Goal: Task Accomplishment & Management: Use online tool/utility

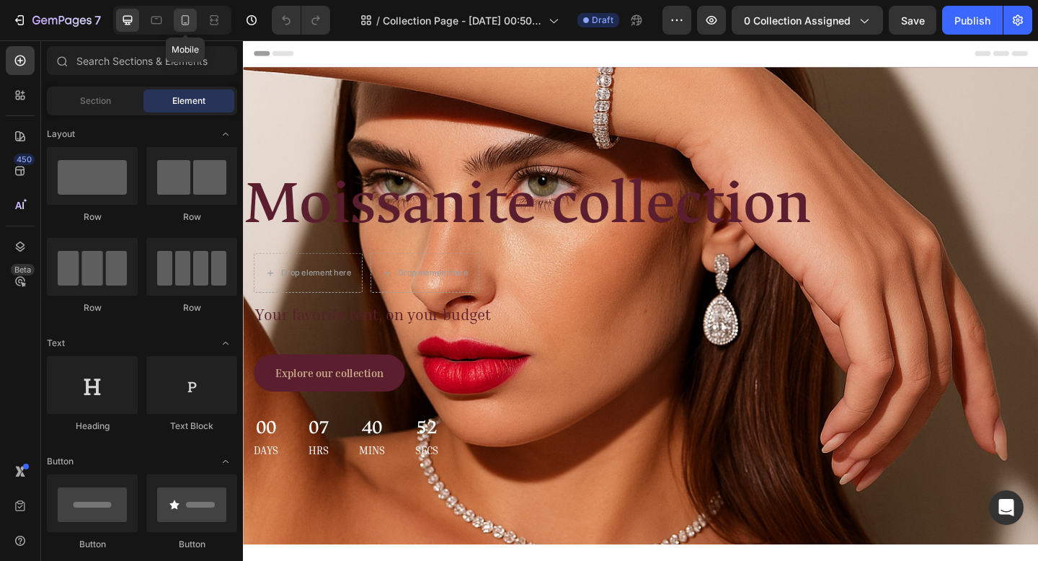
click at [180, 21] on icon at bounding box center [185, 20] width 14 height 14
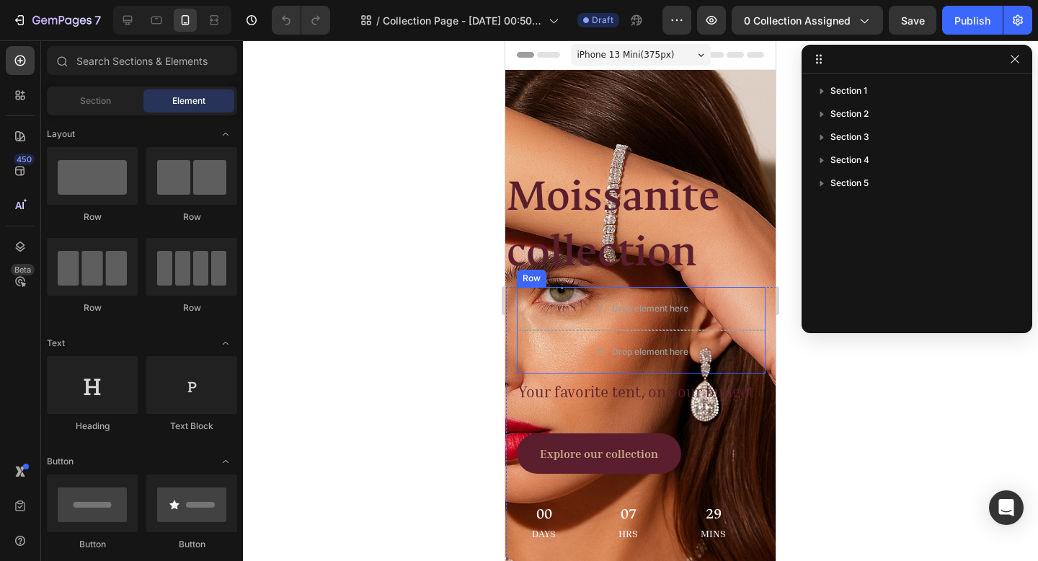
click at [262, 259] on div at bounding box center [640, 300] width 795 height 521
click at [1022, 58] on button "button" at bounding box center [1014, 58] width 17 height 17
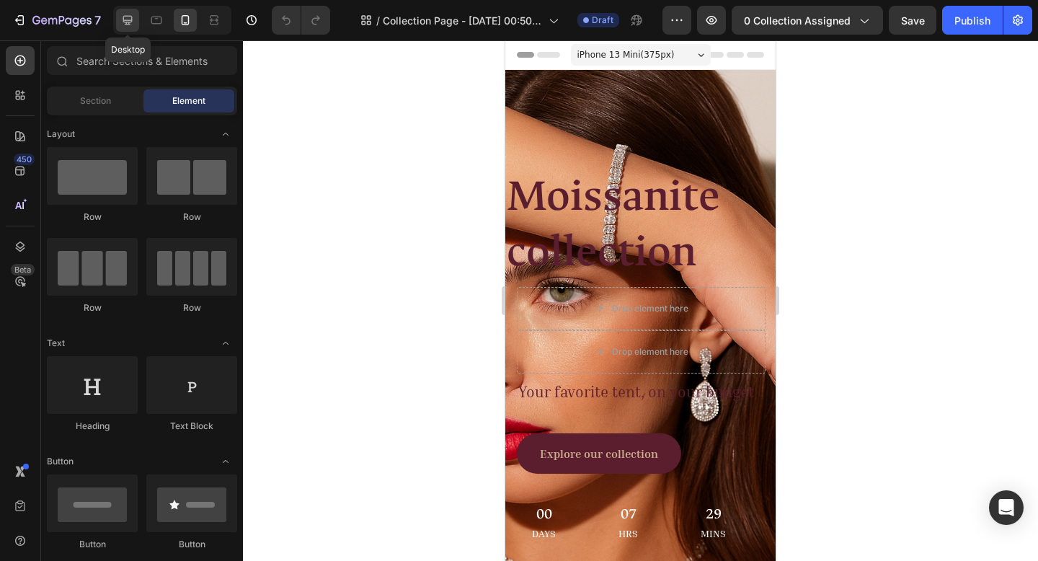
click at [133, 17] on icon at bounding box center [127, 20] width 14 height 14
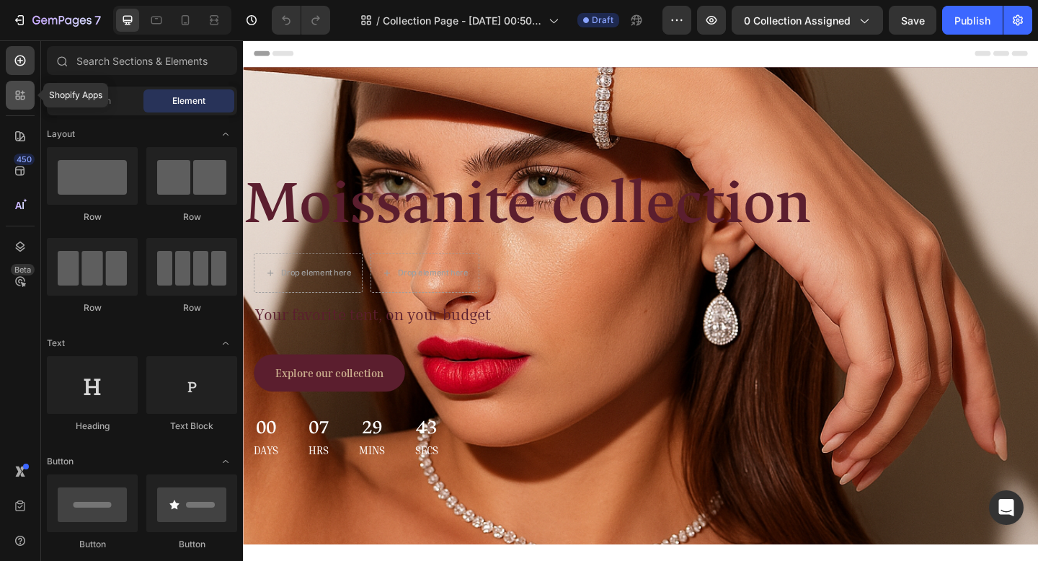
click at [23, 91] on icon at bounding box center [20, 95] width 14 height 14
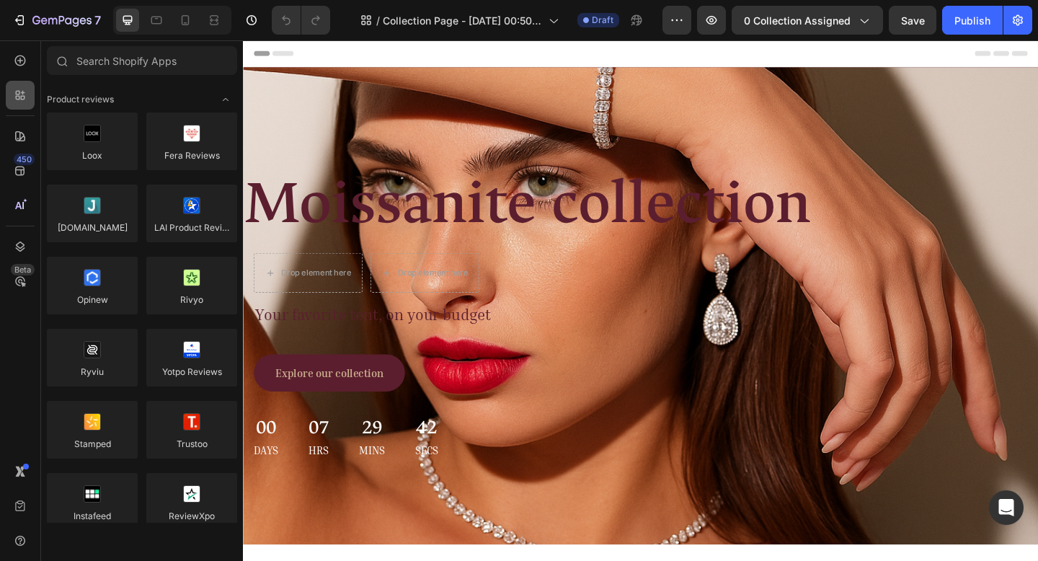
click at [23, 91] on icon at bounding box center [20, 95] width 14 height 14
click at [10, 176] on div "450" at bounding box center [20, 170] width 29 height 29
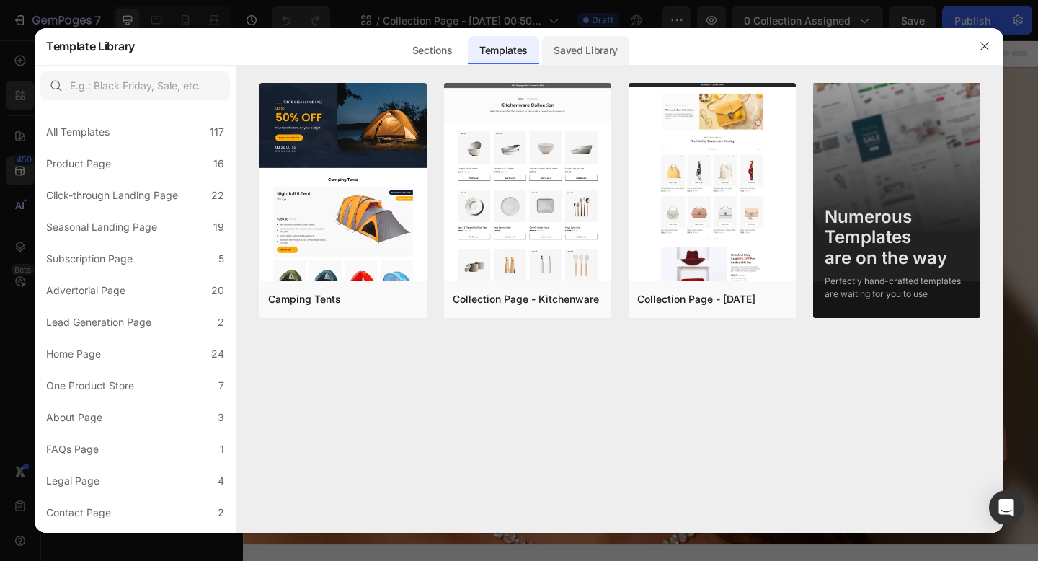
click at [603, 50] on div "Saved Library" at bounding box center [585, 50] width 87 height 29
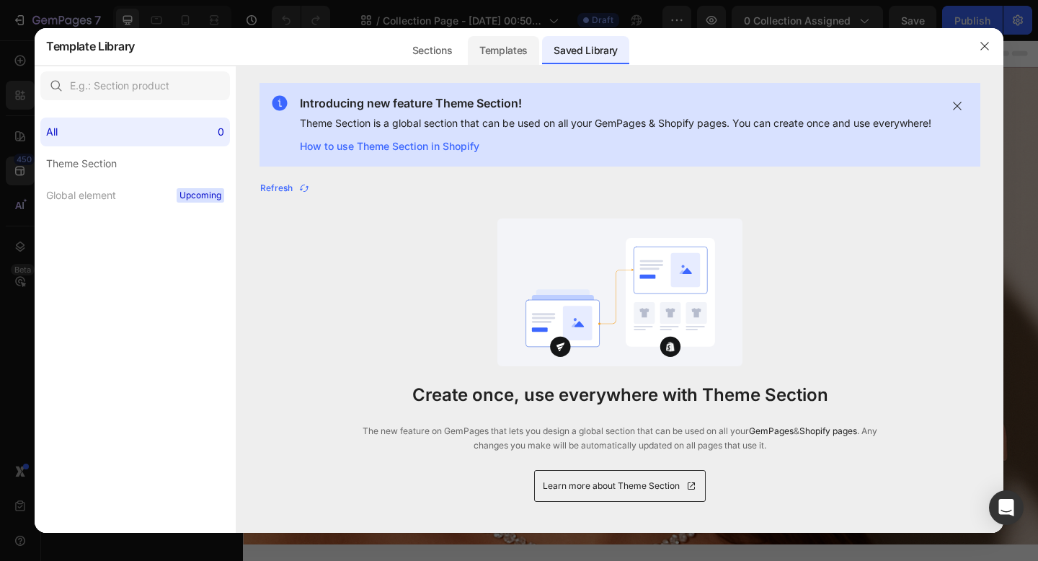
click at [0, 0] on div "Templates" at bounding box center [0, 0] width 0 height 0
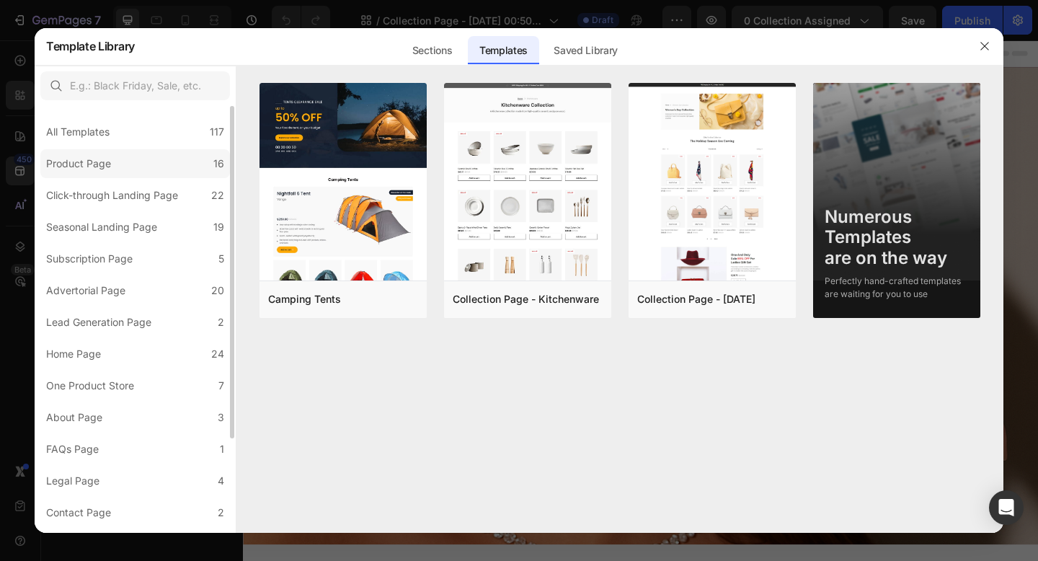
click at [150, 159] on label "Product Page 16" at bounding box center [135, 163] width 190 height 29
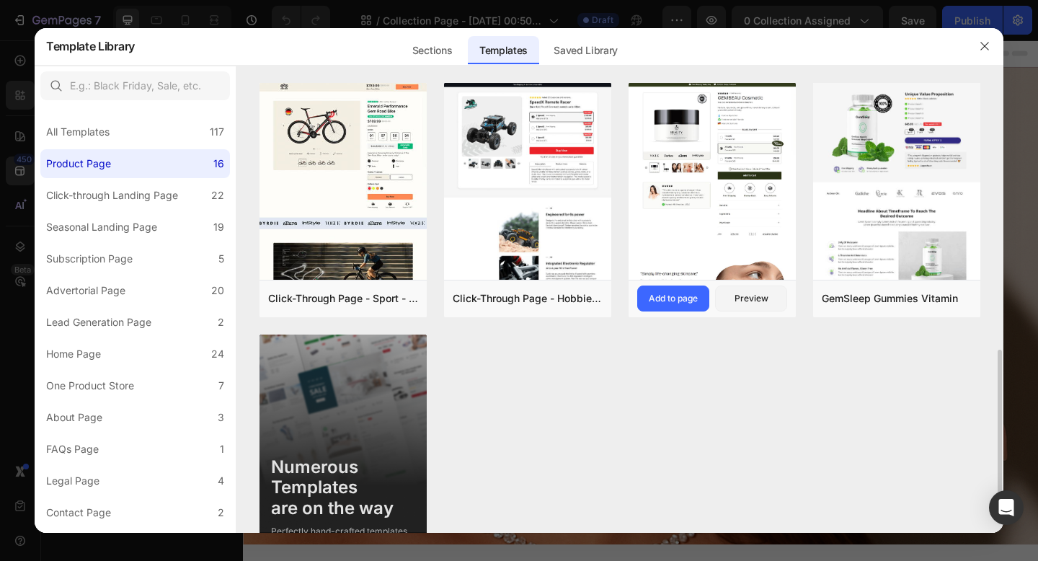
scroll to position [486, 0]
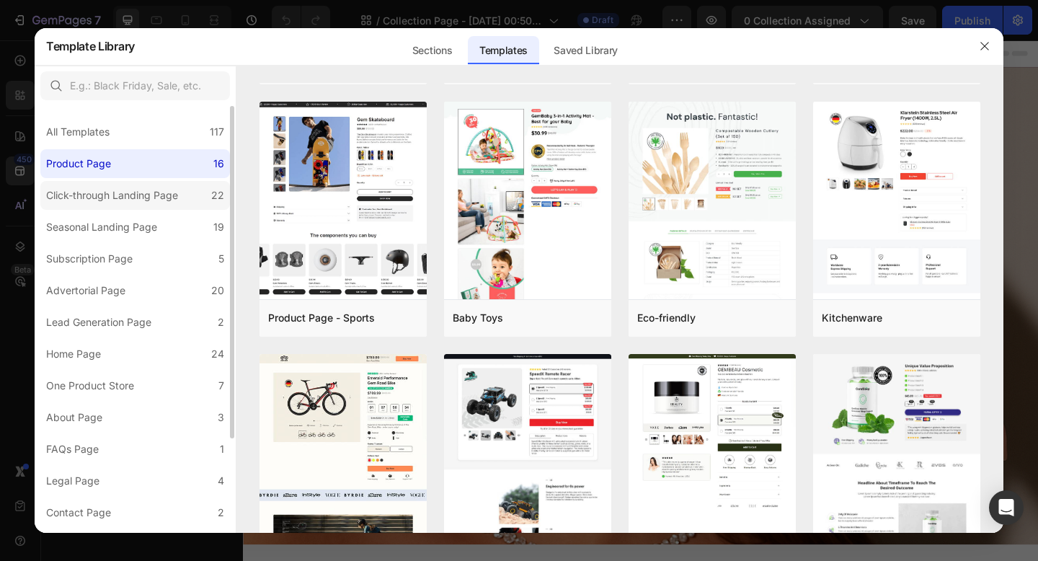
click at [70, 198] on div "Click-through Landing Page" at bounding box center [112, 195] width 132 height 17
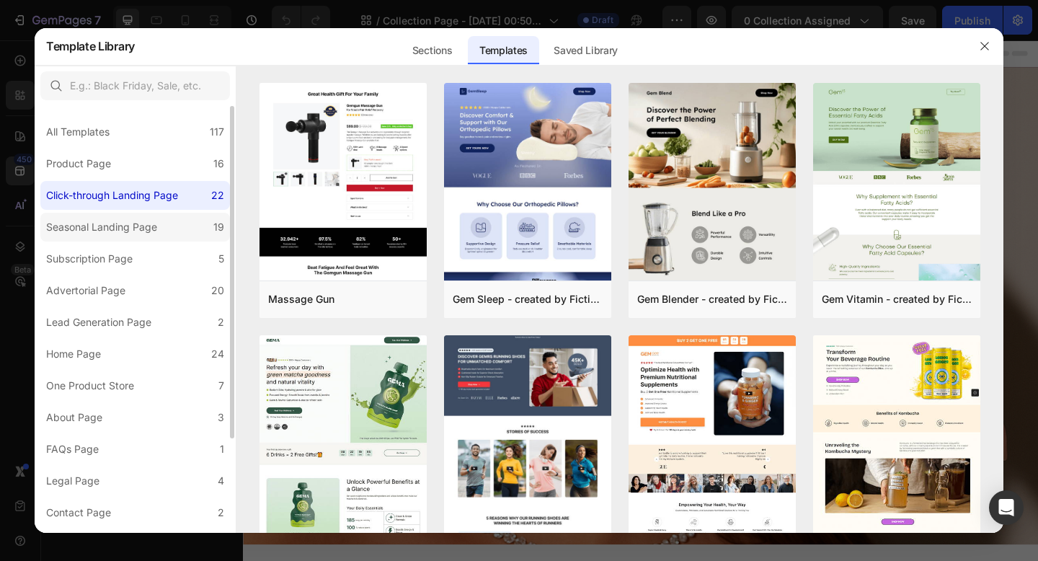
click at [79, 221] on div "Seasonal Landing Page" at bounding box center [101, 226] width 111 height 17
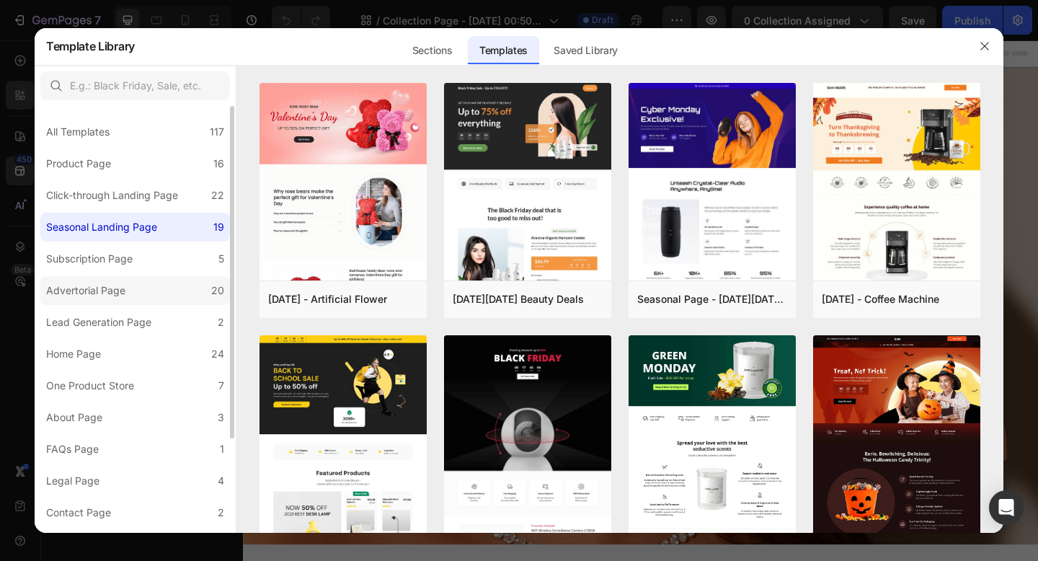
click at [107, 283] on div "Advertorial Page" at bounding box center [85, 290] width 79 height 17
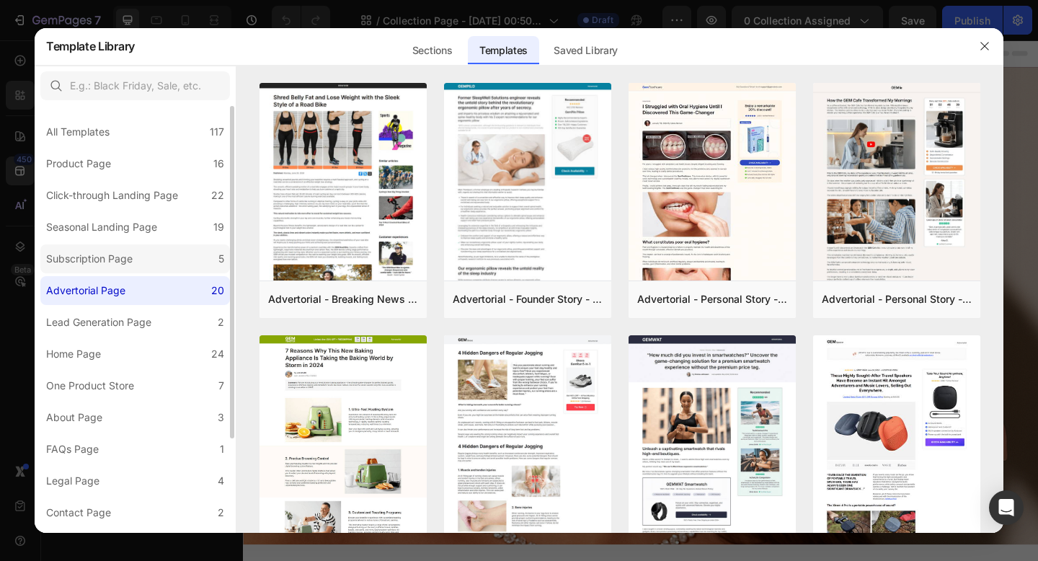
click at [110, 267] on div "Subscription Page" at bounding box center [89, 258] width 87 height 17
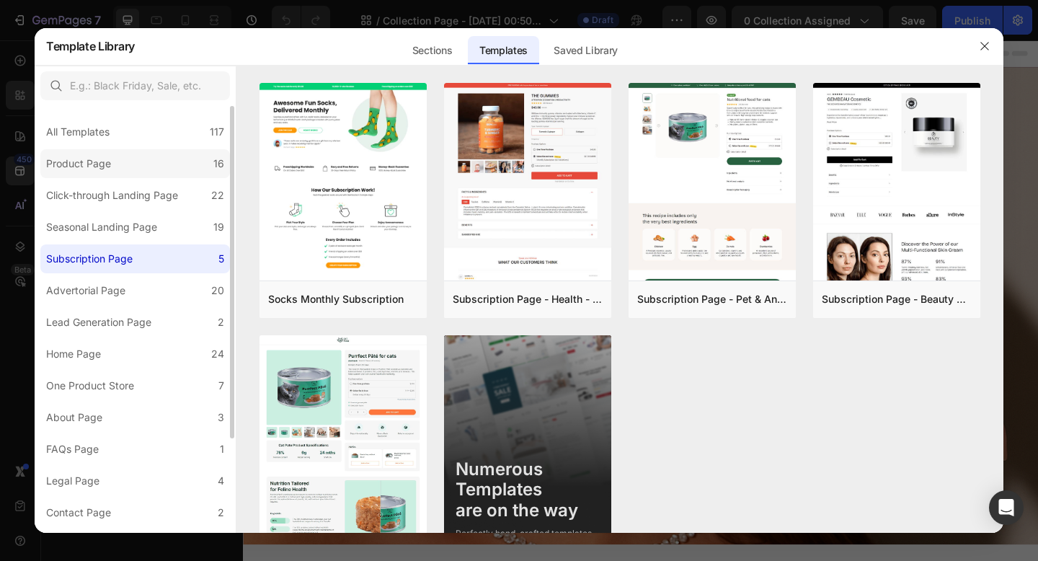
click at [155, 166] on label "Product Page 16" at bounding box center [135, 163] width 190 height 29
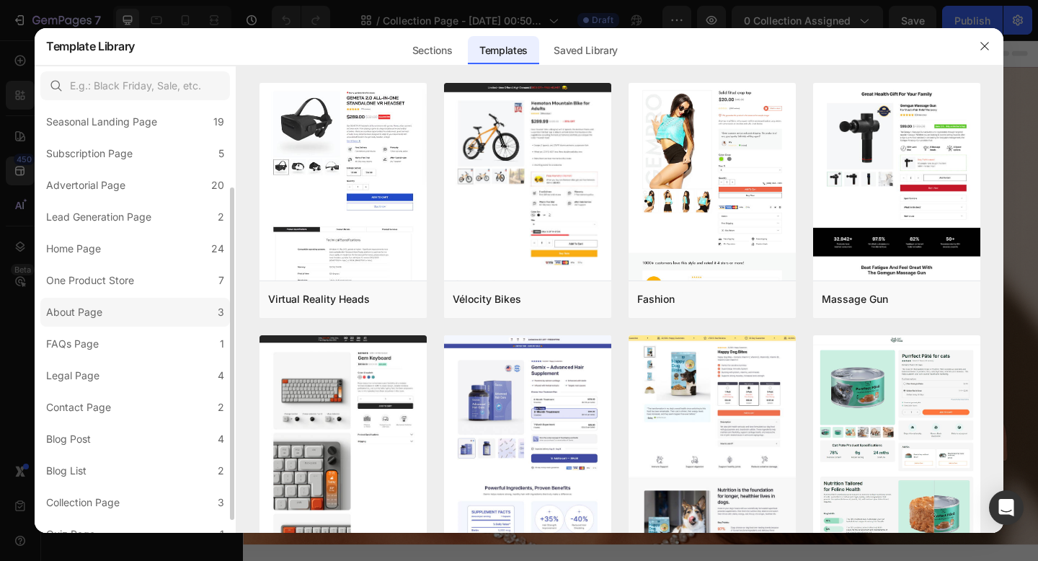
scroll to position [121, 0]
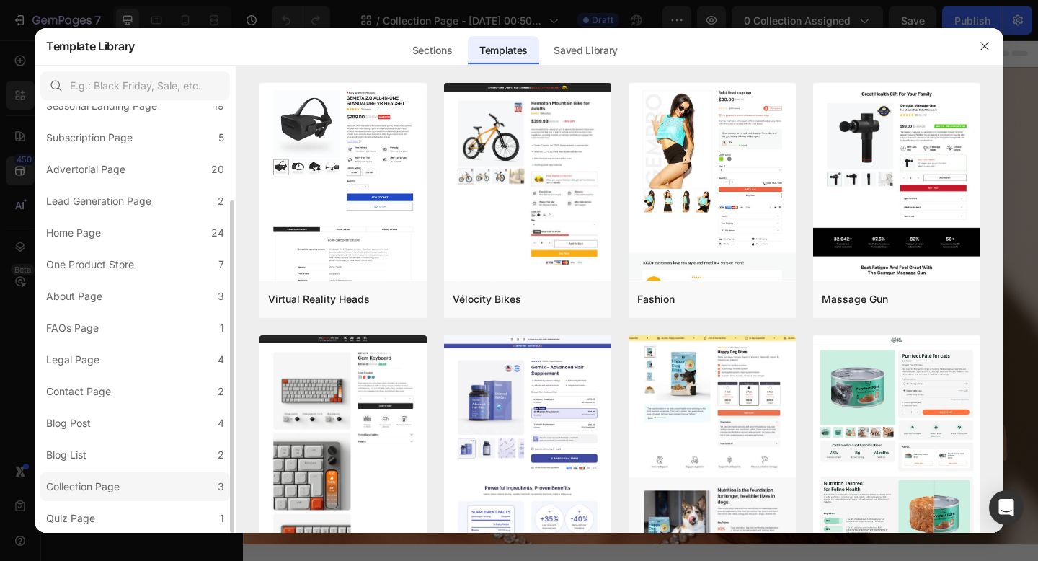
click at [103, 492] on div "Collection Page" at bounding box center [83, 486] width 74 height 17
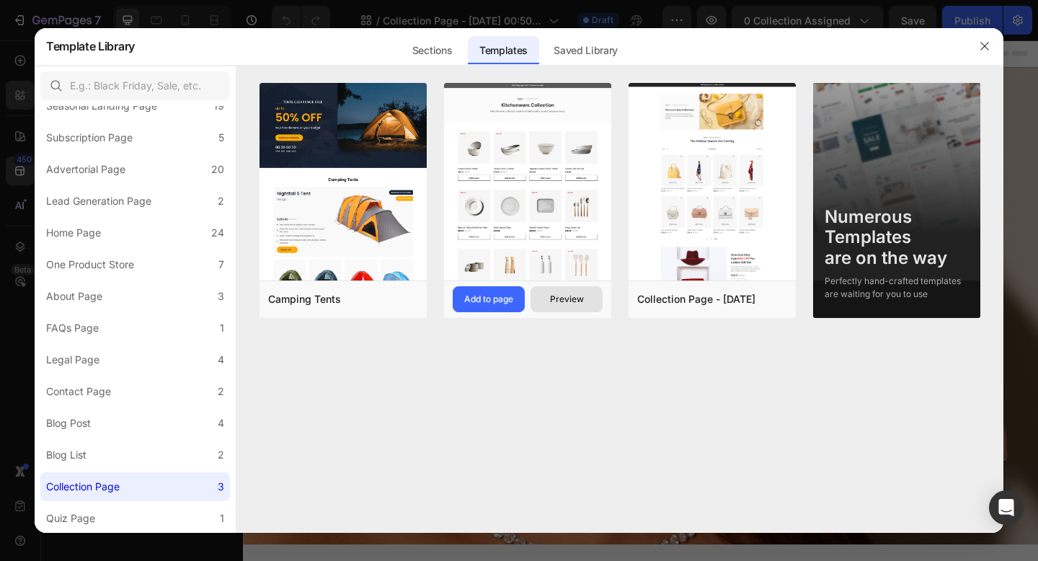
click at [546, 294] on button "Preview" at bounding box center [567, 299] width 72 height 26
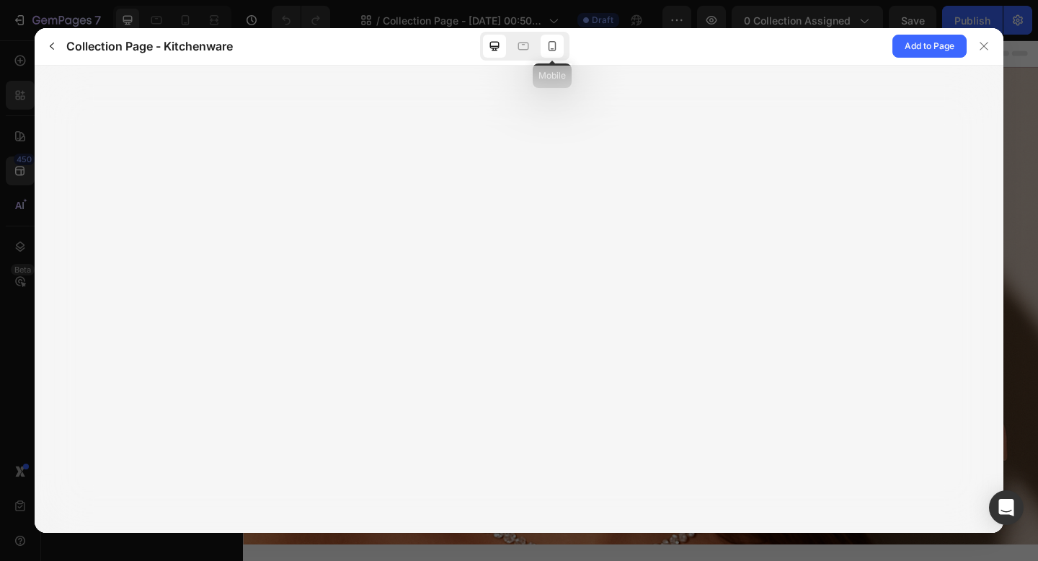
click at [552, 44] on icon at bounding box center [552, 46] width 14 height 14
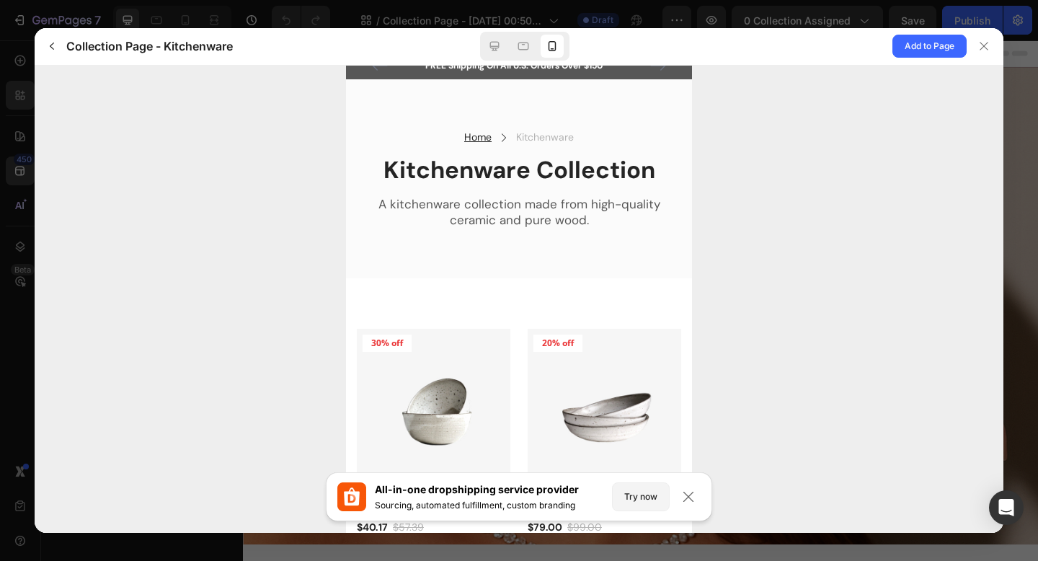
scroll to position [0, 0]
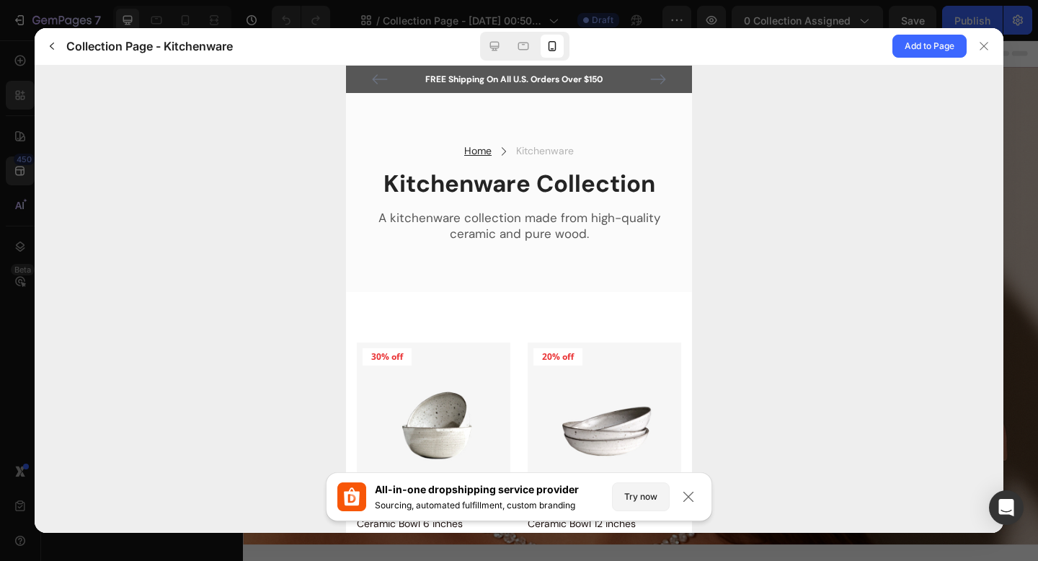
click at [7, 46] on div at bounding box center [519, 280] width 1038 height 561
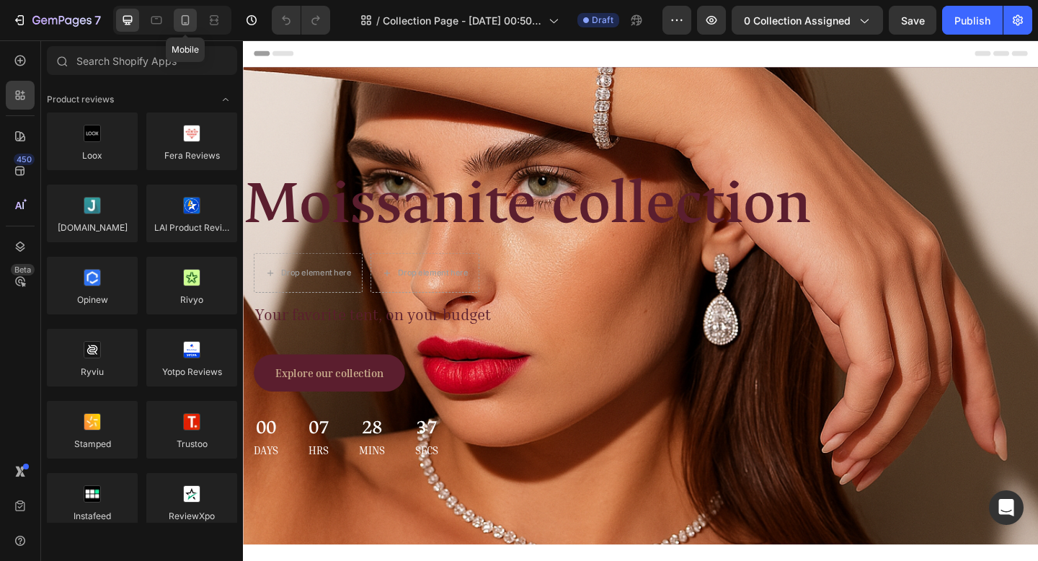
click at [186, 22] on icon at bounding box center [185, 20] width 14 height 14
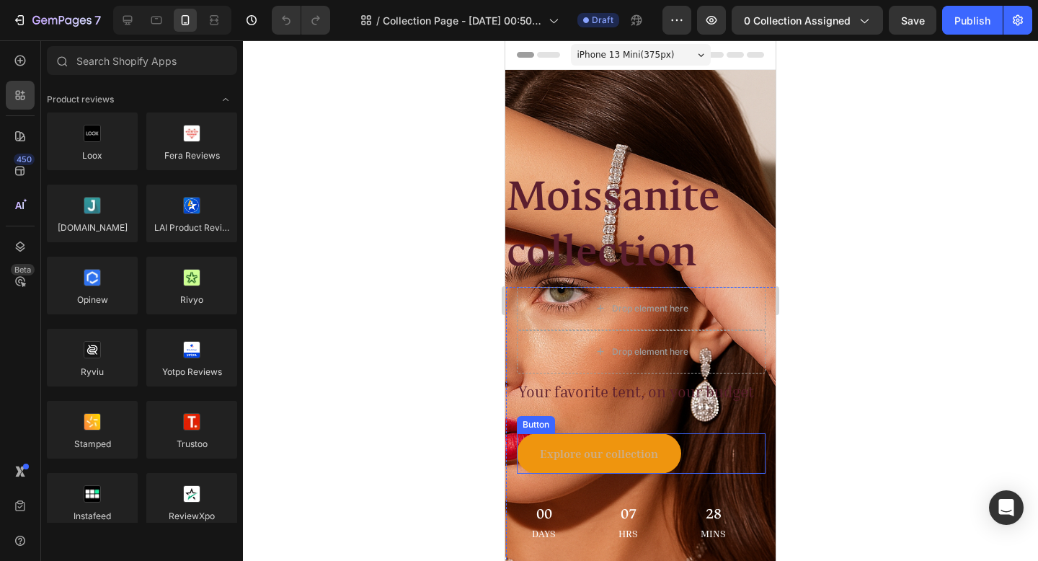
click at [522, 468] on button "Explore our collection" at bounding box center [599, 453] width 164 height 40
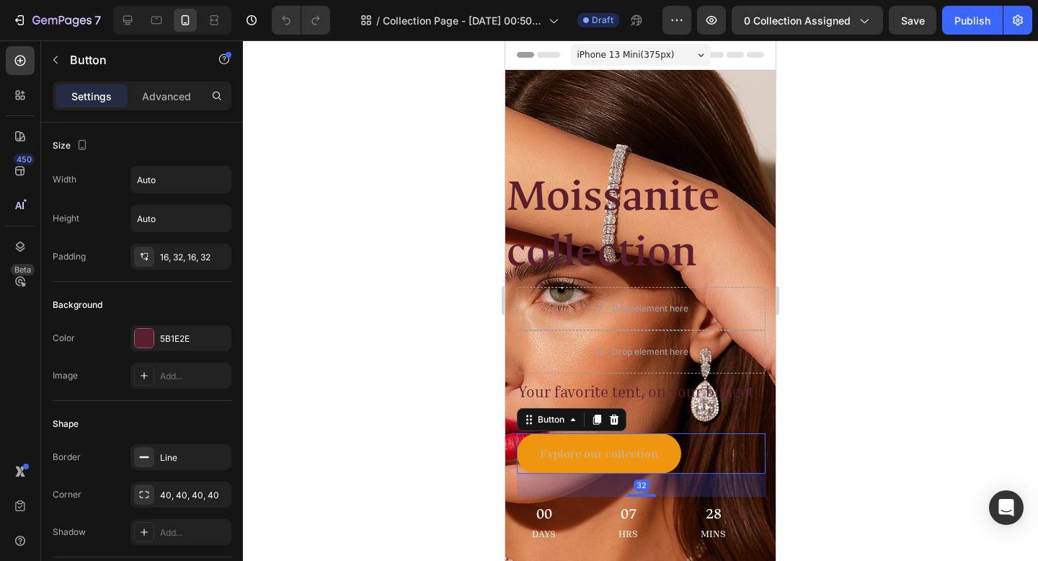
click at [522, 468] on button "Explore our collection" at bounding box center [599, 453] width 164 height 40
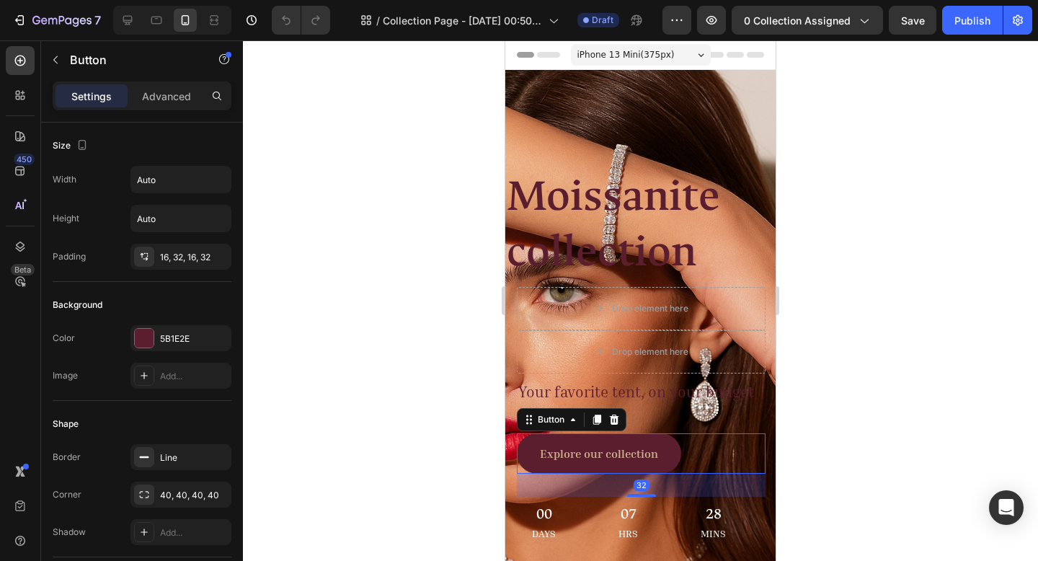
click at [1037, 275] on div at bounding box center [640, 300] width 795 height 521
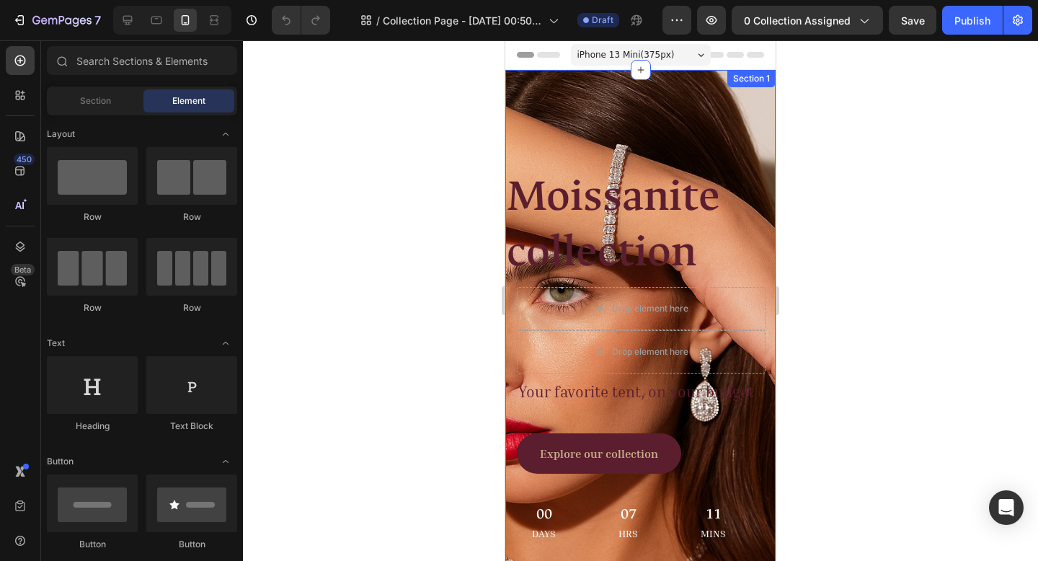
click at [676, 128] on div "Moissanite collection Heading Drop element here Drop element here Row Your favo…" at bounding box center [640, 390] width 270 height 640
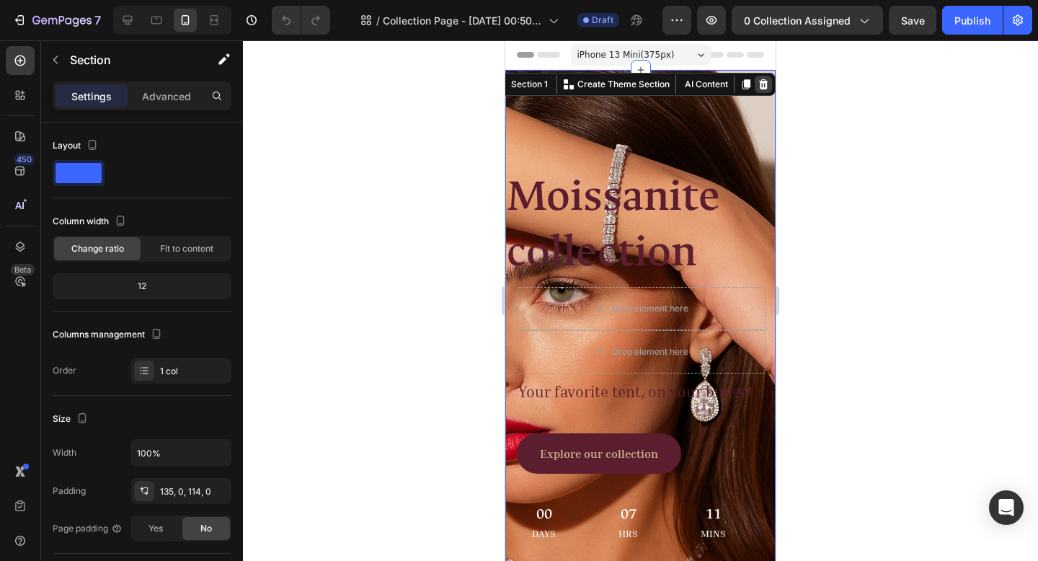
click at [758, 86] on icon at bounding box center [764, 85] width 12 height 12
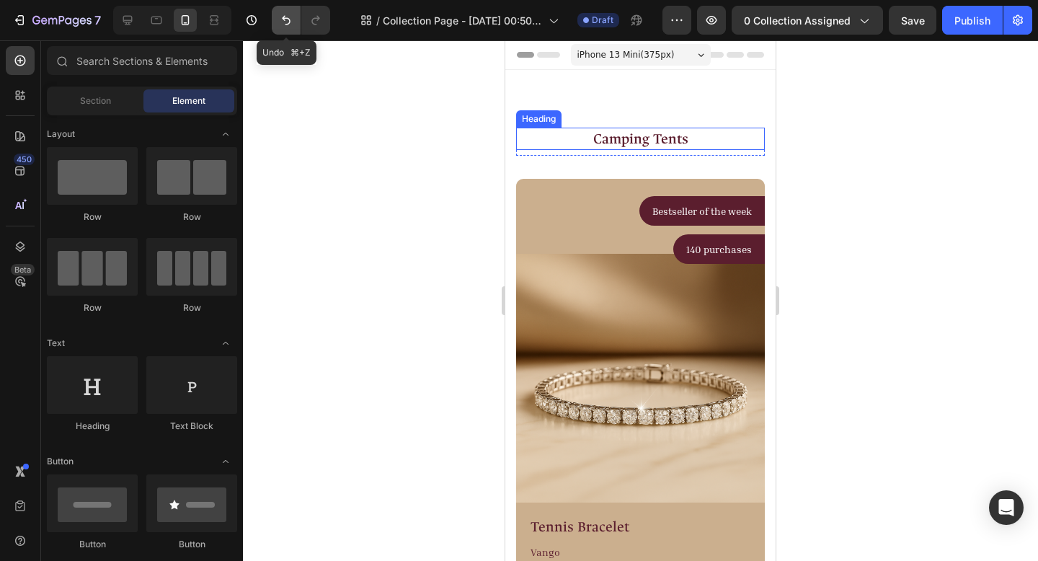
click at [288, 21] on icon "Undo/Redo" at bounding box center [286, 20] width 14 height 14
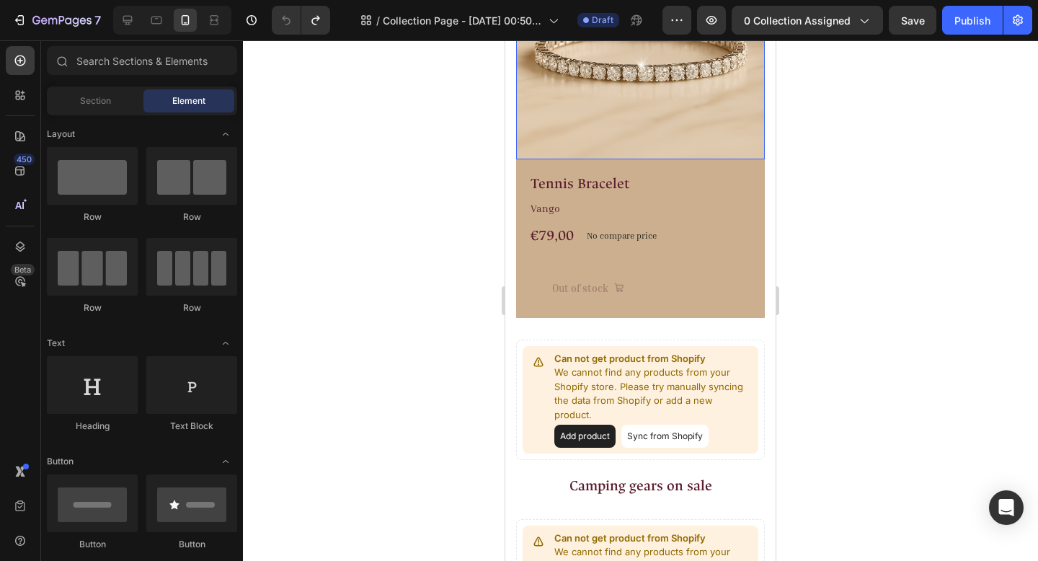
scroll to position [1319, 0]
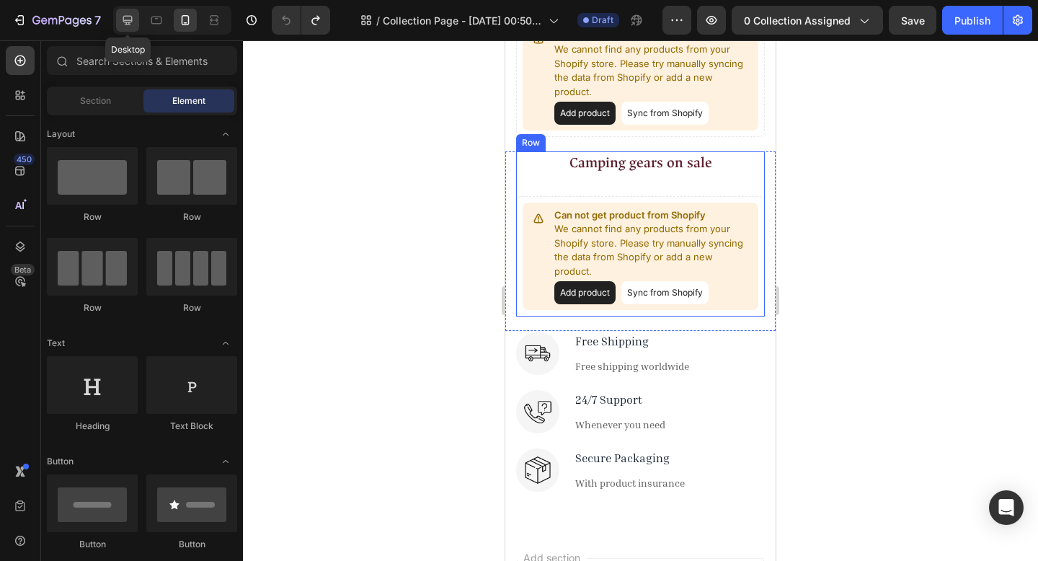
click at [127, 23] on icon at bounding box center [127, 20] width 14 height 14
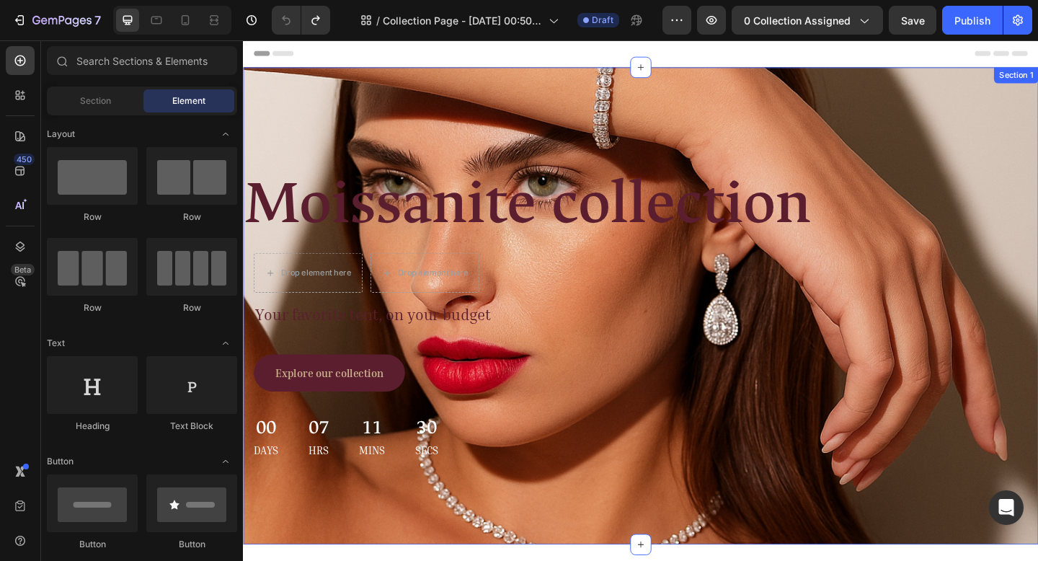
click at [774, 94] on div "Moissanite collection Heading Drop element here Drop element here Row Your favo…" at bounding box center [675, 329] width 865 height 519
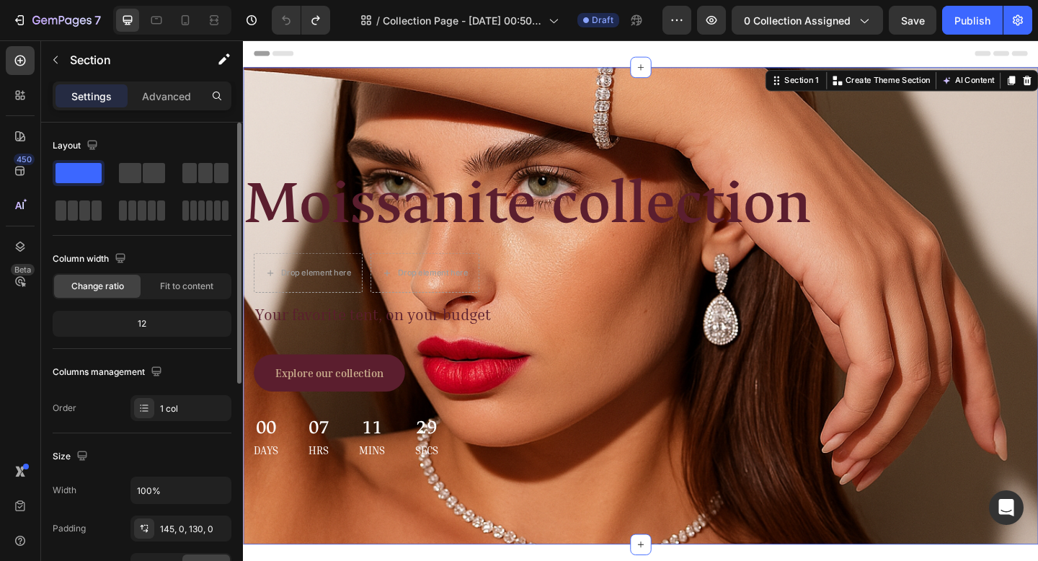
scroll to position [319, 0]
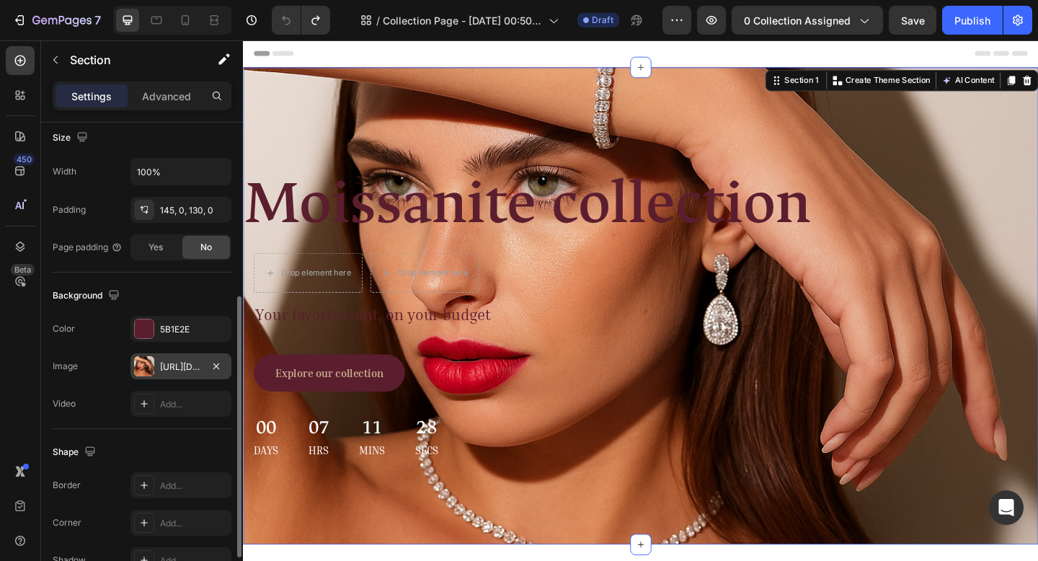
click at [190, 367] on div "[URL][DOMAIN_NAME]" at bounding box center [181, 366] width 42 height 13
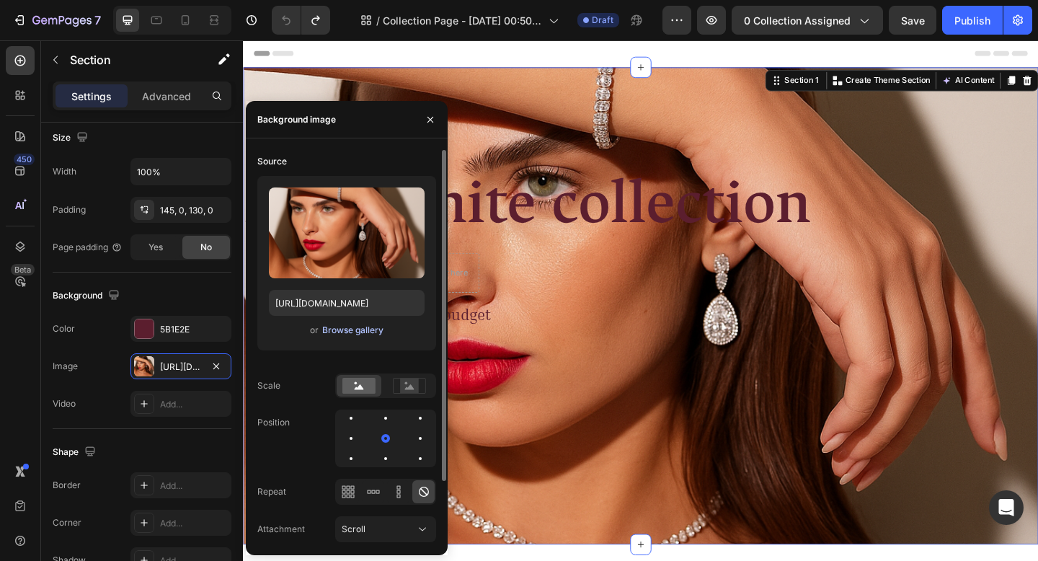
click at [340, 334] on div "Browse gallery" at bounding box center [352, 330] width 61 height 13
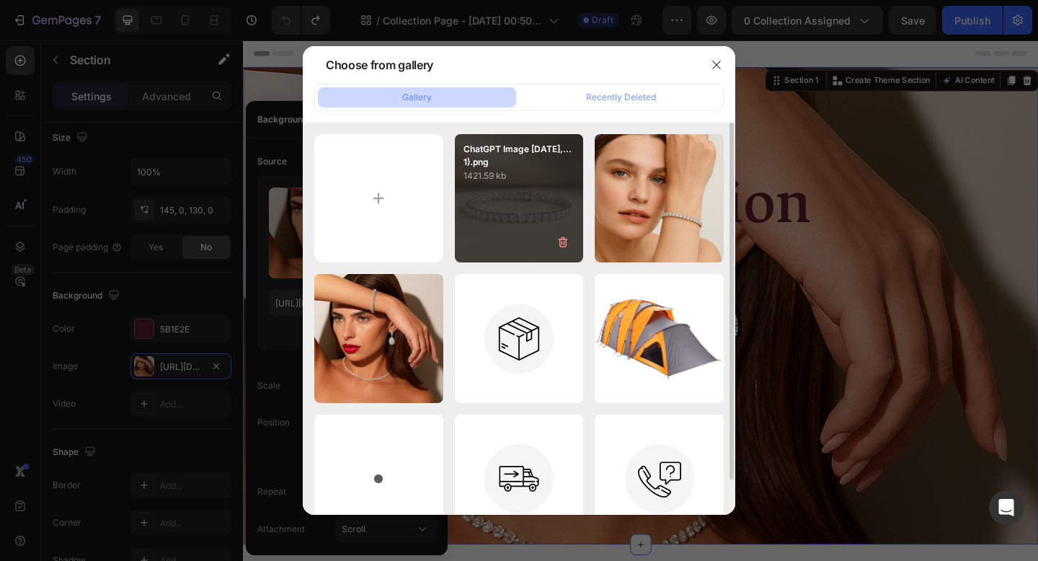
click at [507, 209] on div "ChatGPT Image Aug 23,...1).png 1421.59 kb" at bounding box center [519, 198] width 129 height 129
type input "https://cdn.shopify.com/s/files/1/0916/1362/6753/files/gempages_581117217047839…"
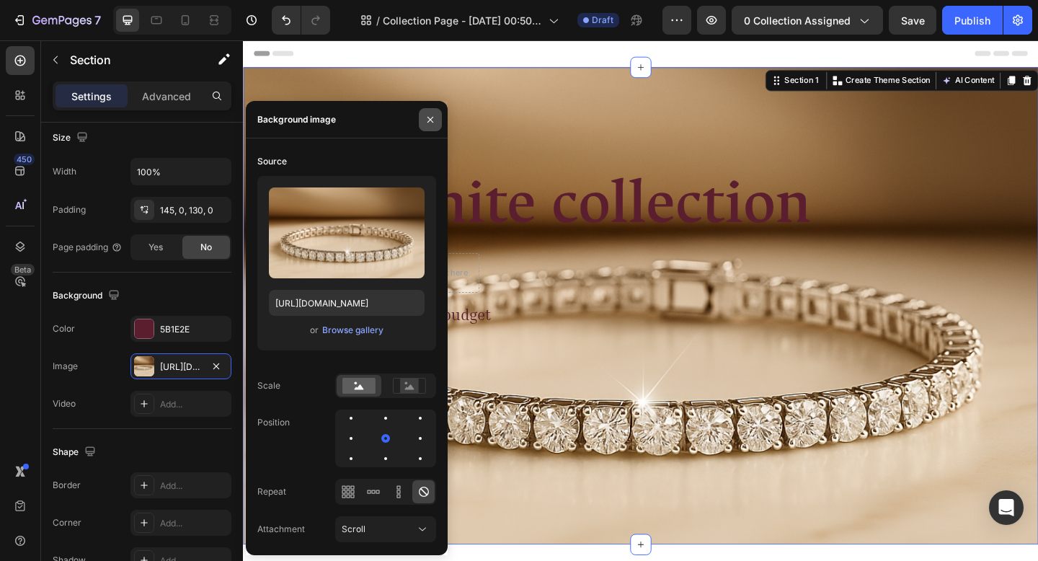
click at [427, 122] on icon "button" at bounding box center [431, 120] width 12 height 12
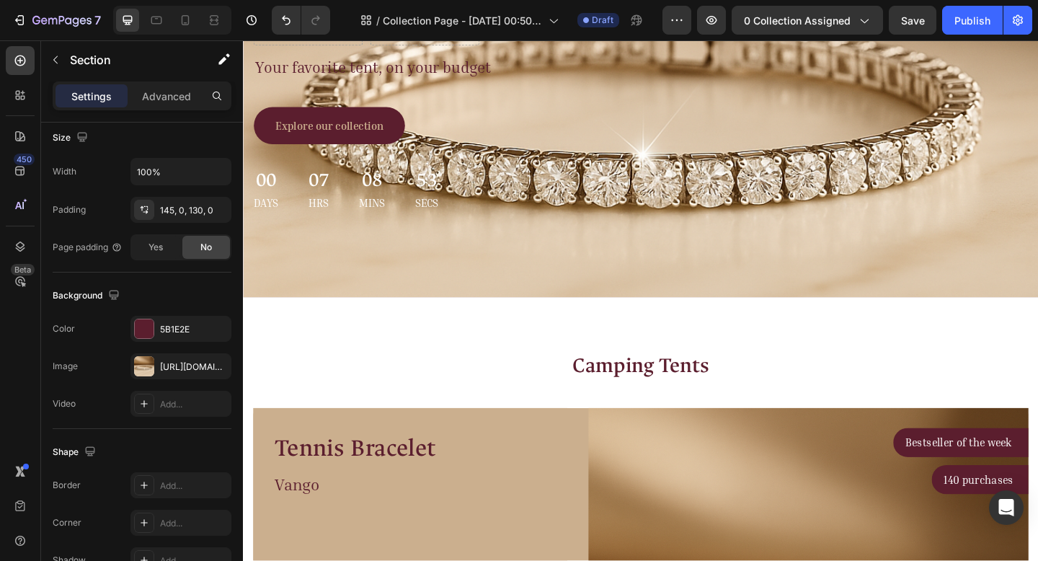
scroll to position [0, 0]
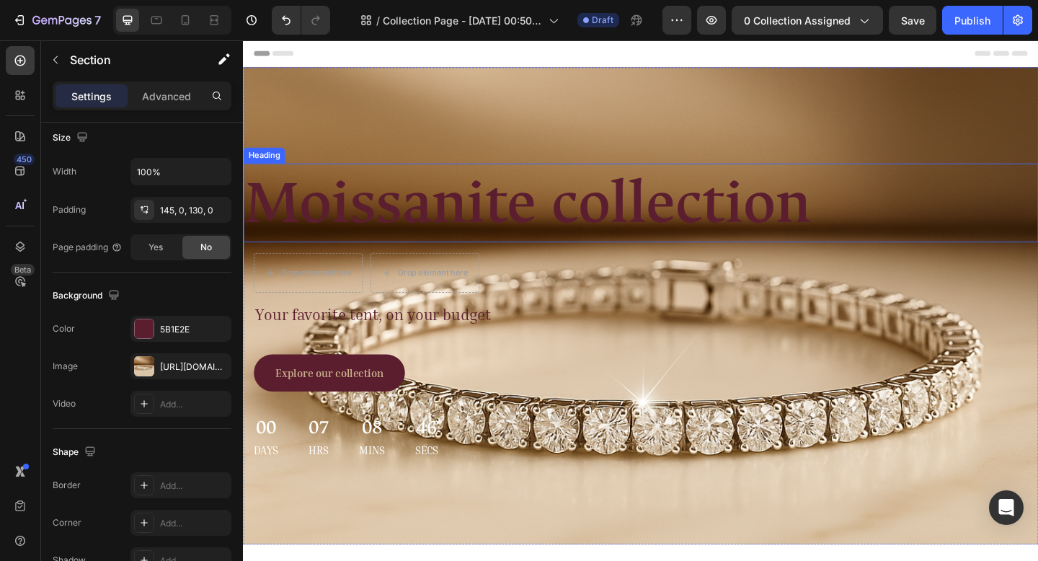
click at [396, 223] on h2 "Moissanite collection" at bounding box center [675, 217] width 865 height 86
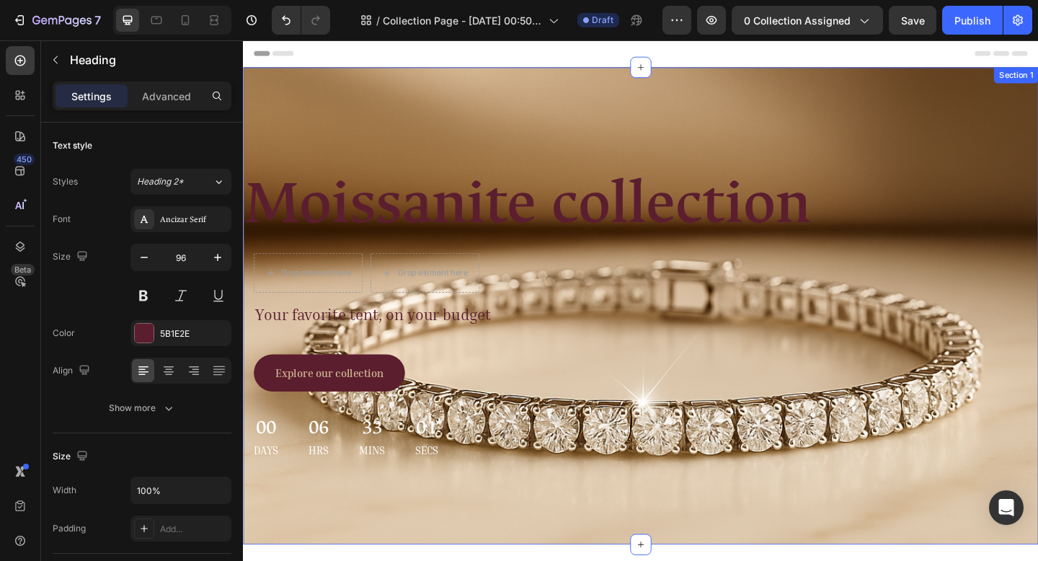
click at [701, 102] on div "Moissanite collection Heading Drop element here Drop element here Row Your favo…" at bounding box center [675, 329] width 865 height 519
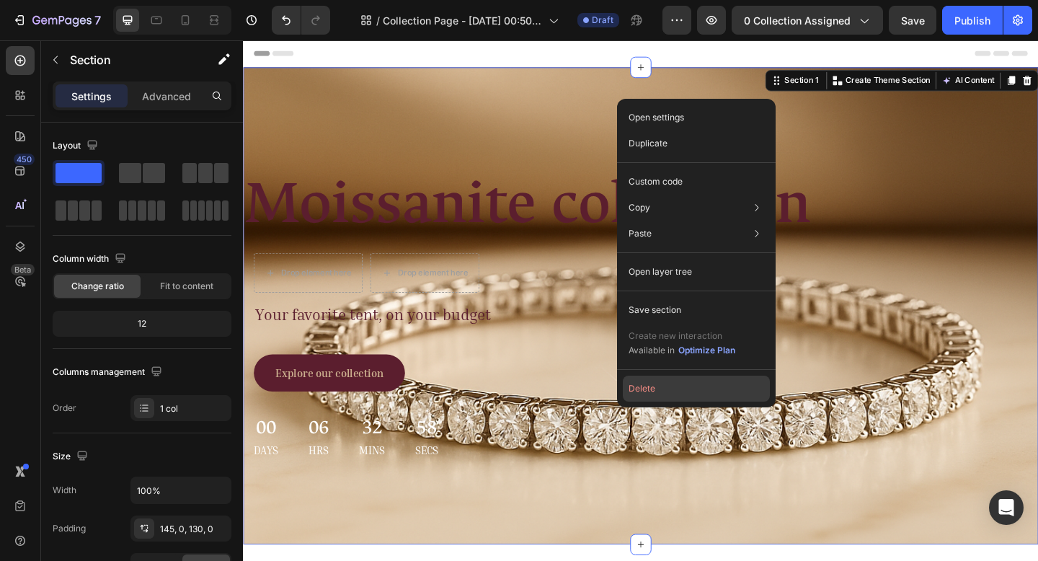
drag, startPoint x: 671, startPoint y: 391, endPoint x: 465, endPoint y: 380, distance: 206.5
click at [671, 391] on button "Delete" at bounding box center [696, 389] width 147 height 26
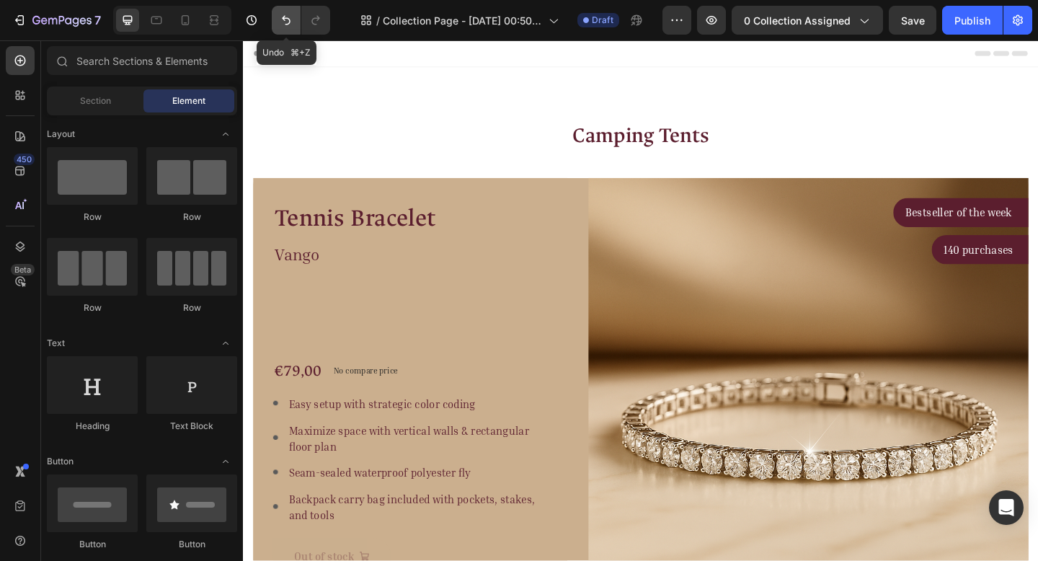
click at [279, 25] on icon "Undo/Redo" at bounding box center [286, 20] width 14 height 14
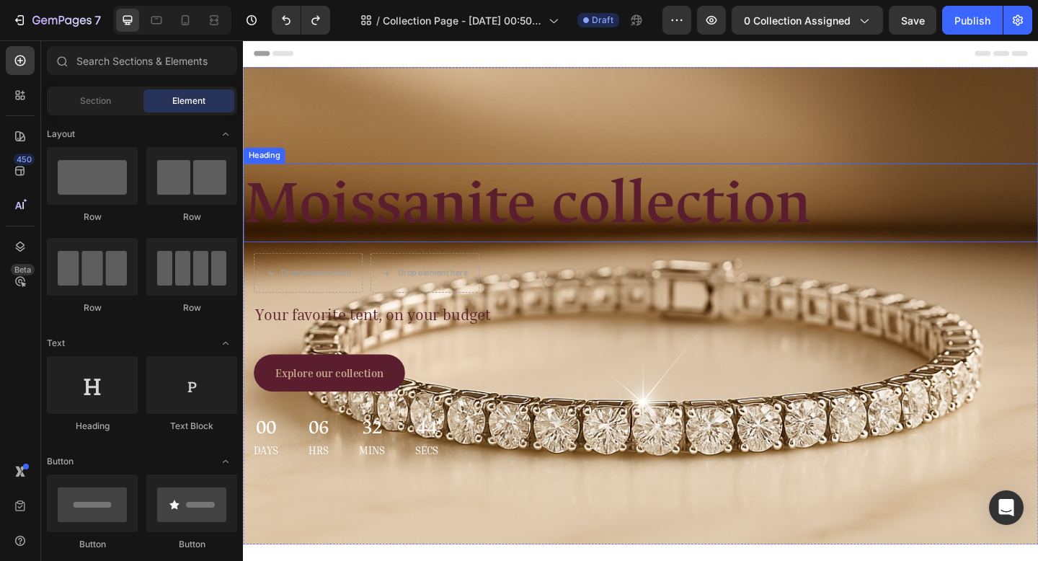
click at [330, 203] on h2 "Moissanite collection" at bounding box center [675, 217] width 865 height 86
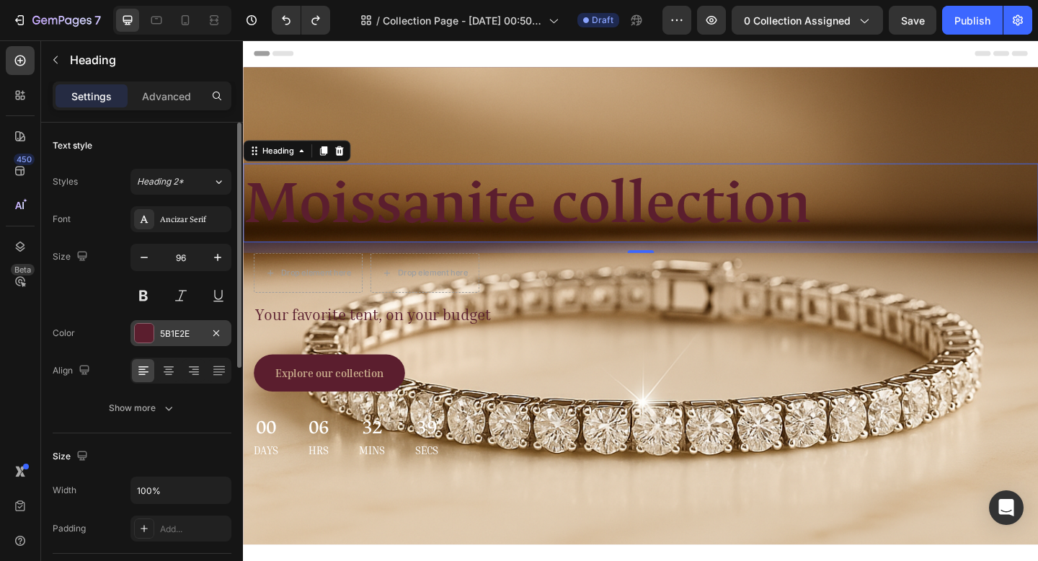
click at [200, 332] on div "5B1E2E" at bounding box center [181, 333] width 42 height 13
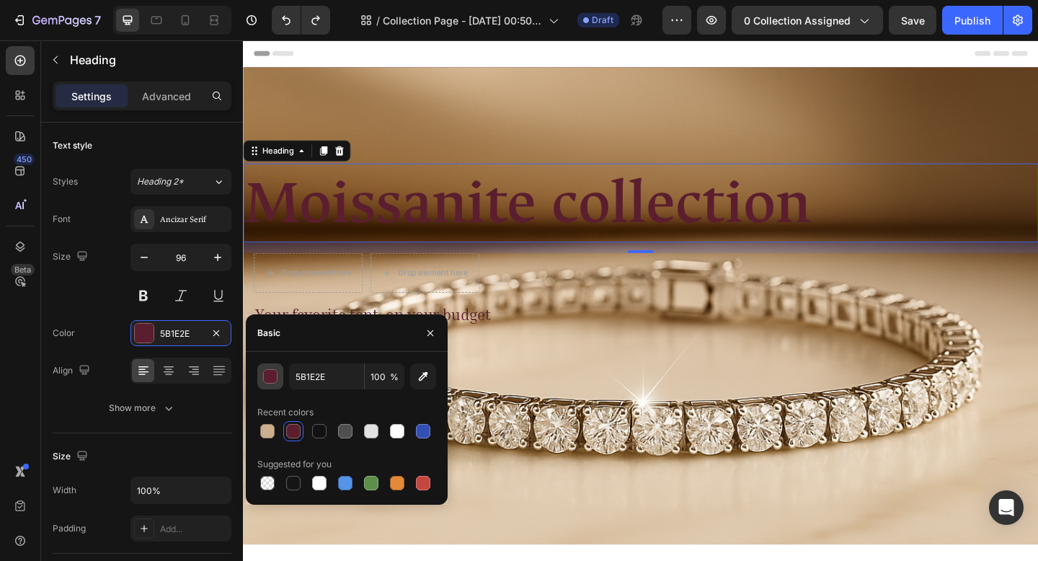
click at [274, 383] on div "button" at bounding box center [270, 376] width 14 height 14
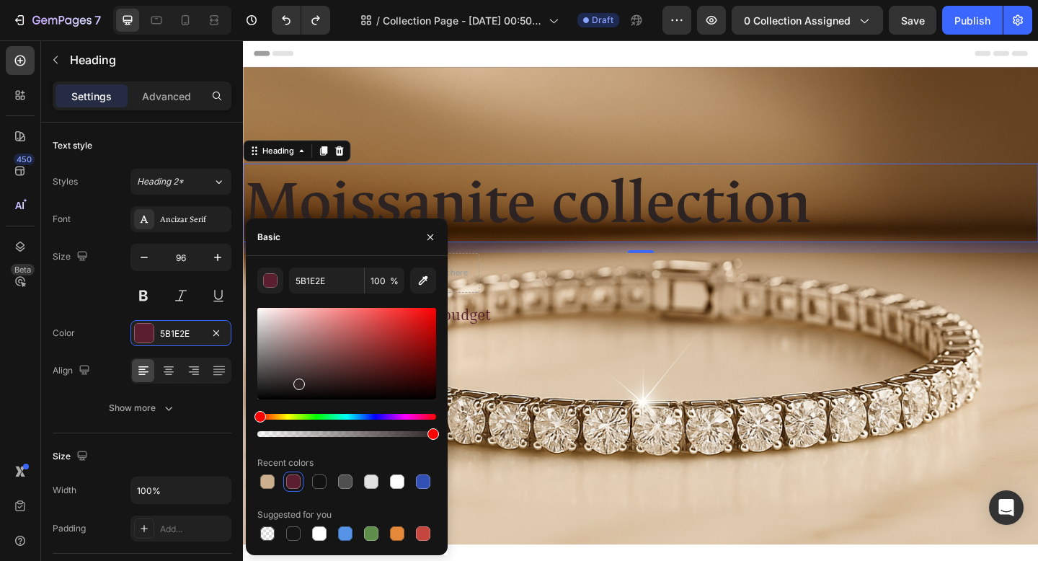
drag, startPoint x: 261, startPoint y: 399, endPoint x: 301, endPoint y: 383, distance: 43.6
click at [298, 382] on div at bounding box center [299, 384] width 12 height 12
click at [374, 418] on div "Hue" at bounding box center [346, 417] width 179 height 6
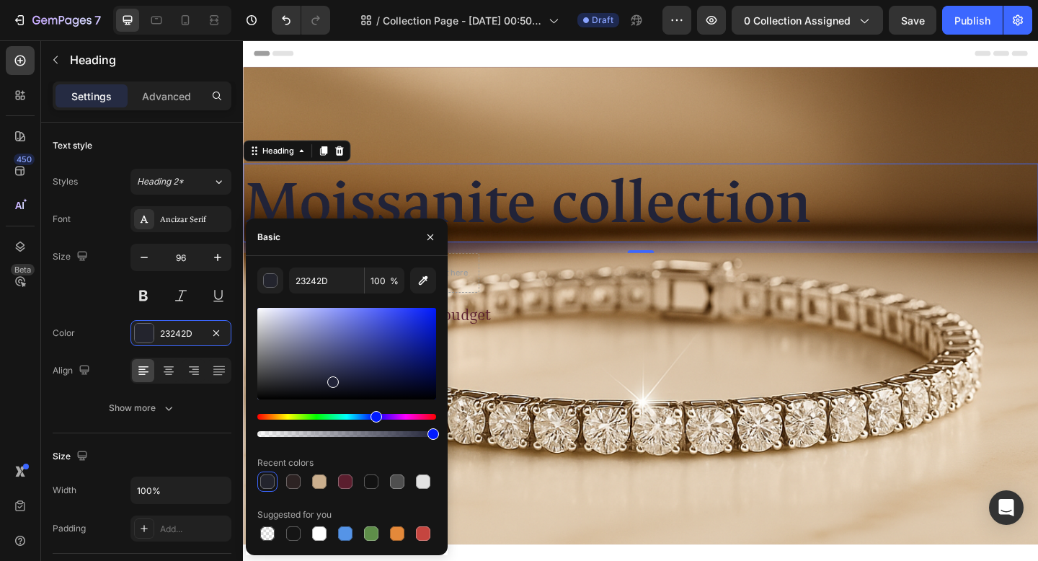
type input "212338"
drag, startPoint x: 301, startPoint y: 384, endPoint x: 331, endPoint y: 378, distance: 30.0
click at [331, 378] on div at bounding box center [333, 382] width 12 height 12
click at [158, 443] on div "Size Width 100% Padding Add..." at bounding box center [142, 493] width 179 height 120
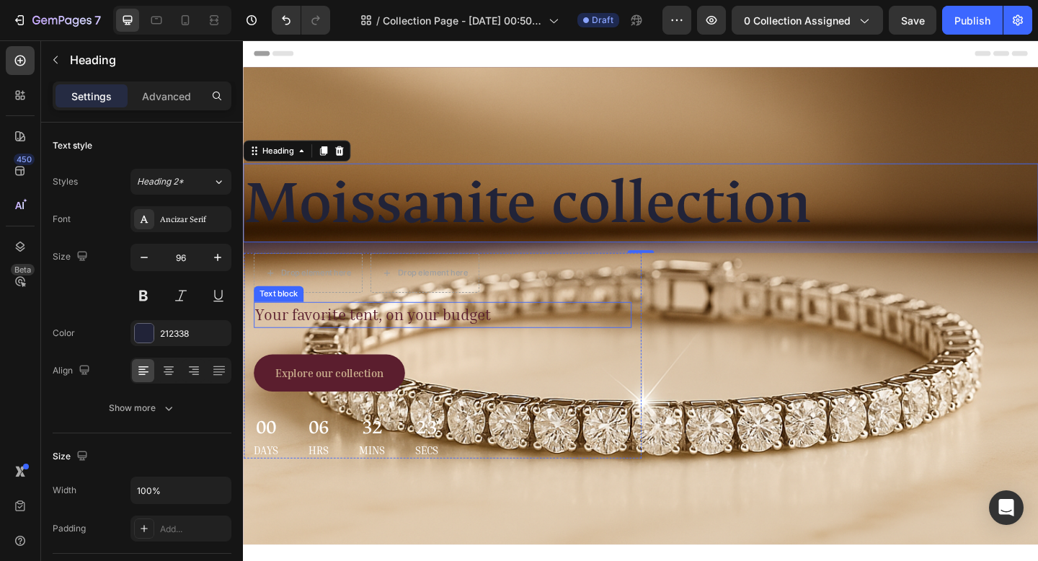
click at [327, 344] on p "Your favorite tent, on your budget" at bounding box center [460, 339] width 408 height 25
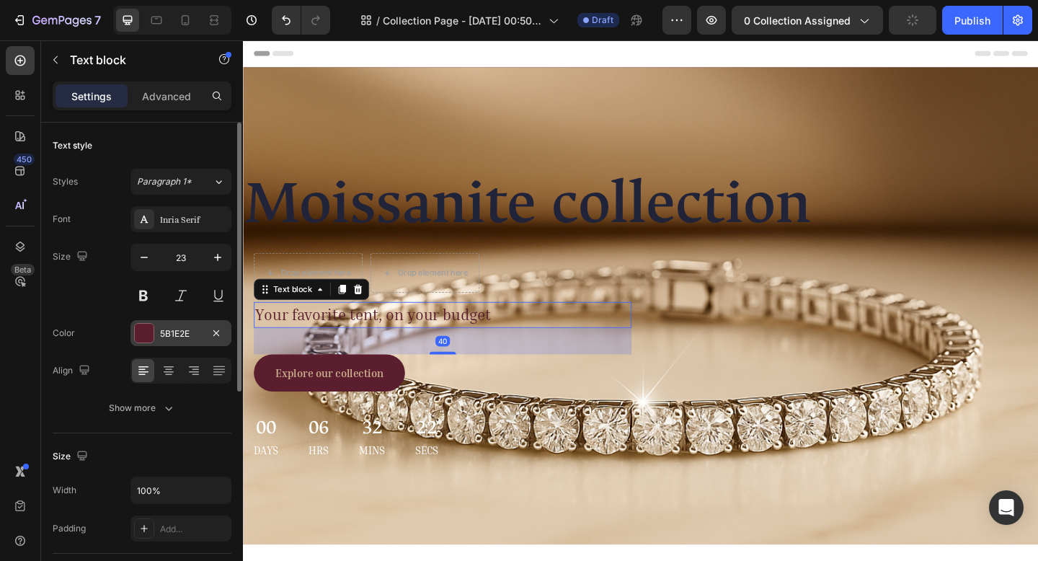
click at [167, 335] on div "5B1E2E" at bounding box center [181, 333] width 42 height 13
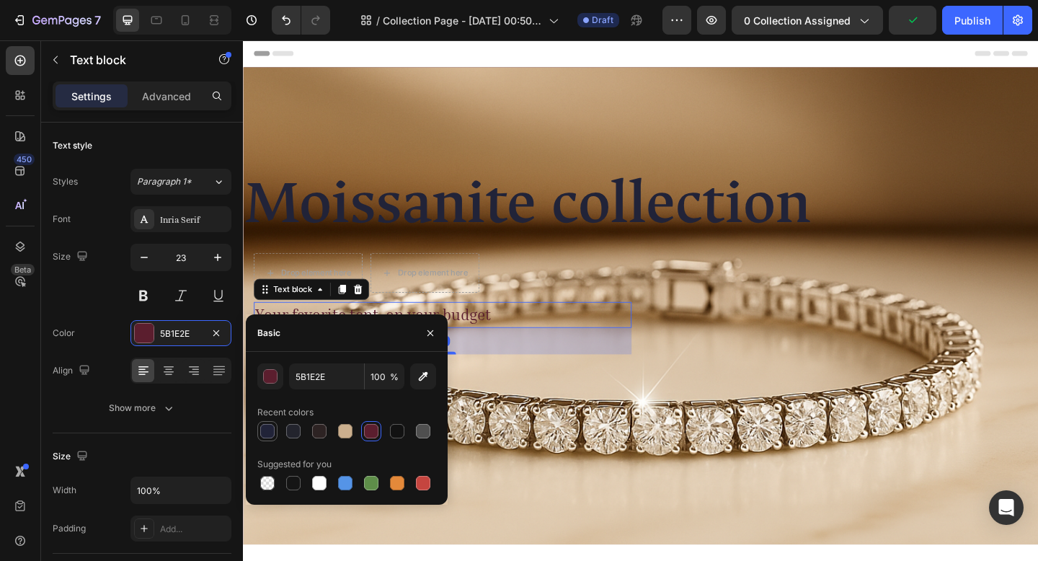
click at [267, 435] on div at bounding box center [267, 431] width 14 height 14
type input "212338"
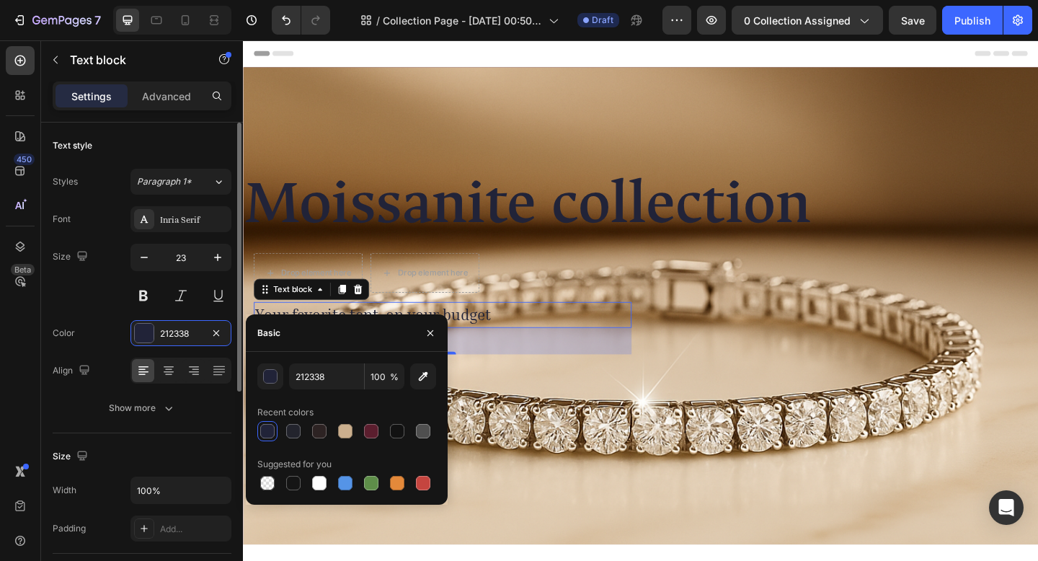
click at [129, 345] on div "Color 212338" at bounding box center [142, 333] width 179 height 26
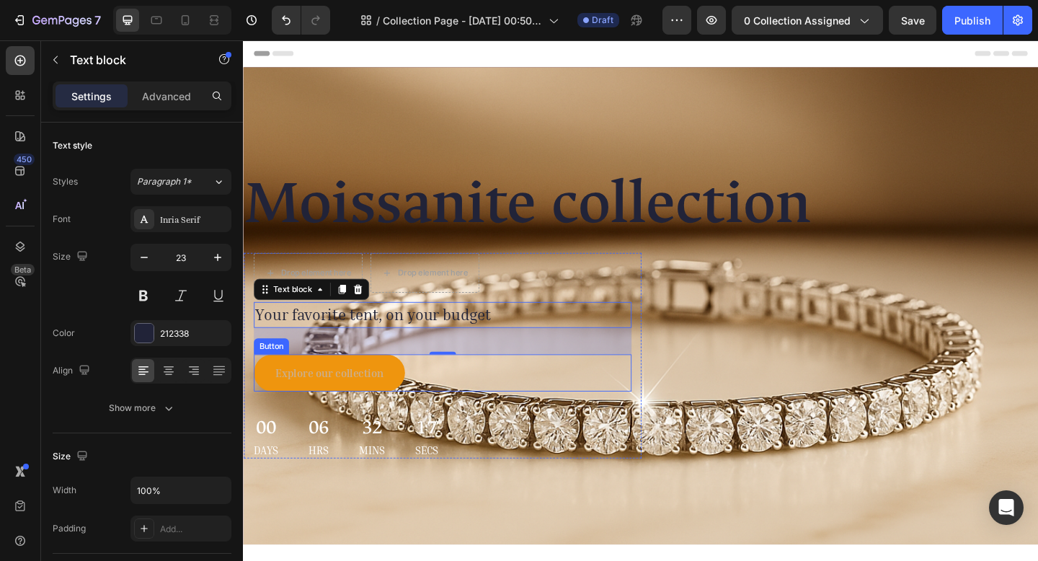
click at [265, 407] on button "Explore our collection" at bounding box center [336, 402] width 164 height 40
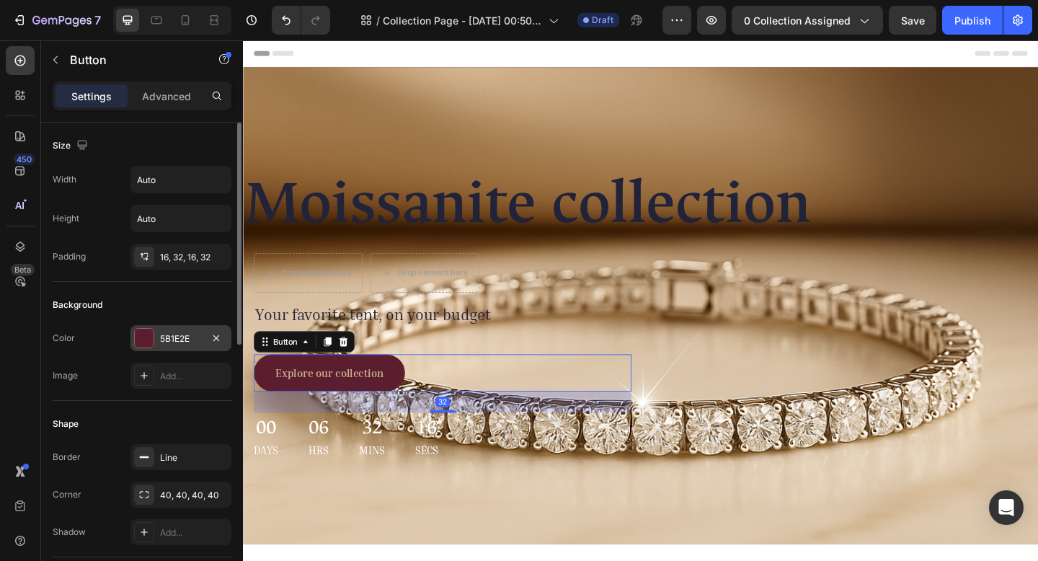
click at [149, 348] on div "5B1E2E" at bounding box center [180, 338] width 101 height 26
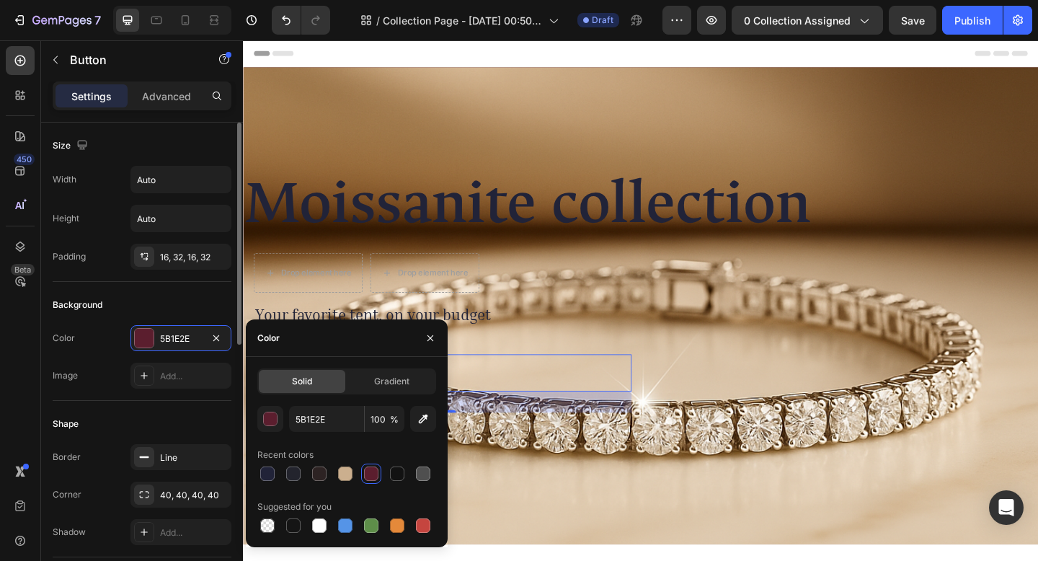
click at [65, 340] on div "Color" at bounding box center [64, 338] width 22 height 13
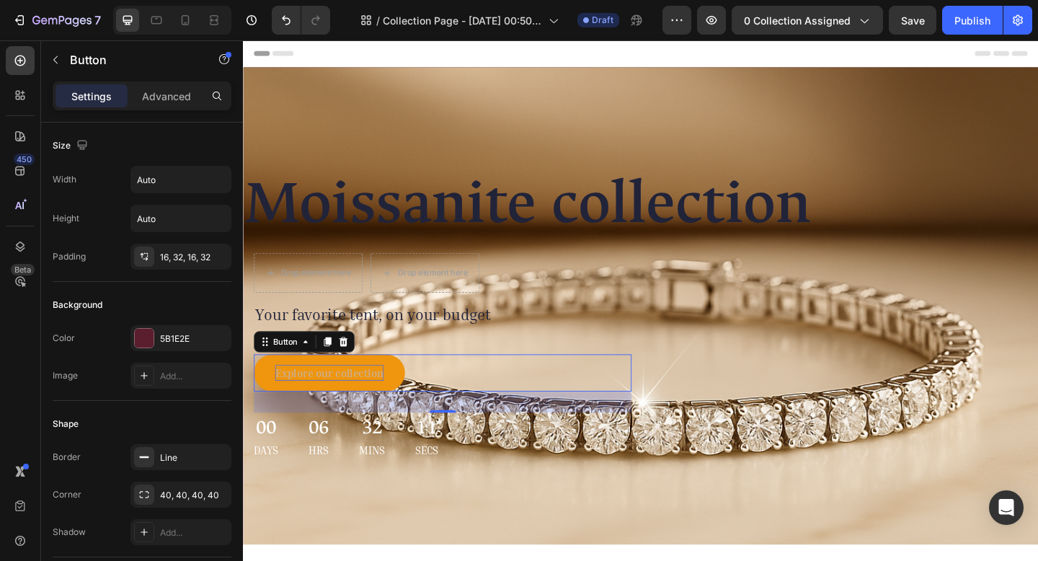
click at [309, 402] on div "Explore our collection" at bounding box center [337, 402] width 118 height 17
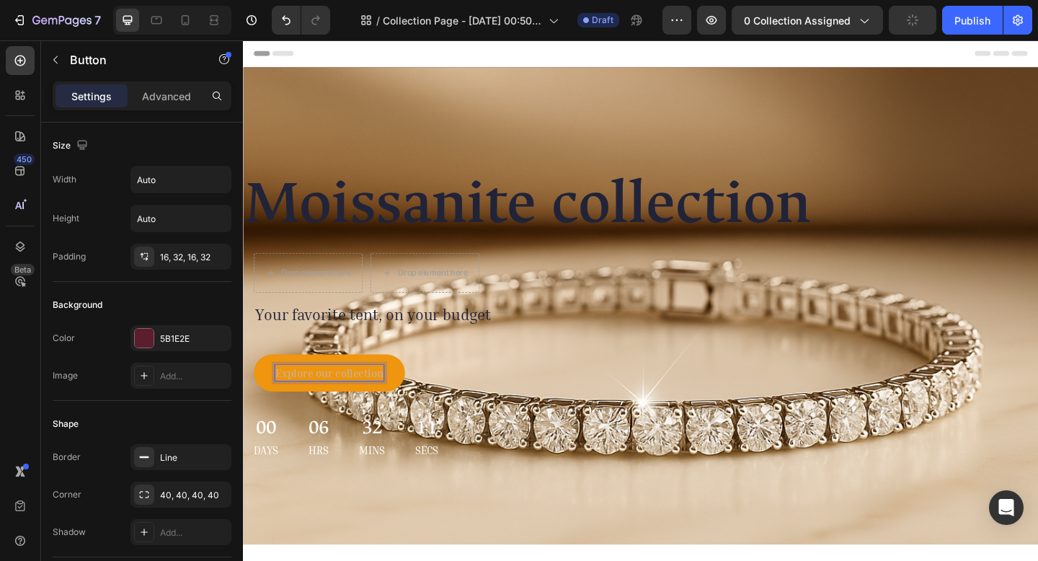
click at [309, 402] on p "Explore our collection" at bounding box center [337, 402] width 118 height 17
click at [311, 404] on p "Explore our collection" at bounding box center [337, 402] width 118 height 17
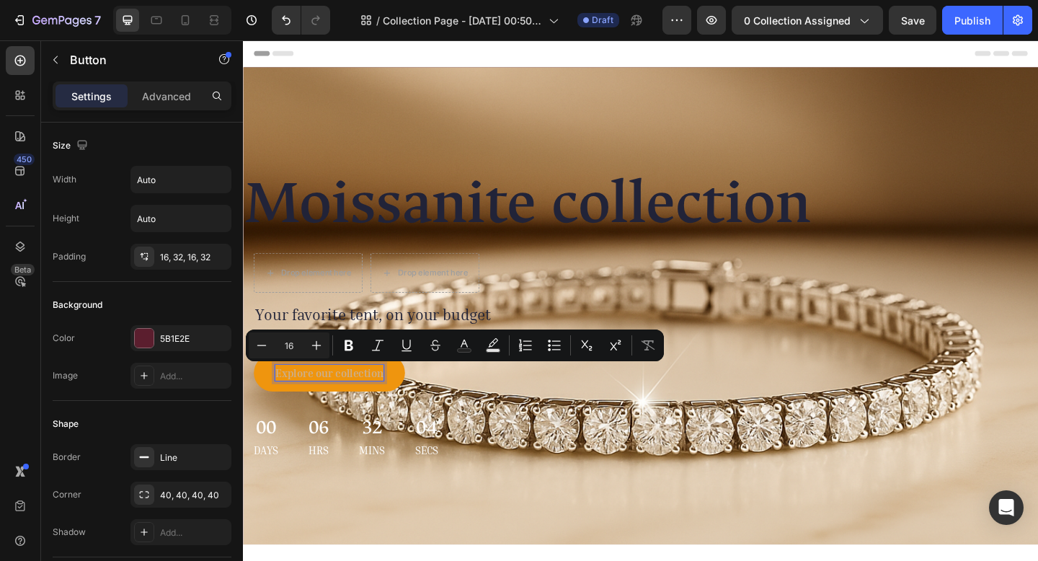
click at [340, 409] on p "Explore our collection" at bounding box center [337, 402] width 118 height 17
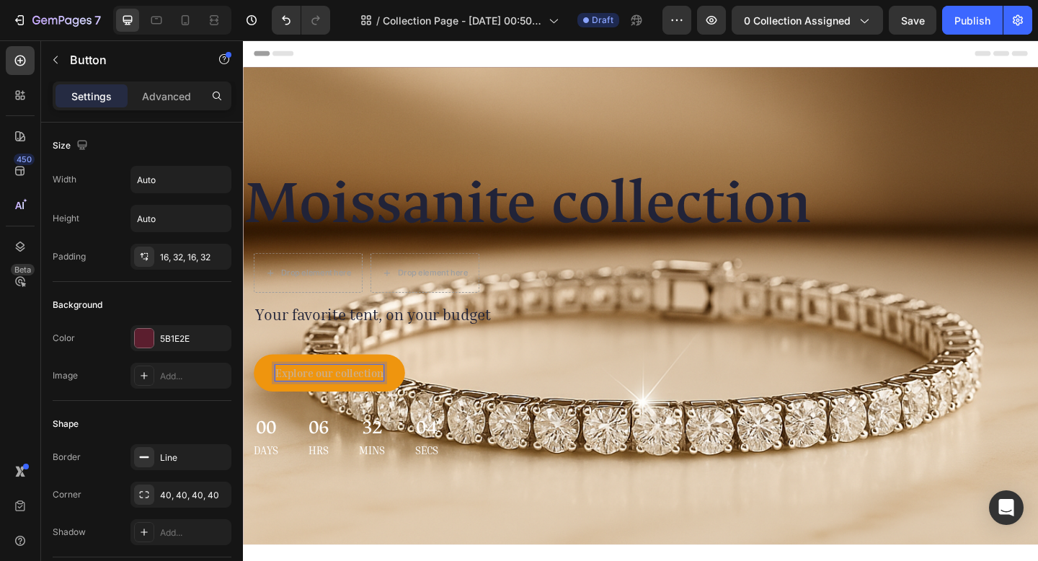
click at [354, 407] on p "Explore our collection" at bounding box center [337, 402] width 118 height 17
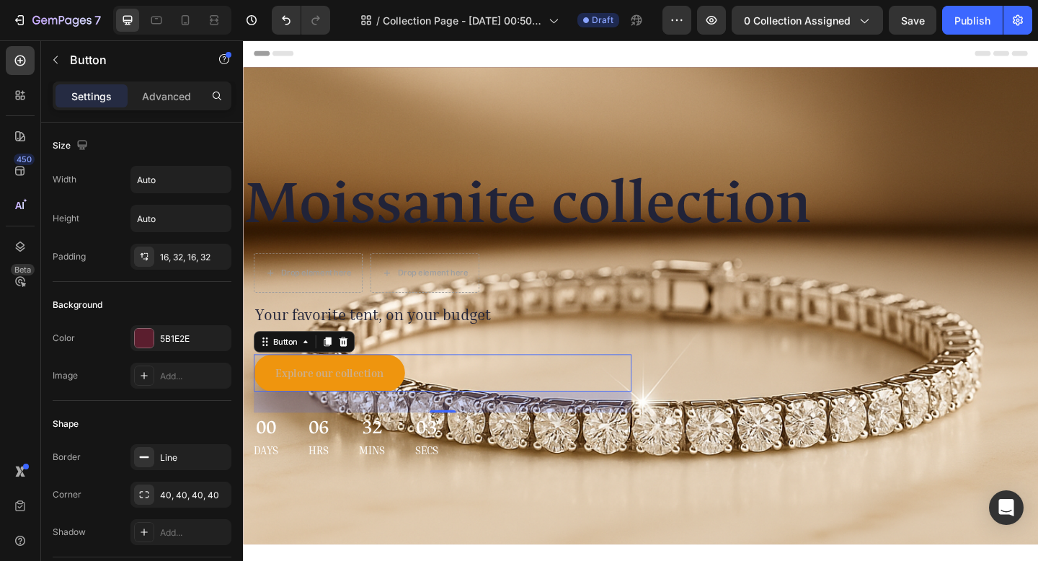
click at [415, 405] on button "Explore our collection" at bounding box center [336, 402] width 164 height 40
click at [387, 401] on p "Explore our collection" at bounding box center [337, 402] width 118 height 17
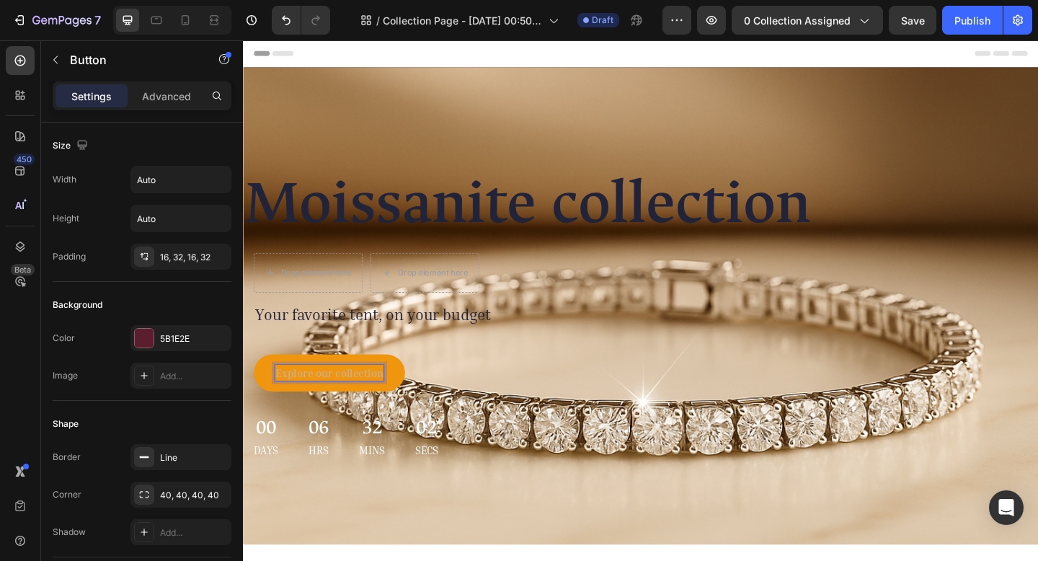
click at [366, 401] on p "Explore our collection" at bounding box center [337, 402] width 118 height 17
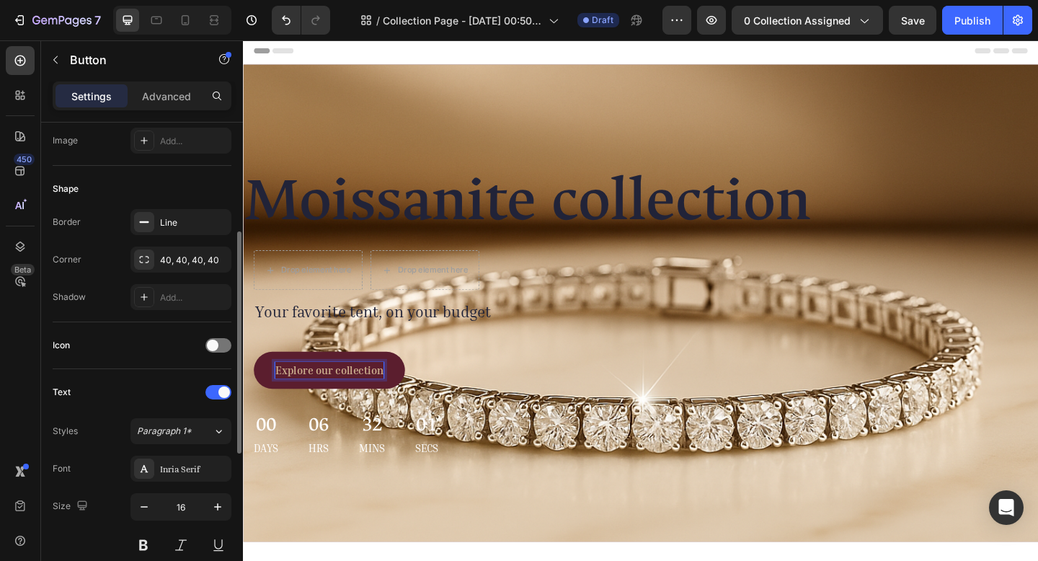
scroll to position [355, 0]
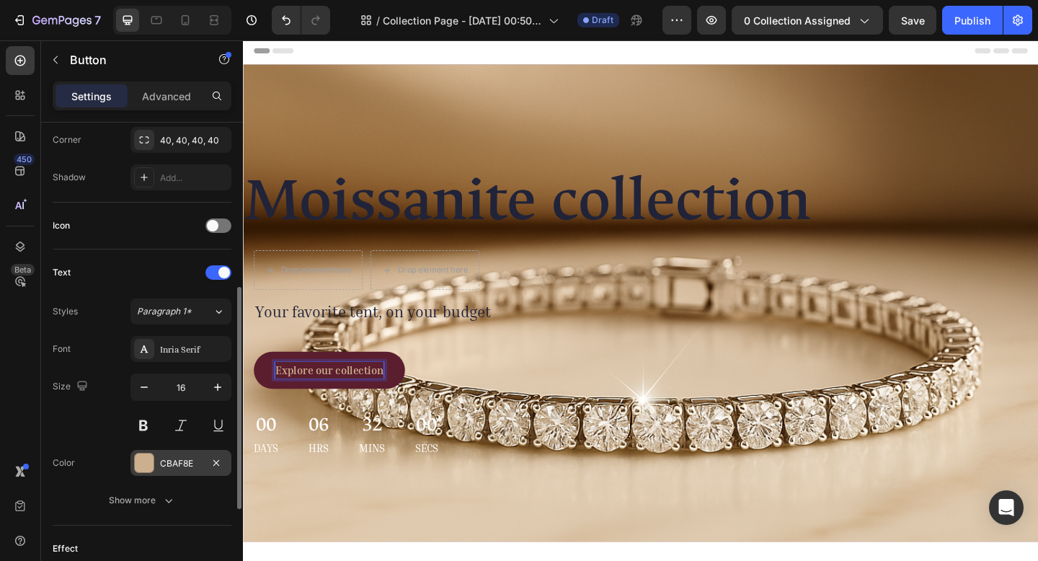
click at [196, 450] on div "CBAF8E" at bounding box center [180, 463] width 101 height 26
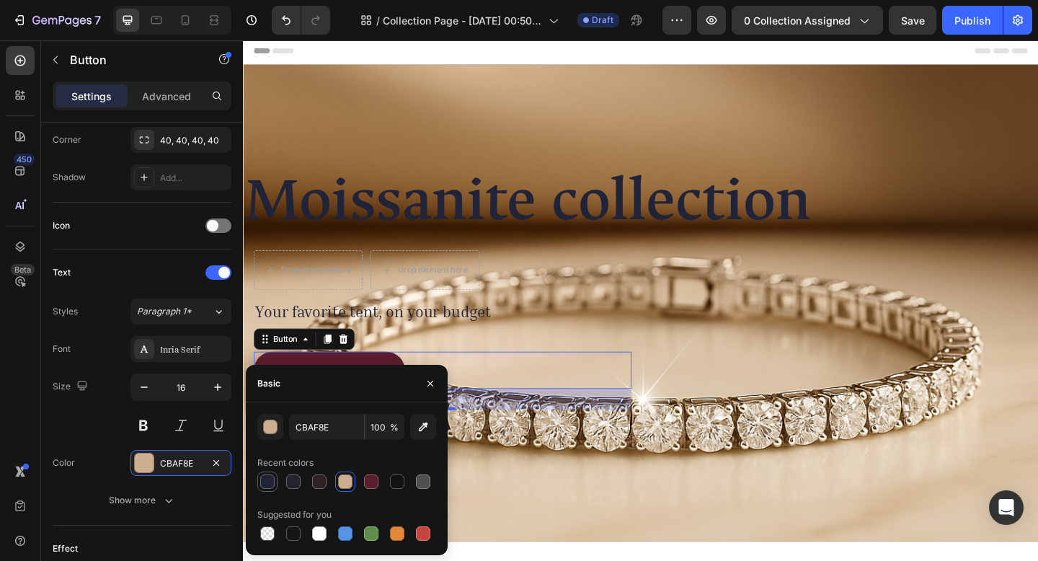
click at [263, 480] on div at bounding box center [267, 481] width 14 height 14
type input "212338"
click at [542, 430] on div "32" at bounding box center [459, 431] width 411 height 23
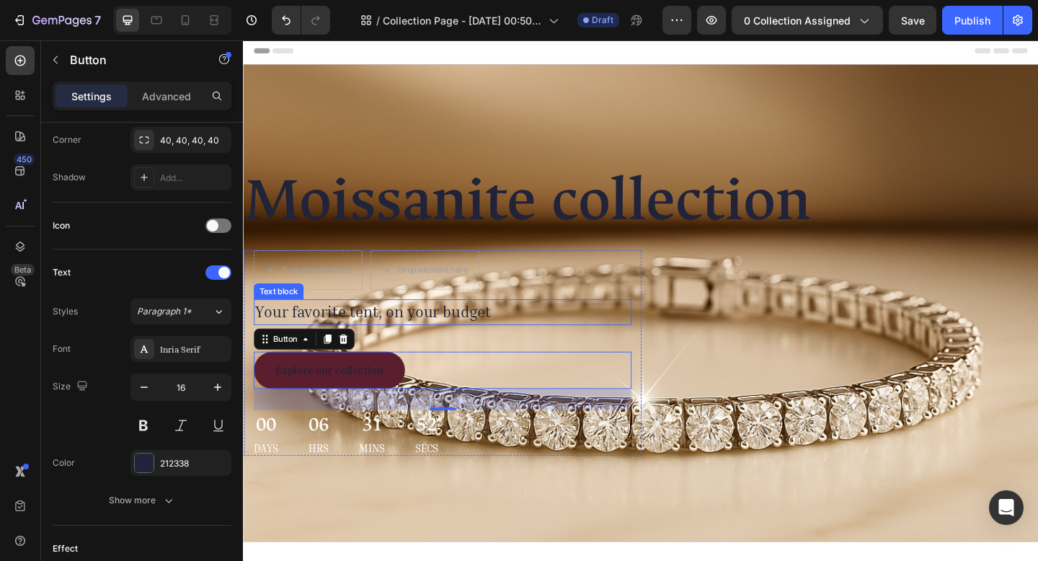
click at [352, 335] on p "Your favorite tent, on your budget" at bounding box center [460, 336] width 408 height 25
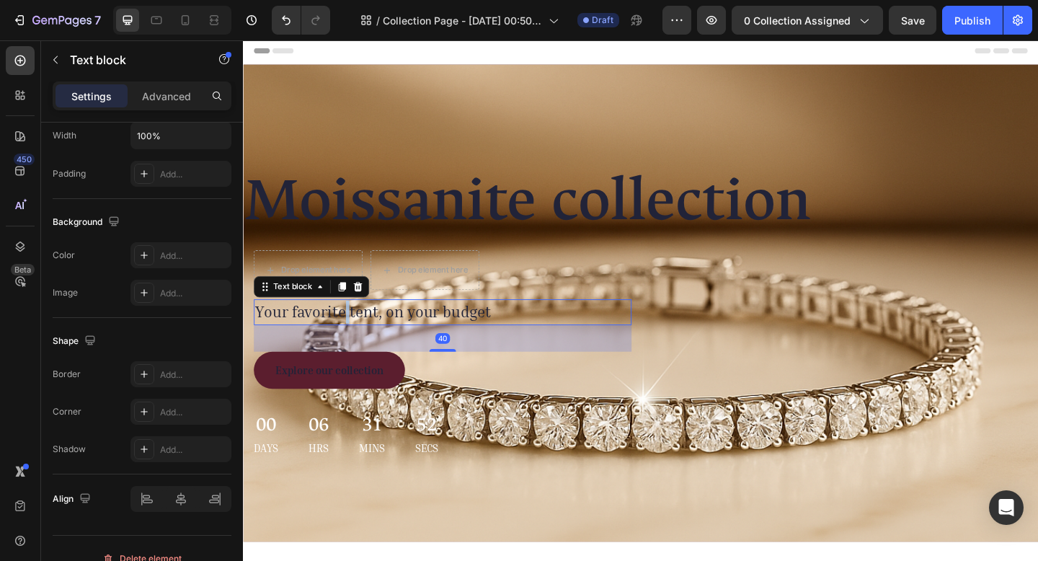
click at [352, 335] on p "Your favorite tent, on your budget" at bounding box center [460, 336] width 408 height 25
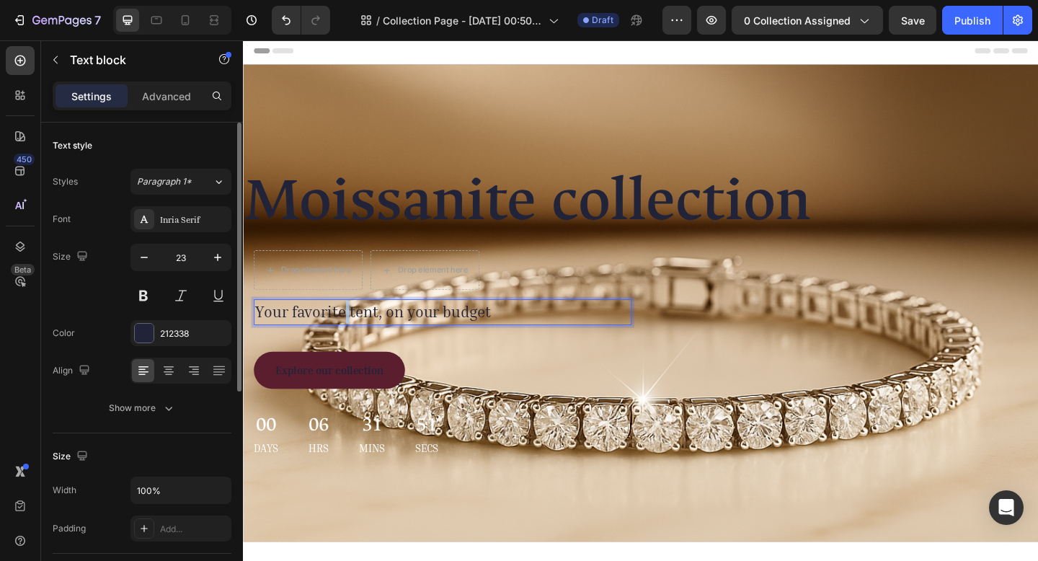
click at [352, 335] on p "Your favorite tent, on your budget" at bounding box center [460, 336] width 408 height 25
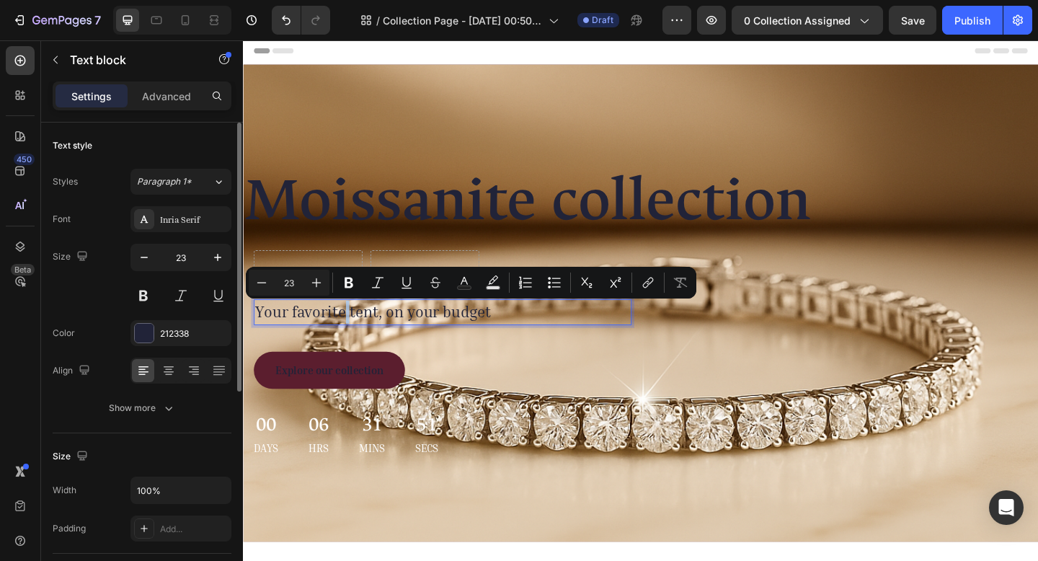
click at [352, 335] on p "Your favorite tent, on your budget" at bounding box center [460, 336] width 408 height 25
click at [355, 277] on icon "Editor contextual toolbar" at bounding box center [349, 282] width 14 height 14
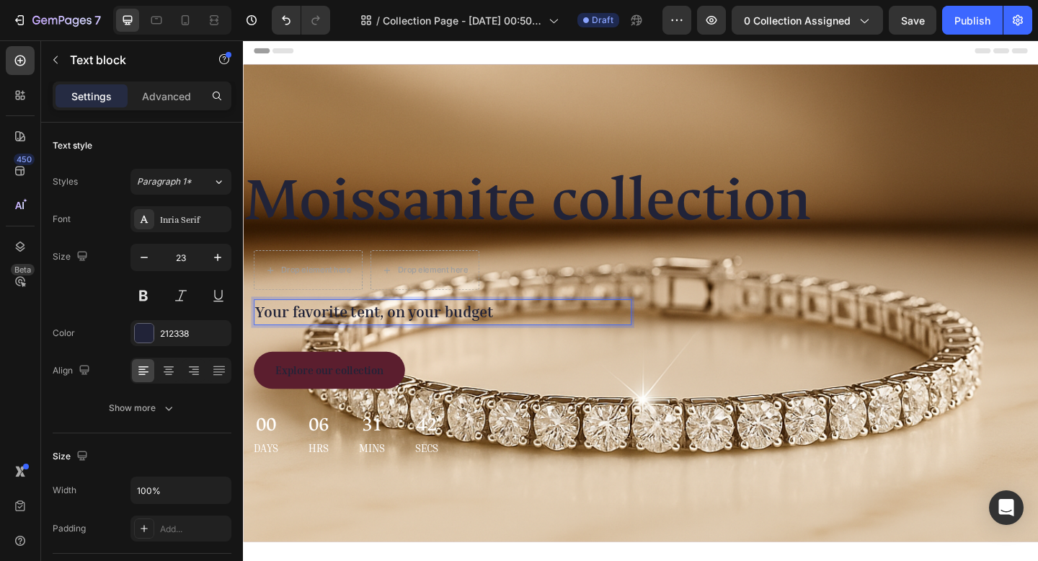
click at [549, 335] on p "Your favorite tent, on your budget" at bounding box center [460, 336] width 408 height 25
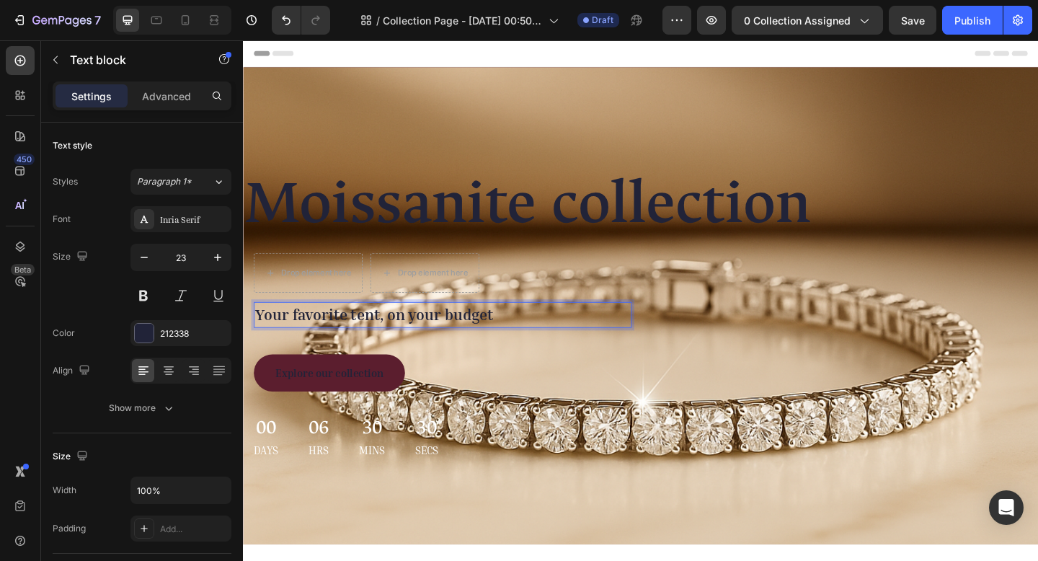
click at [533, 336] on p "Your favorite tent, on your budget" at bounding box center [460, 339] width 408 height 25
click at [531, 336] on p "Your favorite tent, on your budget" at bounding box center [460, 339] width 408 height 25
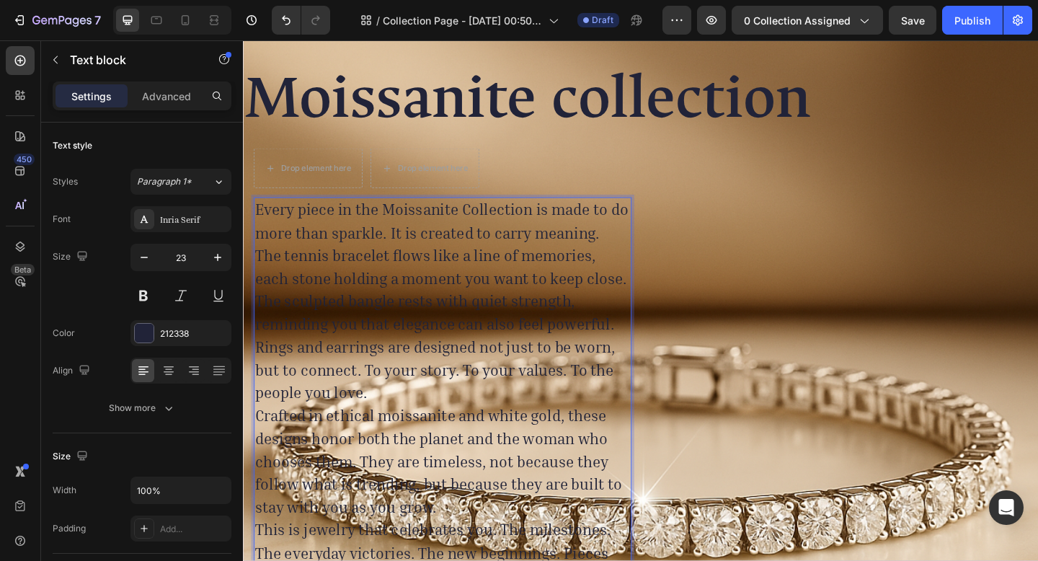
scroll to position [103, 0]
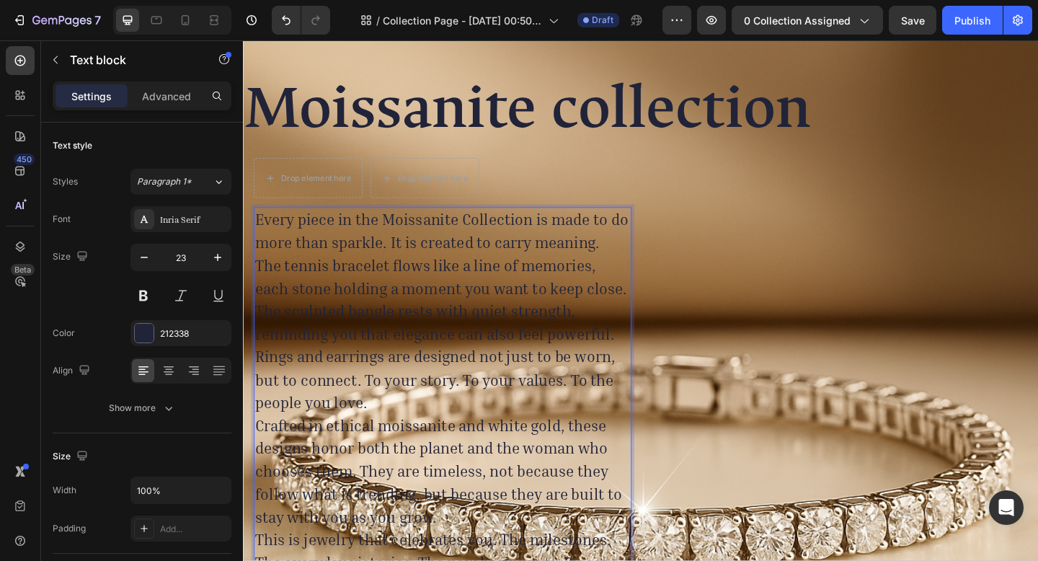
click at [657, 369] on p "The tennis bracelet flows like a line of memories, each stone holding a moment …" at bounding box center [460, 360] width 408 height 174
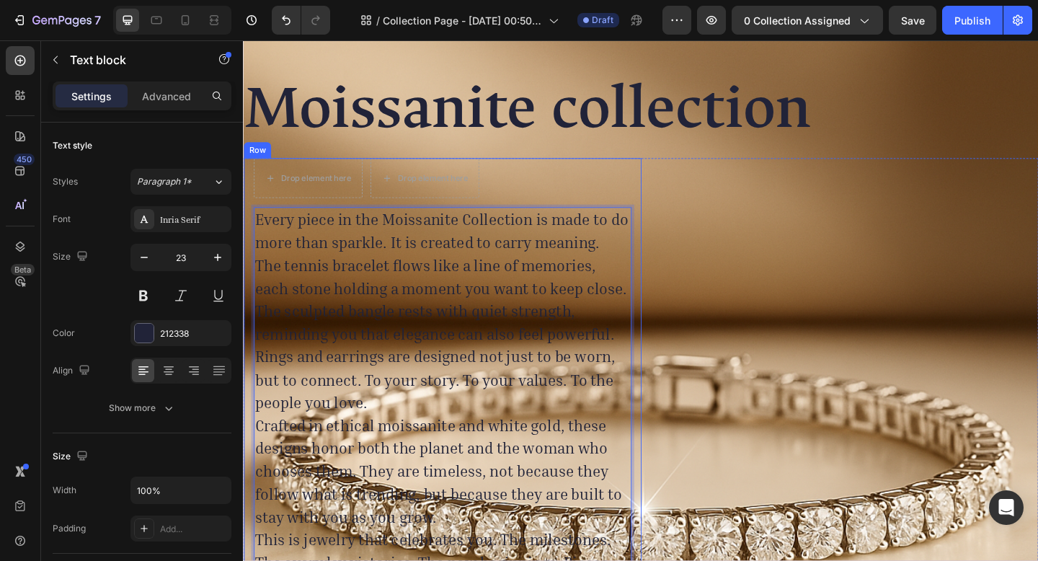
click at [661, 370] on div "Drop element here Drop element here Row Every piece in the Moissanite Collectio…" at bounding box center [460, 492] width 433 height 646
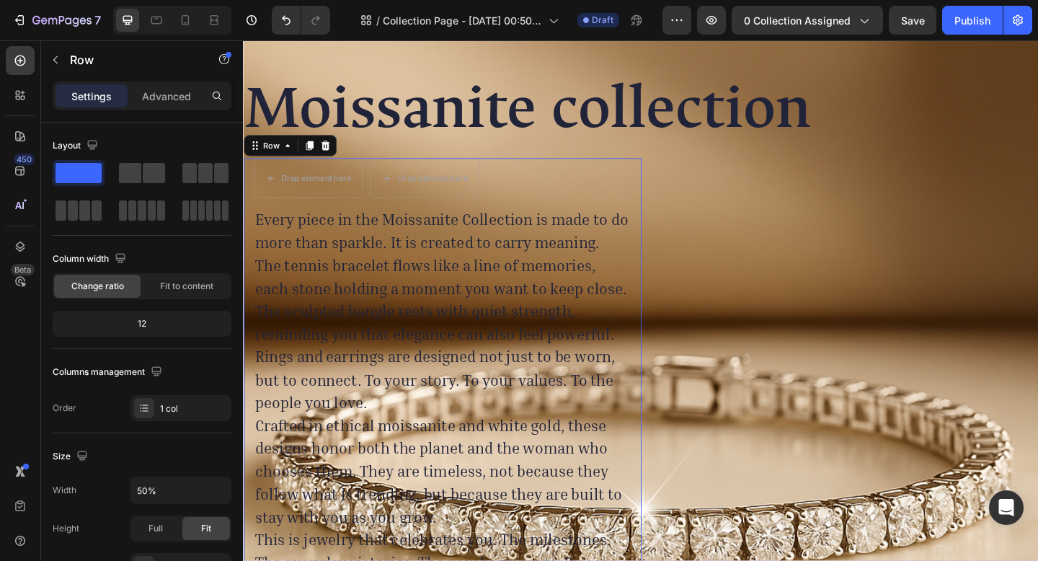
click at [660, 368] on div "Drop element here Drop element here Row Every piece in the Moissanite Collectio…" at bounding box center [460, 492] width 433 height 646
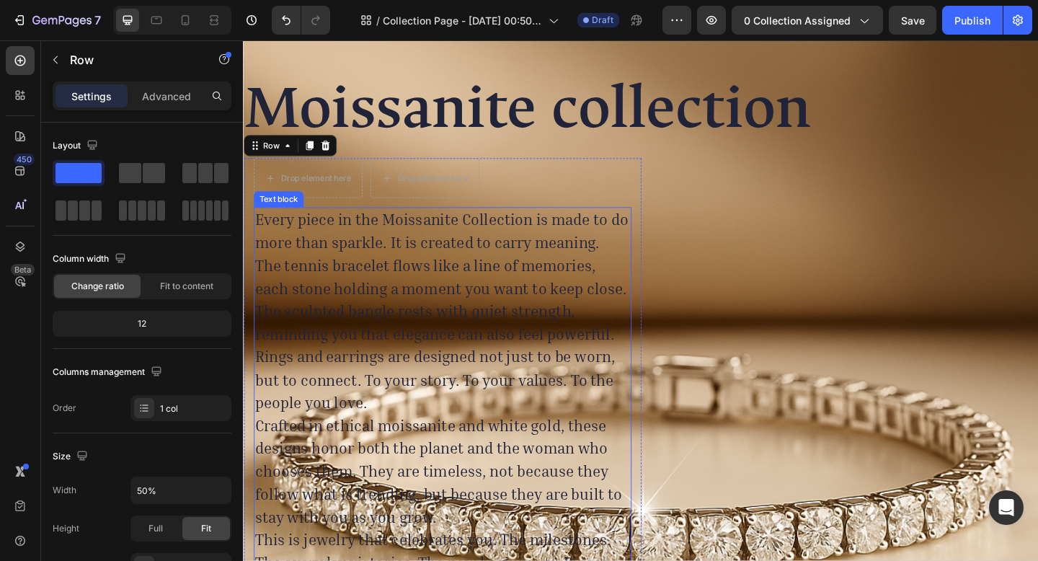
click at [630, 327] on p "The tennis bracelet flows like a line of memories, each stone holding a moment …" at bounding box center [460, 360] width 408 height 174
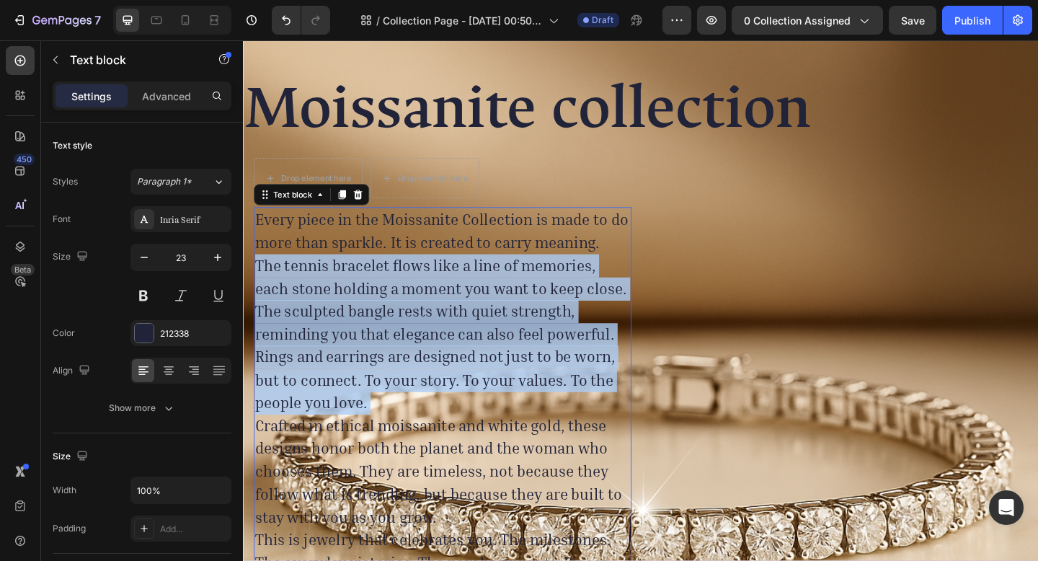
click at [629, 327] on p "The tennis bracelet flows like a line of memories, each stone holding a moment …" at bounding box center [460, 360] width 408 height 174
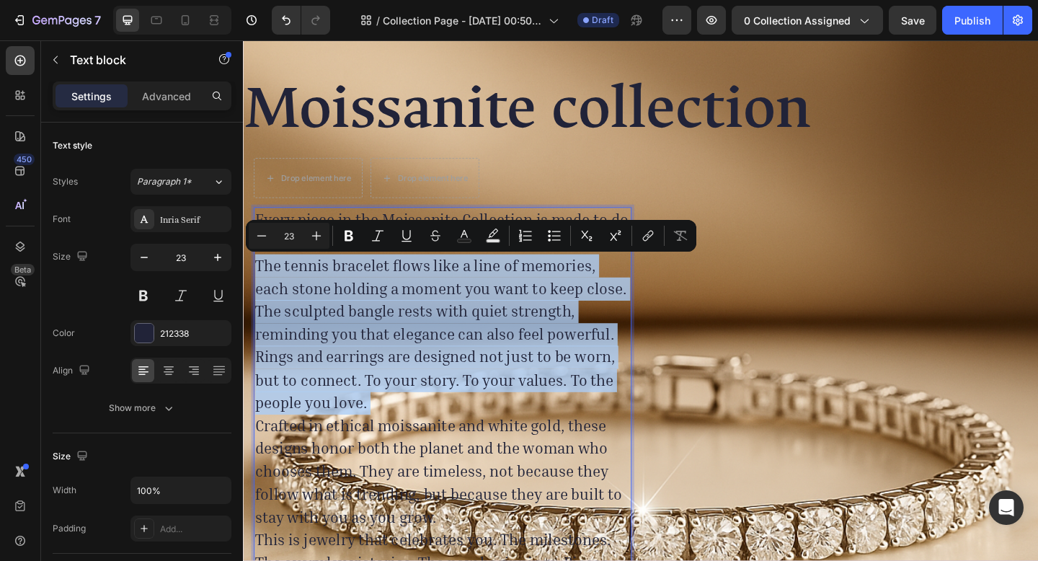
click at [627, 327] on p "The tennis bracelet flows like a line of memories, each stone holding a moment …" at bounding box center [460, 360] width 408 height 174
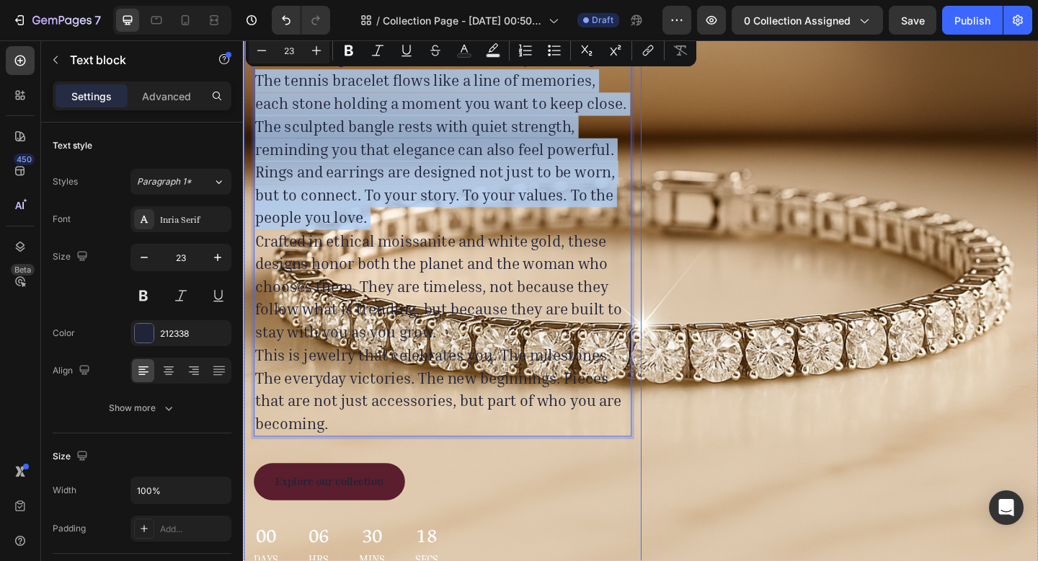
scroll to position [305, 0]
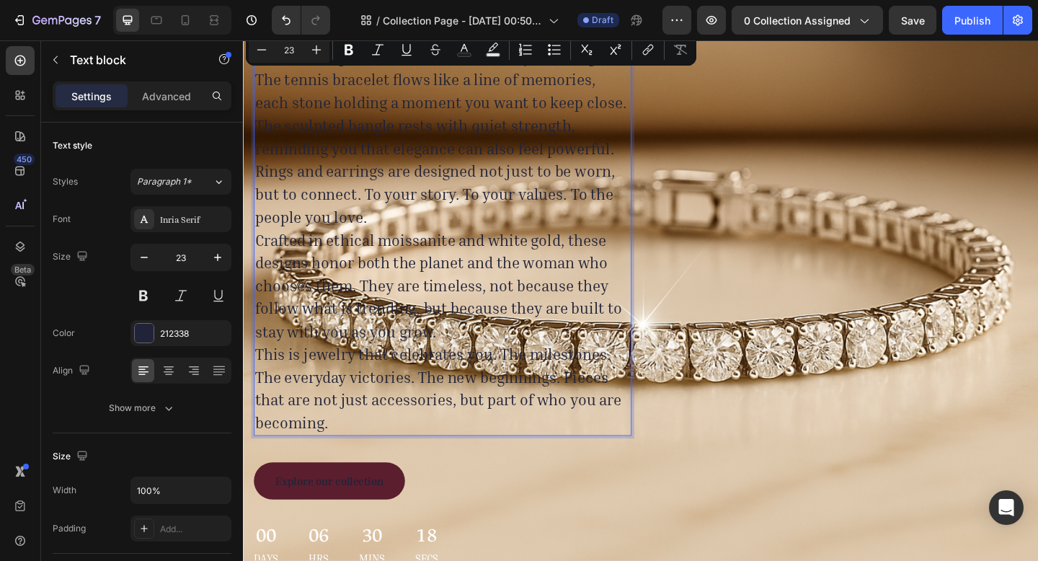
click at [381, 460] on p "This is jewelry that celebrates you. The milestones. The everyday victories. Th…" at bounding box center [460, 419] width 408 height 99
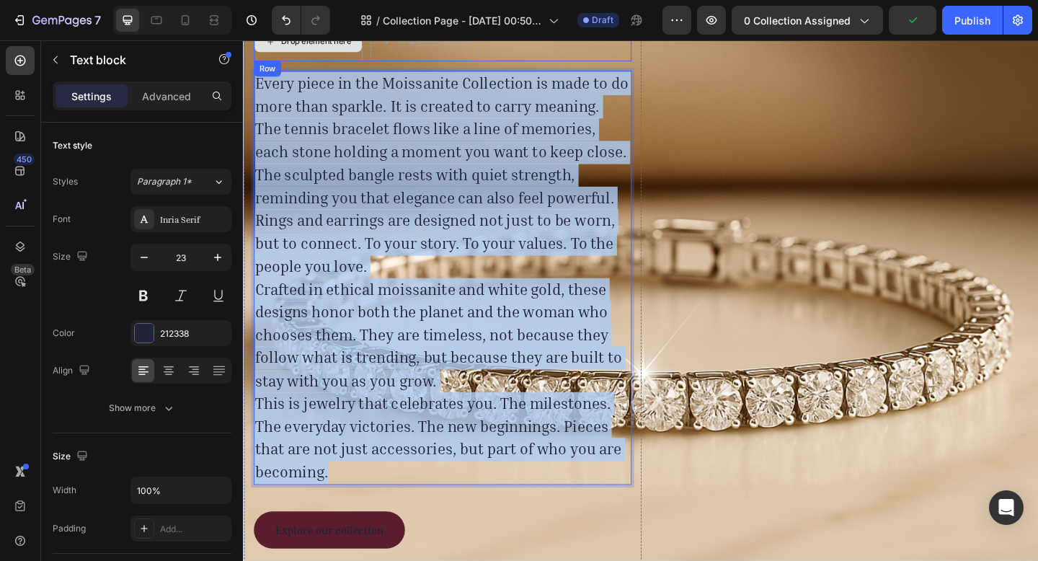
scroll to position [247, 0]
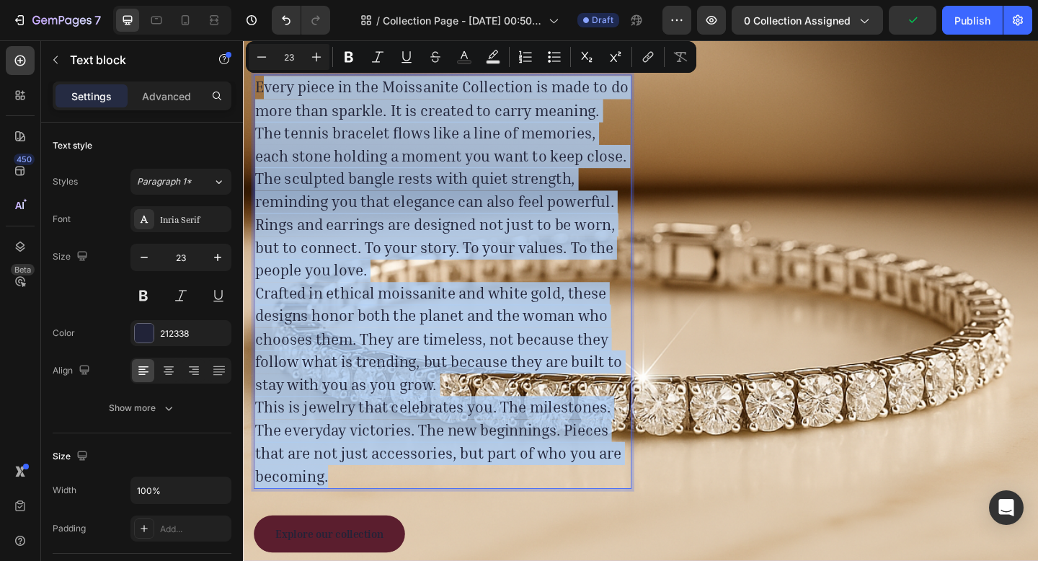
drag, startPoint x: 373, startPoint y: 454, endPoint x: 262, endPoint y: 94, distance: 377.0
click at [262, 94] on div "Every piece in the Moissanite Collection is made to do more than sparkle. It is…" at bounding box center [459, 303] width 411 height 451
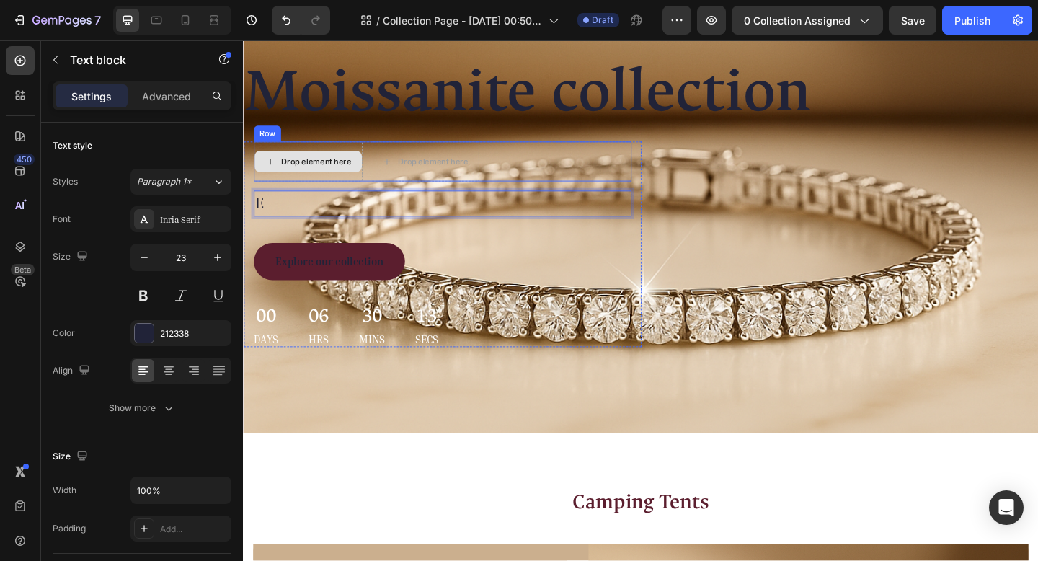
scroll to position [111, 0]
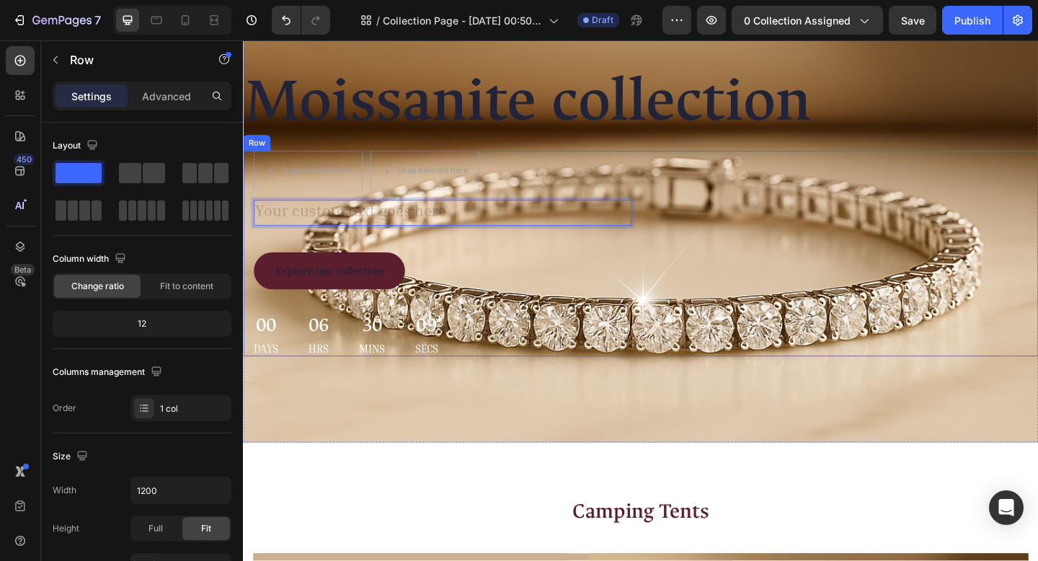
click at [682, 309] on div "Drop element here Drop element here Row Text block 40 Explore our collection Bu…" at bounding box center [675, 272] width 865 height 223
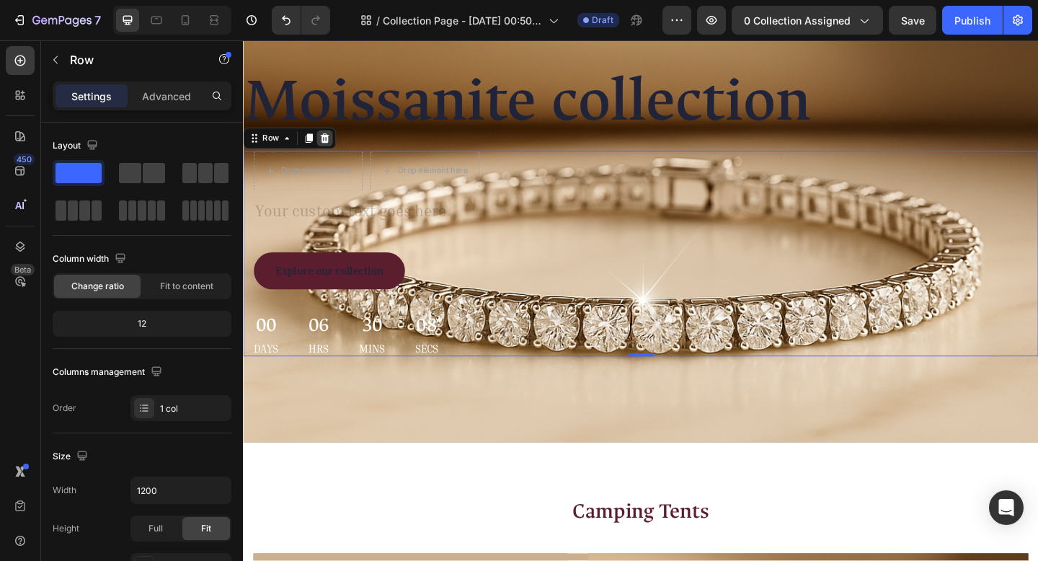
click at [335, 146] on icon at bounding box center [332, 147] width 12 height 12
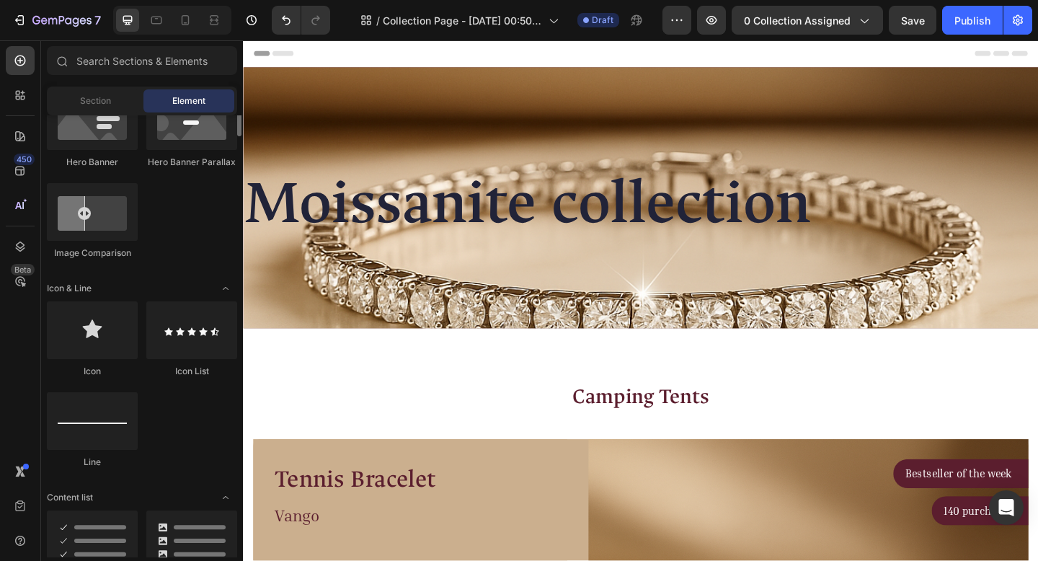
scroll to position [566, 0]
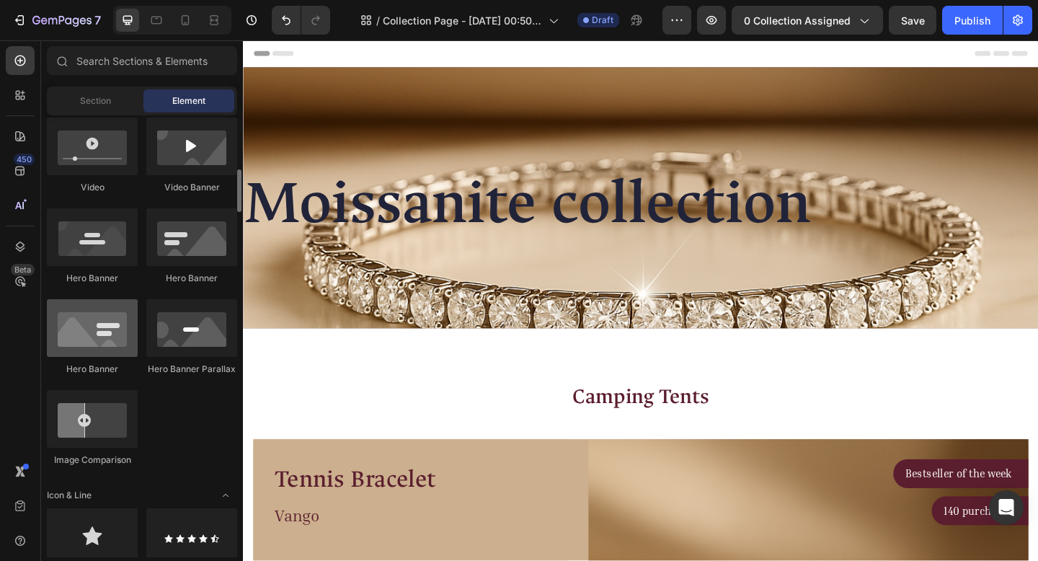
click at [103, 335] on div at bounding box center [92, 328] width 91 height 58
click at [110, 340] on div at bounding box center [92, 328] width 91 height 58
click at [110, 338] on div at bounding box center [92, 328] width 91 height 58
click at [110, 335] on div at bounding box center [92, 328] width 91 height 58
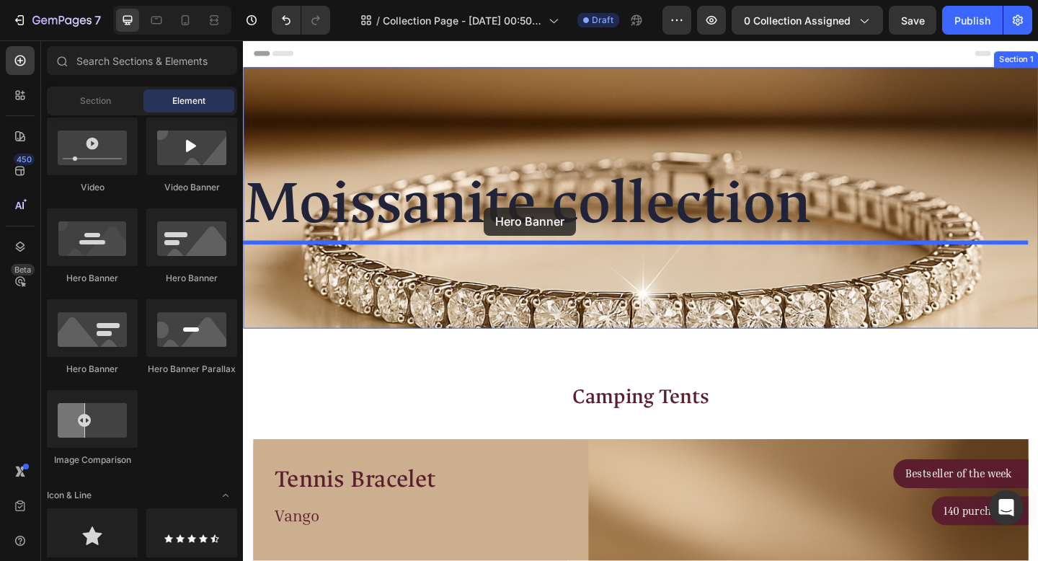
drag, startPoint x: 353, startPoint y: 374, endPoint x: 505, endPoint y: 221, distance: 215.1
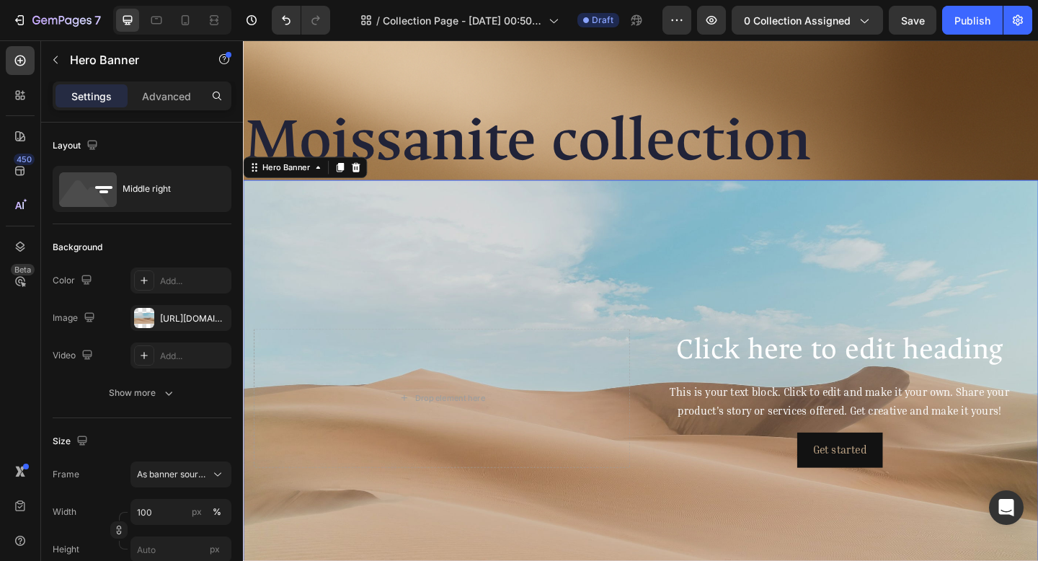
scroll to position [21, 0]
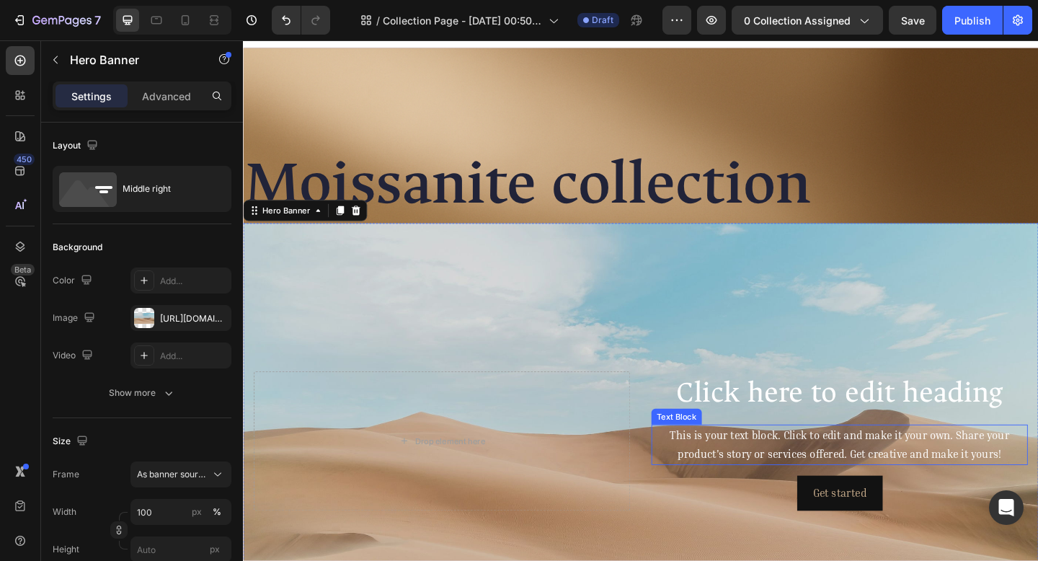
click at [830, 474] on div "This is your text block. Click to edit and make it your own. Share your product…" at bounding box center [891, 481] width 409 height 45
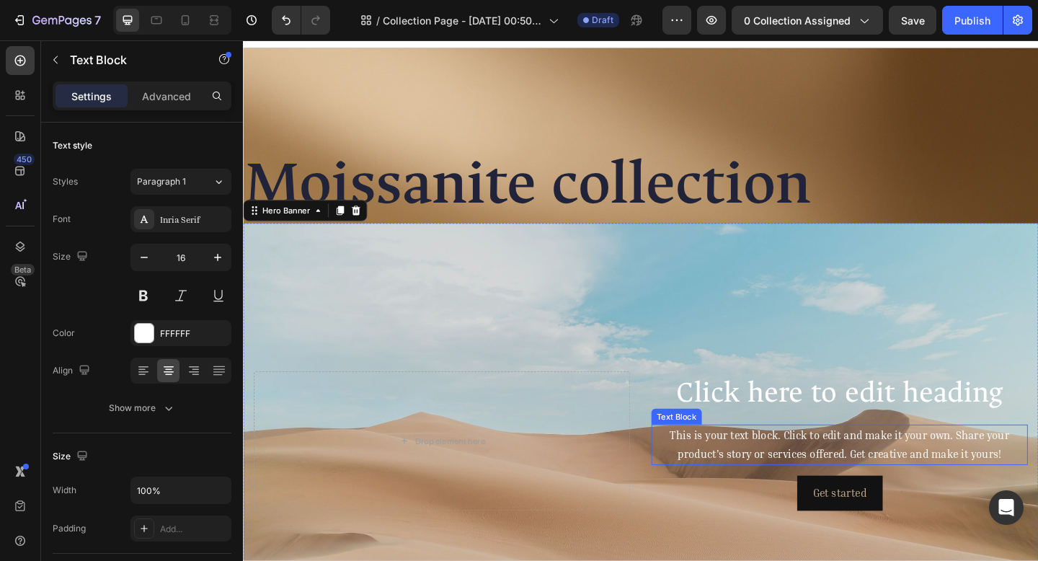
click at [830, 473] on div "This is your text block. Click to edit and make it your own. Share your product…" at bounding box center [891, 481] width 409 height 45
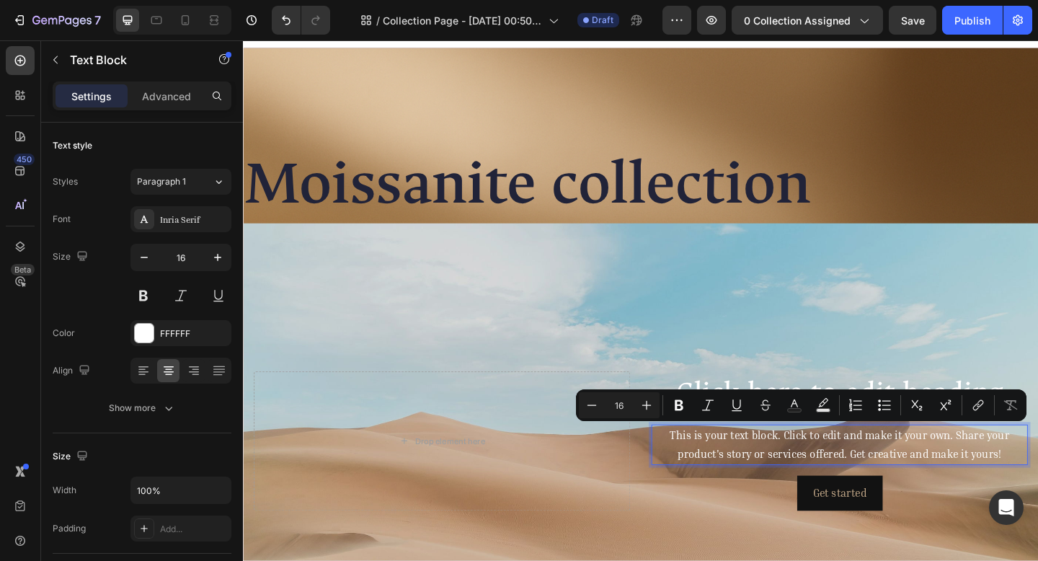
click at [787, 491] on p "This is your text block. Click to edit and make it your own. Share your product…" at bounding box center [891, 481] width 407 height 42
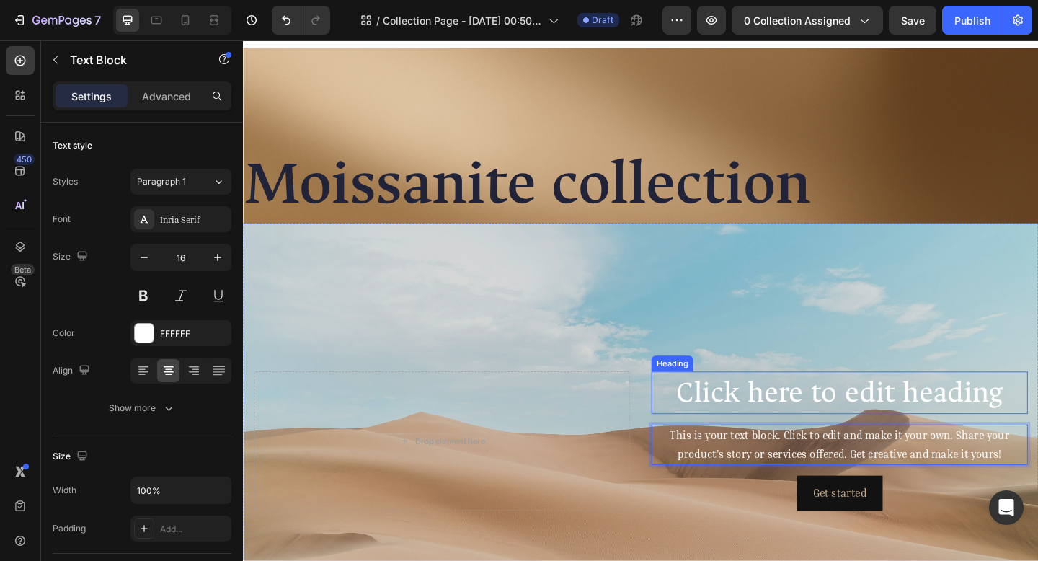
click at [794, 411] on h2 "Click here to edit heading" at bounding box center [891, 424] width 409 height 46
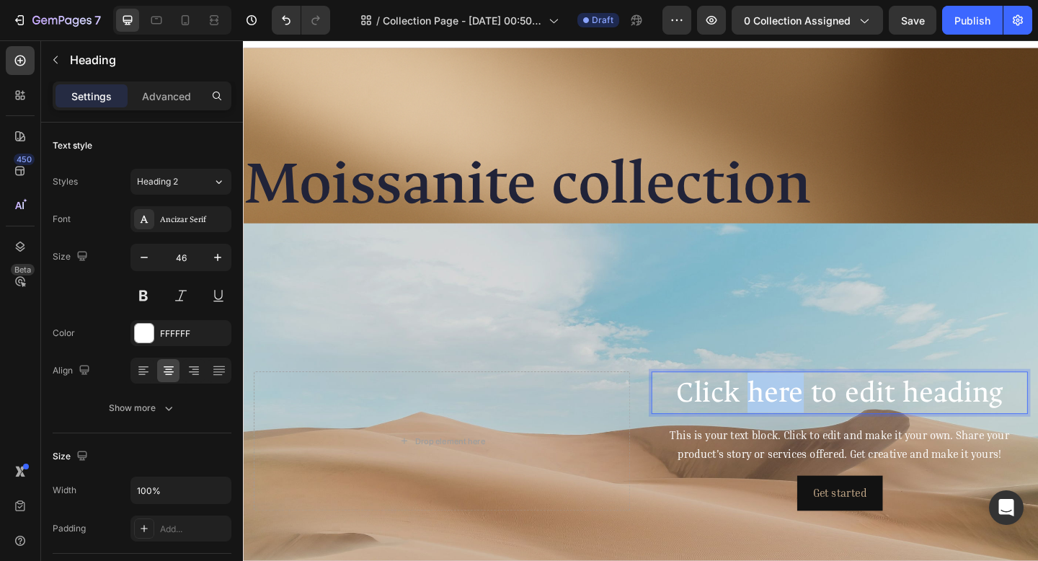
click at [794, 411] on h2 "Click here to edit heading" at bounding box center [891, 424] width 409 height 46
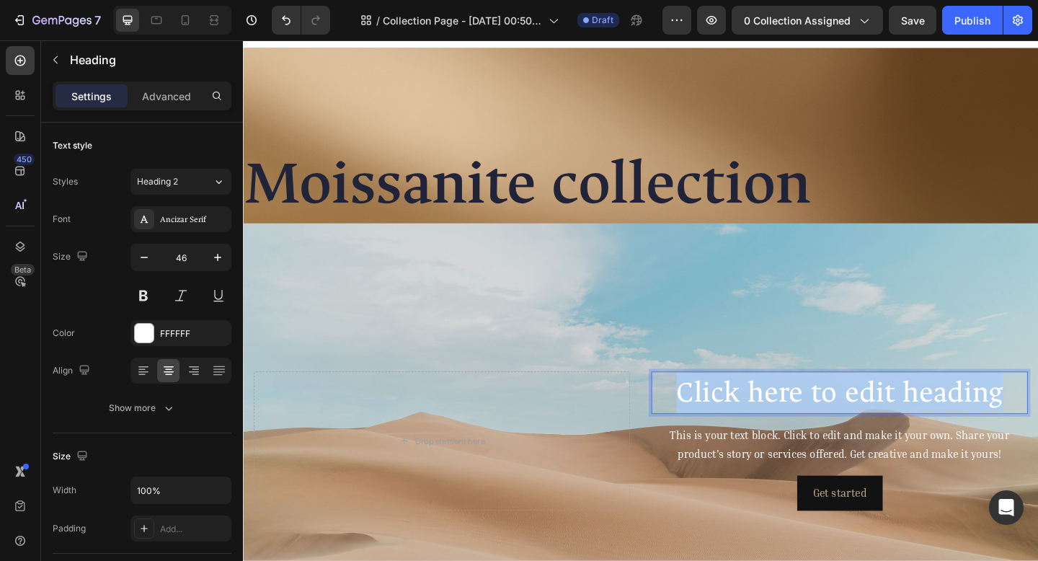
click at [794, 412] on p "Click here to edit heading" at bounding box center [891, 423] width 407 height 43
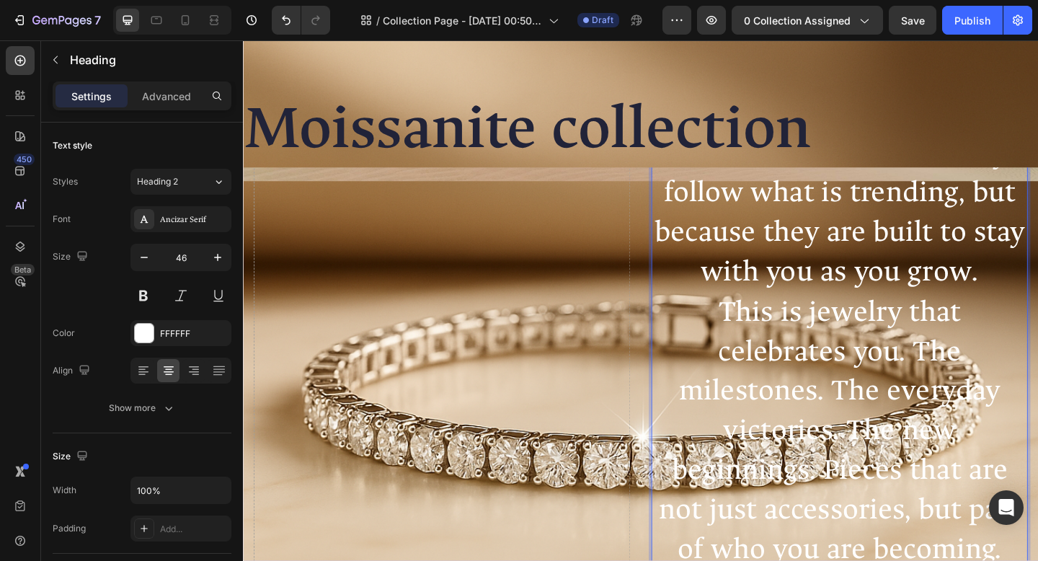
scroll to position [122, 0]
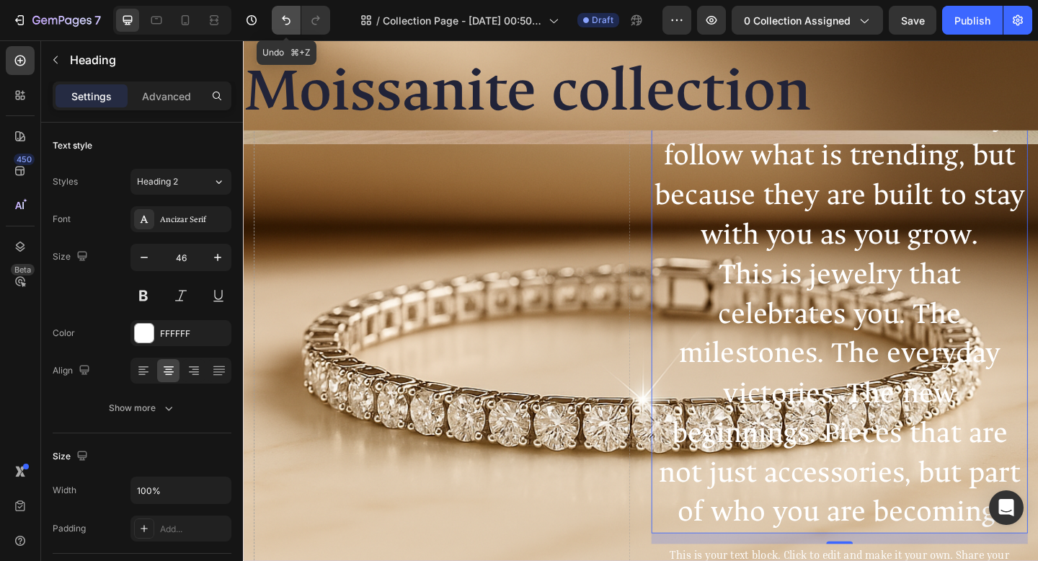
click at [295, 16] on button "Undo/Redo" at bounding box center [286, 20] width 29 height 29
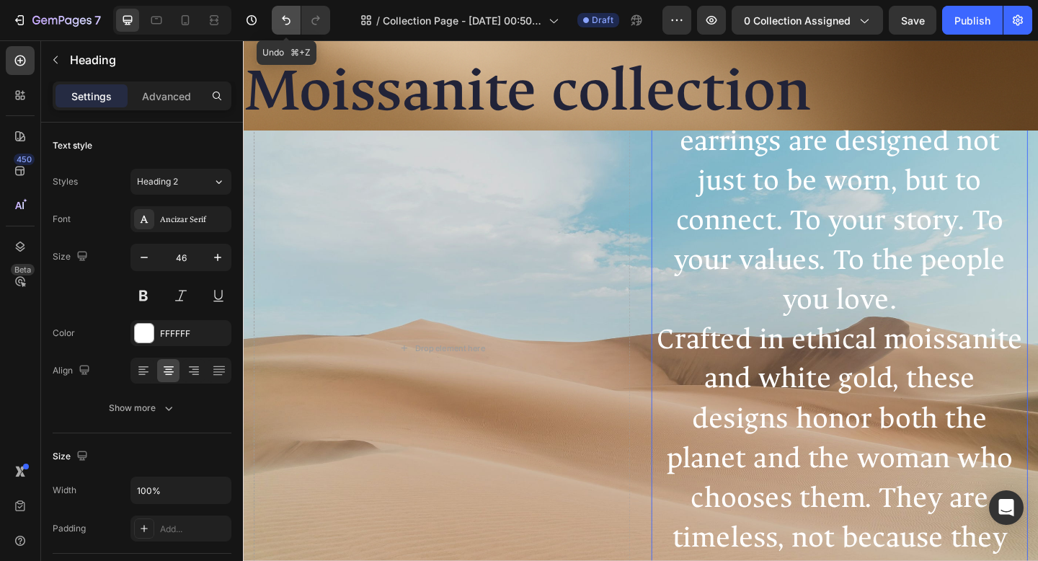
click at [282, 22] on icon "Undo/Redo" at bounding box center [286, 20] width 14 height 14
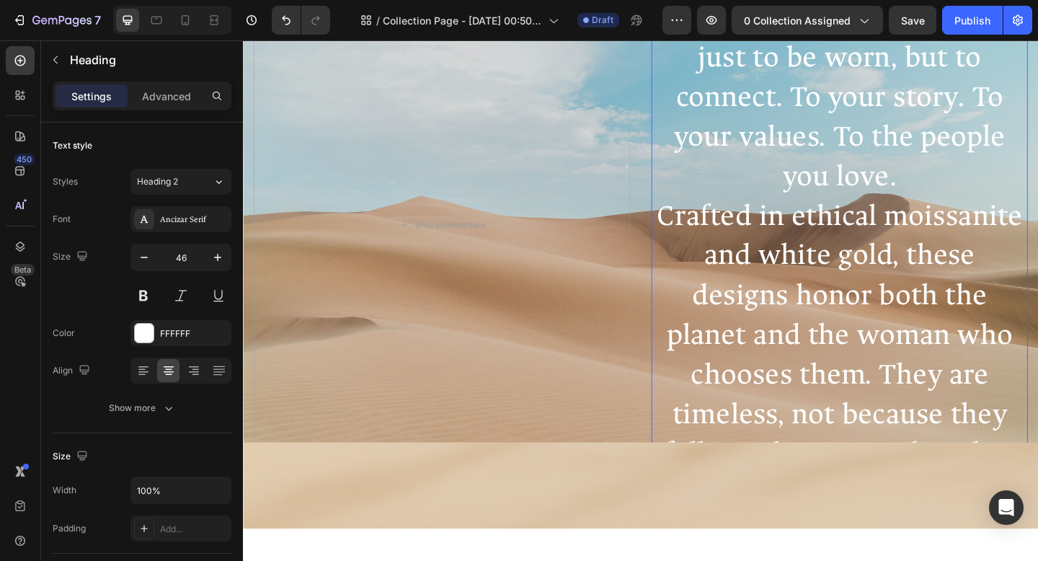
scroll to position [257, 0]
click at [295, 27] on button "Undo/Redo" at bounding box center [286, 20] width 29 height 29
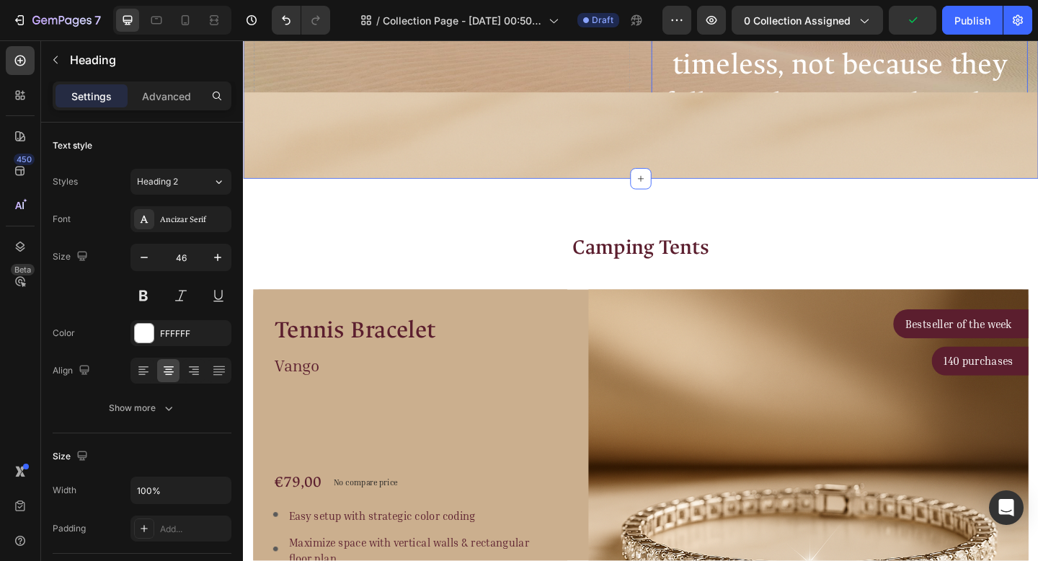
scroll to position [461, 0]
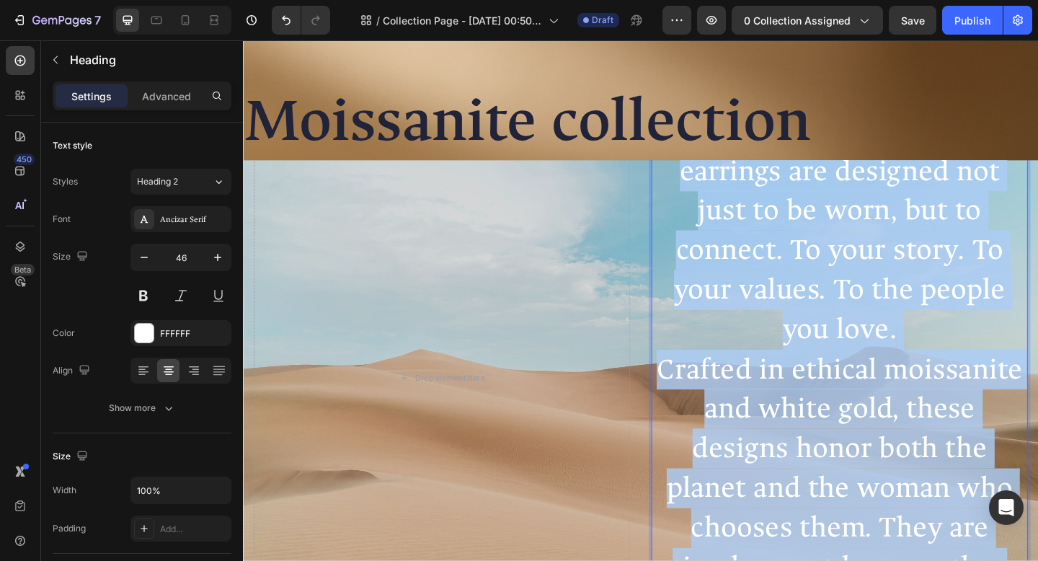
scroll to position [0, 0]
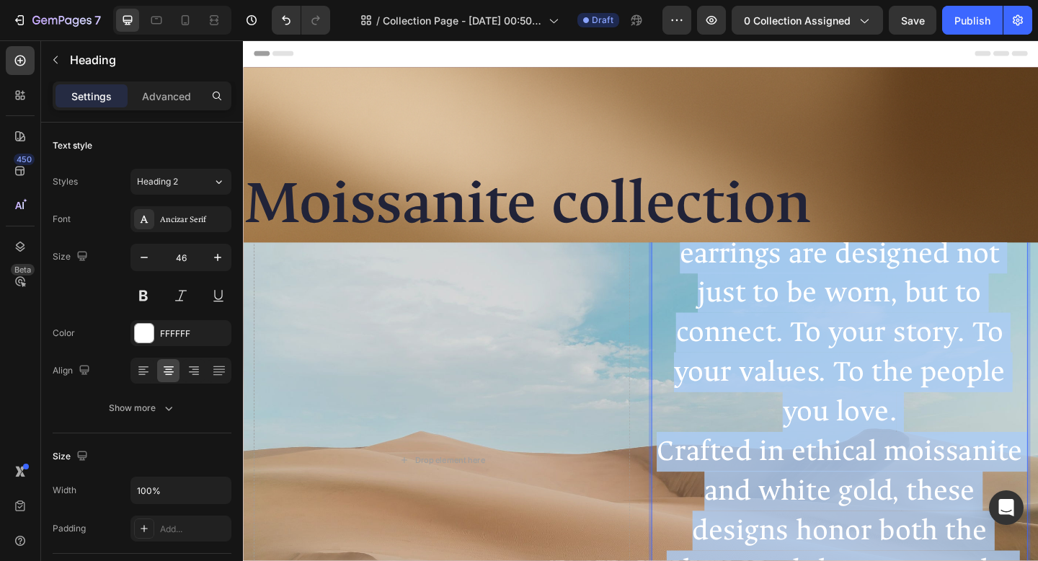
drag, startPoint x: 1060, startPoint y: 253, endPoint x: 826, endPoint y: 22, distance: 328.3
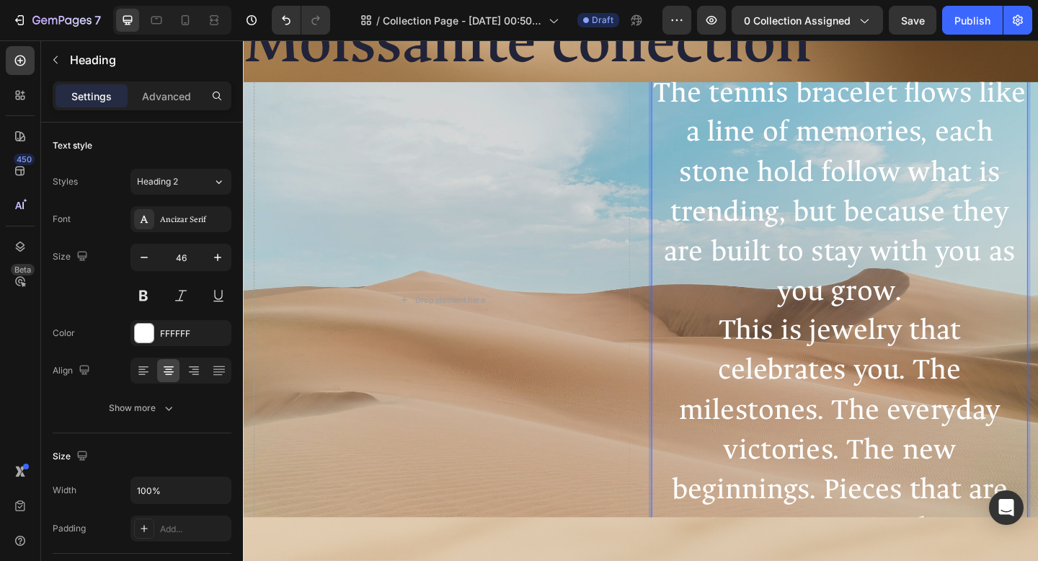
scroll to position [273, 0]
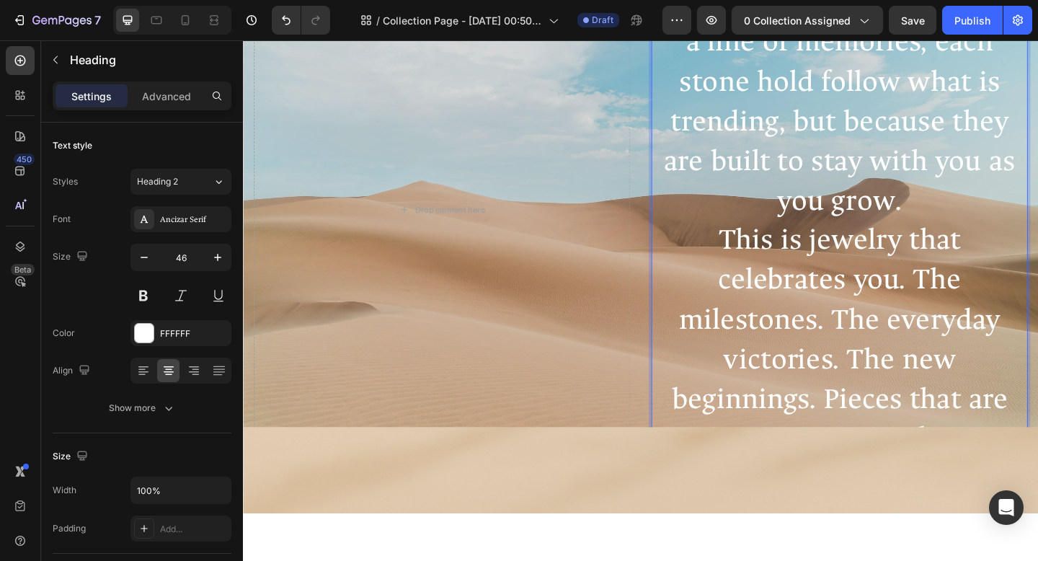
click at [1037, 440] on p "Every piece in the Moissanite Collection is made to do more than sparkle. It is…" at bounding box center [891, 171] width 407 height 733
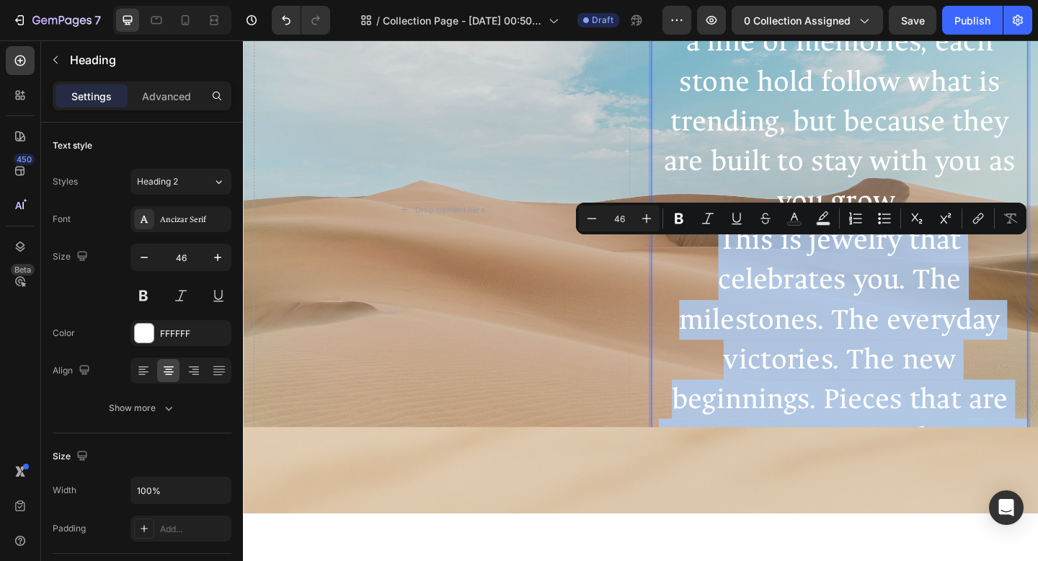
drag, startPoint x: 1065, startPoint y: 440, endPoint x: 902, endPoint y: 264, distance: 239.8
click at [928, 298] on p "Every piece in the Moissanite Collection is made to do more than sparkle. It is…" at bounding box center [891, 171] width 407 height 733
click at [980, 366] on p "Every piece in the Moissanite Collection is made to do more than sparkle. It is…" at bounding box center [891, 171] width 407 height 733
click at [1037, 440] on p "Every piece in the Moissanite Collection is made to do more than sparkle. It is…" at bounding box center [891, 171] width 407 height 733
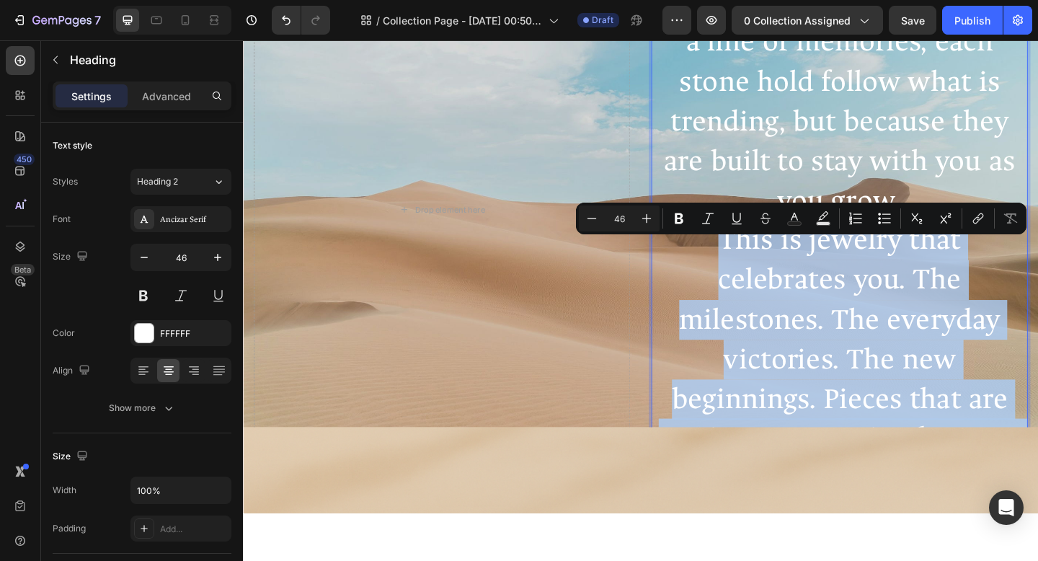
click at [1037, 437] on p "Every piece in the Moissanite Collection is made to do more than sparkle. It is…" at bounding box center [891, 171] width 407 height 733
click at [1037, 443] on p "Every piece in the Moissanite Collection is made to do more than sparkle. It is…" at bounding box center [891, 171] width 407 height 733
click at [1037, 406] on p "Every piece in the Moissanite Collection is made to do more than sparkle. It is…" at bounding box center [891, 171] width 407 height 733
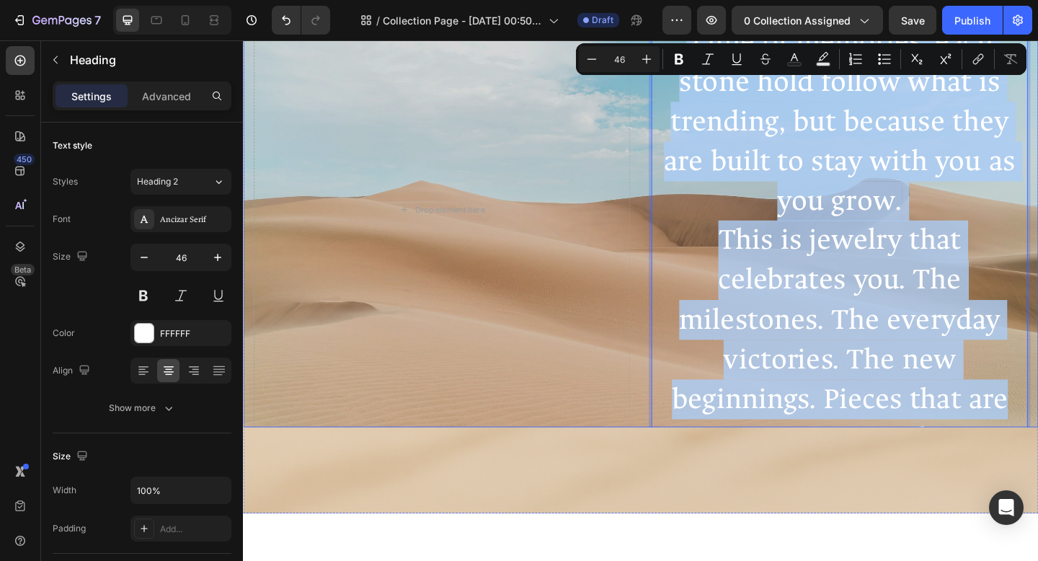
drag, startPoint x: 1066, startPoint y: 443, endPoint x: 891, endPoint y: 107, distance: 378.9
click at [678, 69] on div "Every piece in the Moissanite Collection is made to do more than sparkle. It is…" at bounding box center [675, 224] width 865 height 847
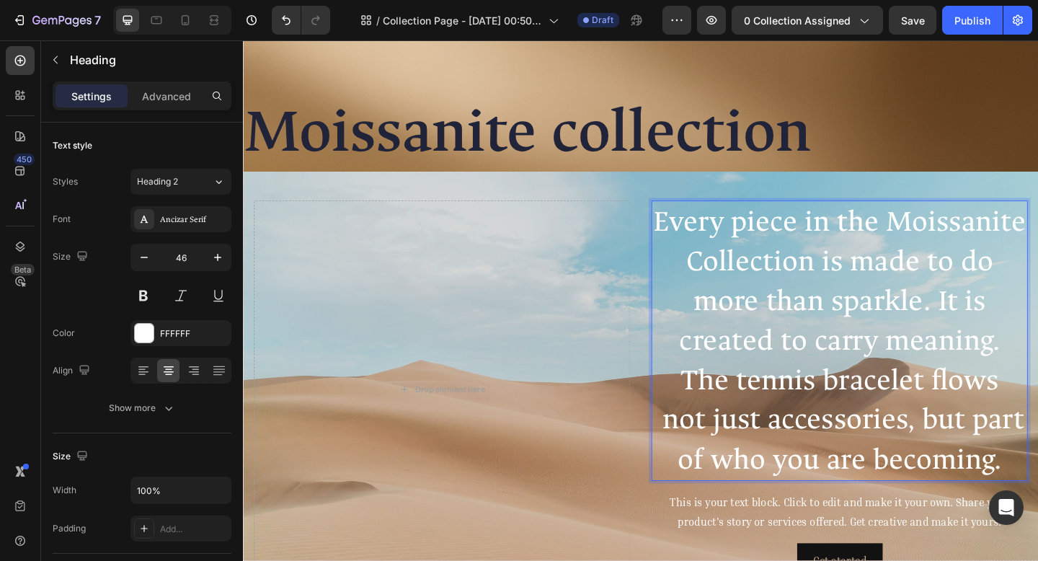
scroll to position [147, 0]
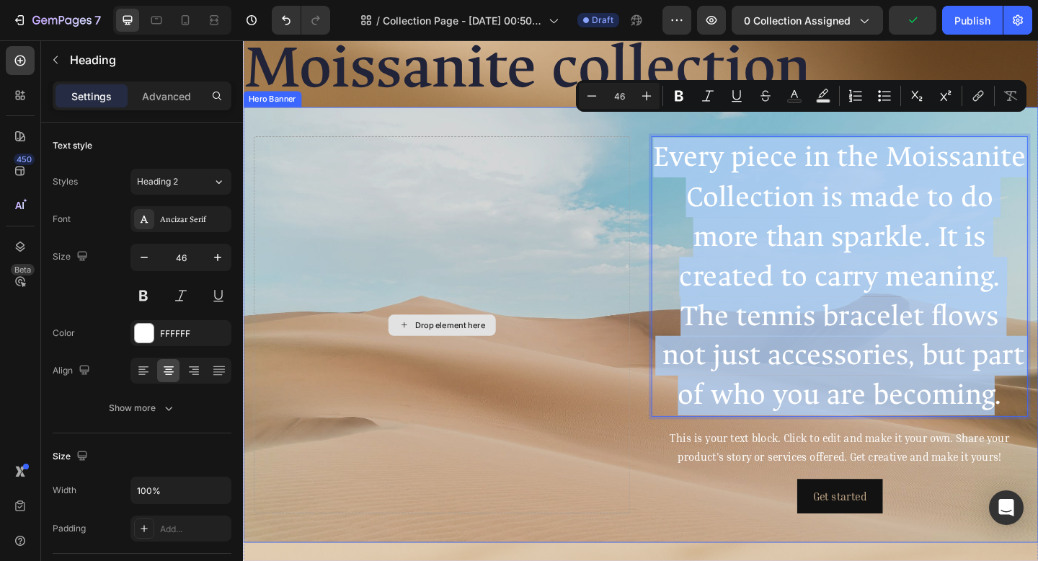
drag, startPoint x: 1050, startPoint y: 443, endPoint x: 592, endPoint y: 136, distance: 551.7
click at [592, 142] on div "Every piece in the Moissanite Collection is made to do more than sparkle. It is…" at bounding box center [675, 350] width 865 height 416
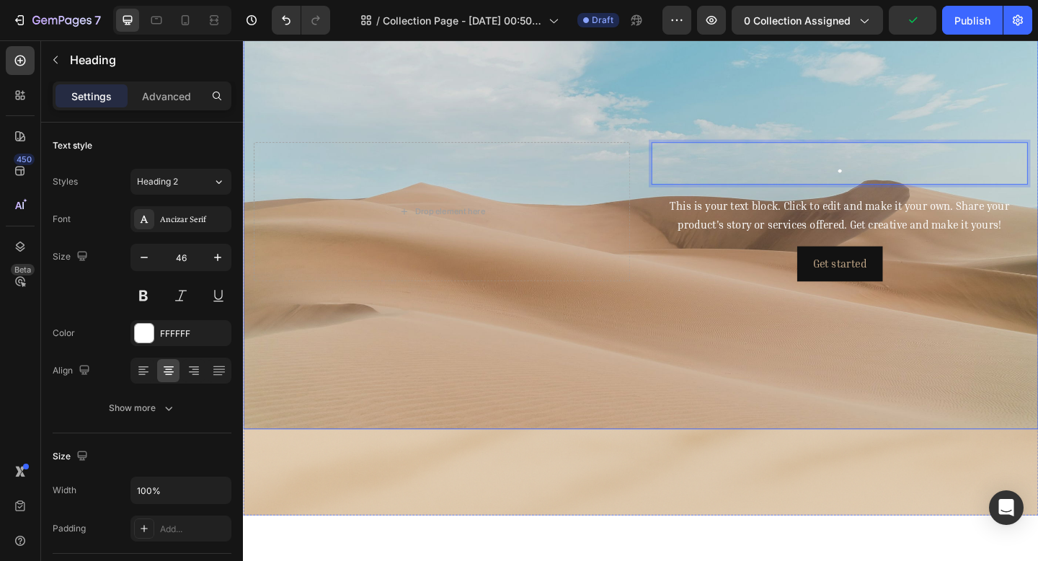
scroll to position [0, 0]
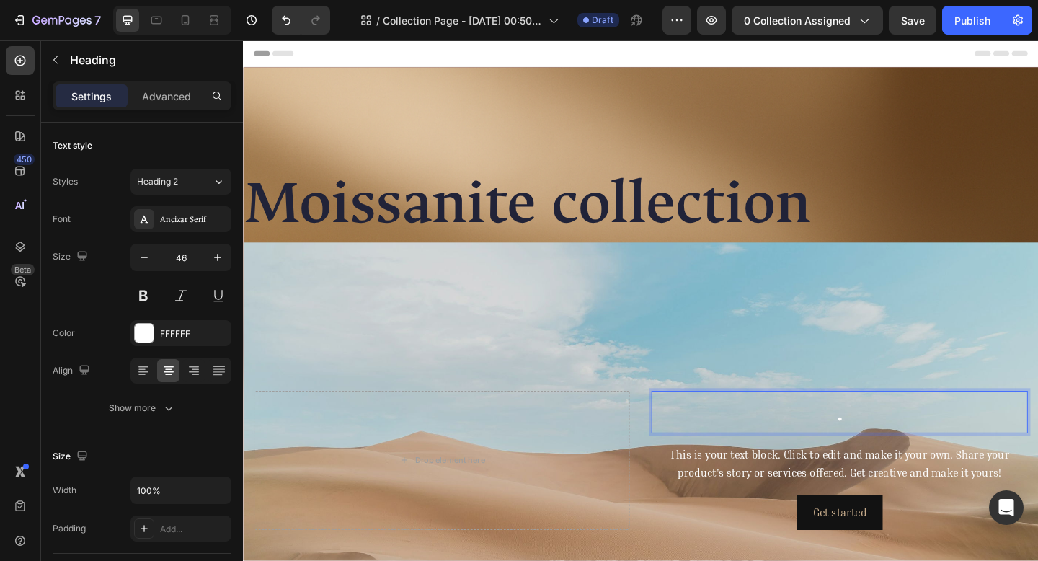
click at [909, 443] on p "." at bounding box center [891, 444] width 407 height 43
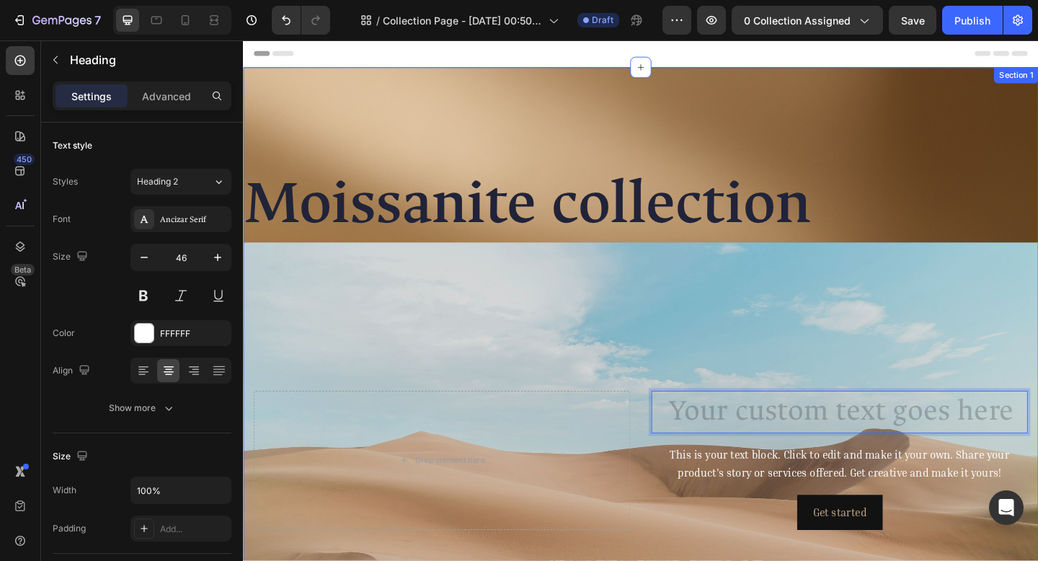
click at [644, 131] on div "Moissanite collection Heading Heading 16 This is your text block. Click to edit…" at bounding box center [675, 449] width 865 height 758
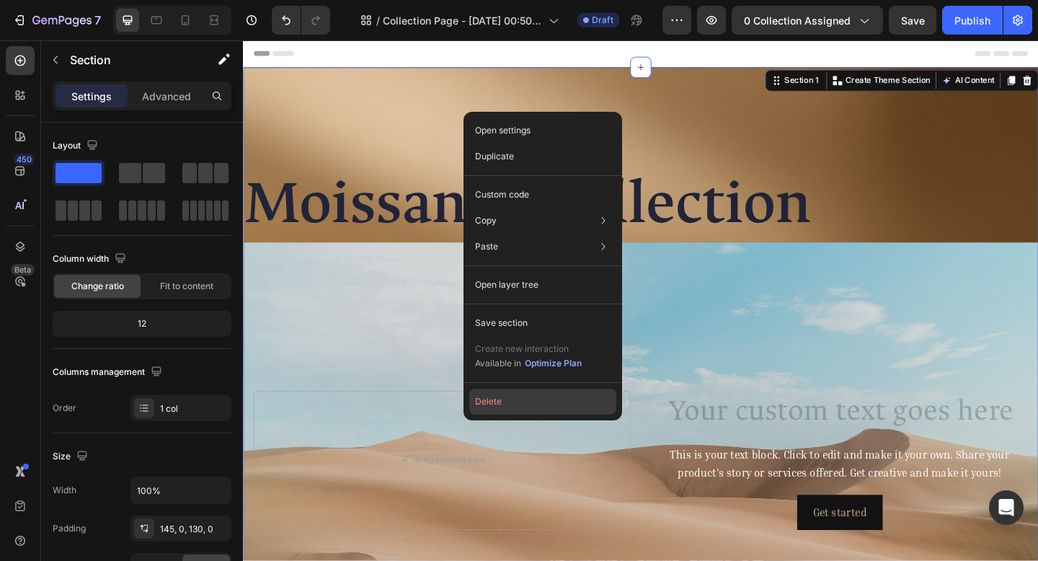
drag, startPoint x: 492, startPoint y: 399, endPoint x: 272, endPoint y: 389, distance: 220.8
click at [492, 399] on button "Delete" at bounding box center [542, 402] width 147 height 26
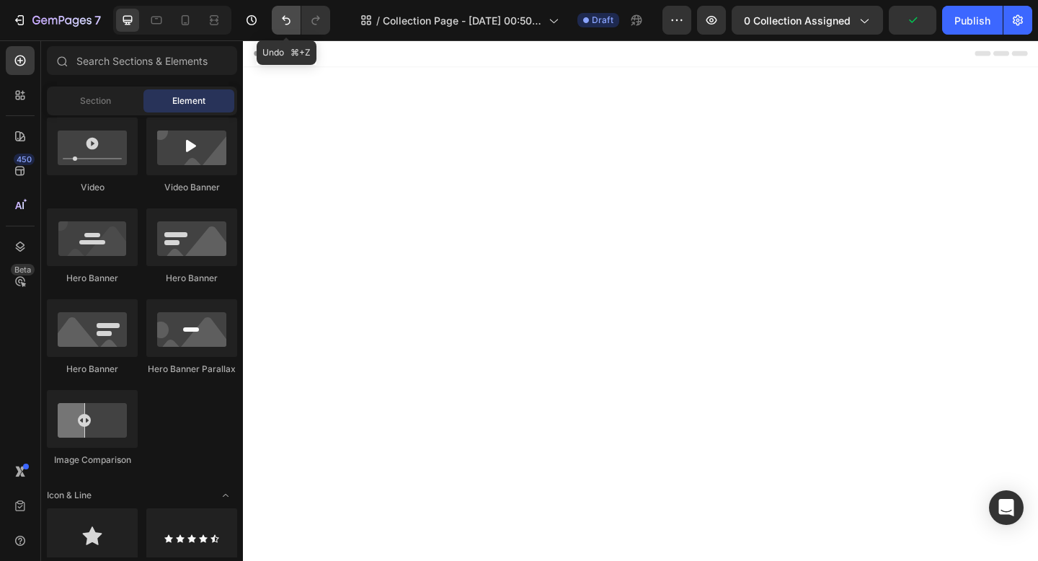
click at [276, 21] on button "Undo/Redo" at bounding box center [286, 20] width 29 height 29
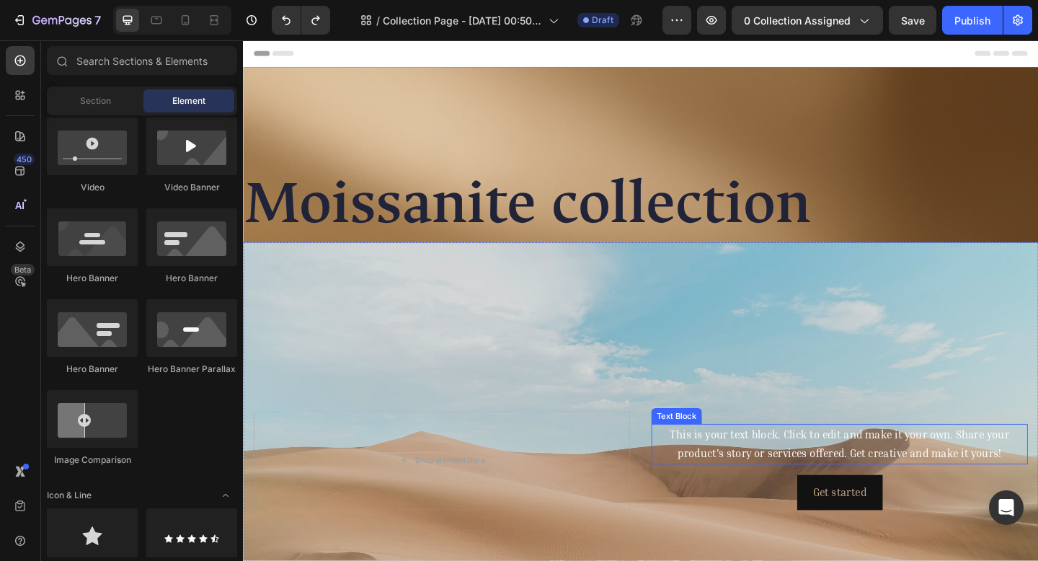
click at [793, 471] on div "This is your text block. Click to edit and make it your own. Share your product…" at bounding box center [891, 480] width 409 height 45
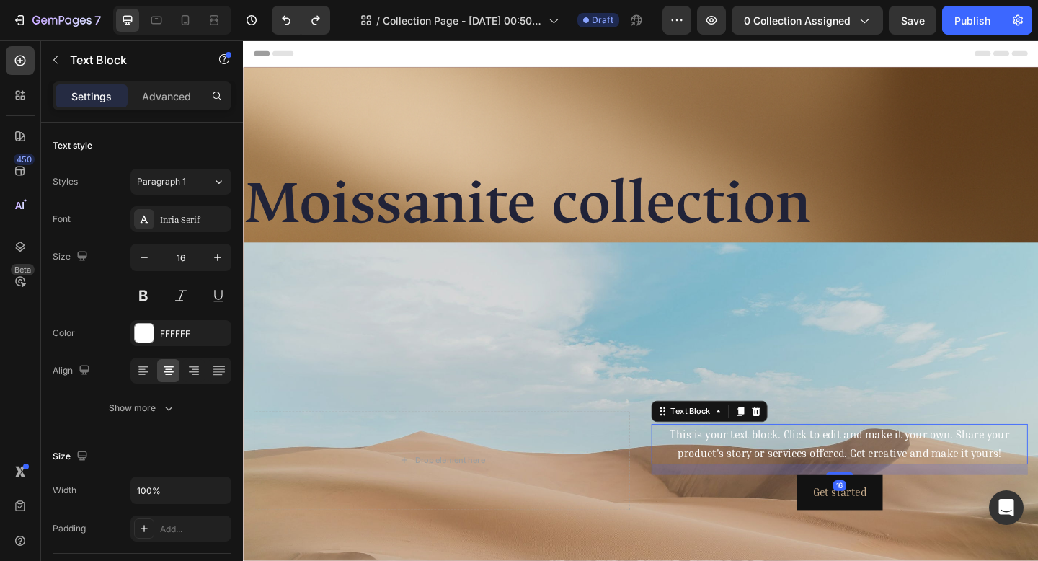
click at [792, 471] on div "This is your text block. Click to edit and make it your own. Share your product…" at bounding box center [891, 480] width 409 height 45
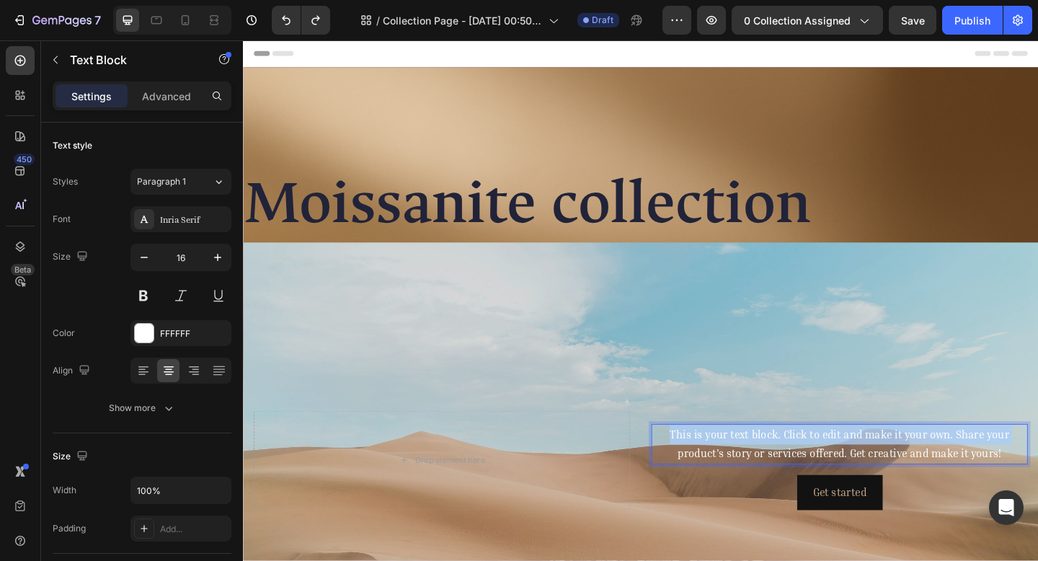
click at [792, 471] on p "This is your text block. Click to edit and make it your own. Share your product…" at bounding box center [891, 480] width 407 height 42
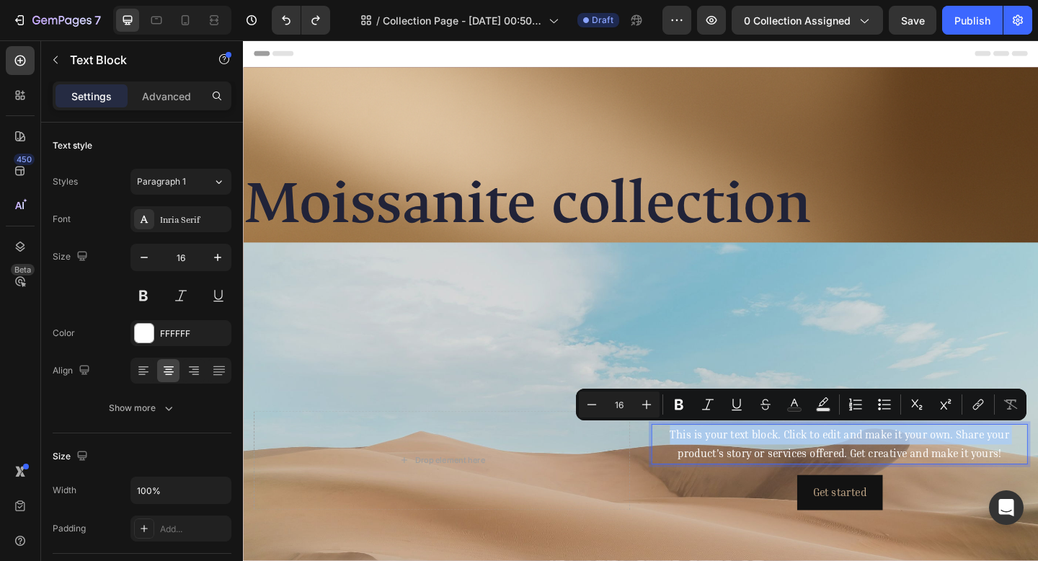
click at [792, 474] on p "This is your text block. Click to edit and make it your own. Share your product…" at bounding box center [891, 480] width 407 height 42
click at [795, 475] on p "This is your text block. Click to edit and make it your own. Share your product…" at bounding box center [891, 480] width 407 height 42
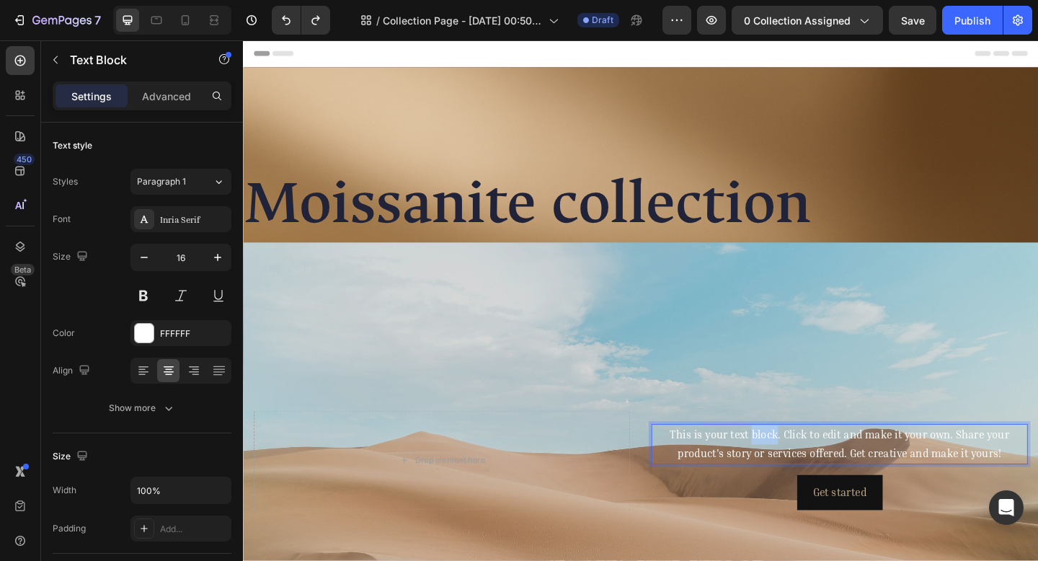
click at [796, 474] on p "This is your text block. Click to edit and make it your own. Share your product…" at bounding box center [891, 480] width 407 height 42
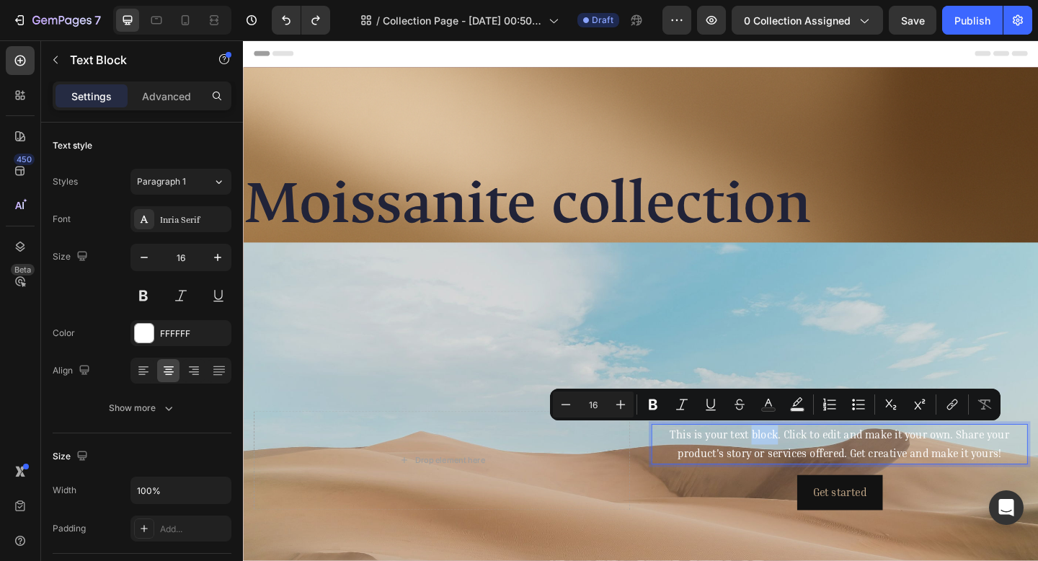
click at [798, 474] on p "This is your text block. Click to edit and make it your own. Share your product…" at bounding box center [891, 480] width 407 height 42
click at [978, 492] on p "This is your text block. Click to edit and make it your own. Share your product…" at bounding box center [891, 480] width 407 height 42
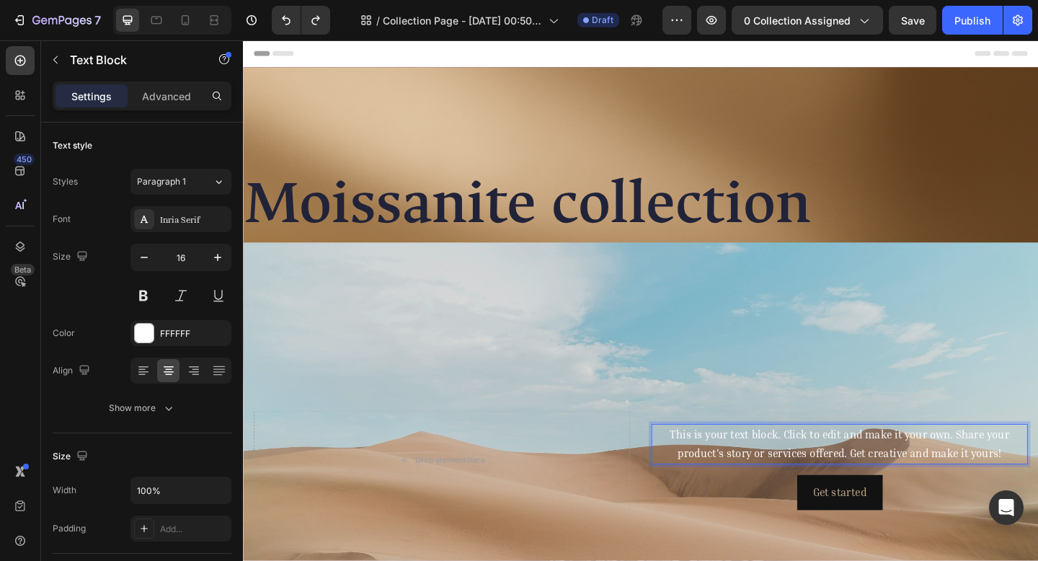
click at [1037, 479] on p "This is your text block. Click to edit and make it your own. Share your product…" at bounding box center [891, 480] width 407 height 42
click at [1037, 487] on p "This is your text block. Click to edit and make it your own. Share your product…" at bounding box center [891, 480] width 407 height 42
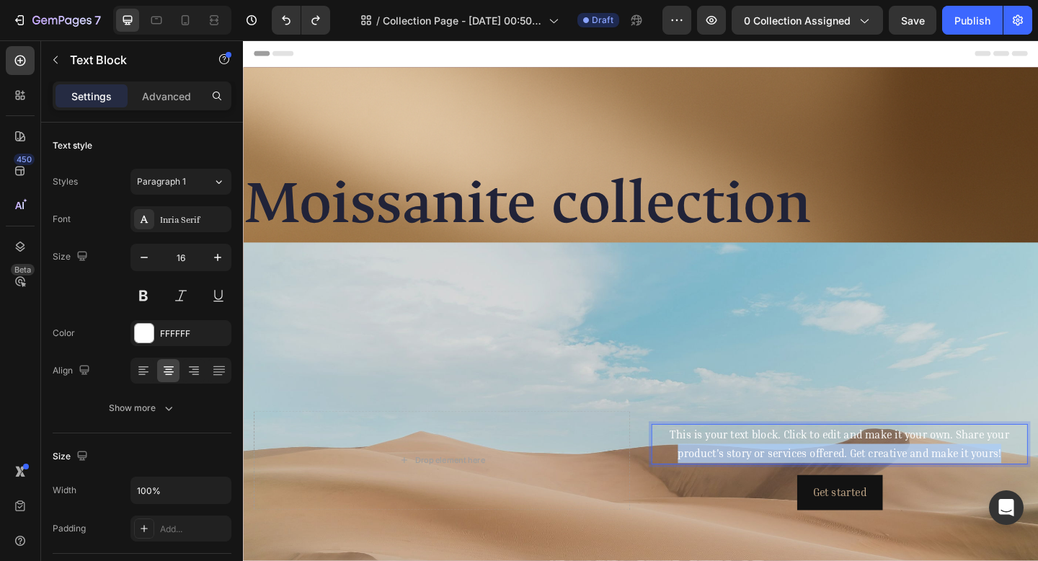
click at [1037, 487] on p "This is your text block. Click to edit and make it your own. Share your product…" at bounding box center [891, 480] width 407 height 42
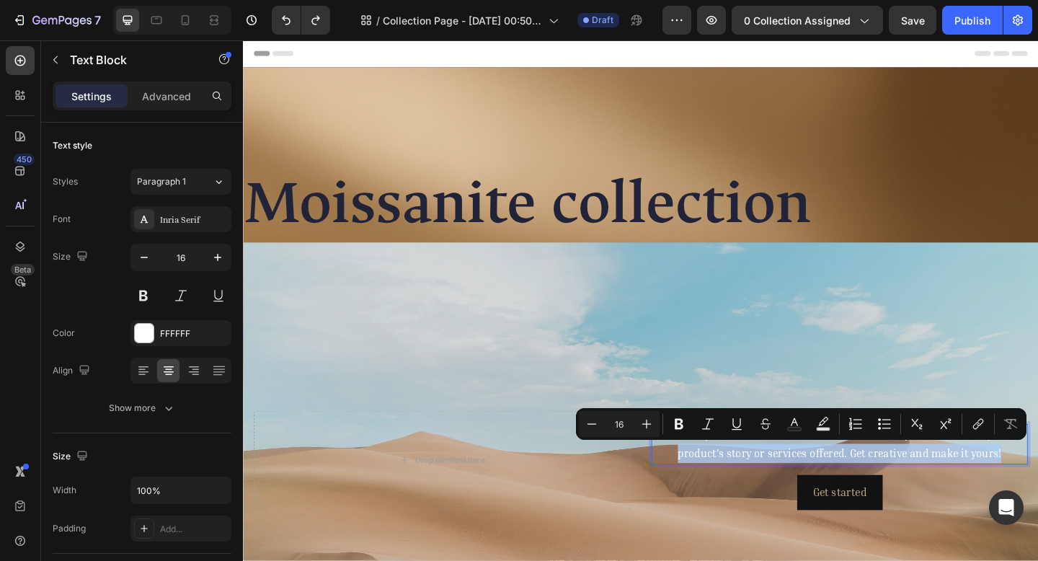
drag, startPoint x: 1056, startPoint y: 487, endPoint x: 1052, endPoint y: 477, distance: 11.0
click at [1037, 477] on p "This is your text block. Click to edit and make it your own. Share your product…" at bounding box center [891, 480] width 407 height 42
click at [1037, 497] on div "This is your text block. Click to edit and make it your own. Share your product…" at bounding box center [891, 480] width 409 height 45
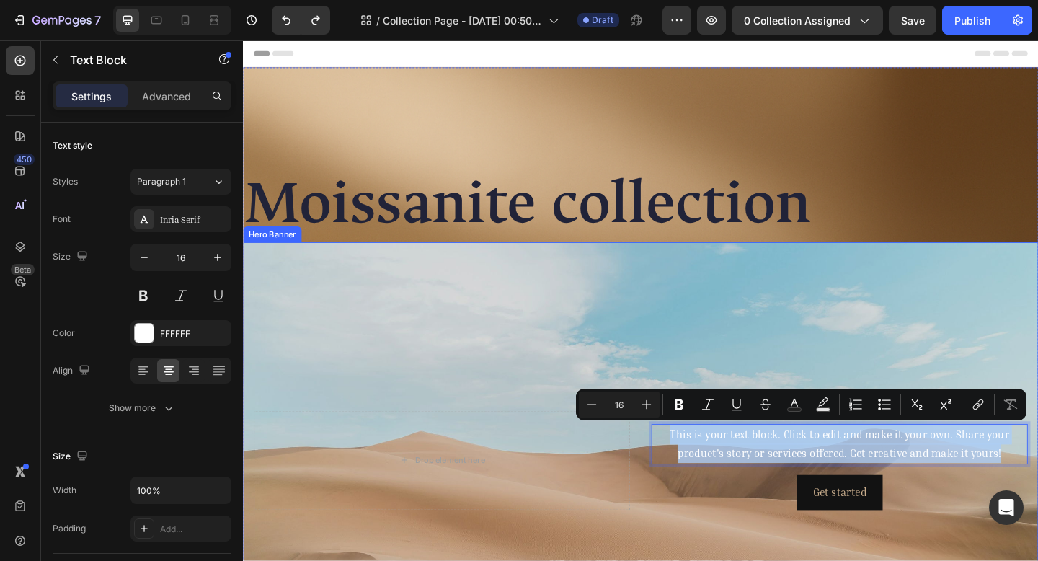
drag, startPoint x: 1060, startPoint y: 489, endPoint x: 918, endPoint y: 456, distance: 145.0
click at [713, 448] on div "Heading This is your text block. Click to edit and make it your own. Share your…" at bounding box center [891, 497] width 409 height 108
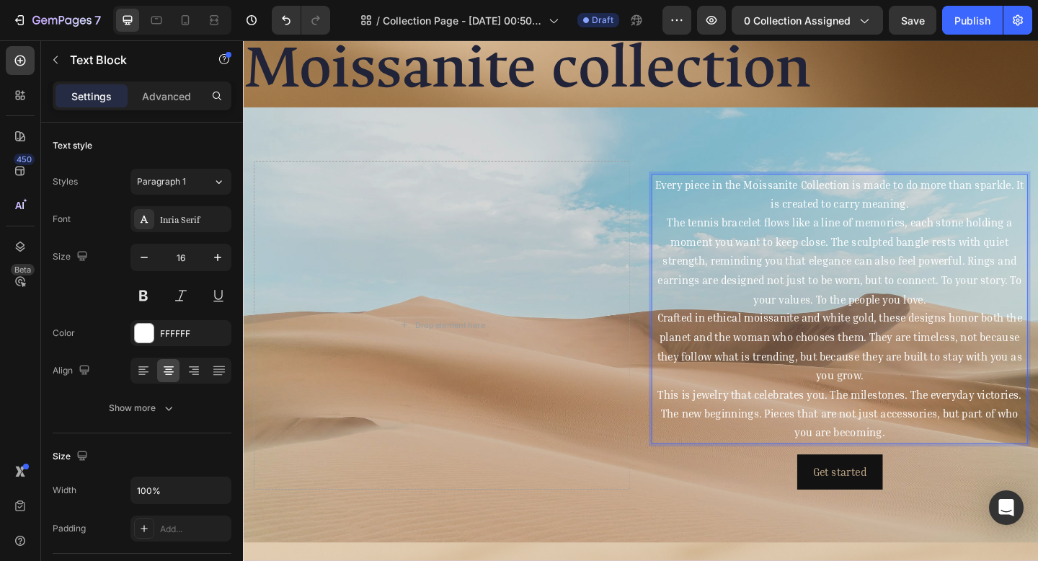
scroll to position [149, 0]
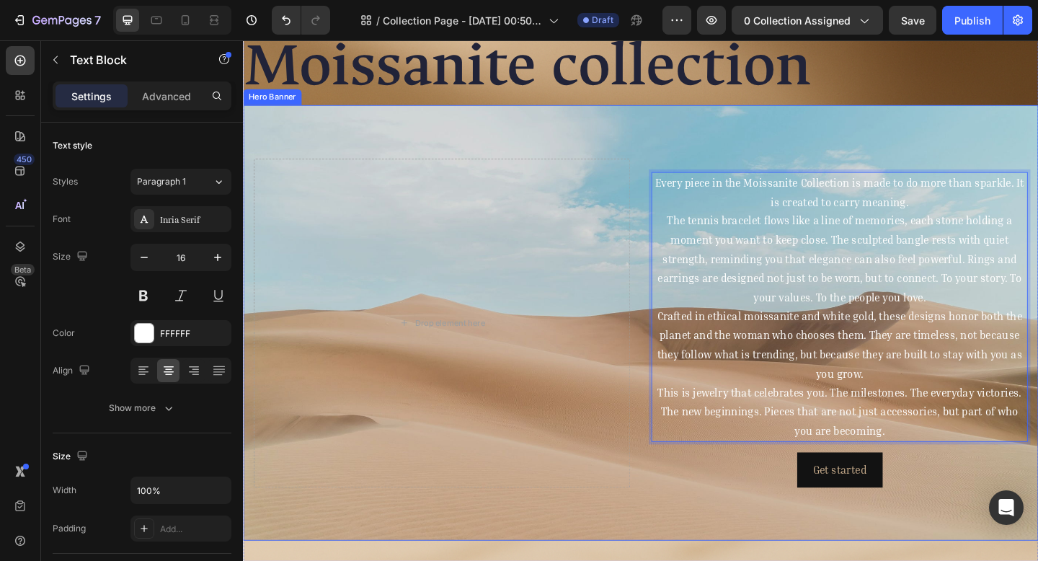
click at [685, 154] on div "Background Image" at bounding box center [675, 348] width 865 height 474
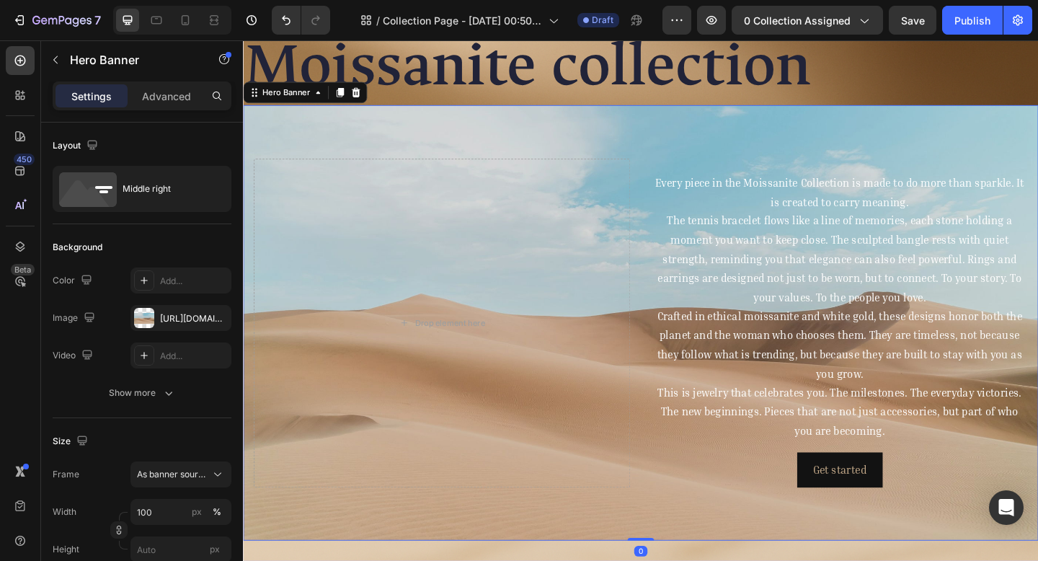
click at [673, 167] on div "Heading Every piece in the Moissanite Collection is made to do more than sparkl…" at bounding box center [675, 348] width 865 height 363
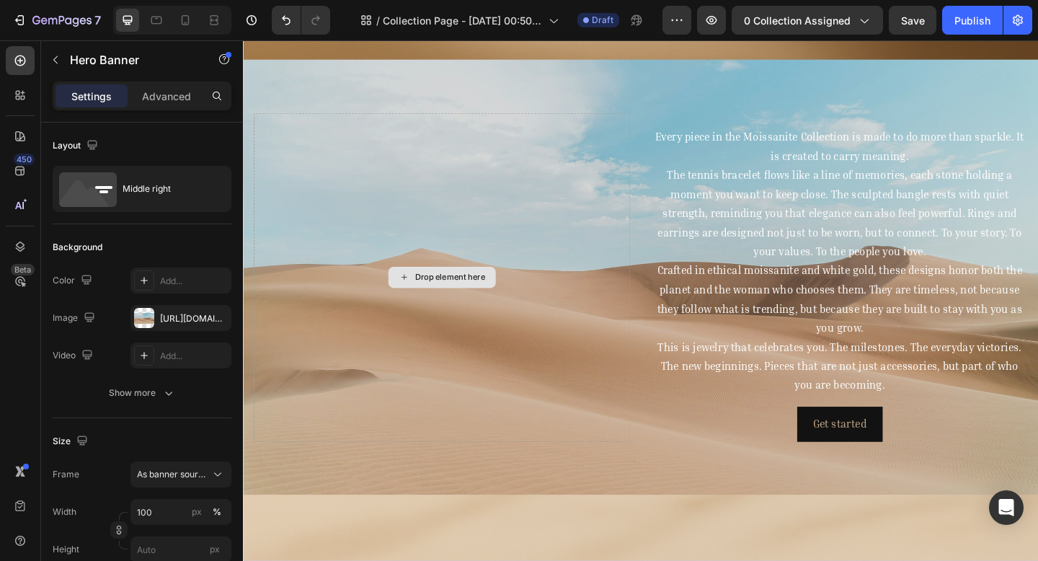
scroll to position [262, 0]
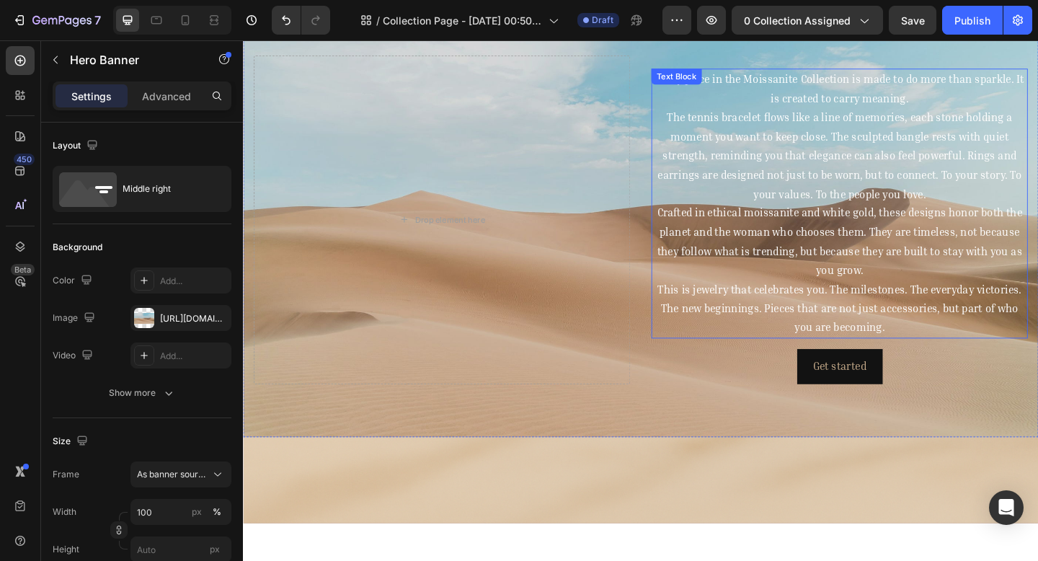
click at [797, 237] on p "Crafted in ethical moissanite and white gold, these designs honor both the plan…" at bounding box center [891, 259] width 407 height 83
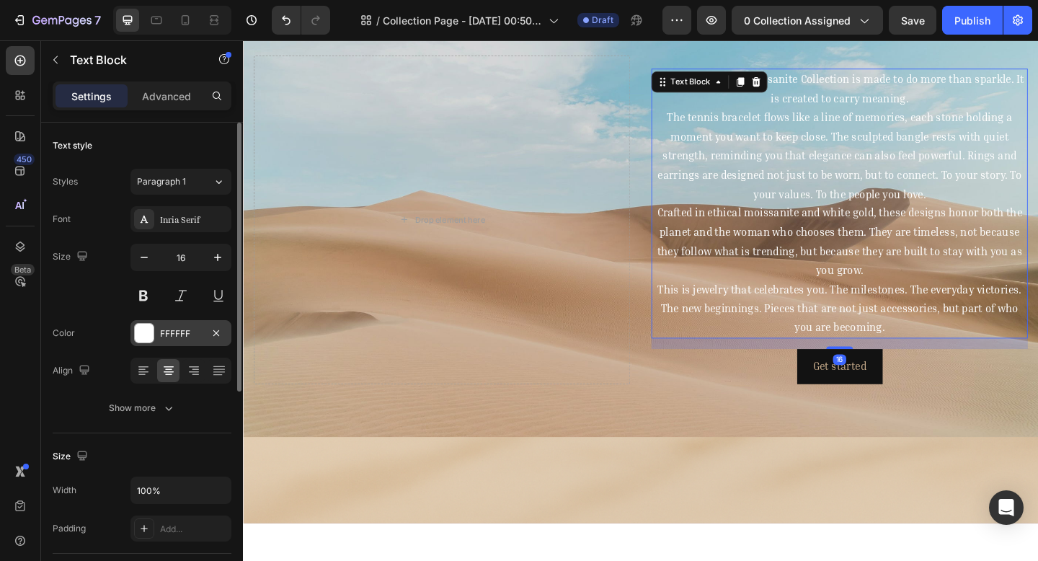
click at [184, 330] on div "FFFFFF" at bounding box center [181, 333] width 42 height 13
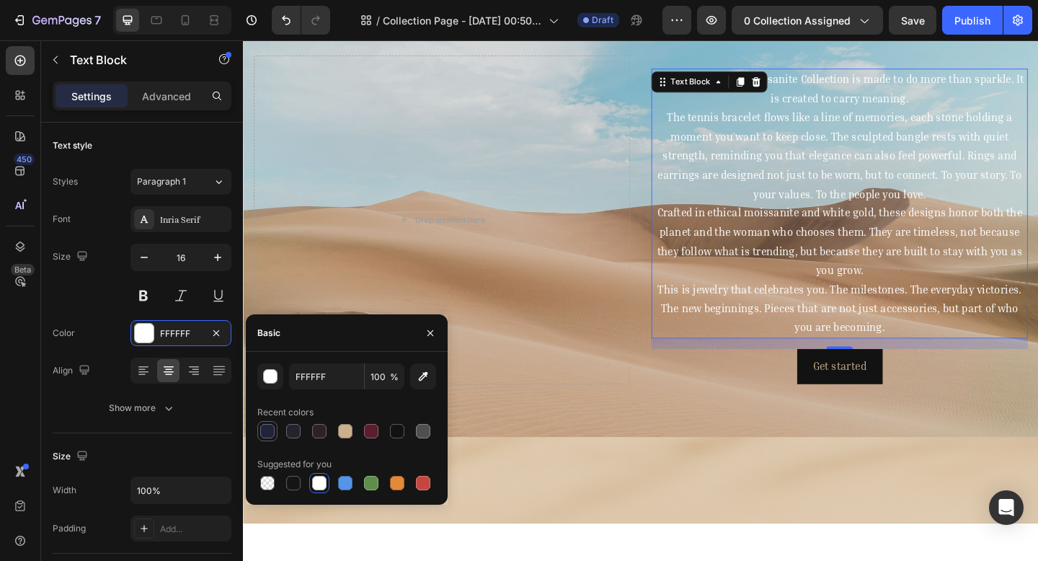
click at [271, 425] on div at bounding box center [267, 431] width 14 height 14
type input "212338"
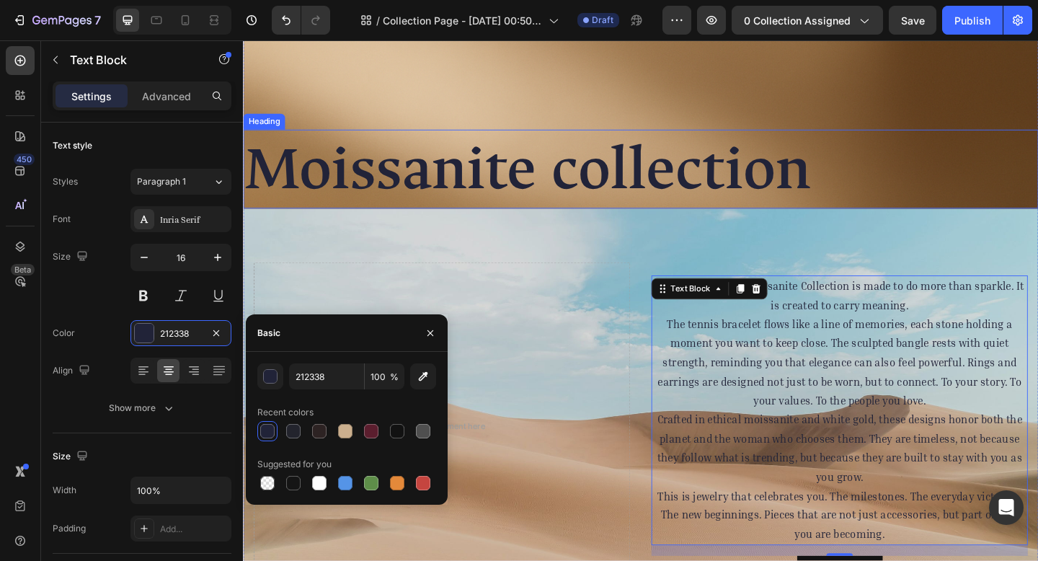
scroll to position [0, 0]
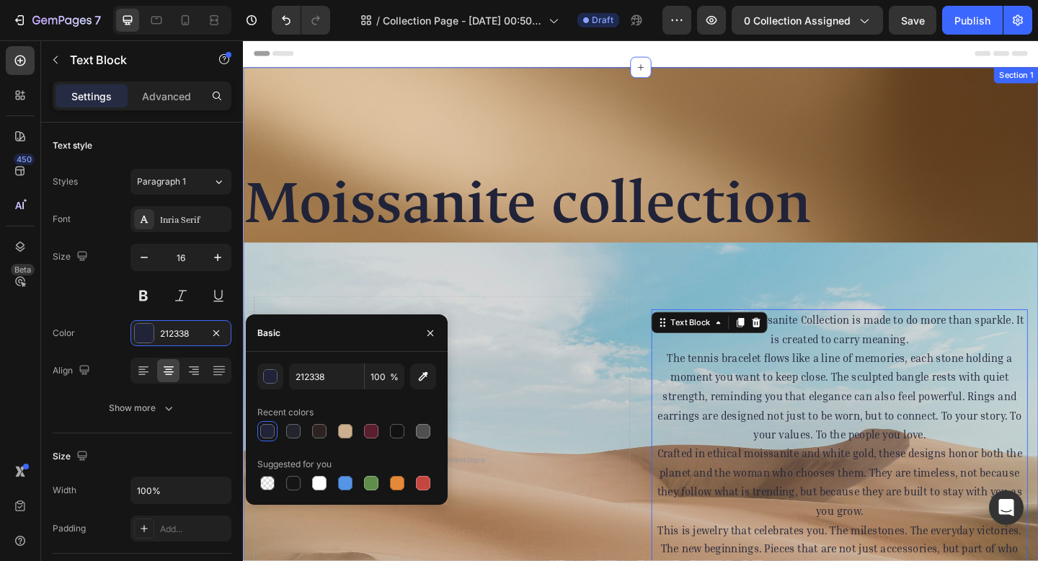
click at [731, 129] on div "Moissanite collection Heading Heading Every piece in the Moissanite Collection …" at bounding box center [675, 449] width 865 height 758
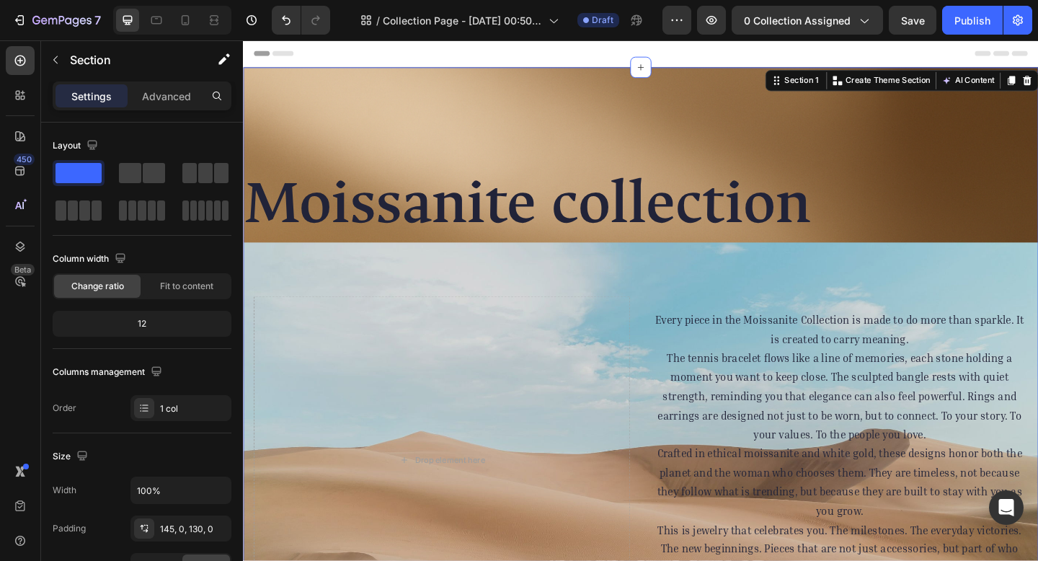
click at [621, 133] on div "Moissanite collection Heading Heading Every piece in the Moissanite Collection …" at bounding box center [675, 449] width 865 height 758
click at [454, 139] on div "Moissanite collection Heading Heading Every piece in the Moissanite Collection …" at bounding box center [675, 449] width 865 height 758
click at [454, 138] on div "Moissanite collection Heading Heading Every piece in the Moissanite Collection …" at bounding box center [675, 449] width 865 height 758
click at [453, 138] on div "Moissanite collection Heading Heading Every piece in the Moissanite Collection …" at bounding box center [675, 449] width 865 height 758
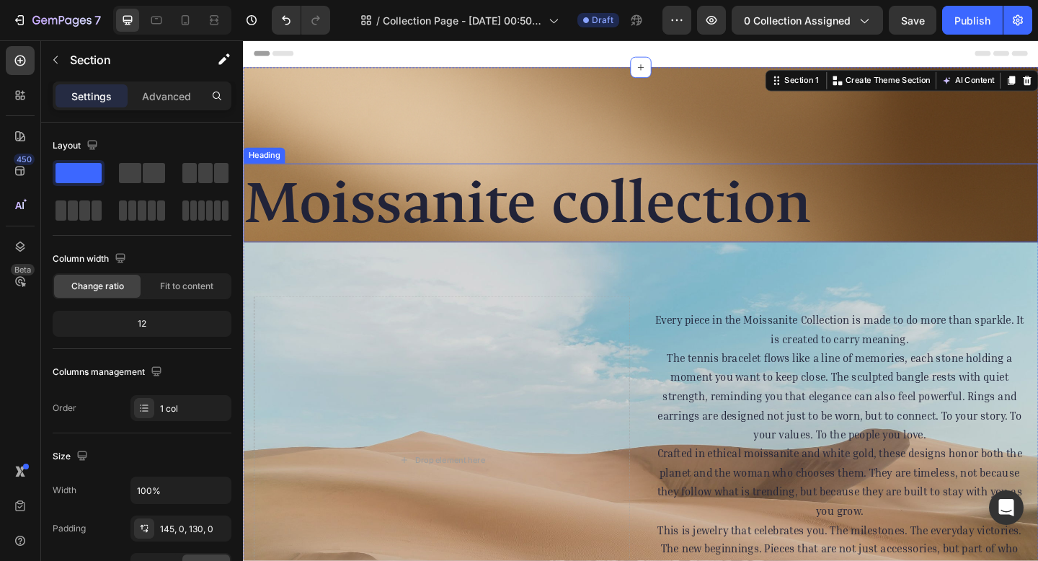
click at [459, 247] on h2 "Moissanite collection" at bounding box center [675, 217] width 865 height 86
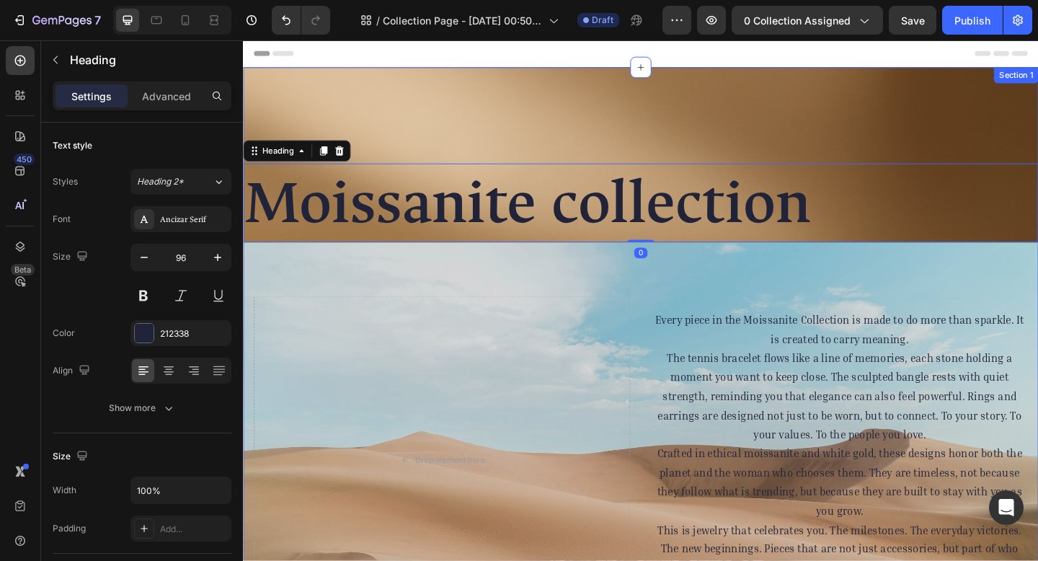
click at [458, 143] on div "Moissanite collection Heading 0 Heading Every piece in the Moissanite Collectio…" at bounding box center [675, 449] width 865 height 758
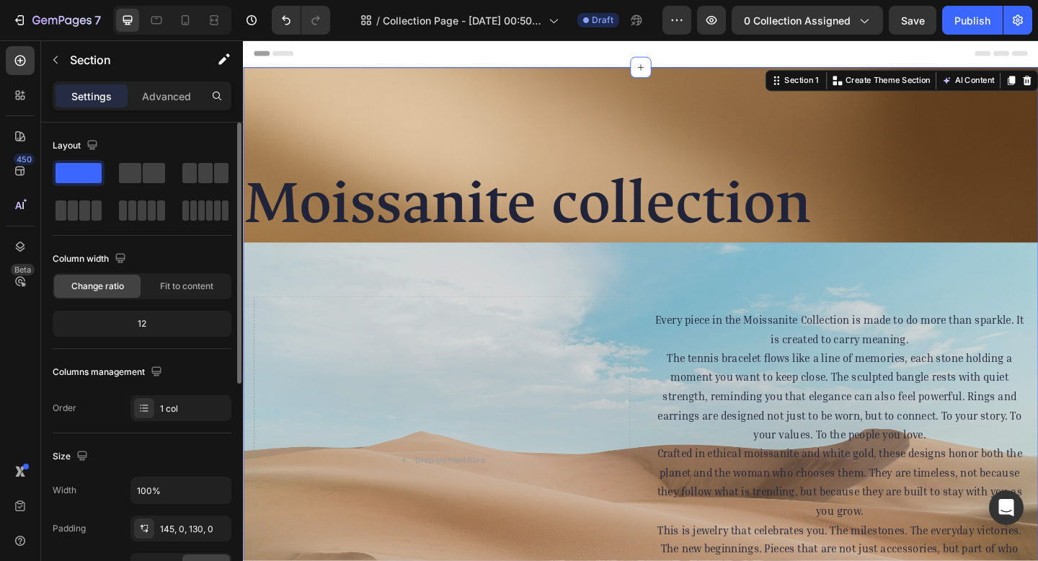
scroll to position [295, 0]
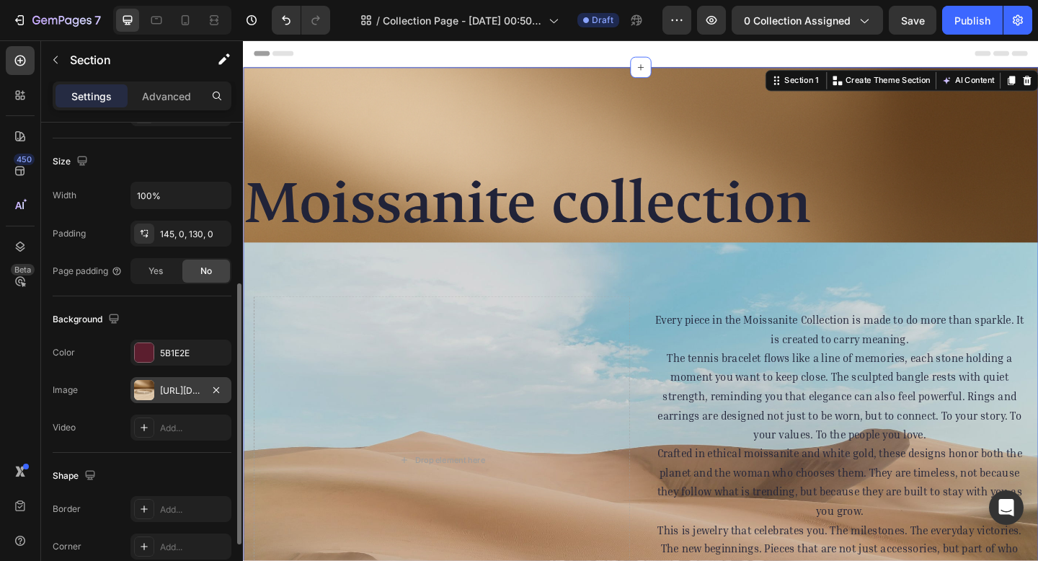
click at [192, 392] on div "https://cdn.shopify.com/s/files/1/0916/1362/6753/files/gempages_581117217047839…" at bounding box center [181, 390] width 42 height 13
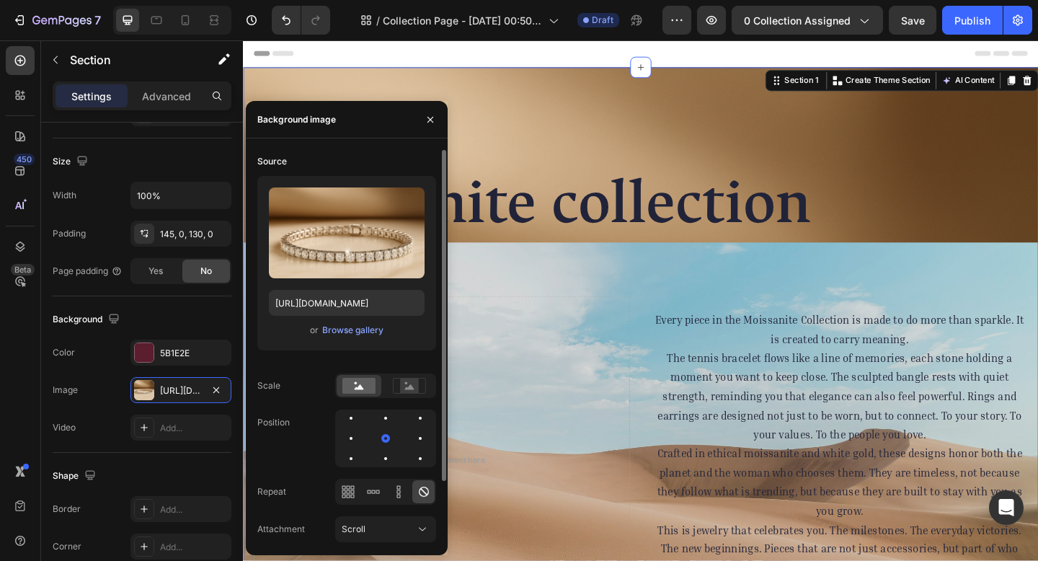
click at [336, 337] on div "or Browse gallery" at bounding box center [347, 330] width 156 height 17
click at [343, 329] on div "Browse gallery" at bounding box center [352, 330] width 61 height 13
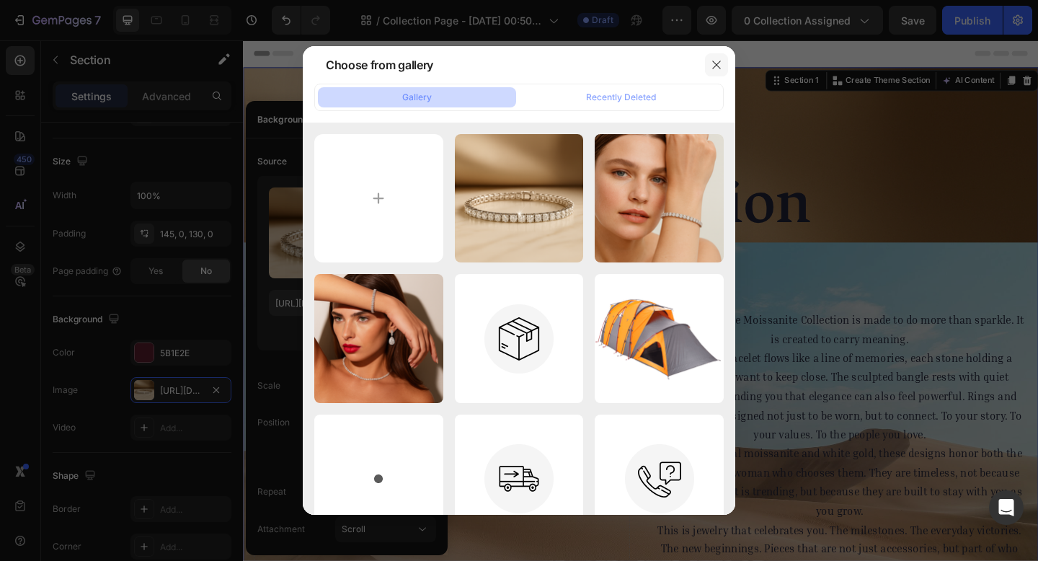
click at [712, 59] on icon "button" at bounding box center [717, 65] width 12 height 12
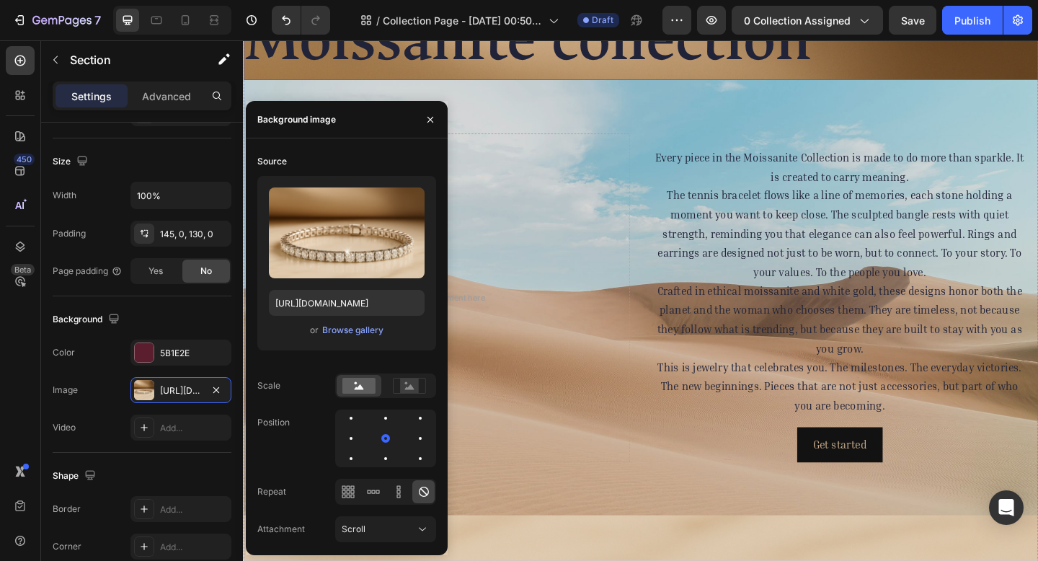
scroll to position [0, 0]
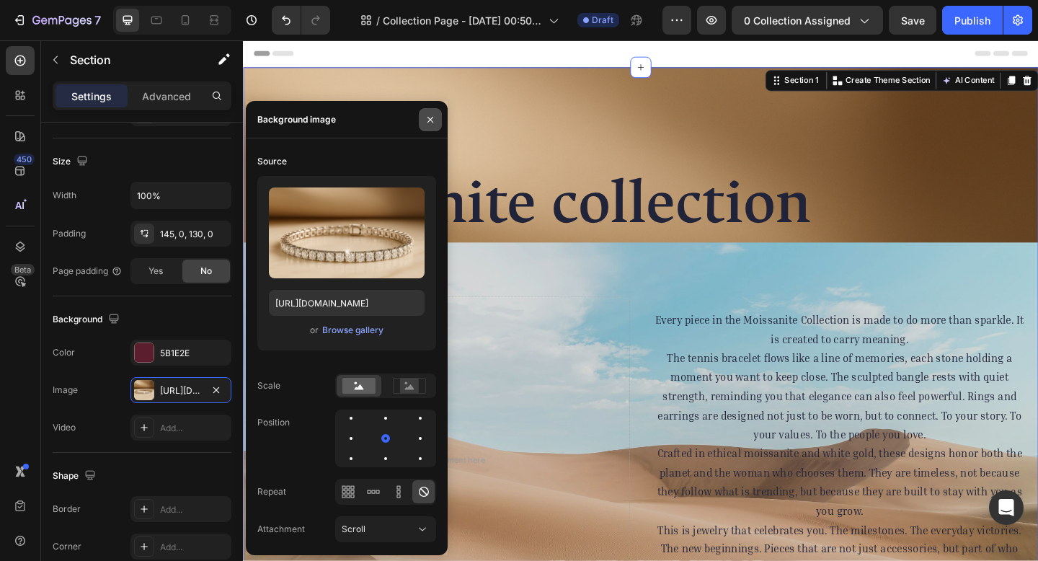
click at [429, 118] on icon "button" at bounding box center [431, 119] width 6 height 6
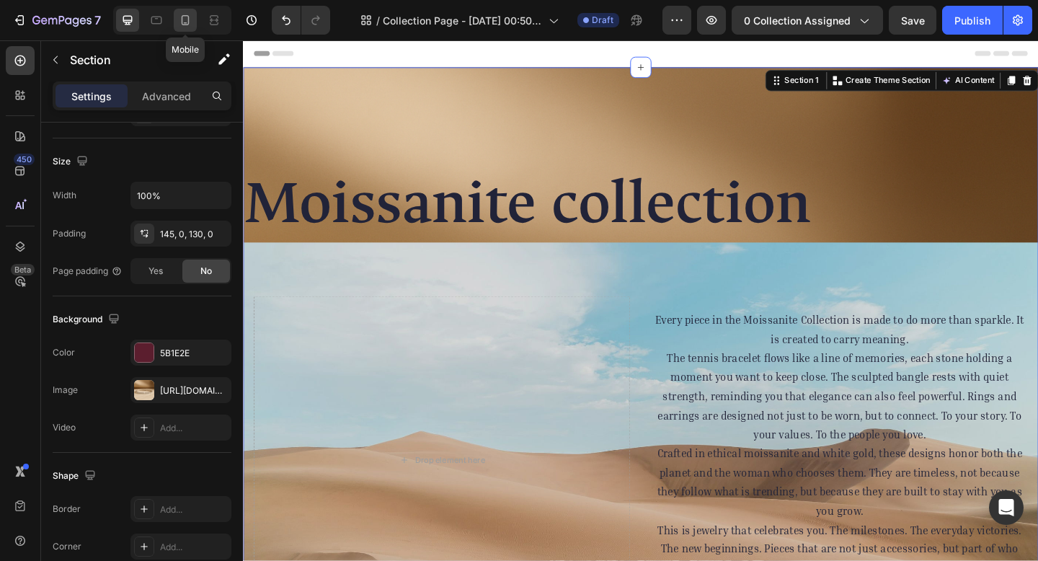
click at [183, 19] on icon at bounding box center [185, 20] width 14 height 14
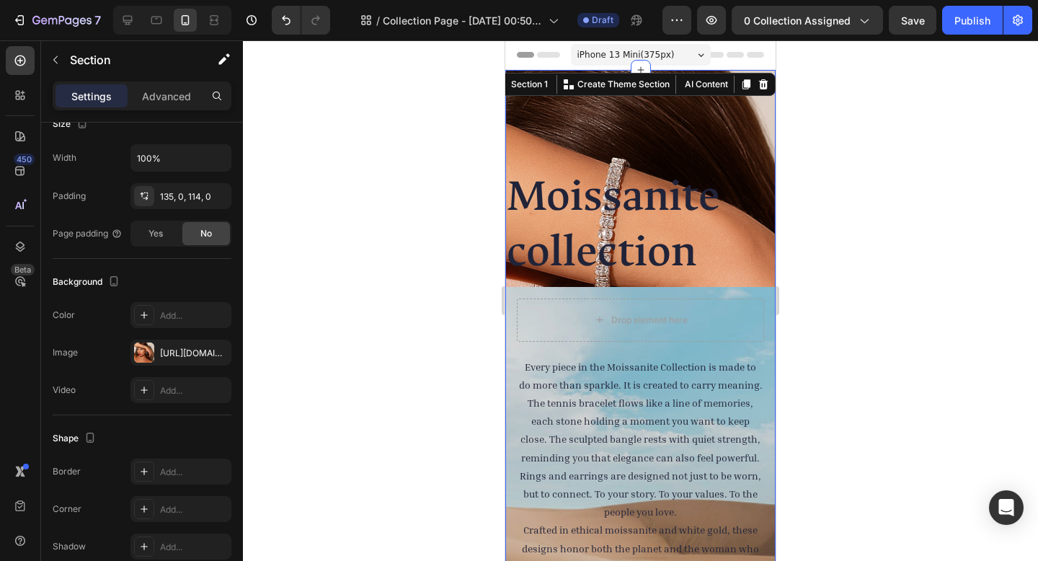
click at [701, 135] on div "Moissanite collection Heading Heading Every piece in the Moissanite Collection …" at bounding box center [640, 448] width 270 height 756
click at [759, 87] on icon at bounding box center [763, 84] width 9 height 10
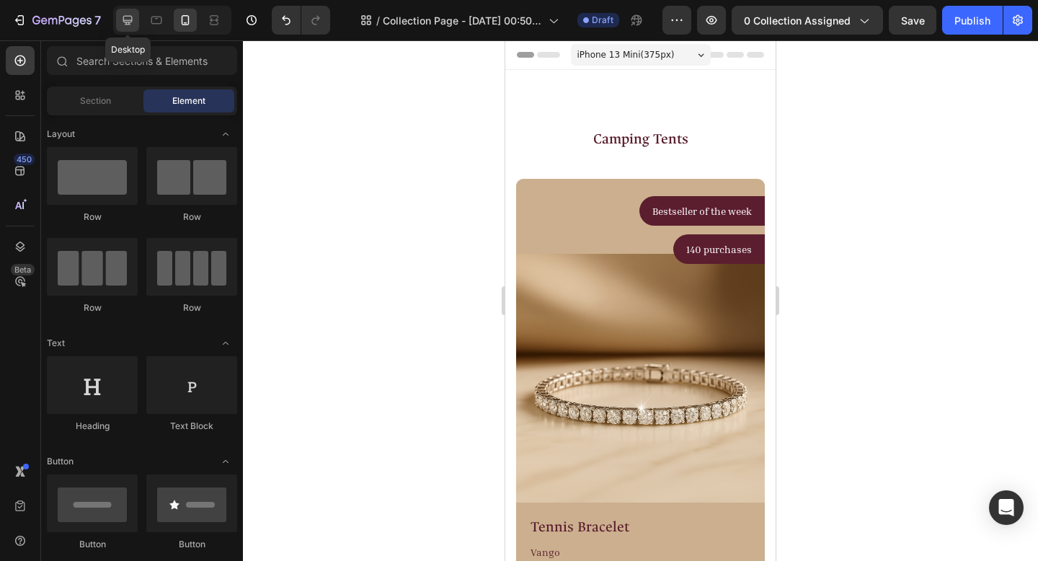
click at [135, 21] on icon at bounding box center [127, 20] width 14 height 14
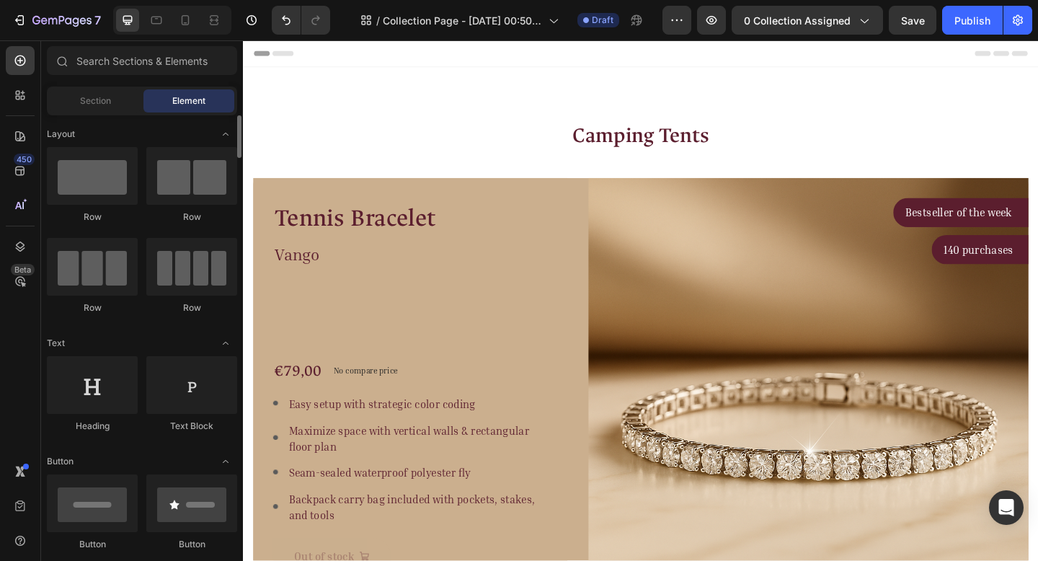
scroll to position [486, 0]
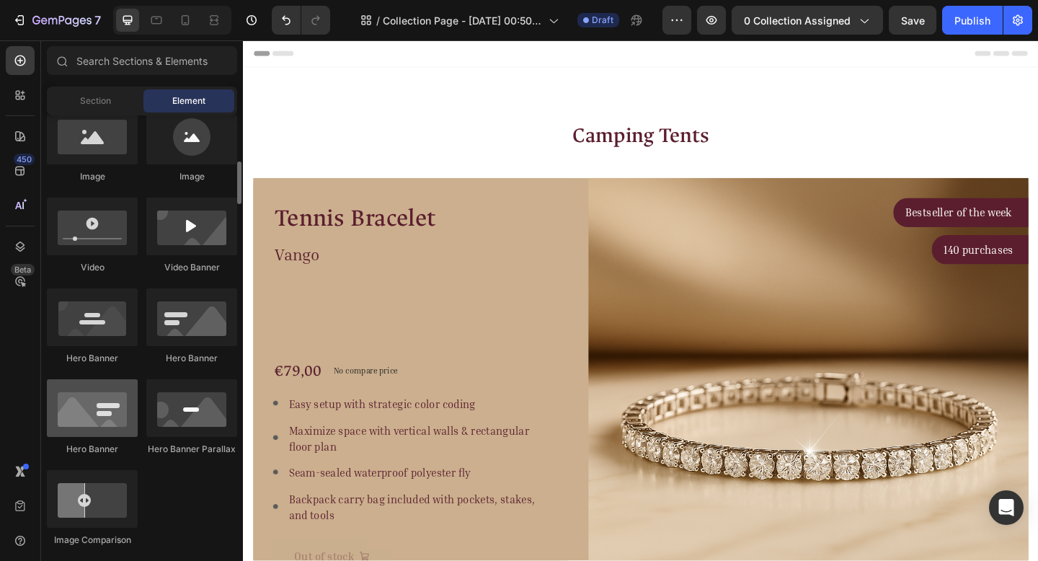
click at [94, 422] on div at bounding box center [92, 408] width 91 height 58
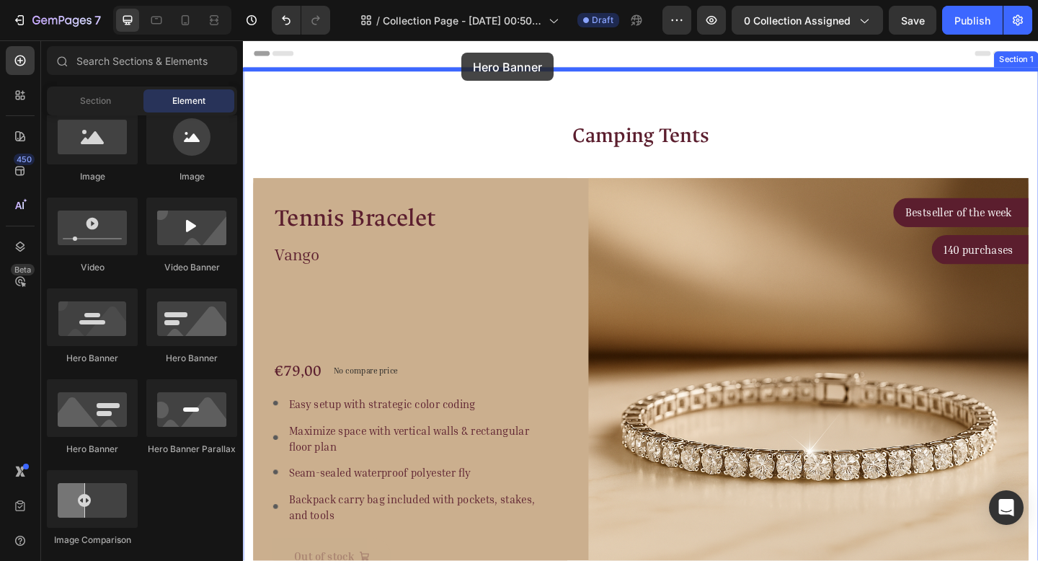
drag, startPoint x: 338, startPoint y: 462, endPoint x: 481, endPoint y: 54, distance: 432.3
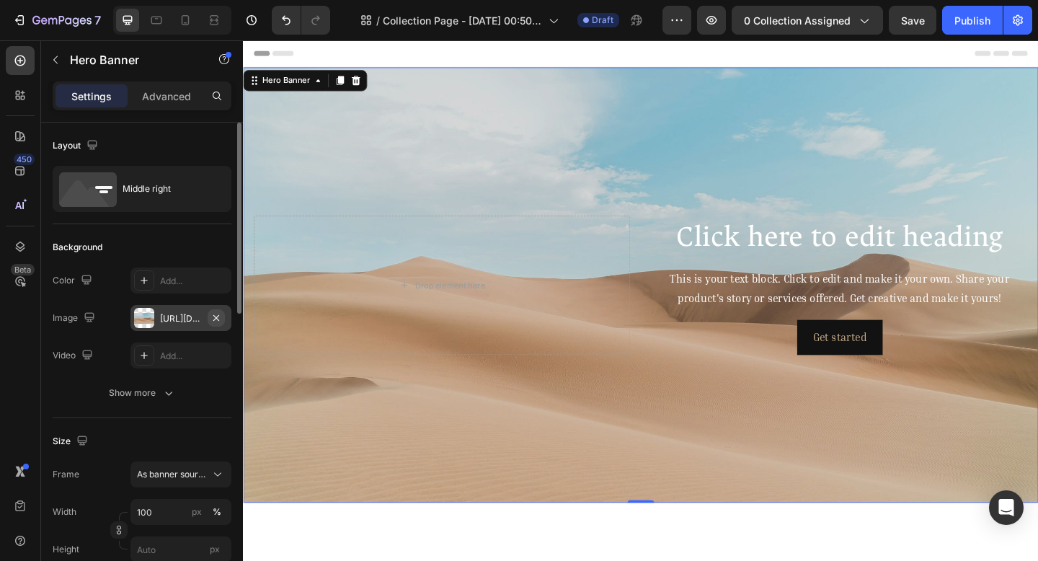
click at [208, 316] on button "button" at bounding box center [216, 317] width 17 height 17
type input "Auto"
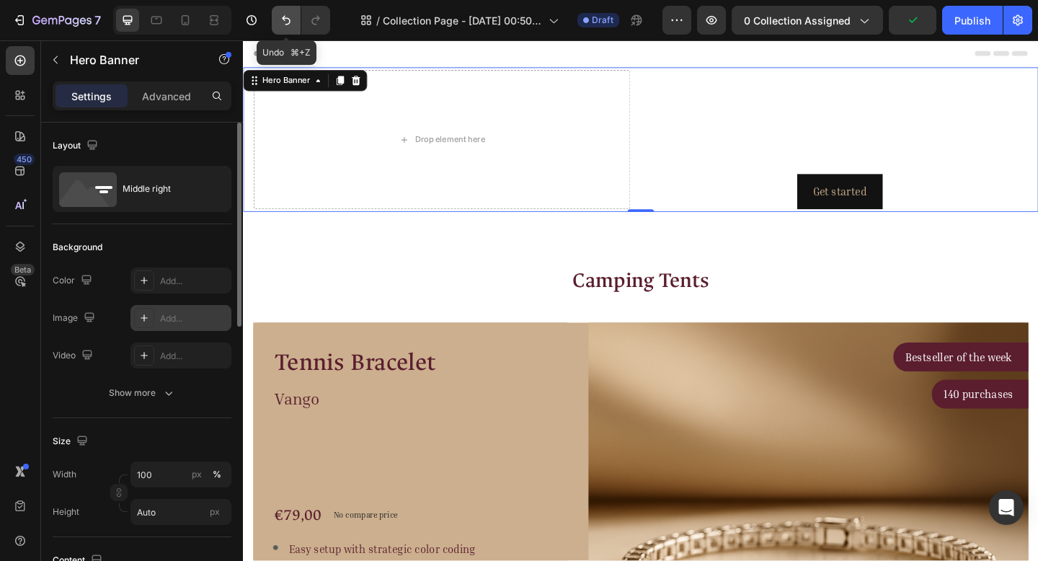
click at [287, 19] on icon "Undo/Redo" at bounding box center [286, 20] width 14 height 14
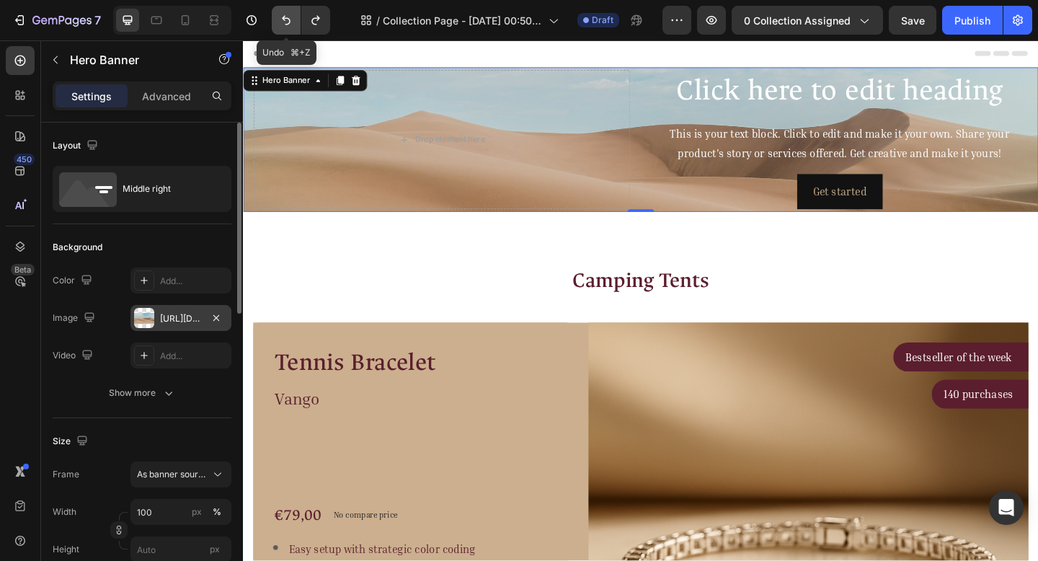
click at [288, 19] on icon "Undo/Redo" at bounding box center [286, 20] width 14 height 14
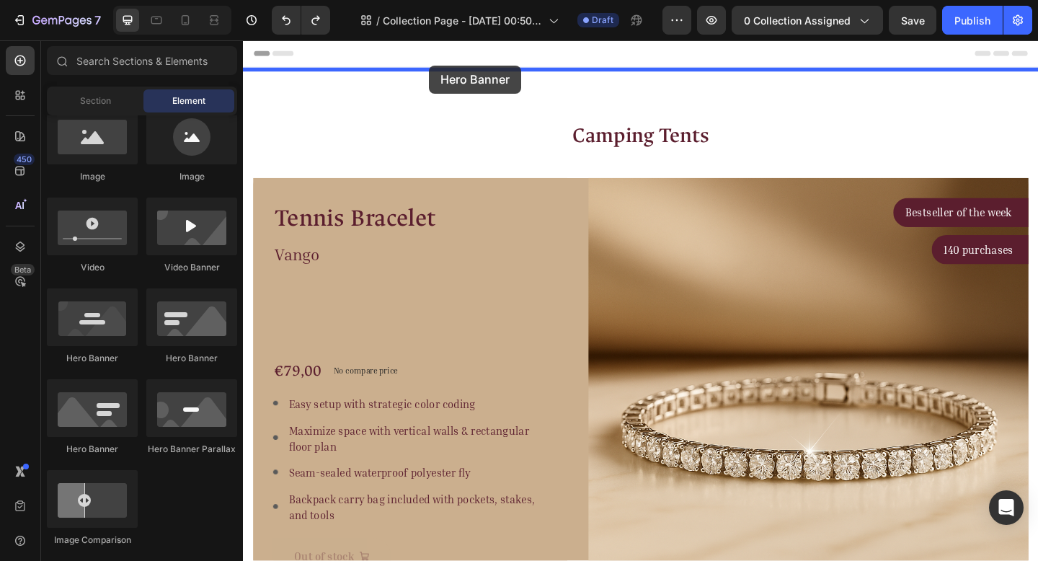
drag, startPoint x: 333, startPoint y: 451, endPoint x: 446, endPoint y: 68, distance: 399.0
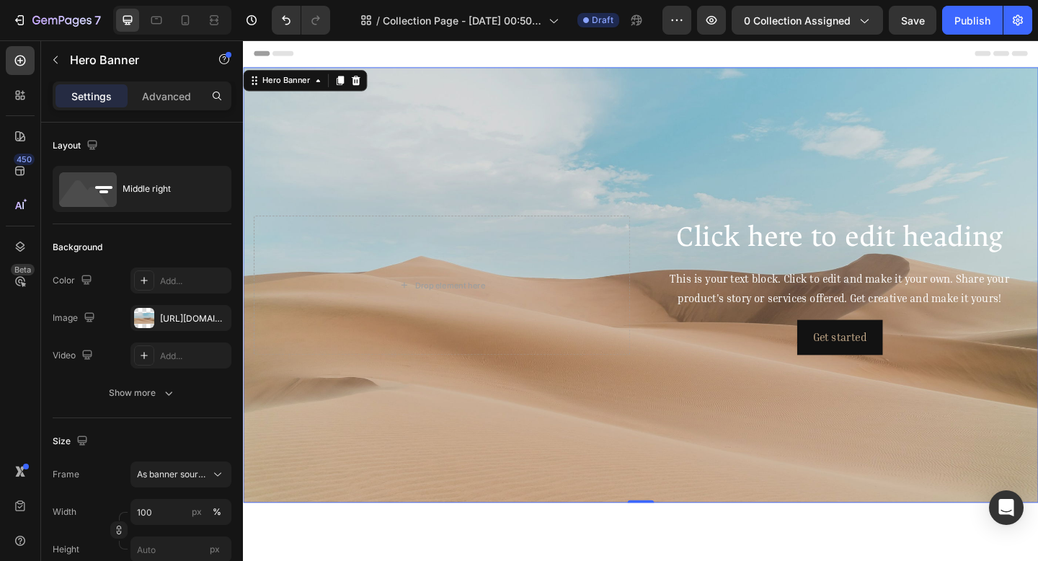
click at [399, 151] on div "Background Image" at bounding box center [675, 307] width 865 height 474
click at [214, 316] on icon "button" at bounding box center [217, 318] width 12 height 12
type input "Auto"
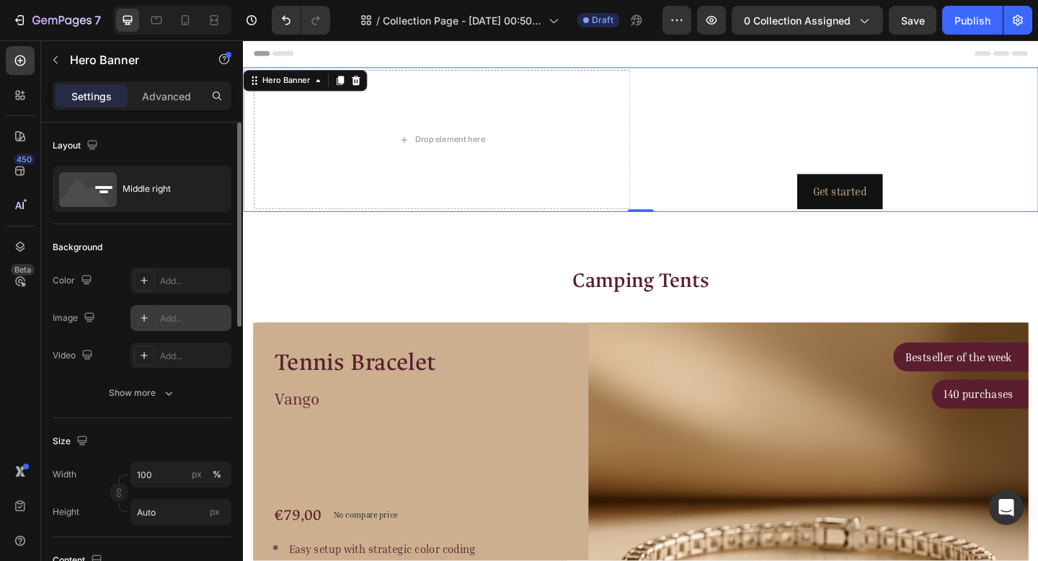
click at [146, 316] on icon at bounding box center [144, 318] width 12 height 12
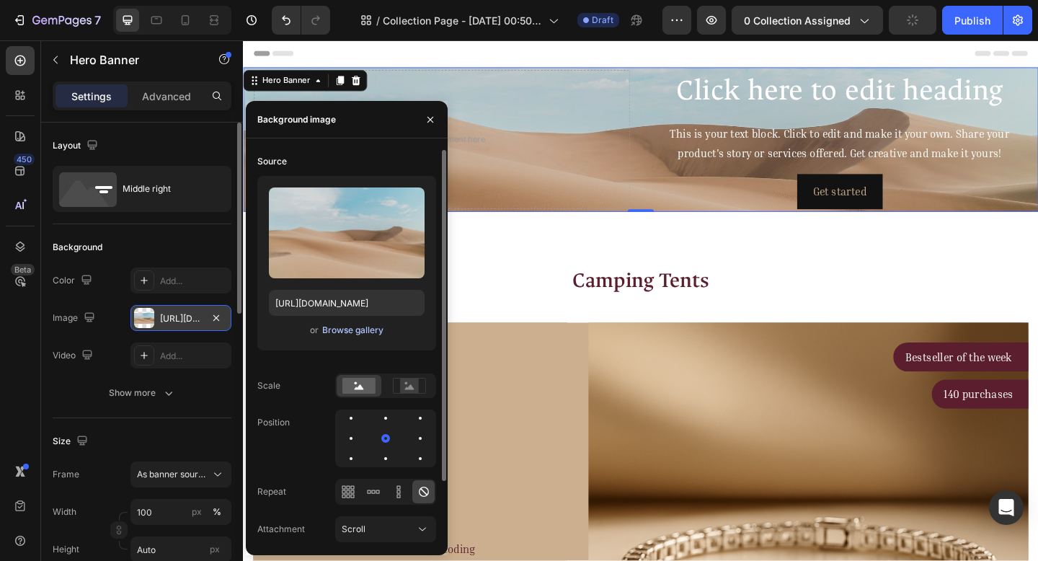
click at [355, 329] on div "Browse gallery" at bounding box center [352, 330] width 61 height 13
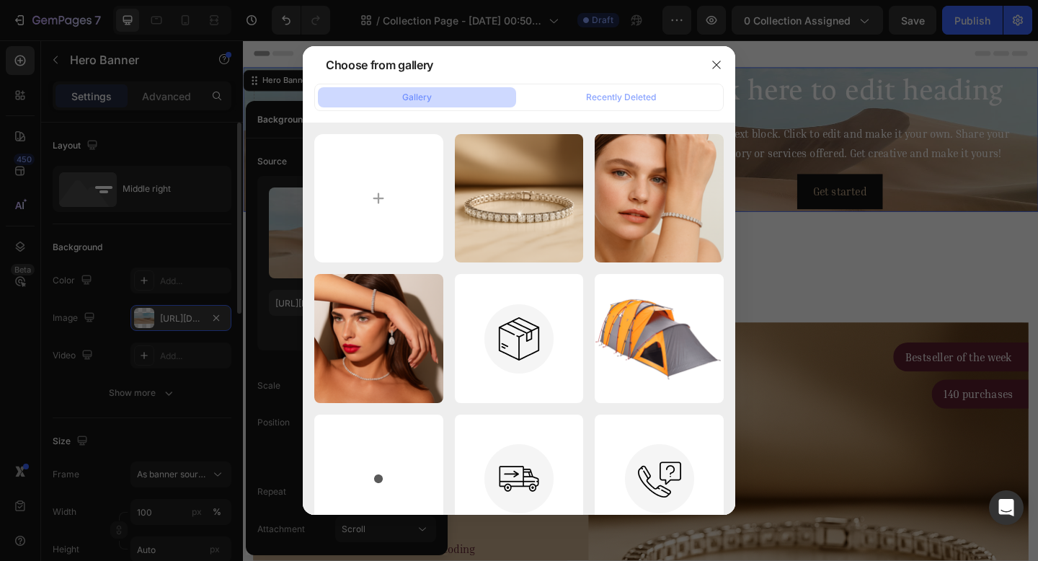
type input "C:\fakepath\ChatGPT Image Aug 26, 2025, 04_08_57 AM.png"
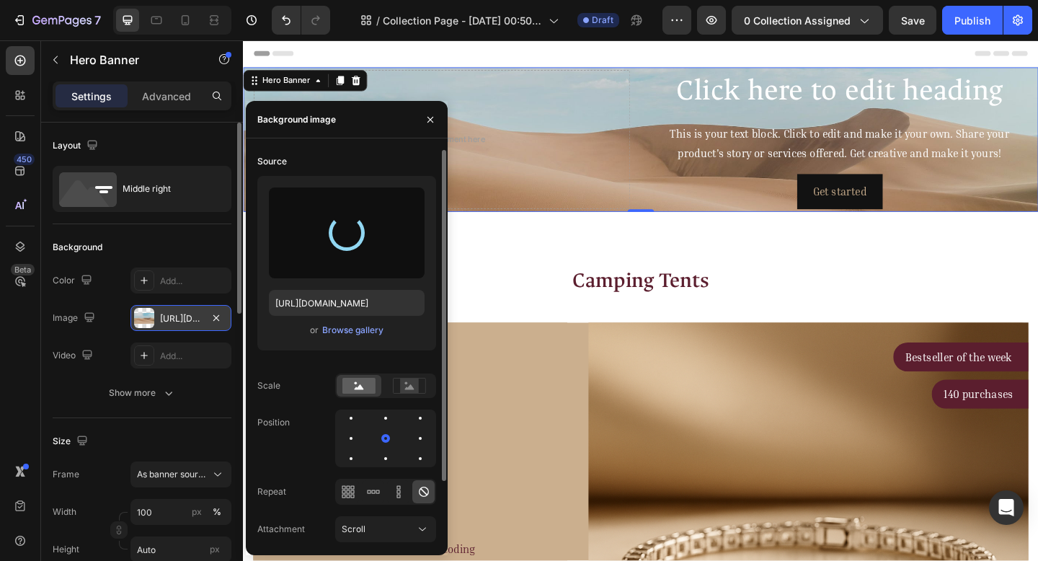
type input "[URL][DOMAIN_NAME]"
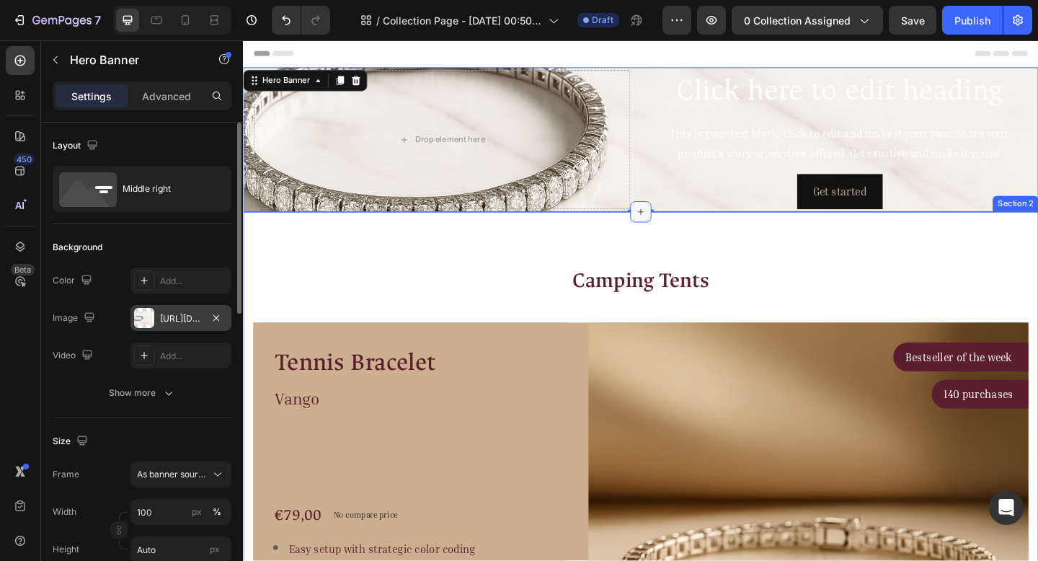
drag, startPoint x: 664, startPoint y: 222, endPoint x: 670, endPoint y: 232, distance: 12.0
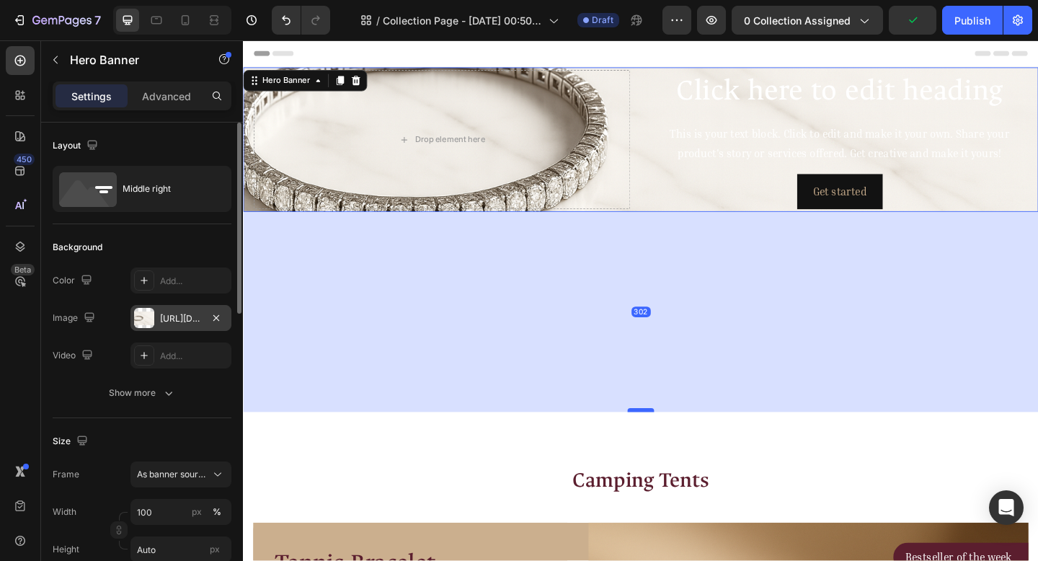
drag, startPoint x: 673, startPoint y: 226, endPoint x: 680, endPoint y: 443, distance: 217.1
click at [680, 443] on div at bounding box center [675, 442] width 29 height 4
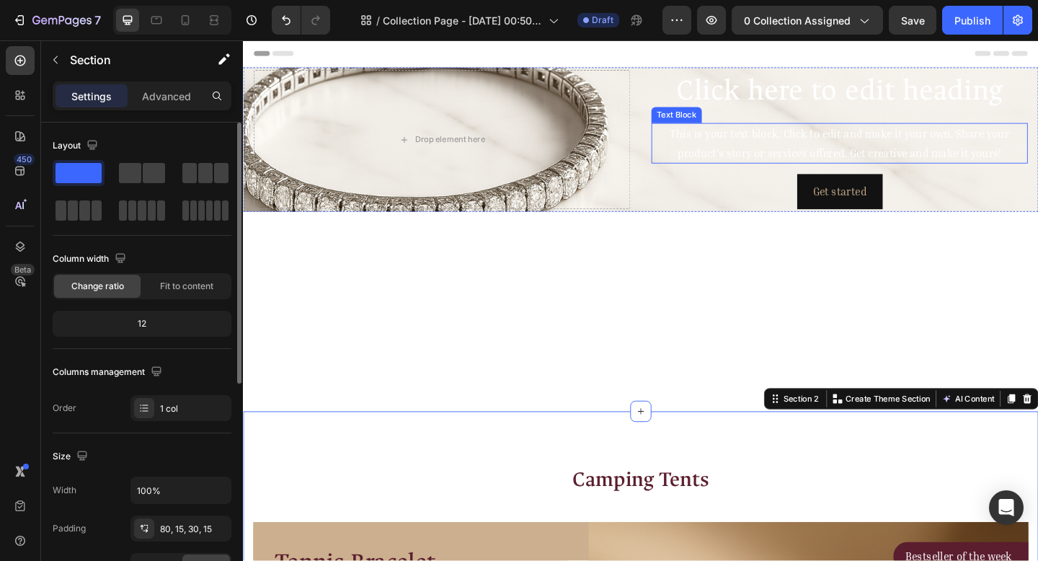
click at [735, 189] on div "Get started Button" at bounding box center [891, 205] width 409 height 38
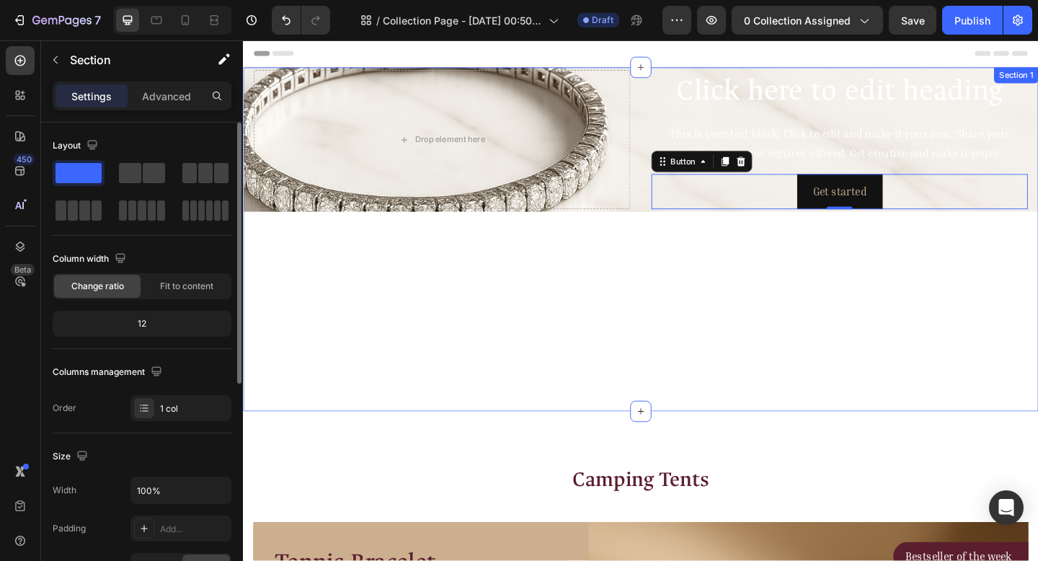
click at [662, 270] on div "Click here to edit heading Heading This is your text block. Click to edit and m…" at bounding box center [675, 257] width 865 height 374
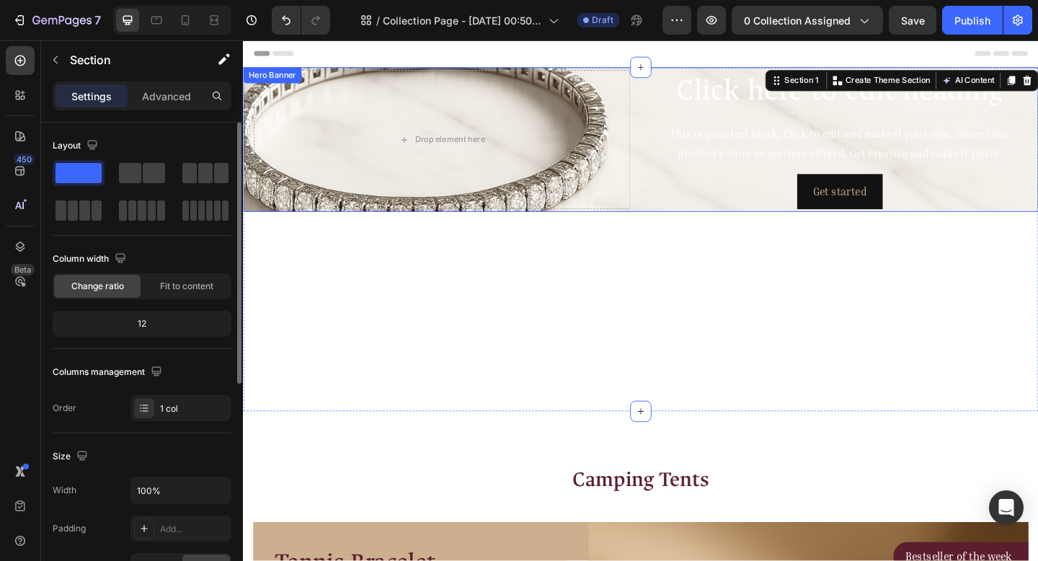
click at [675, 112] on div "Click here to edit heading Heading This is your text block. Click to edit and m…" at bounding box center [675, 148] width 865 height 157
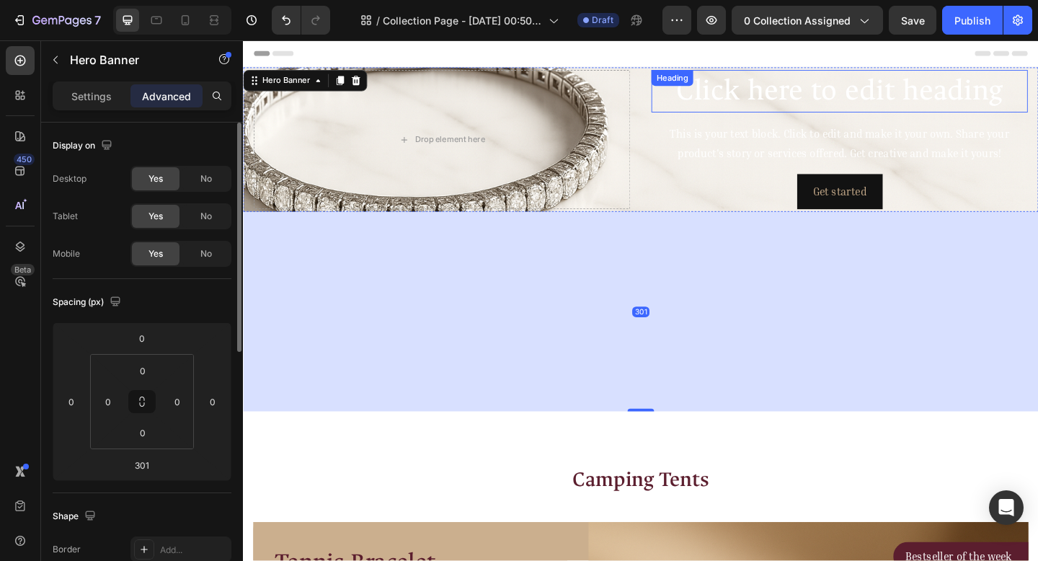
click at [692, 99] on h2 "Click here to edit heading" at bounding box center [891, 96] width 409 height 46
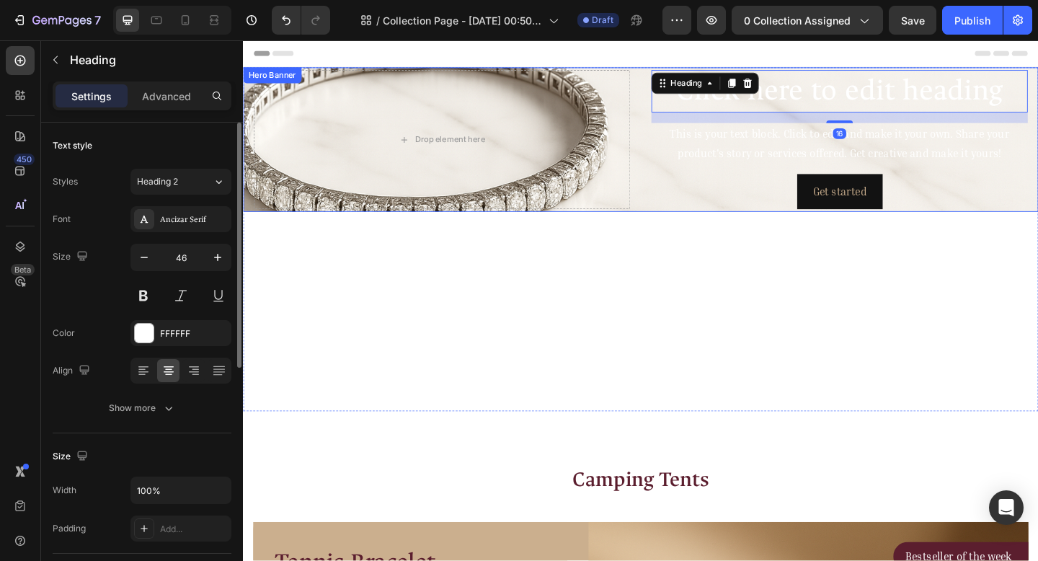
click at [670, 180] on div "Click here to edit heading Heading 16 This is your text block. Click to edit an…" at bounding box center [675, 148] width 865 height 157
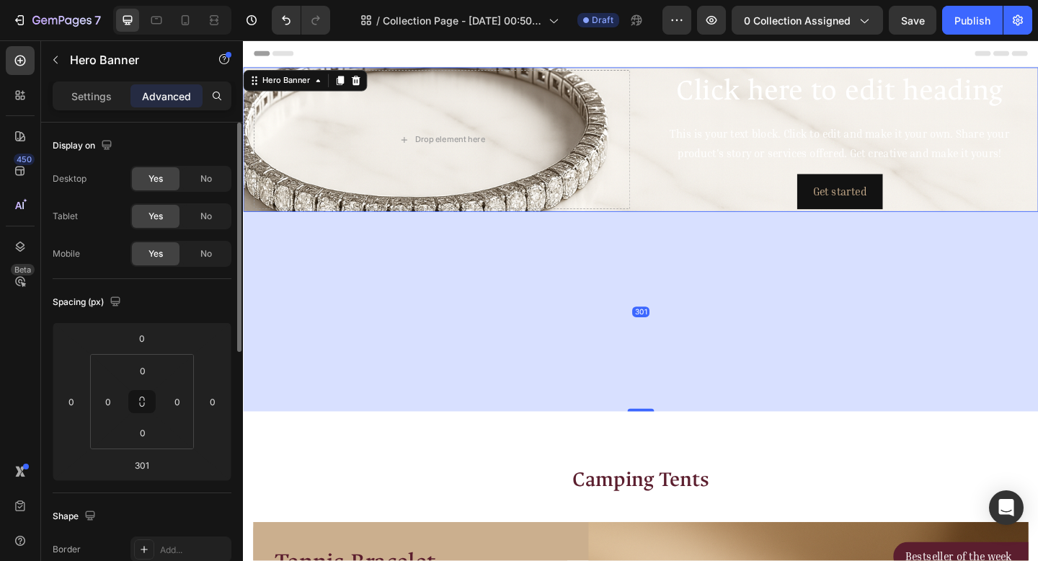
click at [667, 177] on div "Click here to edit heading Heading This is your text block. Click to edit and m…" at bounding box center [675, 148] width 865 height 157
click at [381, 316] on div "301" at bounding box center [675, 335] width 865 height 217
click at [502, 271] on div "301" at bounding box center [675, 335] width 865 height 217
click at [369, 268] on div "301" at bounding box center [675, 335] width 865 height 217
click at [603, 55] on div "Header" at bounding box center [675, 54] width 842 height 29
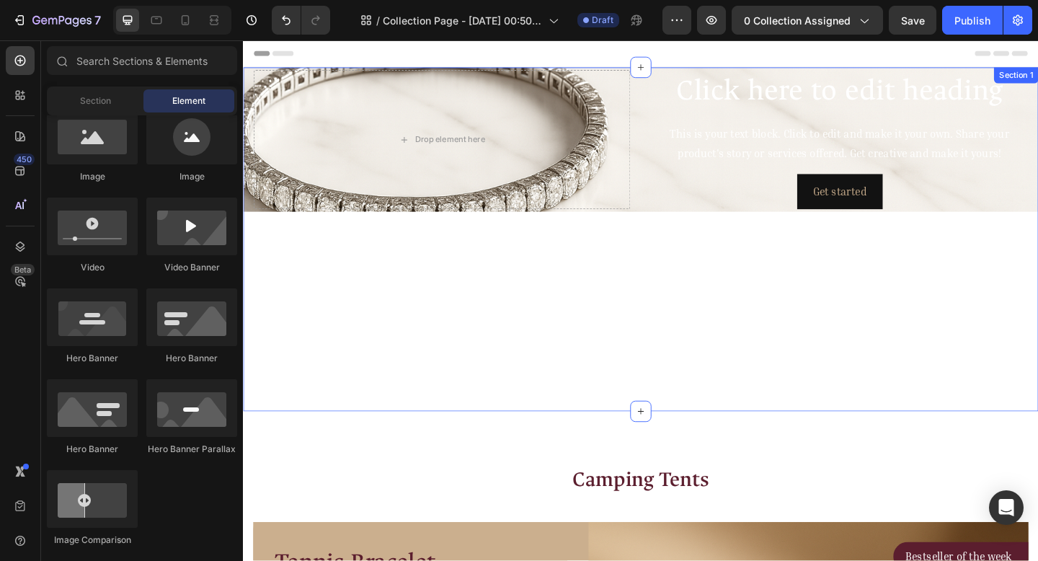
click at [600, 232] on div "Click here to edit heading Heading This is your text block. Click to edit and m…" at bounding box center [675, 257] width 865 height 374
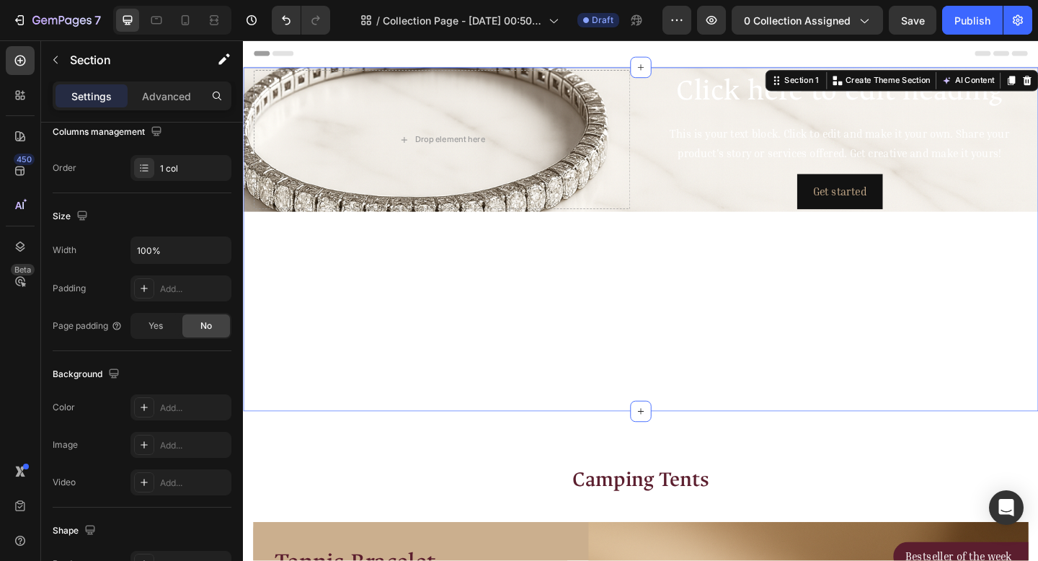
scroll to position [138, 0]
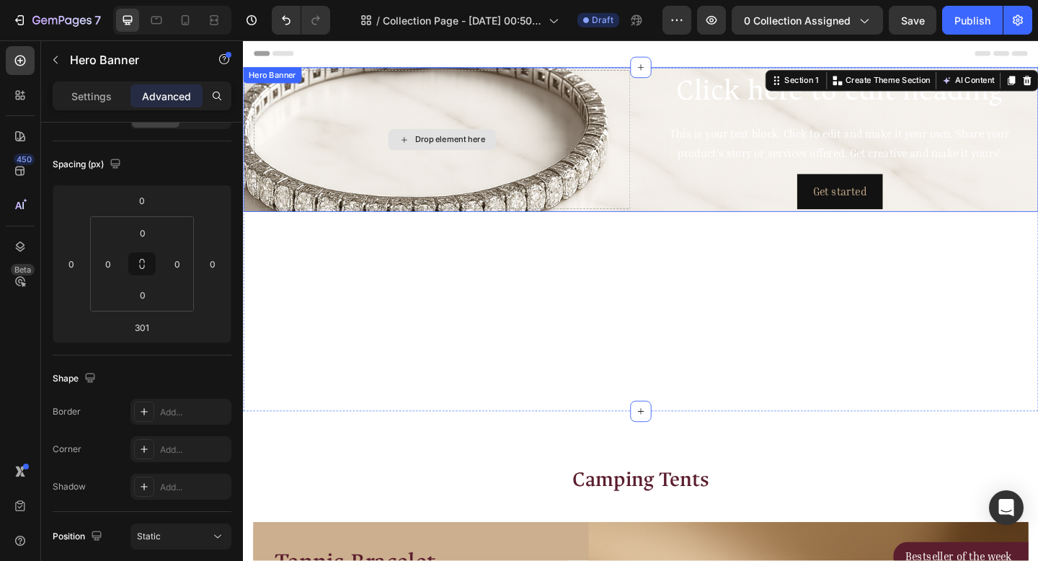
click at [531, 114] on div "Drop element here" at bounding box center [458, 148] width 409 height 151
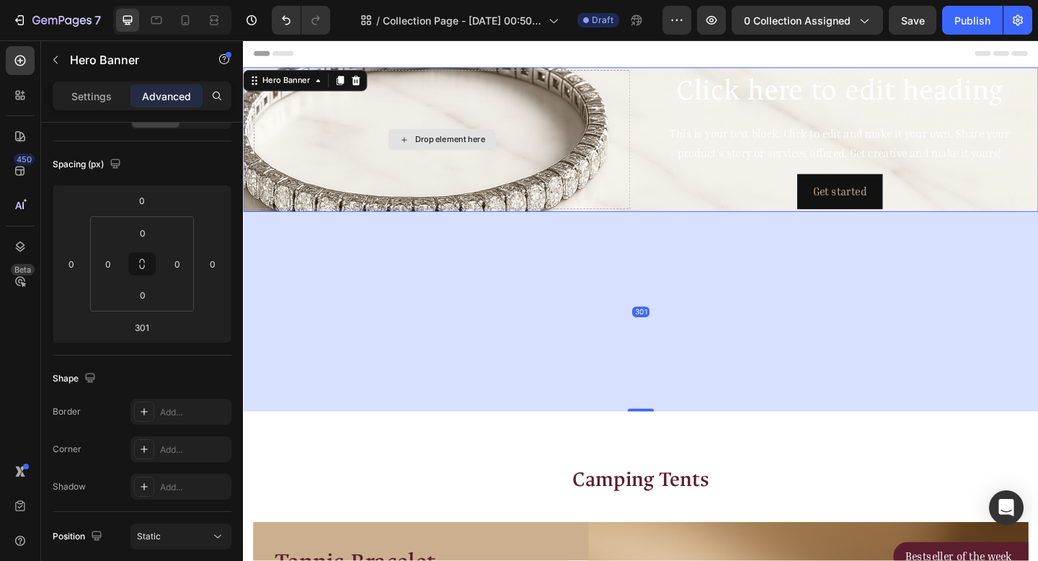
scroll to position [0, 0]
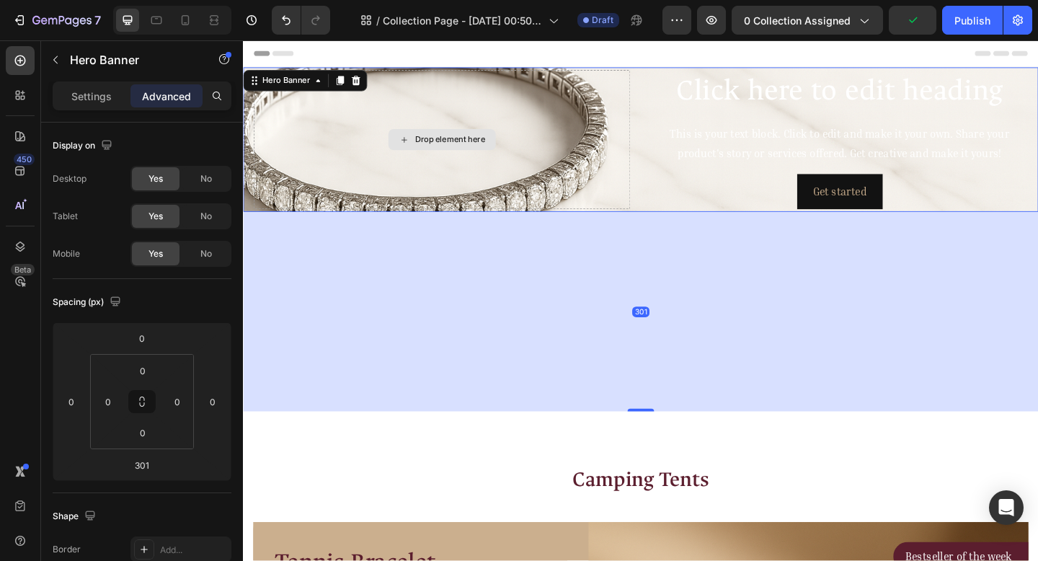
click at [572, 82] on div "Drop element here" at bounding box center [458, 148] width 409 height 151
click at [557, 102] on div "Drop element here" at bounding box center [458, 148] width 409 height 151
click at [304, 91] on div "Hero Banner" at bounding box center [290, 84] width 87 height 17
click at [304, 94] on div "Hero Banner Section" at bounding box center [310, 84] width 135 height 23
click at [306, 87] on div "Hero Banner" at bounding box center [290, 84] width 58 height 13
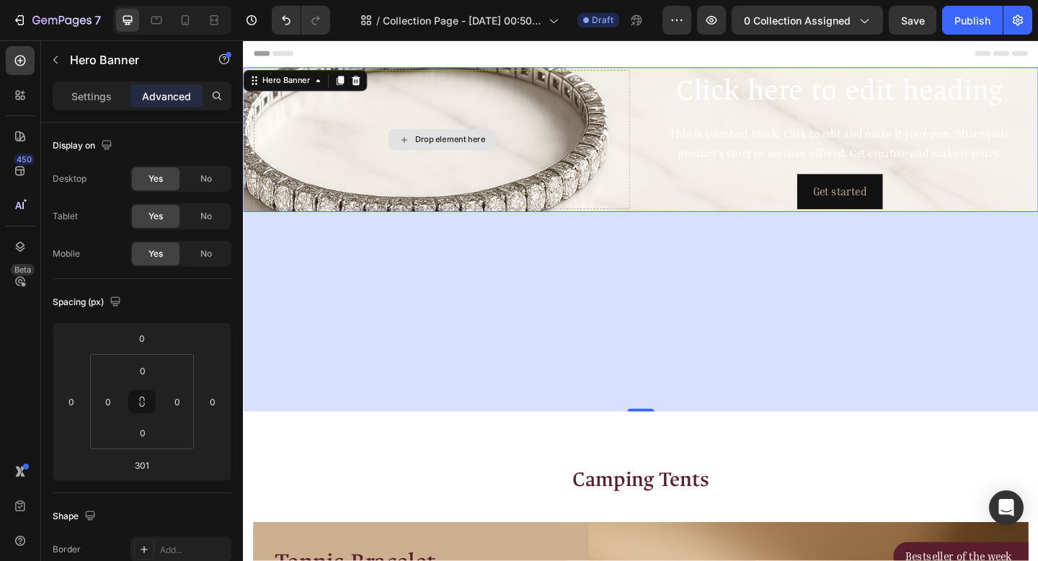
click at [477, 98] on div "Drop element here" at bounding box center [458, 148] width 409 height 151
click at [694, 185] on div "Click here to edit heading Heading This is your text block. Click to edit and m…" at bounding box center [891, 148] width 409 height 151
click at [681, 274] on div "301" at bounding box center [675, 335] width 865 height 217
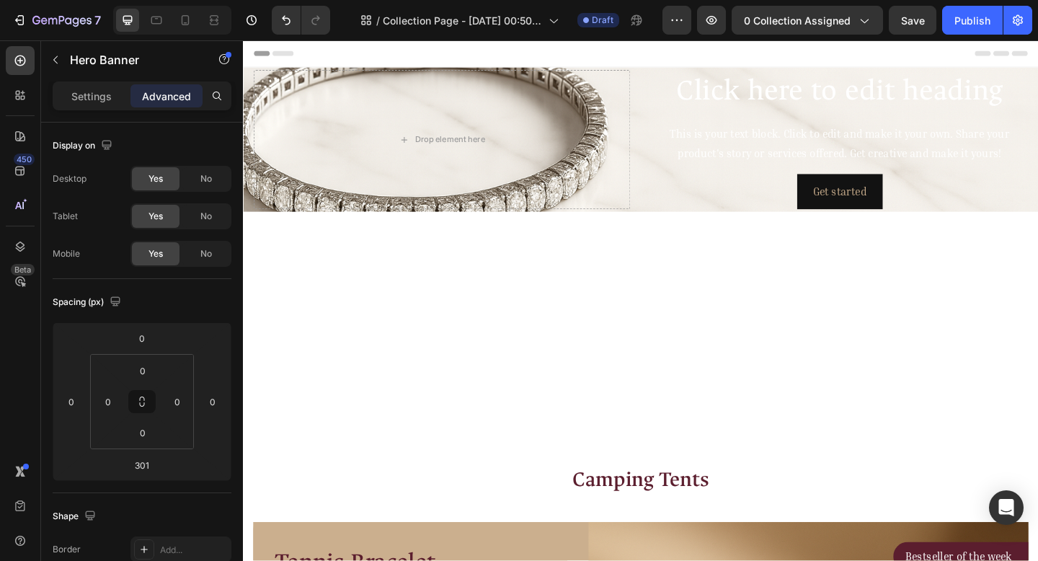
click at [539, 54] on div "Header" at bounding box center [675, 54] width 842 height 29
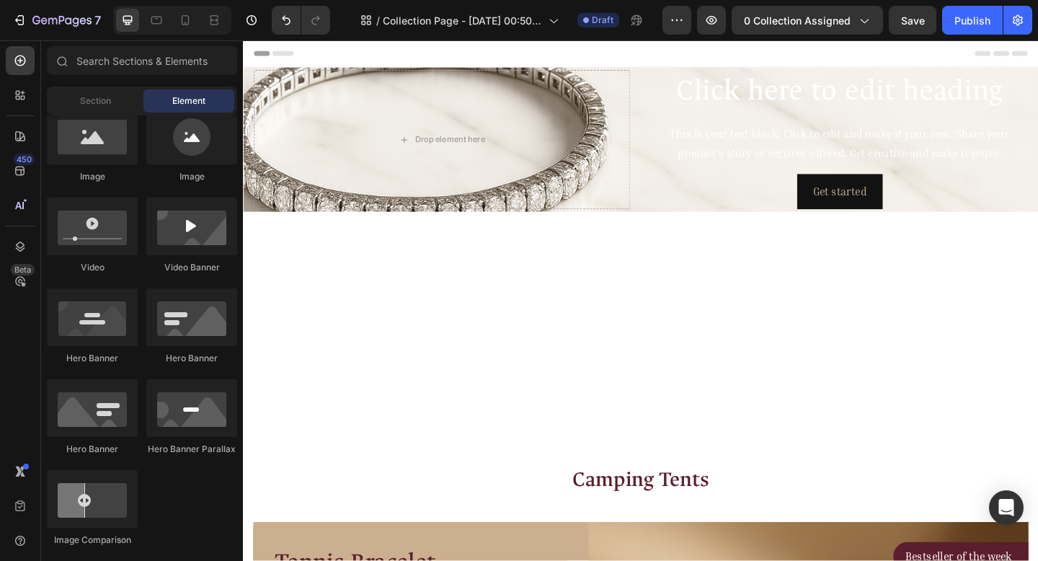
click at [539, 55] on div "Header" at bounding box center [675, 54] width 842 height 29
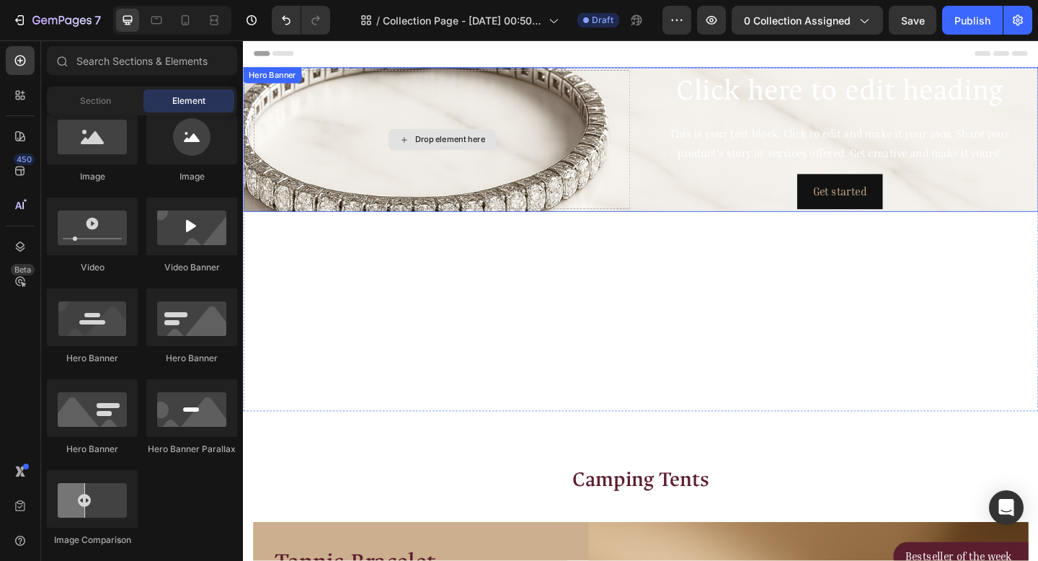
click at [482, 97] on div "Drop element here" at bounding box center [458, 148] width 409 height 151
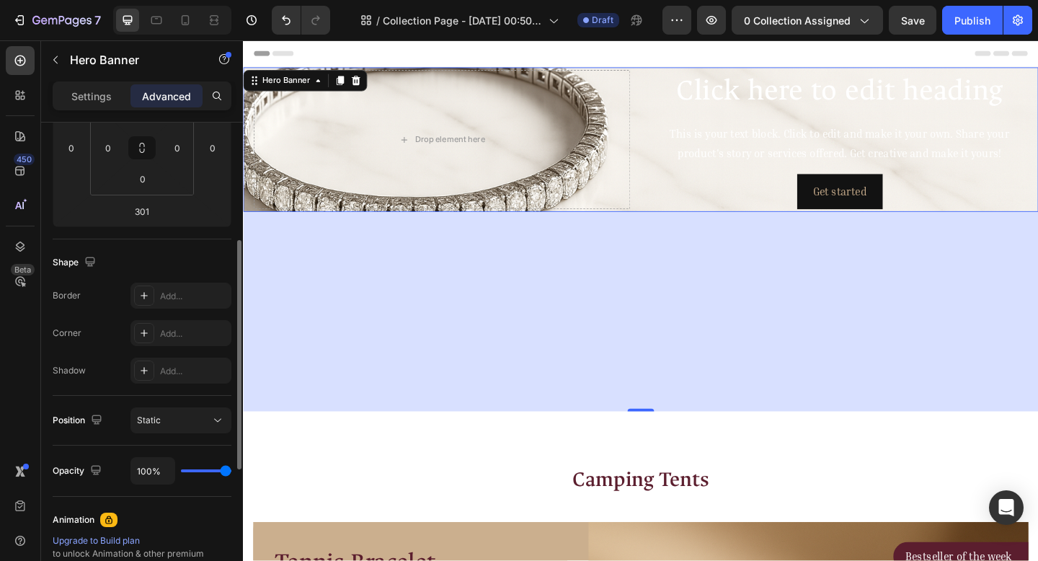
scroll to position [115, 0]
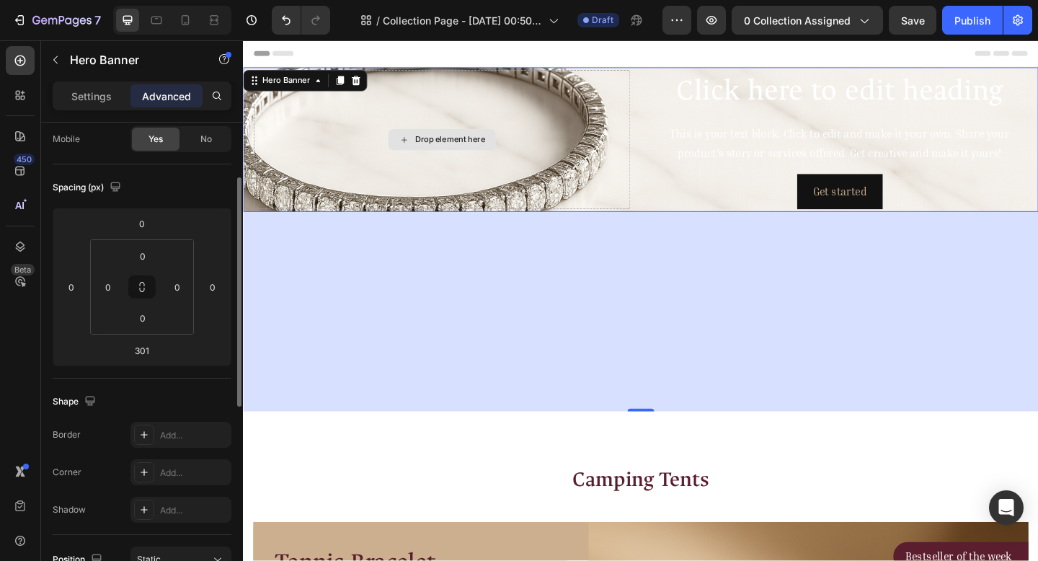
click at [465, 125] on div "Drop element here" at bounding box center [458, 148] width 409 height 151
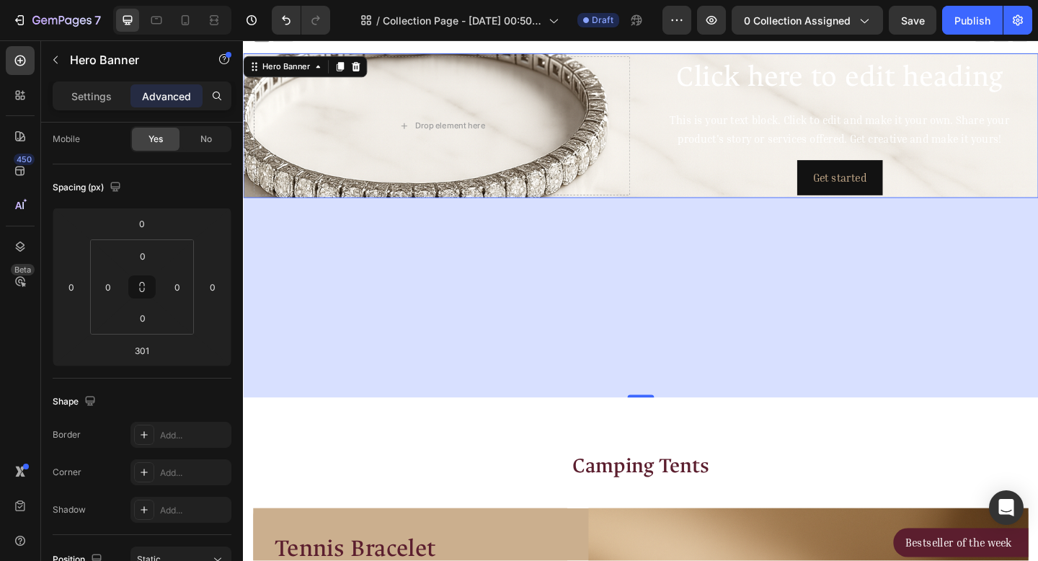
scroll to position [0, 0]
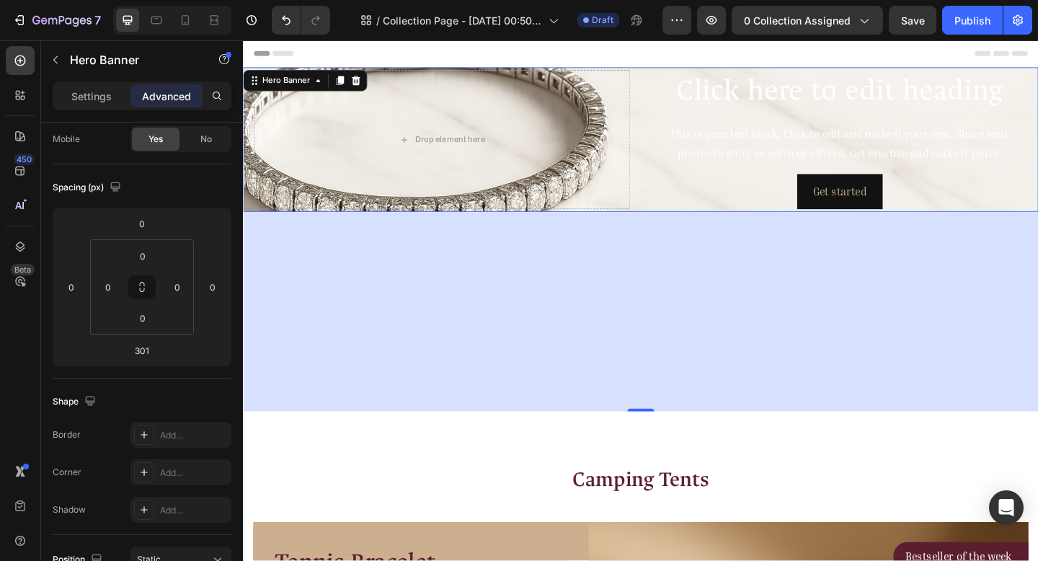
click at [688, 196] on div "Get started Button" at bounding box center [891, 205] width 409 height 38
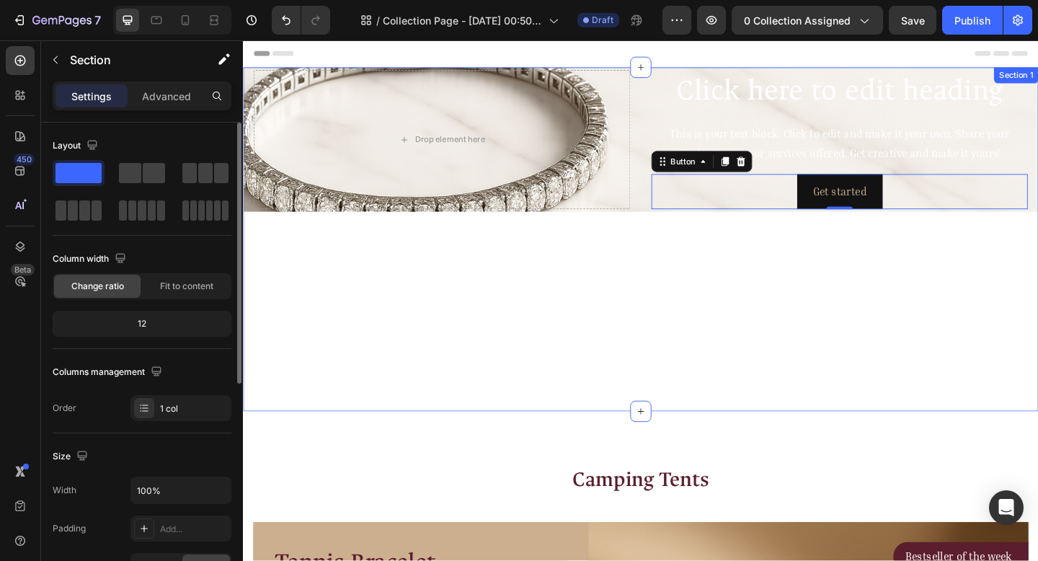
click at [673, 265] on div "Click here to edit heading Heading This is your text block. Click to edit and m…" at bounding box center [675, 257] width 865 height 374
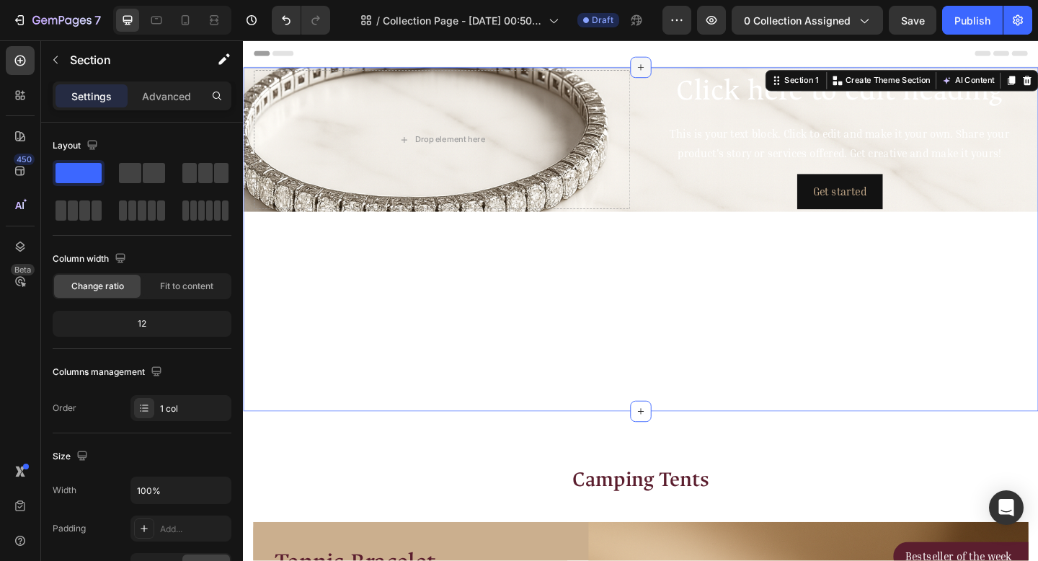
click at [670, 70] on icon at bounding box center [676, 70] width 12 height 12
click at [549, 298] on div "Click here to edit heading Heading This is your text block. Click to edit and m…" at bounding box center [675, 257] width 865 height 374
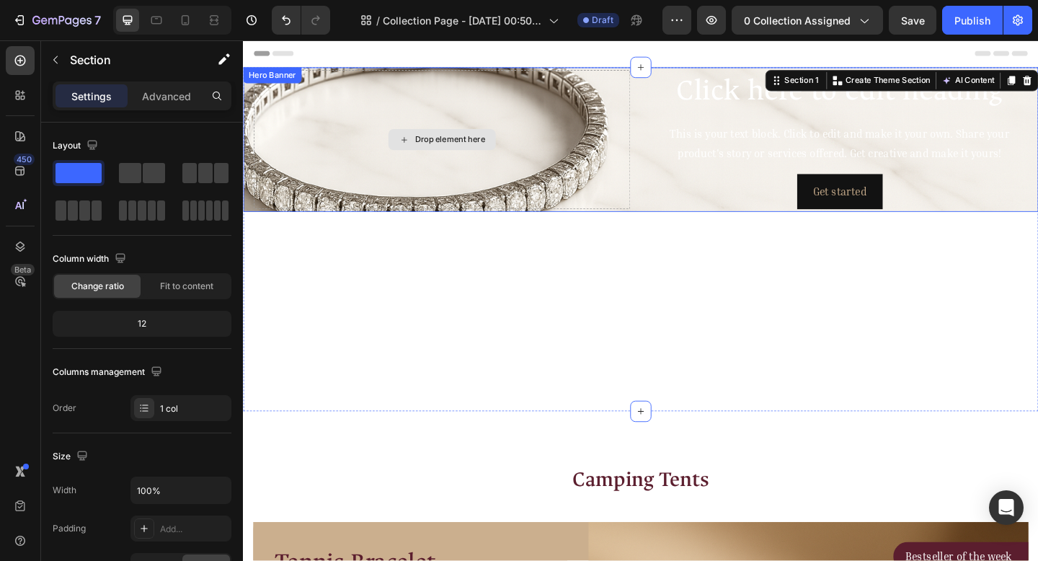
click at [554, 114] on div "Drop element here" at bounding box center [458, 148] width 409 height 151
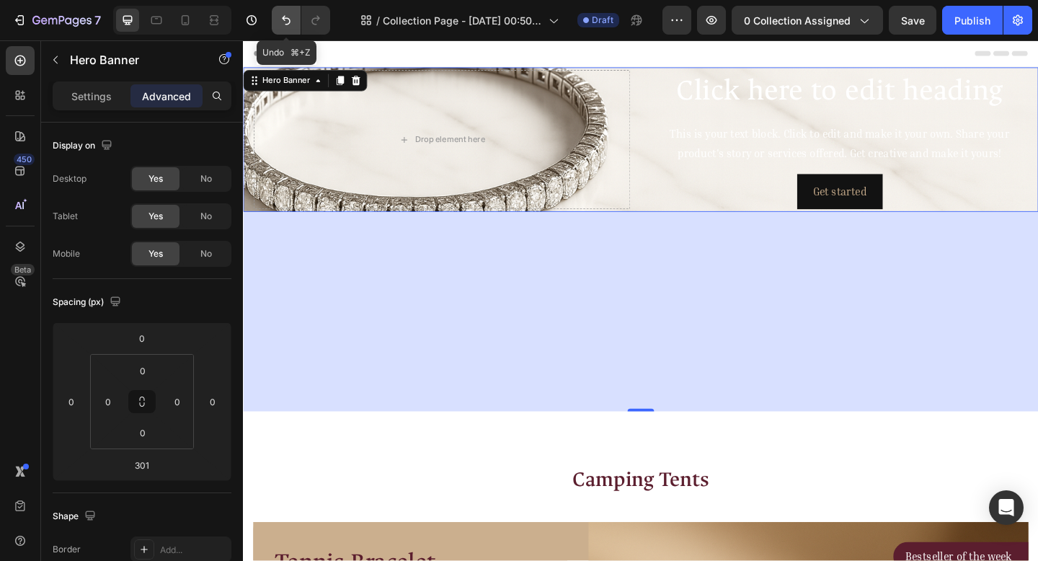
click at [287, 22] on icon "Undo/Redo" at bounding box center [286, 20] width 14 height 14
click at [288, 21] on icon "Undo/Redo" at bounding box center [286, 20] width 14 height 14
click at [290, 21] on icon "Undo/Redo" at bounding box center [286, 20] width 14 height 14
click at [287, 20] on icon "Undo/Redo" at bounding box center [286, 20] width 14 height 14
click at [286, 17] on icon "Undo/Redo" at bounding box center [286, 20] width 14 height 14
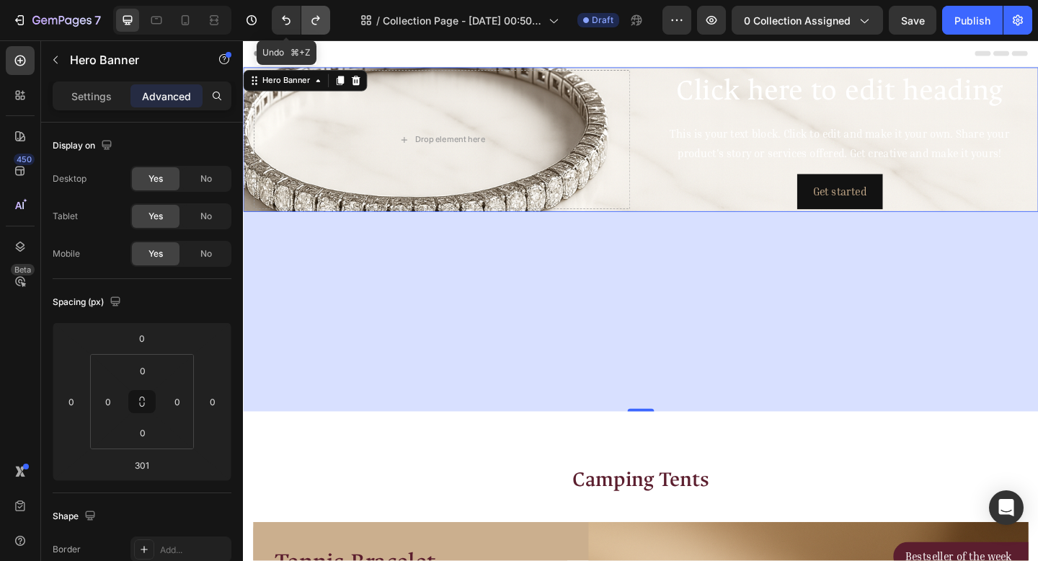
drag, startPoint x: 287, startPoint y: 17, endPoint x: 304, endPoint y: 30, distance: 21.6
click at [286, 16] on icon "Undo/Redo" at bounding box center [286, 20] width 14 height 14
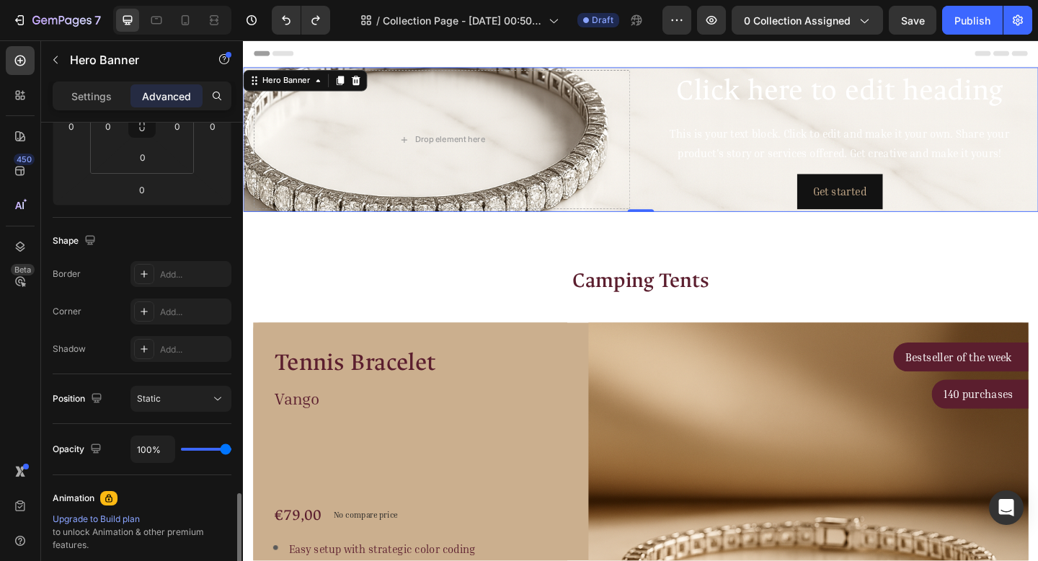
scroll to position [521, 0]
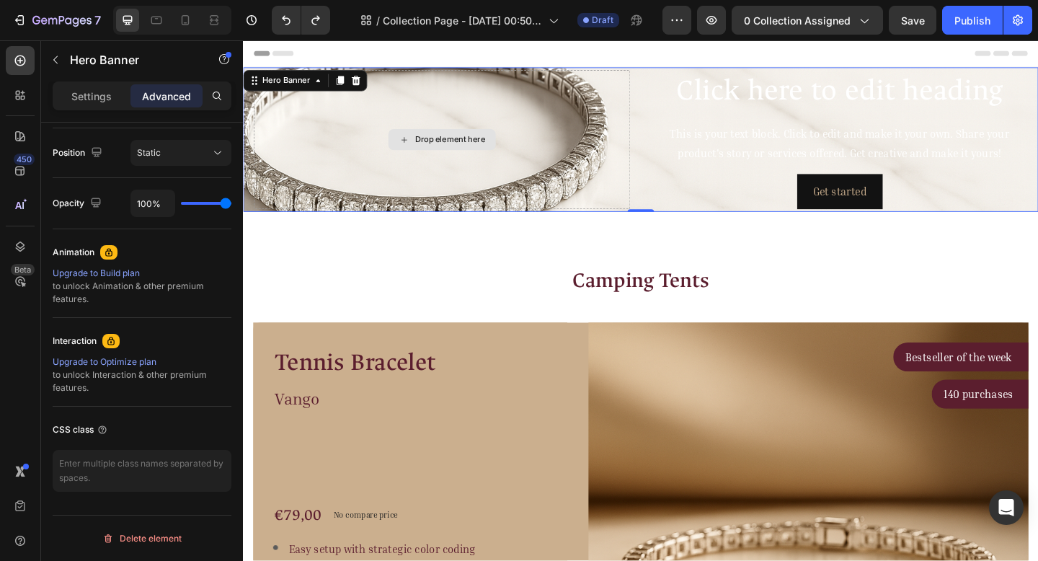
click at [327, 171] on div "Drop element here" at bounding box center [458, 148] width 409 height 151
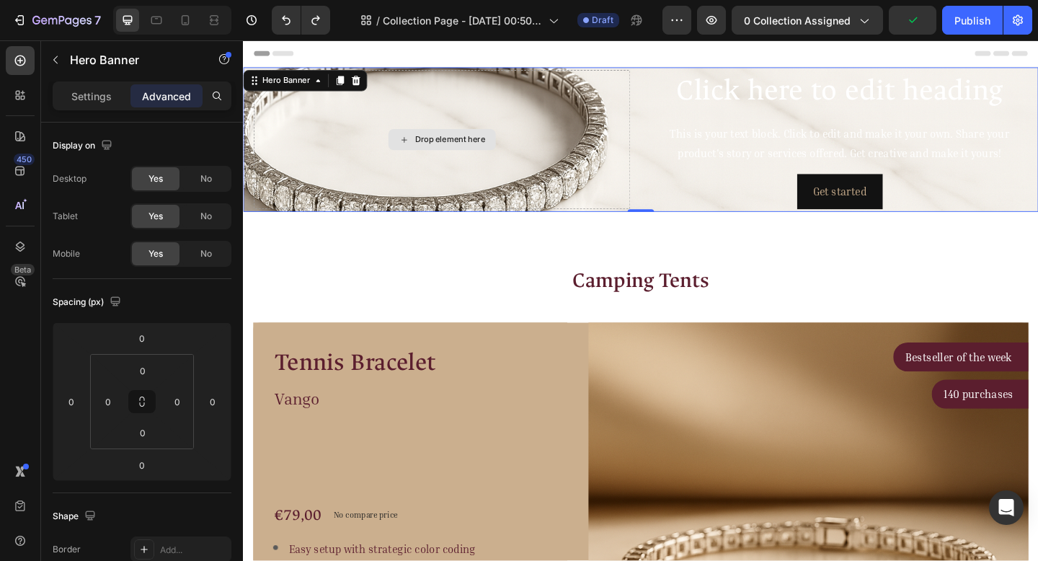
click at [428, 104] on div "Drop element here" at bounding box center [458, 148] width 409 height 151
click at [282, 15] on icon "Undo/Redo" at bounding box center [286, 20] width 14 height 14
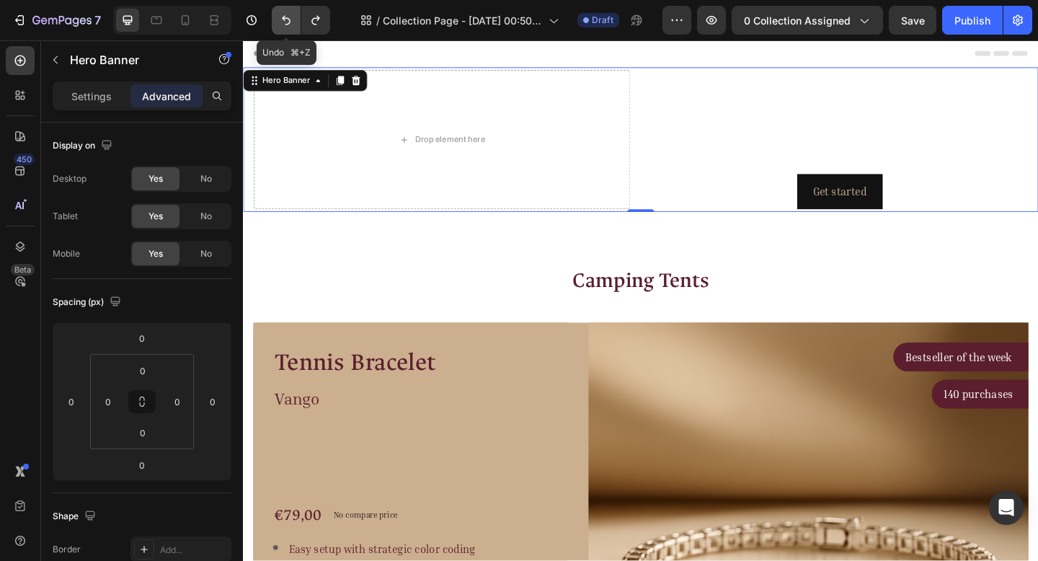
click at [283, 14] on icon "Undo/Redo" at bounding box center [286, 20] width 14 height 14
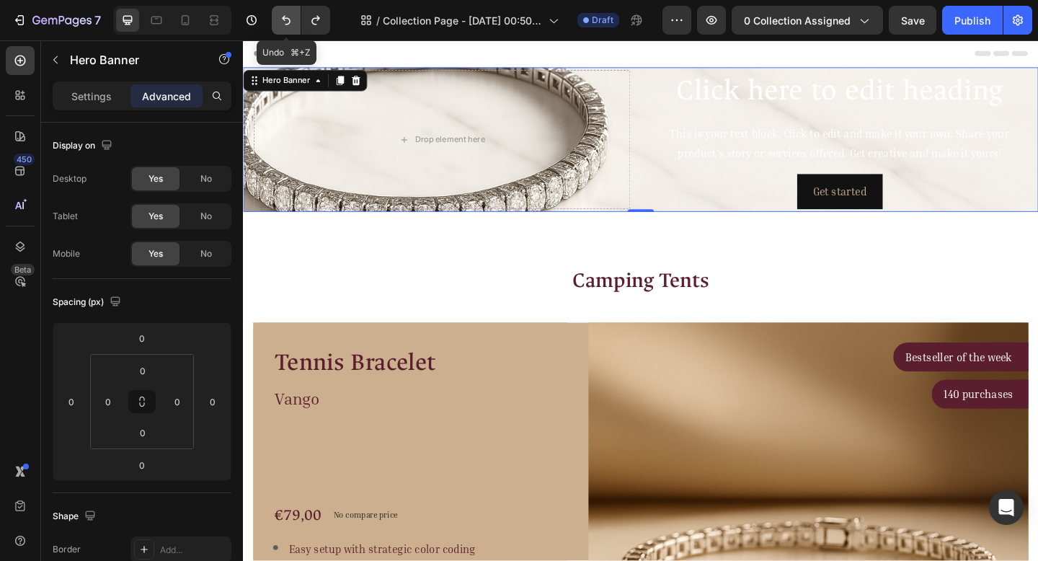
click at [283, 14] on icon "Undo/Redo" at bounding box center [286, 20] width 14 height 14
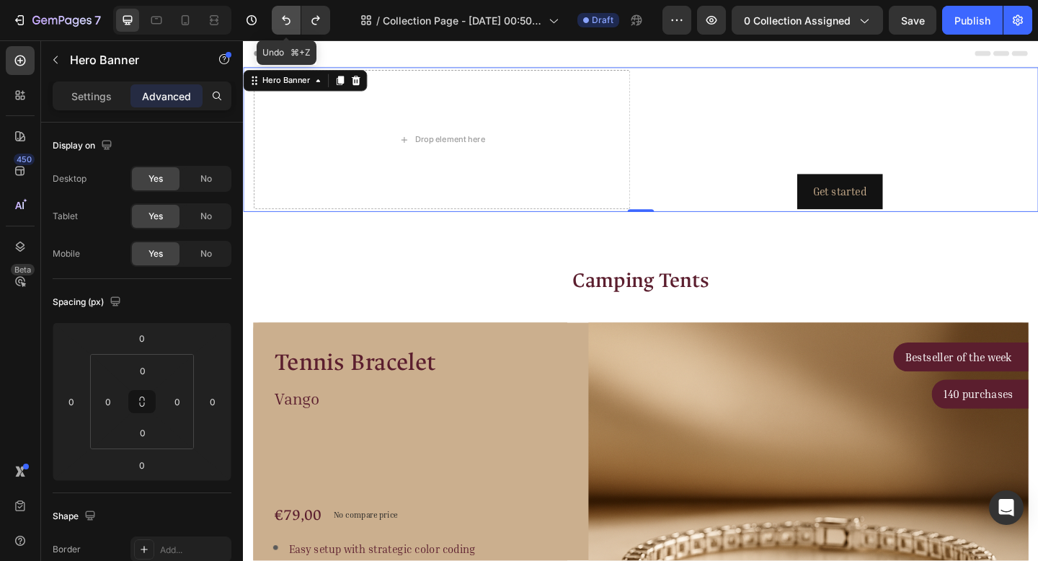
click at [283, 14] on icon "Undo/Redo" at bounding box center [286, 20] width 14 height 14
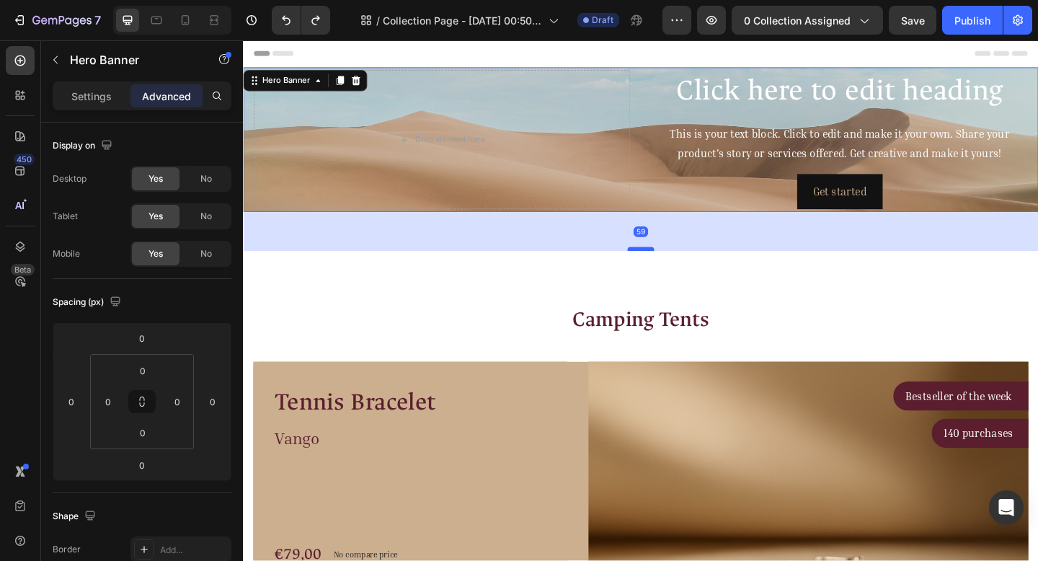
drag, startPoint x: 667, startPoint y: 225, endPoint x: 660, endPoint y: 265, distance: 41.0
click at [661, 267] on div at bounding box center [675, 267] width 29 height 4
type input "58"
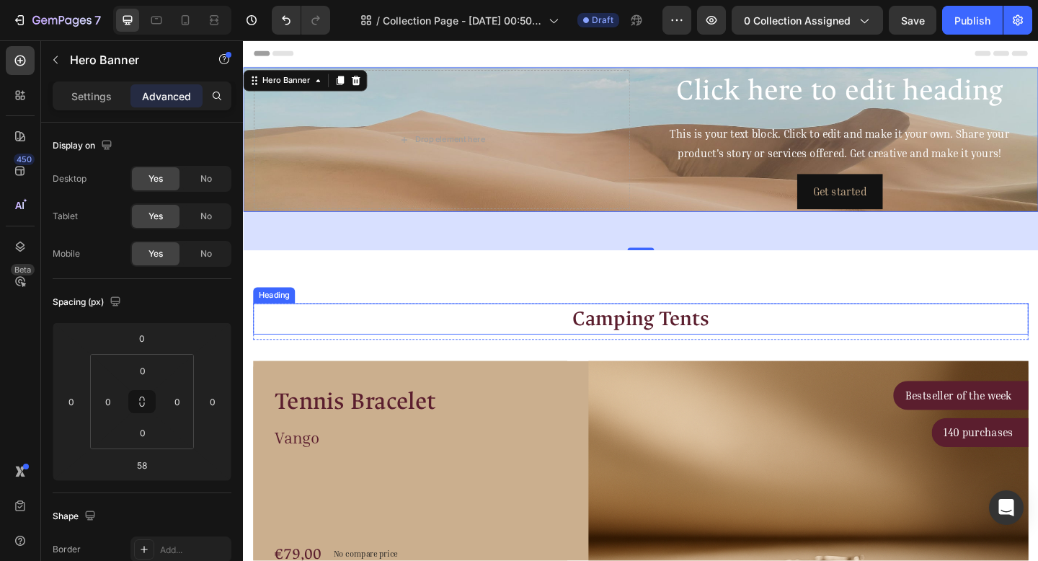
click at [734, 329] on p "Camping Tents" at bounding box center [675, 343] width 841 height 31
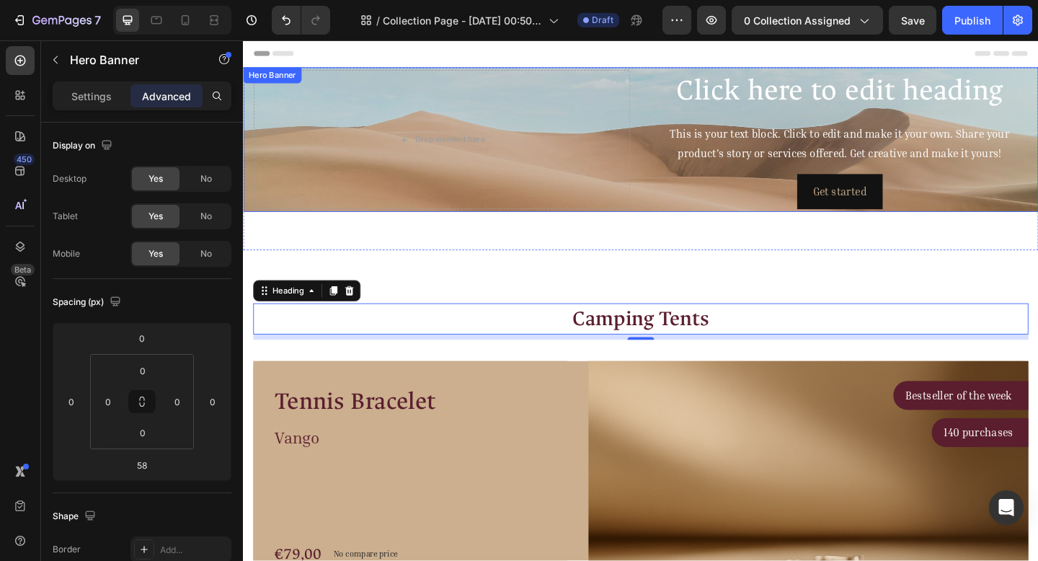
click at [650, 223] on div "Drop element here" at bounding box center [458, 148] width 409 height 151
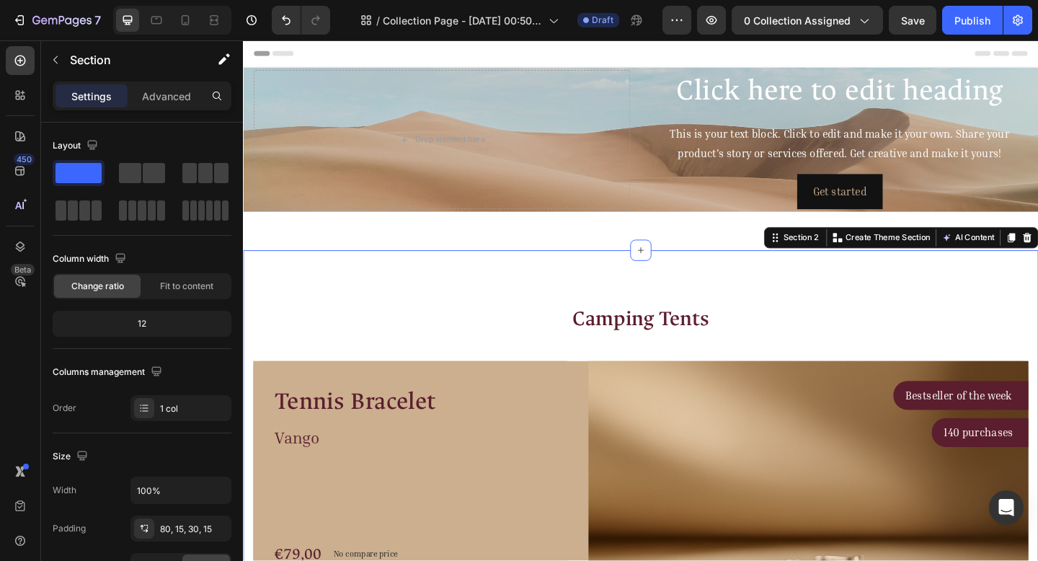
drag, startPoint x: 668, startPoint y: 270, endPoint x: 663, endPoint y: 213, distance: 57.1
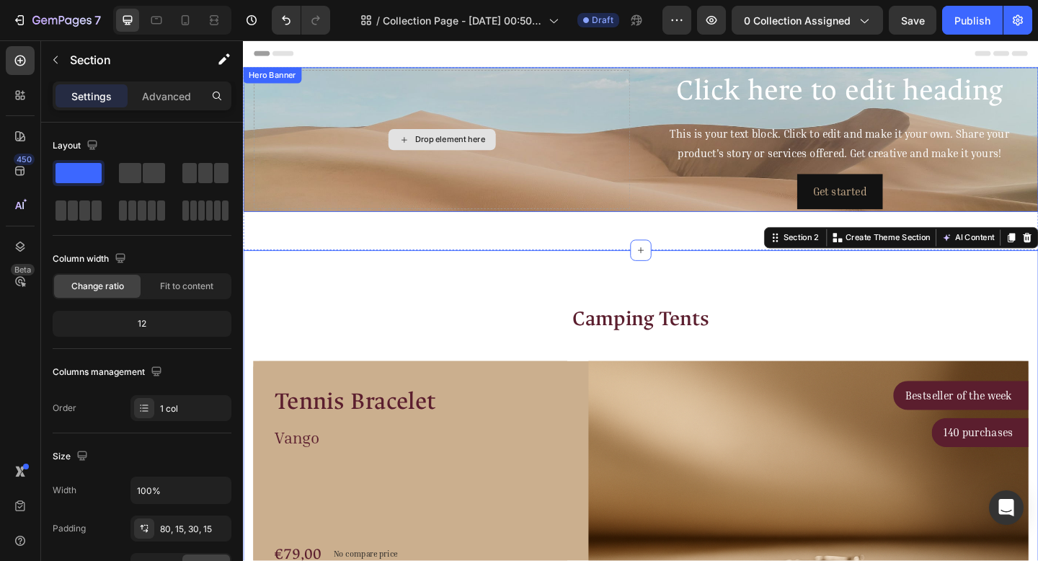
click at [457, 149] on div "Drop element here" at bounding box center [468, 149] width 76 height 12
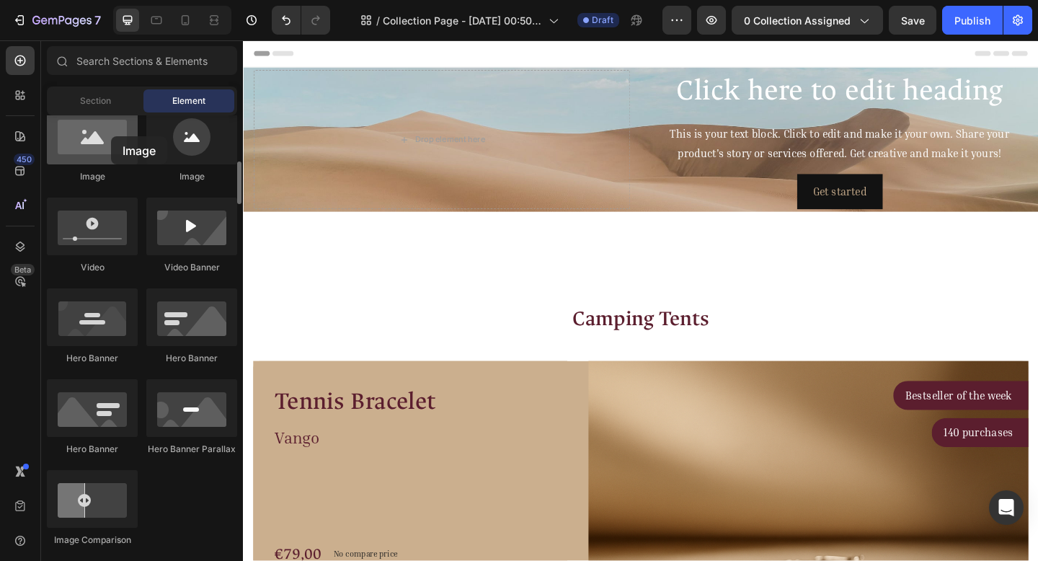
click at [111, 136] on div at bounding box center [92, 136] width 91 height 58
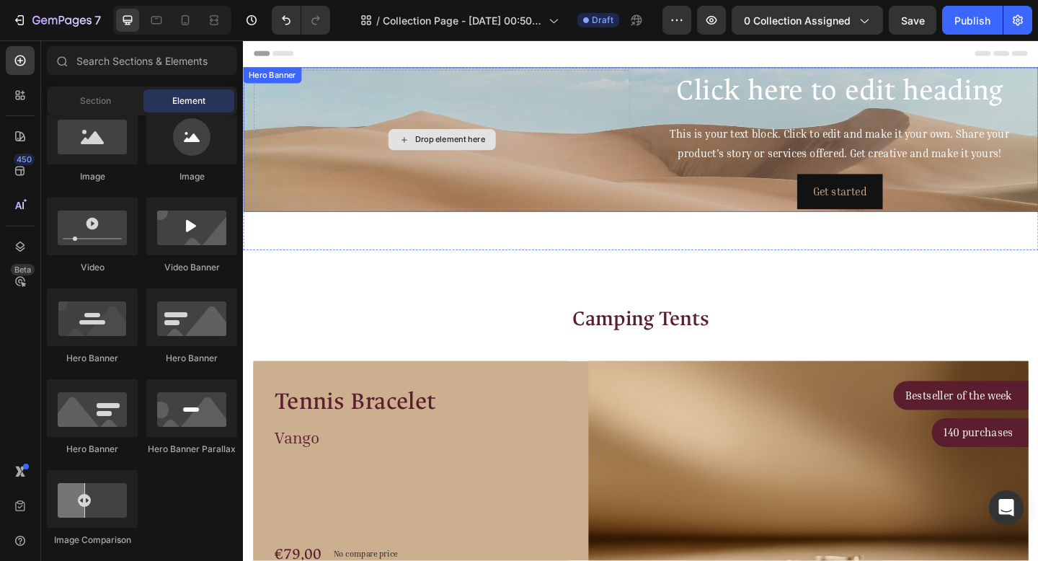
click at [639, 190] on div "Drop element here" at bounding box center [458, 148] width 409 height 151
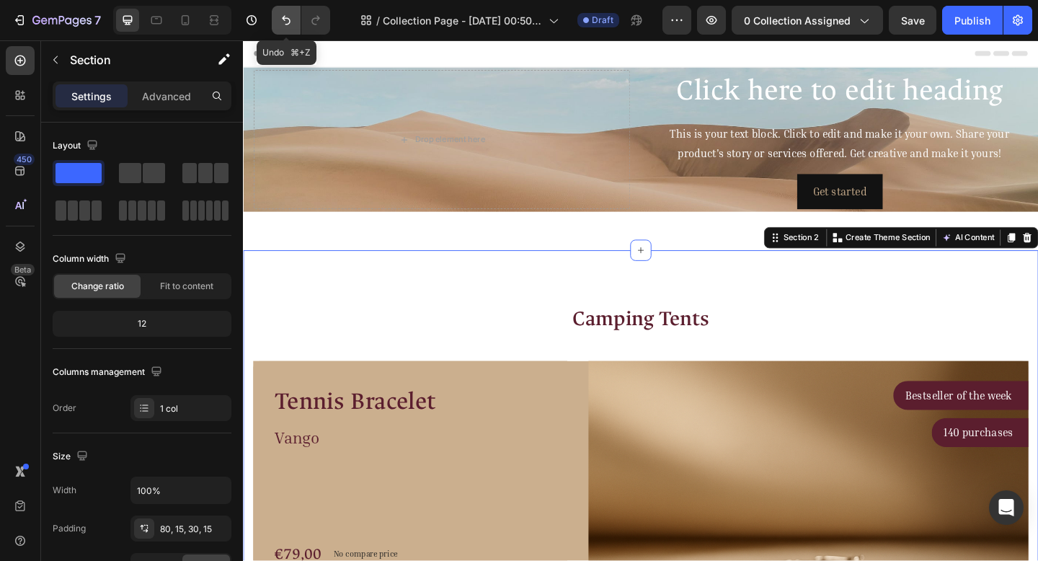
click at [283, 25] on icon "Undo/Redo" at bounding box center [286, 20] width 14 height 14
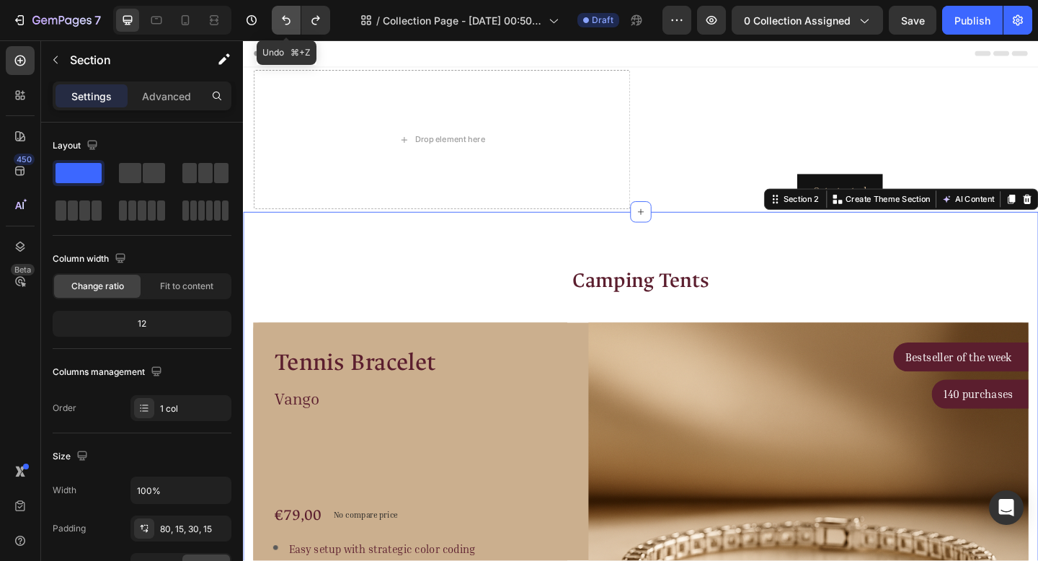
click at [274, 21] on button "Undo/Redo" at bounding box center [286, 20] width 29 height 29
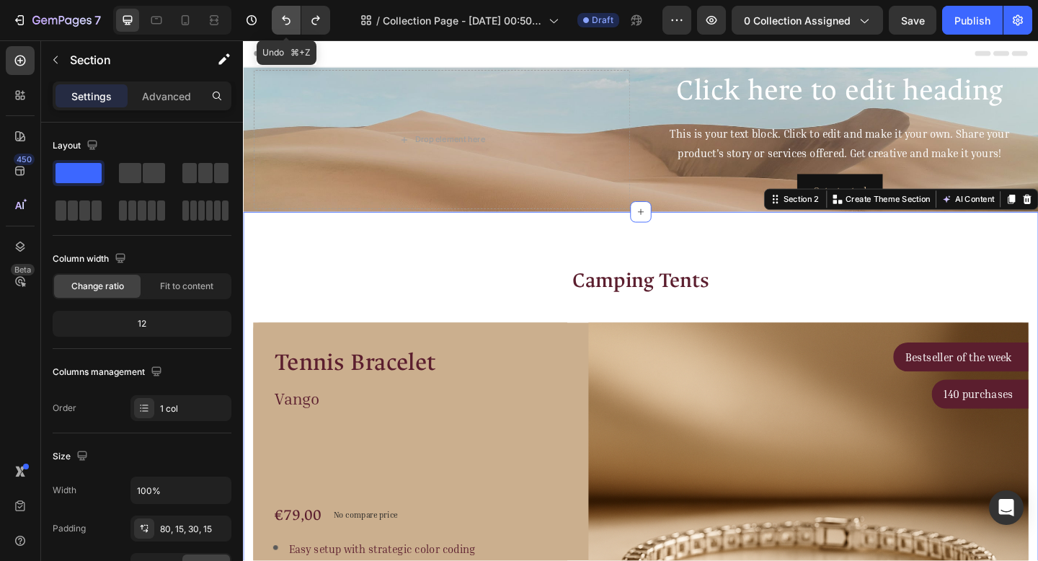
click at [284, 25] on icon "Undo/Redo" at bounding box center [286, 20] width 14 height 14
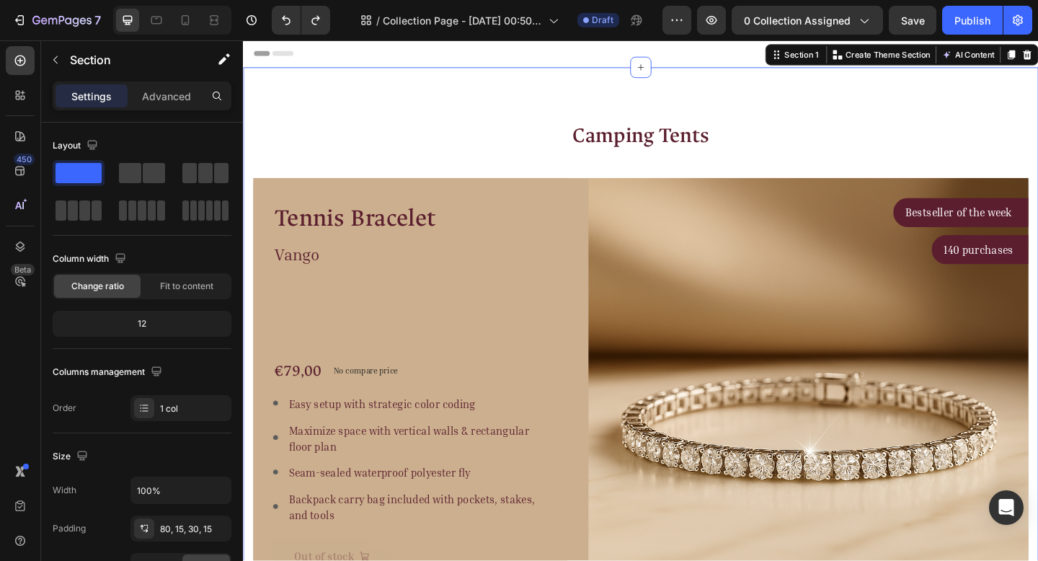
click at [509, 52] on div "Header" at bounding box center [675, 54] width 842 height 29
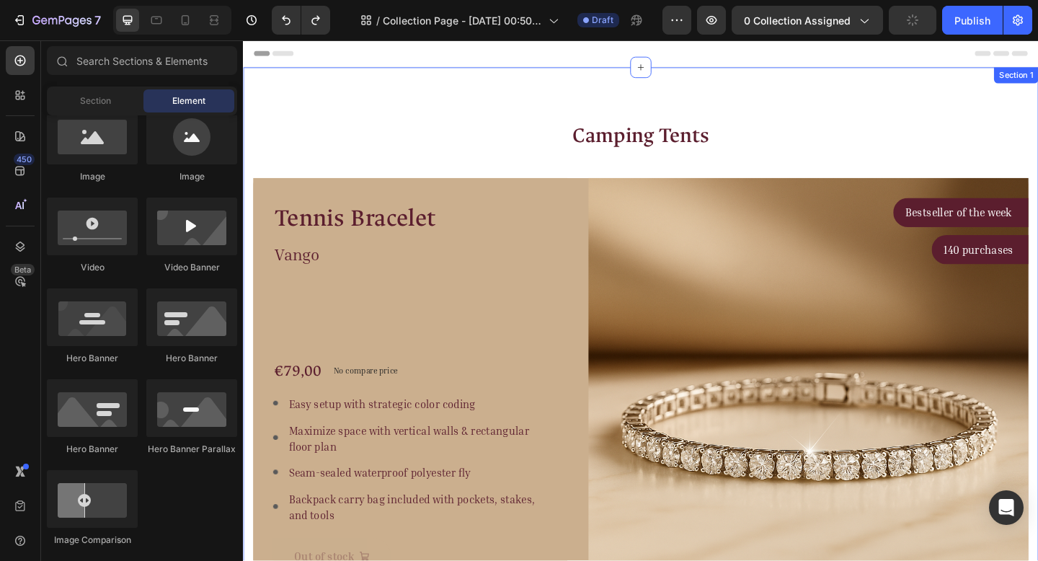
click at [603, 81] on div "Camping Tents Heading Row Tennis Bracelet Product Title Vango Text block €79,00…" at bounding box center [675, 386] width 865 height 632
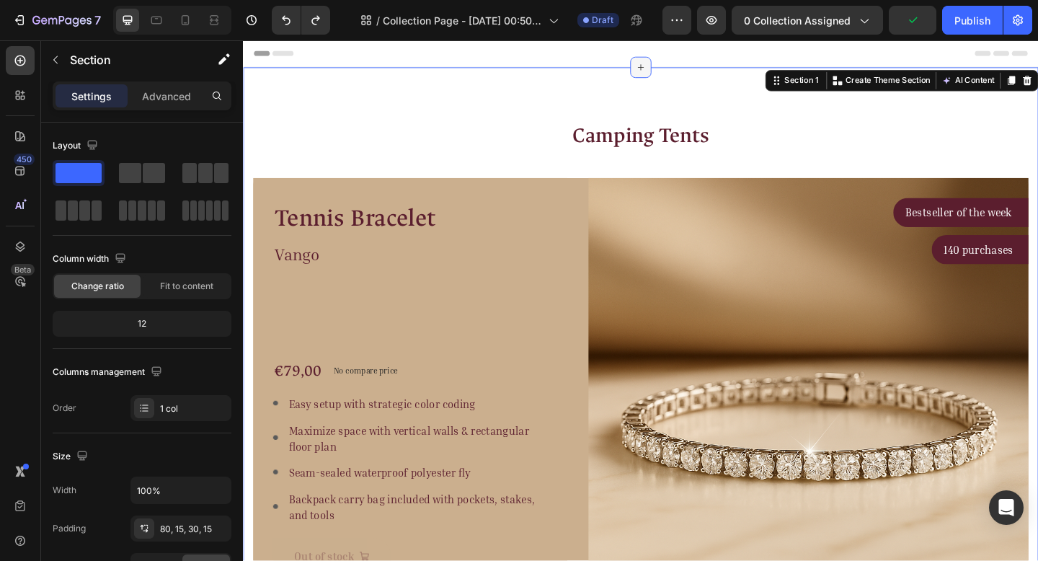
click at [673, 72] on icon at bounding box center [676, 70] width 12 height 12
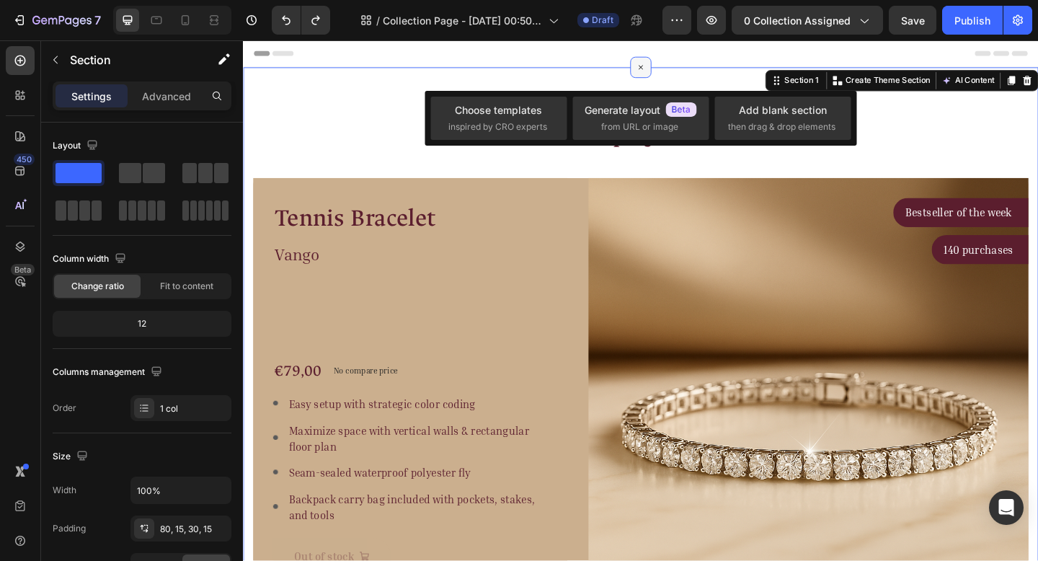
click at [664, 74] on div at bounding box center [675, 69] width 23 height 23
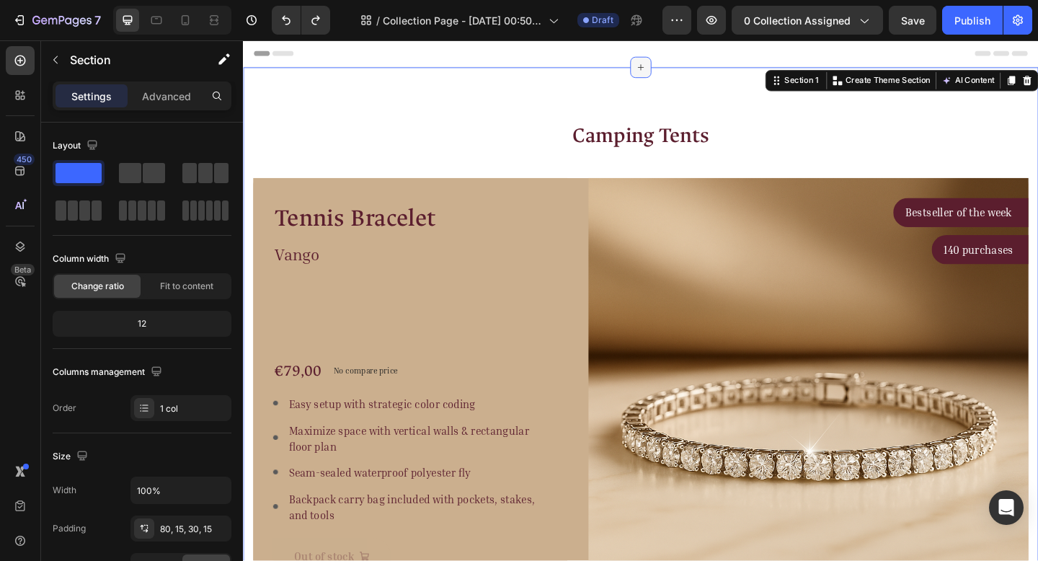
click at [670, 74] on icon at bounding box center [676, 70] width 12 height 12
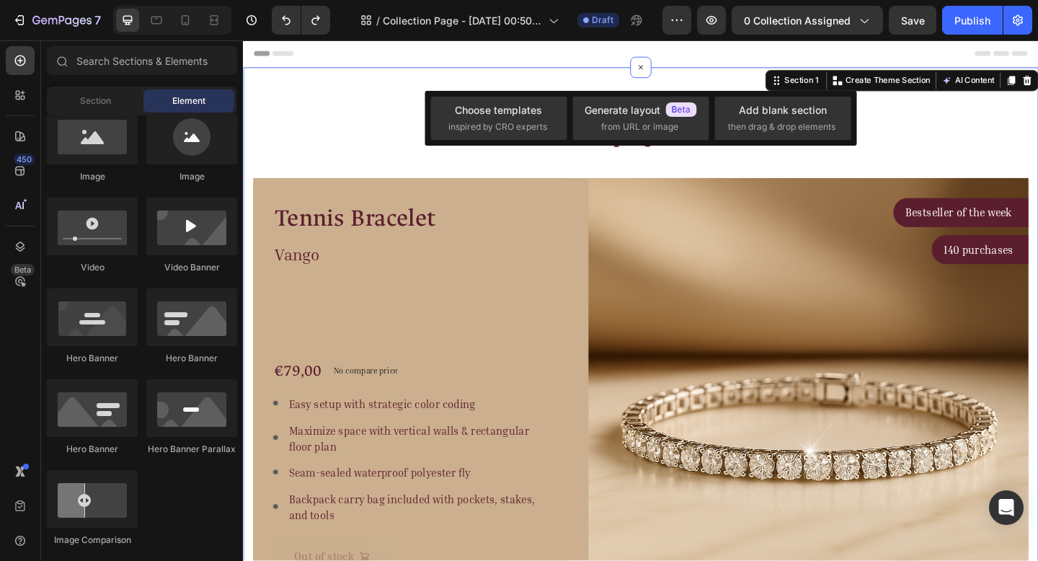
click at [427, 45] on div "Header" at bounding box center [675, 54] width 842 height 29
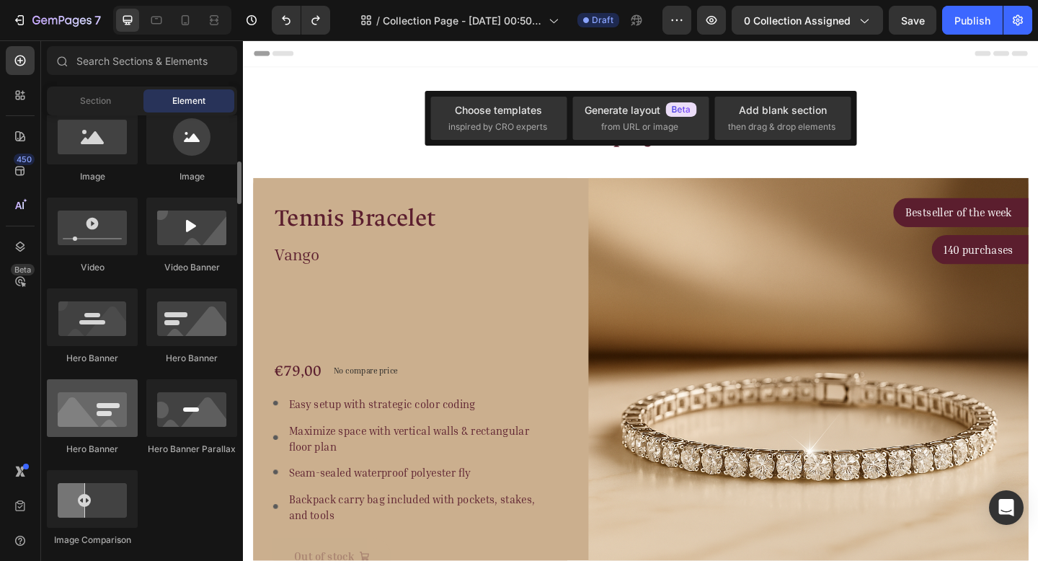
click at [89, 413] on div at bounding box center [92, 408] width 91 height 58
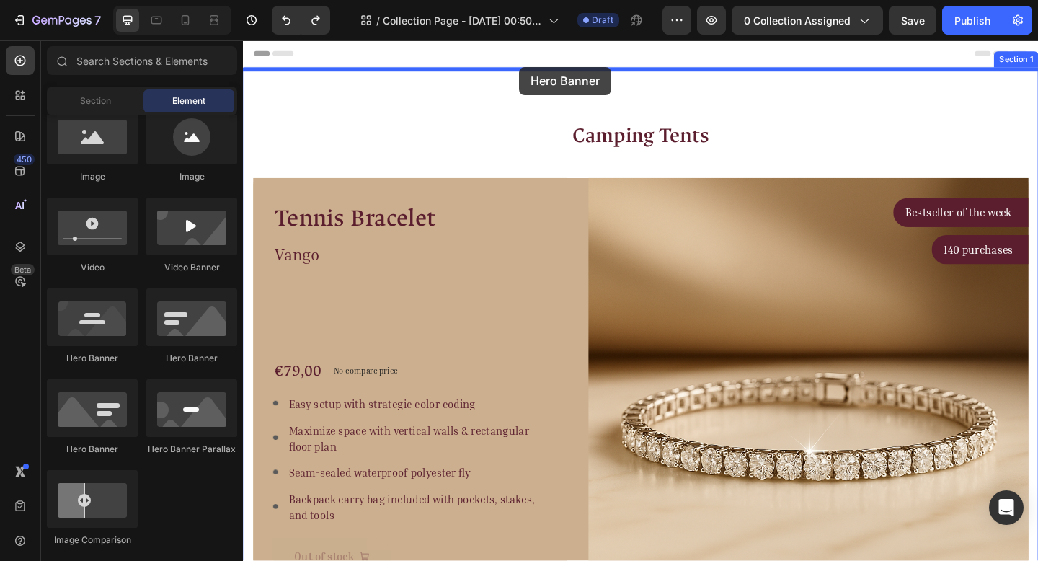
drag, startPoint x: 332, startPoint y: 453, endPoint x: 544, endPoint y: 70, distance: 437.9
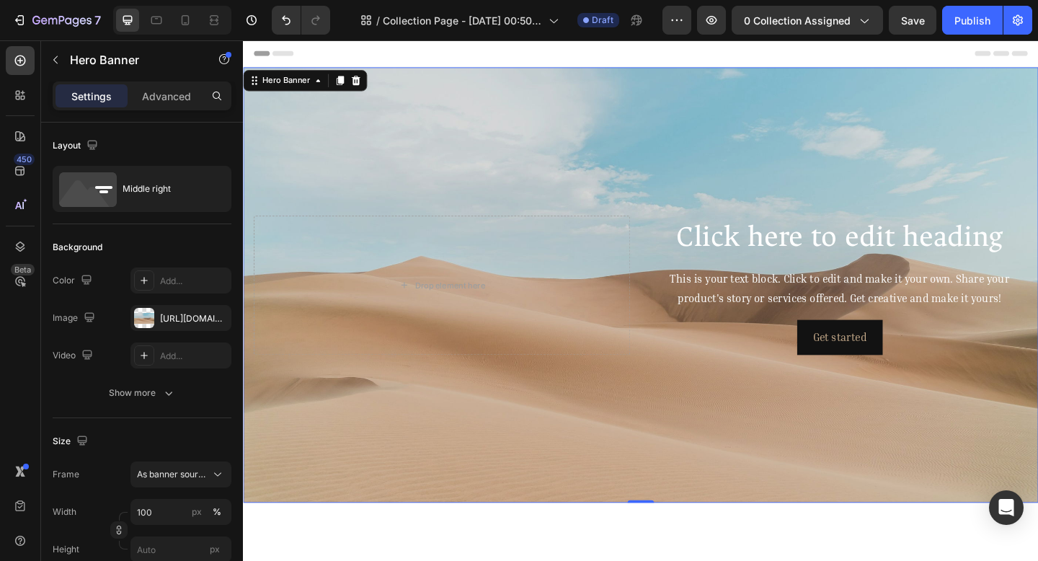
click at [443, 154] on div "Background Image" at bounding box center [675, 307] width 865 height 474
click at [212, 317] on icon "button" at bounding box center [217, 318] width 12 height 12
type input "Auto"
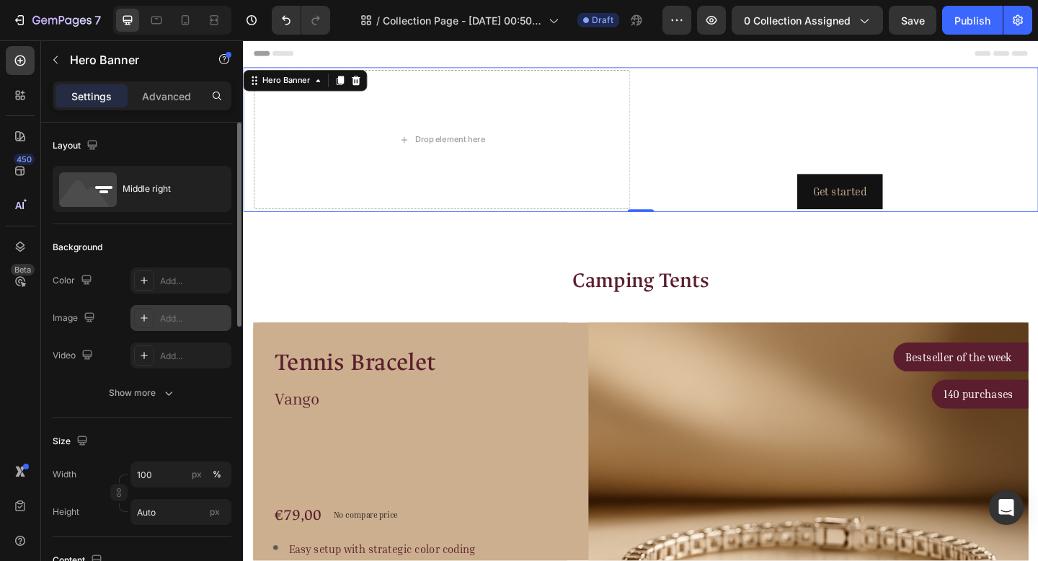
click at [190, 316] on div "Add..." at bounding box center [194, 318] width 68 height 13
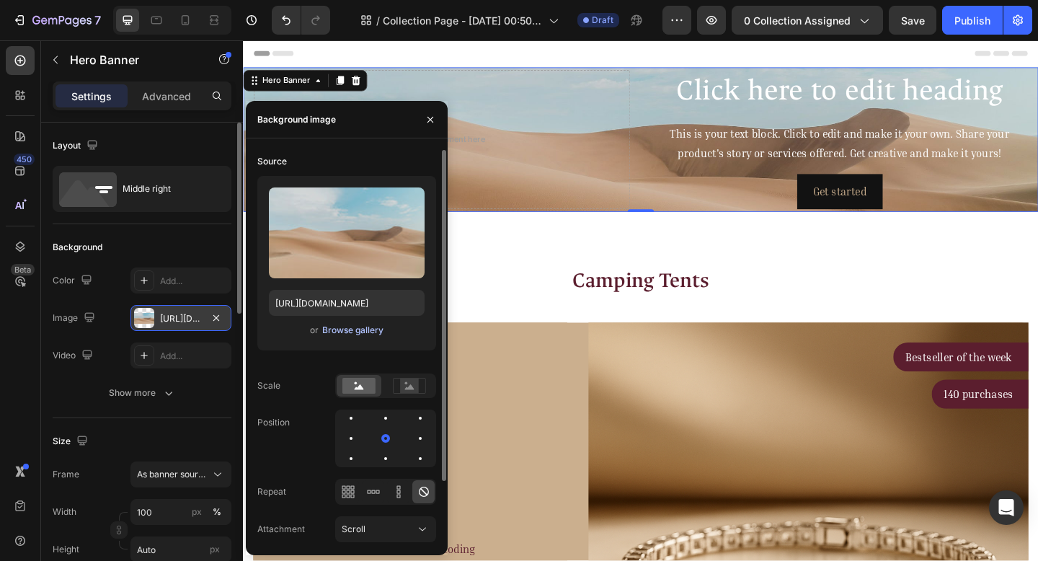
click at [378, 330] on div "Browse gallery" at bounding box center [352, 330] width 61 height 13
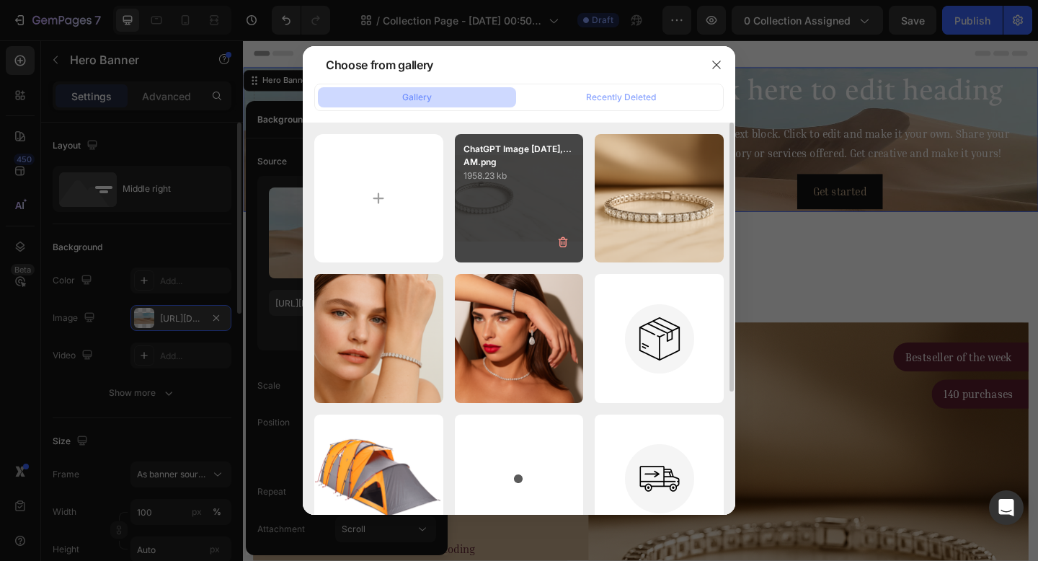
click at [468, 207] on div "ChatGPT Image Aug 26,...AM.png 1958.23 kb" at bounding box center [519, 198] width 129 height 129
type input "[URL][DOMAIN_NAME]"
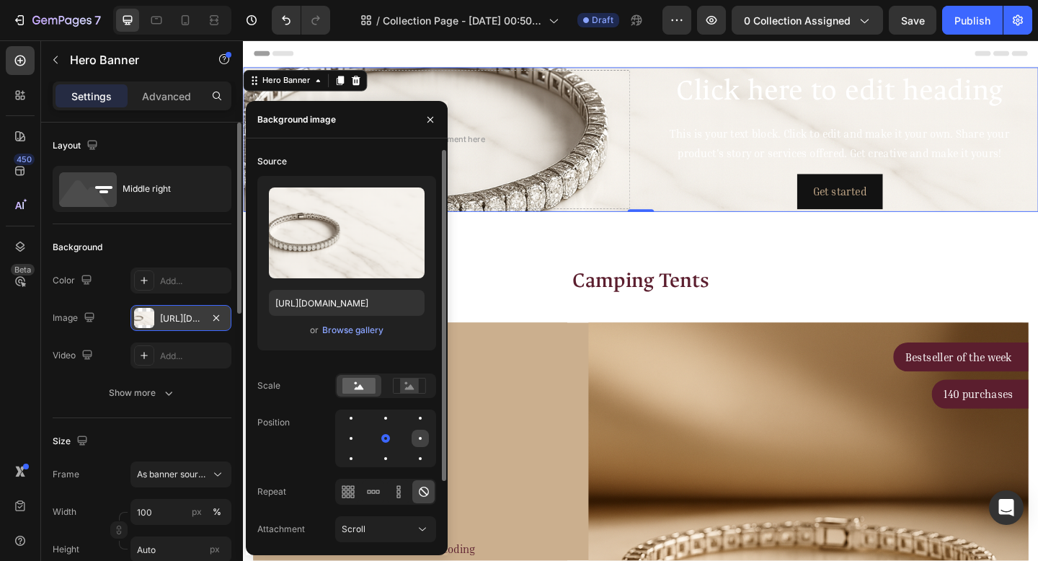
click at [360, 450] on div at bounding box center [350, 458] width 17 height 17
click at [417, 438] on div at bounding box center [420, 438] width 9 height 9
click at [377, 436] on div at bounding box center [385, 438] width 17 height 17
click at [412, 445] on div at bounding box center [420, 438] width 17 height 17
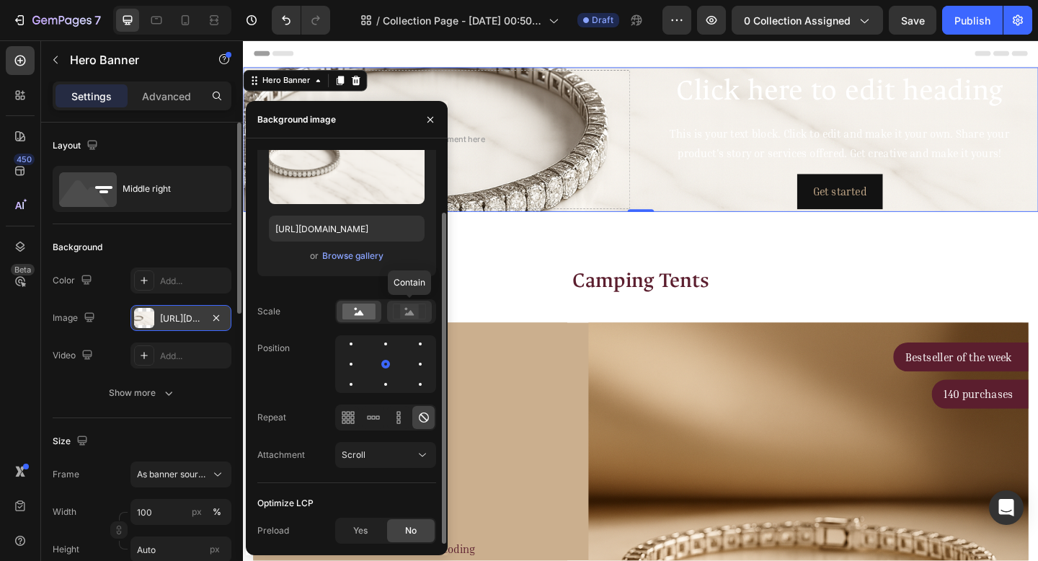
click at [389, 313] on div at bounding box center [409, 312] width 45 height 22
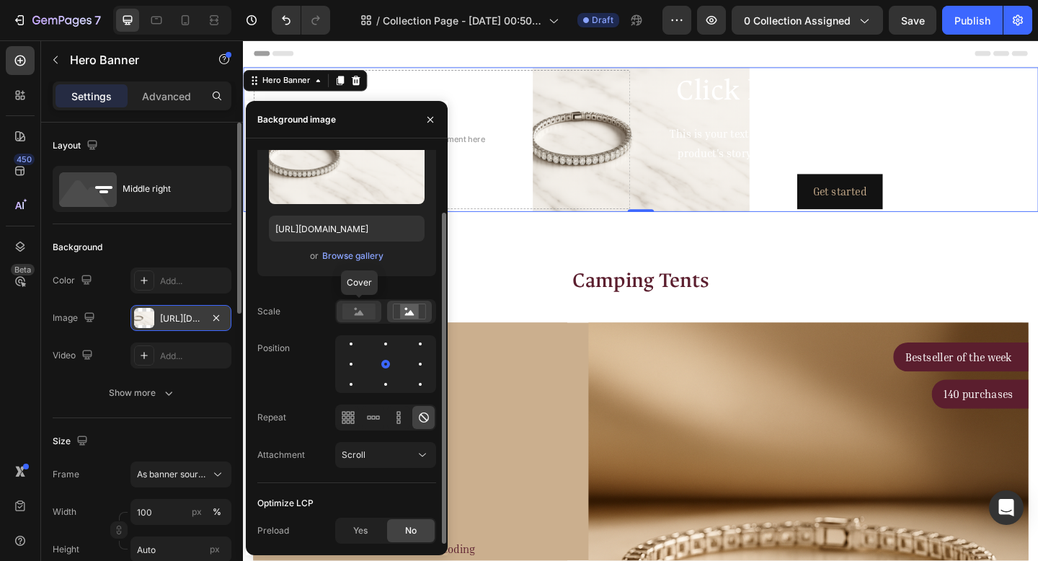
click at [350, 316] on rect at bounding box center [358, 312] width 33 height 16
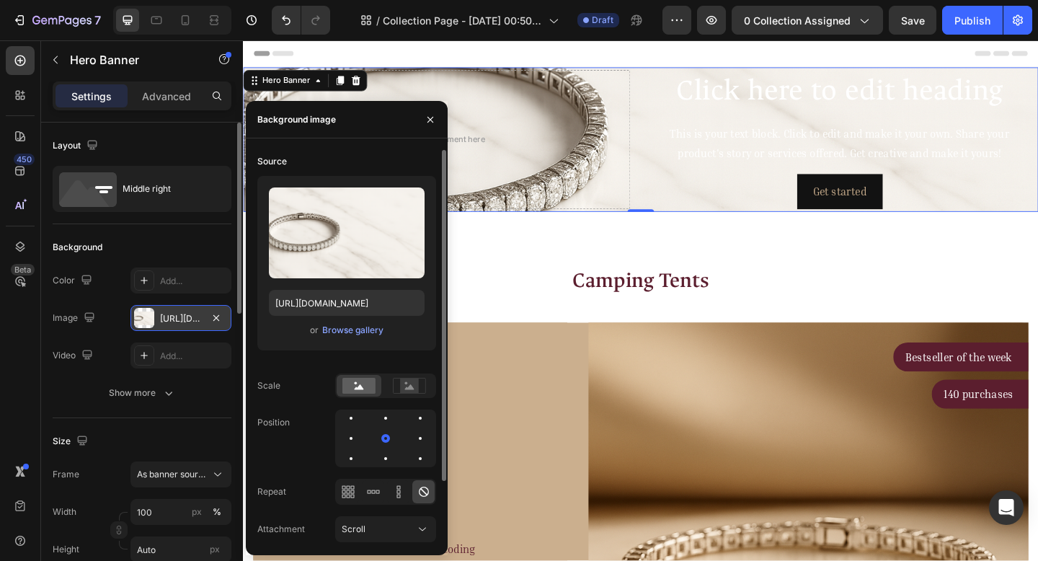
scroll to position [3, 0]
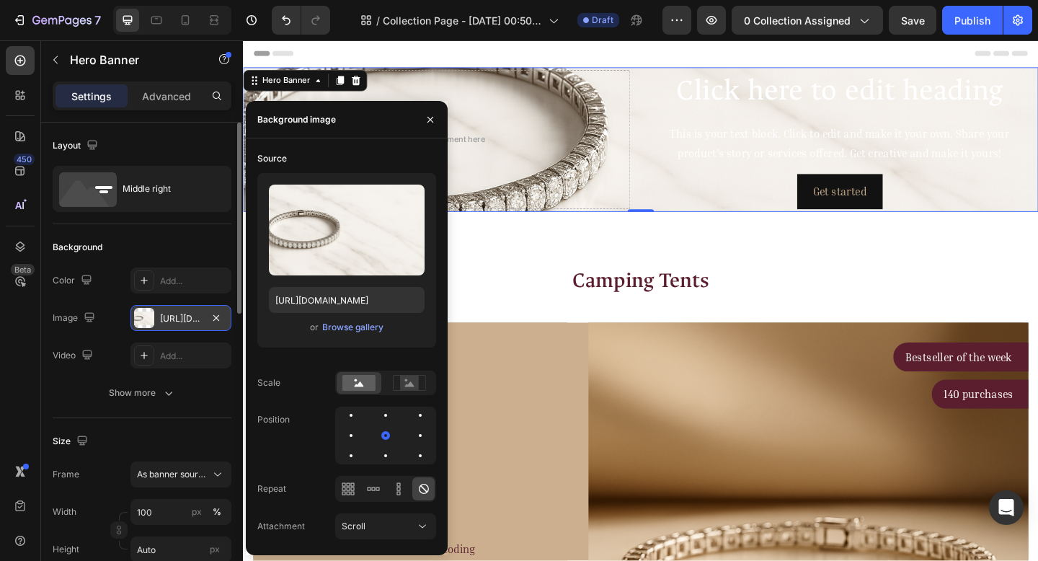
click at [326, 125] on div "Background image" at bounding box center [296, 119] width 79 height 13
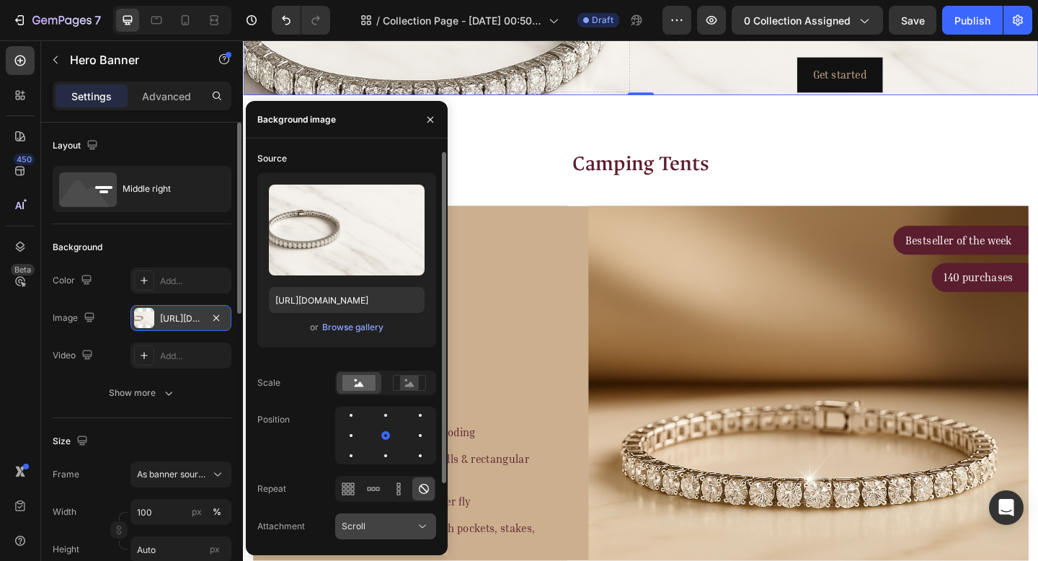
scroll to position [74, 0]
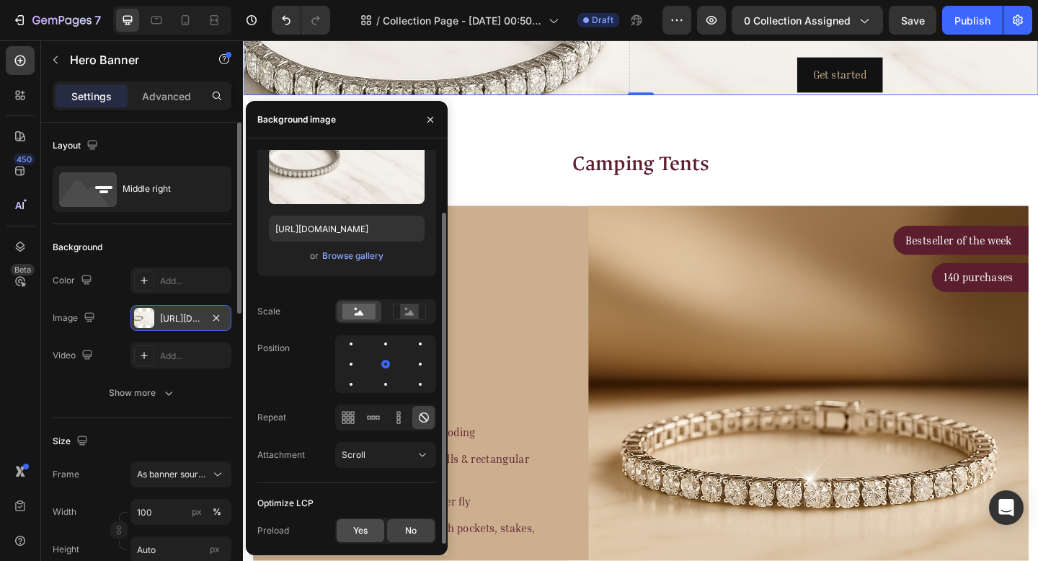
click at [369, 531] on div "Yes" at bounding box center [361, 530] width 48 height 23
click at [405, 531] on span "No" at bounding box center [411, 530] width 12 height 13
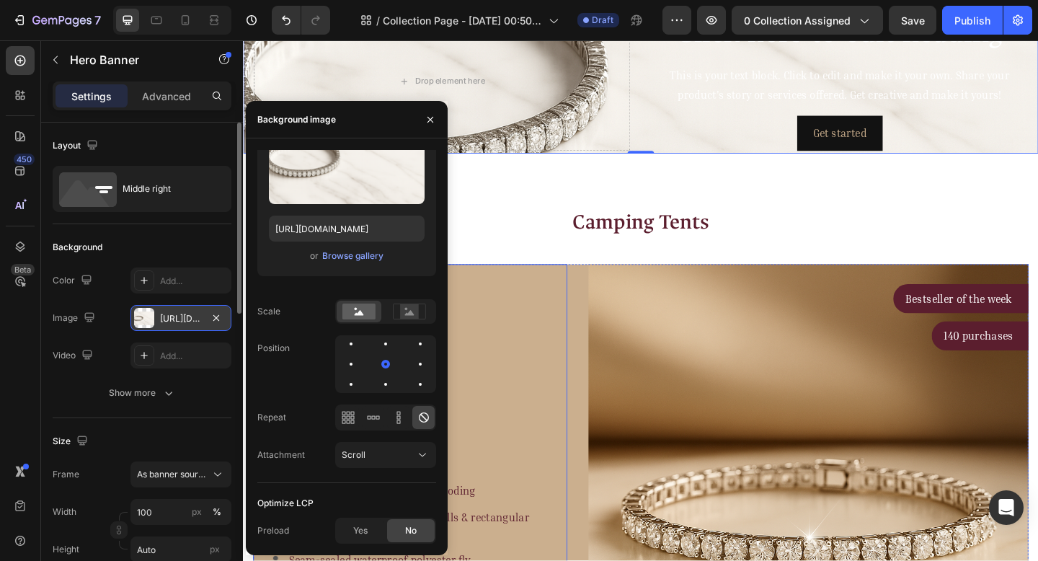
scroll to position [0, 0]
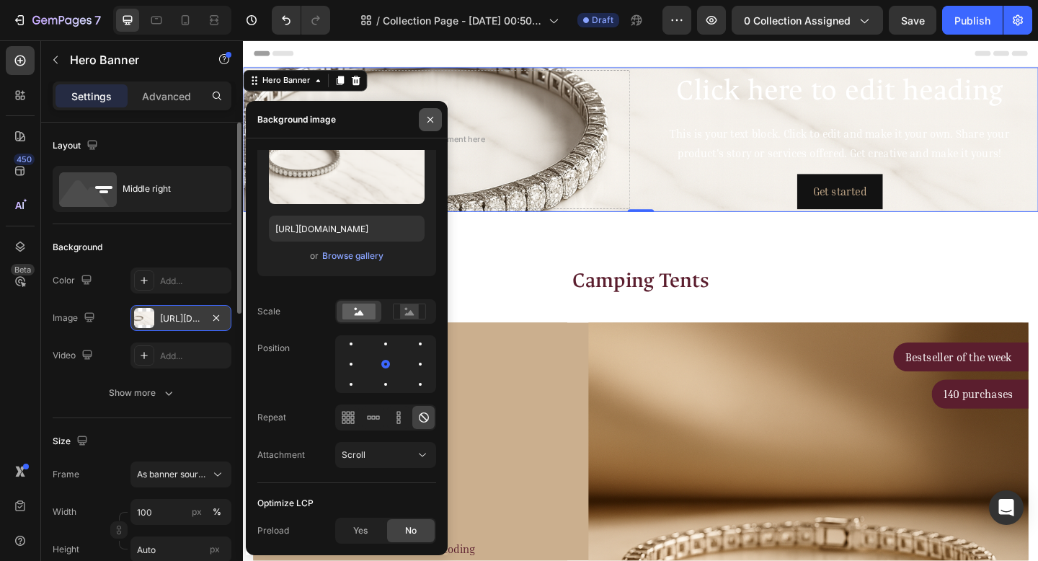
click at [426, 118] on icon "button" at bounding box center [431, 120] width 12 height 12
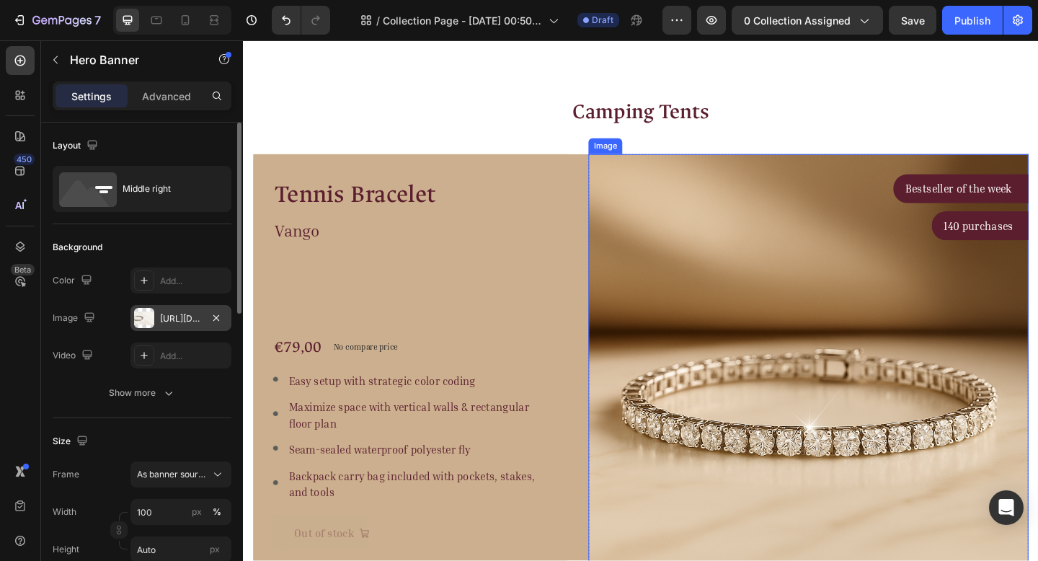
scroll to position [285, 0]
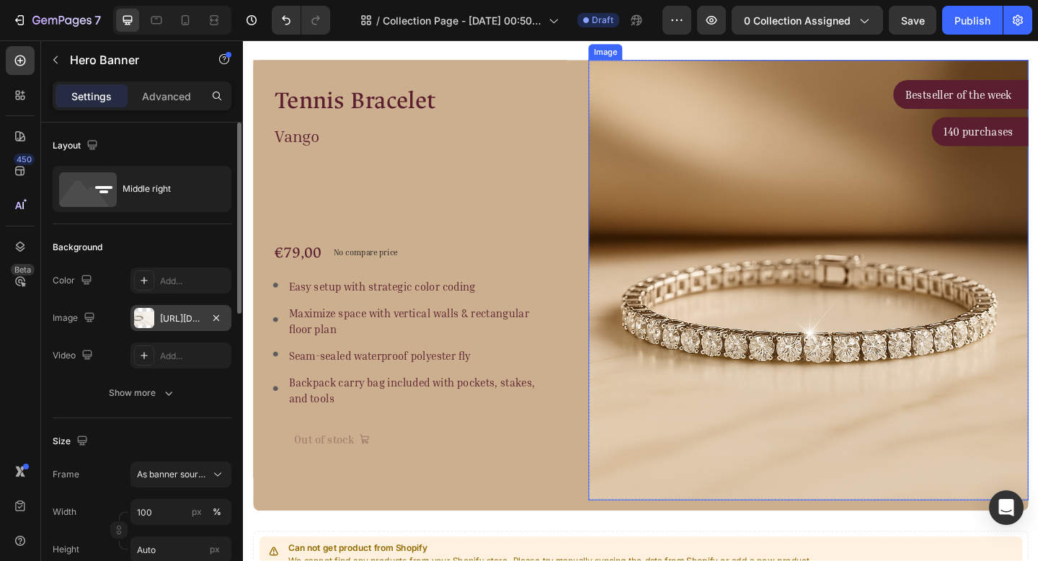
click at [799, 313] on img at bounding box center [858, 301] width 479 height 479
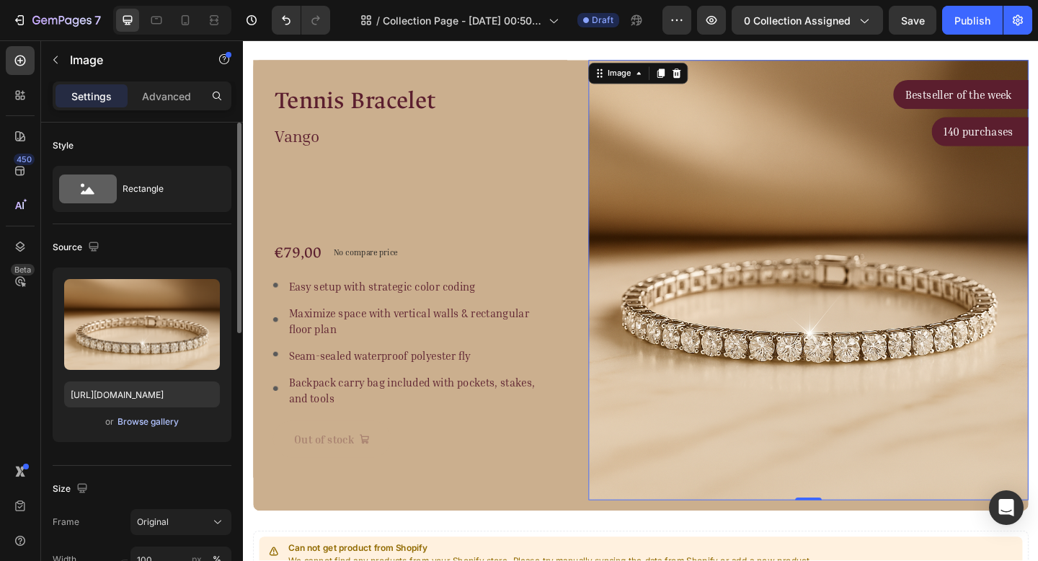
click at [156, 420] on div "Browse gallery" at bounding box center [148, 421] width 61 height 13
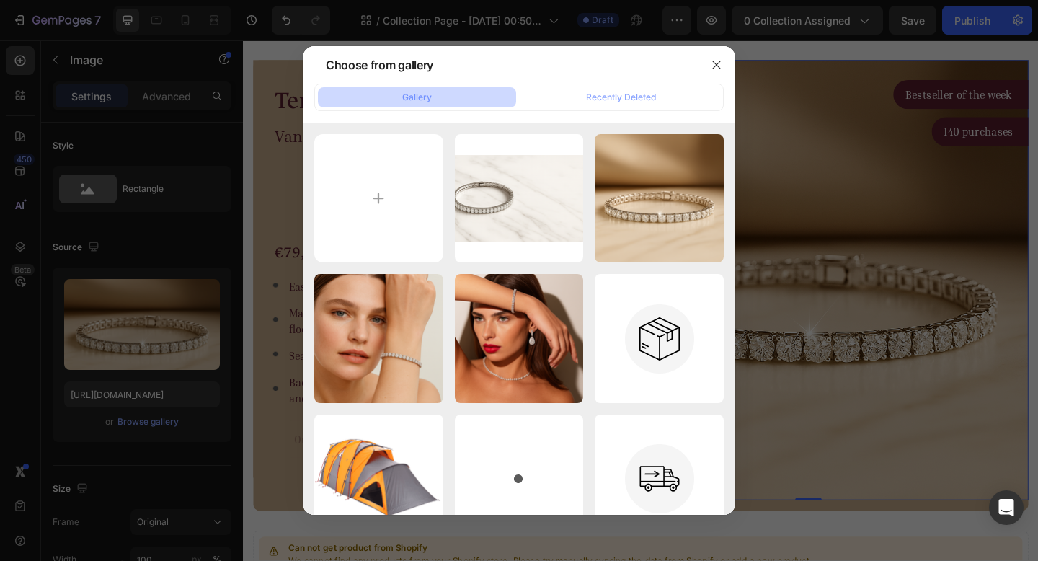
type input "C:\fakepath\ChatGPT Image Aug 26, 2025, 03_48_42 AM (1).png"
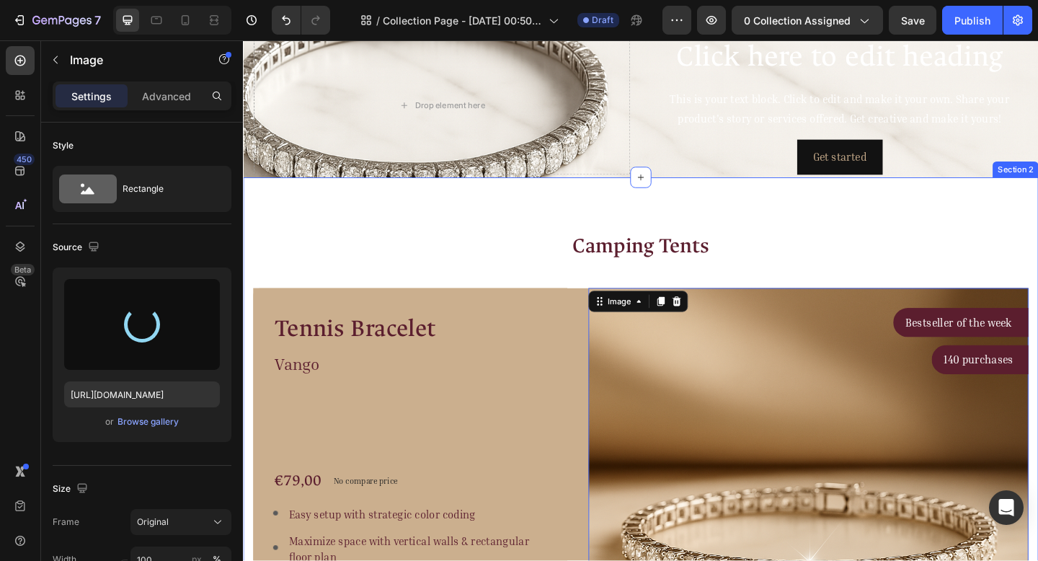
scroll to position [0, 0]
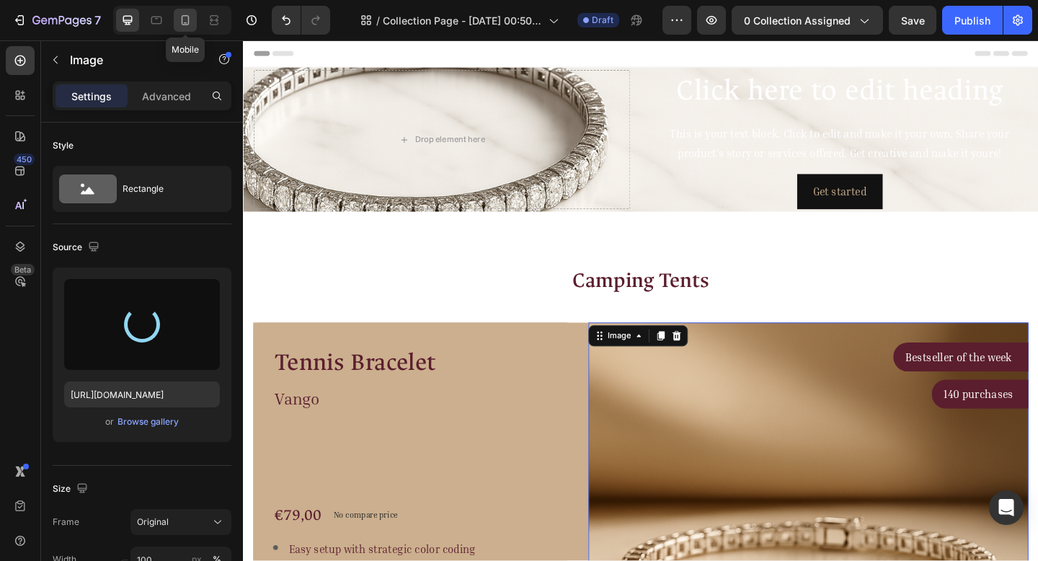
click at [177, 24] on div at bounding box center [185, 20] width 23 height 23
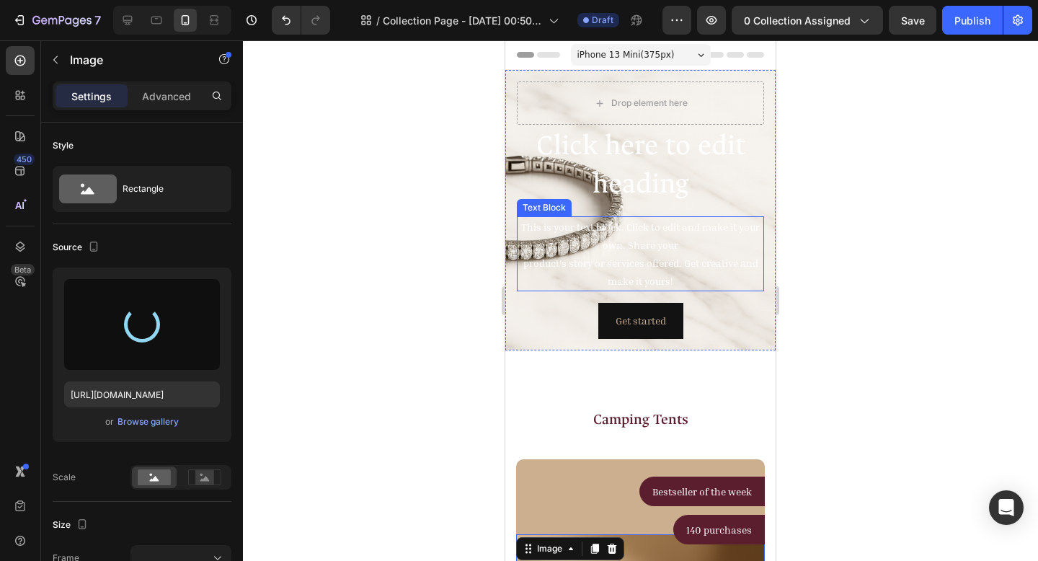
type input "https://cdn.shopify.com/s/files/1/0916/1362/6753/files/gempages_581117217047839…"
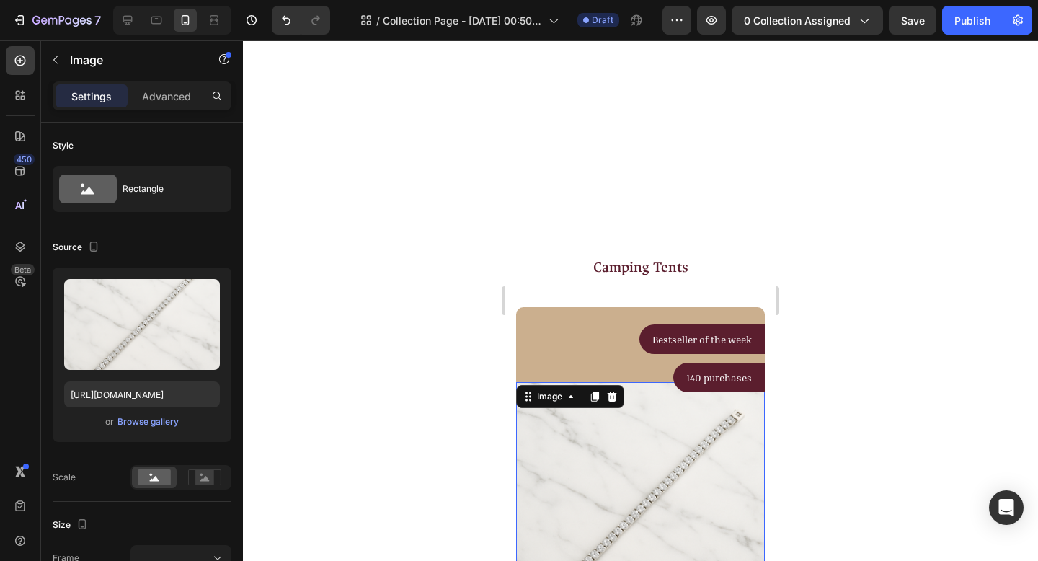
scroll to position [143, 0]
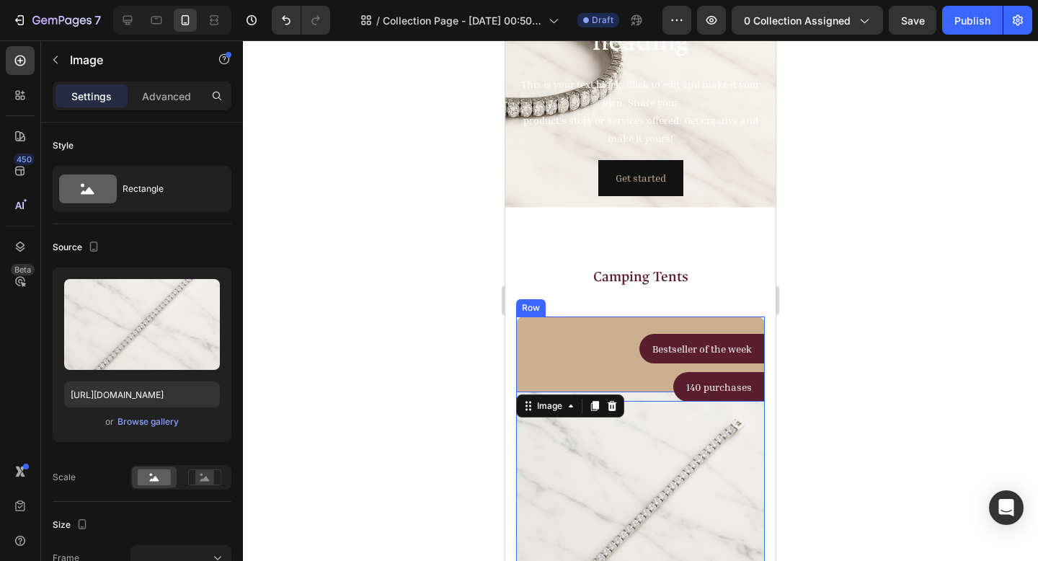
click at [580, 327] on div "Bestseller of the week Text block Row Row 140 purchases Text block Row Row Row" at bounding box center [640, 358] width 249 height 85
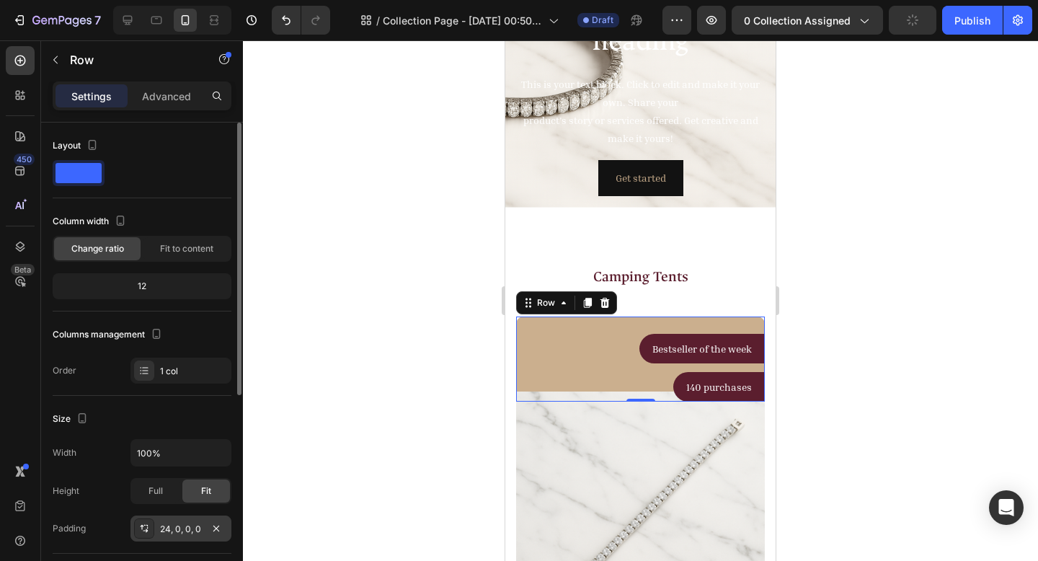
scroll to position [133, 0]
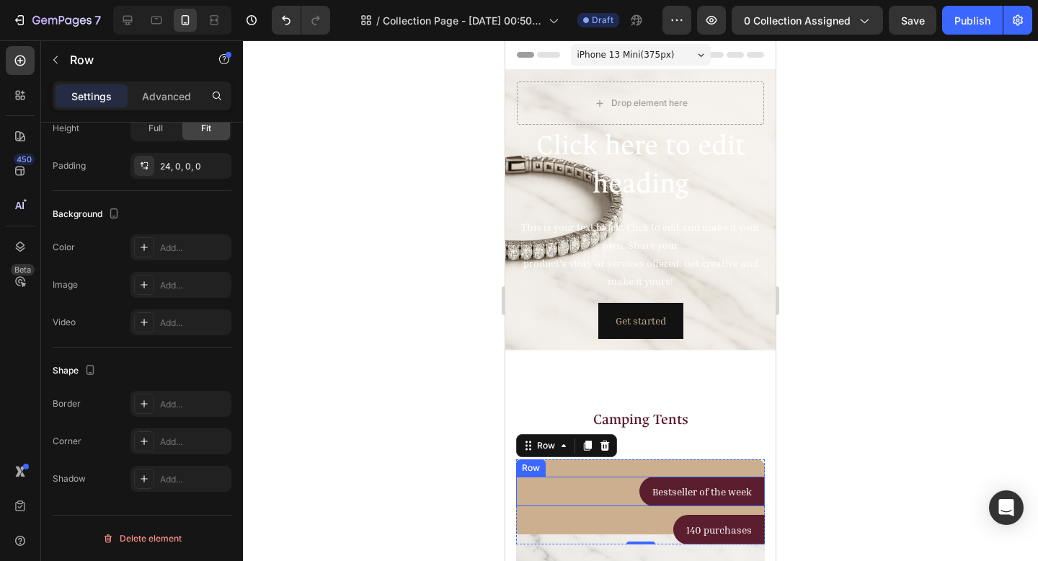
click at [585, 478] on div "Bestseller of the week Text block Row Row" at bounding box center [640, 492] width 249 height 30
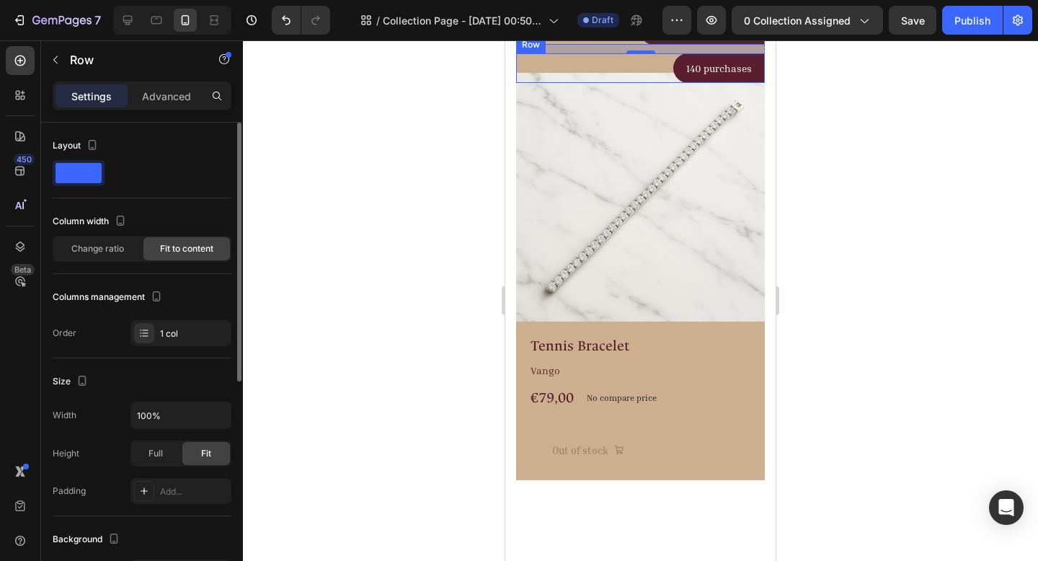
scroll to position [479, 0]
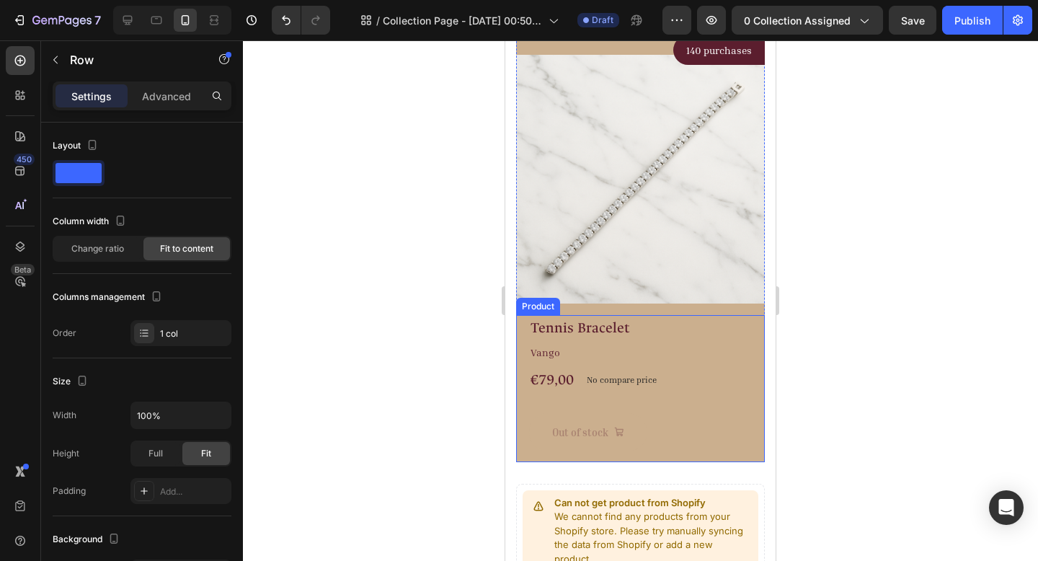
click at [744, 389] on div "Tennis Bracelet Product Title Vango Text block €79,00 Product Price Product Pri…" at bounding box center [640, 388] width 249 height 147
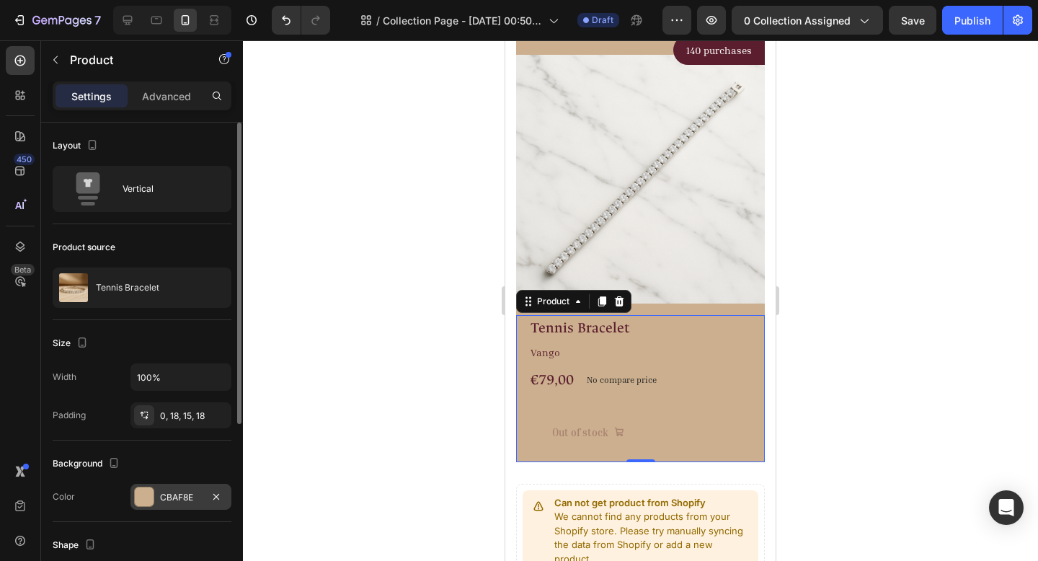
click at [198, 497] on div "CBAF8E" at bounding box center [181, 497] width 42 height 13
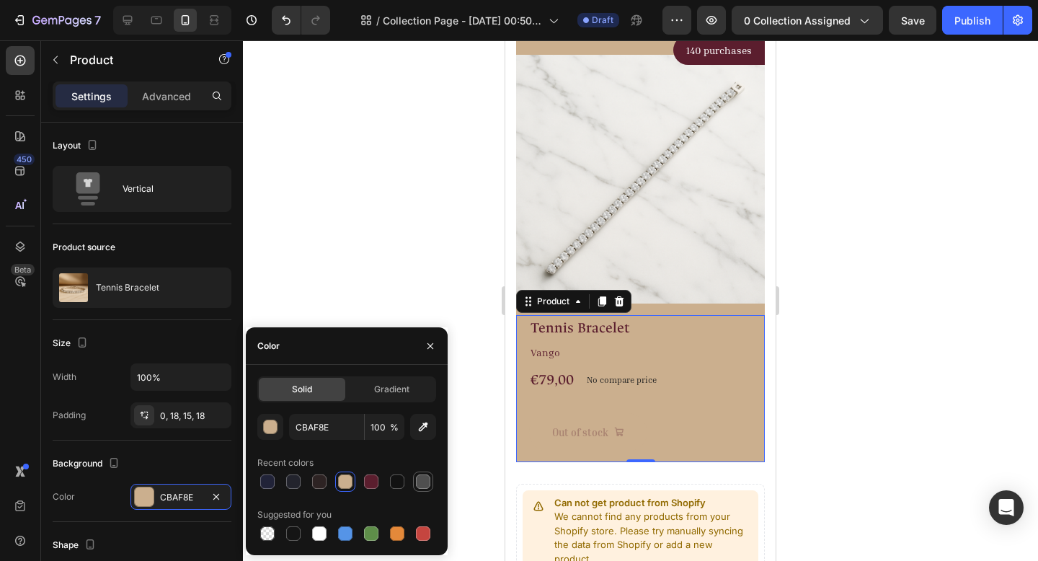
click at [419, 482] on div at bounding box center [423, 481] width 14 height 14
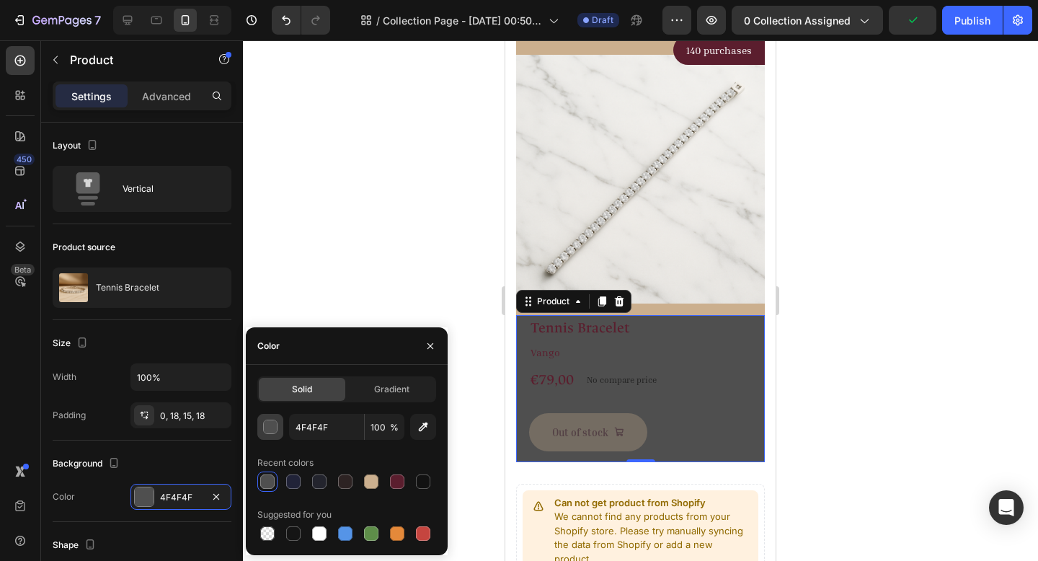
click at [265, 430] on div "button" at bounding box center [271, 427] width 14 height 14
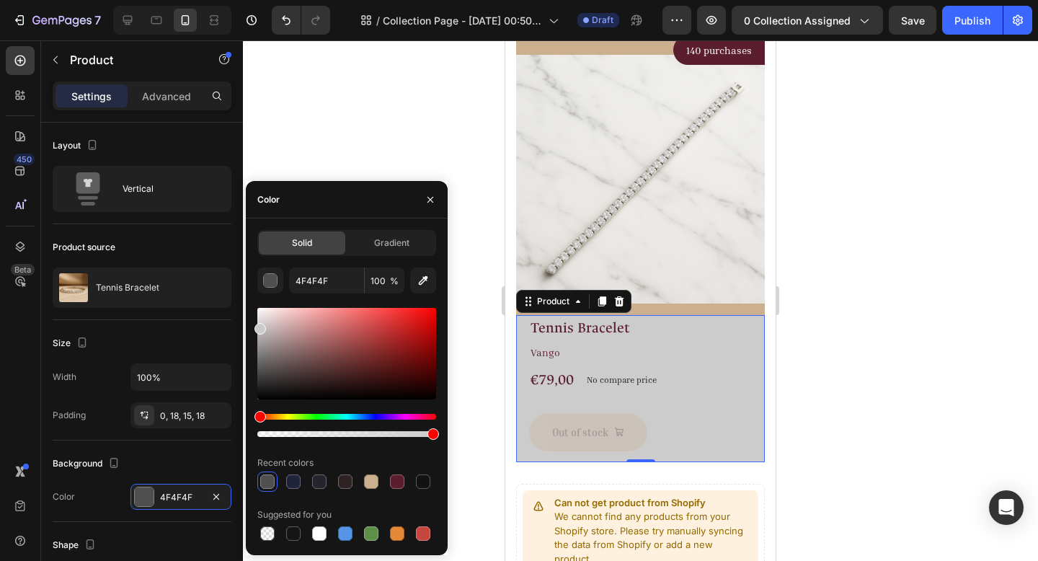
type input "CCCCCC"
drag, startPoint x: 265, startPoint y: 379, endPoint x: 251, endPoint y: 326, distance: 55.1
click at [251, 326] on div "Solid Gradient CCCCCC 100 % Recent colors Suggested for you" at bounding box center [347, 387] width 202 height 314
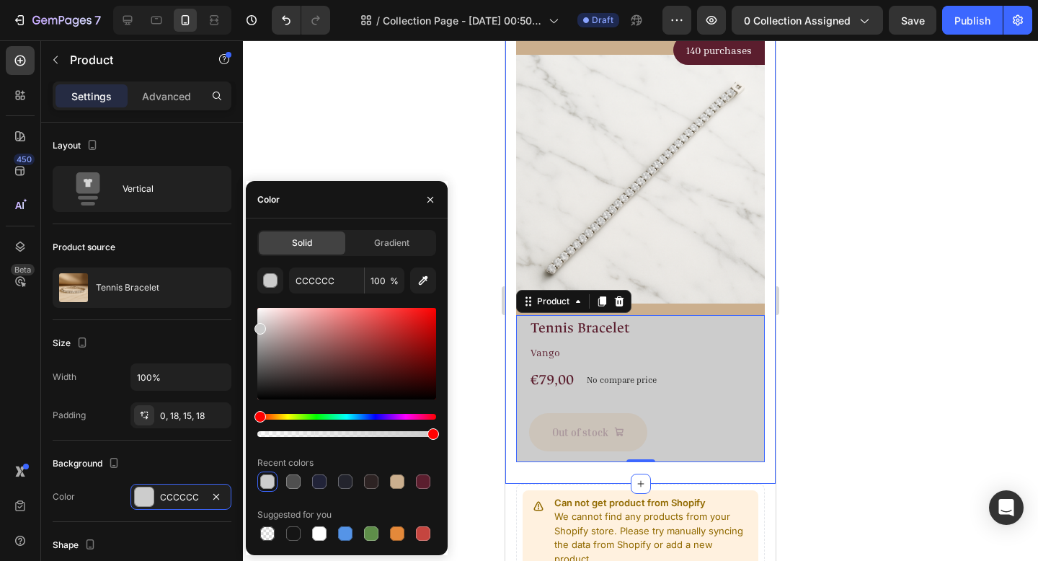
click at [825, 318] on div at bounding box center [640, 300] width 795 height 521
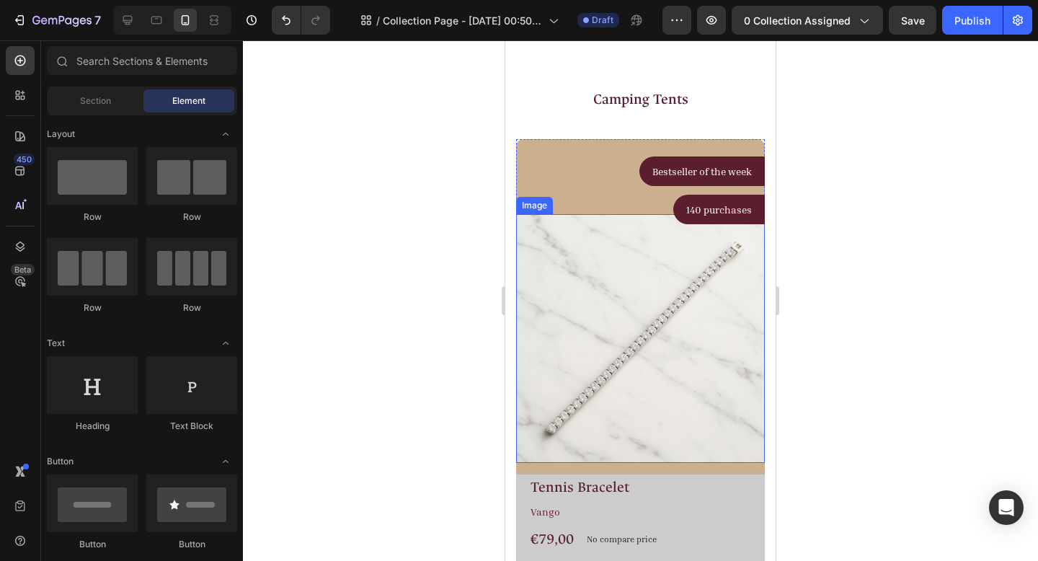
scroll to position [252, 0]
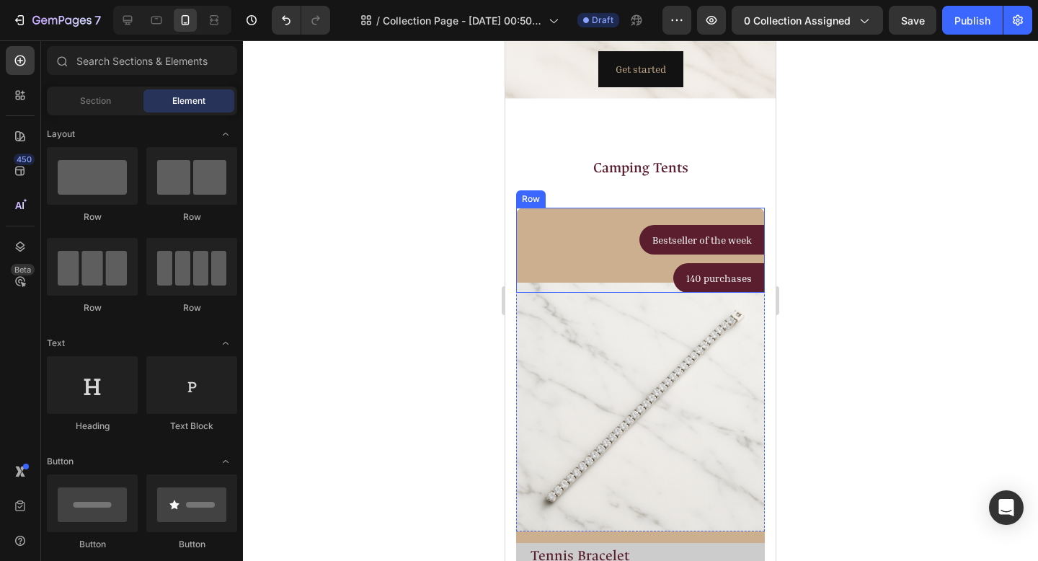
click at [558, 216] on div "Bestseller of the week Text block Row Row 140 purchases Text block Row Row Row" at bounding box center [640, 250] width 249 height 85
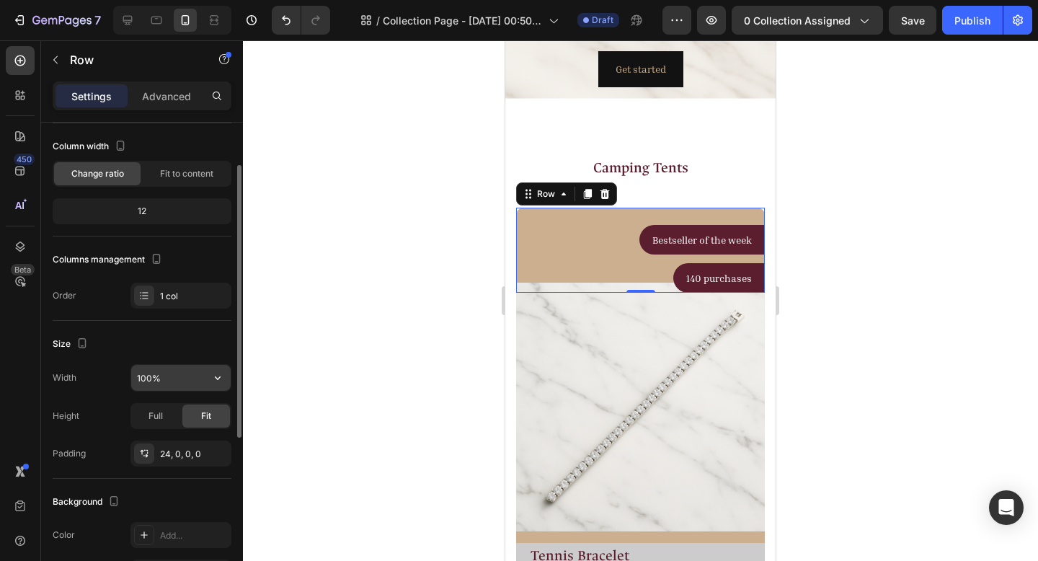
scroll to position [72, 0]
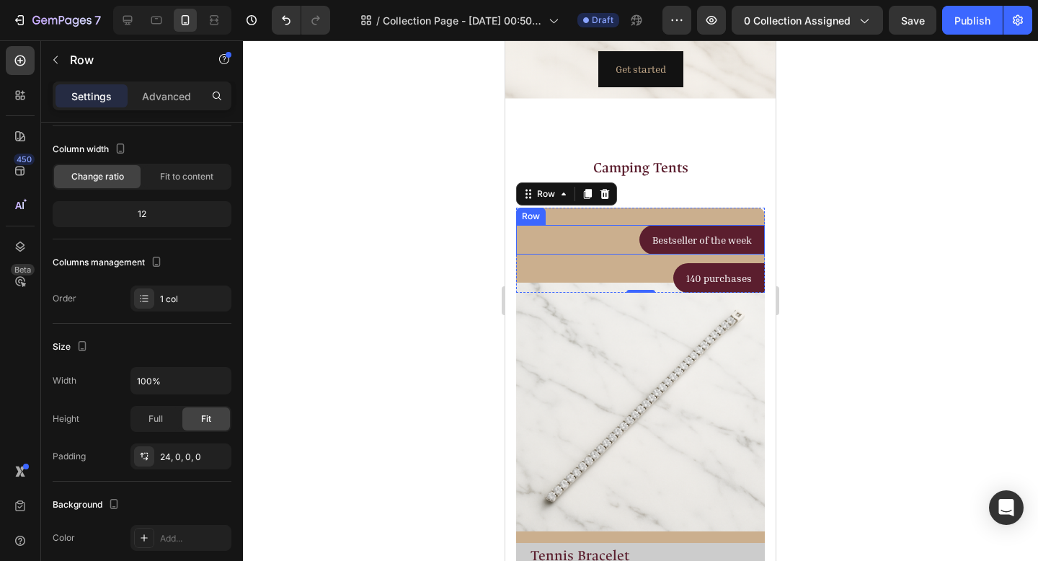
click at [522, 232] on div "Bestseller of the week Text block Row Row" at bounding box center [640, 240] width 249 height 30
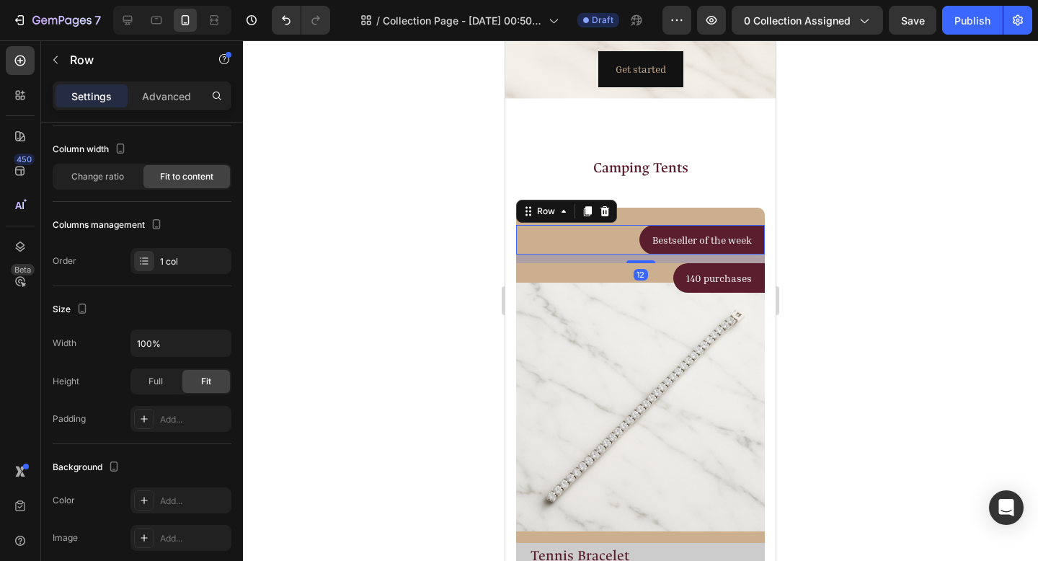
click at [948, 285] on div at bounding box center [640, 300] width 795 height 521
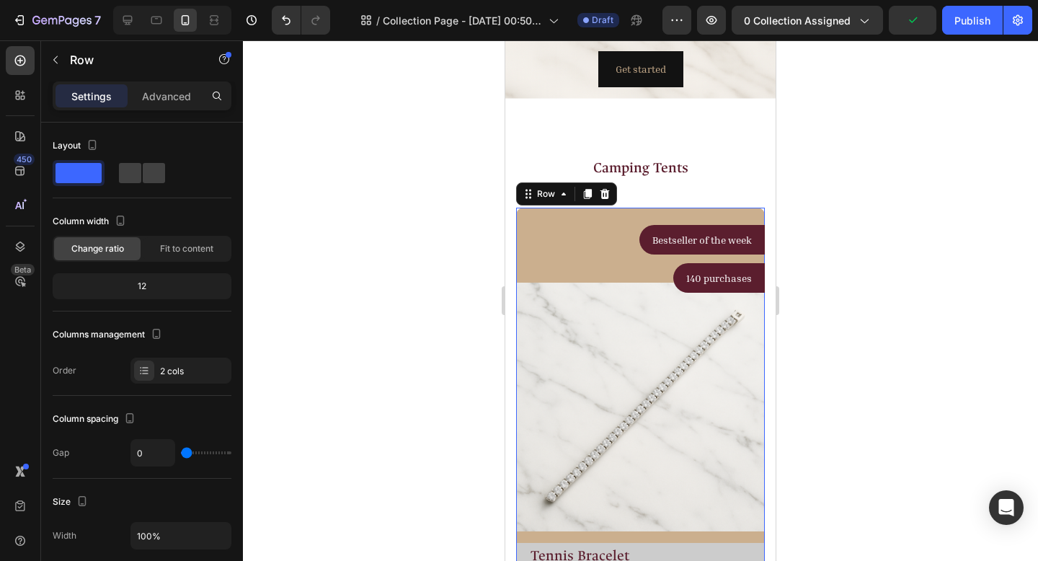
click at [525, 526] on div "Bestseller of the week Text block Row Row 140 purchases Text block Row Row Row …" at bounding box center [640, 375] width 249 height 335
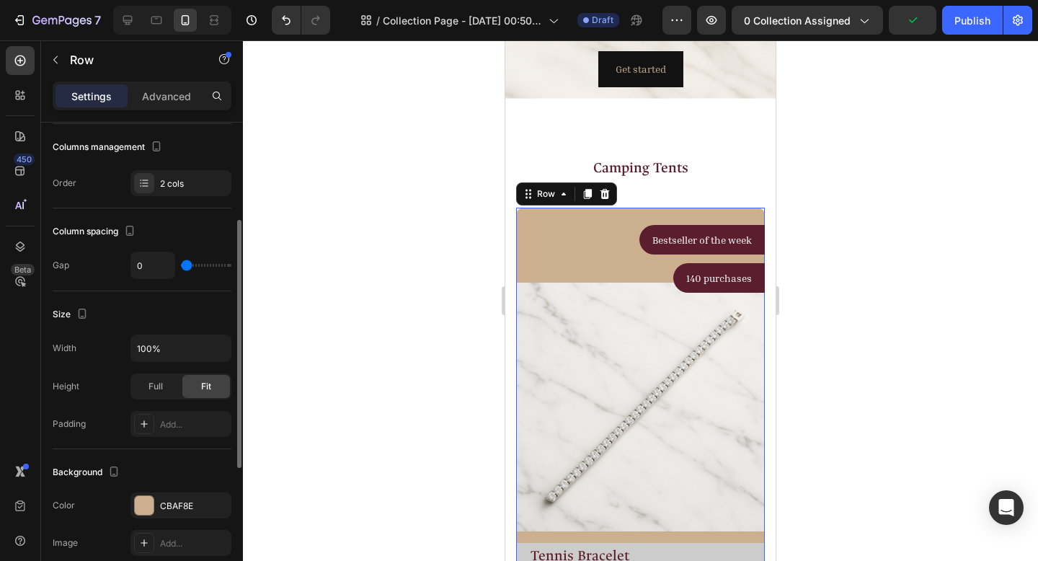
scroll to position [320, 0]
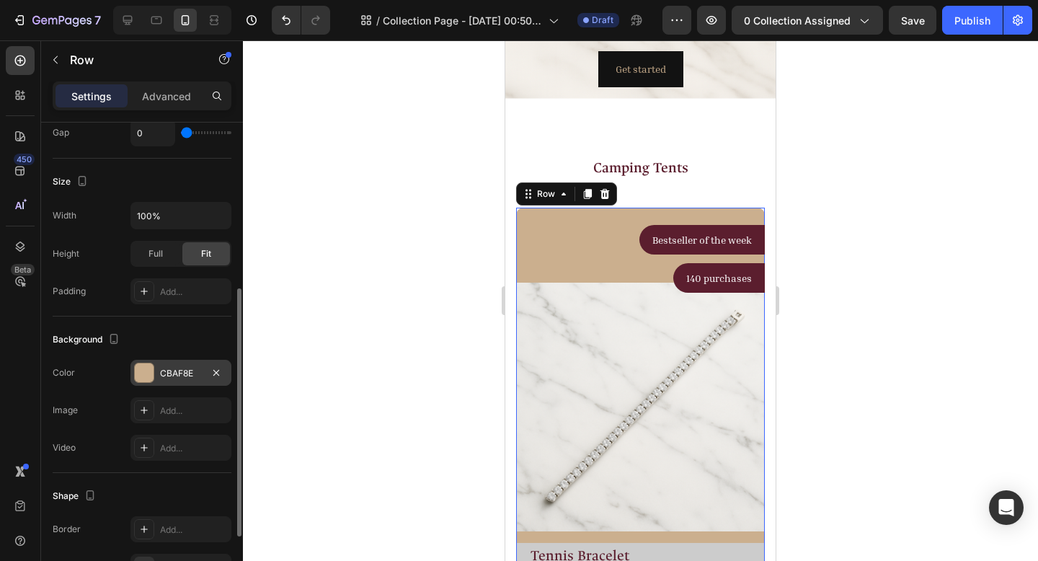
click at [154, 368] on div at bounding box center [144, 373] width 20 height 20
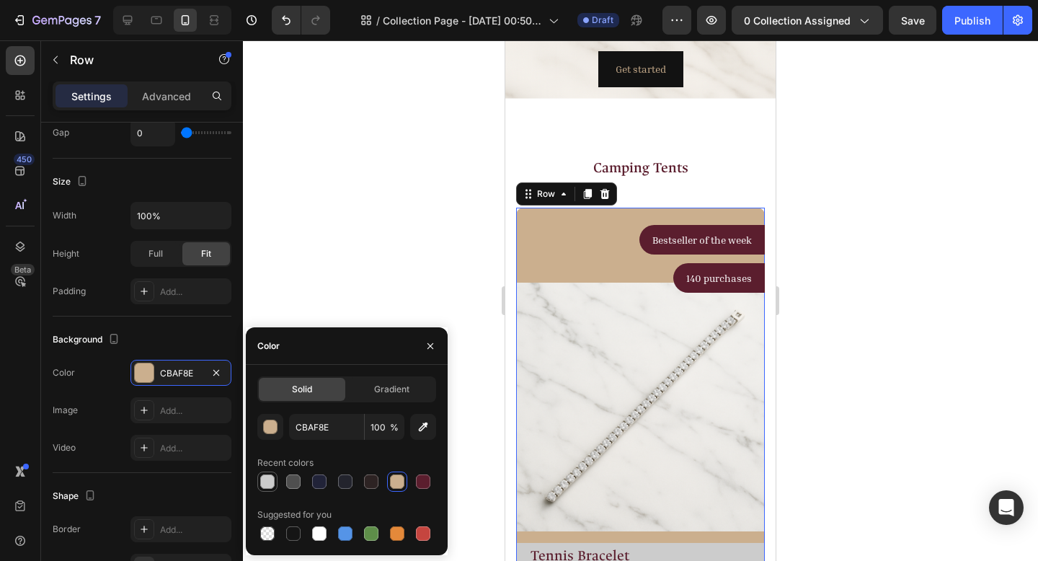
click at [264, 480] on div at bounding box center [267, 481] width 14 height 14
type input "CCCCCC"
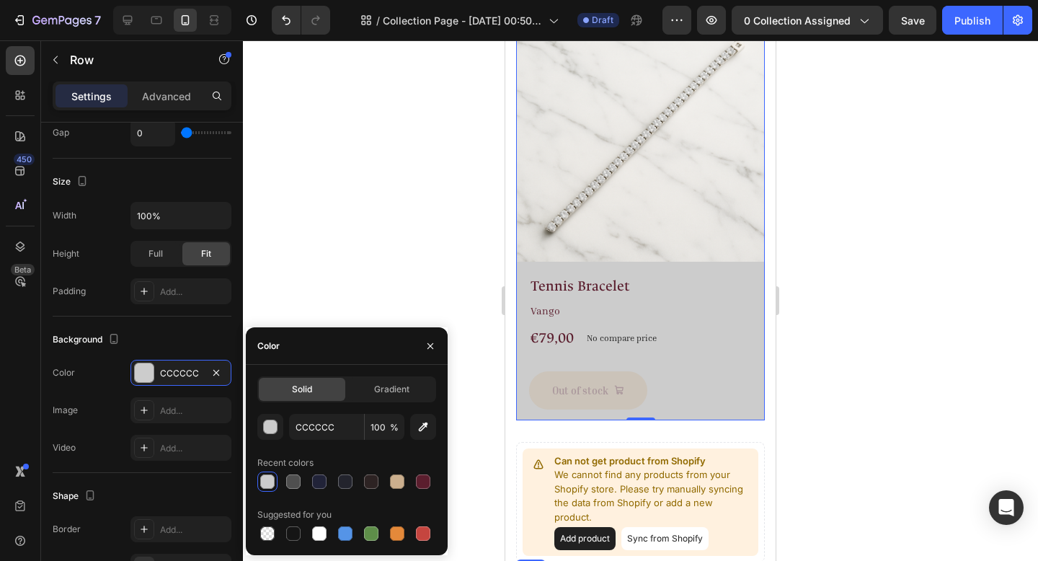
scroll to position [704, 0]
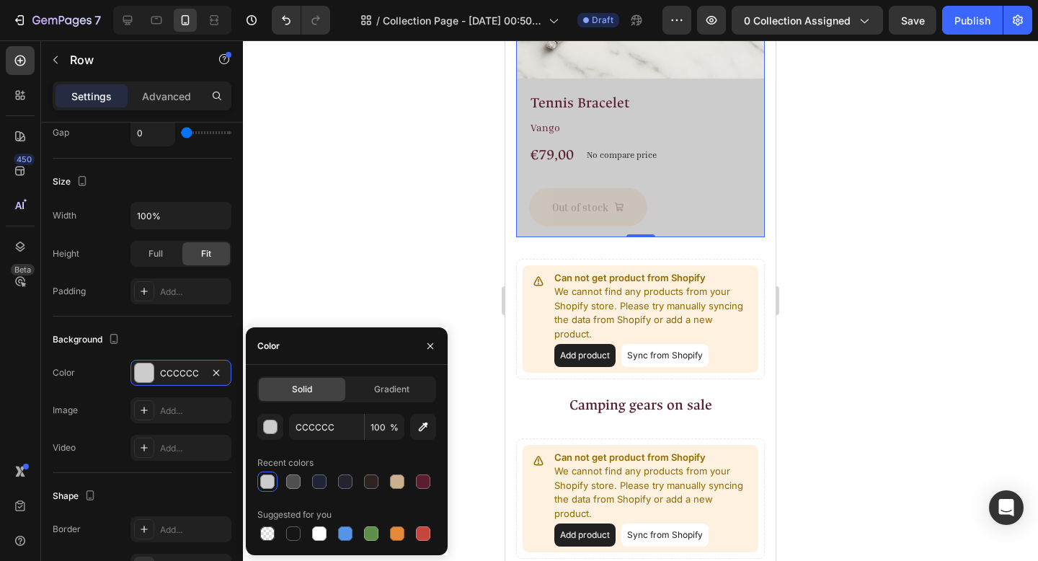
click at [871, 236] on div at bounding box center [640, 300] width 795 height 521
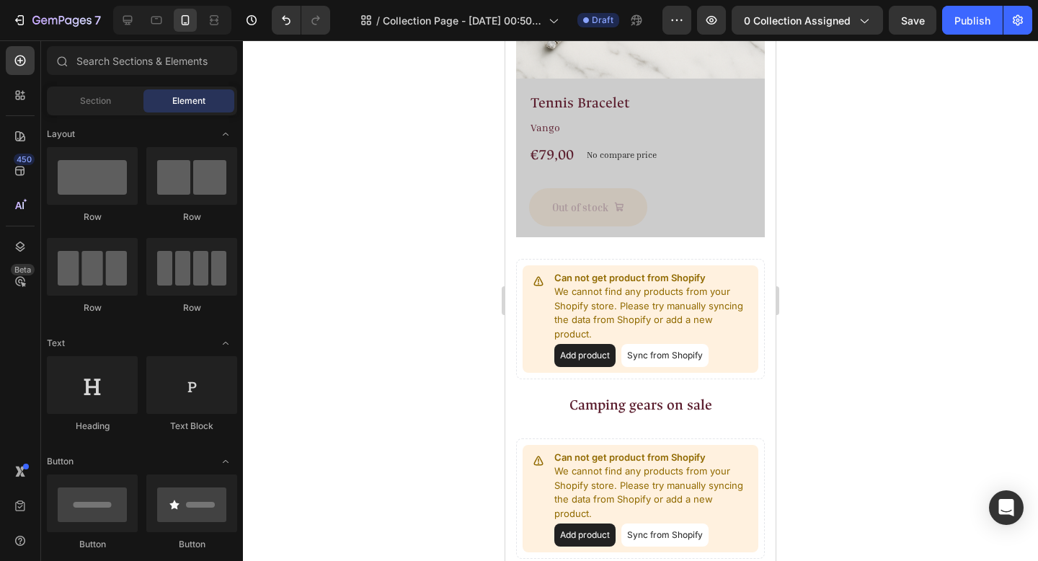
click at [851, 236] on div at bounding box center [640, 300] width 795 height 521
click at [927, 180] on div at bounding box center [640, 300] width 795 height 521
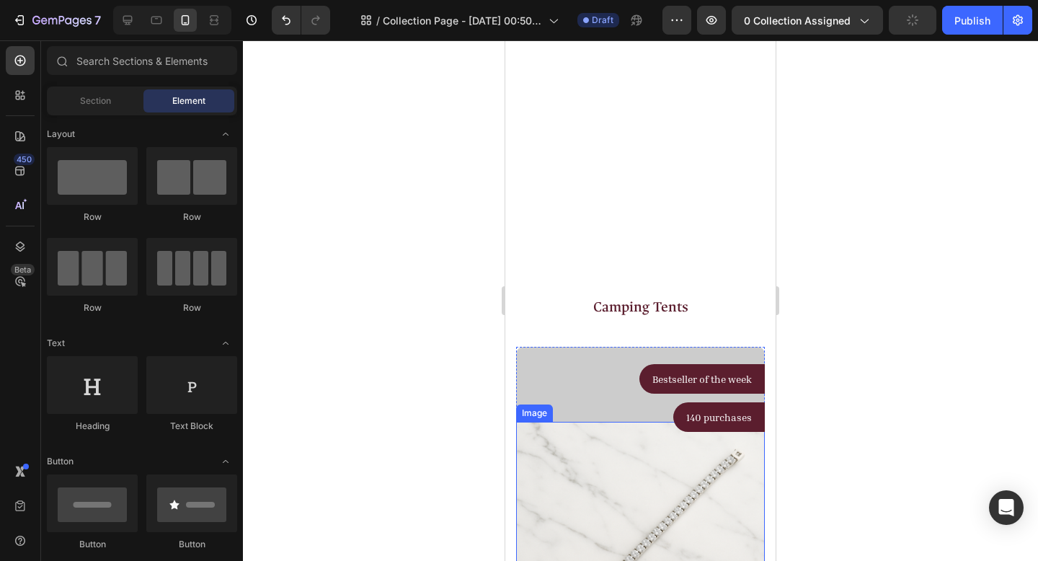
scroll to position [0, 0]
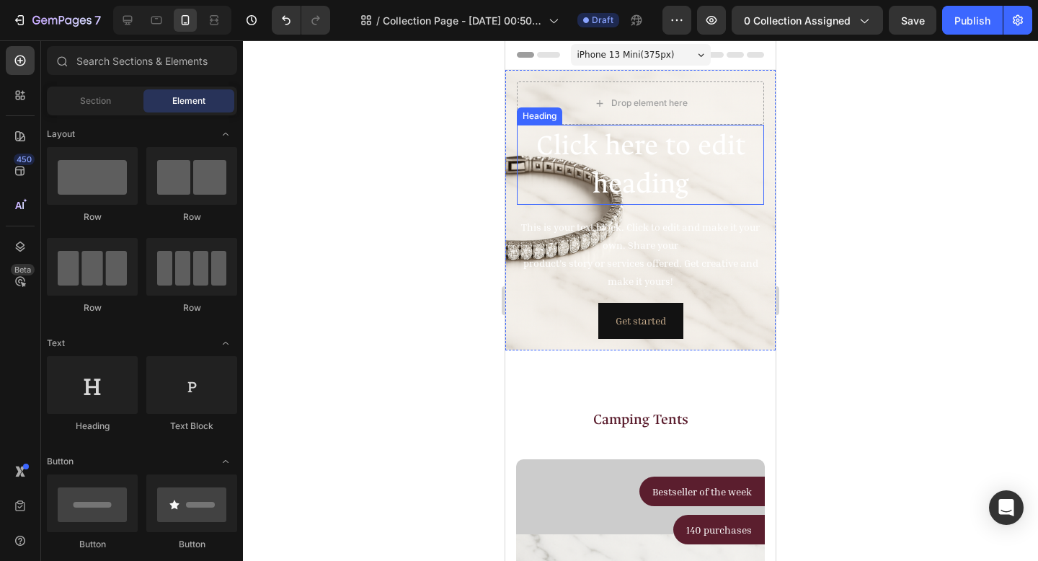
click at [668, 177] on h2 "Click here to edit heading" at bounding box center [640, 165] width 247 height 80
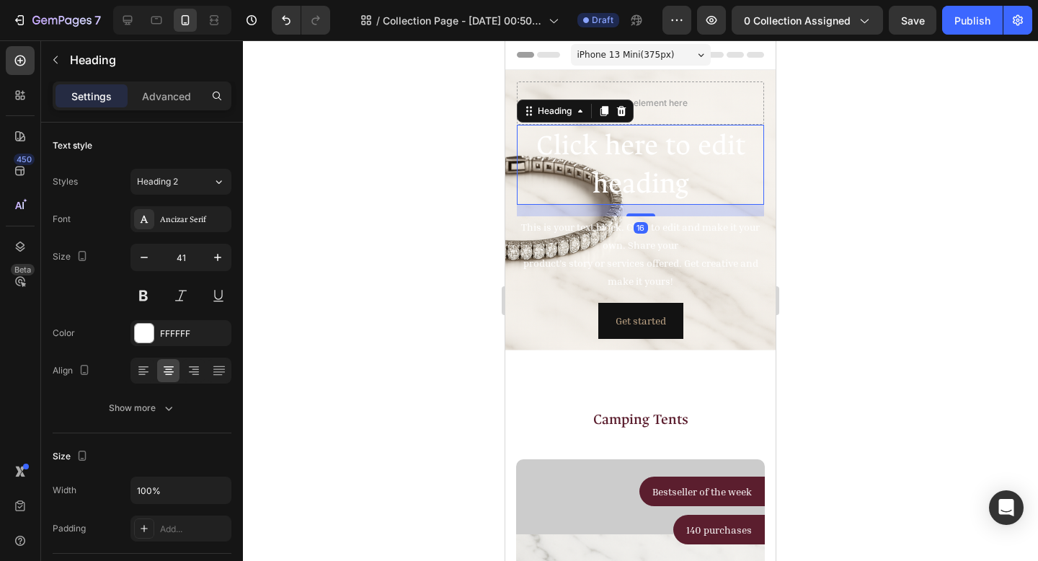
click at [668, 177] on h2 "Click here to edit heading" at bounding box center [640, 165] width 247 height 80
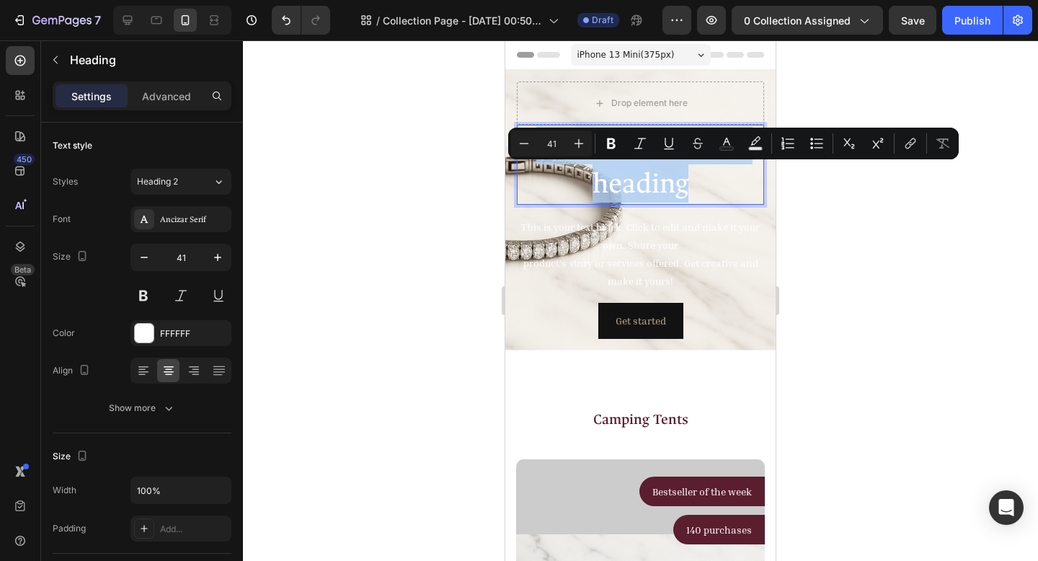
click at [668, 177] on p "Click here to edit heading" at bounding box center [640, 164] width 244 height 77
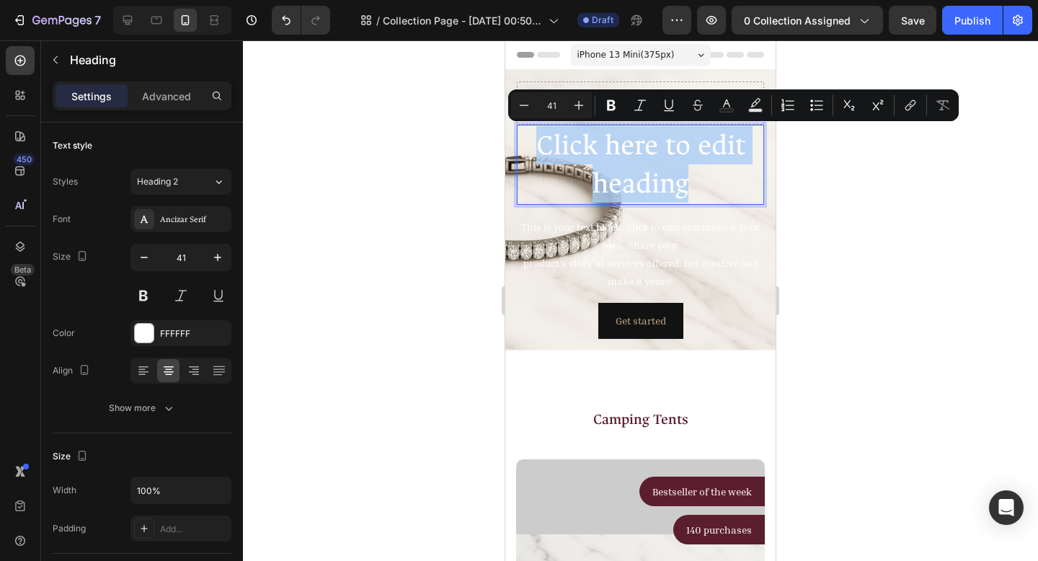
click at [682, 179] on p "Click here to edit heading" at bounding box center [640, 164] width 244 height 77
click at [677, 186] on p "Click here to edit heading" at bounding box center [640, 164] width 244 height 77
click at [676, 183] on p "Click here to edit heading" at bounding box center [640, 164] width 244 height 77
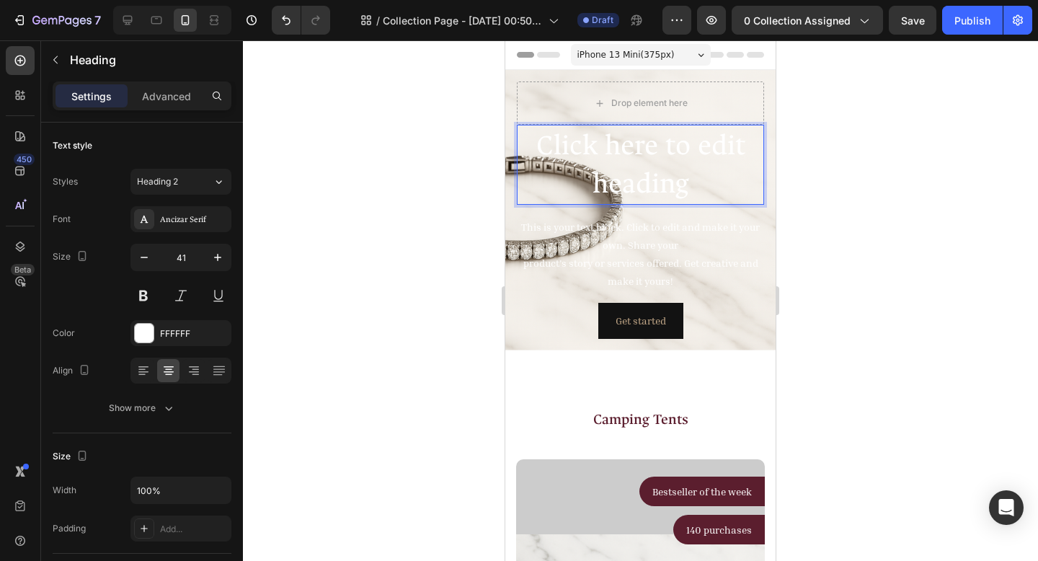
click at [676, 182] on p "Click here to edit heading" at bounding box center [640, 164] width 244 height 77
click at [687, 182] on p "Click here to edit heading" at bounding box center [640, 164] width 244 height 77
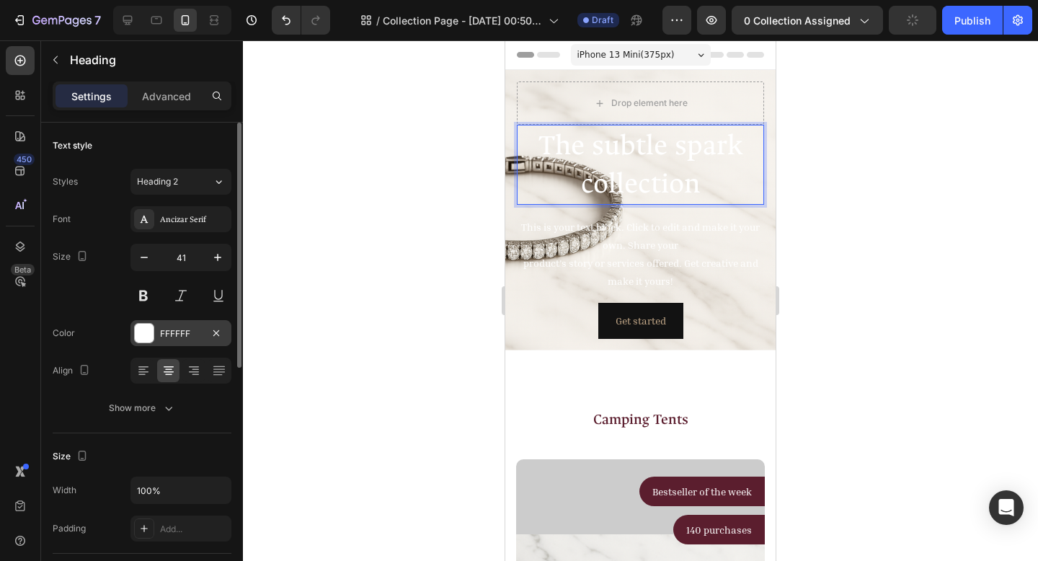
click at [176, 332] on div "FFFFFF" at bounding box center [181, 333] width 42 height 13
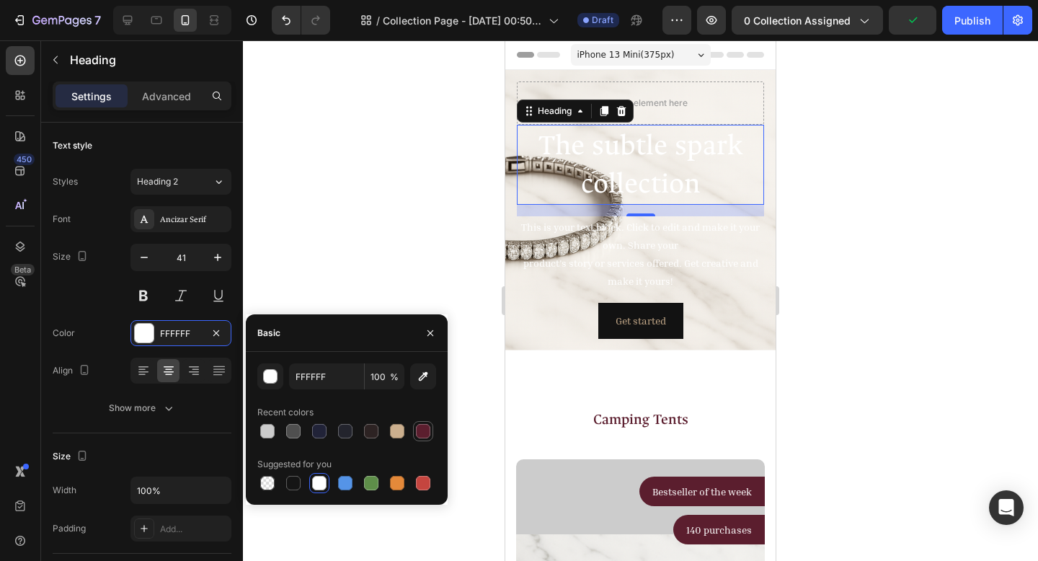
click at [420, 430] on div at bounding box center [423, 431] width 14 height 14
type input "5B1E2E"
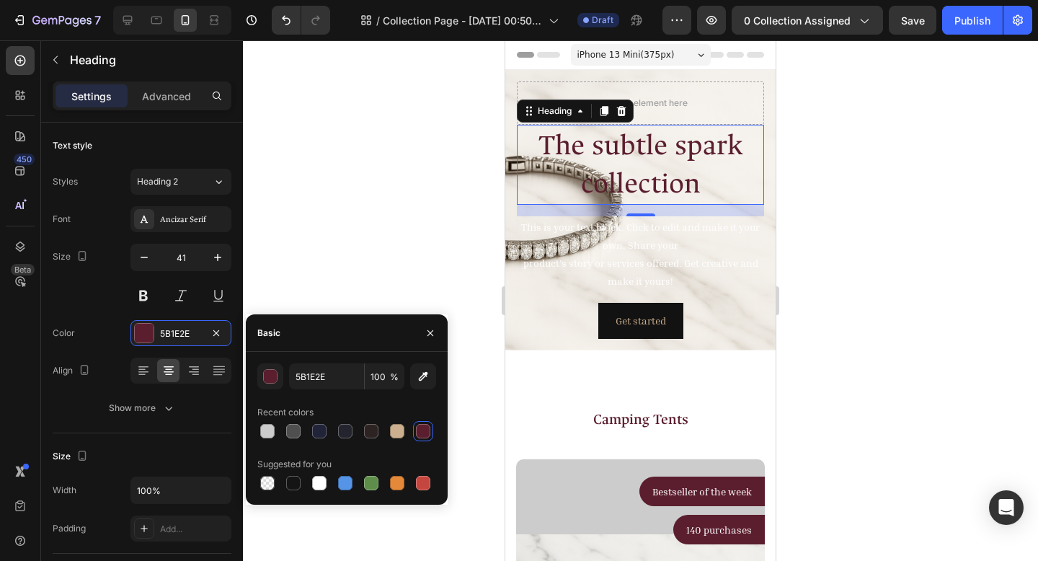
click at [916, 368] on div at bounding box center [640, 300] width 795 height 521
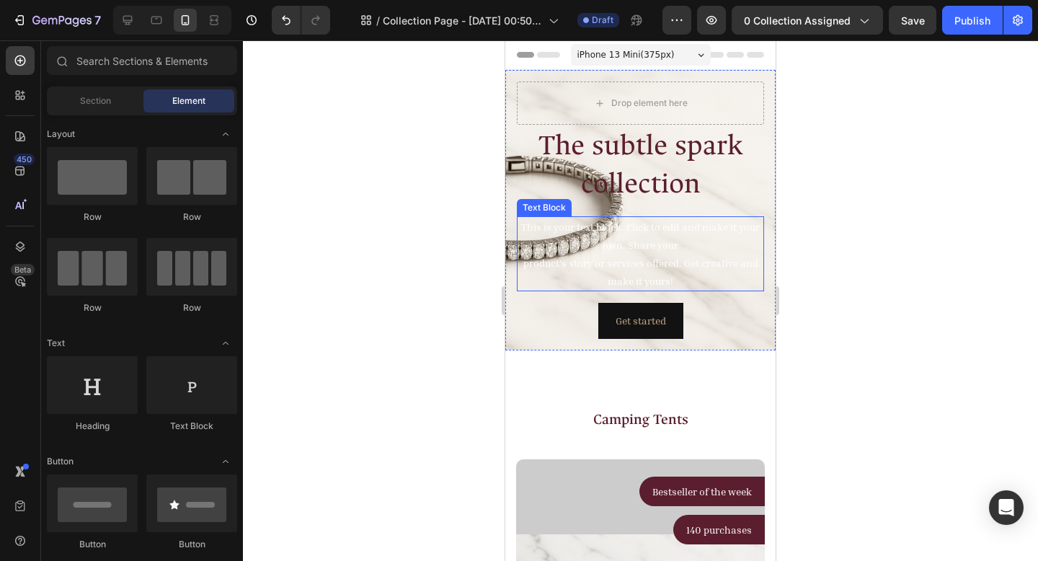
click at [675, 280] on div "This is your text block. Click to edit and make it your own. Share your product…" at bounding box center [640, 254] width 247 height 76
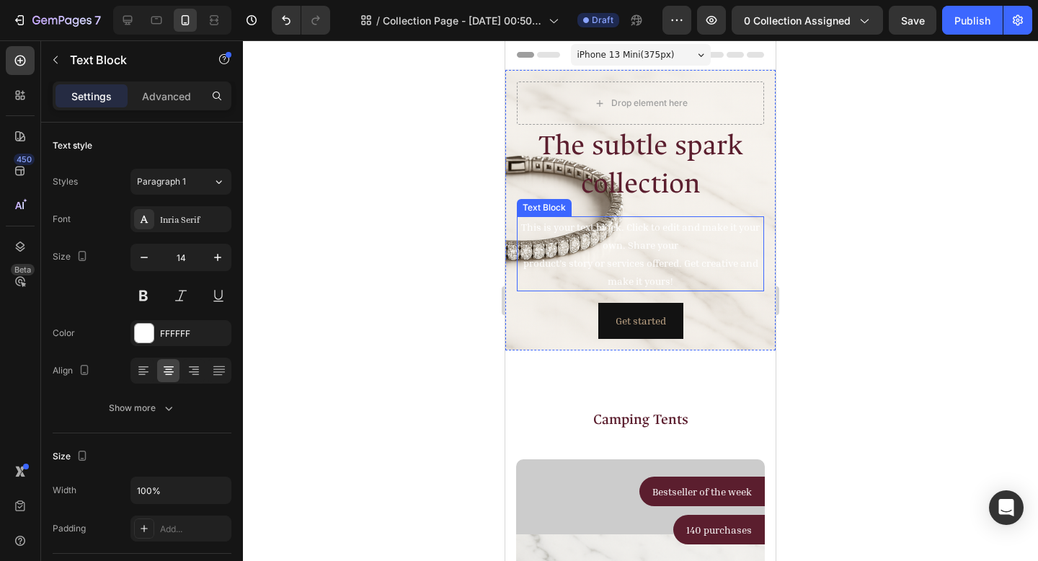
click at [675, 280] on div "This is your text block. Click to edit and make it your own. Share your product…" at bounding box center [640, 254] width 247 height 76
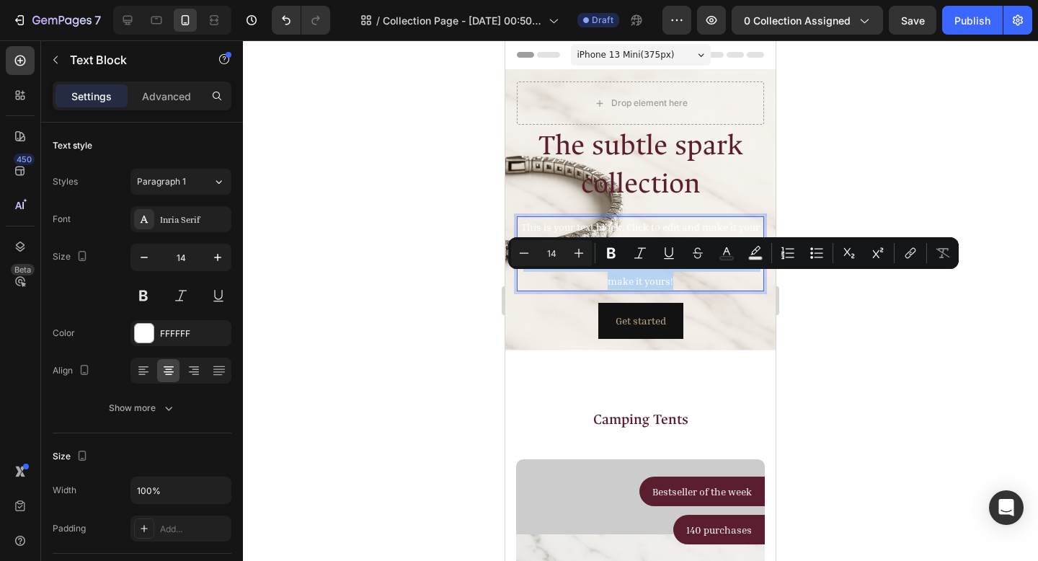
click at [675, 280] on p "This is your text block. Click to edit and make it your own. Share your product…" at bounding box center [640, 254] width 244 height 73
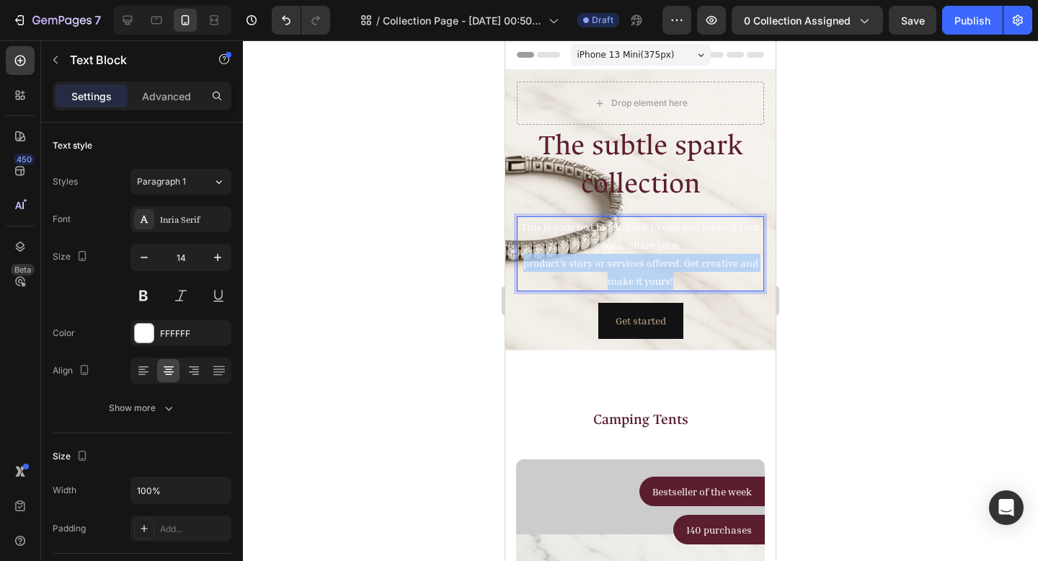
click at [675, 280] on p "This is your text block. Click to edit and make it your own. Share your product…" at bounding box center [640, 254] width 244 height 73
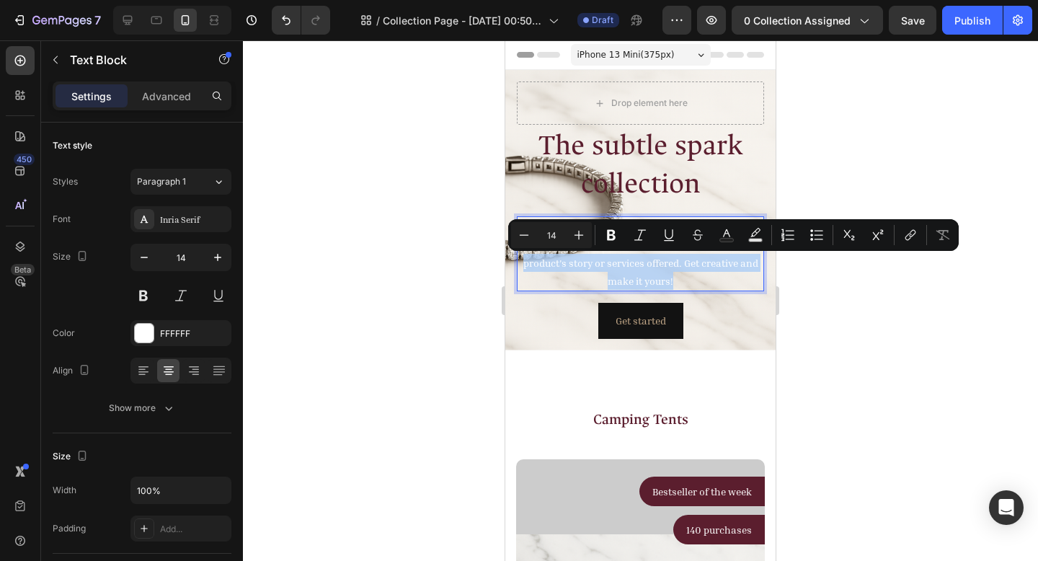
click at [675, 280] on p "This is your text block. Click to edit and make it your own. Share your product…" at bounding box center [640, 254] width 244 height 73
click at [675, 279] on p "This is your text block. Click to edit and make it your own. Share your product…" at bounding box center [640, 254] width 244 height 73
click at [675, 285] on p "This is your text block. Click to edit and make it your own. Share your product…" at bounding box center [640, 254] width 244 height 73
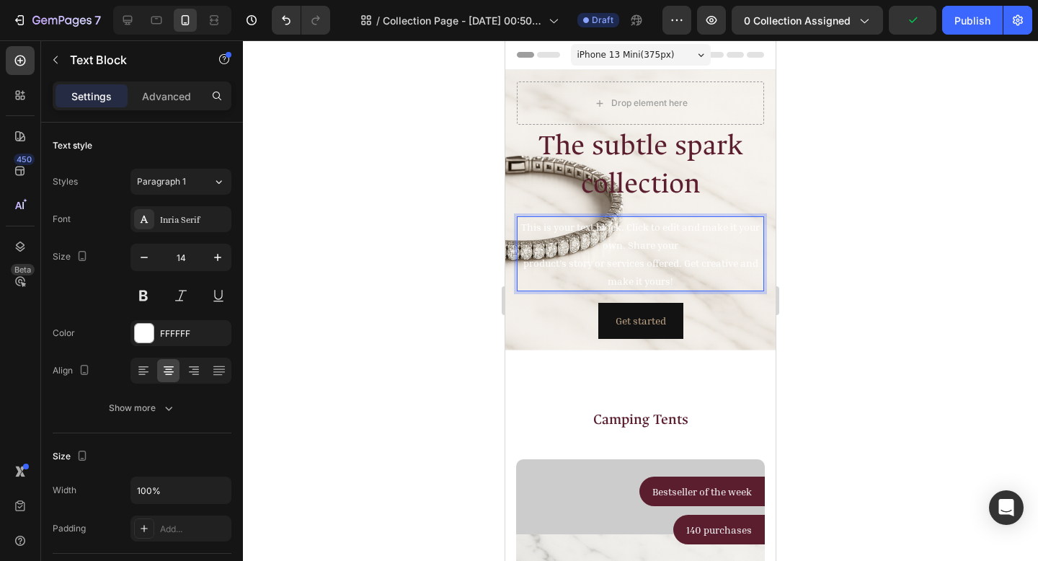
click at [679, 281] on p "This is your text block. Click to edit and make it your own. Share your product…" at bounding box center [640, 254] width 244 height 73
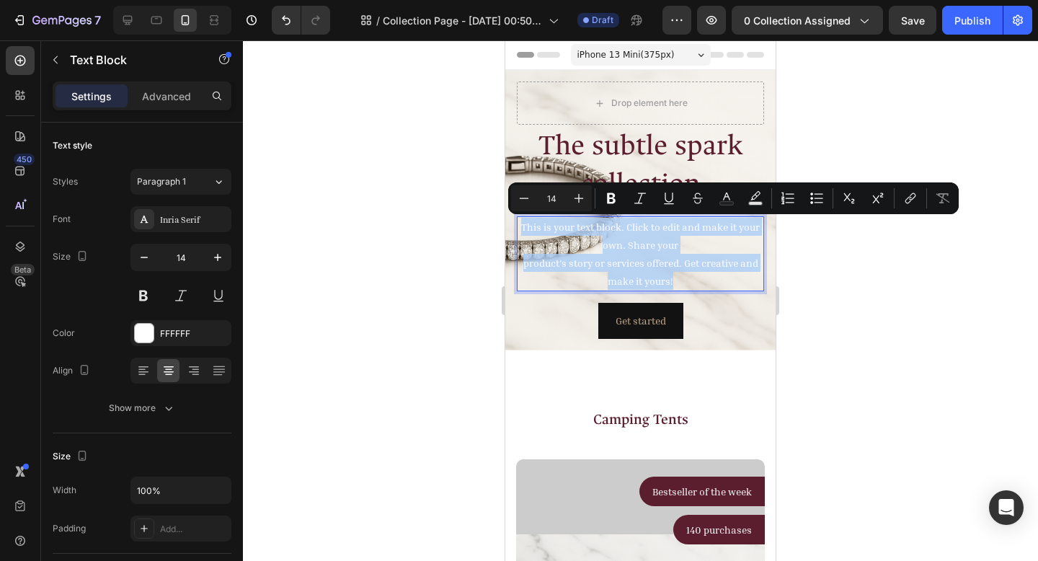
drag, startPoint x: 678, startPoint y: 280, endPoint x: 516, endPoint y: 221, distance: 171.7
click at [517, 221] on div "This is your text block. Click to edit and make it your own. Share your product…" at bounding box center [640, 254] width 247 height 76
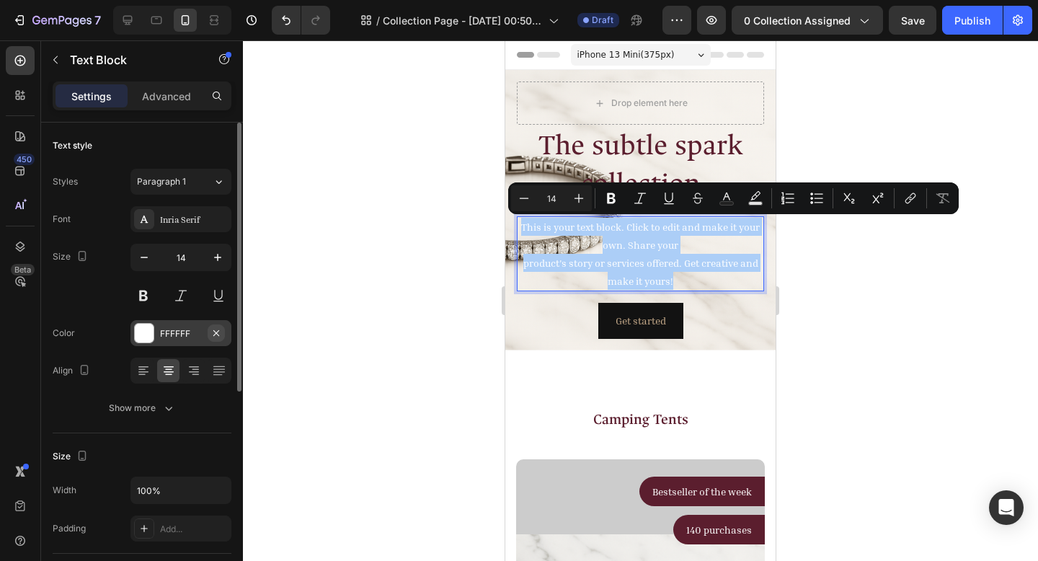
click at [209, 327] on button "button" at bounding box center [216, 332] width 17 height 17
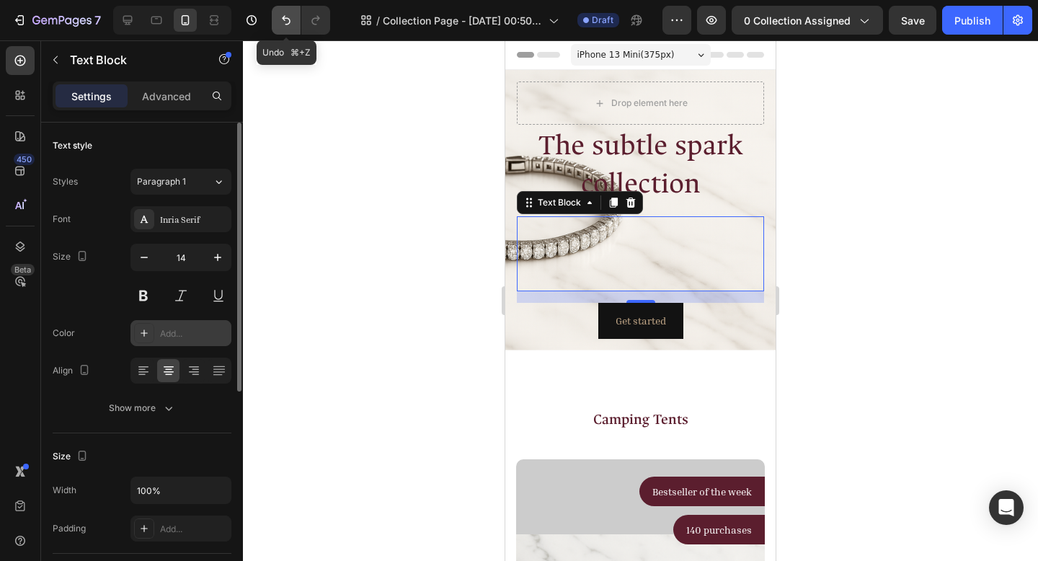
click at [273, 14] on button "Undo/Redo" at bounding box center [286, 20] width 29 height 29
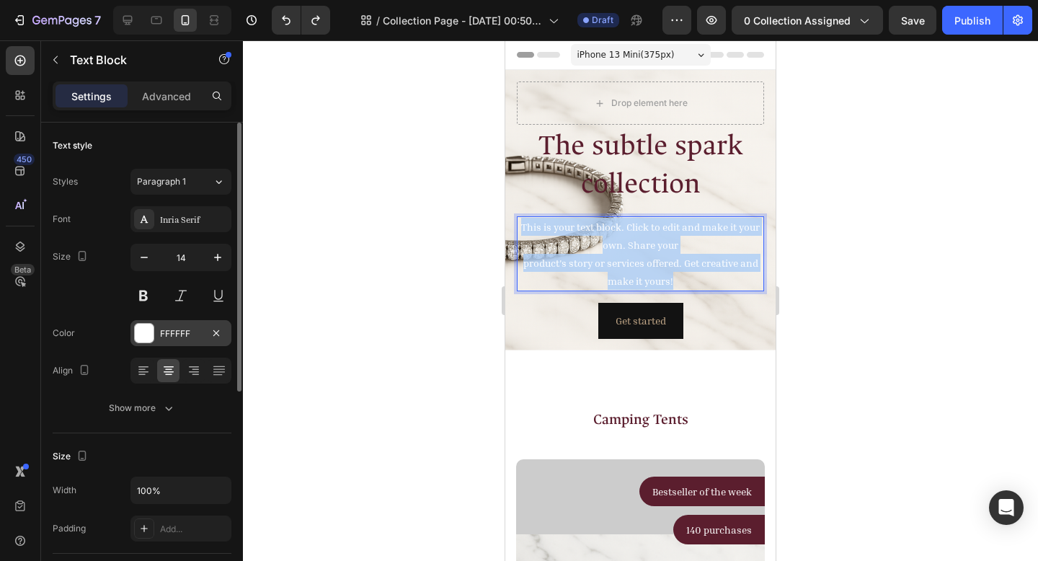
drag, startPoint x: 671, startPoint y: 278, endPoint x: 522, endPoint y: 226, distance: 157.8
click at [522, 226] on p "This is your text block. Click to edit and make it your own. Share your product…" at bounding box center [640, 254] width 244 height 73
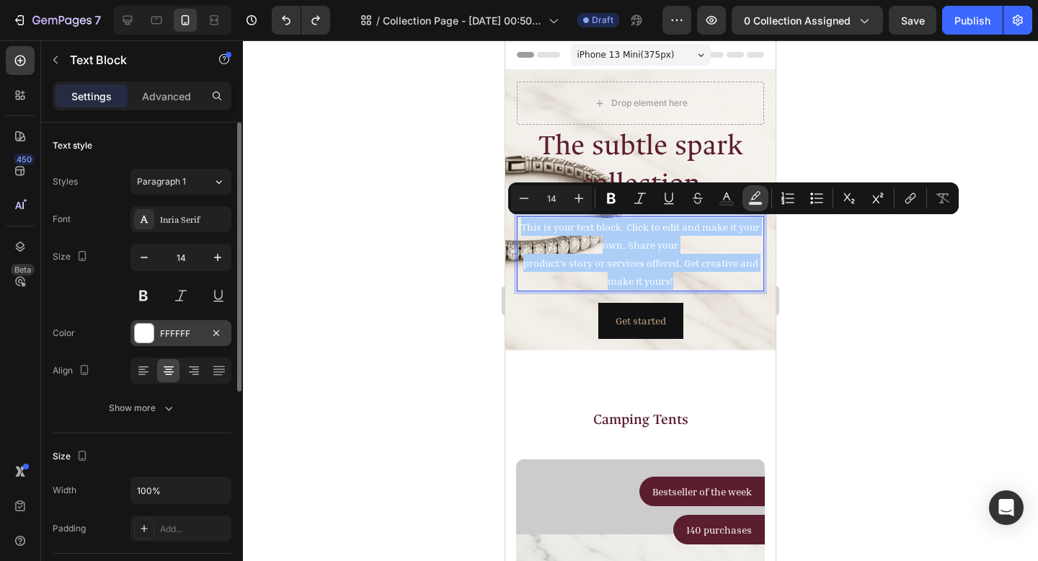
click at [757, 198] on icon "Editor contextual toolbar" at bounding box center [755, 198] width 14 height 14
type input "000000"
type input "77"
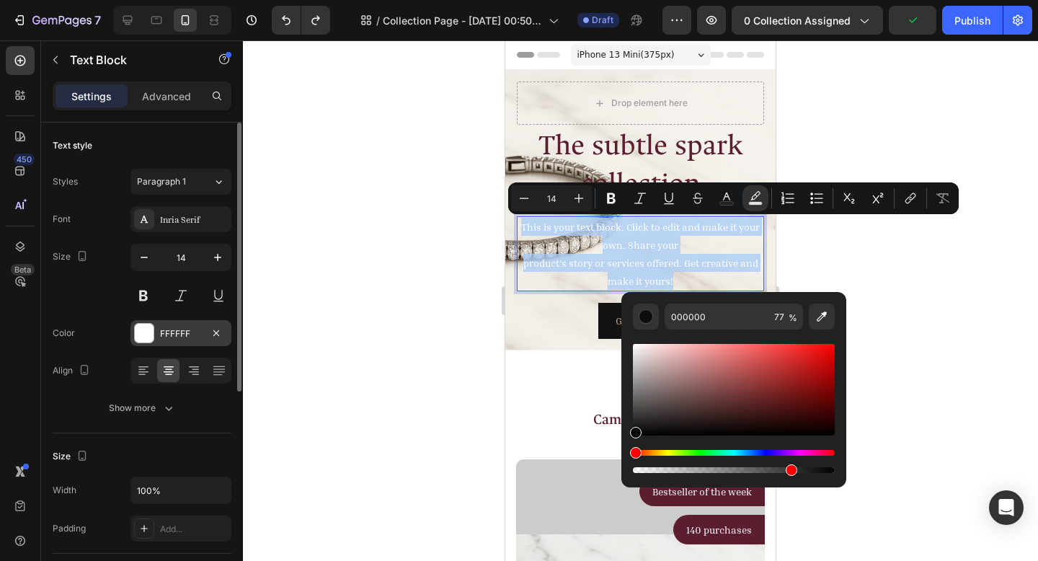
click at [740, 259] on p "This is your text block. Click to edit and make it your own. Share your product…" at bounding box center [640, 254] width 244 height 73
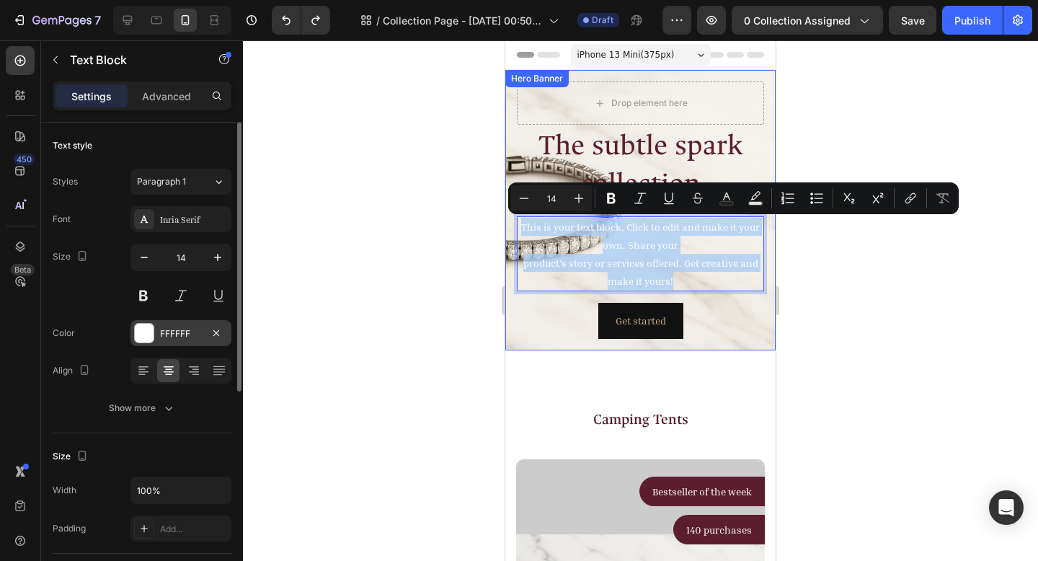
drag, startPoint x: 622, startPoint y: 275, endPoint x: 505, endPoint y: 229, distance: 125.8
click at [505, 229] on div "The subtle spark collection Heading This is your text block. Click to edit and …" at bounding box center [640, 210] width 270 height 280
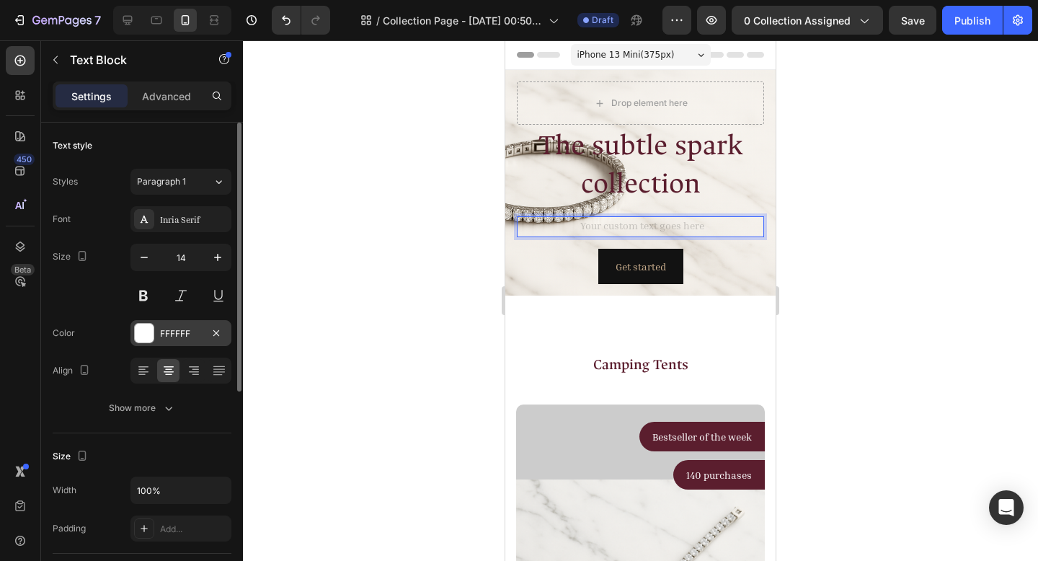
click at [642, 227] on div "Rich Text Editor. Editing area: main" at bounding box center [640, 226] width 247 height 21
click at [634, 226] on div "Rich Text Editor. Editing area: main" at bounding box center [640, 226] width 247 height 21
click at [631, 226] on div "Rich Text Editor. Editing area: main" at bounding box center [640, 226] width 247 height 21
click at [625, 221] on div "Rich Text Editor. Editing area: main" at bounding box center [640, 226] width 247 height 21
click at [626, 226] on div "Rich Text Editor. Editing area: main" at bounding box center [640, 226] width 247 height 21
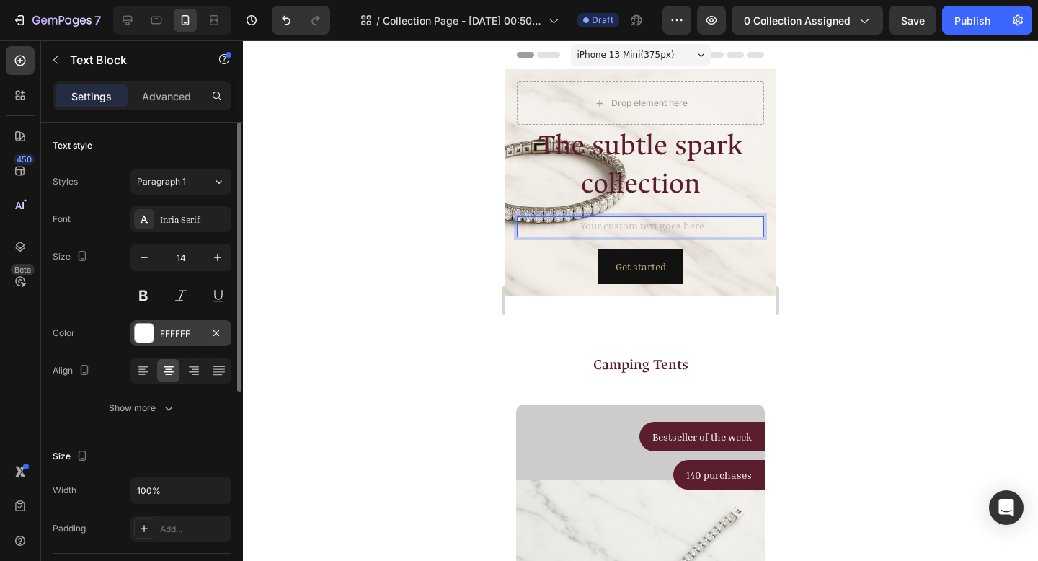
click at [629, 228] on div "Rich Text Editor. Editing area: main" at bounding box center [640, 226] width 247 height 21
click at [169, 335] on div "FFFFFF" at bounding box center [181, 333] width 42 height 13
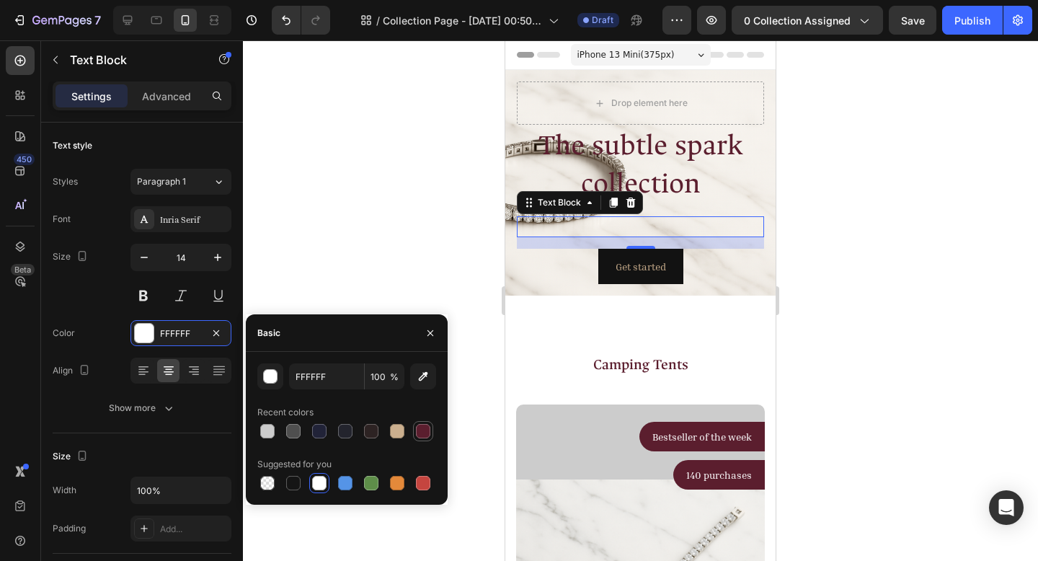
click at [428, 423] on div at bounding box center [423, 430] width 17 height 17
type input "5B1E2E"
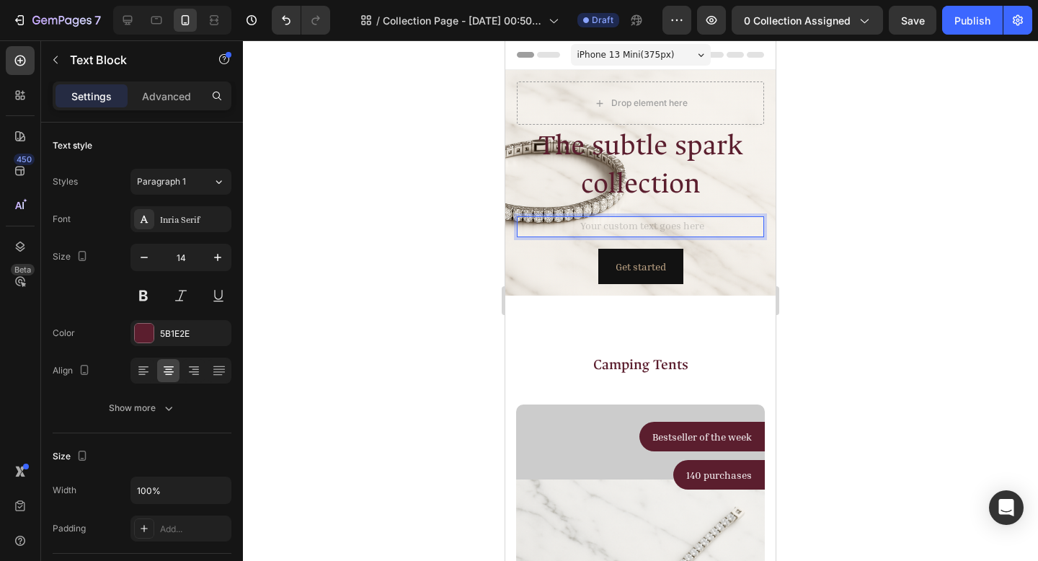
click at [603, 231] on div "Rich Text Editor. Editing area: main" at bounding box center [640, 226] width 247 height 21
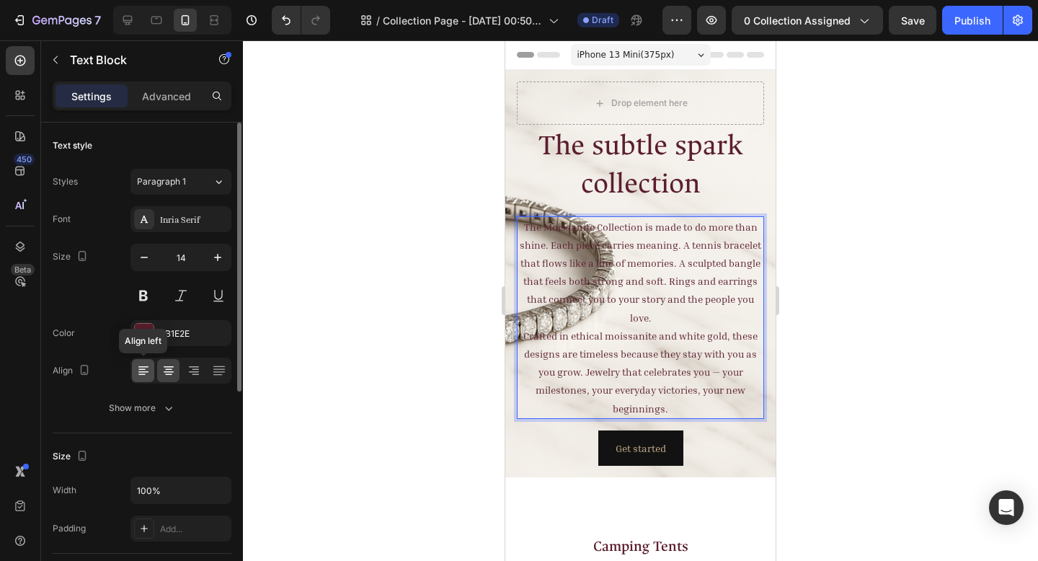
click at [144, 378] on div at bounding box center [143, 370] width 22 height 23
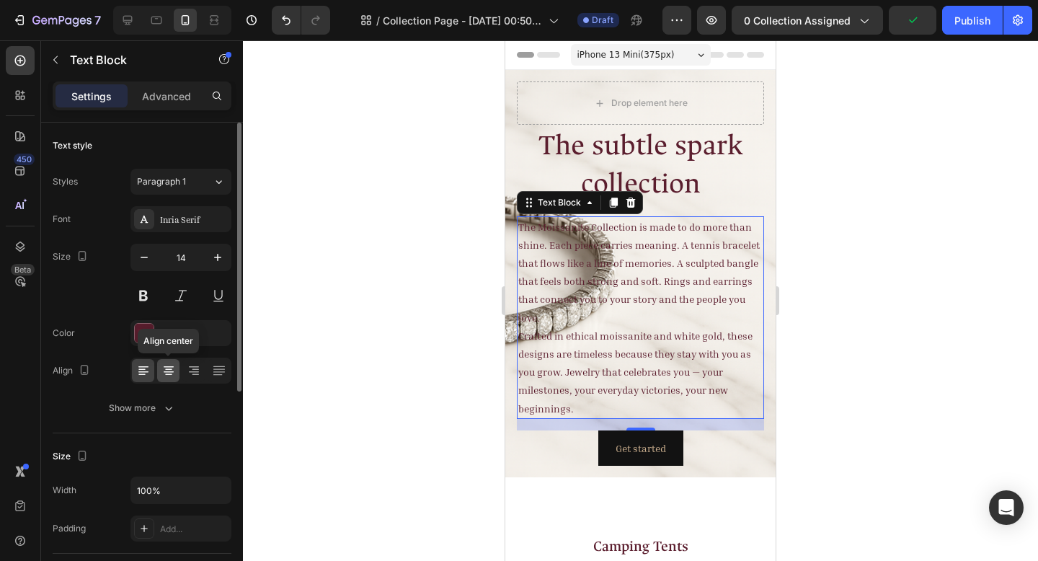
click at [176, 371] on div at bounding box center [168, 370] width 22 height 23
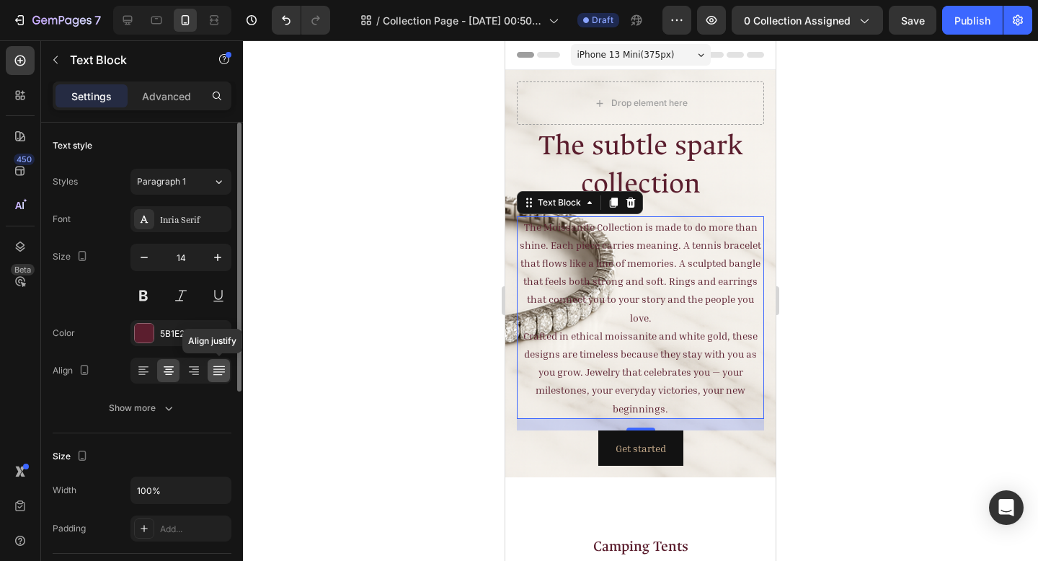
click at [217, 372] on icon at bounding box center [219, 371] width 12 height 1
click at [162, 368] on icon at bounding box center [168, 370] width 14 height 14
click at [918, 299] on div at bounding box center [640, 300] width 795 height 521
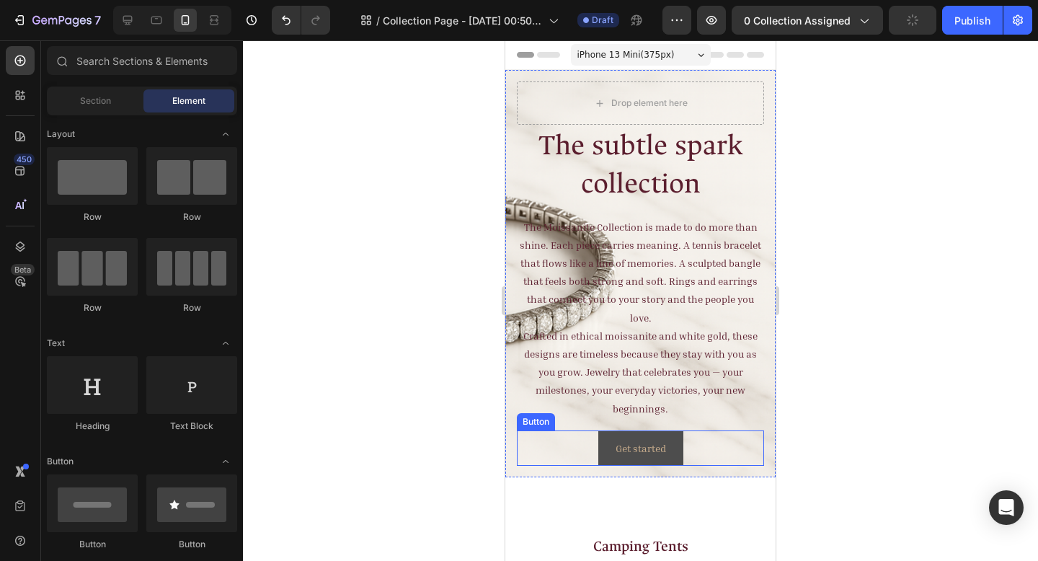
click at [667, 438] on button "Get started" at bounding box center [640, 447] width 85 height 35
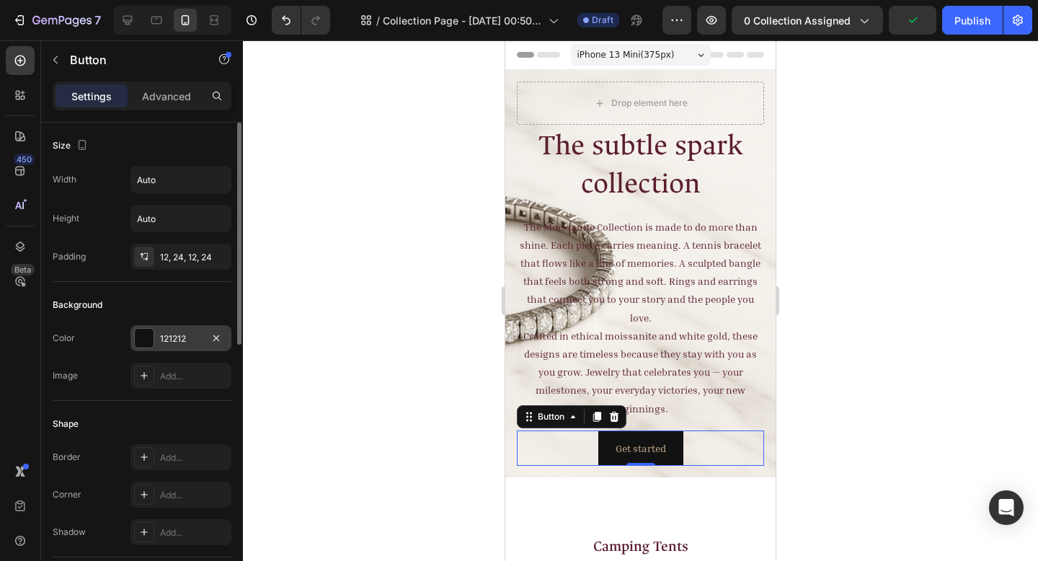
click at [164, 335] on div "121212" at bounding box center [181, 338] width 42 height 13
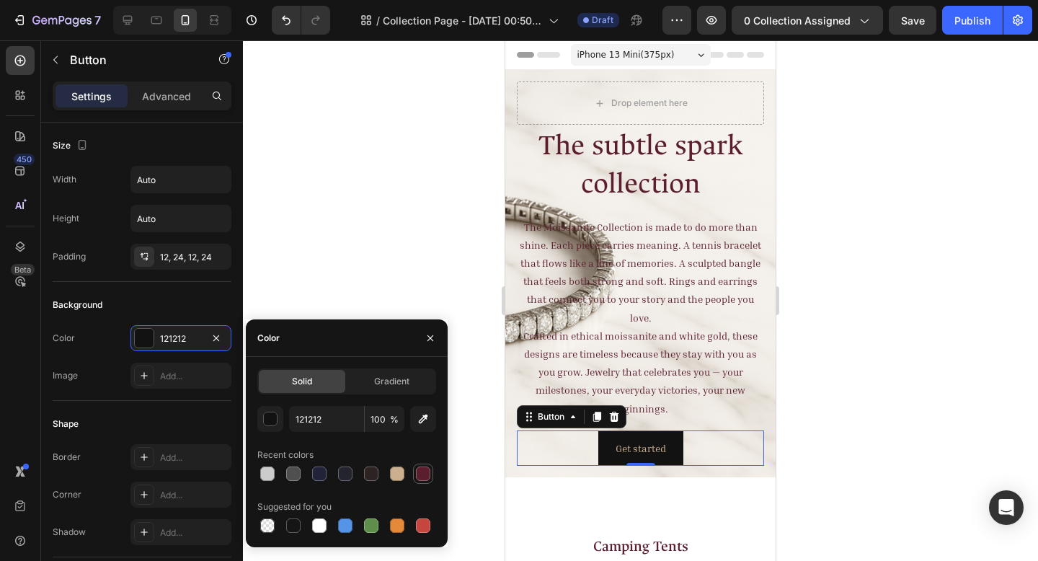
click at [423, 472] on div at bounding box center [423, 473] width 14 height 14
type input "5B1E2E"
click at [854, 372] on div at bounding box center [640, 300] width 795 height 521
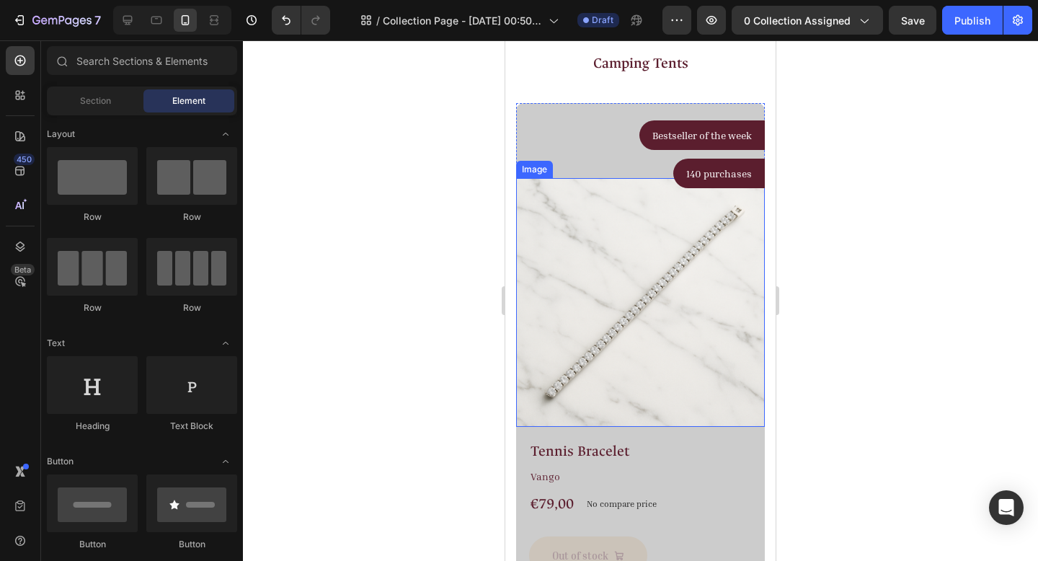
scroll to position [544, 0]
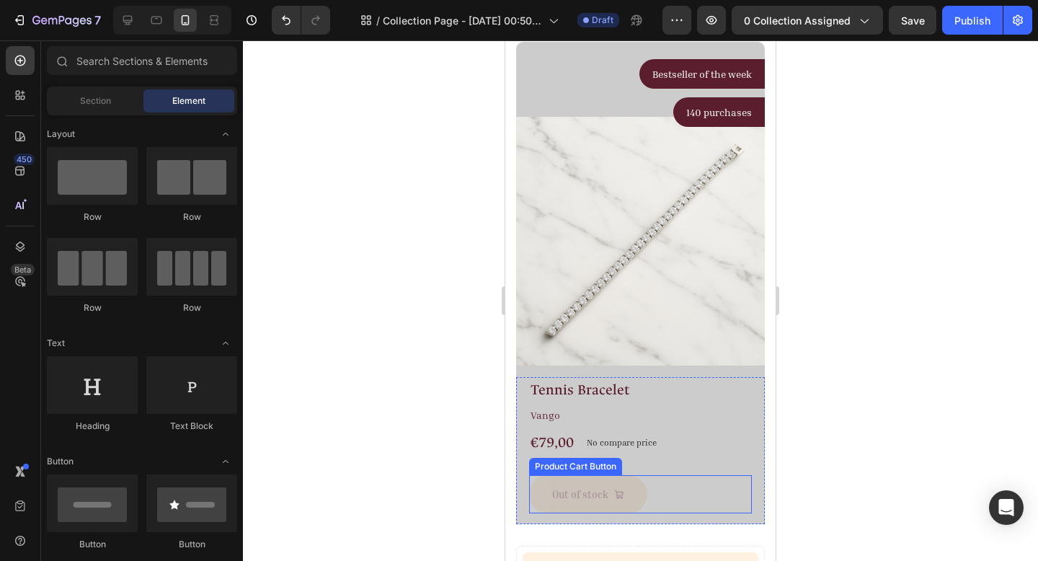
click at [584, 494] on button "Out of stock" at bounding box center [588, 494] width 118 height 38
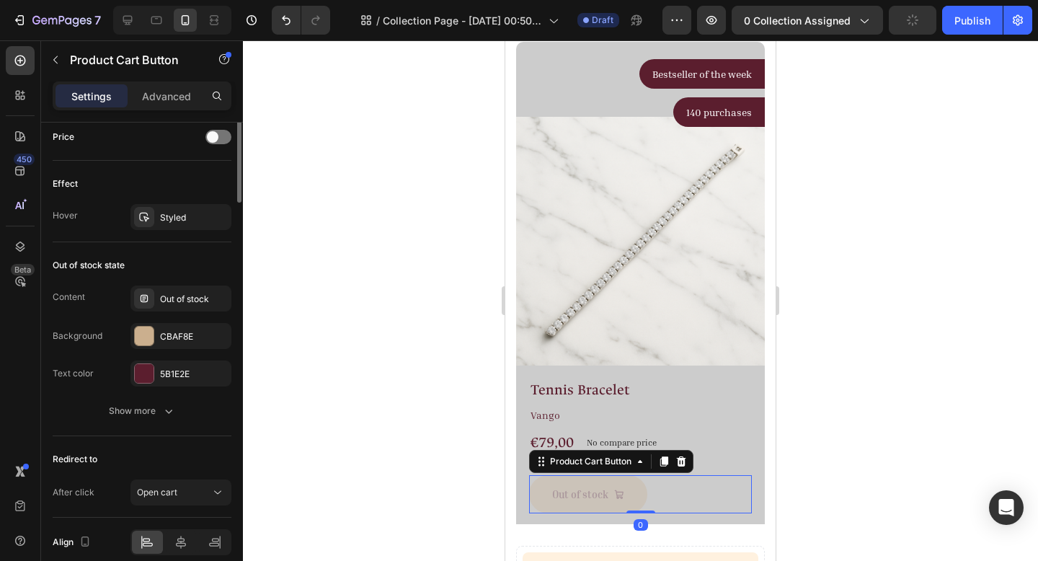
scroll to position [1179, 0]
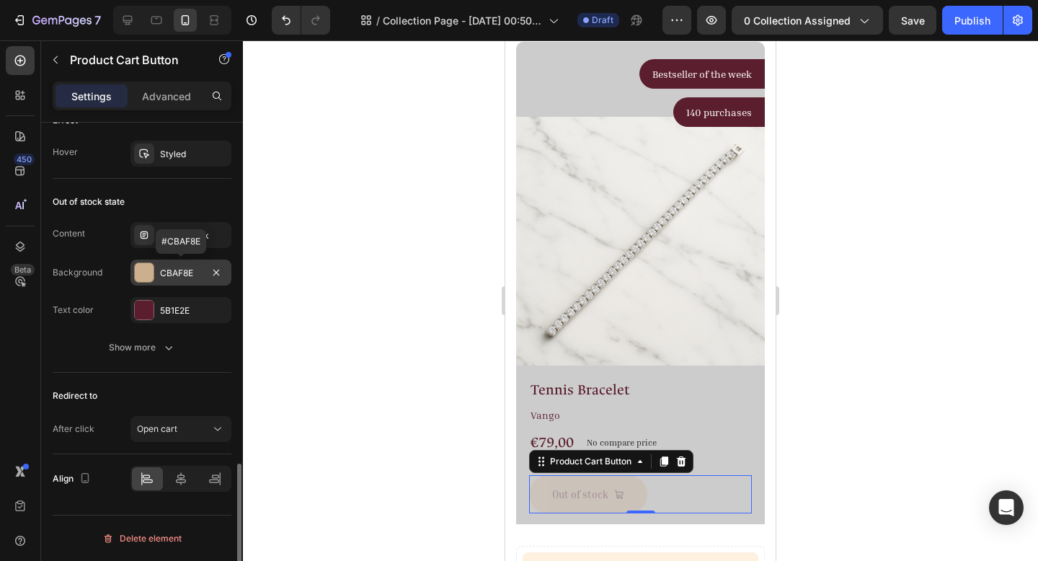
click at [177, 272] on div "CBAF8E" at bounding box center [181, 273] width 42 height 13
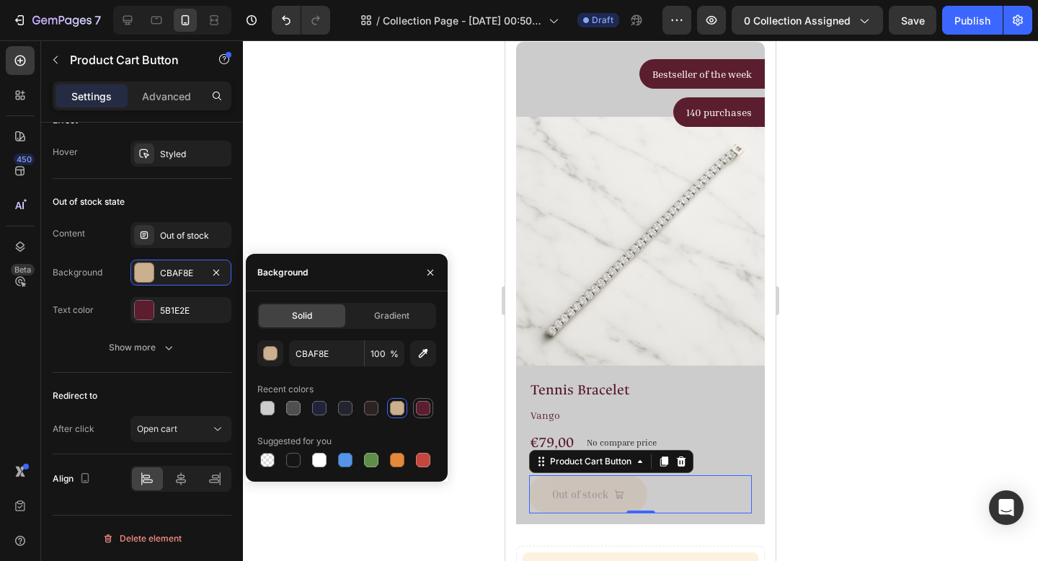
click at [423, 406] on div at bounding box center [423, 408] width 14 height 14
type input "5B1E2E"
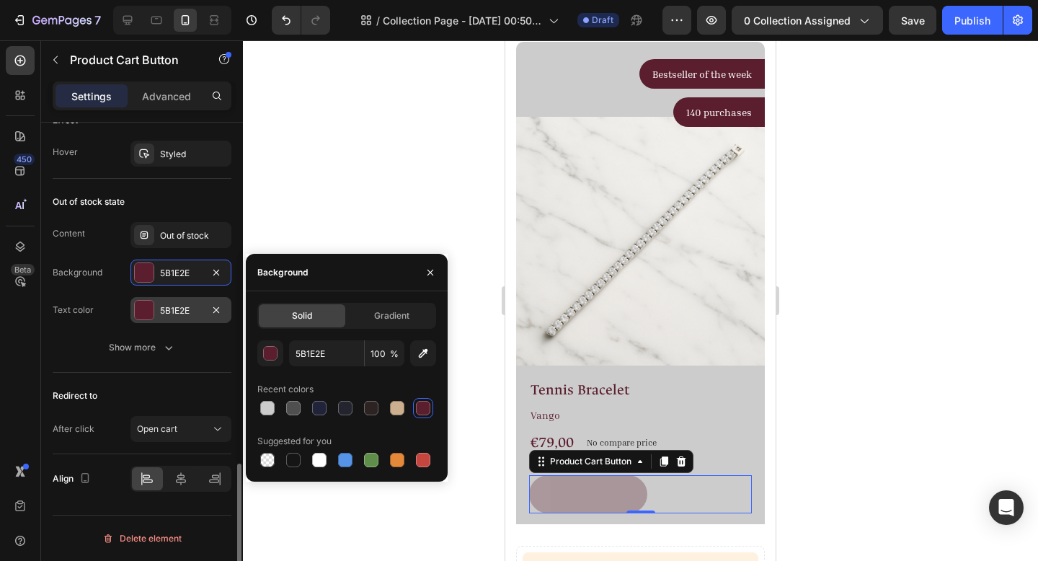
click at [179, 299] on div "5B1E2E" at bounding box center [180, 310] width 101 height 26
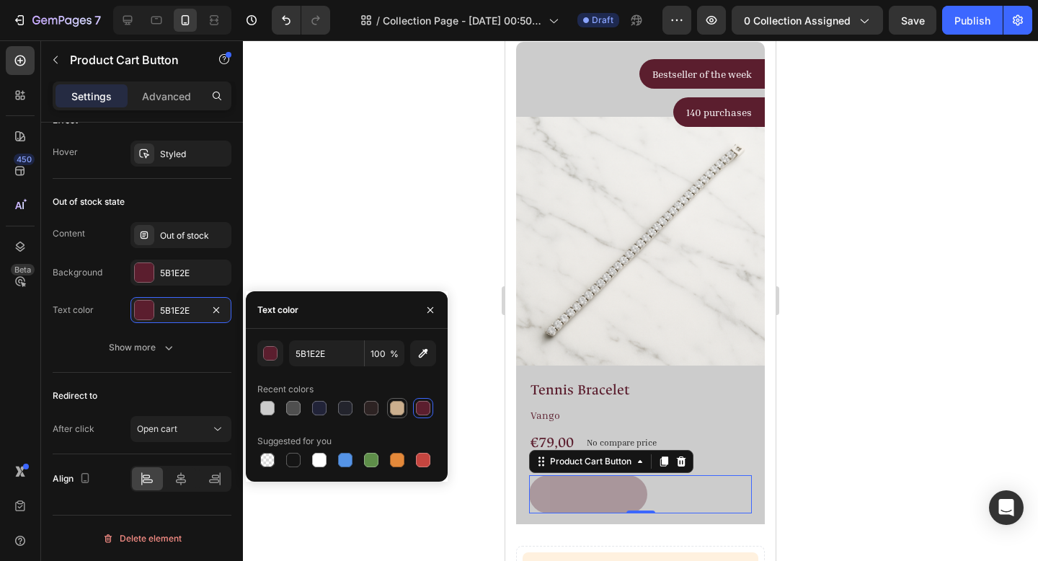
click at [391, 407] on div at bounding box center [397, 408] width 14 height 14
type input "CBAF8E"
click at [230, 236] on div "Out of stock" at bounding box center [180, 235] width 101 height 26
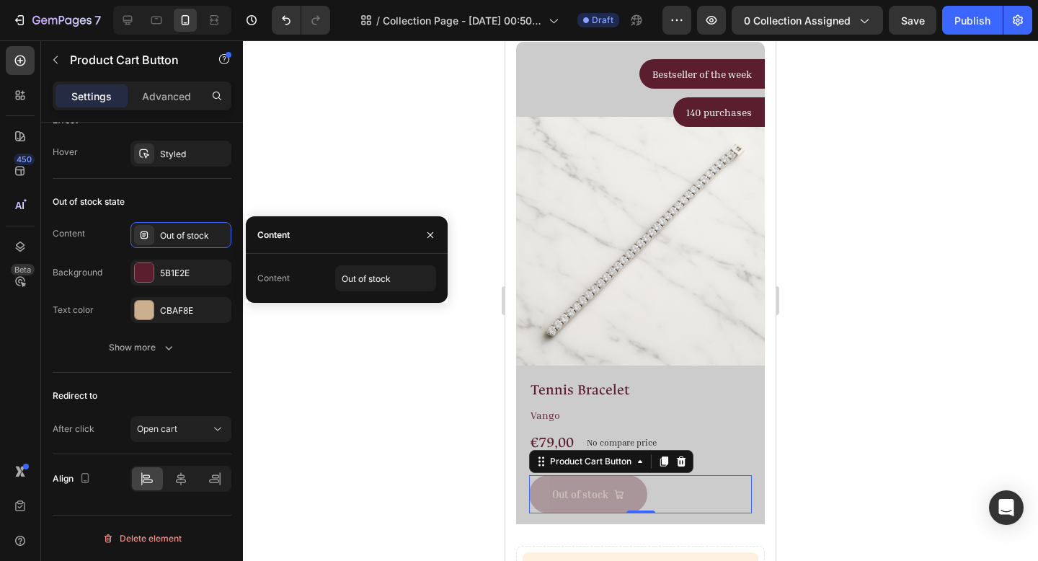
click at [1035, 303] on div at bounding box center [640, 300] width 795 height 521
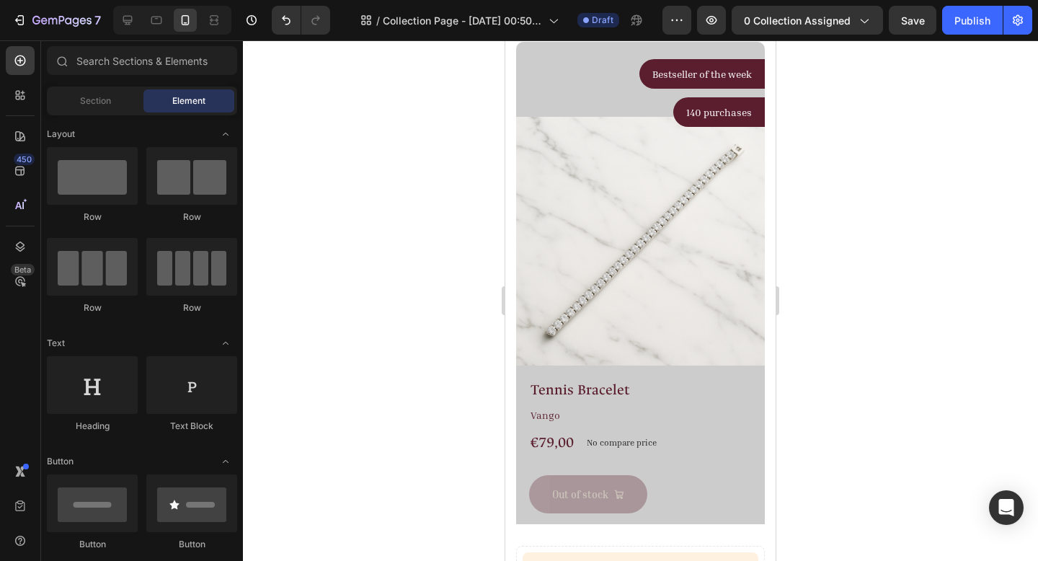
click at [960, 333] on div at bounding box center [640, 300] width 795 height 521
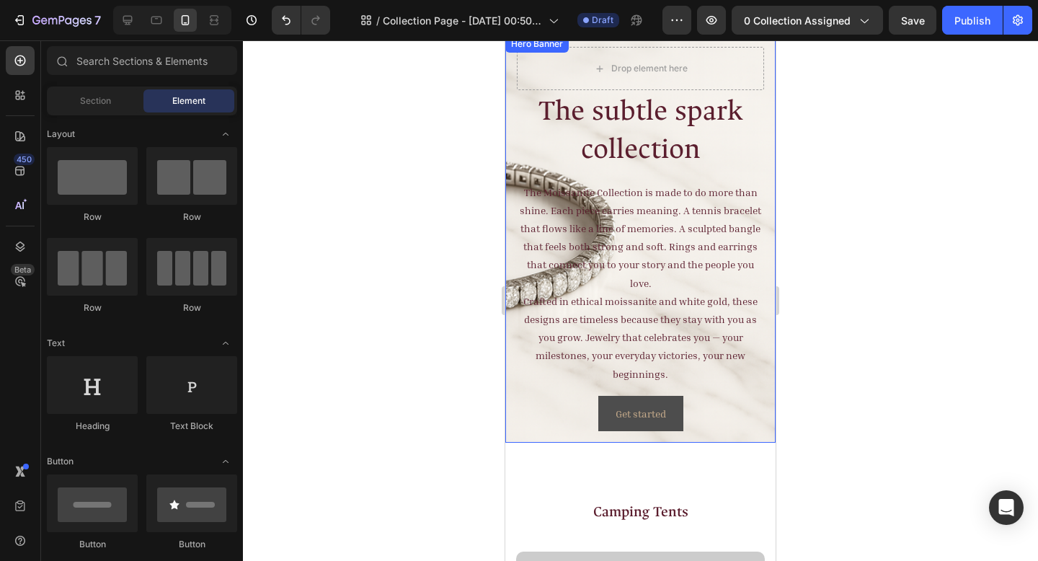
scroll to position [0, 0]
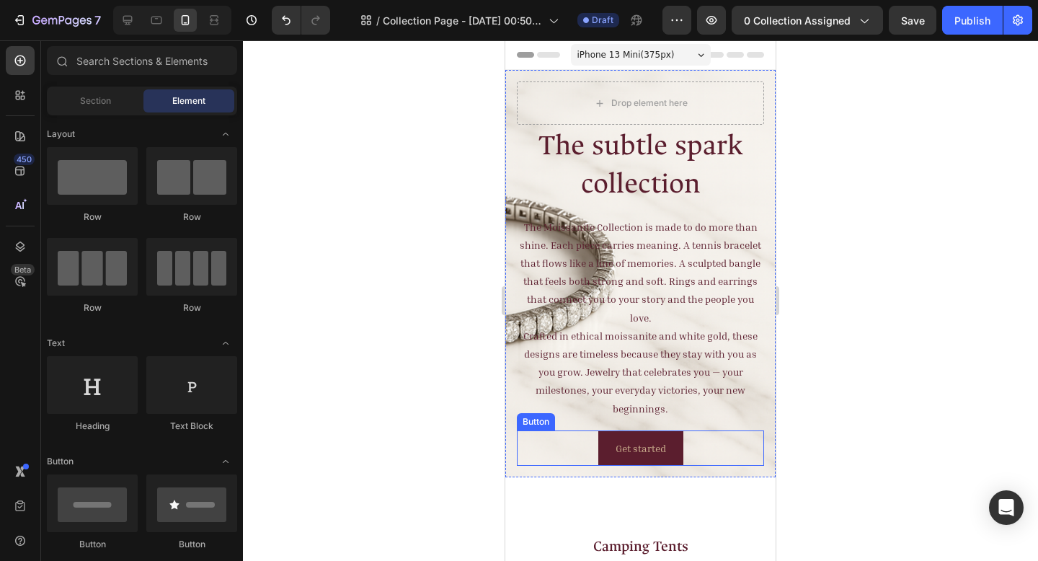
click at [678, 443] on div "Get started Button" at bounding box center [640, 447] width 247 height 35
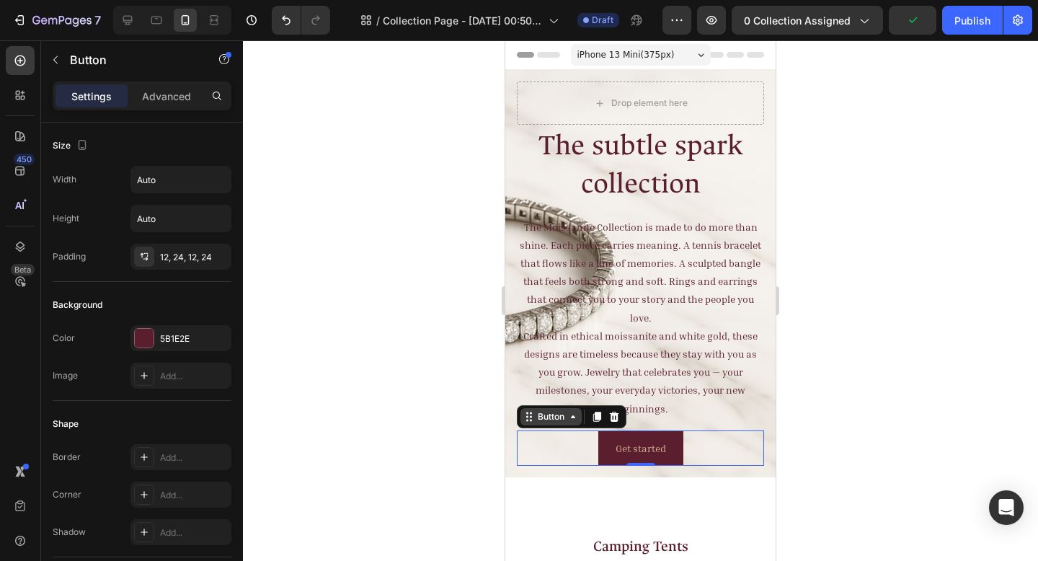
click at [553, 422] on div "Button" at bounding box center [551, 416] width 32 height 13
click at [983, 349] on div at bounding box center [640, 300] width 795 height 521
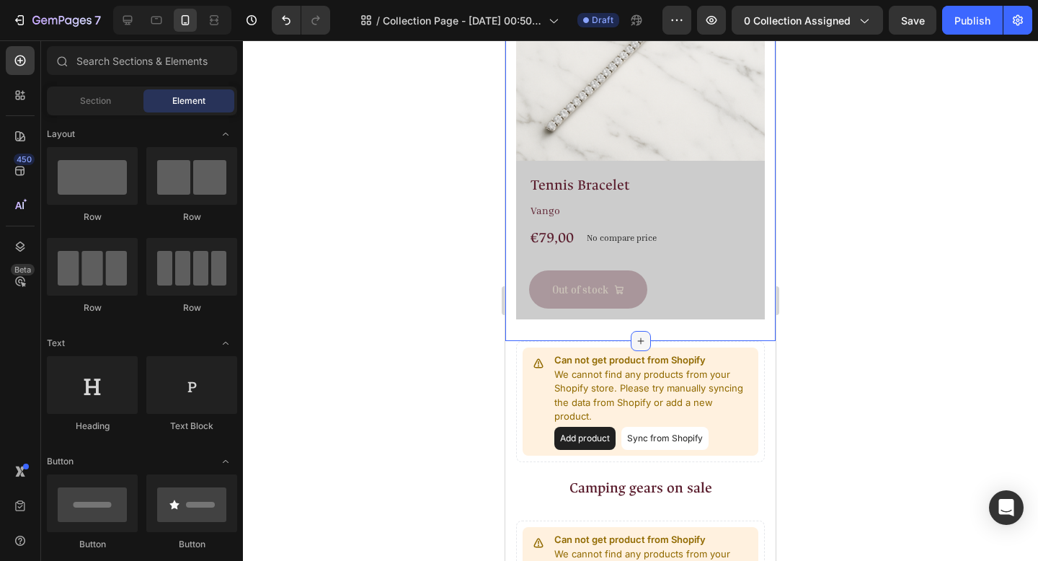
scroll to position [737, 0]
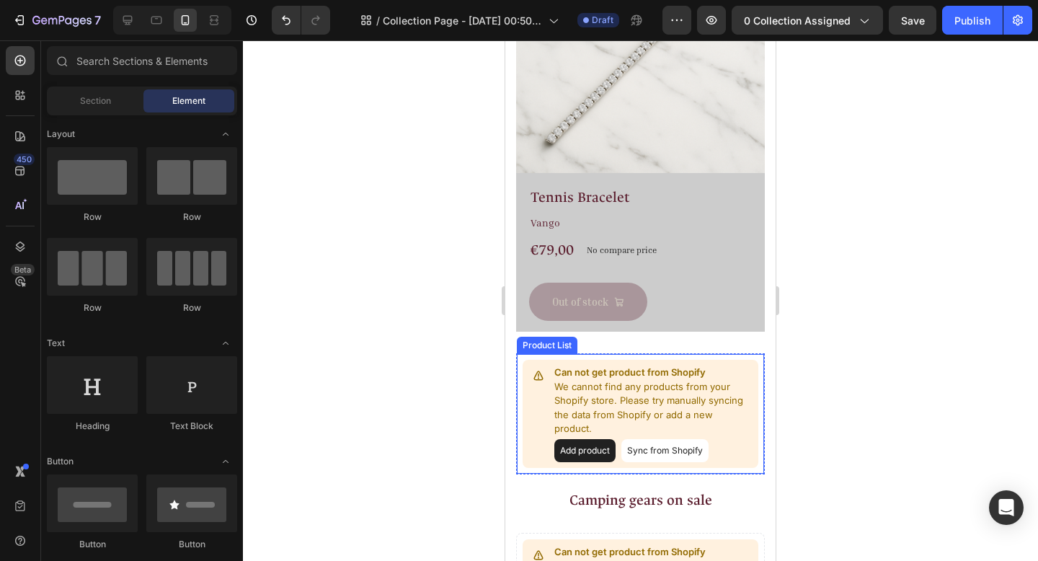
click at [580, 440] on button "Add product" at bounding box center [584, 450] width 61 height 23
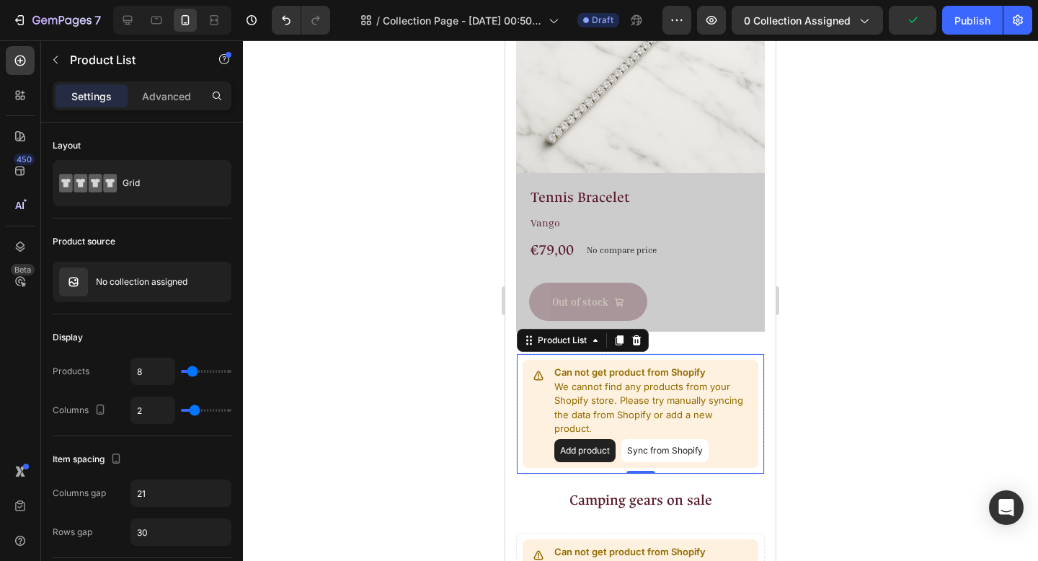
click at [673, 439] on button "Sync from Shopify" at bounding box center [664, 450] width 87 height 23
click at [668, 440] on button "Sync from Shopify" at bounding box center [664, 450] width 87 height 23
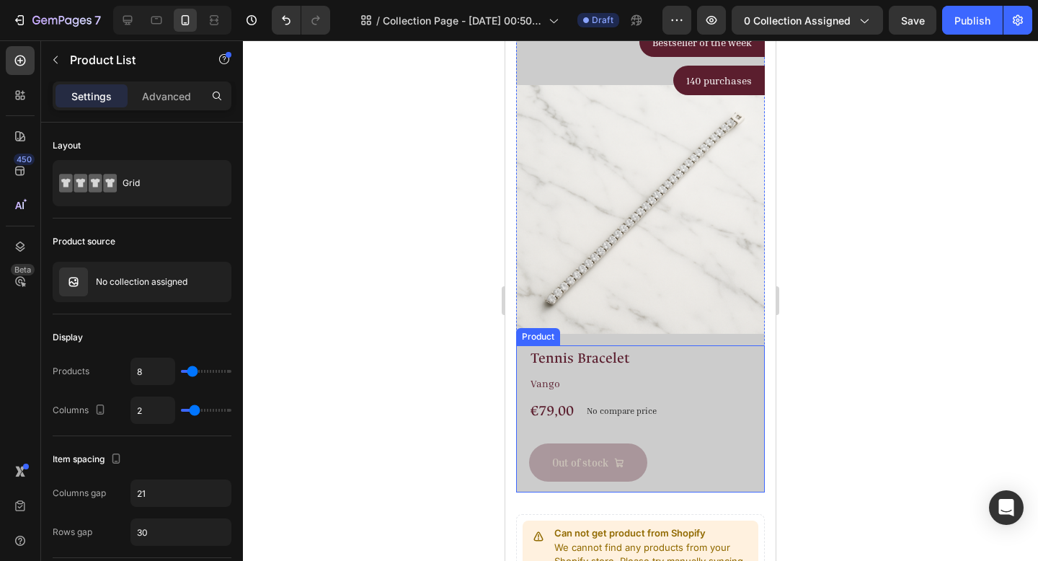
scroll to position [777, 0]
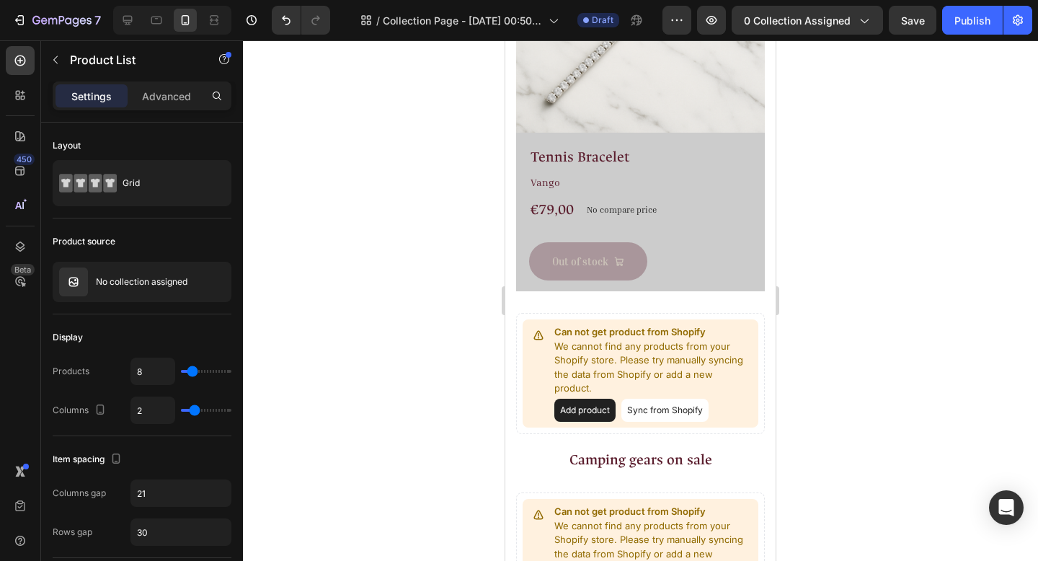
click at [671, 402] on button "Sync from Shopify" at bounding box center [664, 410] width 87 height 23
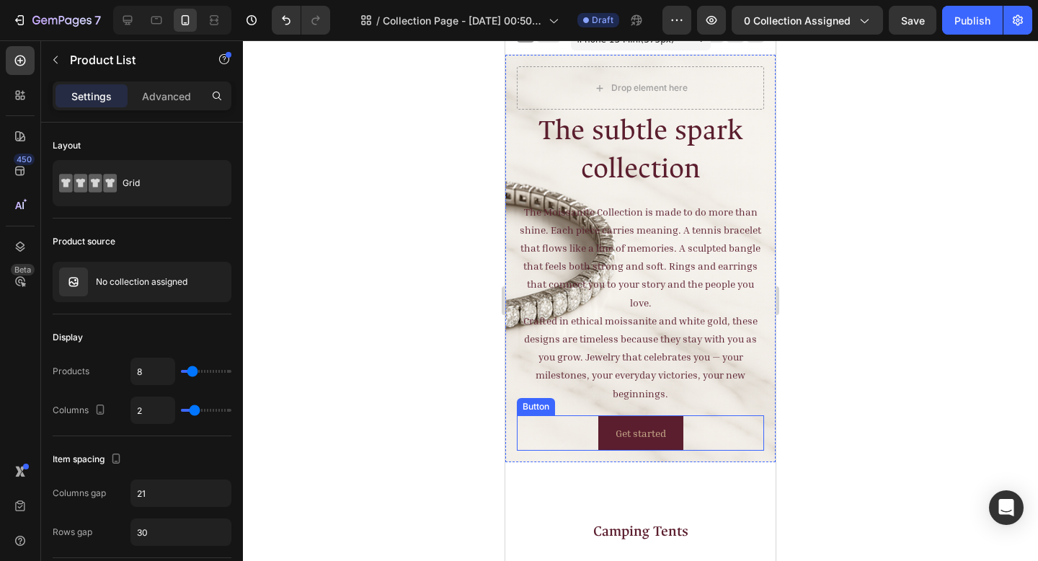
scroll to position [0, 0]
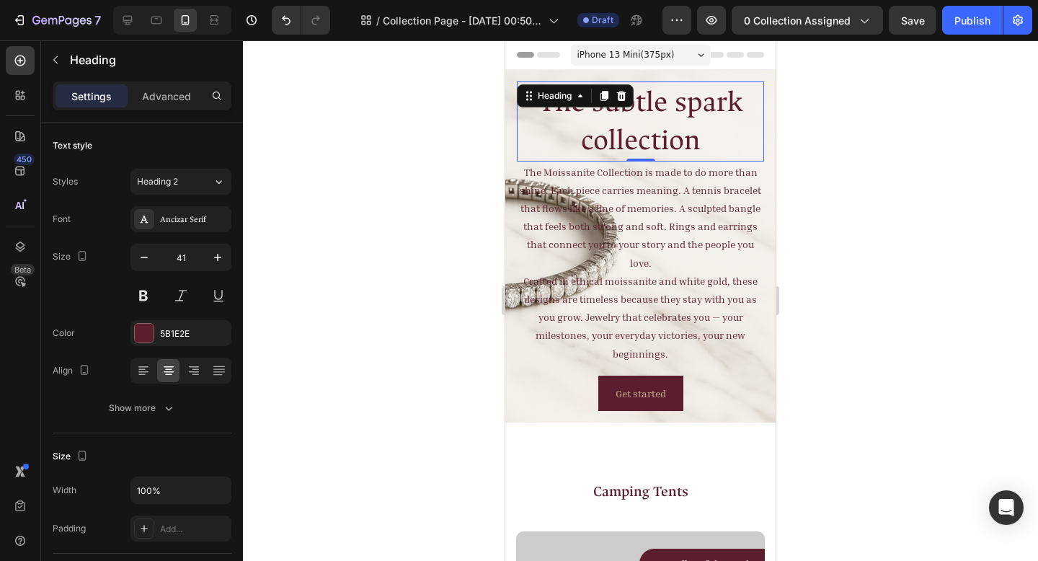
click at [884, 254] on div at bounding box center [640, 300] width 795 height 521
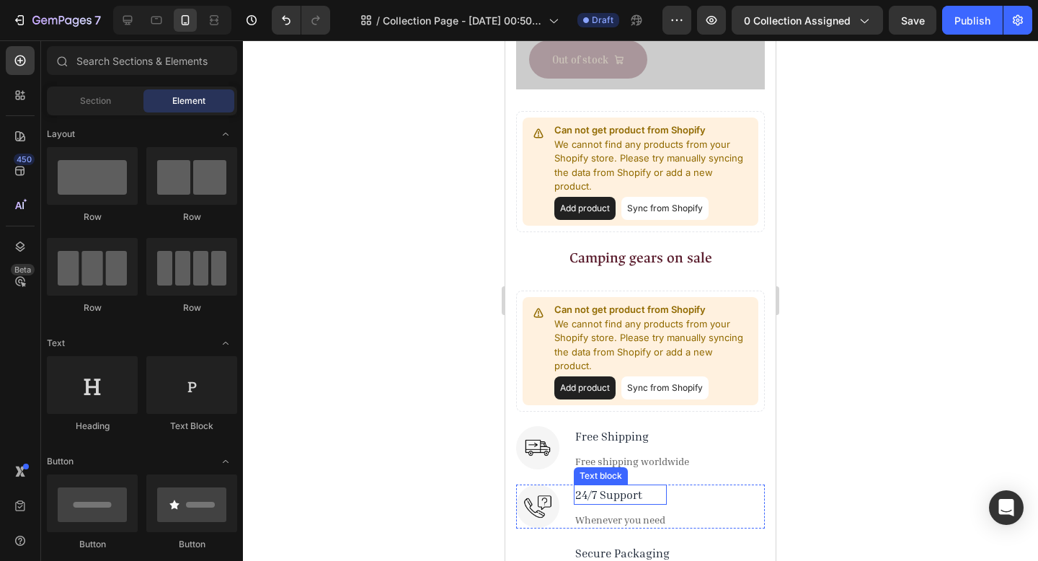
scroll to position [933, 0]
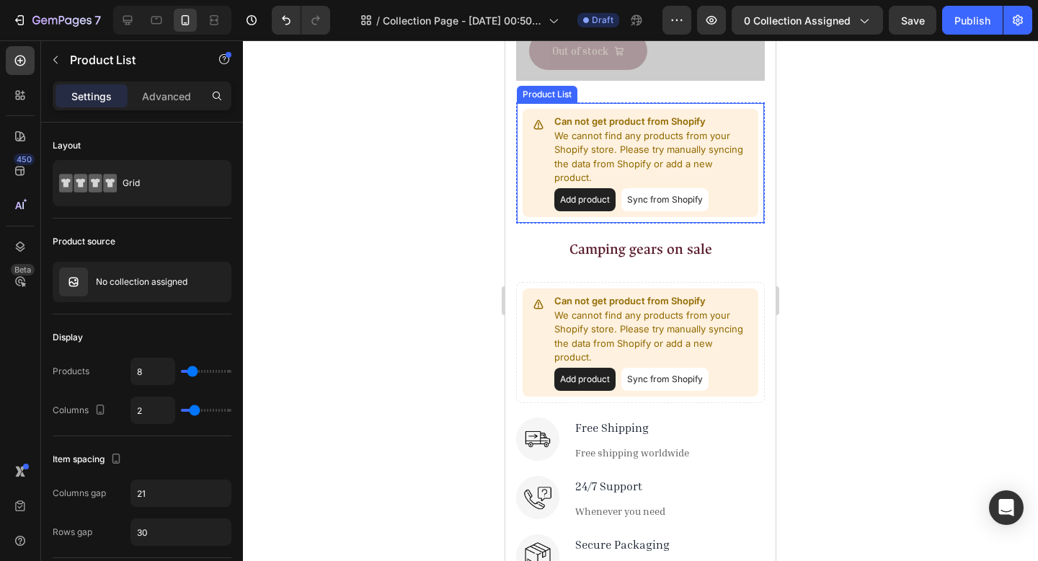
click at [642, 188] on button "Sync from Shopify" at bounding box center [664, 199] width 87 height 23
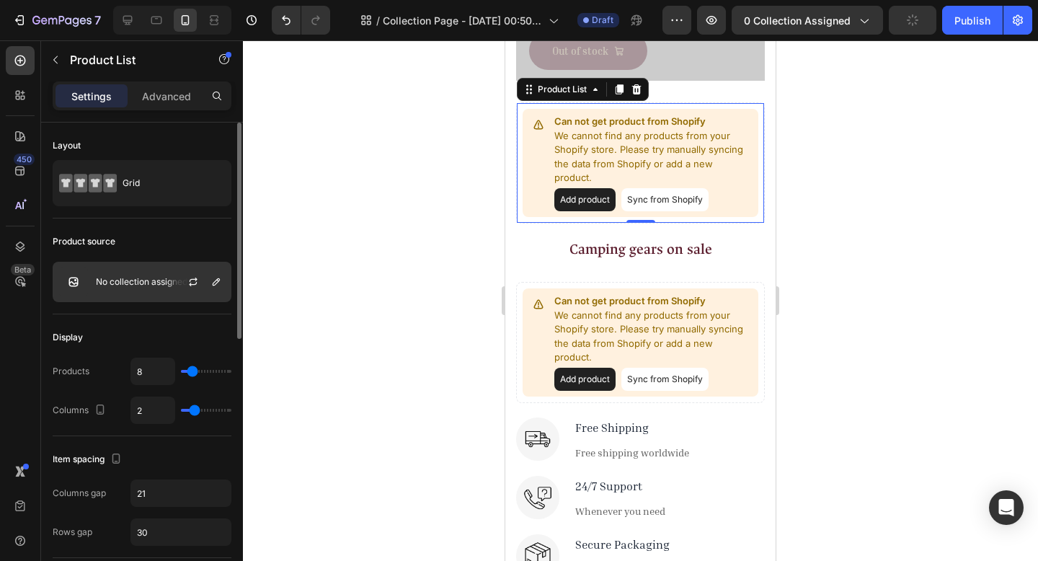
click at [121, 274] on div "No collection assigned" at bounding box center [142, 282] width 179 height 40
click at [177, 244] on div "Product source" at bounding box center [142, 241] width 179 height 23
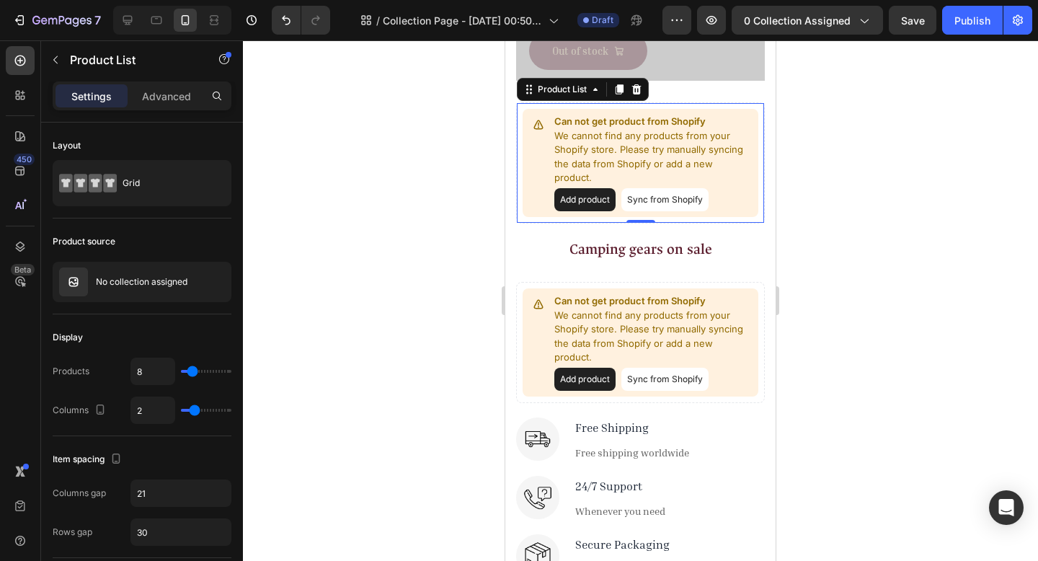
click at [636, 192] on button "Sync from Shopify" at bounding box center [664, 199] width 87 height 23
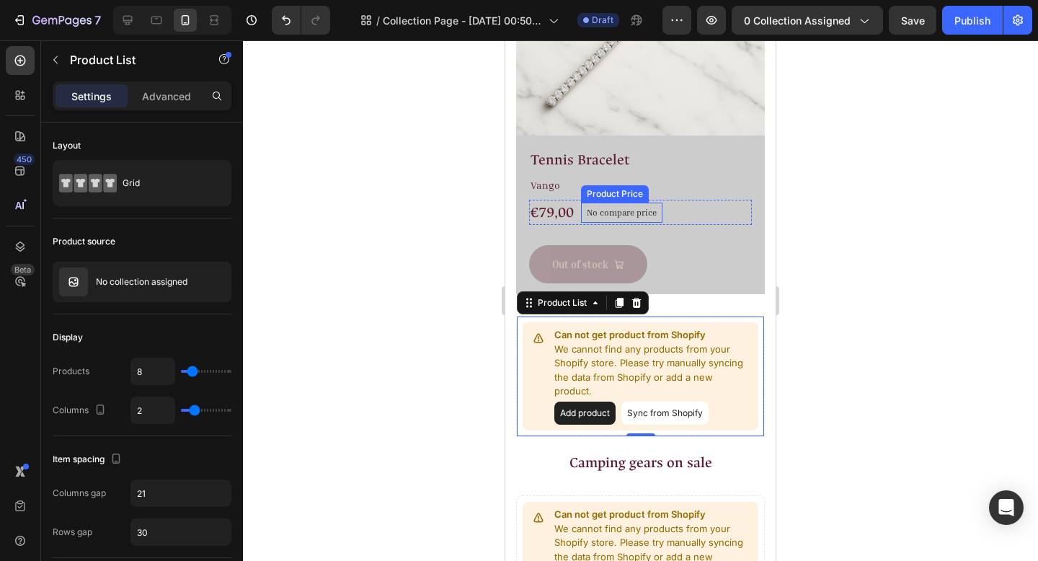
scroll to position [637, 0]
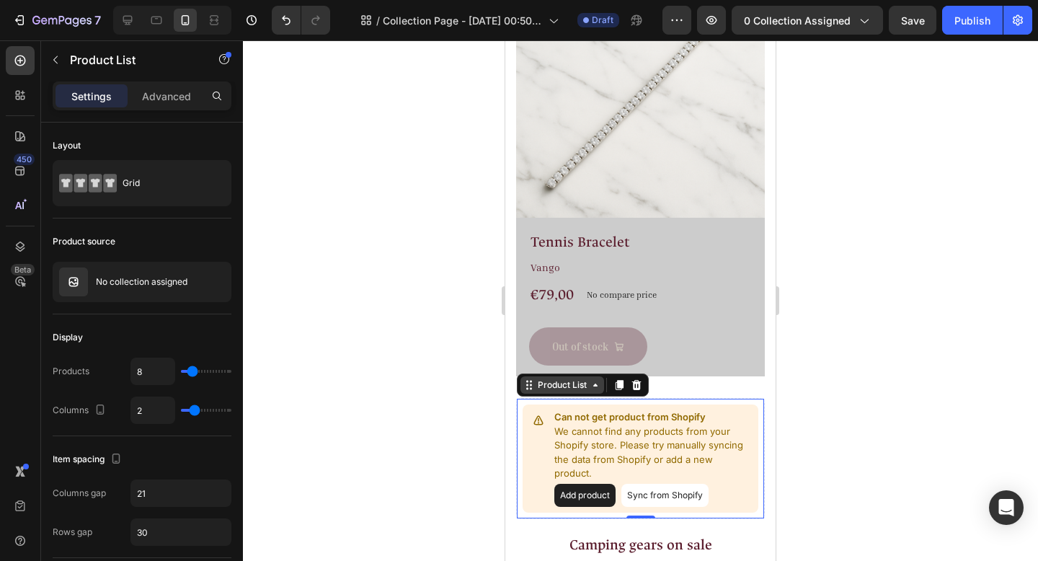
click at [570, 378] on div "Product List" at bounding box center [562, 384] width 55 height 13
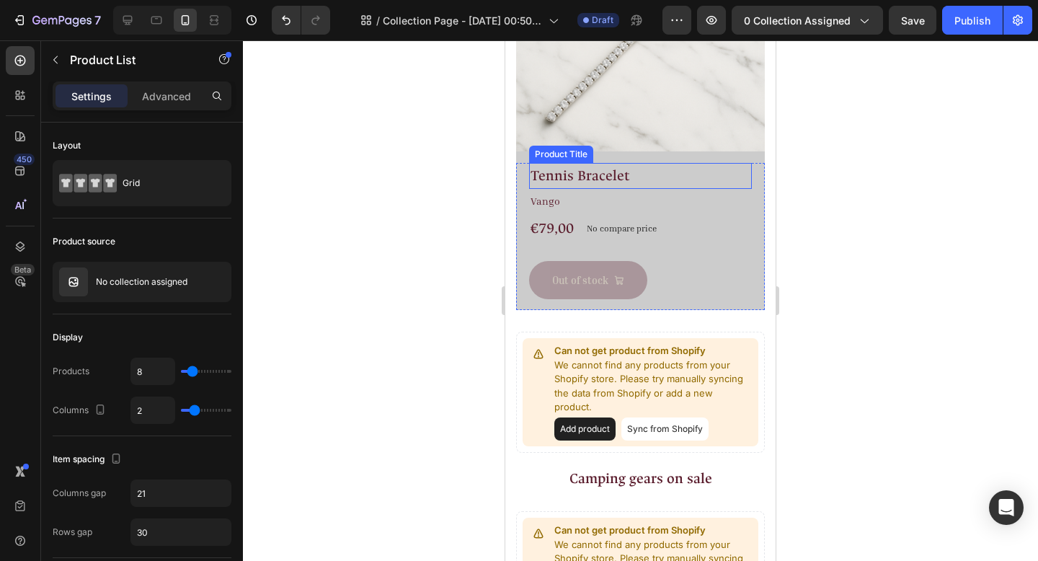
scroll to position [738, 0]
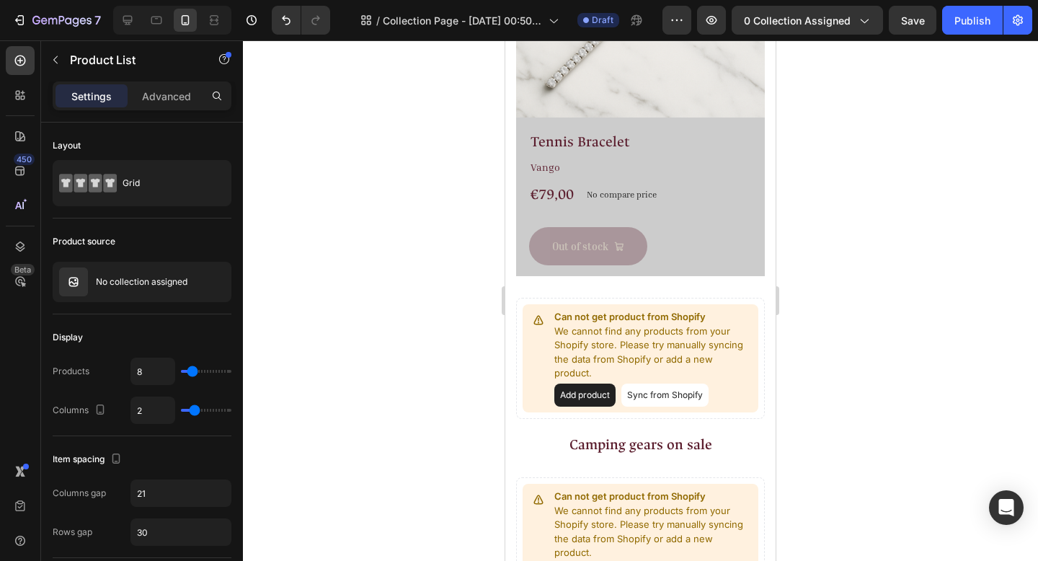
click at [645, 386] on button "Sync from Shopify" at bounding box center [664, 395] width 87 height 23
click at [645, 384] on button "Sync from Shopify" at bounding box center [664, 395] width 87 height 23
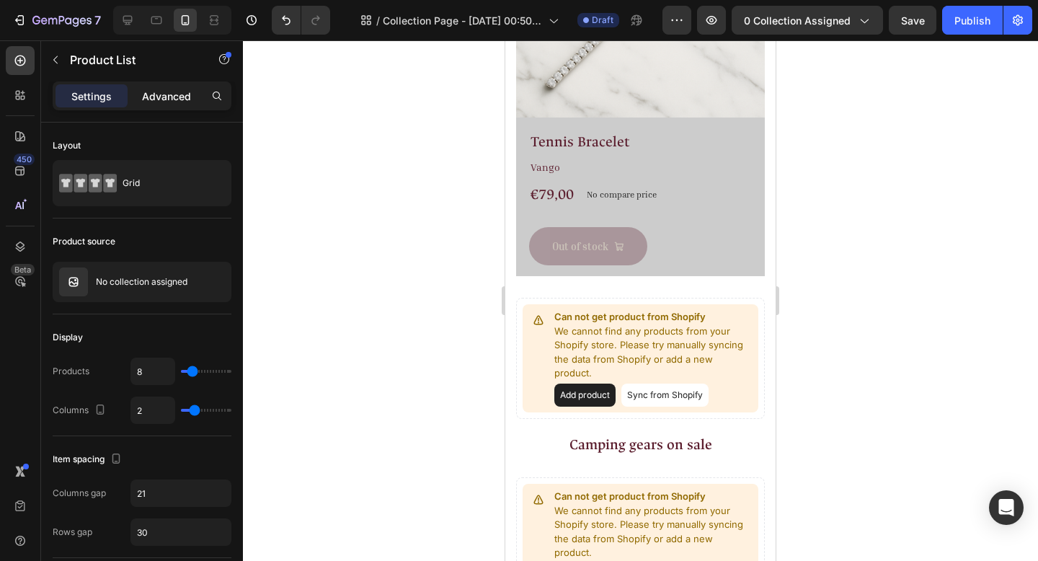
click at [141, 95] on div "Advanced" at bounding box center [166, 95] width 72 height 23
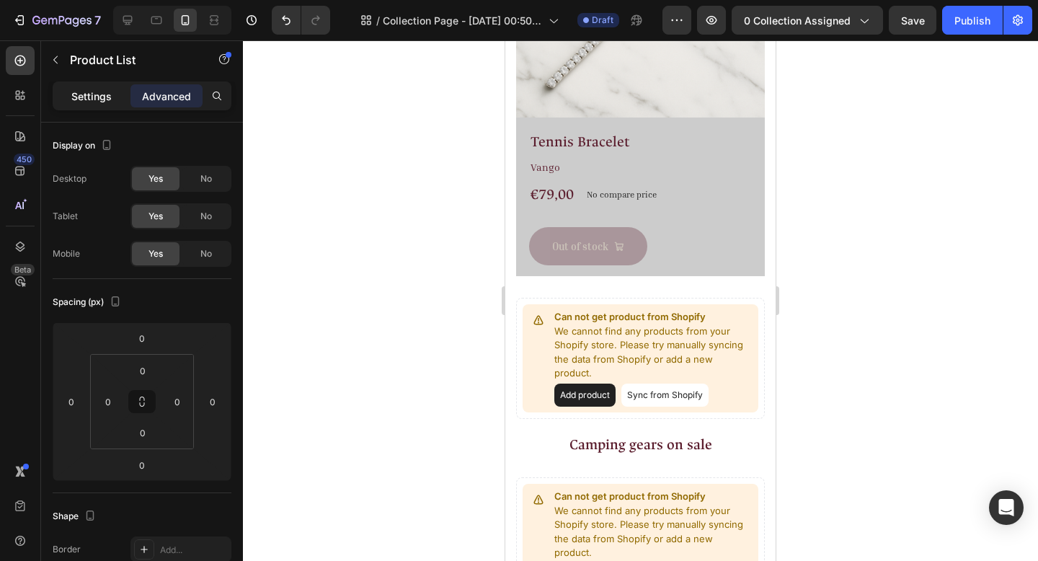
click at [112, 94] on div "Settings" at bounding box center [92, 95] width 72 height 23
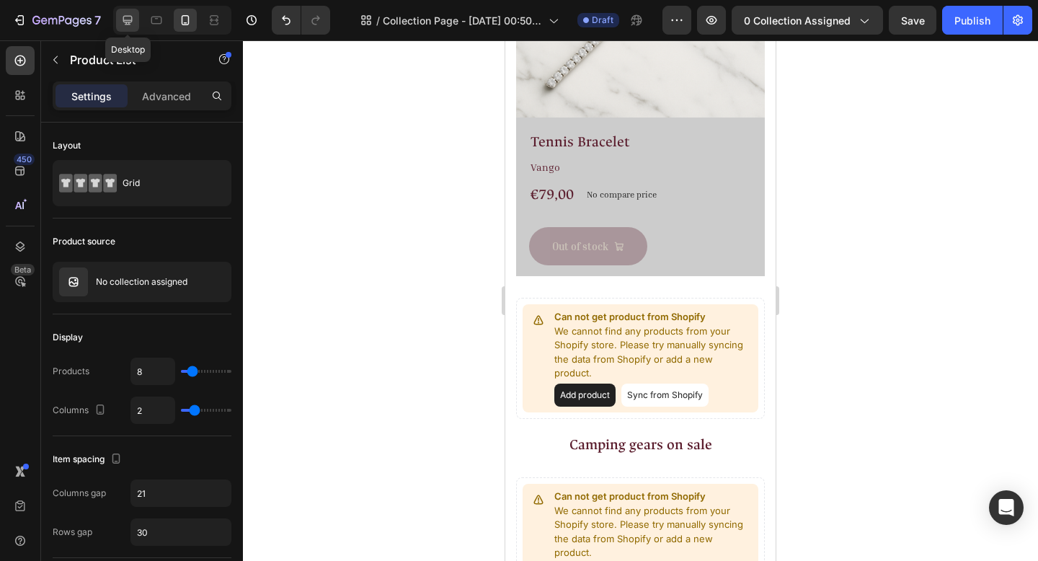
click at [134, 19] on div at bounding box center [127, 20] width 23 height 23
type input "4"
type input "30"
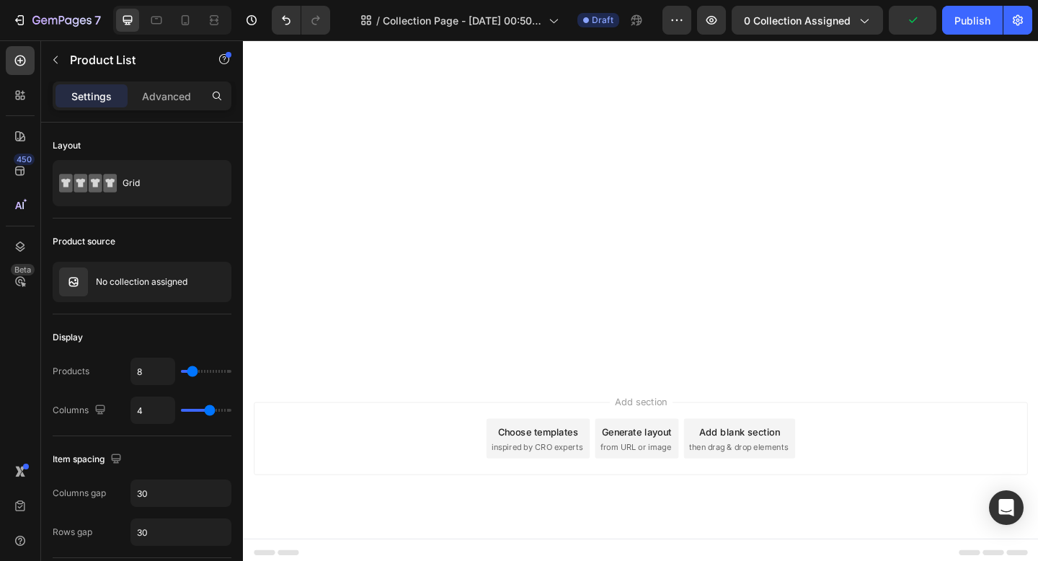
scroll to position [212, 0]
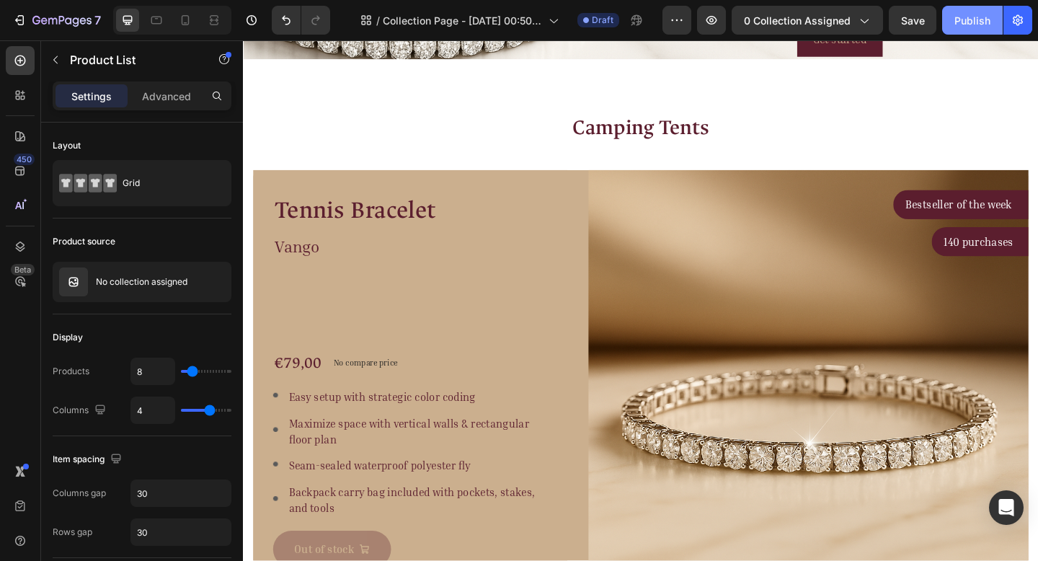
click at [965, 17] on div "Publish" at bounding box center [973, 20] width 36 height 15
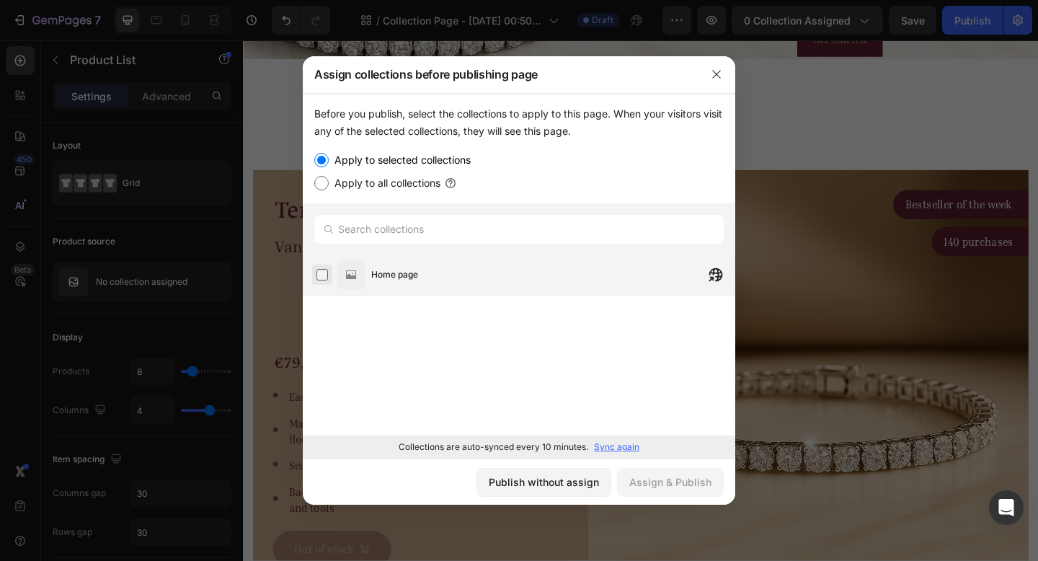
click at [324, 275] on label at bounding box center [322, 275] width 12 height 12
click at [650, 484] on div "Assign & Publish" at bounding box center [670, 481] width 82 height 15
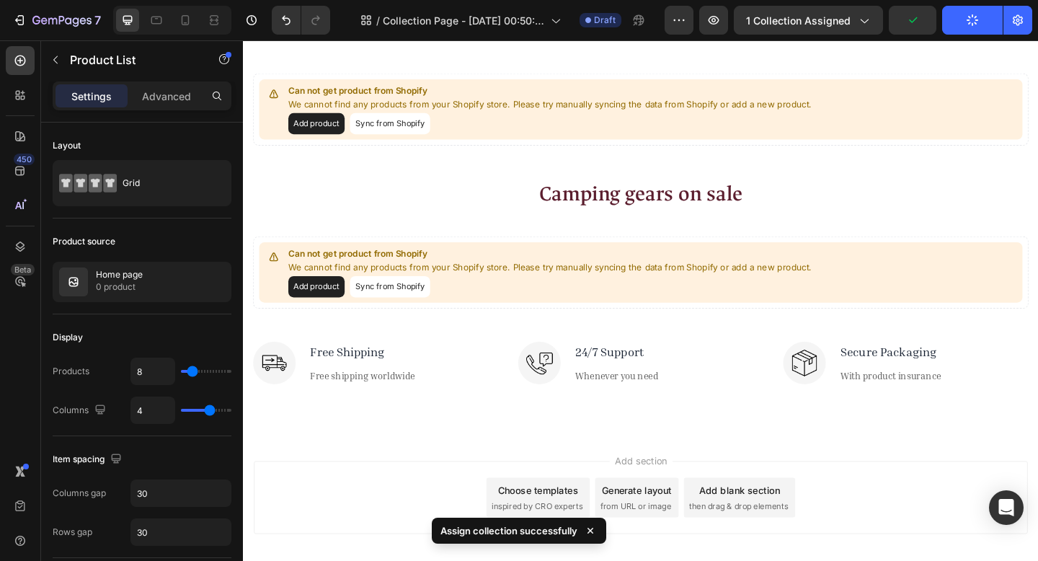
scroll to position [893, 0]
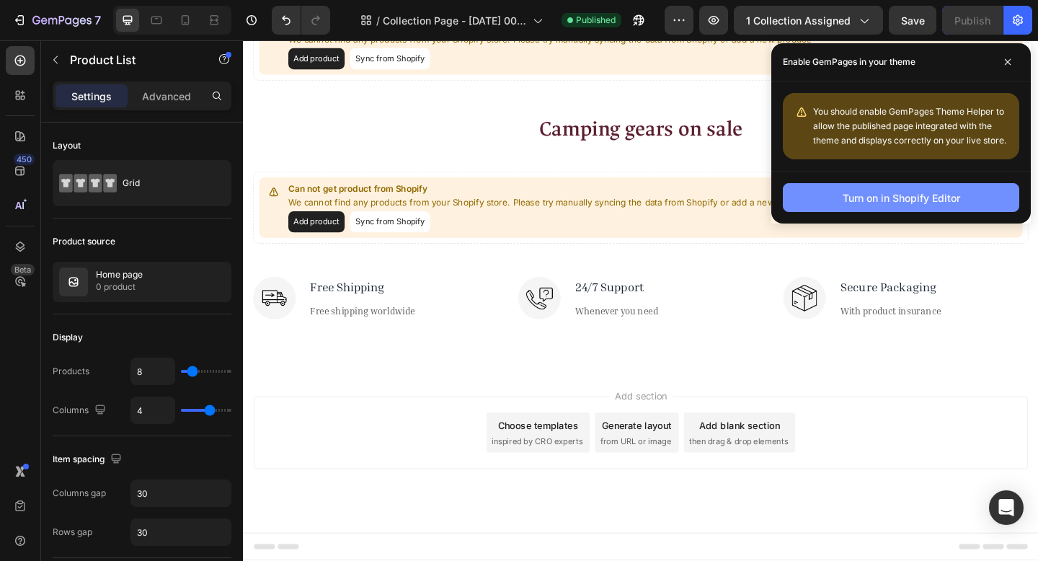
click at [871, 202] on div "Turn on in Shopify Editor" at bounding box center [902, 197] width 118 height 15
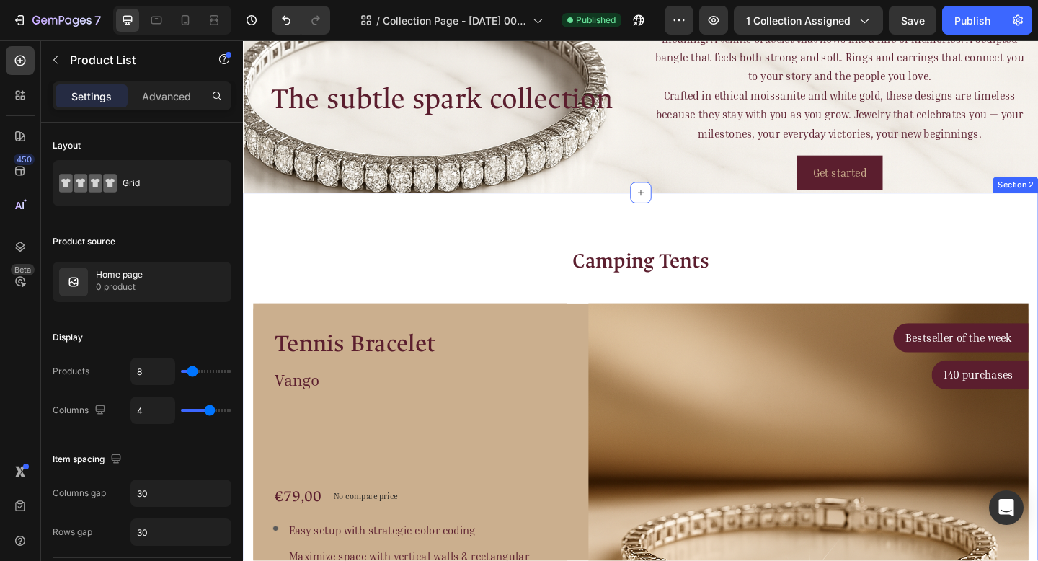
scroll to position [0, 0]
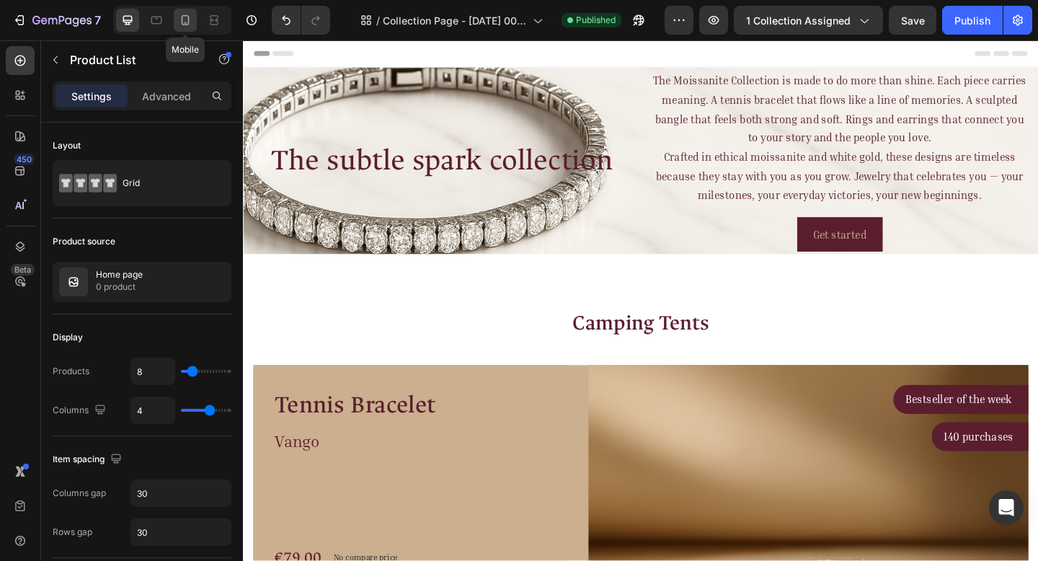
click at [190, 19] on icon at bounding box center [185, 20] width 14 height 14
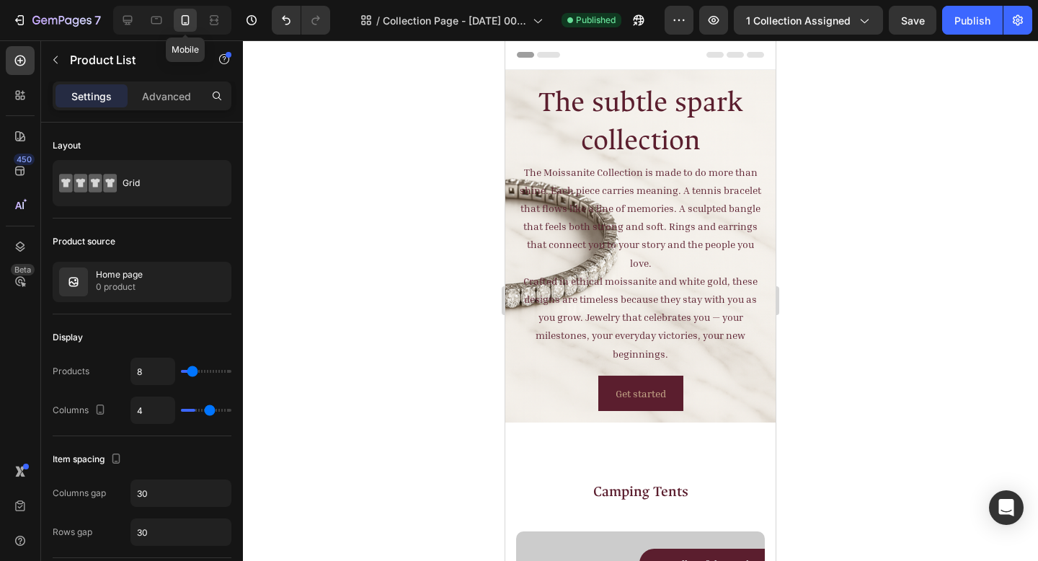
type input "2"
type input "21"
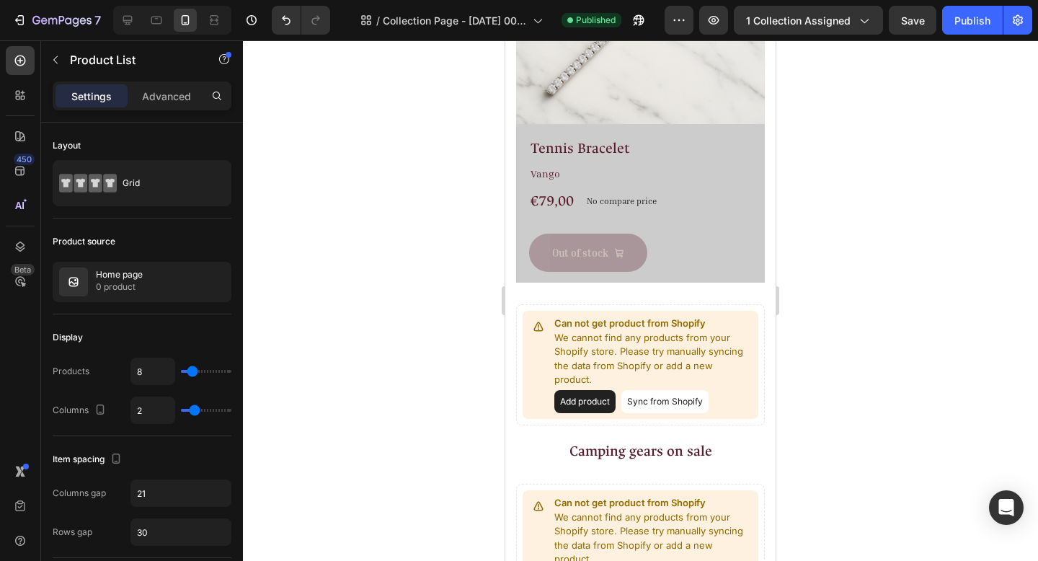
scroll to position [913, 0]
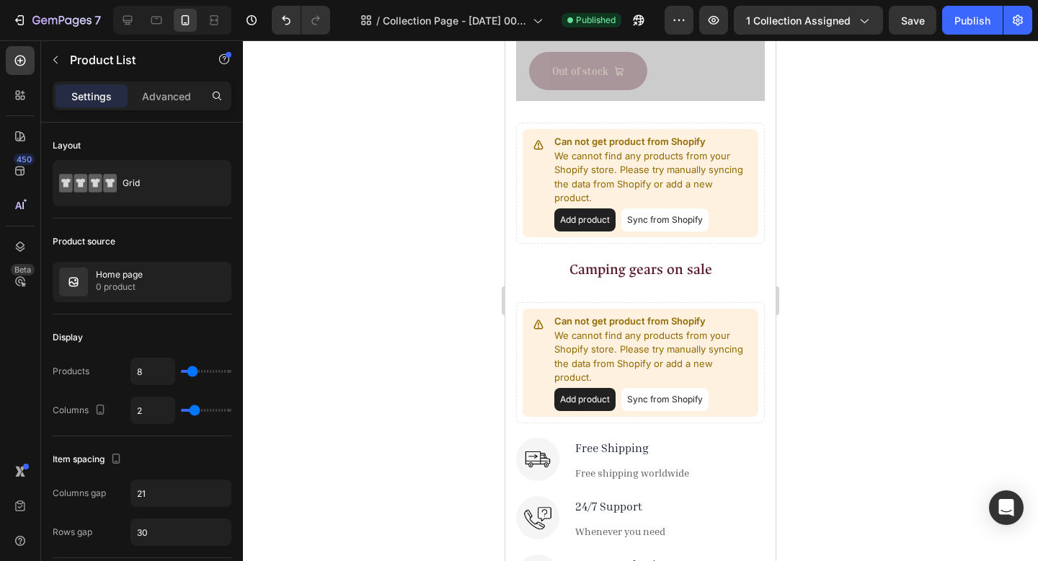
click at [650, 214] on button "Sync from Shopify" at bounding box center [664, 219] width 87 height 23
click at [654, 209] on button "Sync from Shopify" at bounding box center [664, 219] width 87 height 23
click at [656, 208] on button "Sync from Shopify" at bounding box center [664, 219] width 87 height 23
click at [657, 208] on button "Sync from Shopify" at bounding box center [664, 219] width 87 height 23
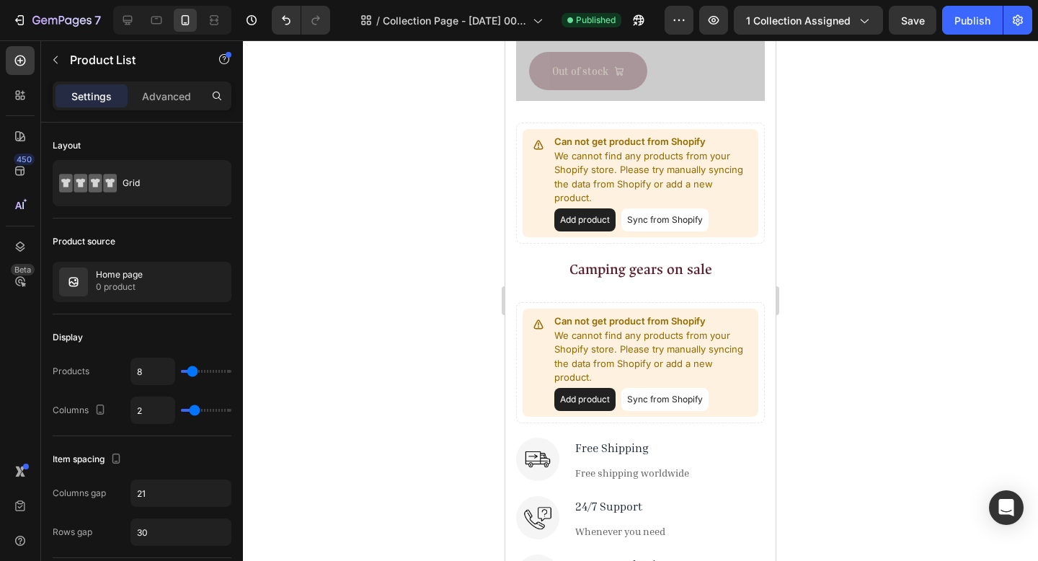
click at [657, 208] on button "Sync from Shopify" at bounding box center [664, 219] width 87 height 23
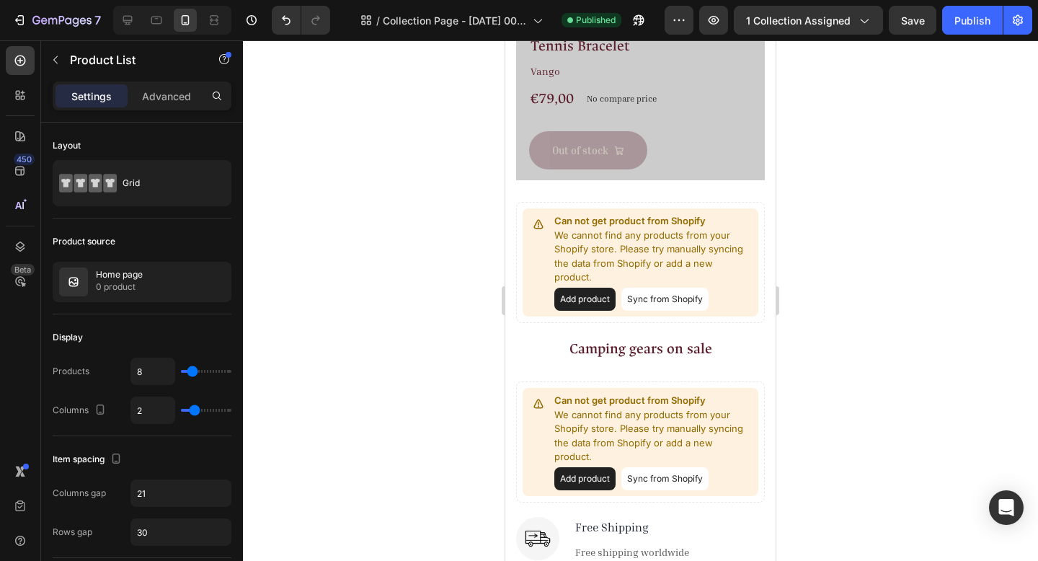
scroll to position [828, 0]
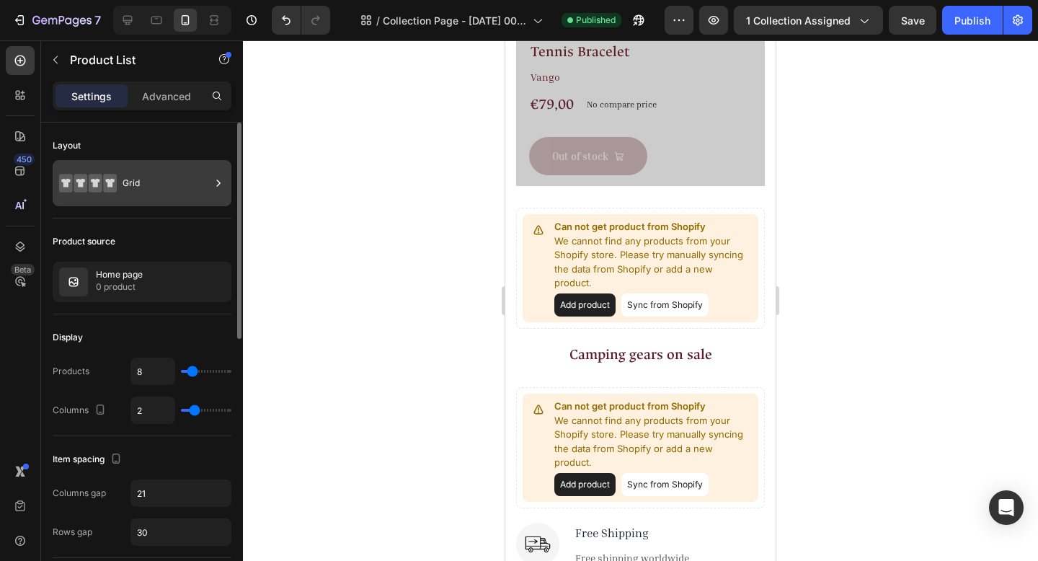
click at [123, 182] on div "Grid" at bounding box center [167, 183] width 88 height 33
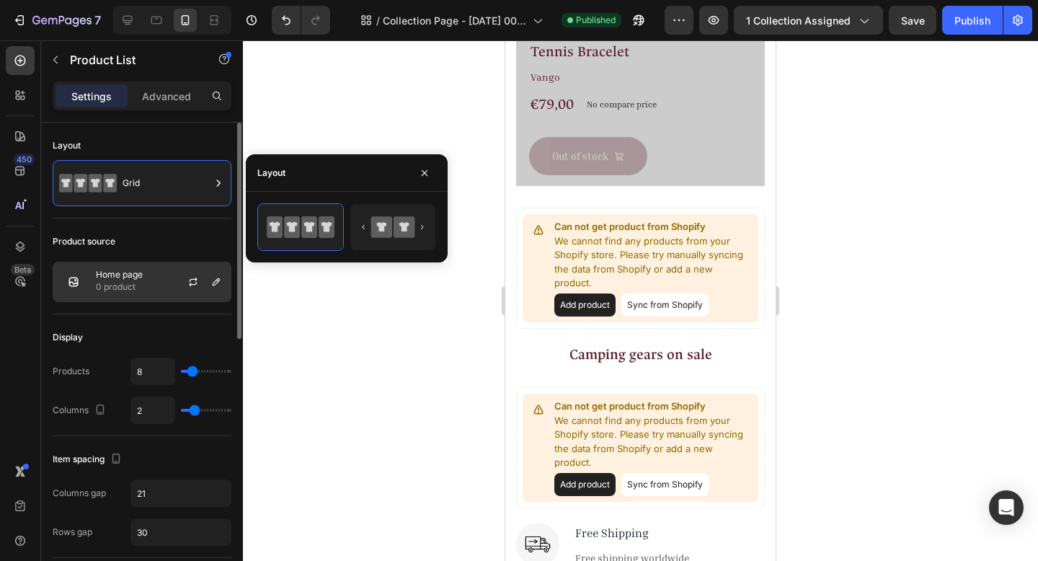
click at [123, 288] on p "0 product" at bounding box center [119, 287] width 47 height 14
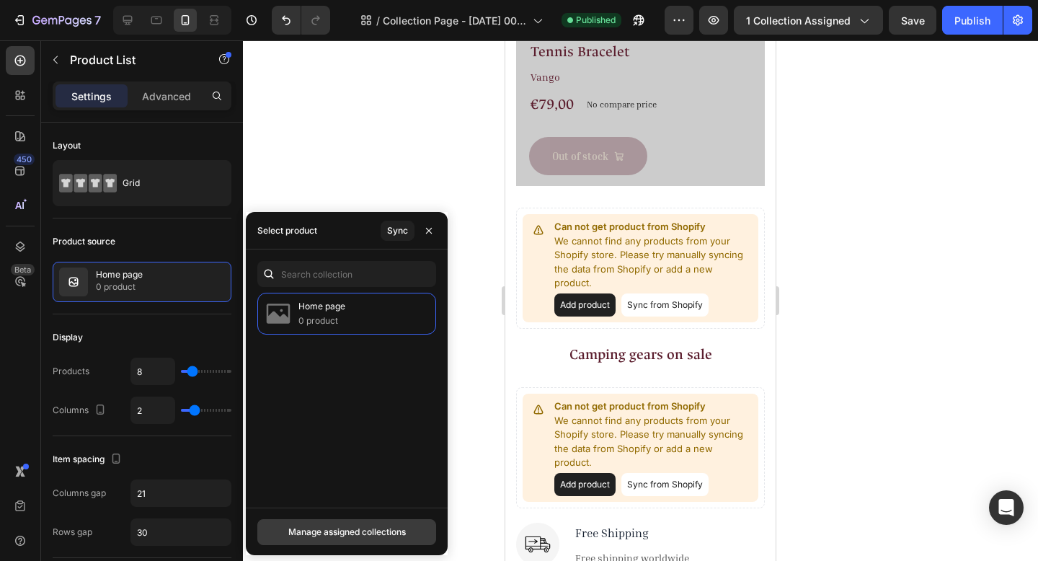
click at [342, 535] on div "Manage assigned collections" at bounding box center [347, 532] width 118 height 13
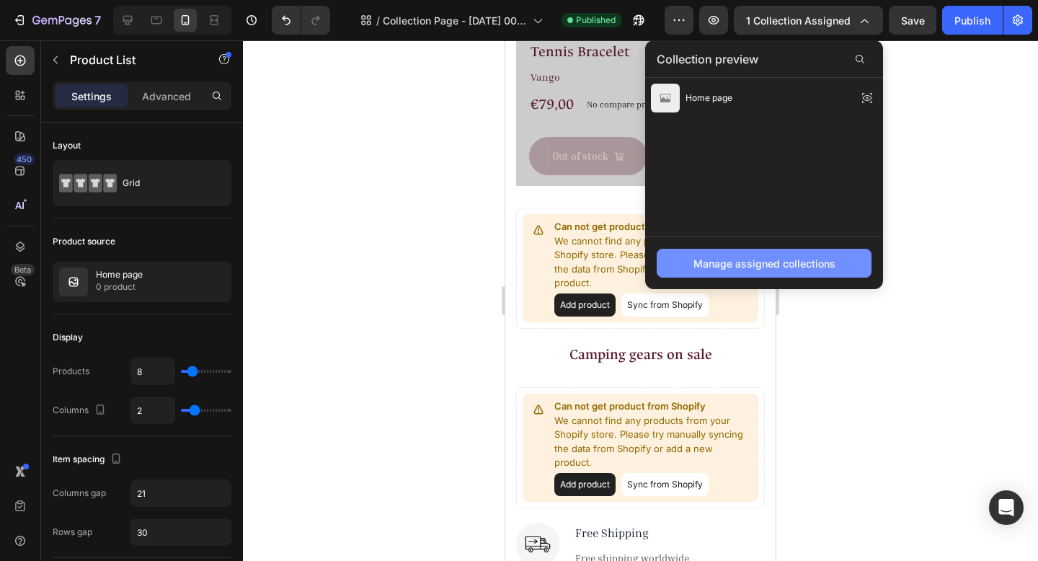
click at [740, 259] on div "Manage assigned collections" at bounding box center [765, 263] width 142 height 15
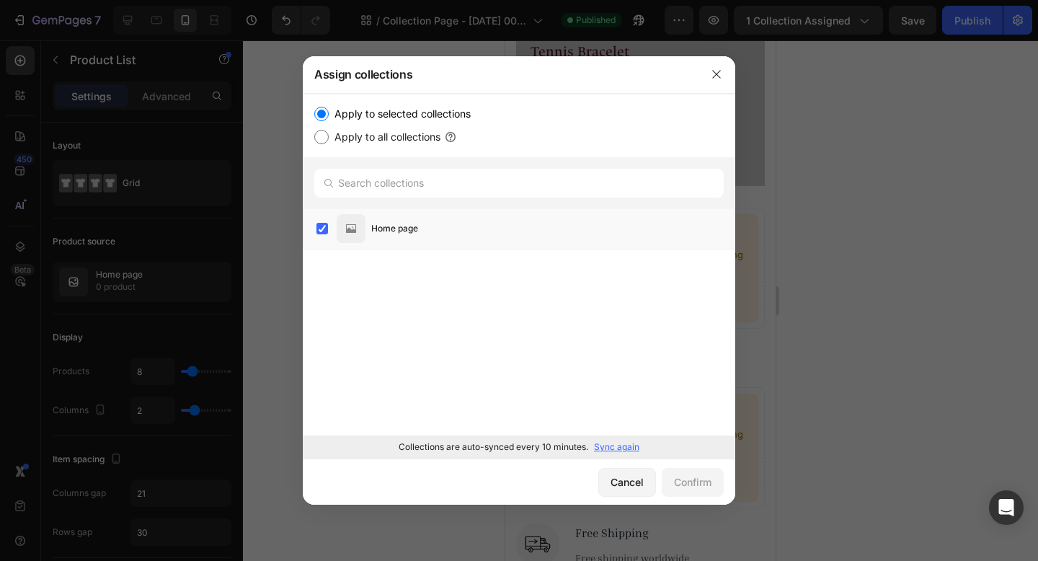
click at [384, 133] on label "Apply to all collections" at bounding box center [385, 136] width 112 height 17
click at [329, 133] on input "Apply to all collections" at bounding box center [321, 137] width 14 height 14
radio input "true"
click at [673, 491] on button "Confirm" at bounding box center [693, 482] width 62 height 29
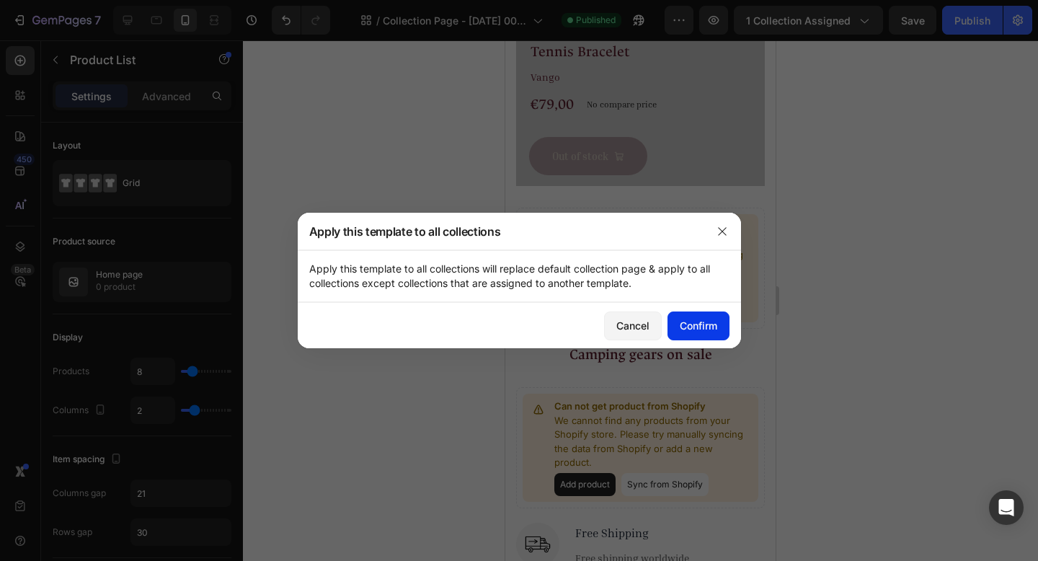
click at [714, 325] on div "Confirm" at bounding box center [698, 325] width 37 height 15
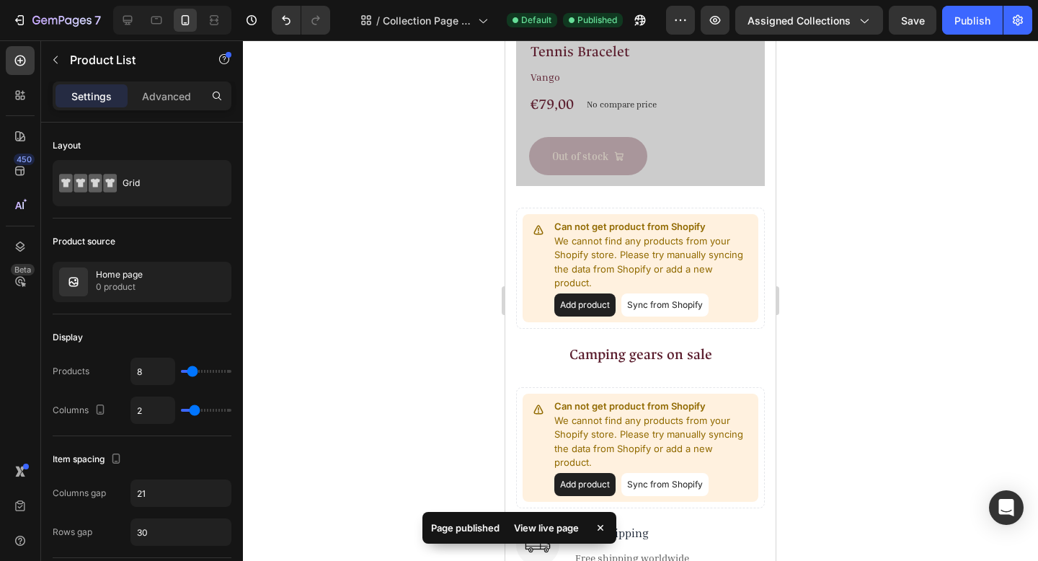
click at [655, 293] on button "Sync from Shopify" at bounding box center [664, 304] width 87 height 23
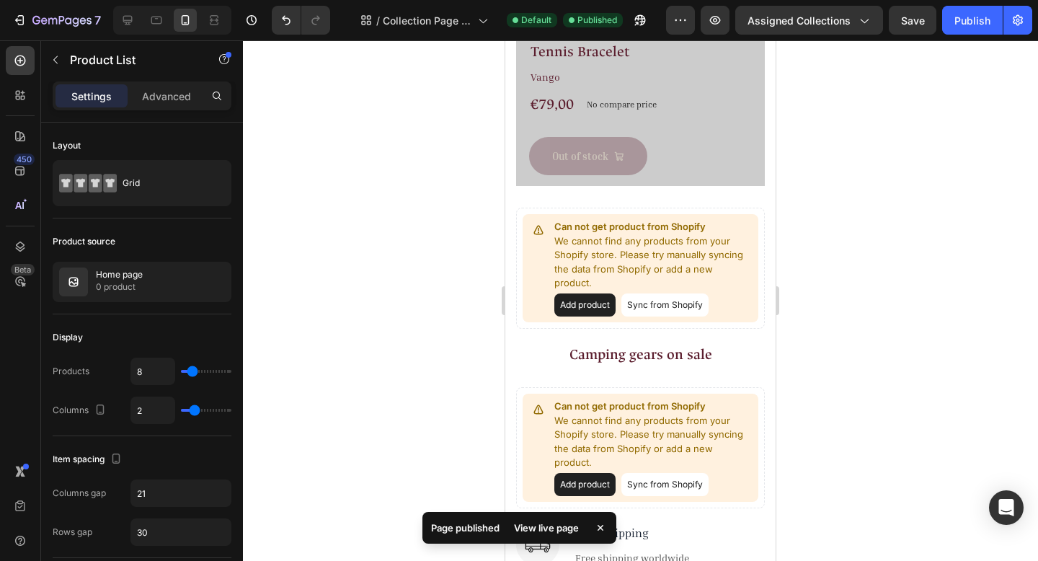
click at [655, 293] on button "Sync from Shopify" at bounding box center [664, 304] width 87 height 23
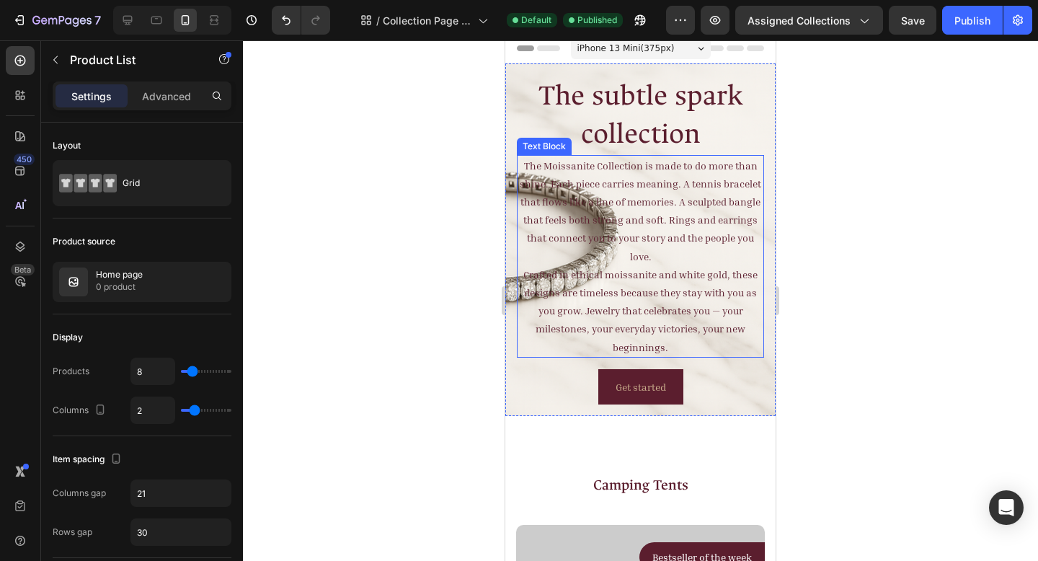
scroll to position [0, 0]
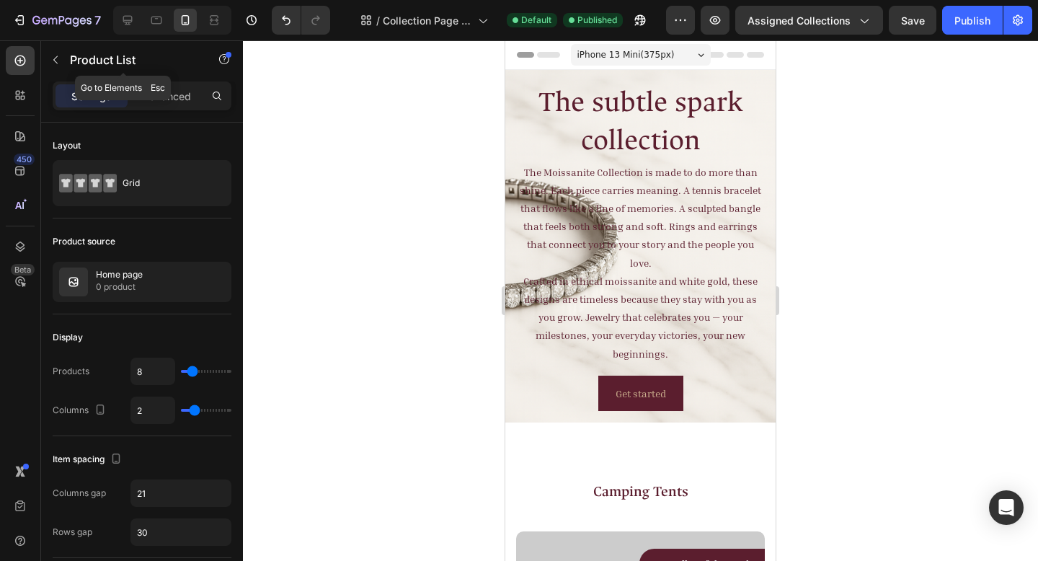
click at [47, 63] on button "button" at bounding box center [55, 59] width 23 height 23
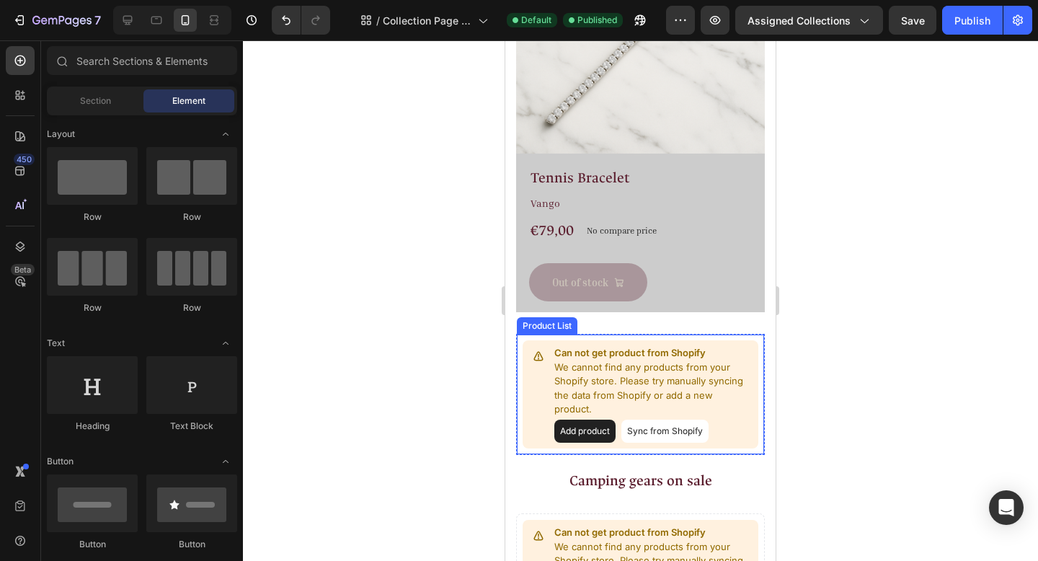
scroll to position [701, 0]
click at [589, 420] on button "Add product" at bounding box center [584, 431] width 61 height 23
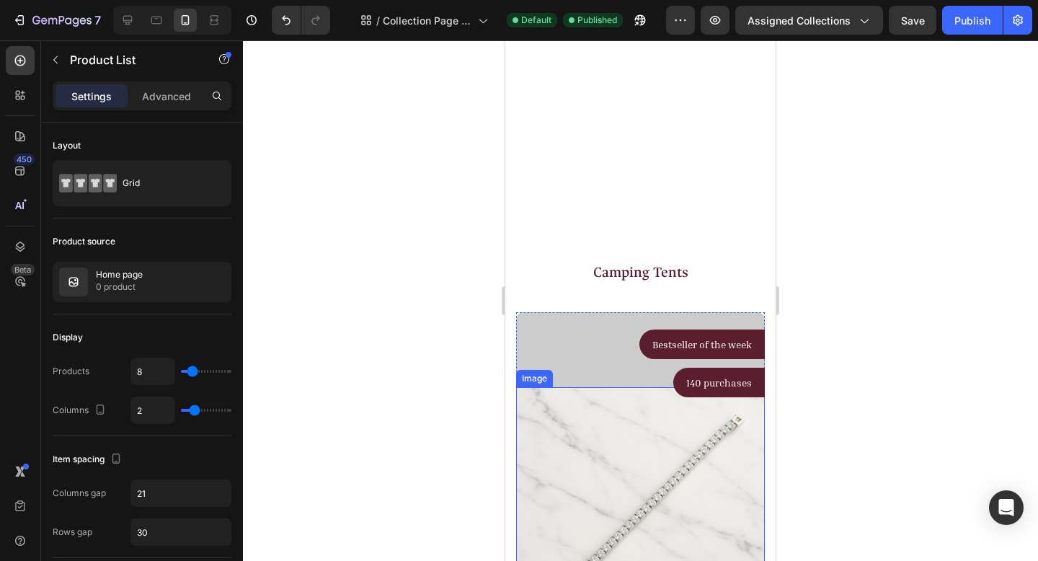
scroll to position [123, 0]
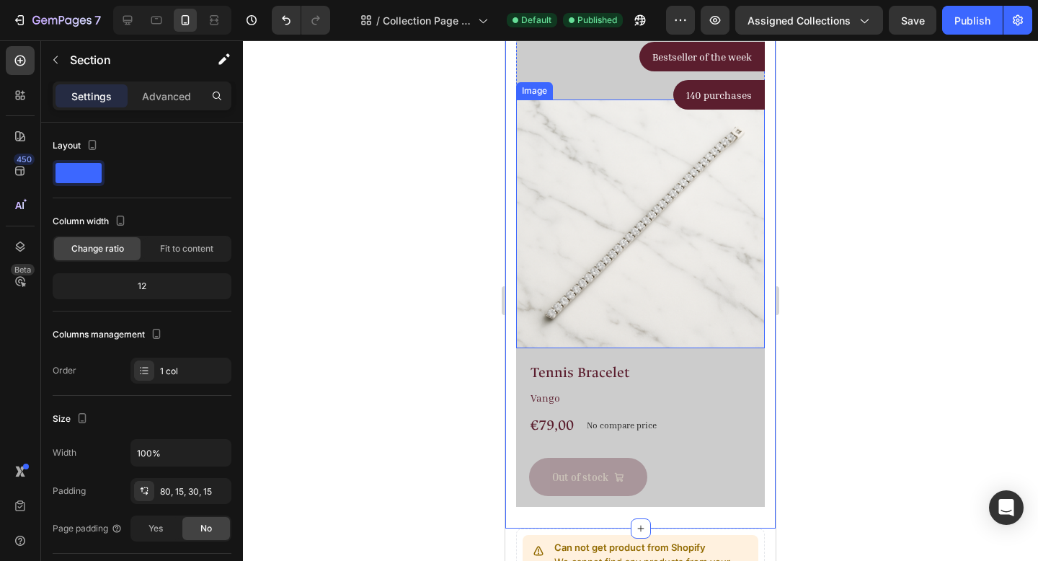
scroll to position [670, 0]
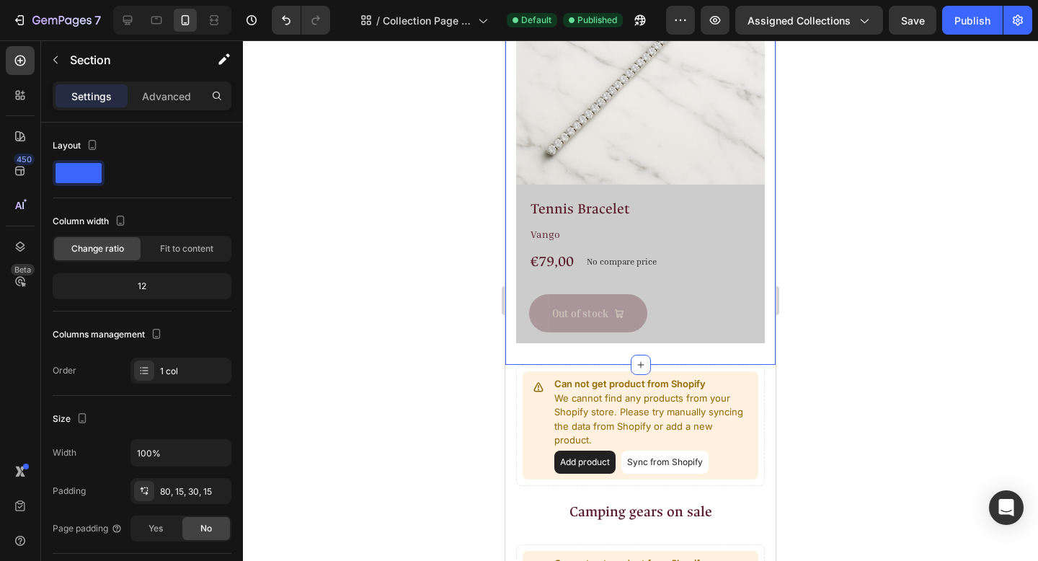
click at [672, 346] on div "Camping Tents Heading Row Tennis Bracelet Product Title Vango Text block €79,00…" at bounding box center [640, 58] width 270 height 613
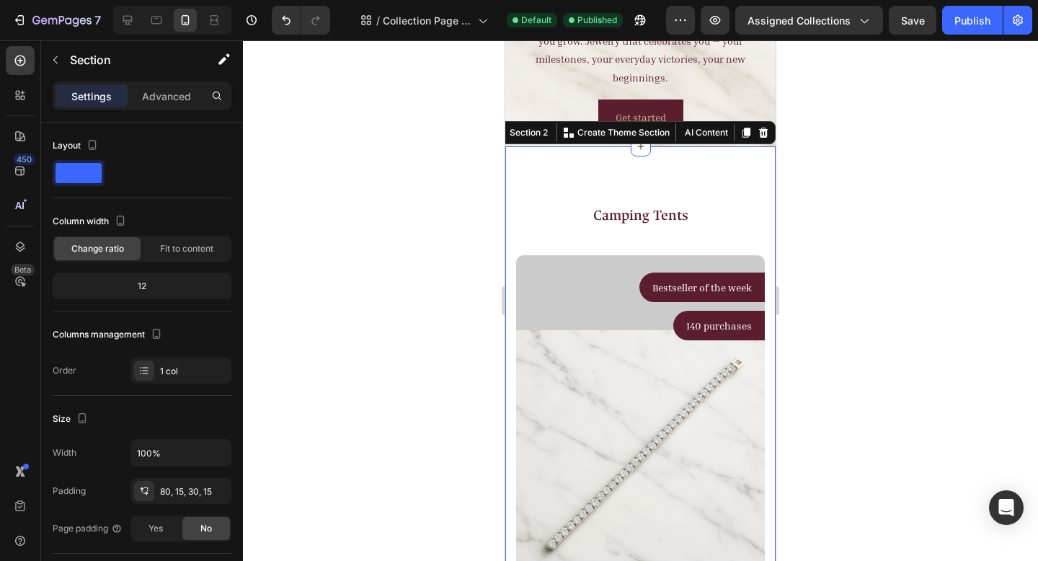
scroll to position [276, 0]
click at [743, 131] on icon at bounding box center [747, 133] width 8 height 10
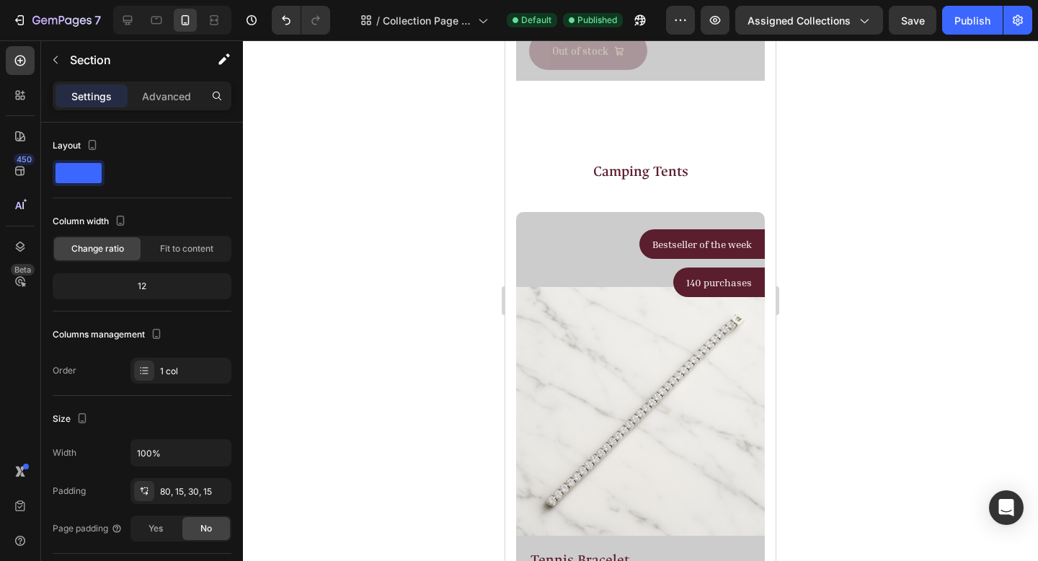
scroll to position [934, 0]
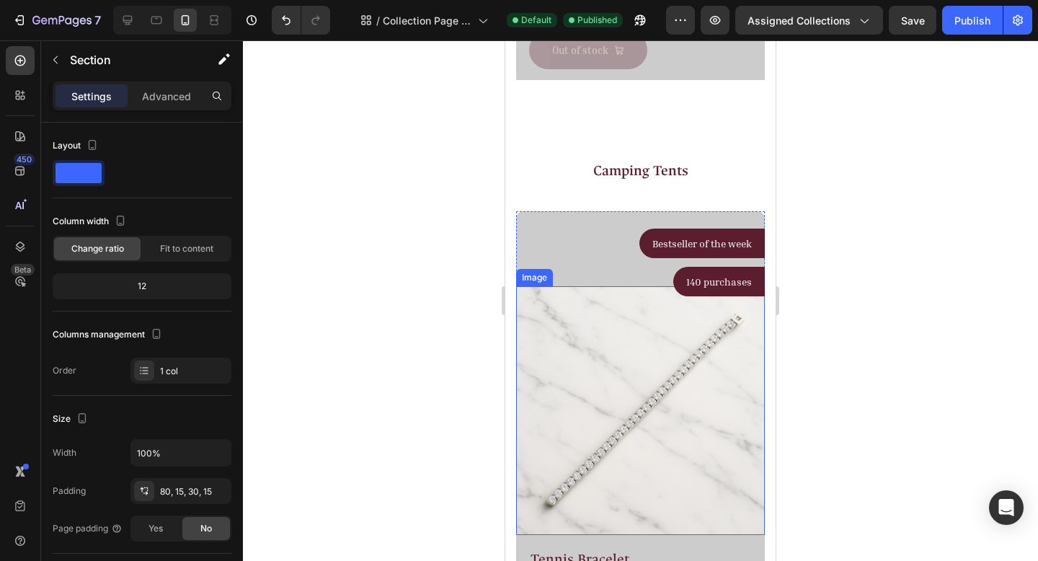
click at [611, 371] on img at bounding box center [640, 410] width 249 height 249
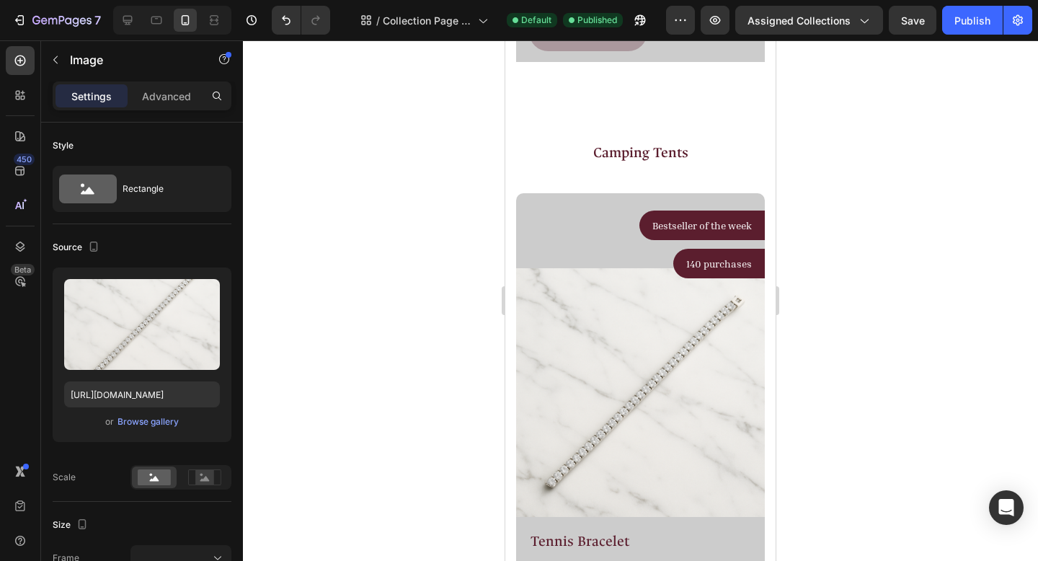
scroll to position [947, 0]
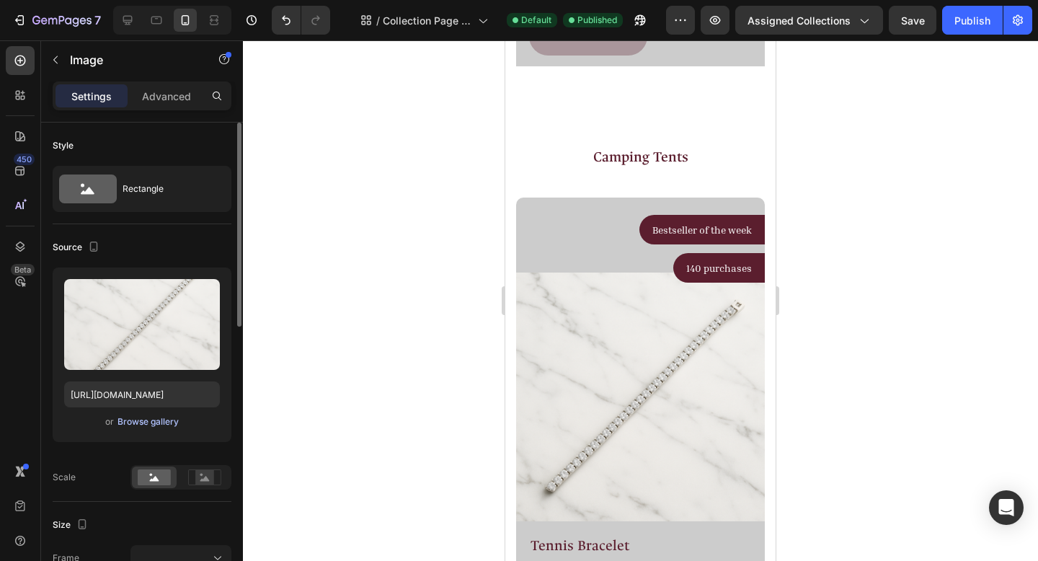
click at [157, 420] on div "Browse gallery" at bounding box center [148, 421] width 61 height 13
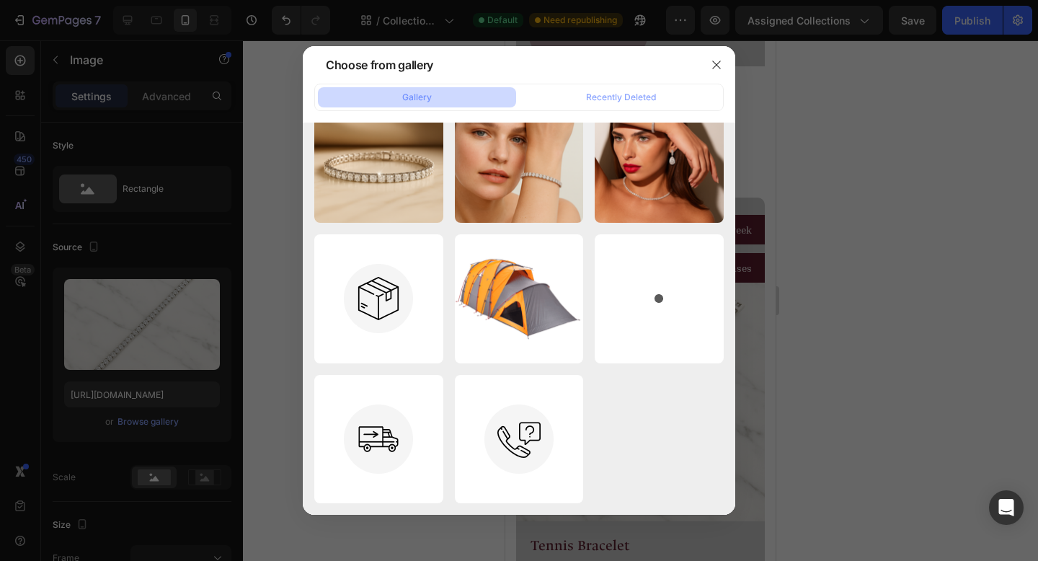
scroll to position [0, 0]
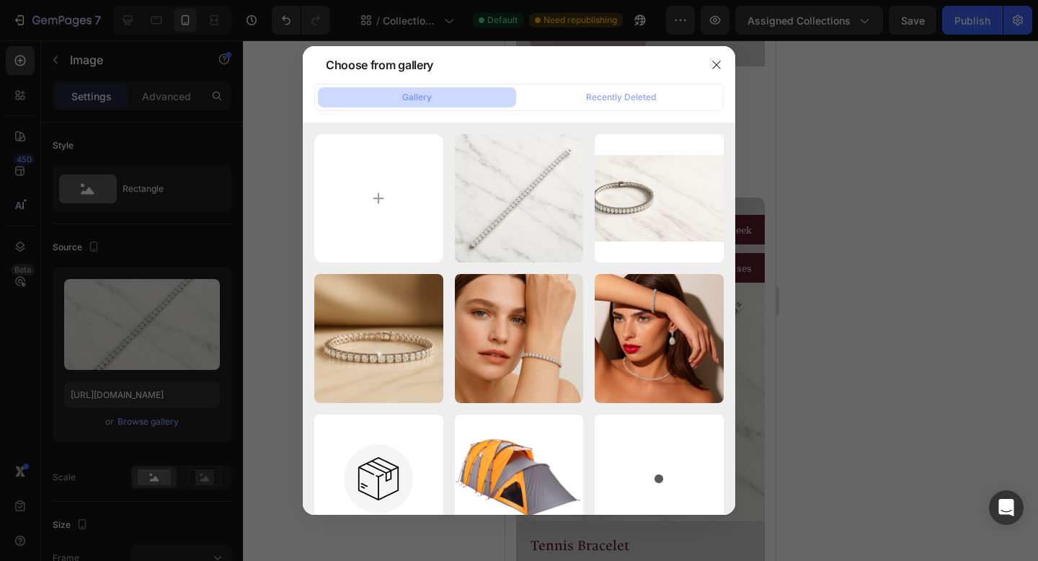
type input "C:\fakepath\ChatGPT Image Aug 23, 2025, 03_27_08 AM (2).png"
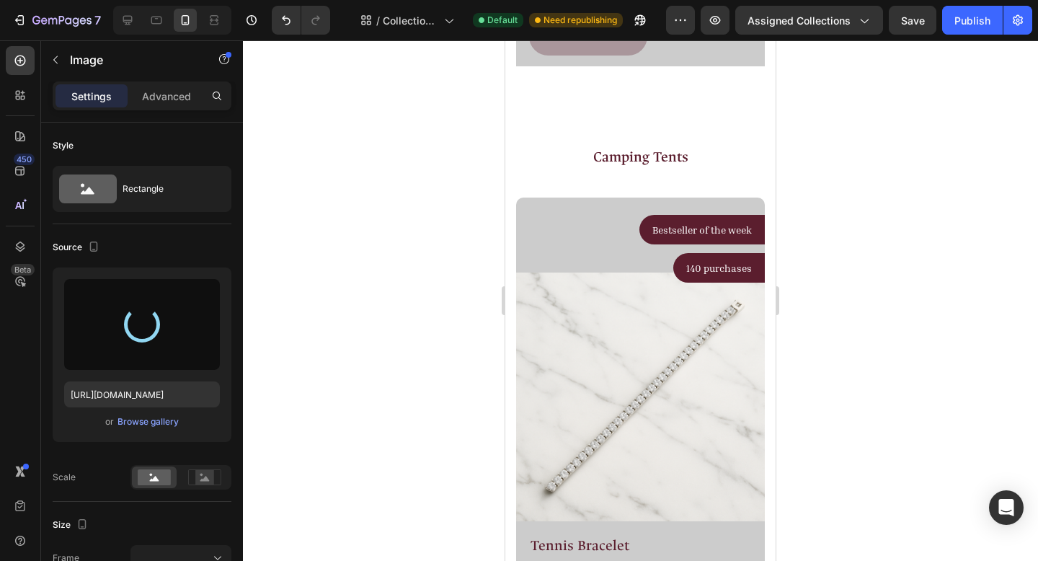
type input "https://cdn.shopify.com/s/files/1/0916/1362/6753/files/gempages_581117217047839…"
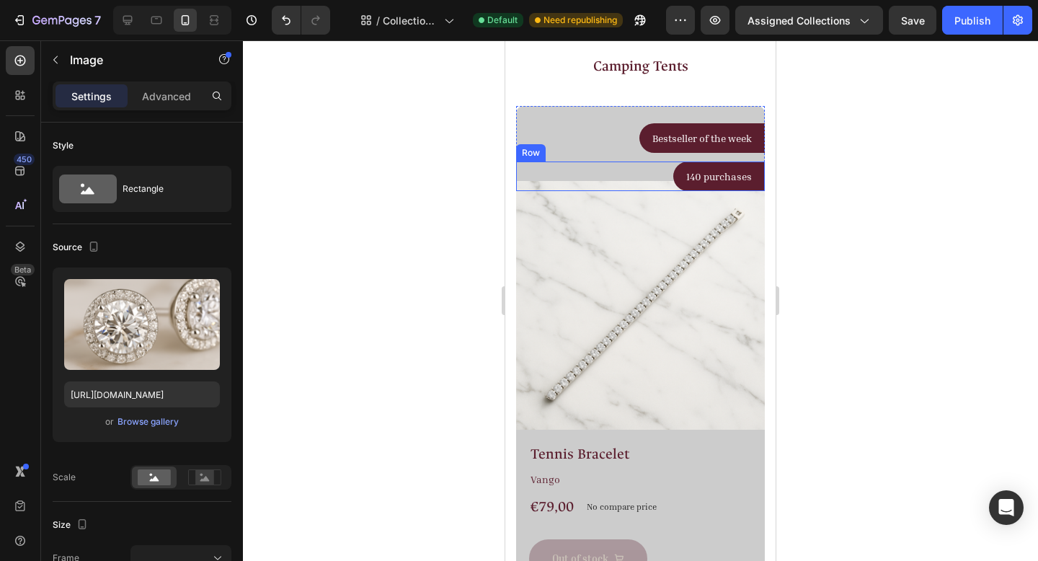
scroll to position [414, 0]
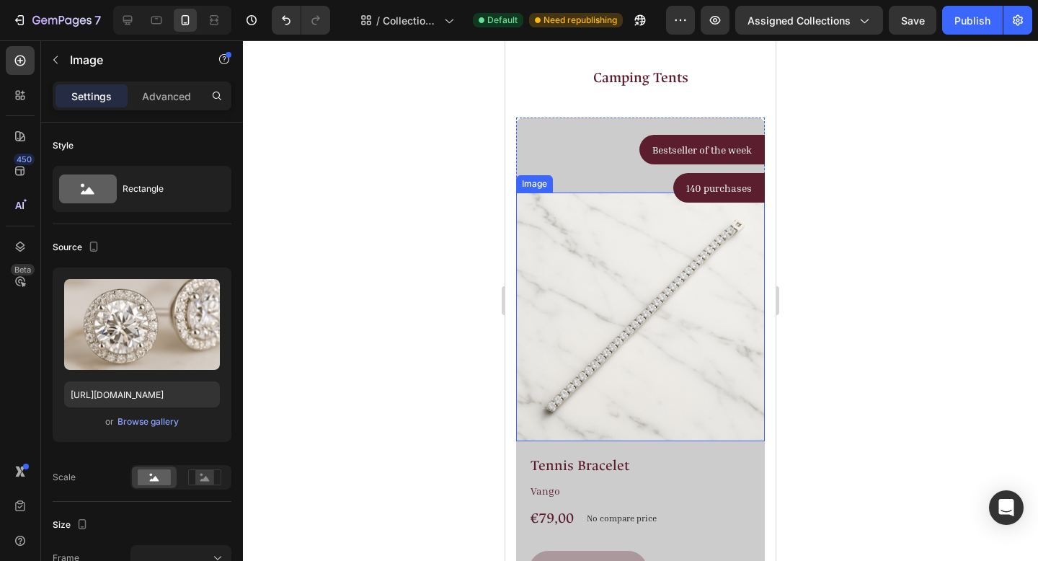
click at [595, 249] on img at bounding box center [640, 316] width 249 height 249
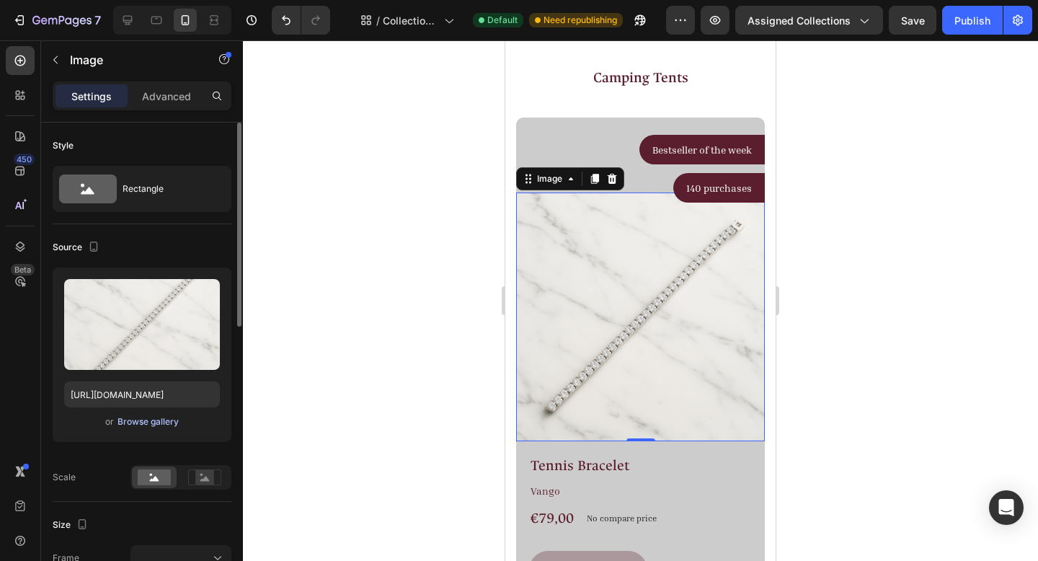
click at [147, 422] on div "Browse gallery" at bounding box center [148, 421] width 61 height 13
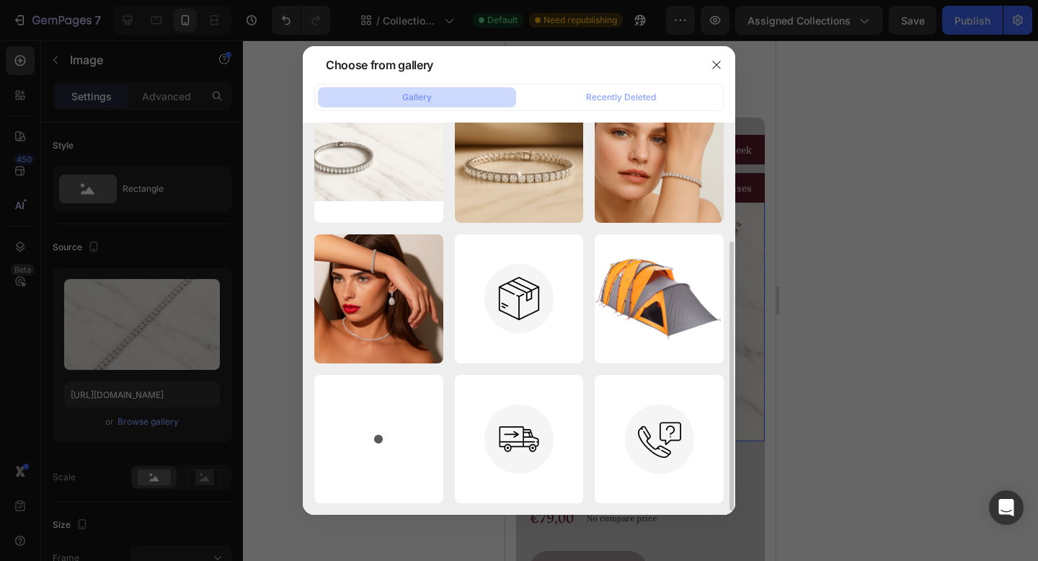
scroll to position [0, 0]
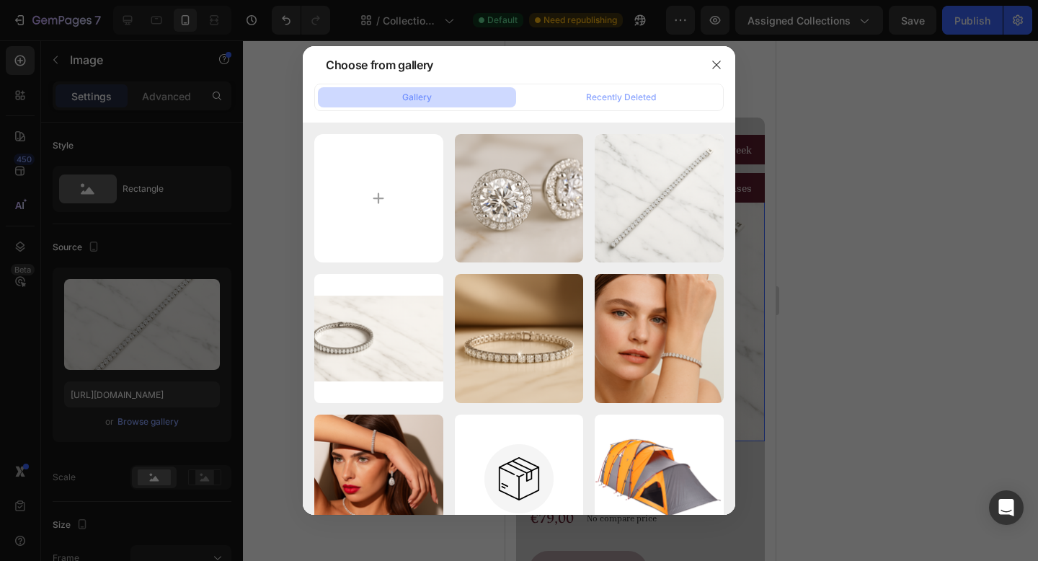
type input "C:\fakepath\ChatGPT Image Aug 26, 2025, 03_56_00 AM (1).png"
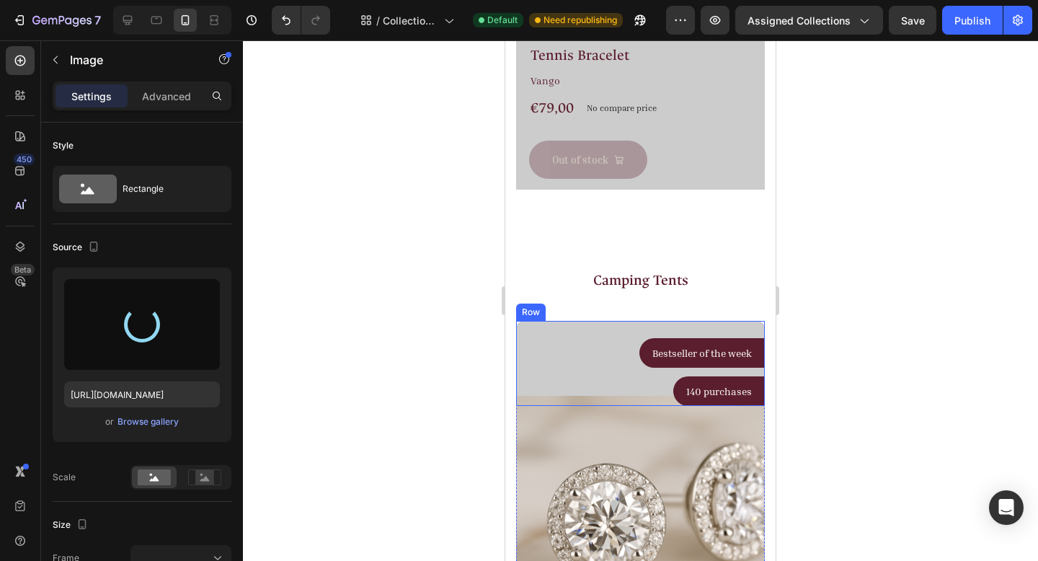
scroll to position [849, 0]
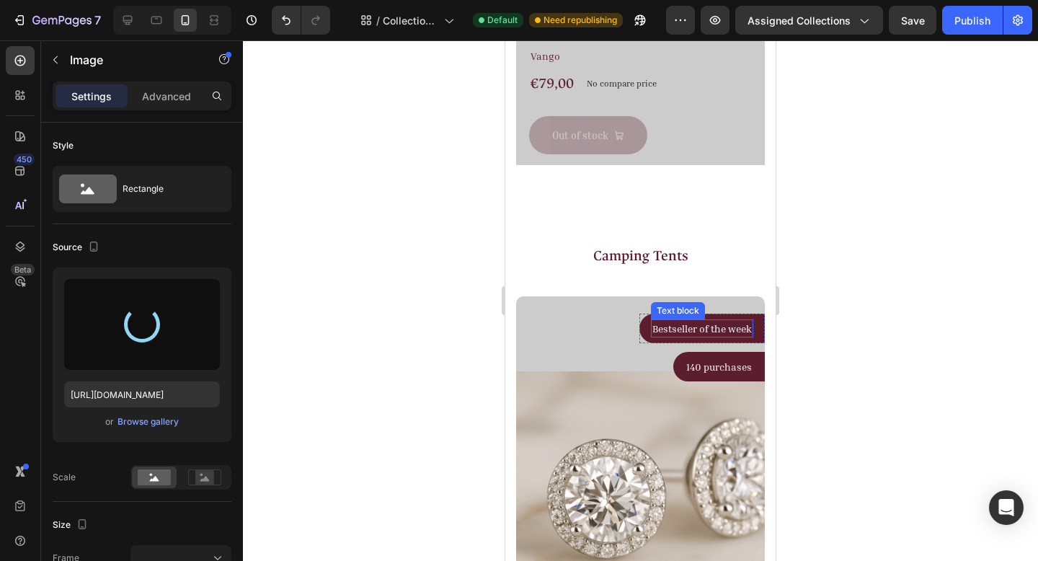
type input "https://cdn.shopify.com/s/files/1/0916/1362/6753/files/gempages_581117217047839…"
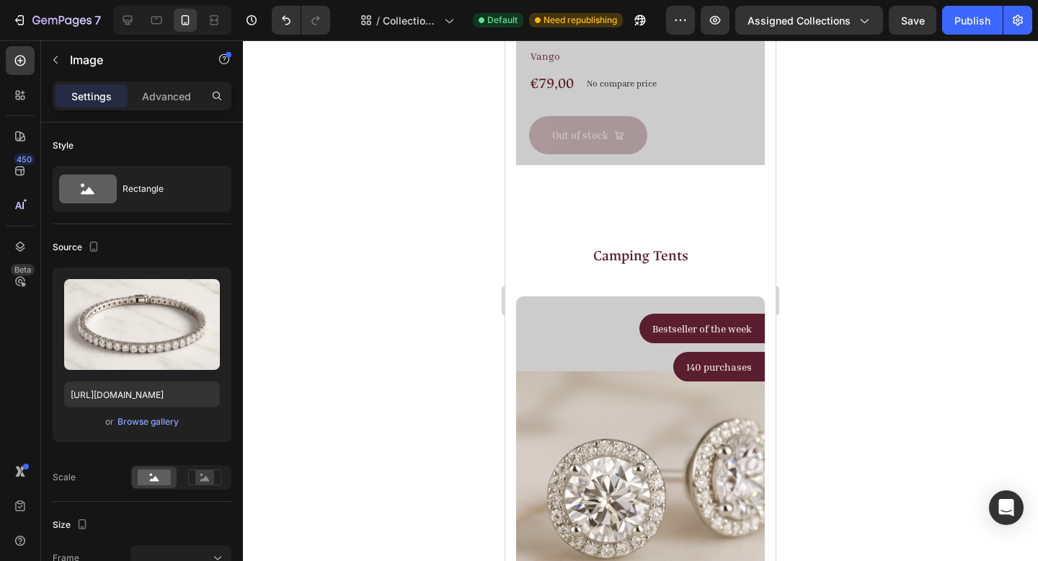
click at [993, 213] on div at bounding box center [640, 300] width 795 height 521
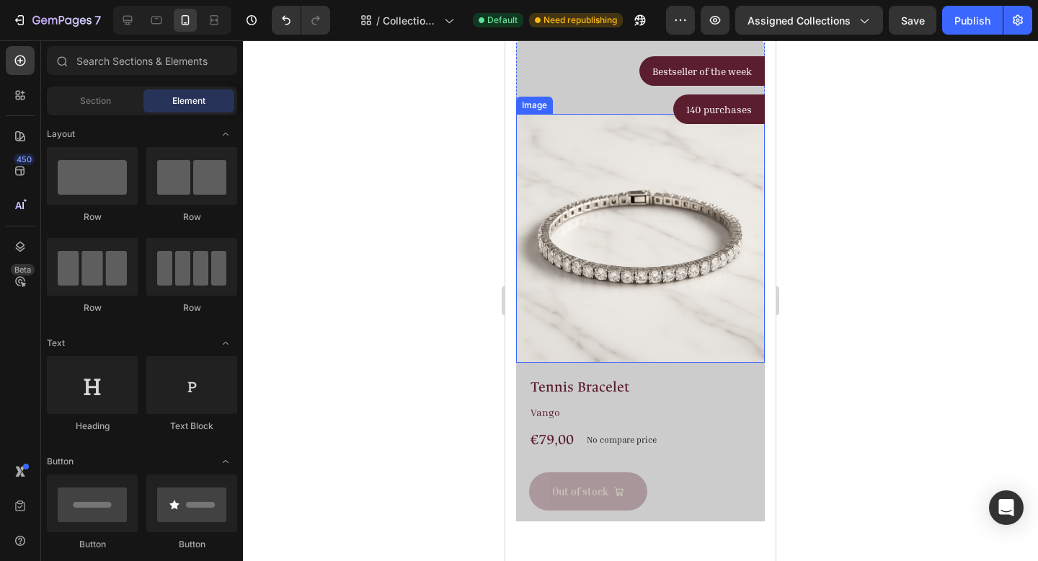
scroll to position [379, 0]
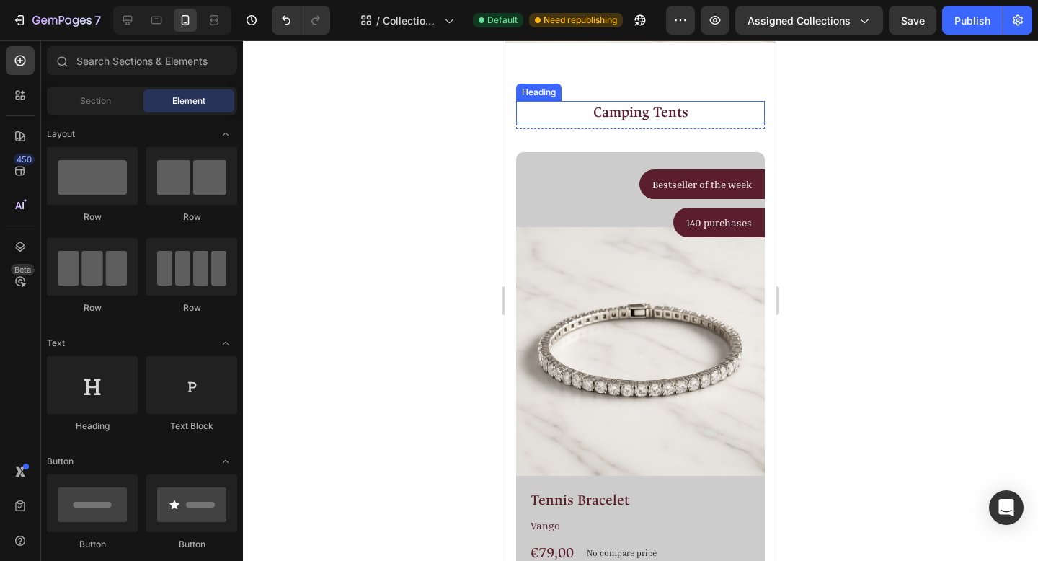
click at [645, 116] on p "Camping Tents" at bounding box center [641, 111] width 246 height 19
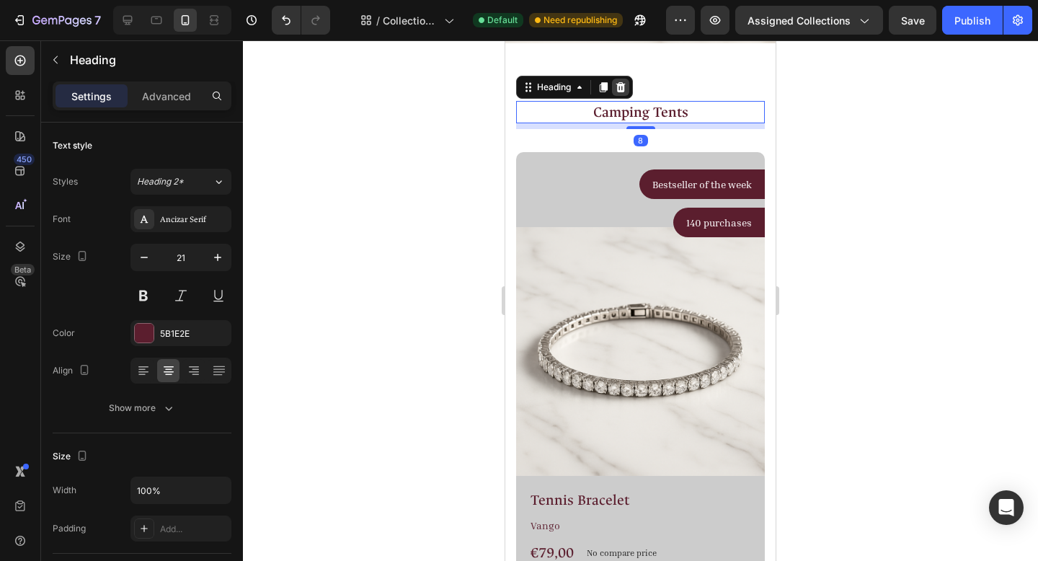
click at [626, 90] on icon at bounding box center [621, 87] width 12 height 12
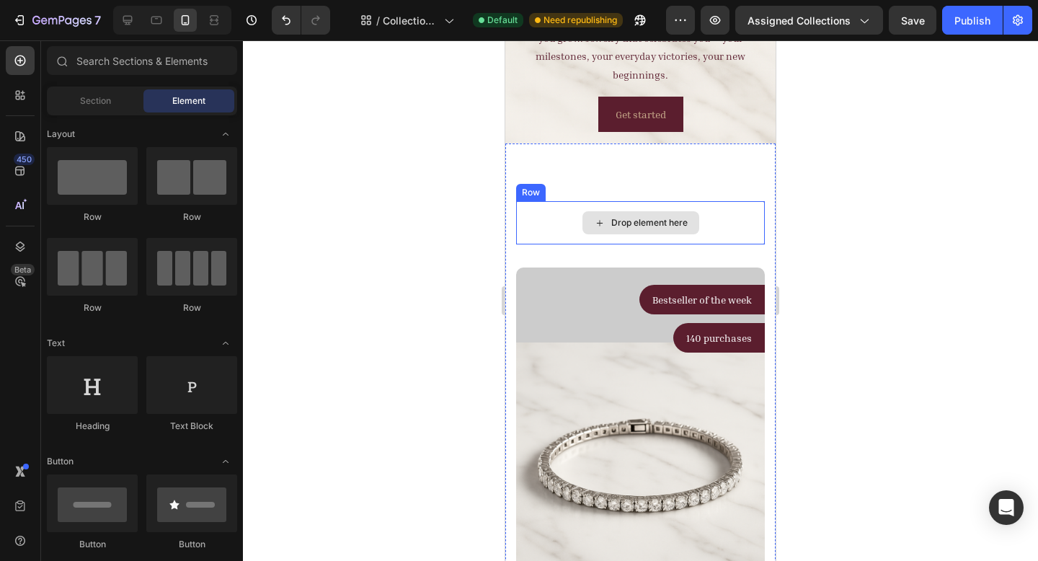
scroll to position [240, 0]
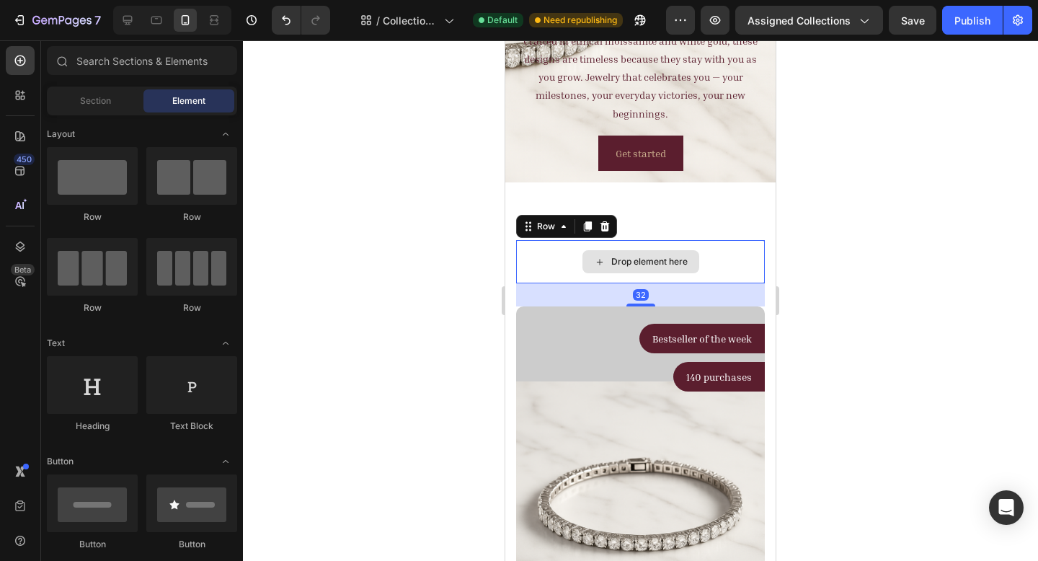
click at [533, 260] on div "Drop element here" at bounding box center [640, 261] width 249 height 43
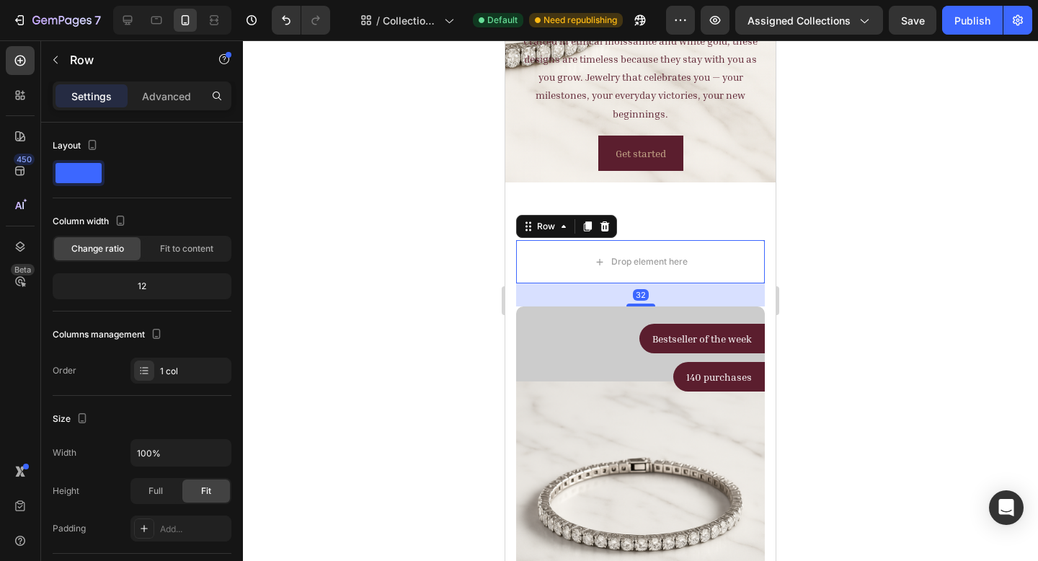
click at [608, 223] on icon at bounding box center [605, 227] width 12 height 12
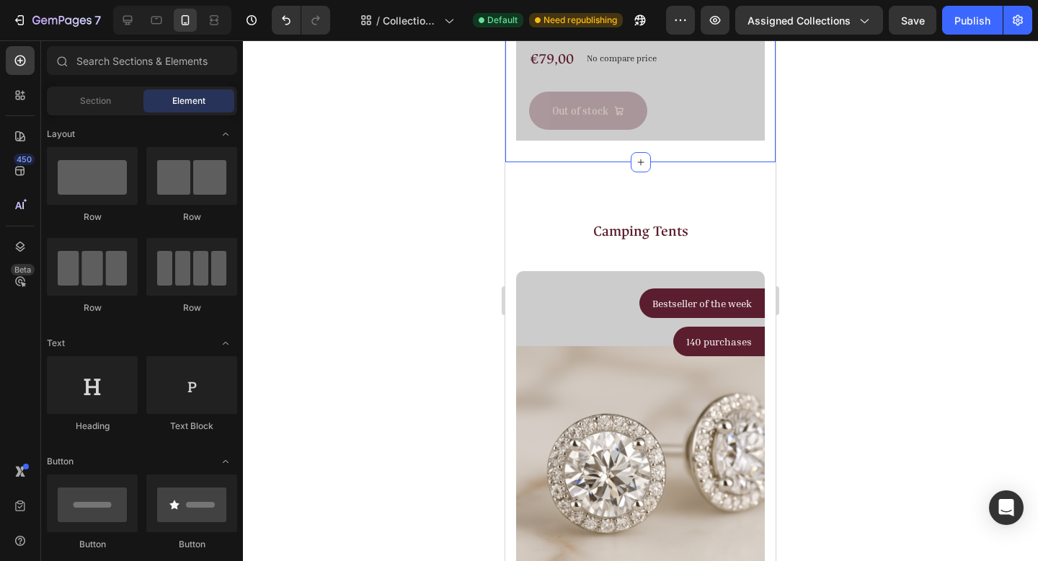
scroll to position [883, 0]
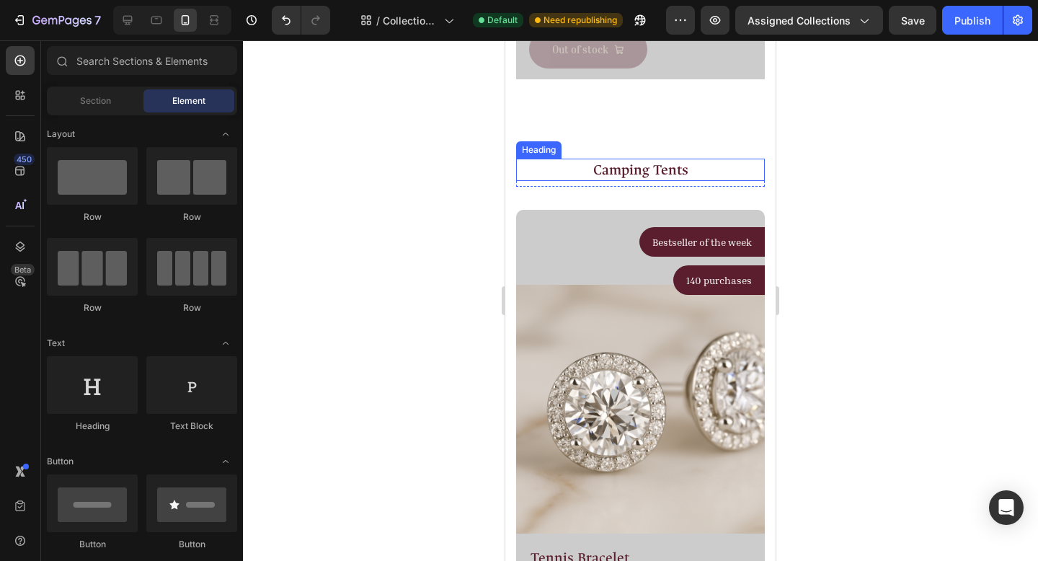
click at [634, 164] on p "Camping Tents" at bounding box center [641, 169] width 246 height 19
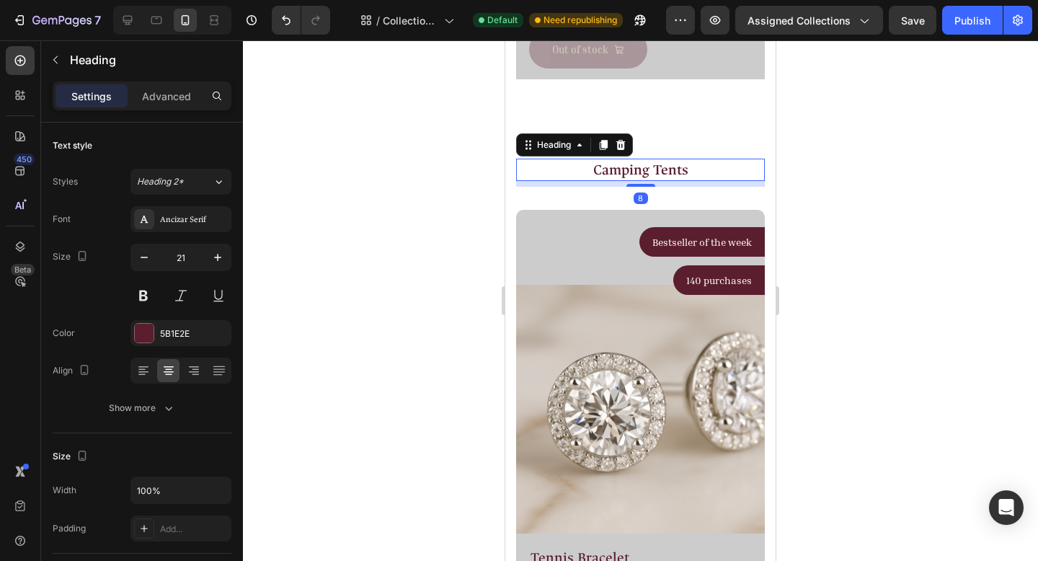
click at [621, 139] on icon at bounding box center [621, 145] width 12 height 12
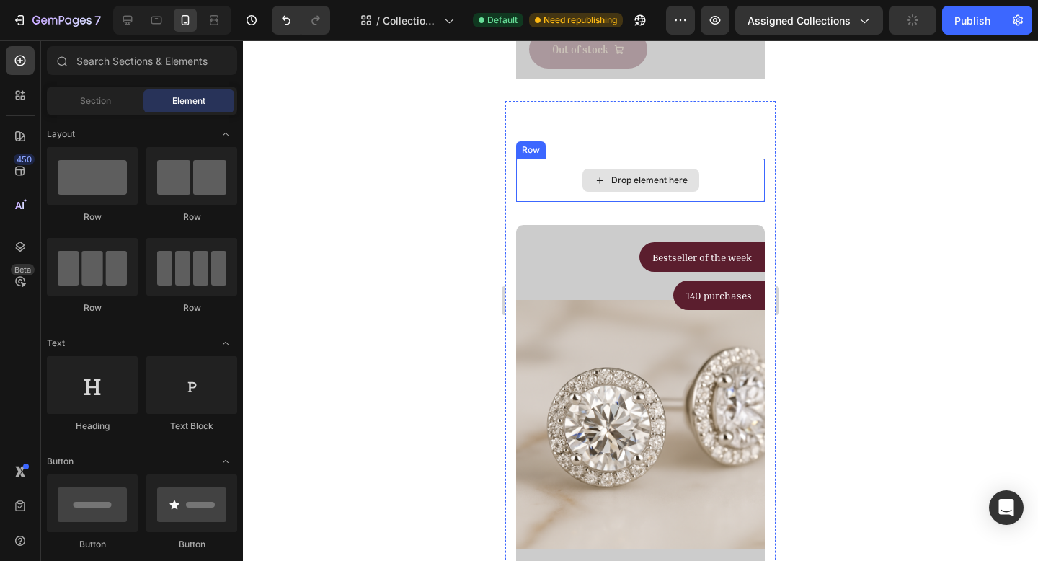
click at [550, 161] on div "Drop element here" at bounding box center [640, 180] width 249 height 43
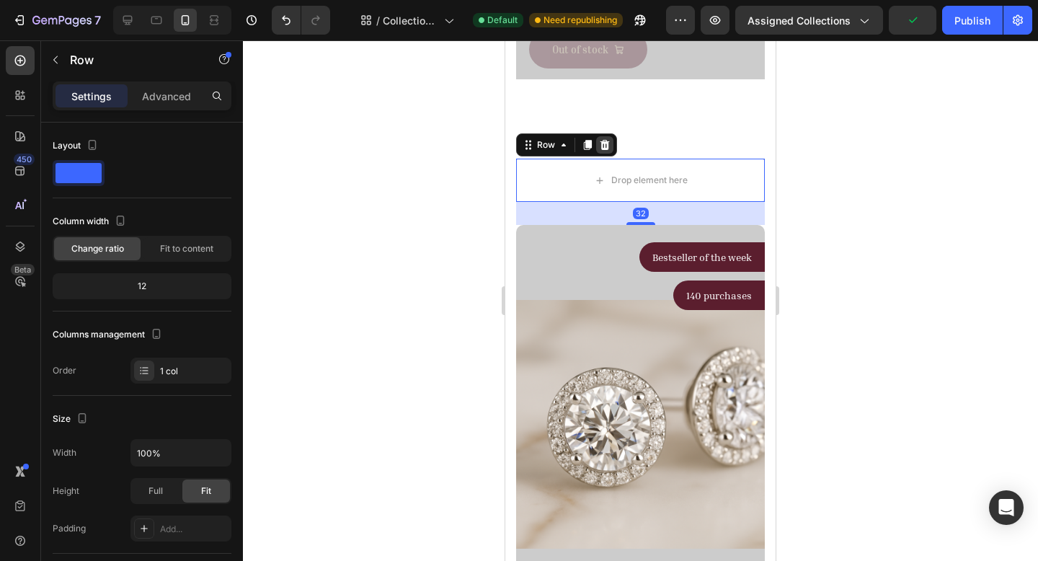
click at [607, 140] on icon at bounding box center [605, 145] width 9 height 10
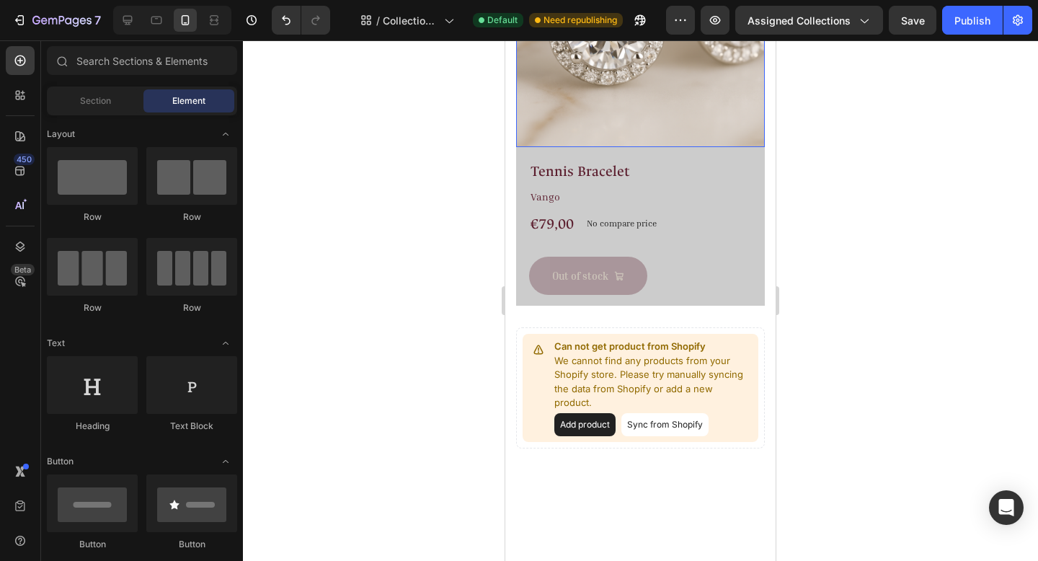
scroll to position [1214, 0]
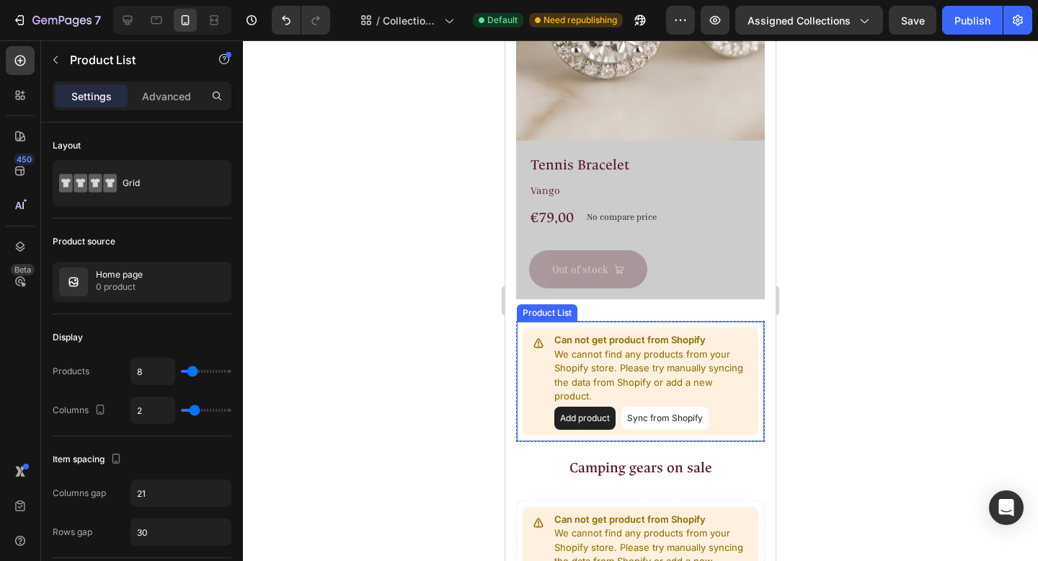
click at [644, 407] on button "Sync from Shopify" at bounding box center [664, 418] width 87 height 23
click at [645, 407] on button "Sync from Shopify" at bounding box center [664, 418] width 87 height 23
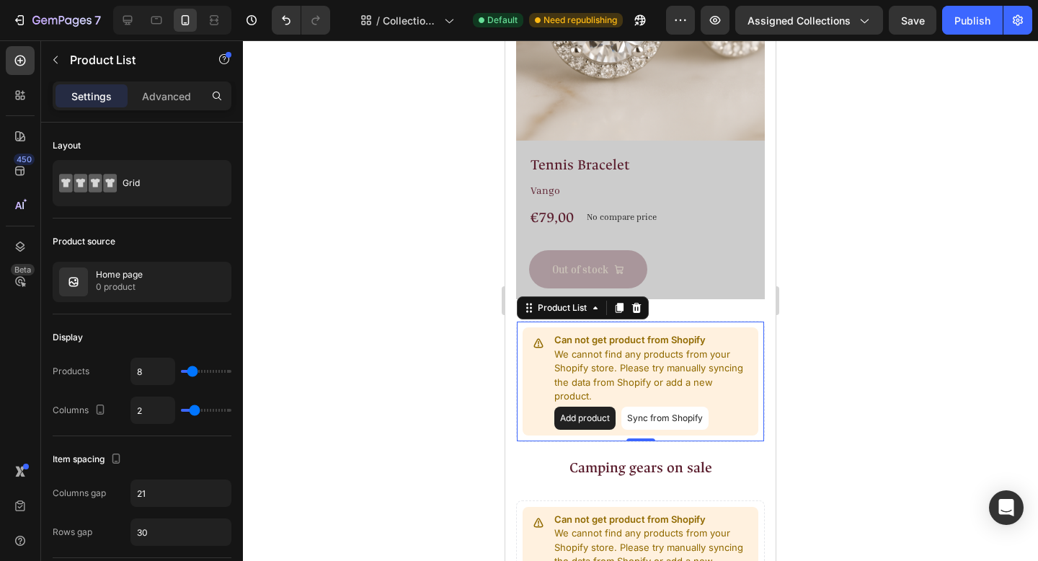
click at [645, 407] on button "Sync from Shopify" at bounding box center [664, 418] width 87 height 23
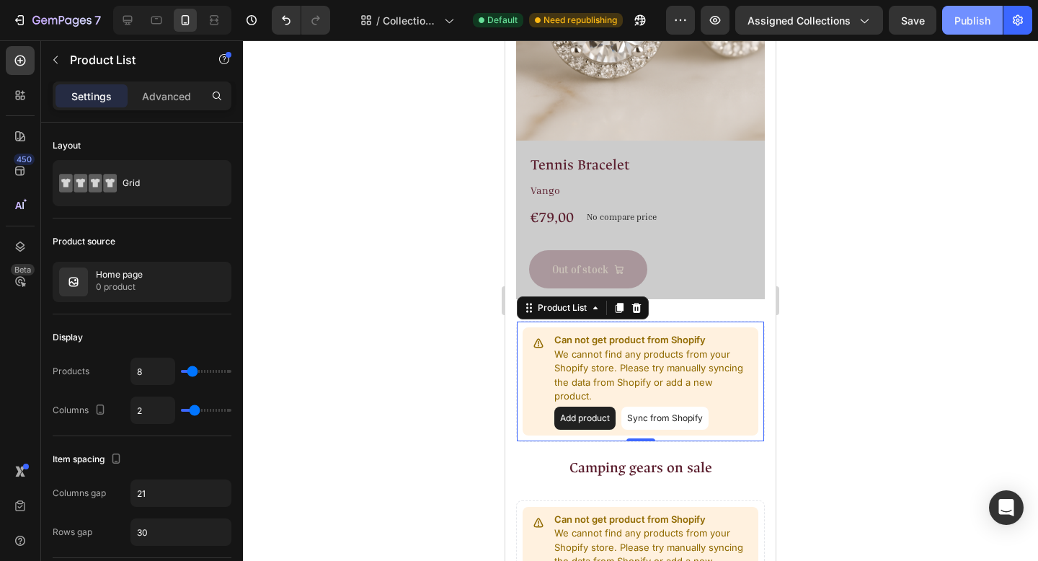
click at [959, 19] on div "Publish" at bounding box center [973, 20] width 36 height 15
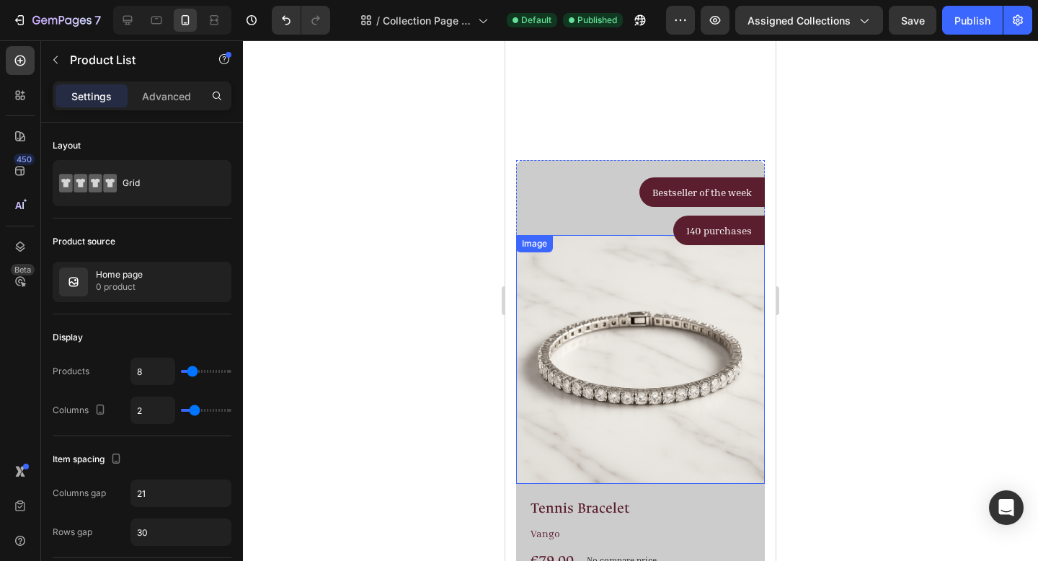
scroll to position [0, 0]
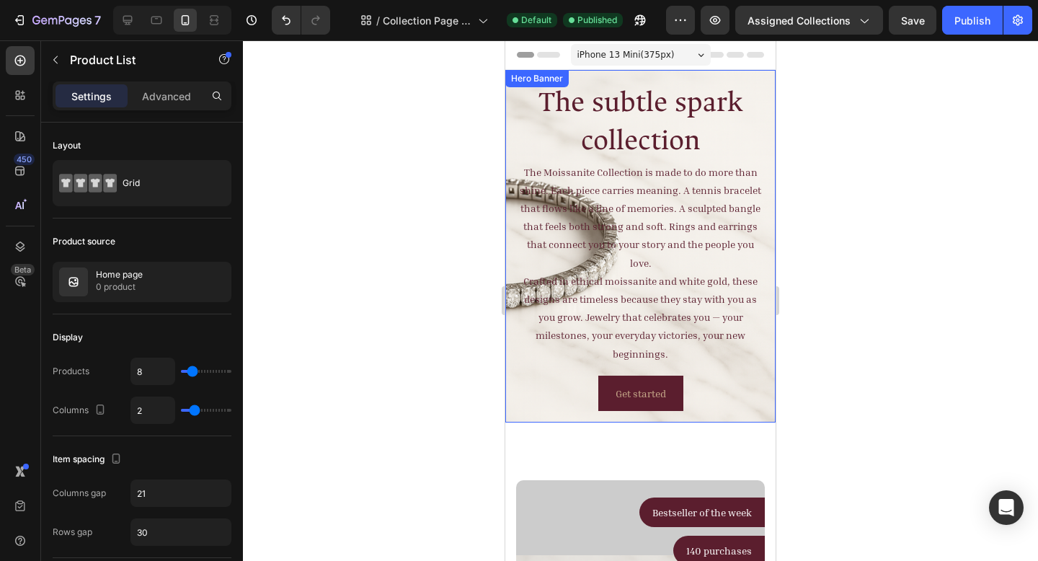
click at [528, 81] on div "Hero Banner" at bounding box center [537, 78] width 58 height 13
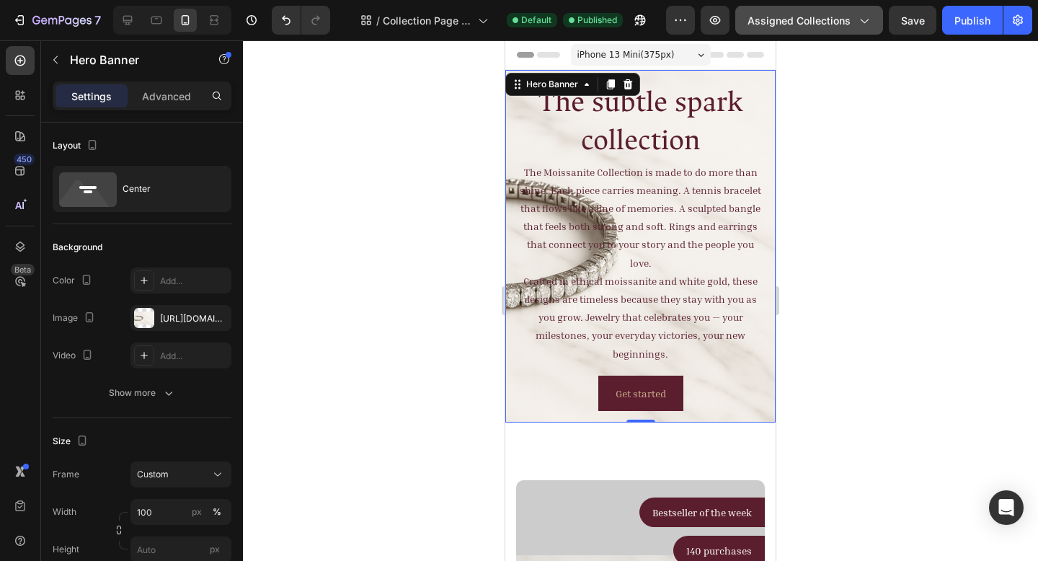
click at [829, 25] on span "Assigned Collections" at bounding box center [799, 20] width 103 height 15
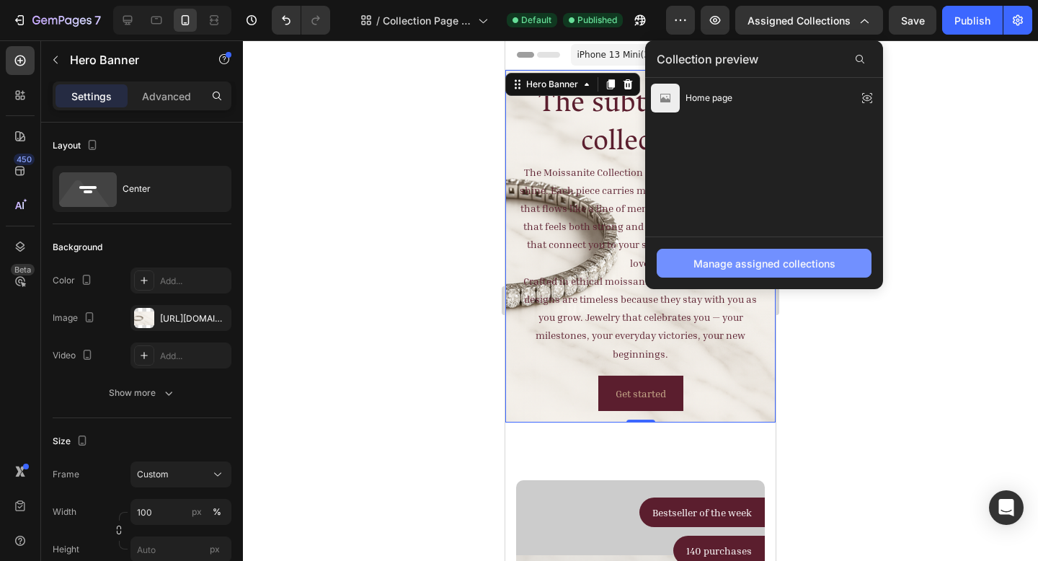
click at [802, 263] on div "Manage assigned collections" at bounding box center [765, 263] width 142 height 15
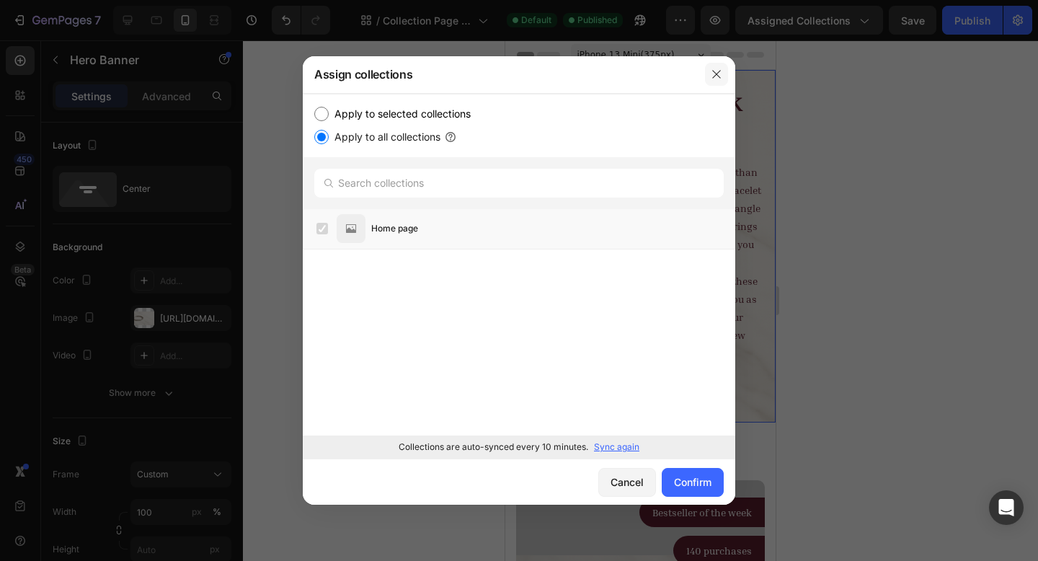
click at [712, 75] on icon "button" at bounding box center [717, 74] width 12 height 12
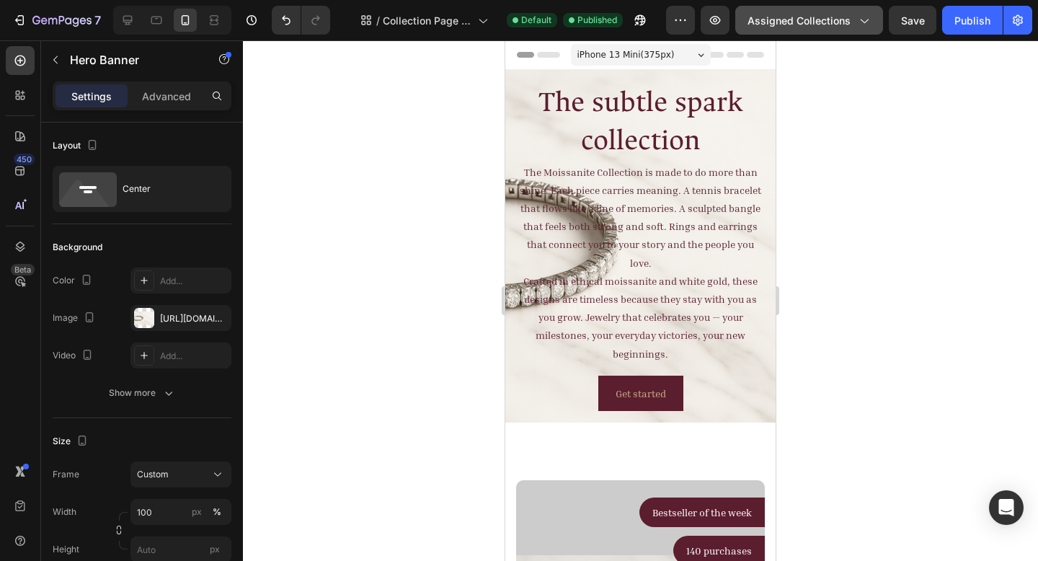
click at [816, 19] on span "Assigned Collections" at bounding box center [799, 20] width 103 height 15
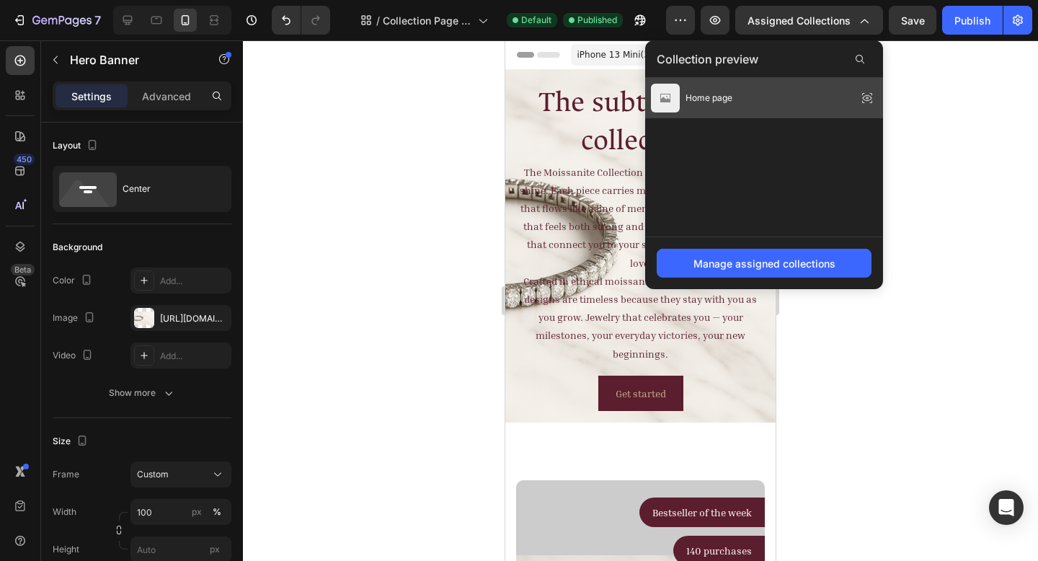
click at [802, 102] on div "Home page" at bounding box center [764, 98] width 238 height 40
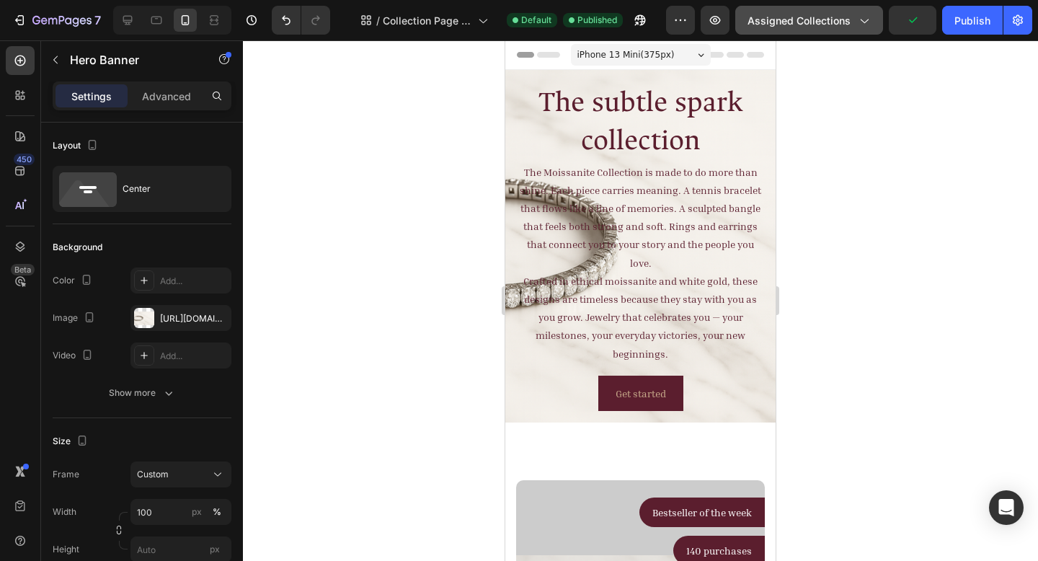
click at [838, 21] on span "Assigned Collections" at bounding box center [799, 20] width 103 height 15
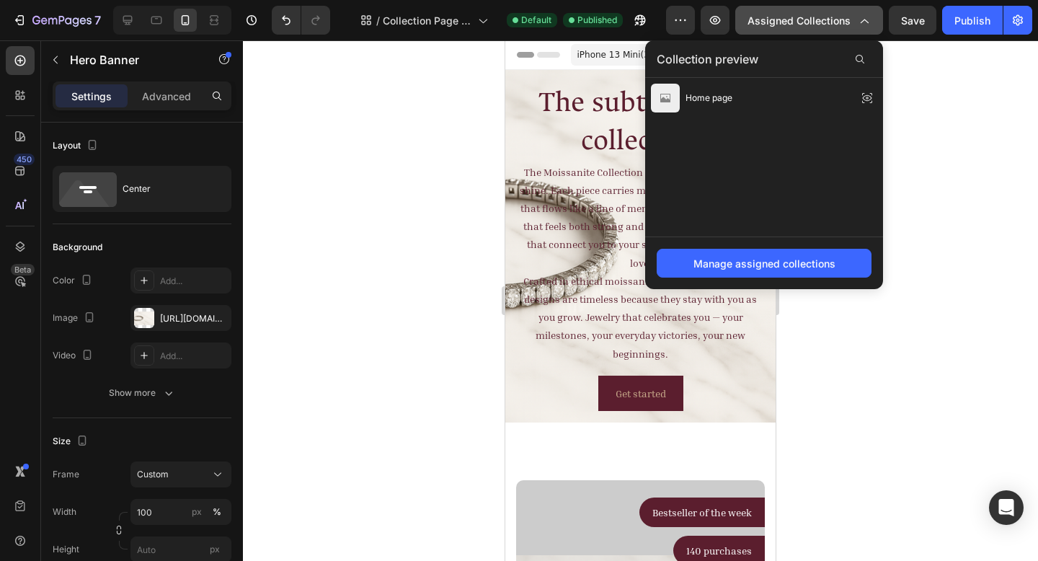
click at [853, 30] on button "Assigned Collections" at bounding box center [809, 20] width 148 height 29
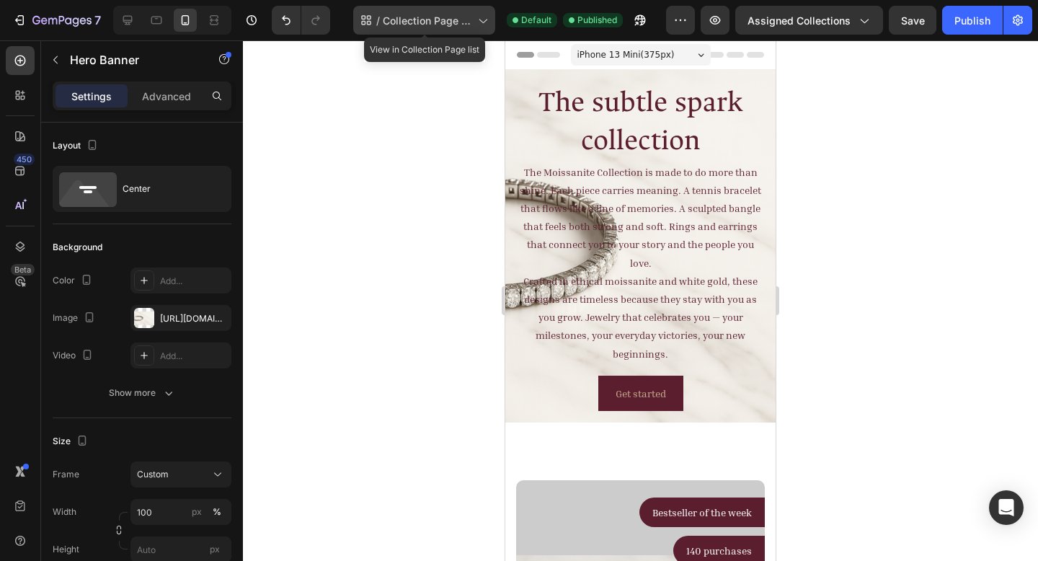
click at [409, 22] on span "Collection Page - [DATE] 00:50:24" at bounding box center [427, 20] width 89 height 15
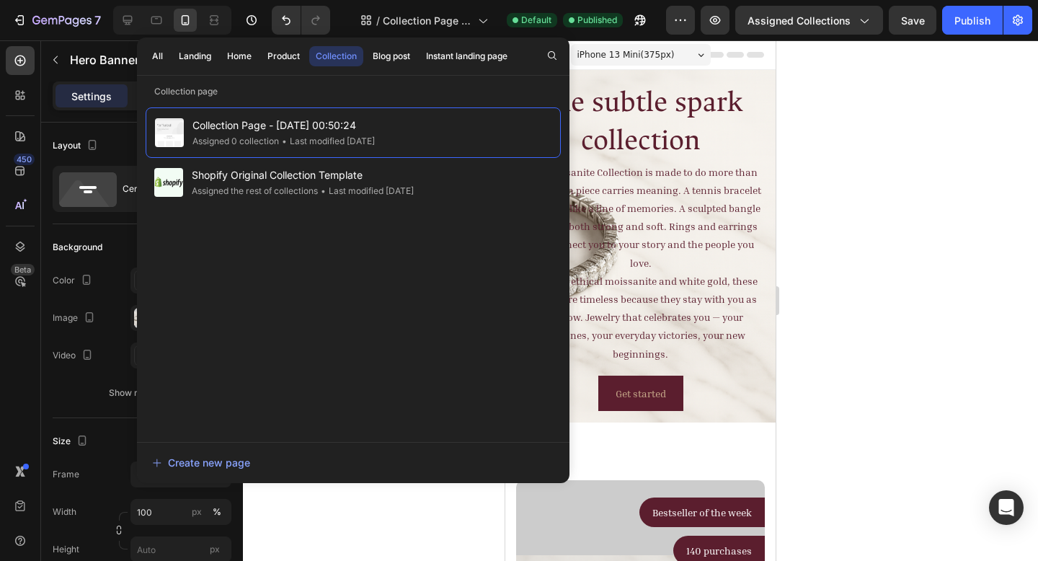
click at [882, 95] on div at bounding box center [640, 300] width 795 height 521
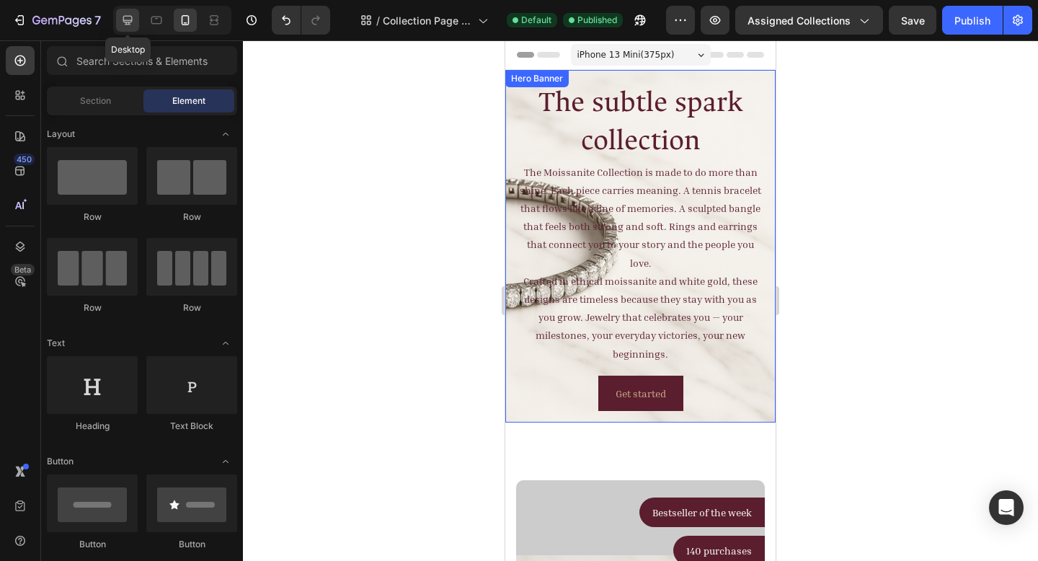
click at [121, 18] on icon at bounding box center [127, 20] width 14 height 14
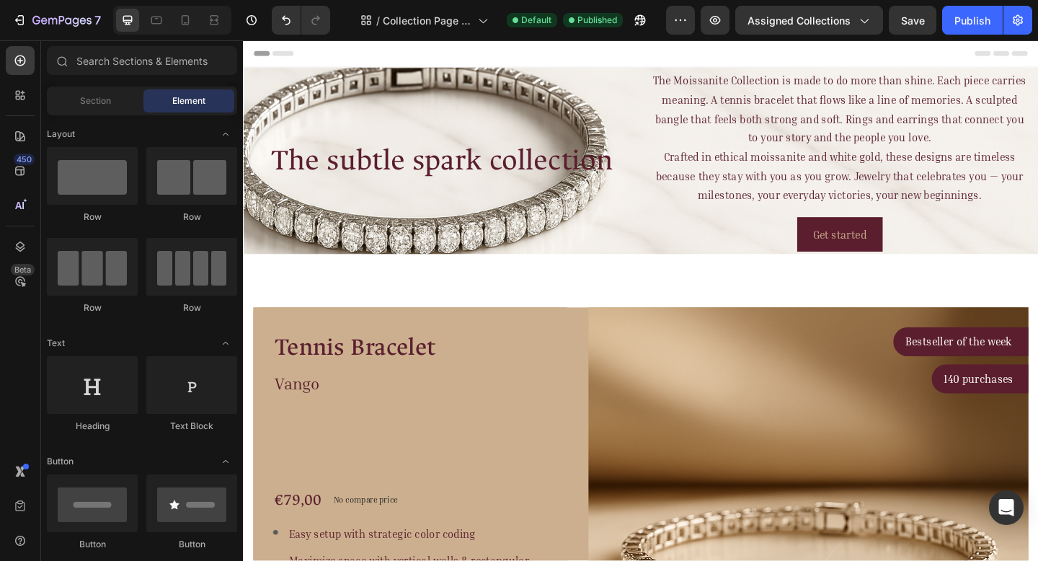
click at [322, 52] on div "Header" at bounding box center [675, 54] width 842 height 29
click at [326, 56] on div "Header" at bounding box center [675, 54] width 842 height 29
click at [327, 55] on div "Header" at bounding box center [675, 54] width 842 height 29
click at [283, 60] on span "Header" at bounding box center [286, 55] width 32 height 14
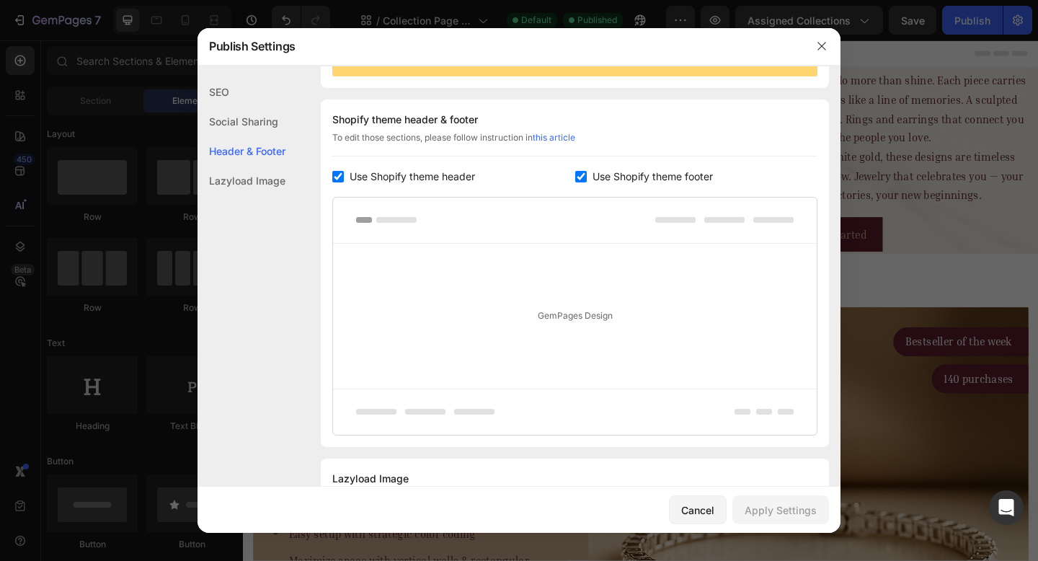
scroll to position [210, 0]
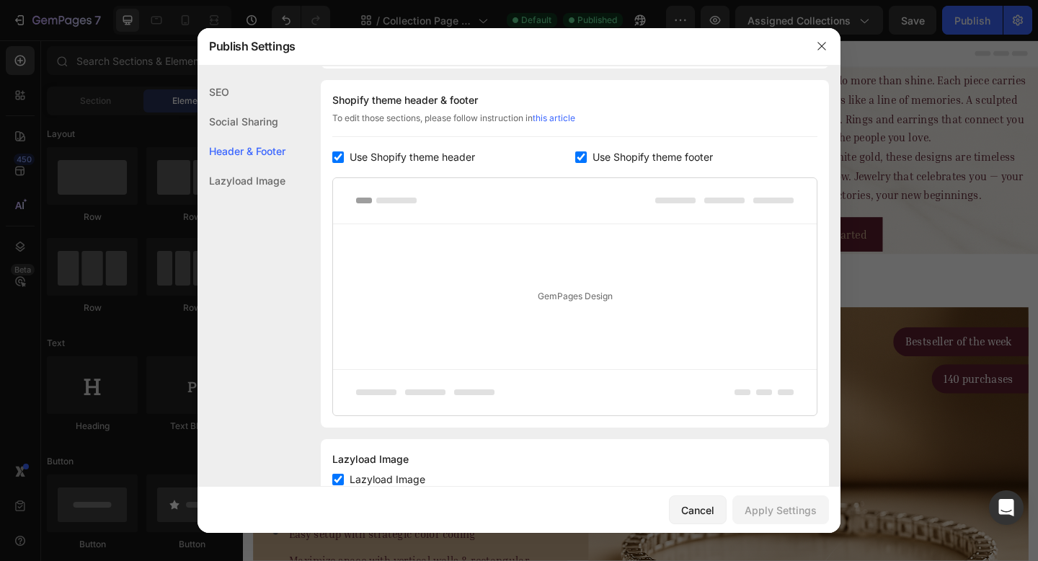
click at [575, 153] on input "checkbox" at bounding box center [581, 157] width 12 height 12
checkbox input "false"
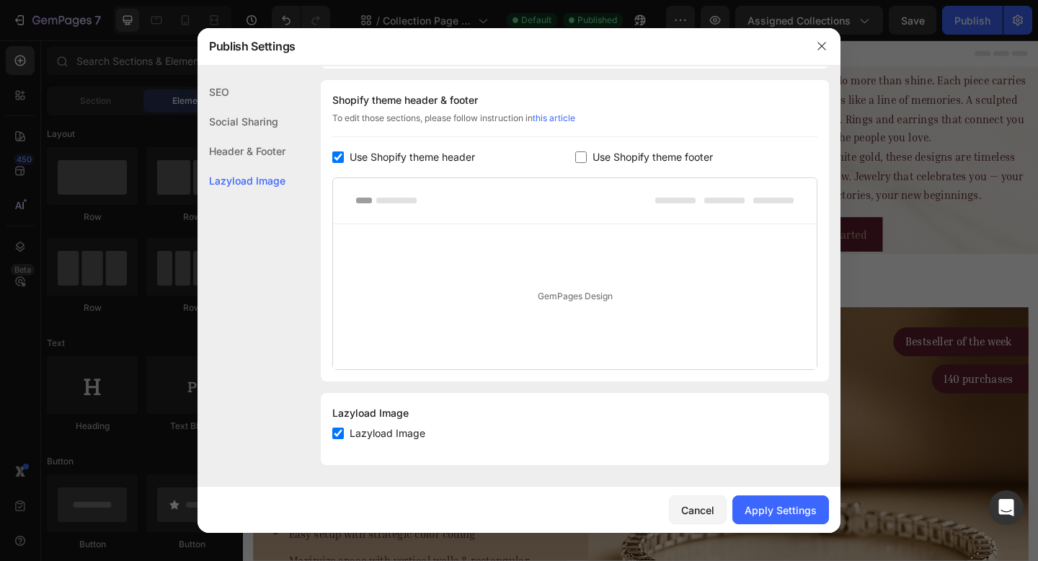
click at [340, 154] on input "checkbox" at bounding box center [338, 157] width 12 height 12
checkbox input "false"
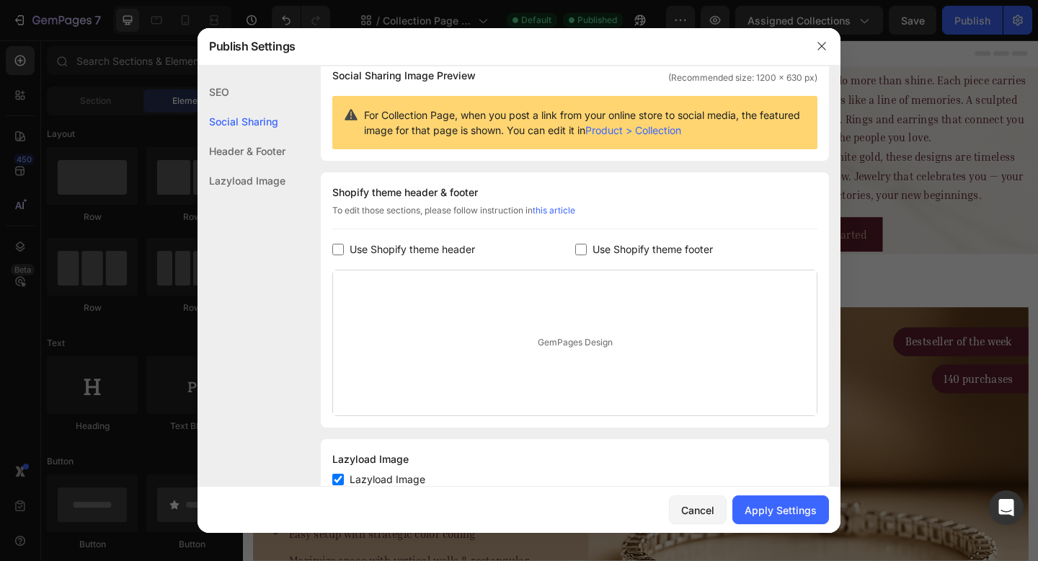
scroll to position [108, 0]
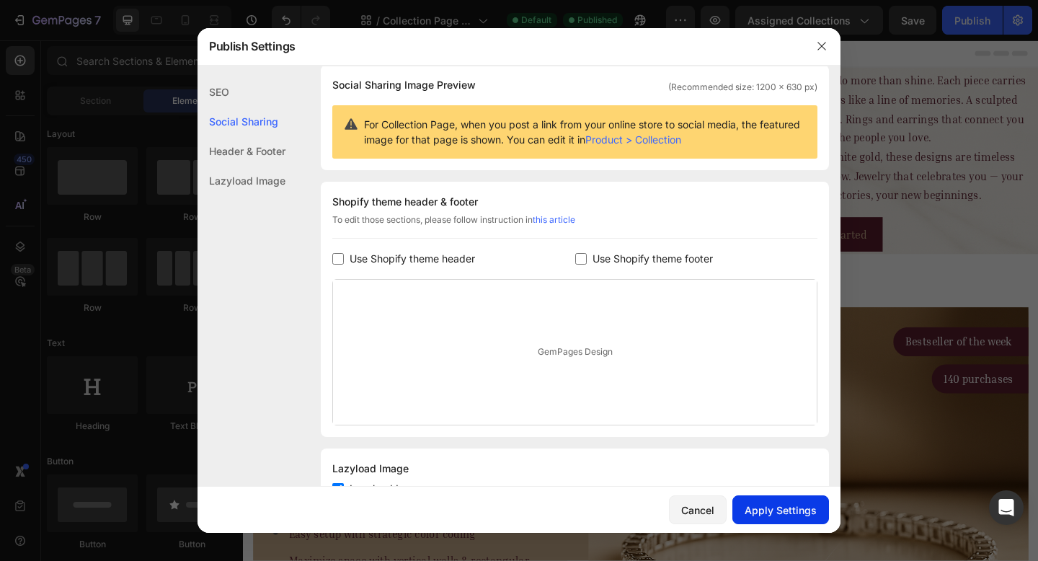
click at [752, 501] on button "Apply Settings" at bounding box center [780, 509] width 97 height 29
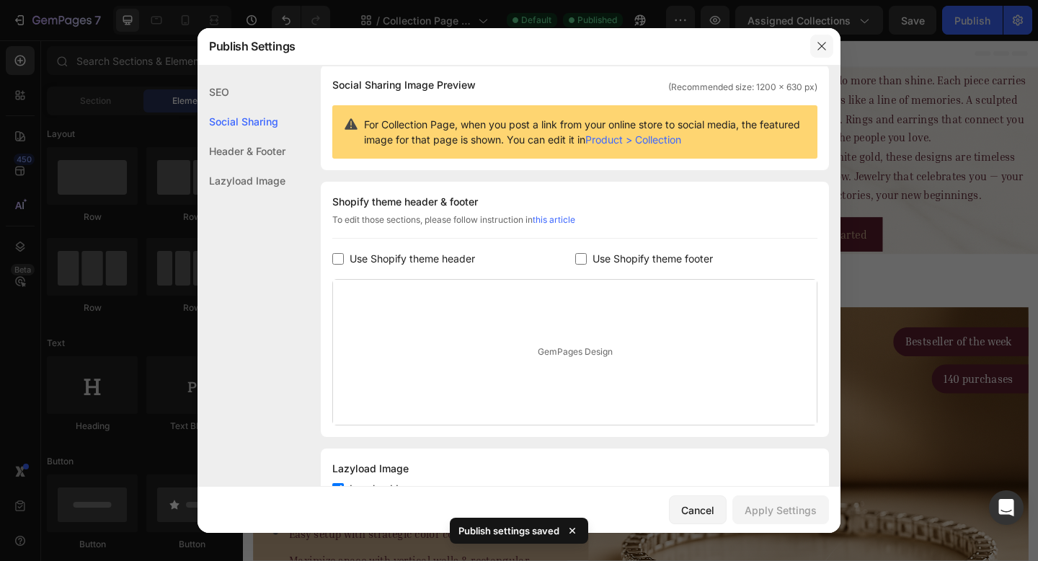
click at [817, 45] on icon "button" at bounding box center [822, 46] width 12 height 12
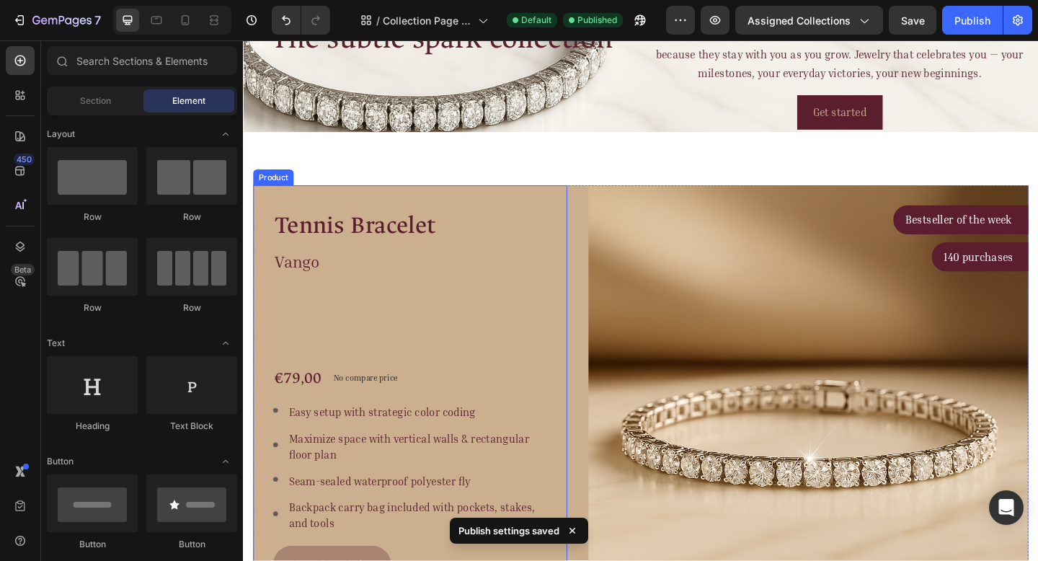
scroll to position [0, 0]
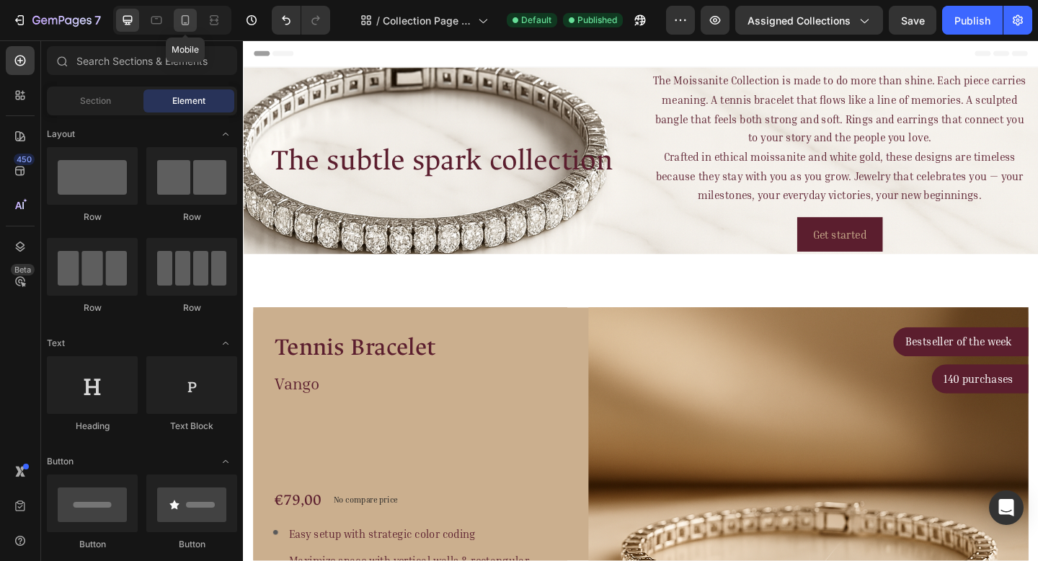
click at [189, 25] on icon at bounding box center [185, 20] width 14 height 14
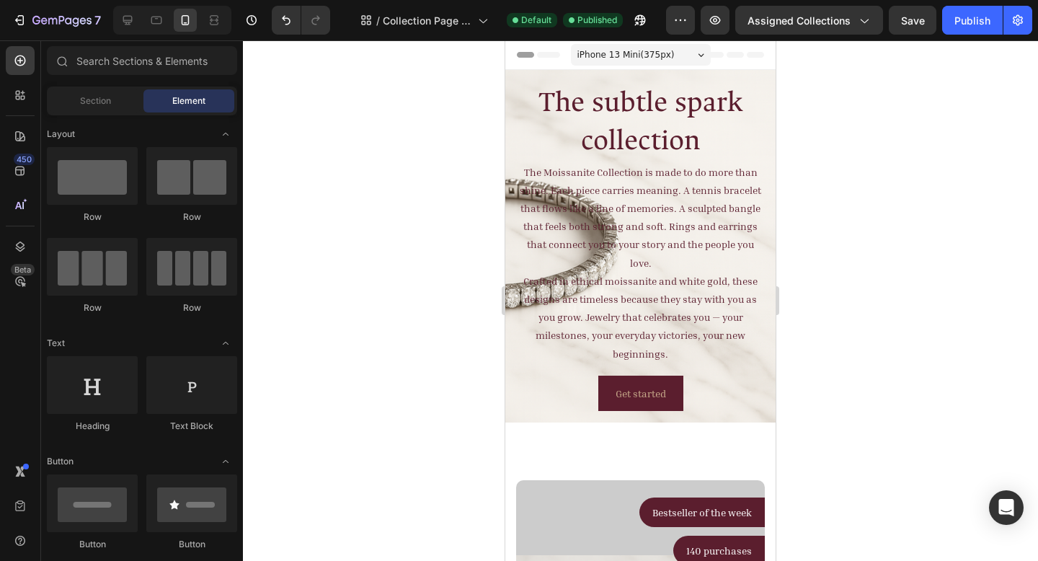
click at [530, 56] on div "Header" at bounding box center [540, 54] width 53 height 17
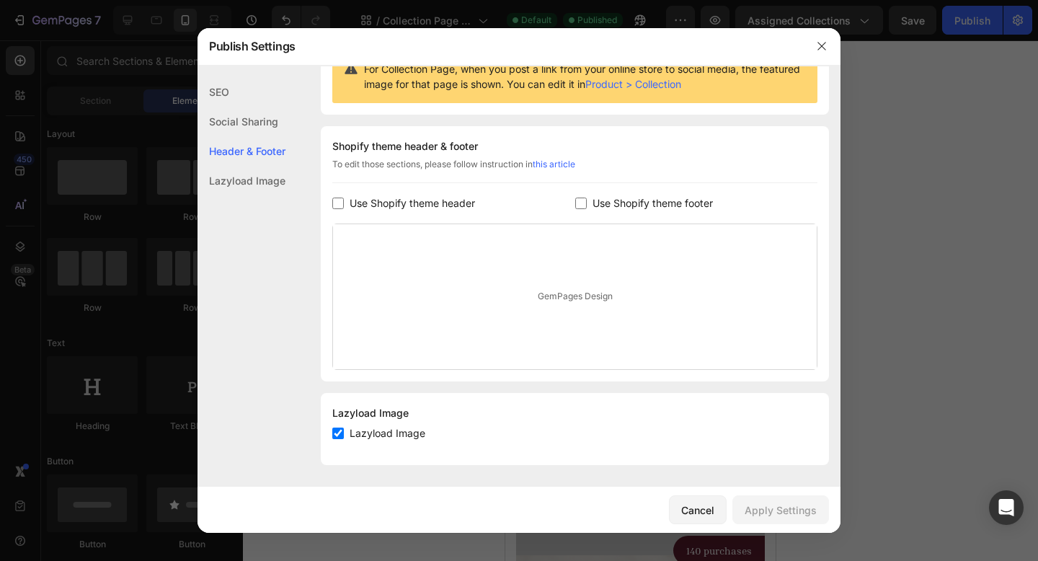
scroll to position [165, 0]
click at [249, 176] on div "Lazyload Image" at bounding box center [242, 181] width 88 height 30
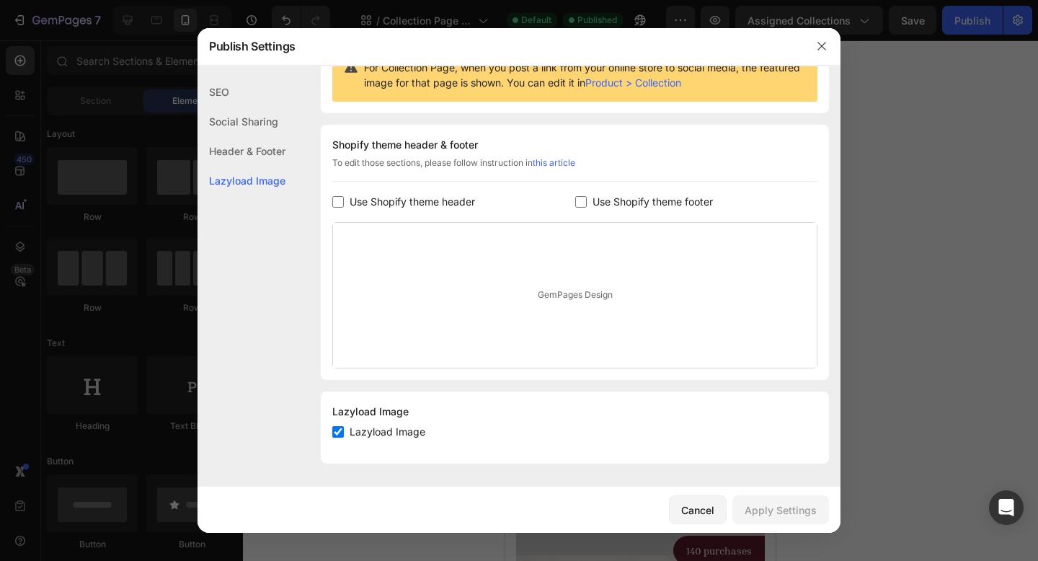
click at [261, 166] on div "Header & Footer" at bounding box center [242, 181] width 88 height 30
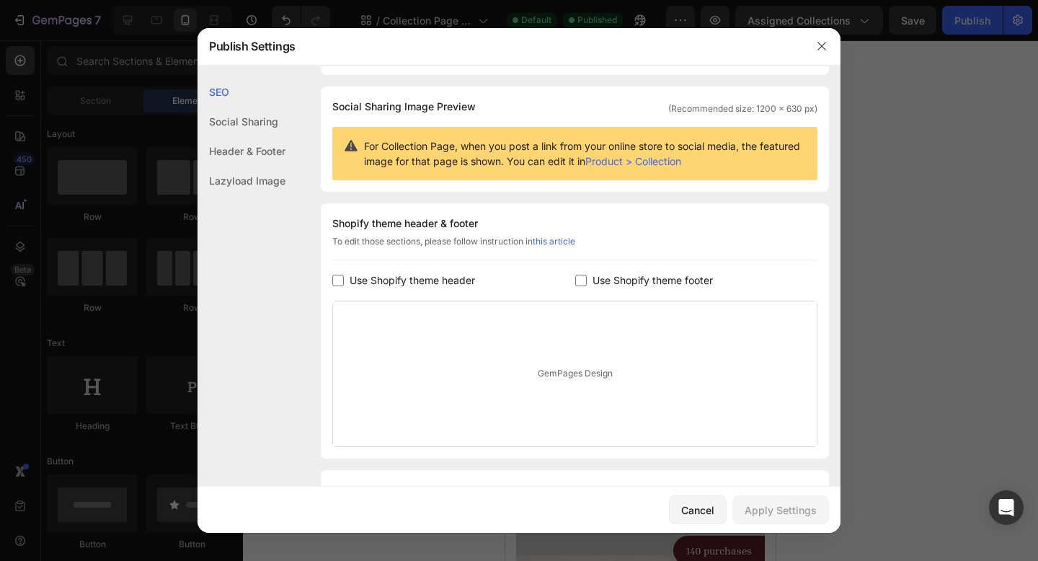
scroll to position [0, 0]
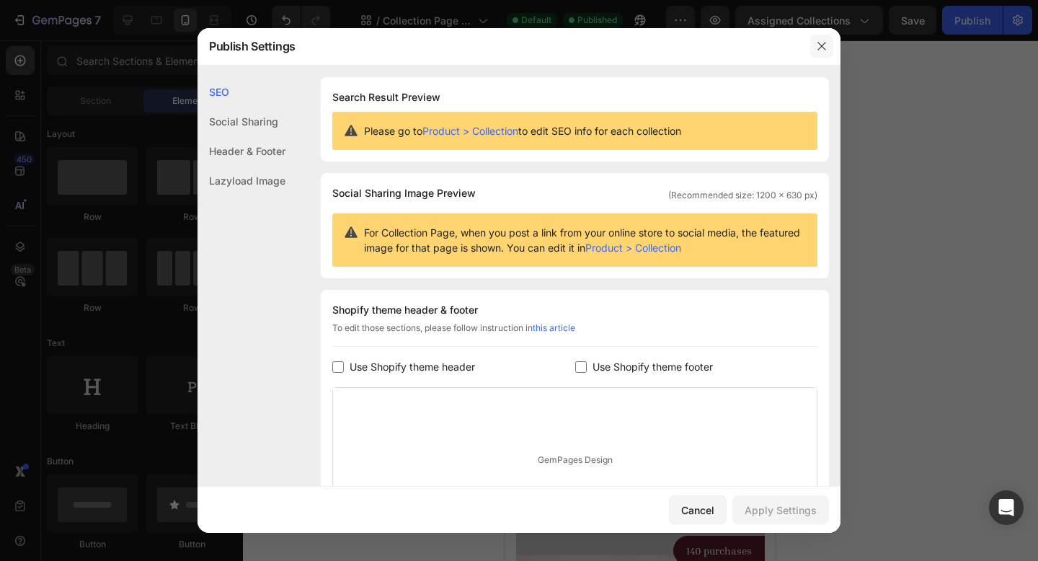
click at [815, 51] on button "button" at bounding box center [821, 46] width 23 height 23
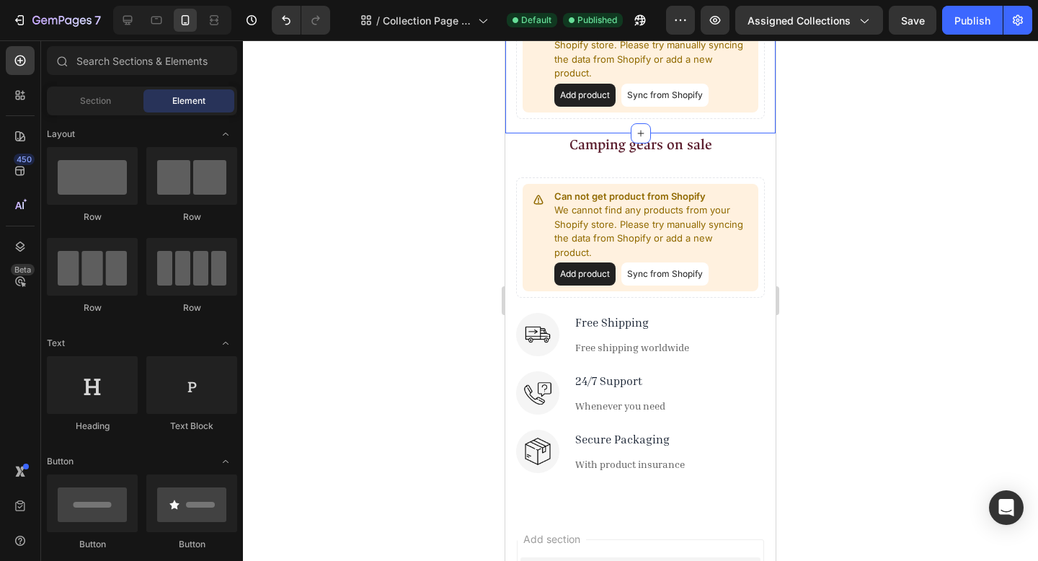
scroll to position [1747, 0]
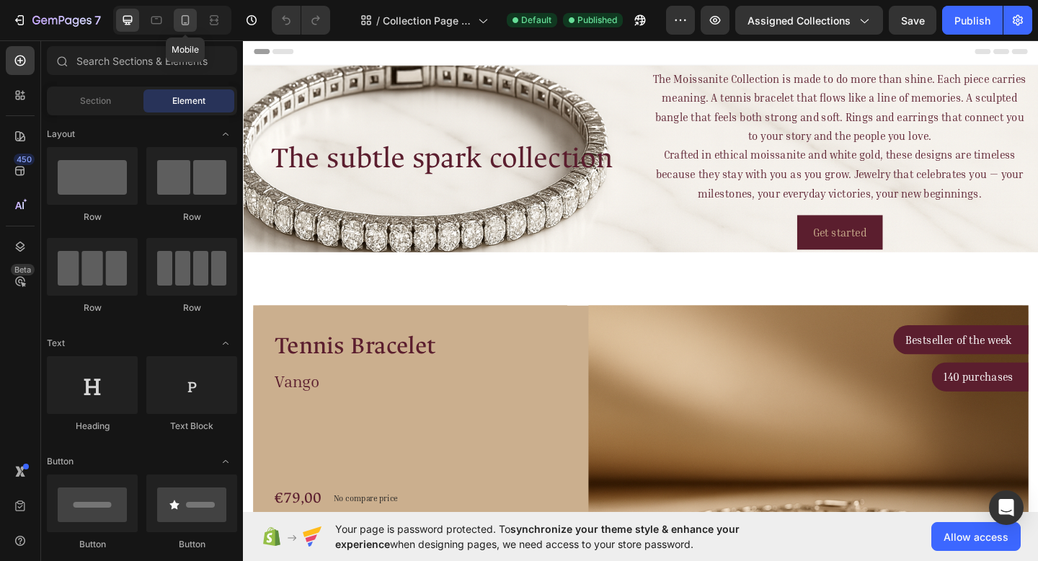
click at [181, 25] on icon at bounding box center [185, 20] width 14 height 14
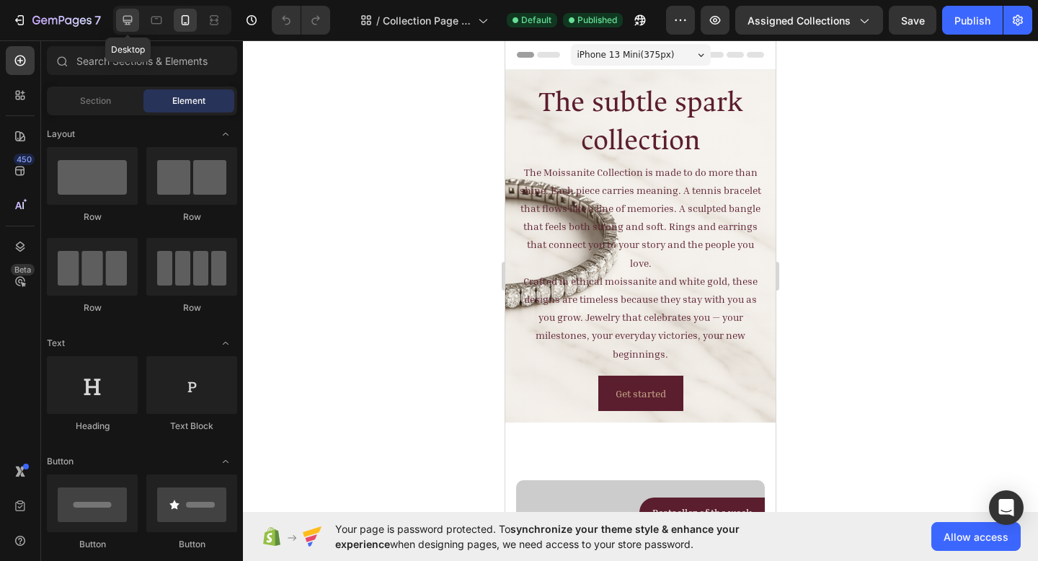
click at [137, 16] on div at bounding box center [127, 20] width 23 height 23
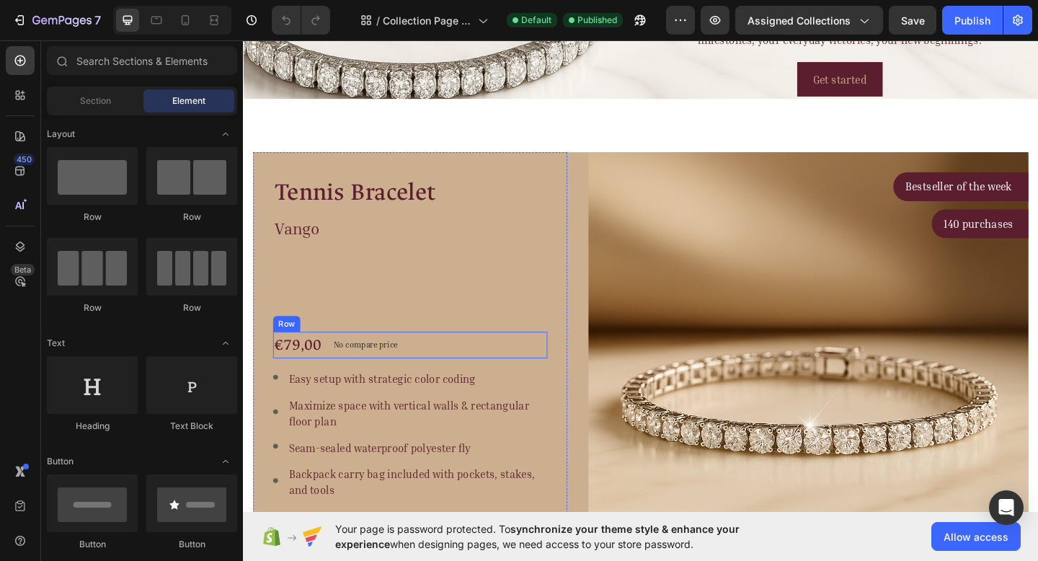
scroll to position [301, 0]
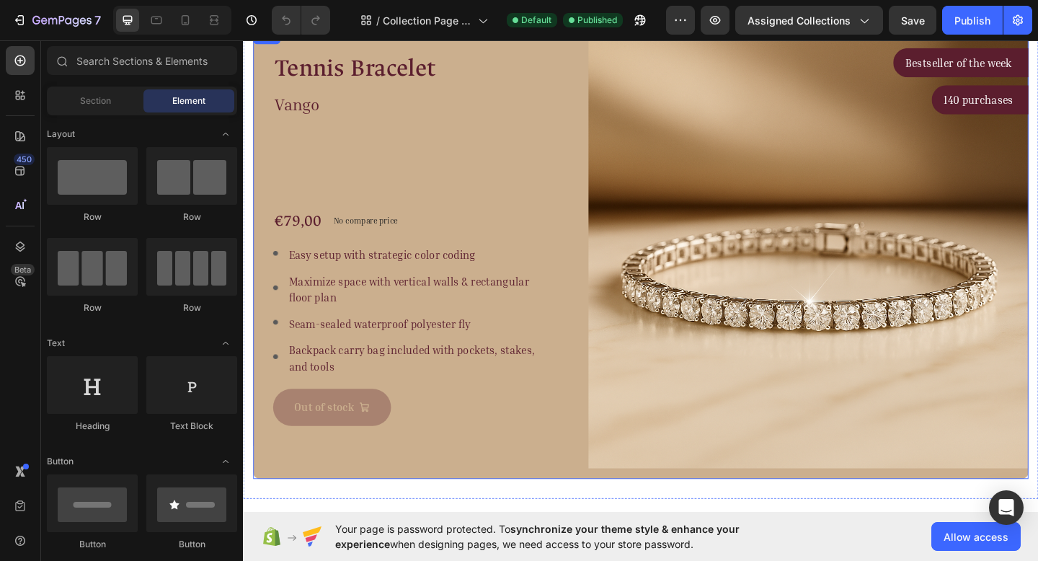
click at [600, 211] on div "Tennis Bracelet Product Title Vango Text block €79,00 Product Price Product Pri…" at bounding box center [676, 272] width 844 height 490
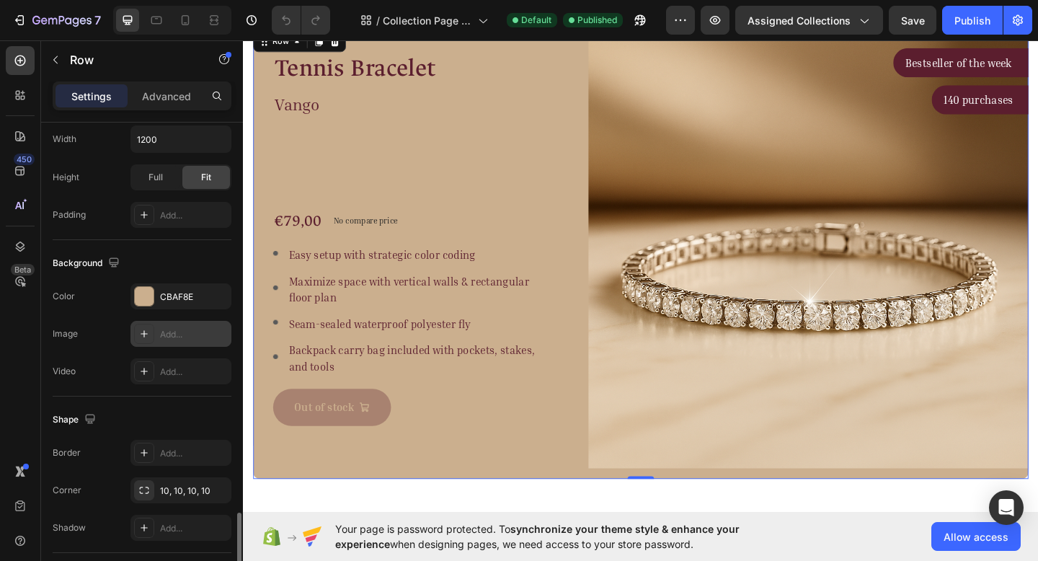
scroll to position [564, 0]
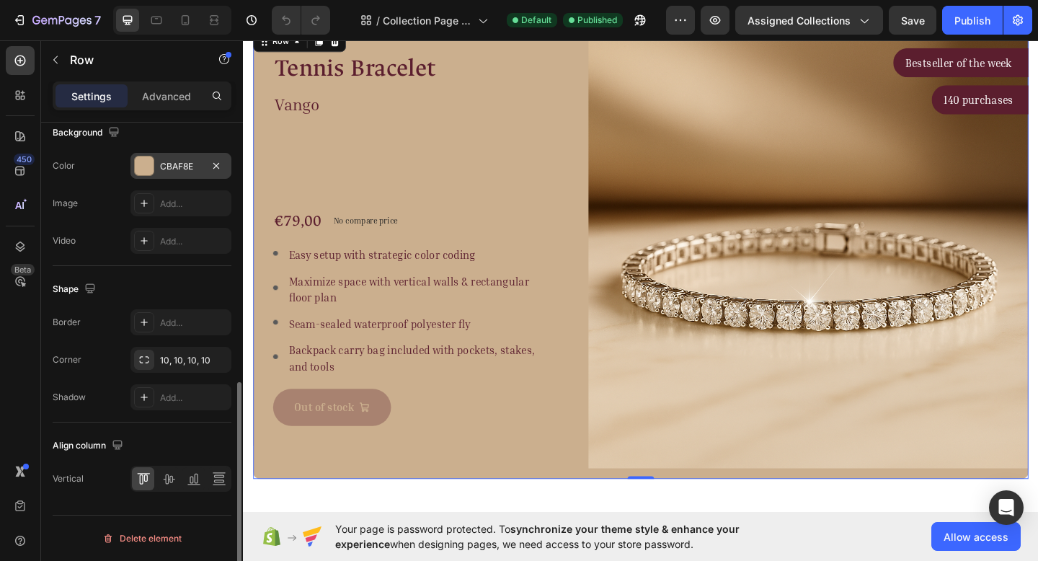
click at [192, 168] on div "CBAF8E" at bounding box center [181, 166] width 42 height 13
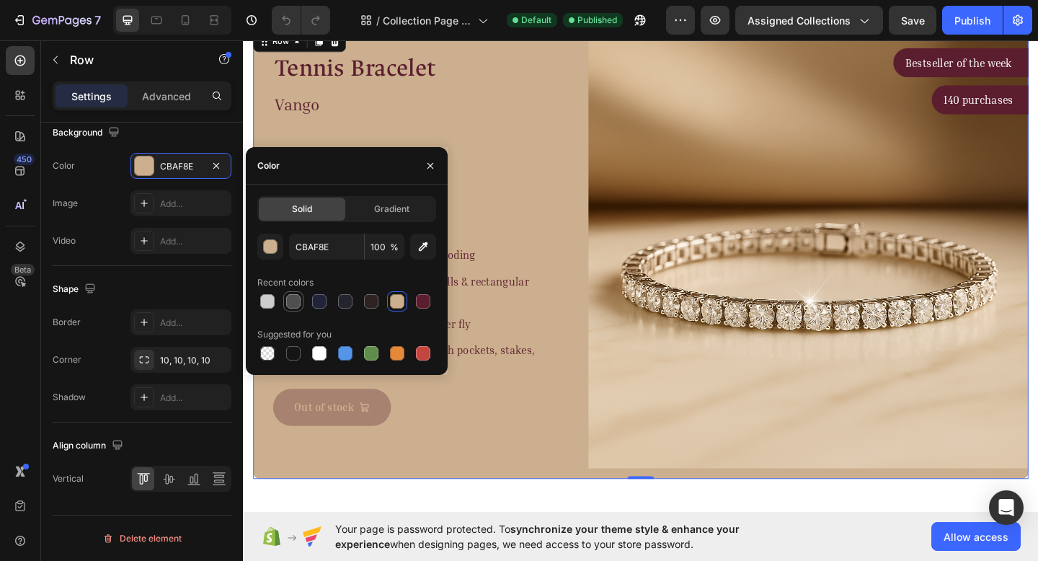
click at [301, 302] on div at bounding box center [293, 301] width 17 height 17
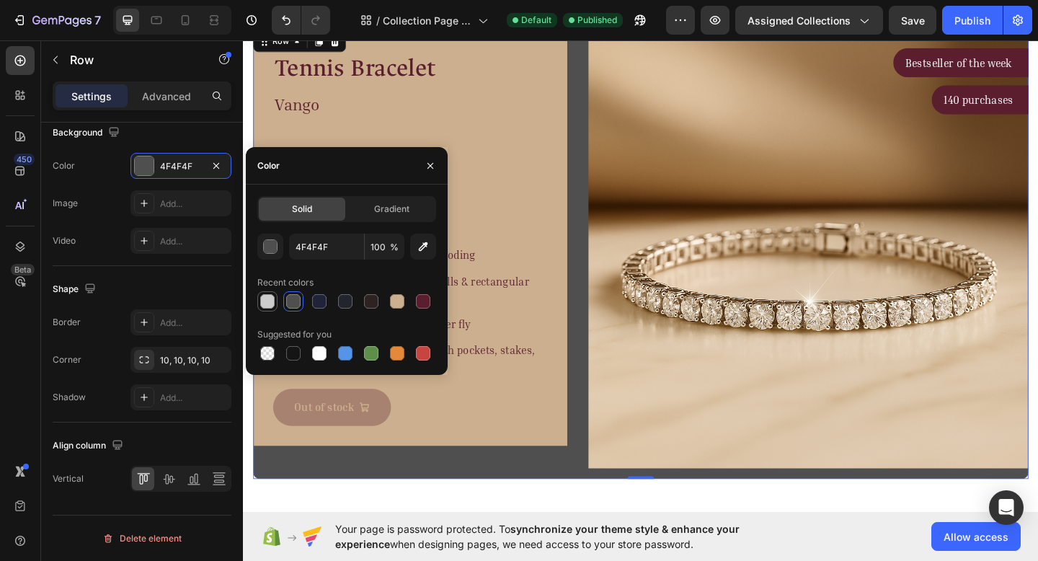
click at [270, 303] on div at bounding box center [267, 301] width 14 height 14
type input "CCCCCC"
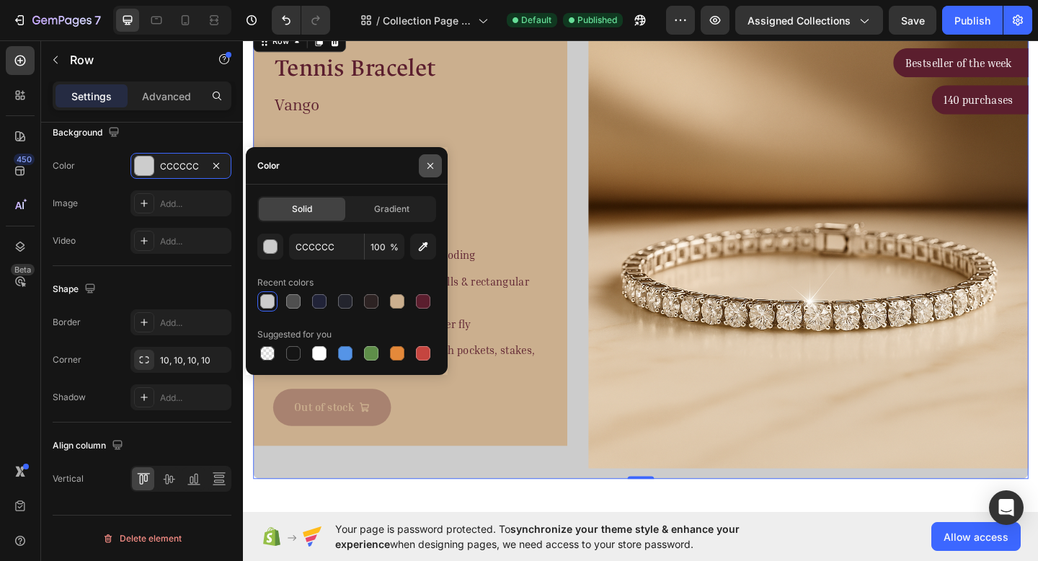
drag, startPoint x: 427, startPoint y: 171, endPoint x: 200, endPoint y: 159, distance: 226.7
click at [427, 171] on button "button" at bounding box center [430, 165] width 23 height 23
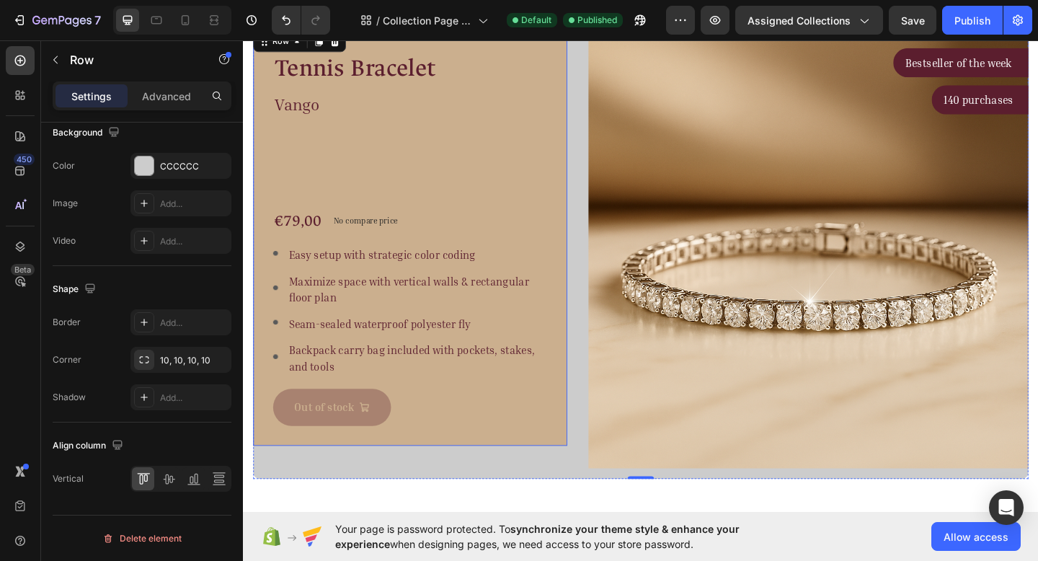
click at [505, 174] on div "Tennis Bracelet Product Title Vango Text block €79,00 Product Price Product Pri…" at bounding box center [424, 254] width 298 height 411
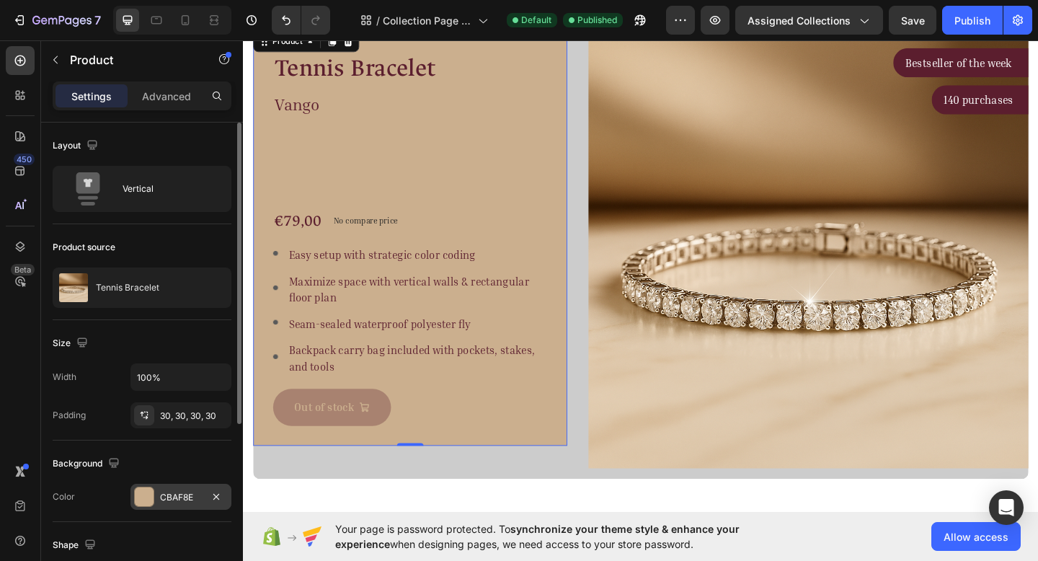
click at [186, 502] on div "CBAF8E" at bounding box center [181, 497] width 42 height 13
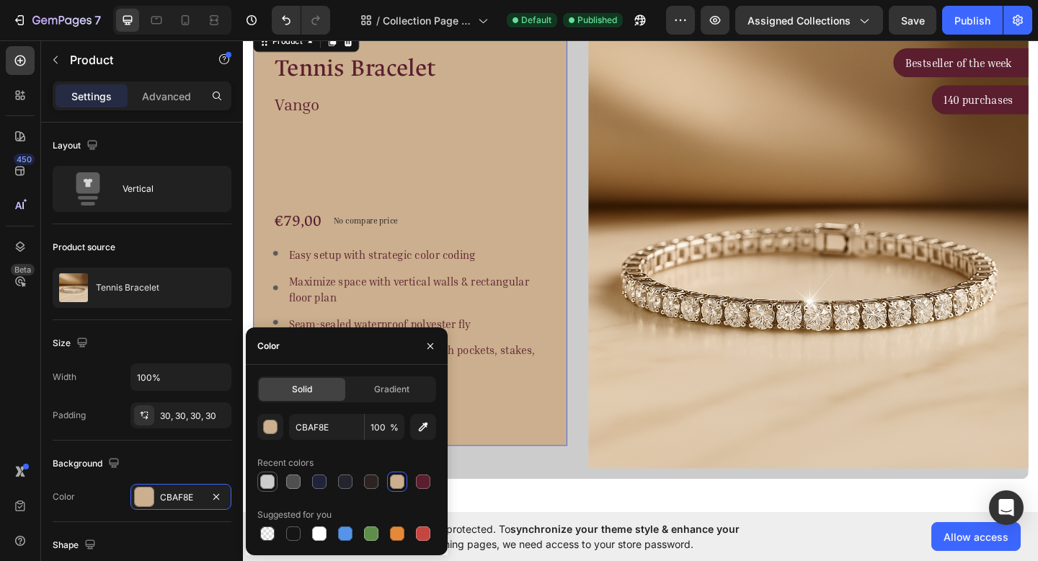
click at [267, 478] on div at bounding box center [267, 481] width 14 height 14
type input "CCCCCC"
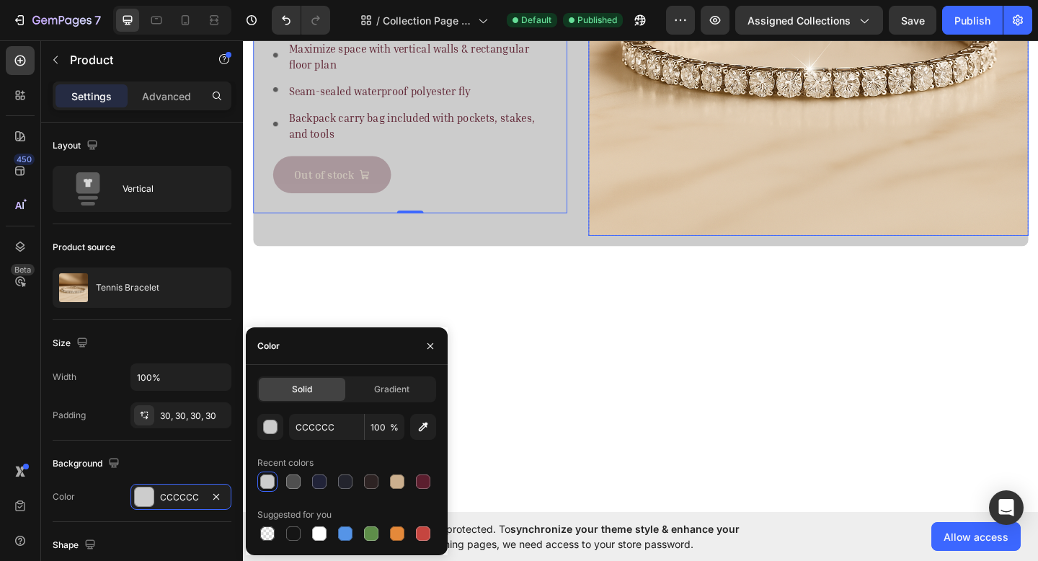
scroll to position [231, 0]
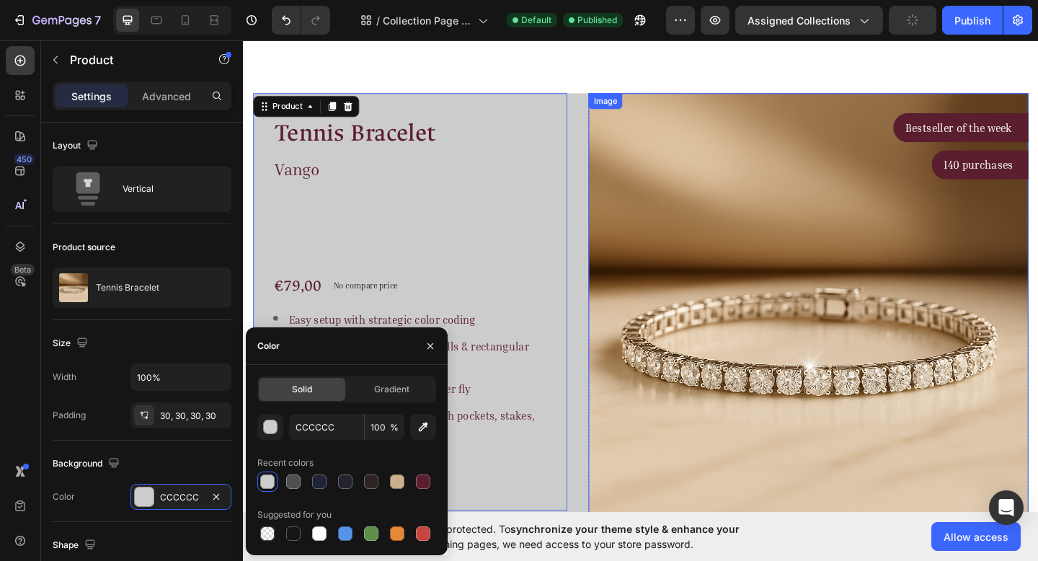
click at [730, 306] on img at bounding box center [858, 337] width 479 height 479
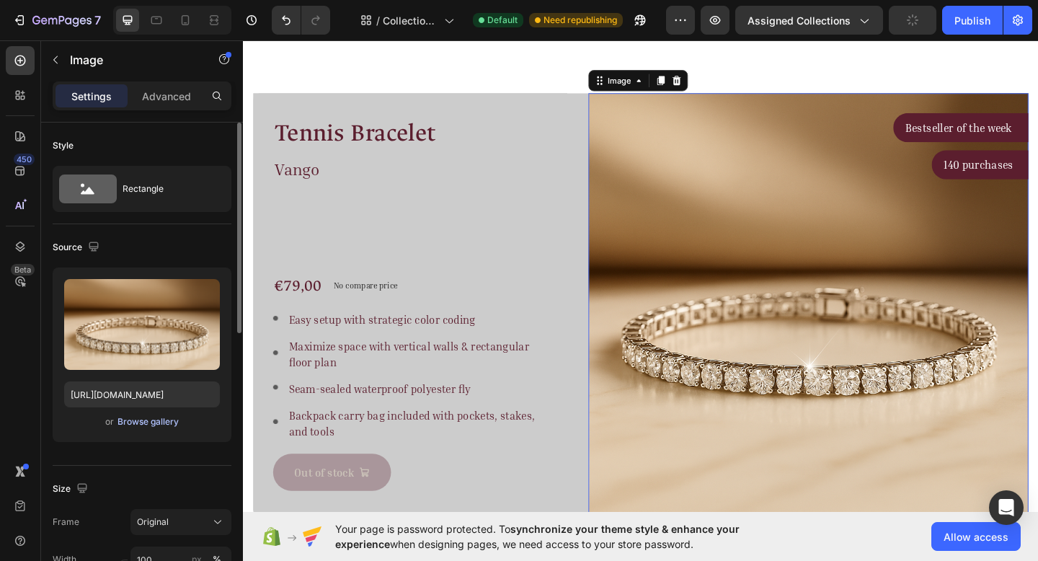
click at [157, 423] on div "Browse gallery" at bounding box center [148, 421] width 61 height 13
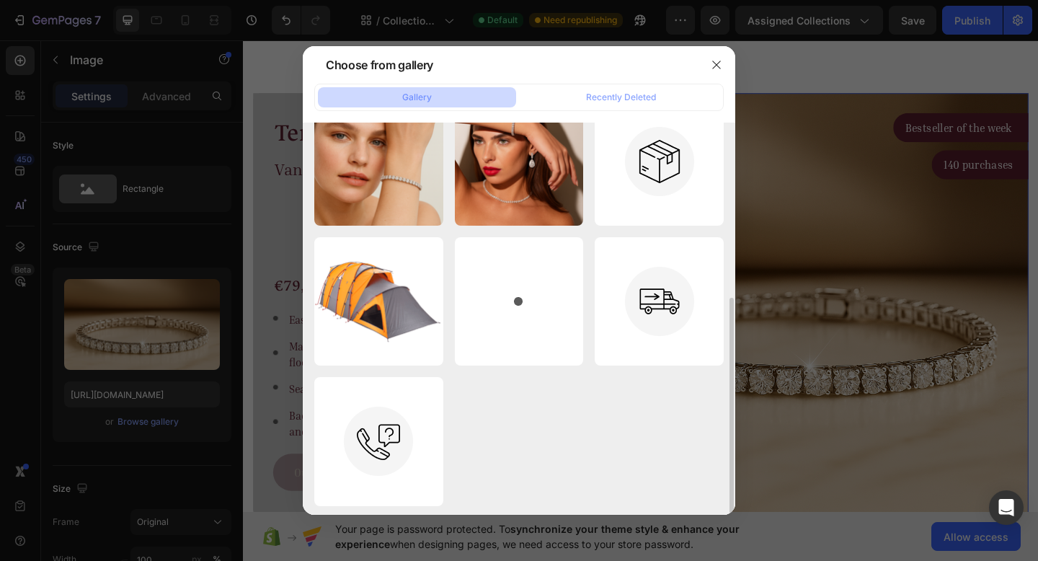
scroll to position [11, 0]
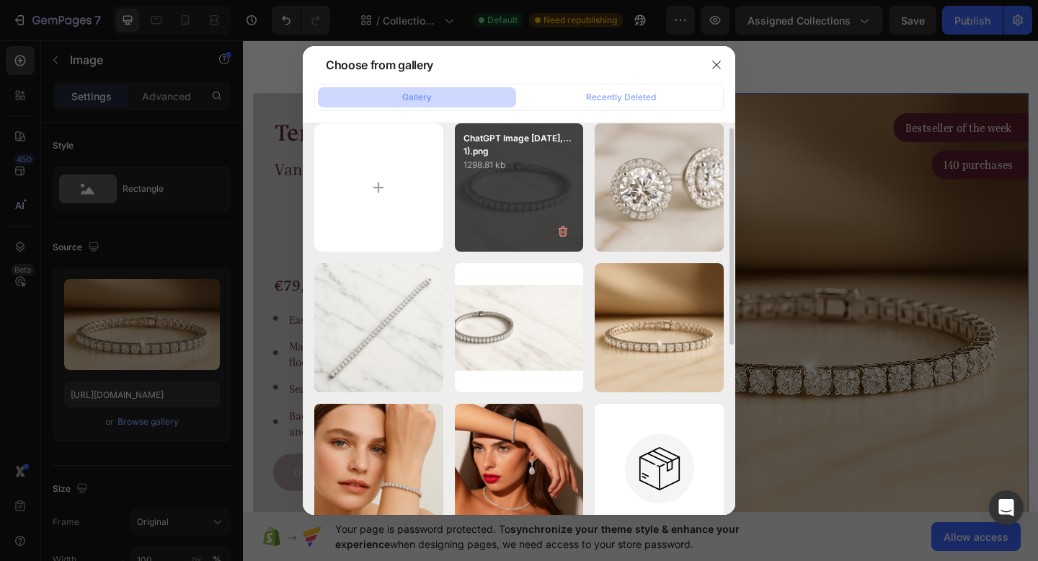
click at [502, 208] on div "ChatGPT Image Aug 26,...1).png 1298.81 kb" at bounding box center [519, 187] width 129 height 129
type input "https://cdn.shopify.com/s/files/1/0916/1362/6753/files/gempages_581117217047839…"
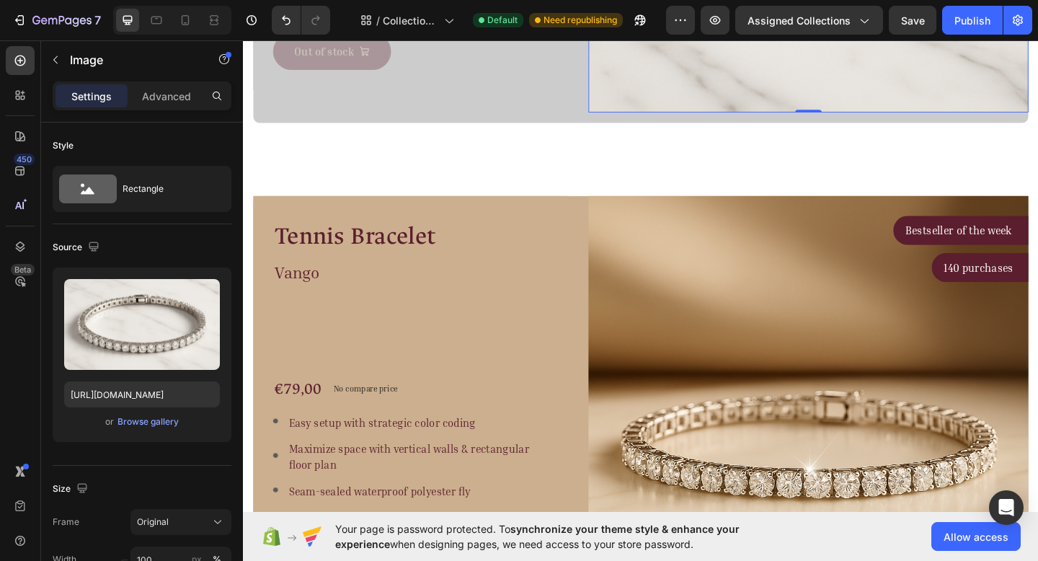
scroll to position [775, 0]
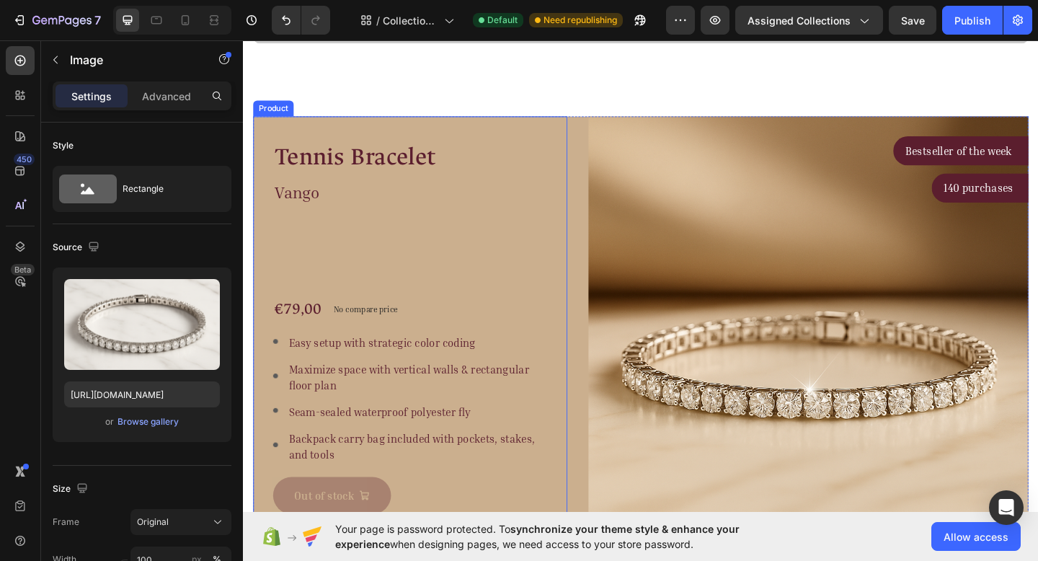
click at [512, 269] on div "Tennis Bracelet Product Title Vango Text block €79,00 Product Price Product Pri…" at bounding box center [424, 350] width 298 height 411
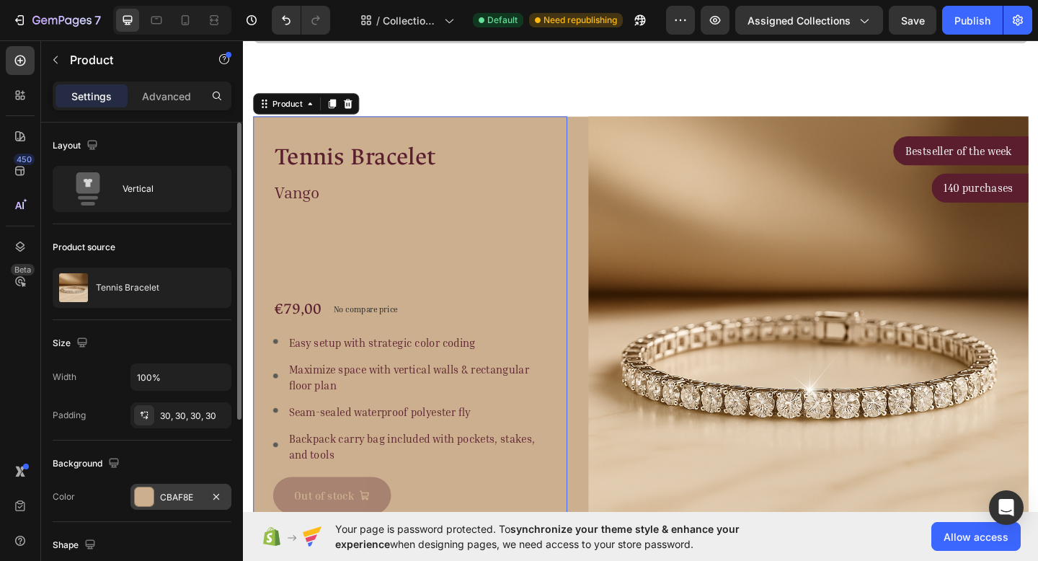
click at [172, 497] on div "CBAF8E" at bounding box center [181, 497] width 42 height 13
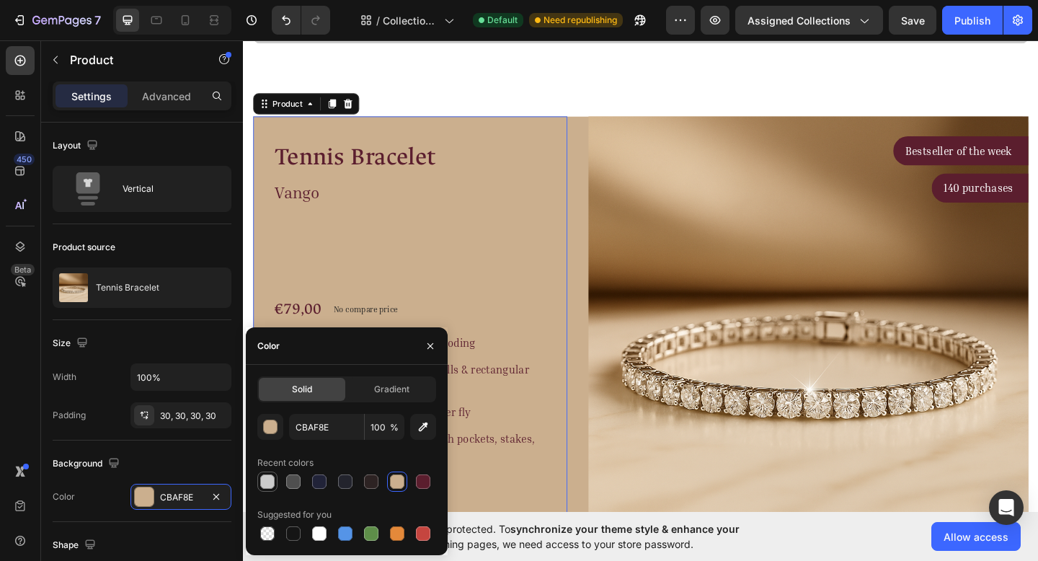
click at [268, 478] on div at bounding box center [267, 481] width 14 height 14
type input "CCCCCC"
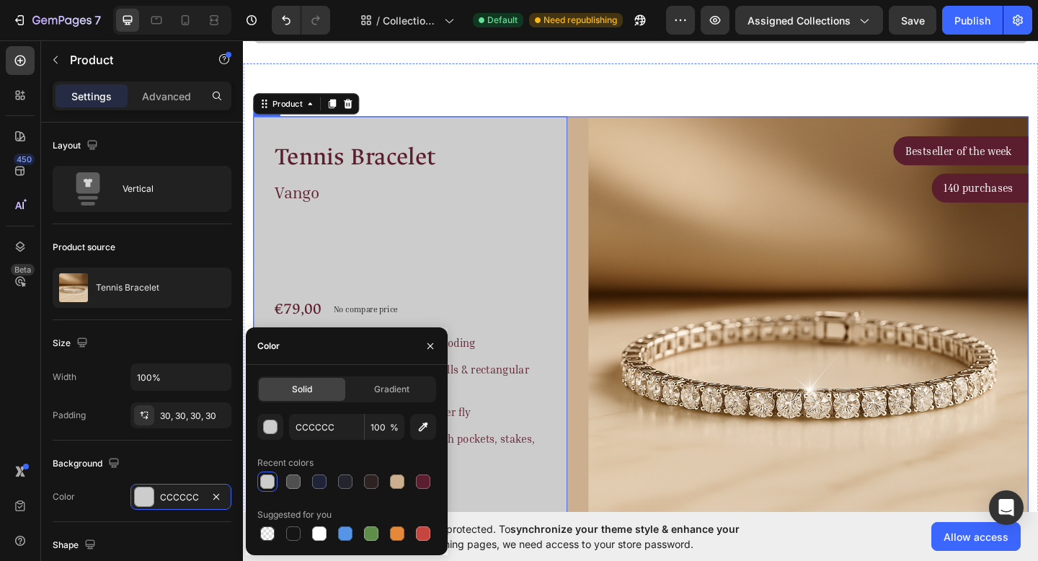
click at [595, 366] on div "Tennis Bracelet Product Title Vango Text block €79,00 Product Price Product Pri…" at bounding box center [676, 368] width 844 height 490
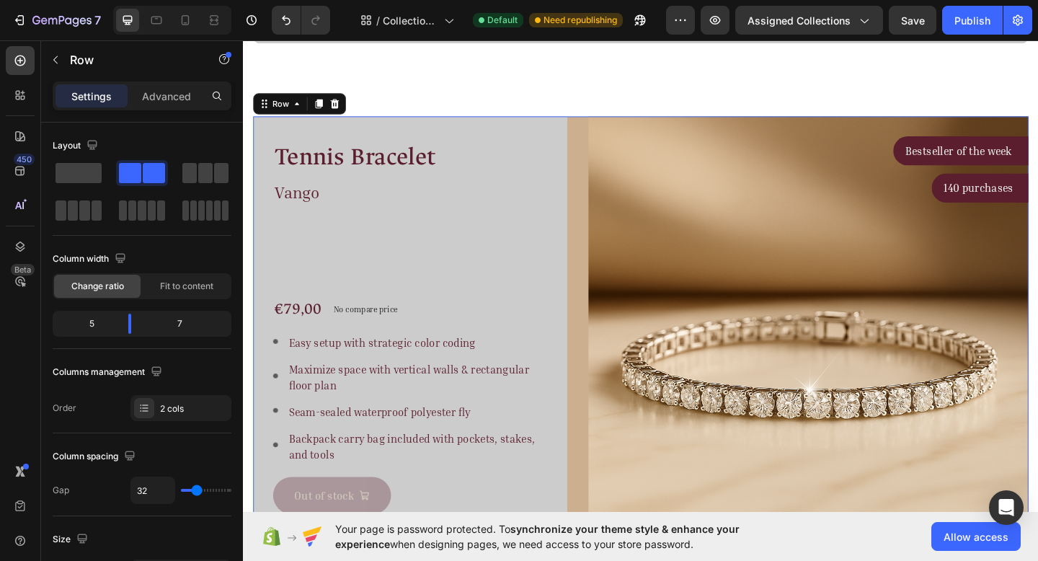
click at [596, 369] on div "Tennis Bracelet Product Title Vango Text block €79,00 Product Price Product Pri…" at bounding box center [676, 368] width 844 height 490
click at [600, 374] on div "Tennis Bracelet Product Title Vango Text block €79,00 Product Price Product Pri…" at bounding box center [676, 368] width 844 height 490
click at [646, 340] on img at bounding box center [858, 362] width 479 height 479
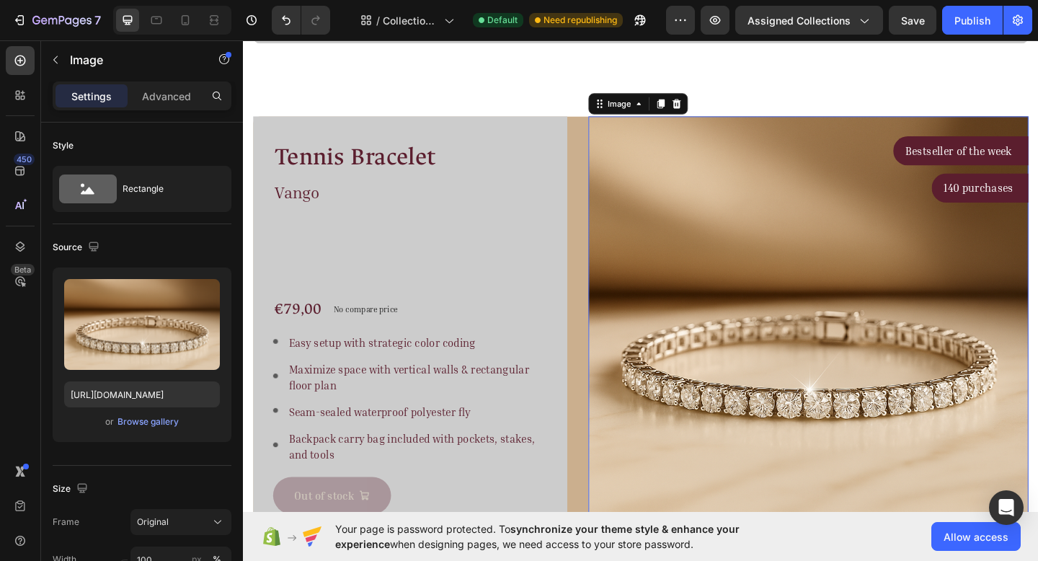
click at [611, 322] on div "Tennis Bracelet Product Title Vango Text block €79,00 Product Price Product Pri…" at bounding box center [676, 368] width 844 height 490
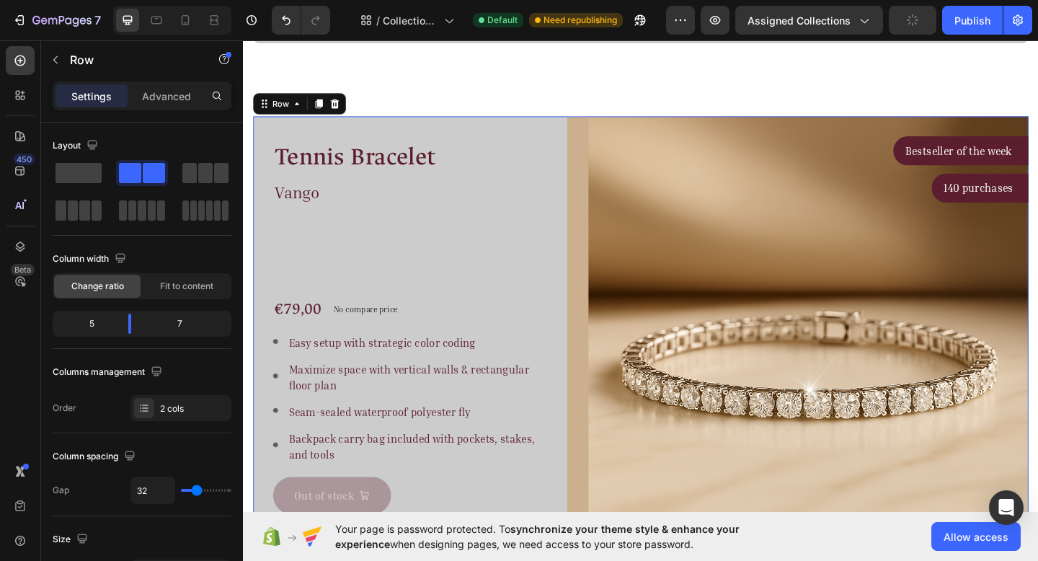
click at [605, 319] on div "Tennis Bracelet Product Title Vango Text block €79,00 Product Price Product Pri…" at bounding box center [676, 368] width 844 height 490
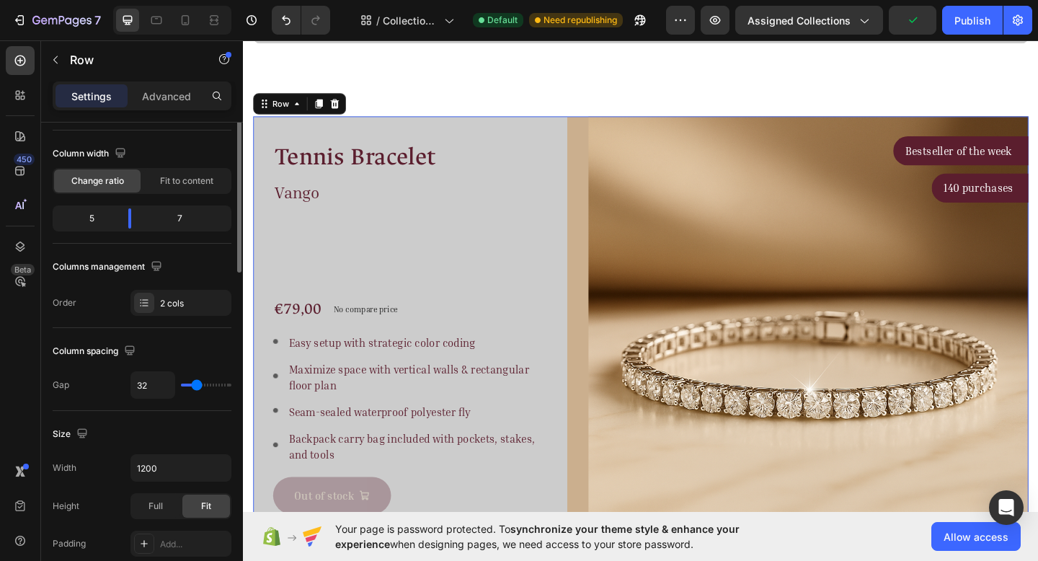
scroll to position [558, 0]
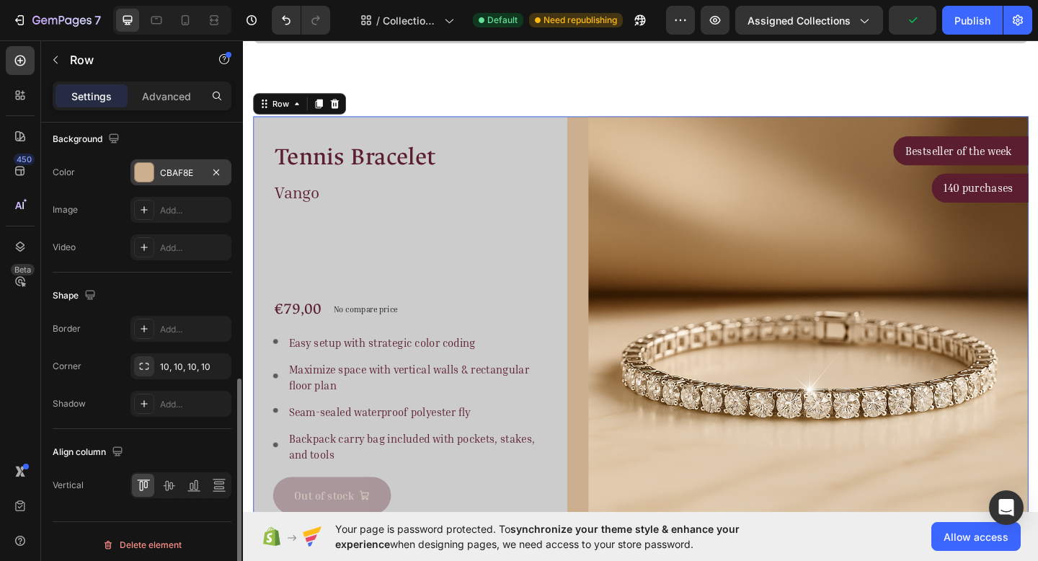
click at [171, 175] on div "CBAF8E" at bounding box center [181, 173] width 42 height 13
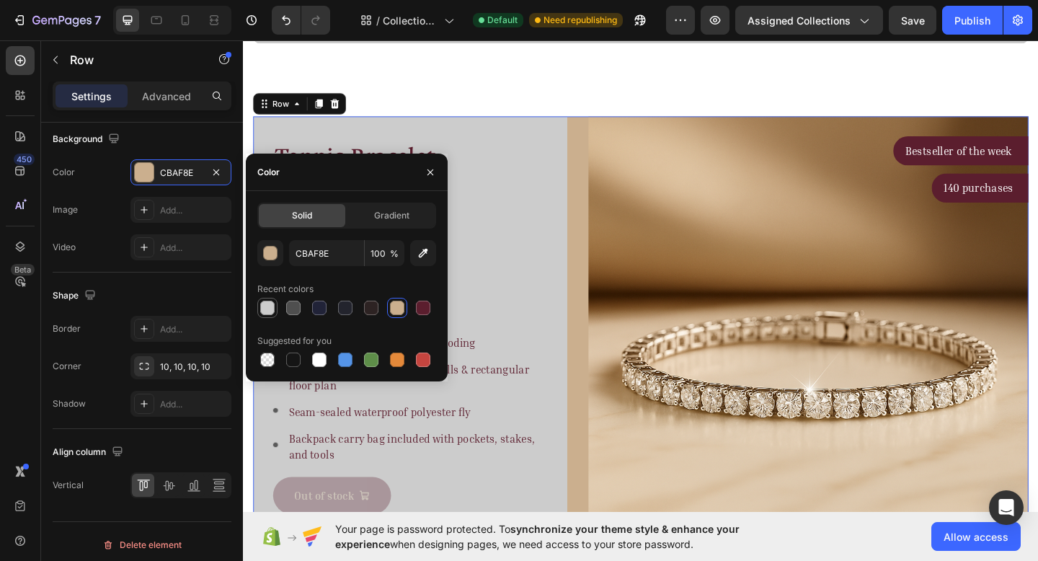
click at [267, 314] on div at bounding box center [267, 308] width 14 height 14
type input "CCCCCC"
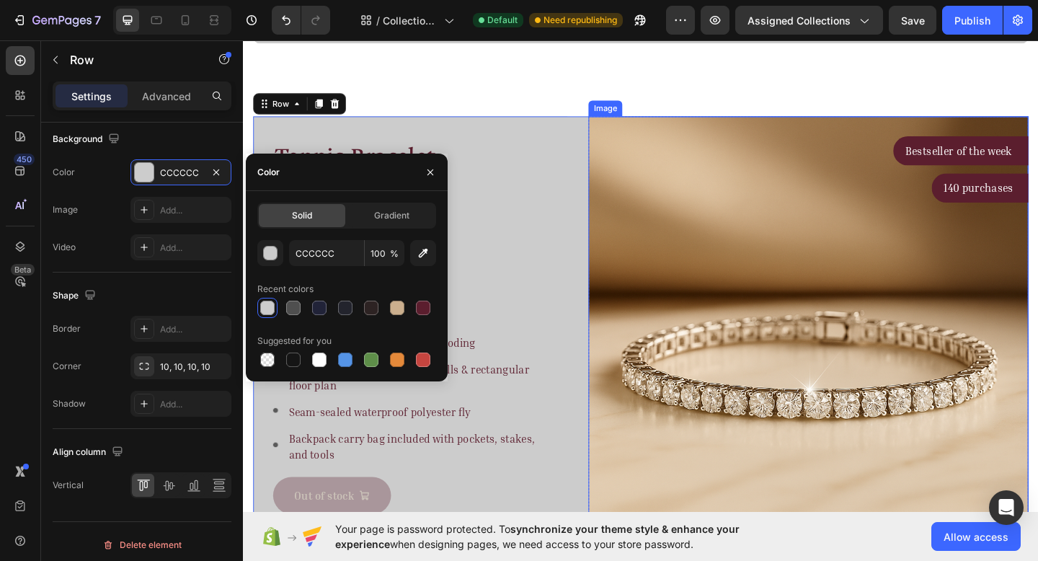
click at [695, 340] on img at bounding box center [858, 362] width 479 height 479
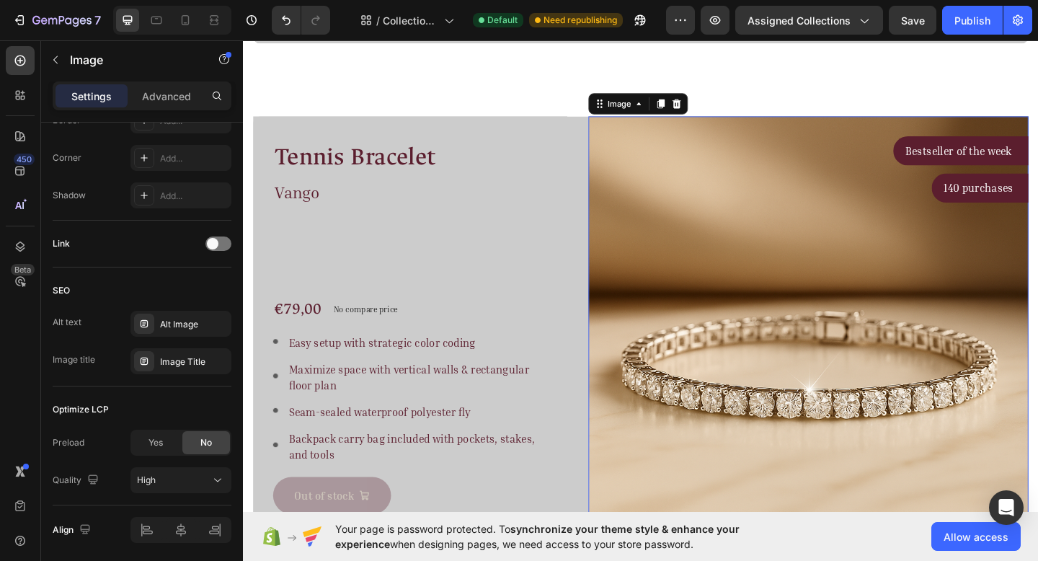
scroll to position [0, 0]
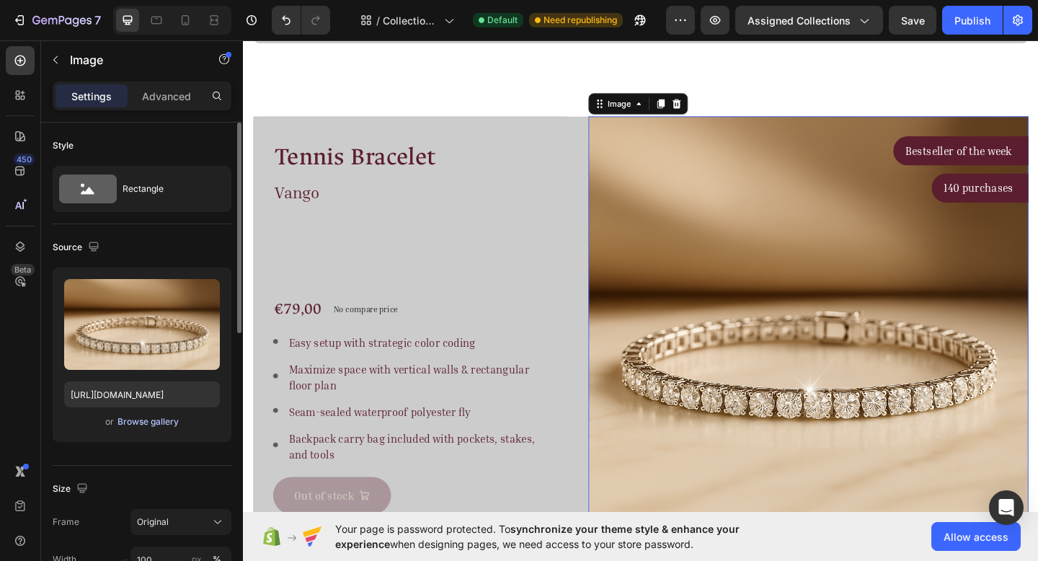
click at [149, 426] on button "Browse gallery" at bounding box center [148, 422] width 63 height 14
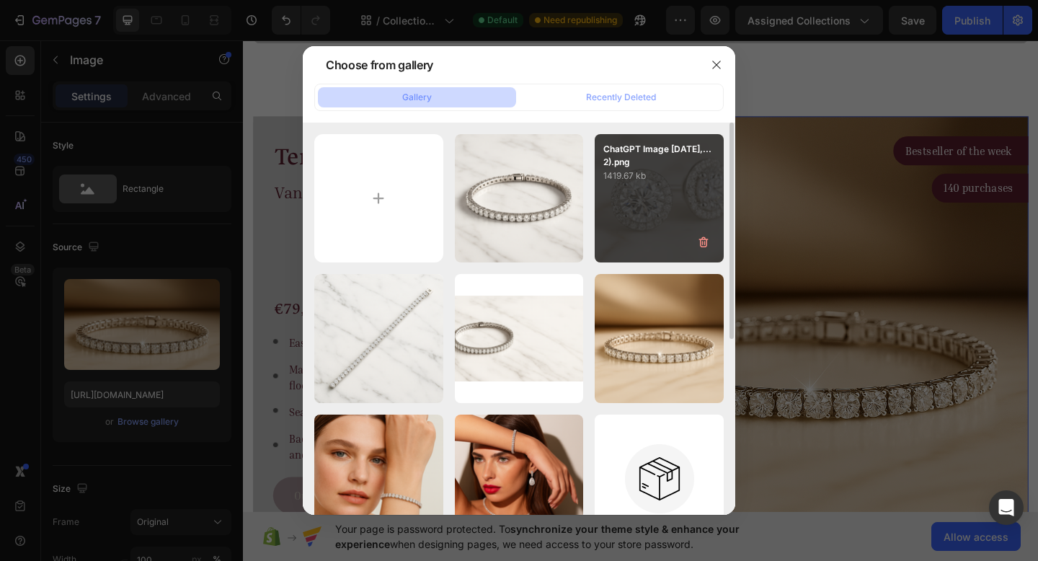
click at [655, 200] on div "ChatGPT Image Aug 23,...2).png 1419.67 kb" at bounding box center [659, 198] width 129 height 129
type input "https://cdn.shopify.com/s/files/1/0916/1362/6753/files/gempages_581117217047839…"
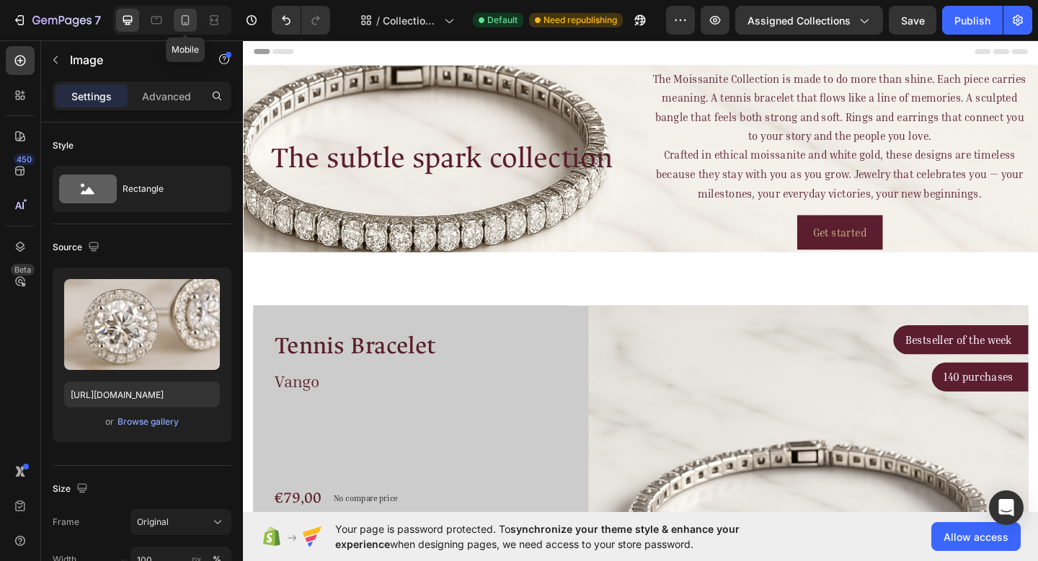
click at [184, 20] on icon at bounding box center [185, 20] width 14 height 14
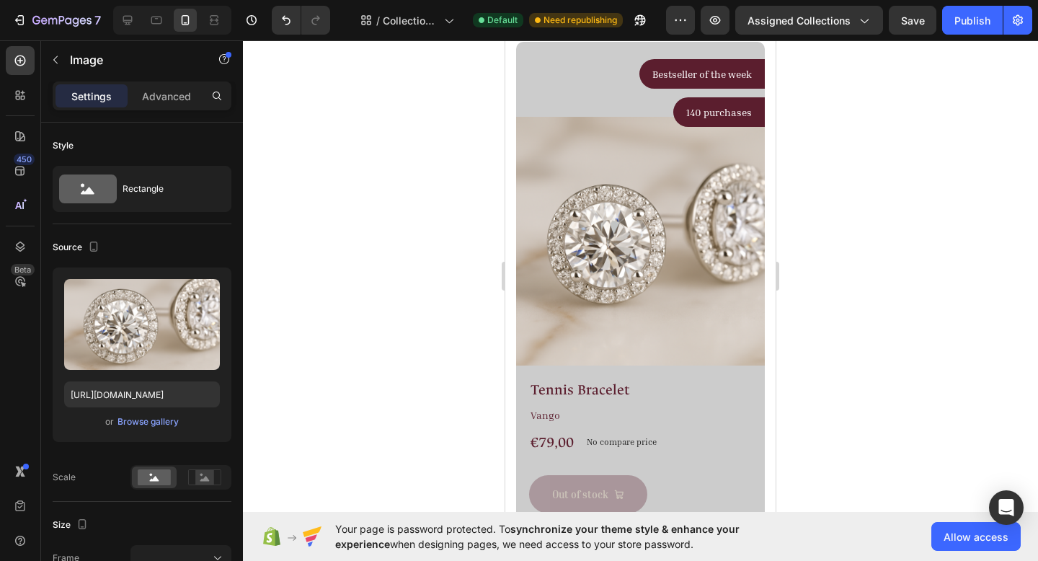
scroll to position [356, 0]
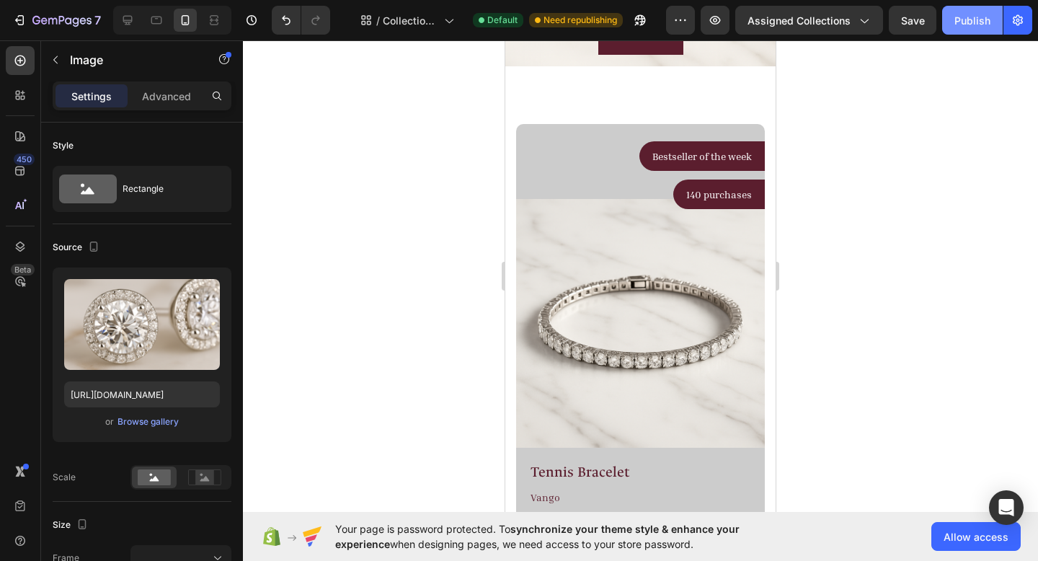
click at [990, 22] on div "Publish" at bounding box center [973, 20] width 36 height 15
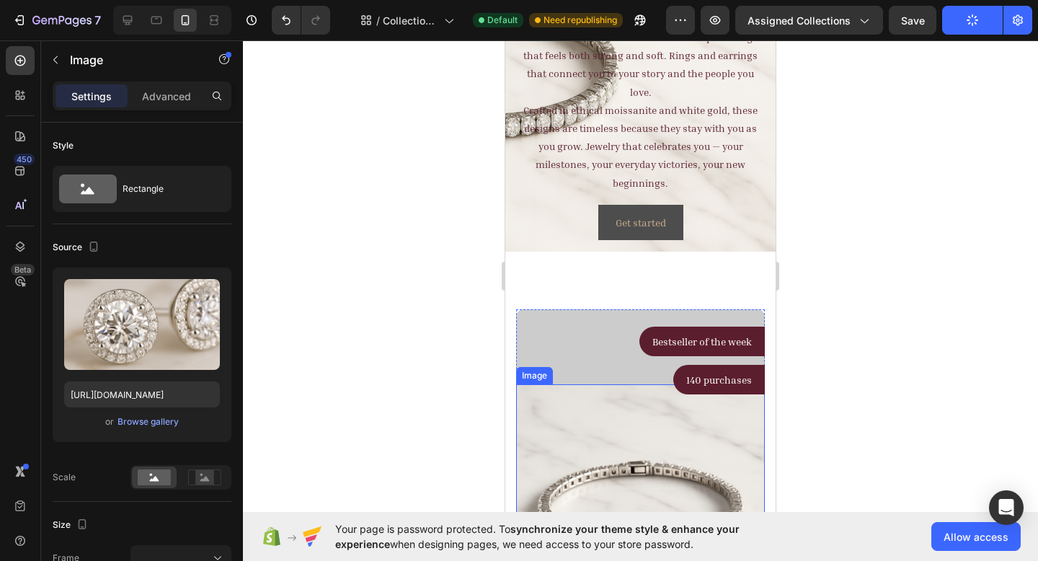
scroll to position [0, 0]
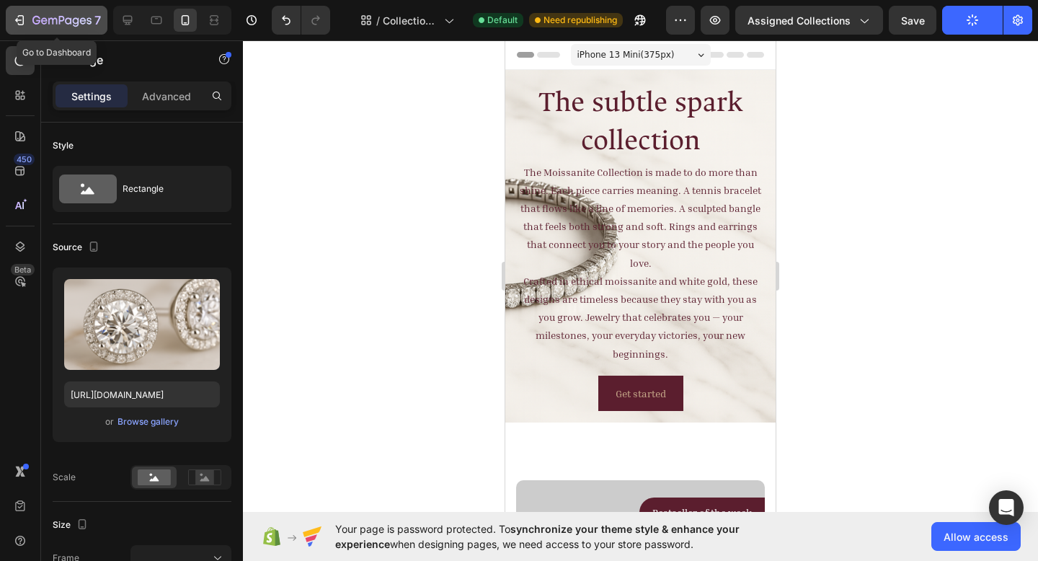
click at [47, 18] on icon "button" at bounding box center [61, 21] width 59 height 12
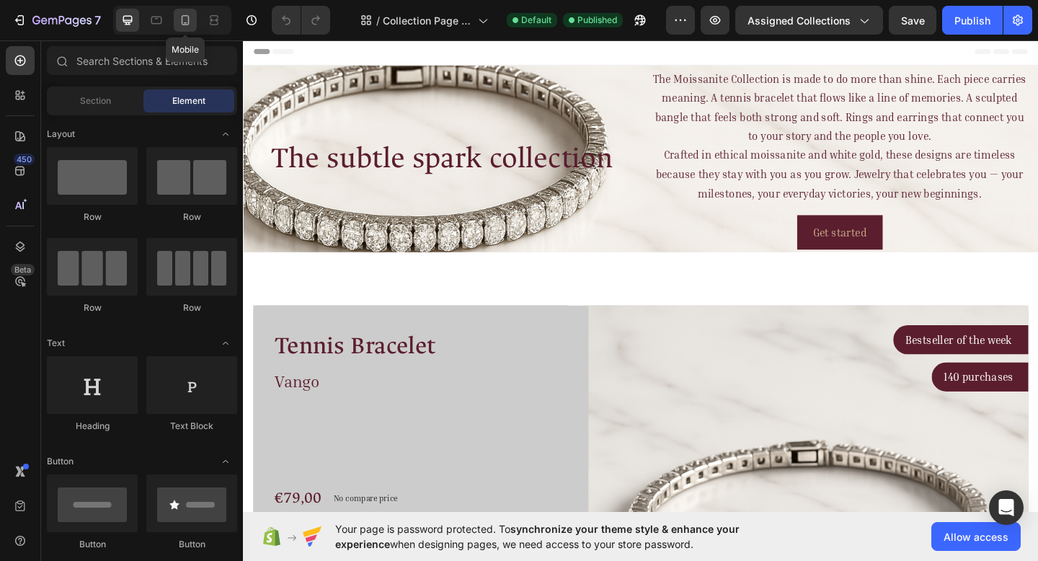
click at [183, 17] on icon at bounding box center [185, 20] width 14 height 14
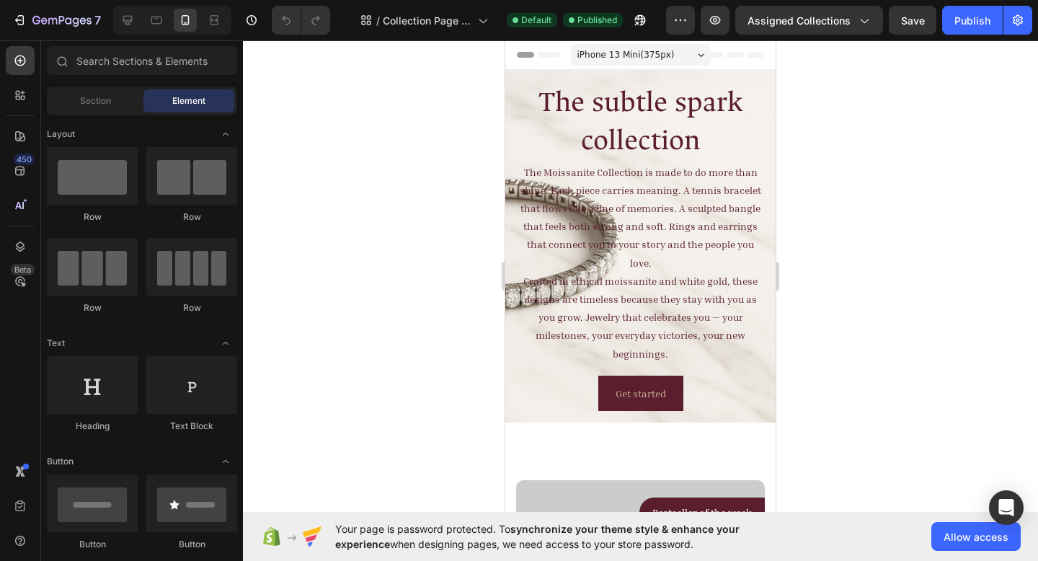
click at [539, 56] on span "Header" at bounding box center [549, 55] width 32 height 14
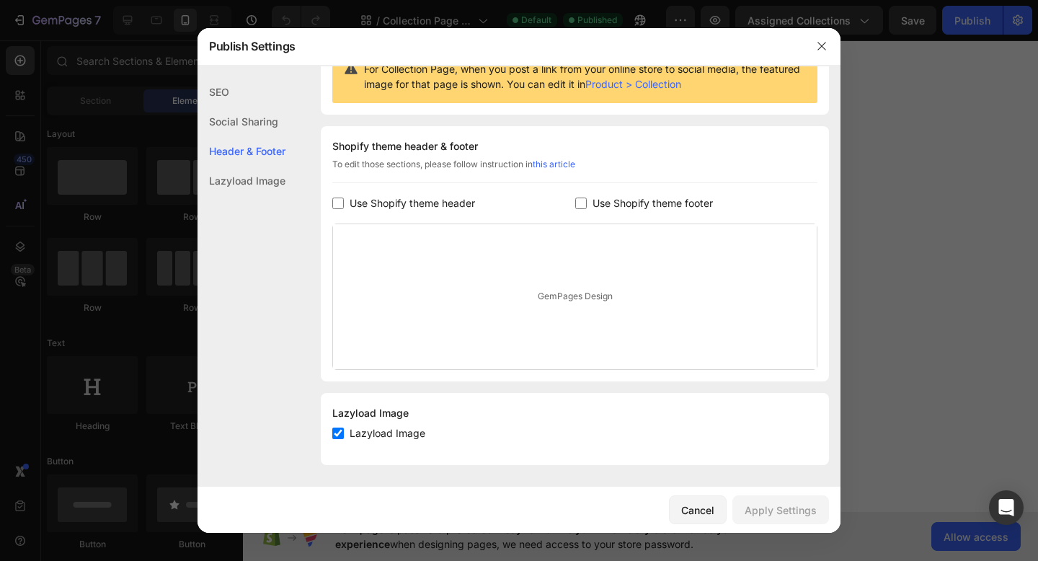
scroll to position [165, 0]
click at [818, 46] on icon "button" at bounding box center [822, 46] width 12 height 12
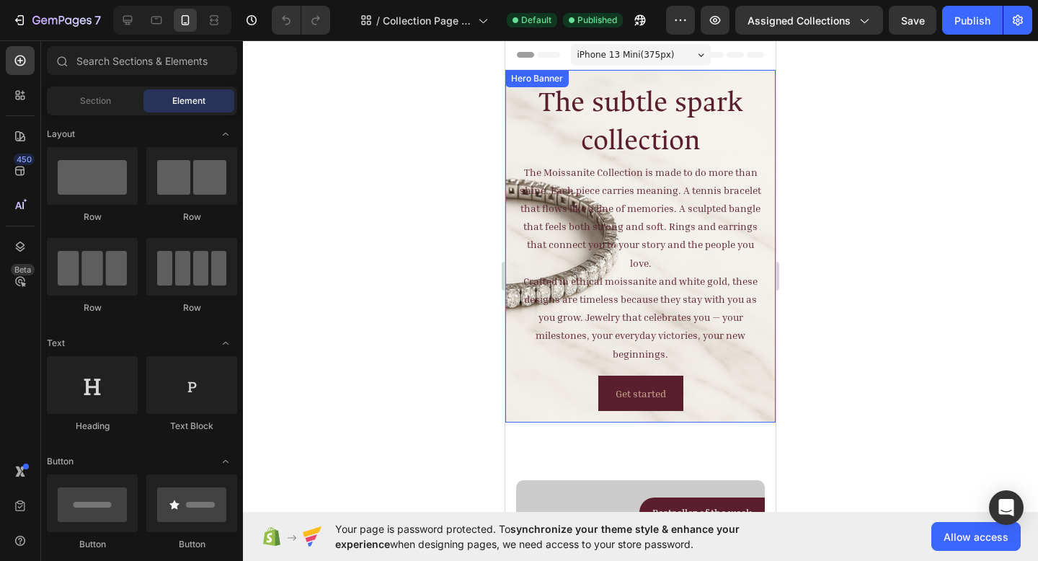
click at [515, 167] on div "The Moissanite Collection is made to do more than shine. Each piece carries mea…" at bounding box center [640, 246] width 270 height 353
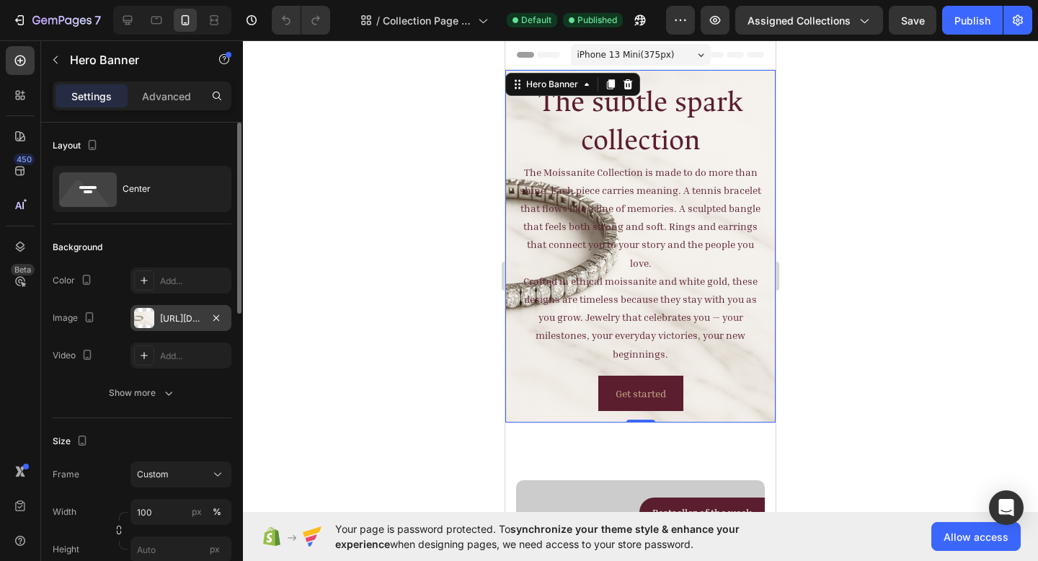
click at [171, 322] on div "[URL][DOMAIN_NAME]" at bounding box center [181, 318] width 42 height 13
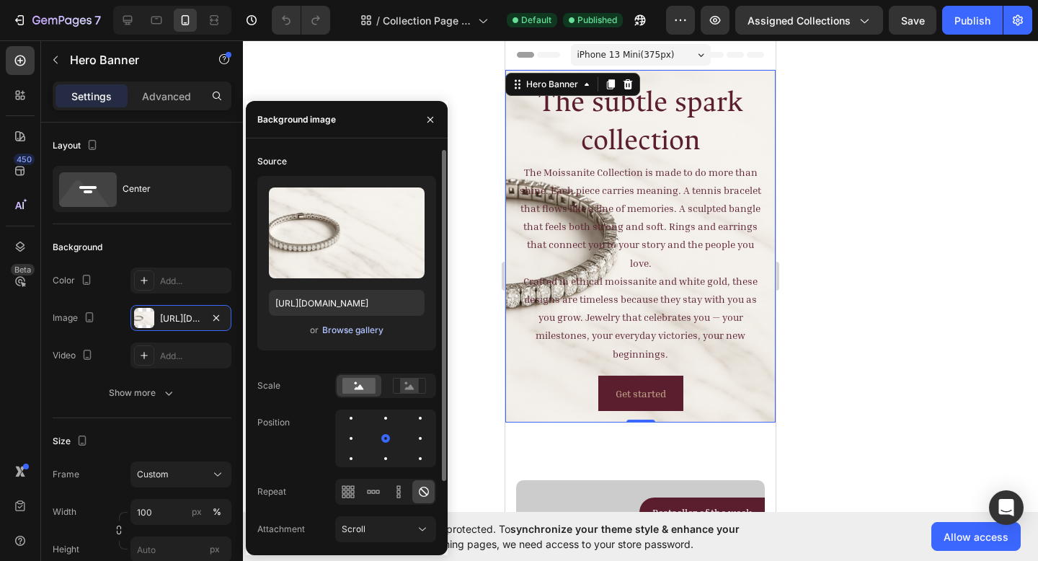
click at [330, 333] on div "Browse gallery" at bounding box center [352, 330] width 61 height 13
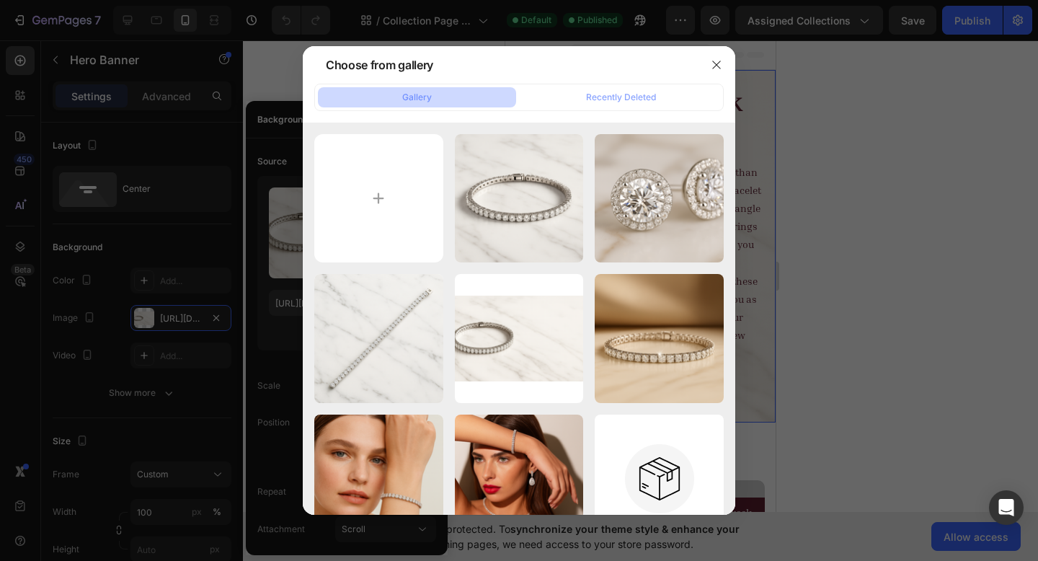
type input "C:\fakepath\Intertwined P & I Logo.png"
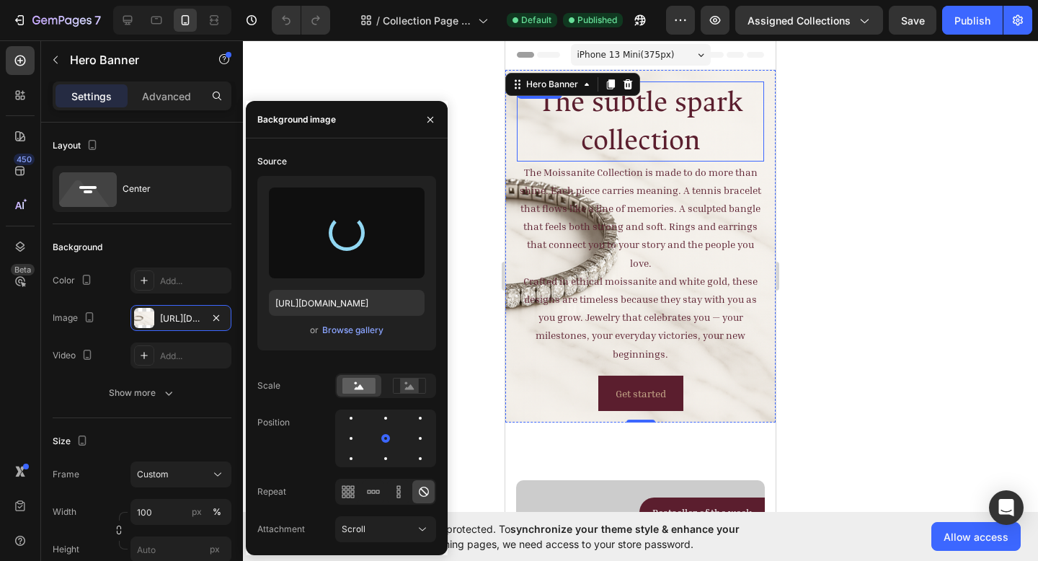
type input "[URL][DOMAIN_NAME]"
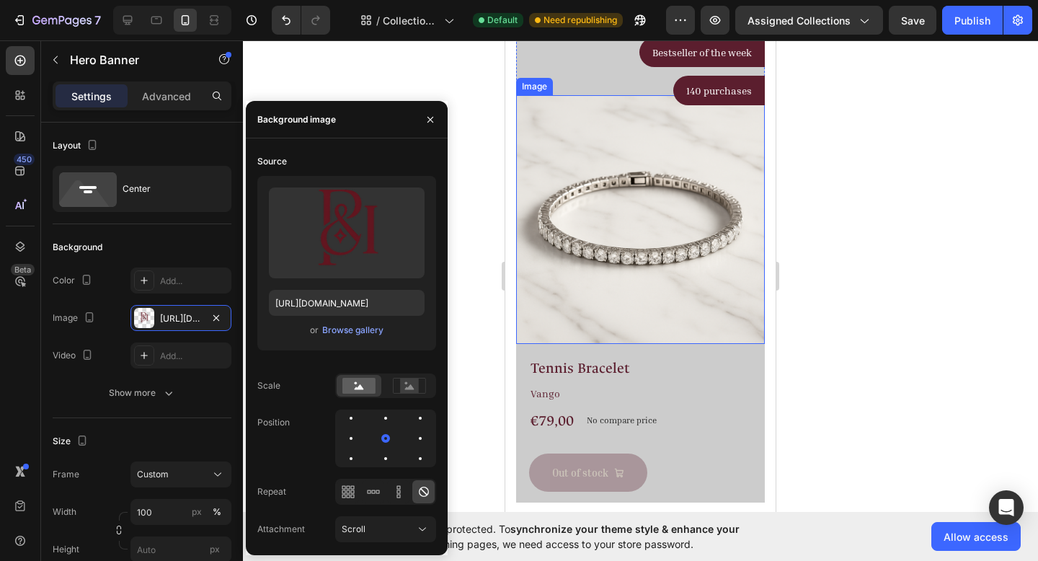
scroll to position [0, 0]
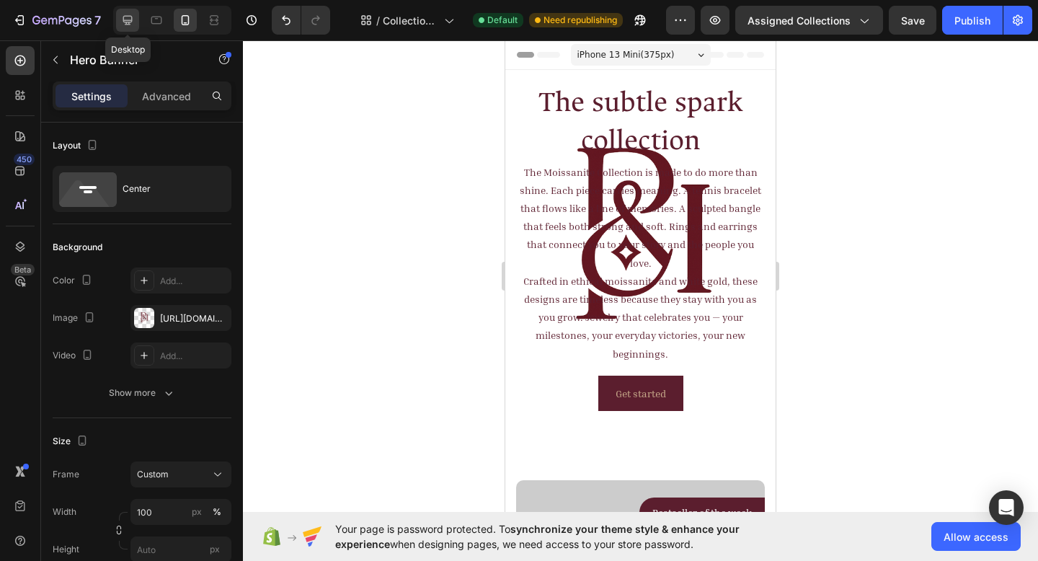
click at [127, 21] on icon at bounding box center [127, 20] width 14 height 14
type input "Auto"
type input "1200"
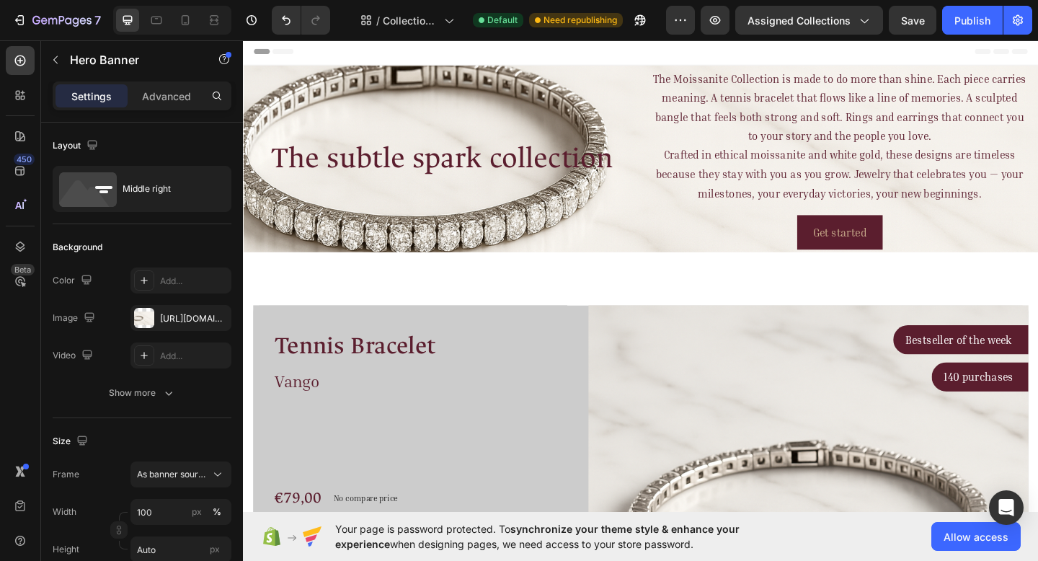
click at [624, 102] on div "The subtle spark collection Heading" at bounding box center [458, 170] width 409 height 198
click at [598, 149] on h2 "The subtle spark collection" at bounding box center [458, 169] width 409 height 46
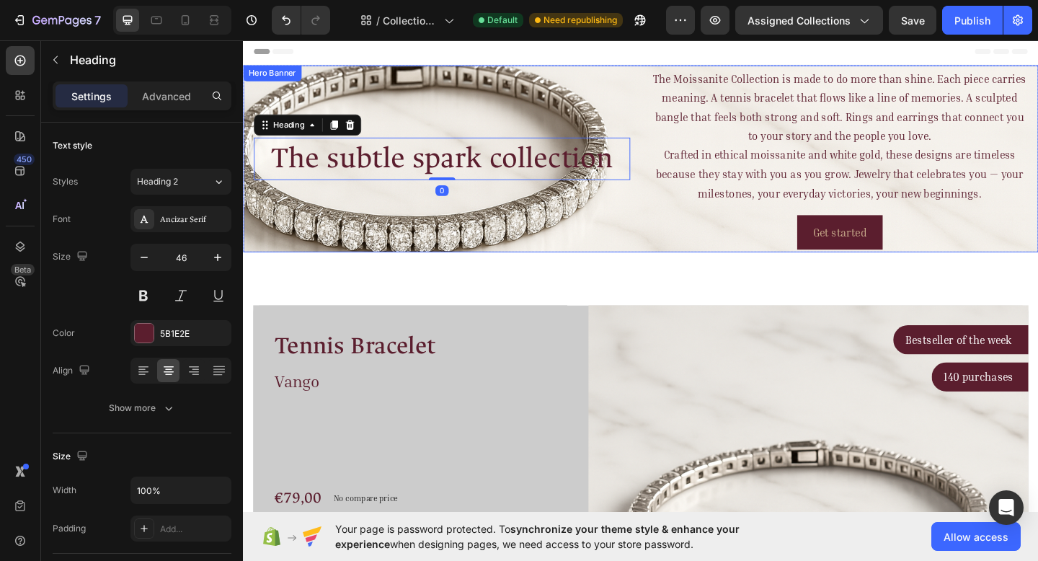
click at [624, 99] on div "The subtle spark collection Heading 0" at bounding box center [458, 170] width 409 height 198
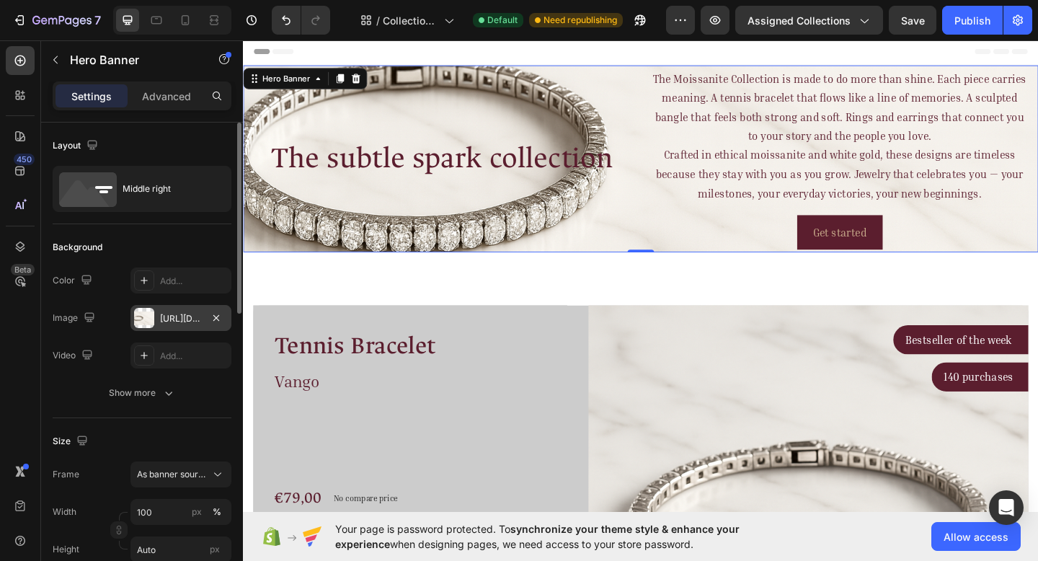
click at [192, 315] on div "[URL][DOMAIN_NAME]" at bounding box center [181, 318] width 42 height 13
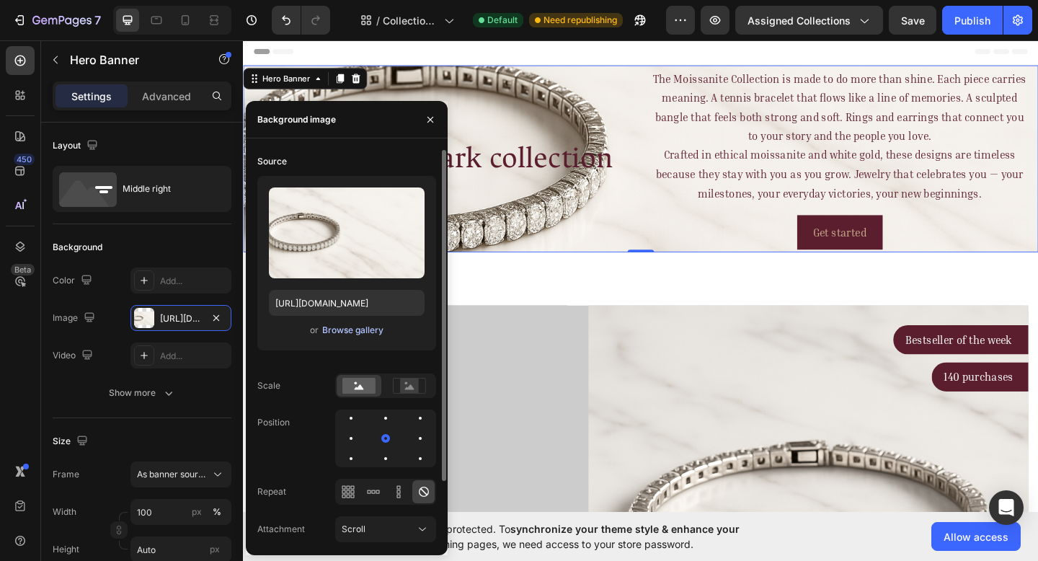
click at [340, 333] on div "Browse gallery" at bounding box center [352, 330] width 61 height 13
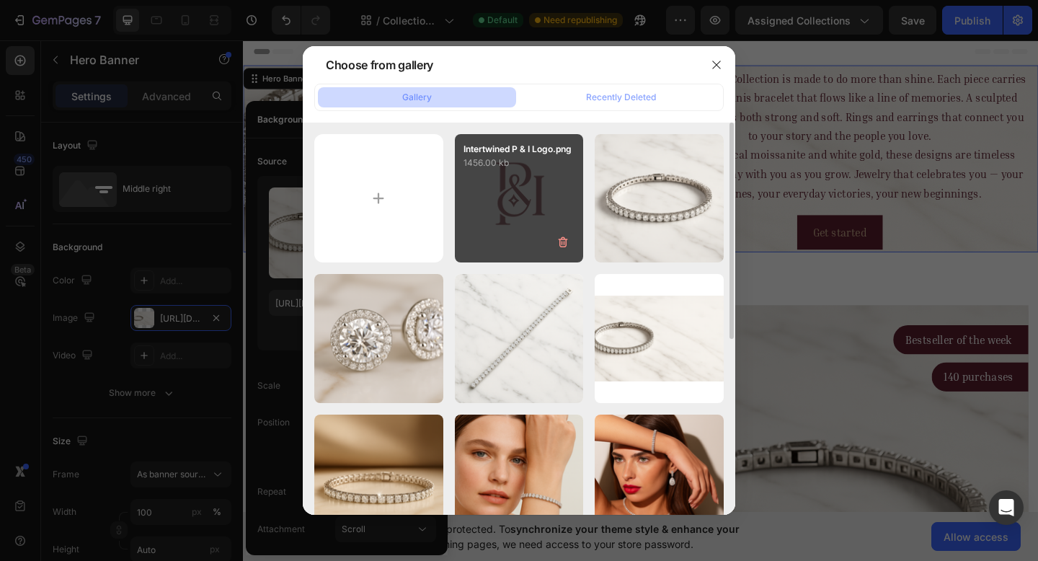
click at [477, 192] on div "Intertwined P & I Logo.png 1456.00 kb" at bounding box center [519, 198] width 129 height 129
type input "[URL][DOMAIN_NAME]"
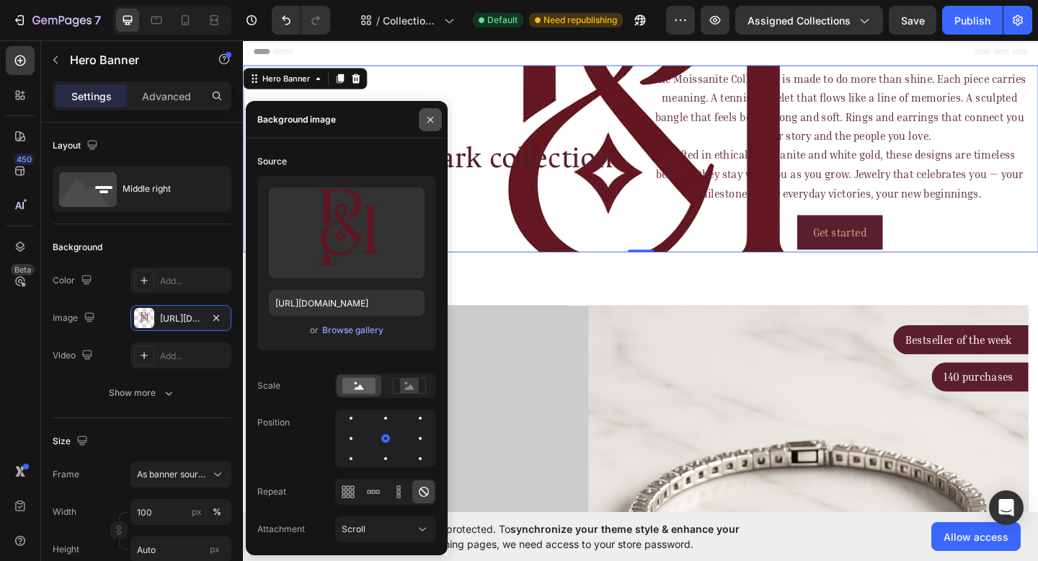
click at [433, 123] on icon "button" at bounding box center [431, 120] width 12 height 12
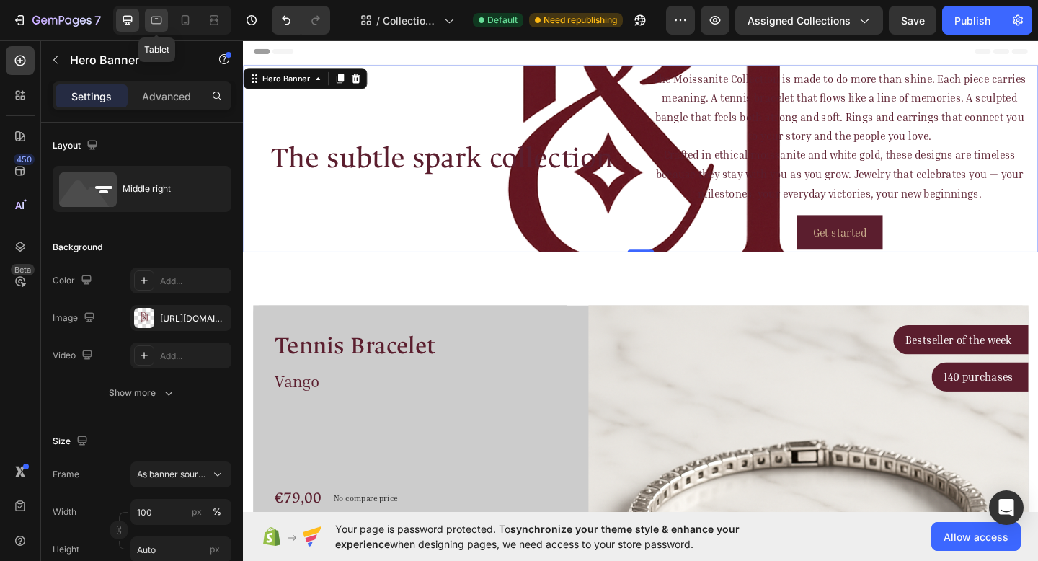
click at [151, 21] on icon at bounding box center [156, 21] width 11 height 8
type input "100%"
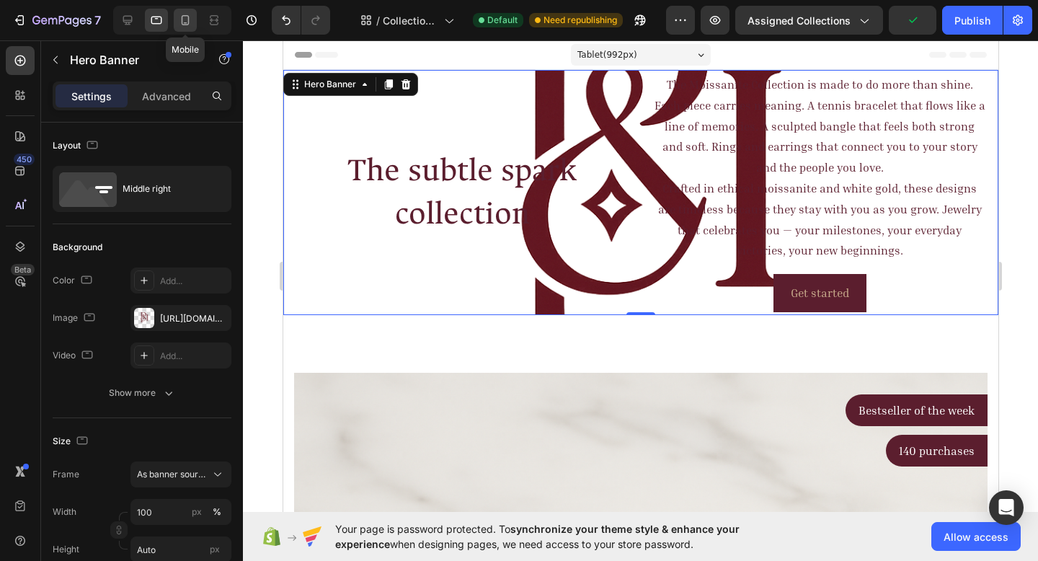
click at [191, 24] on icon at bounding box center [185, 20] width 14 height 14
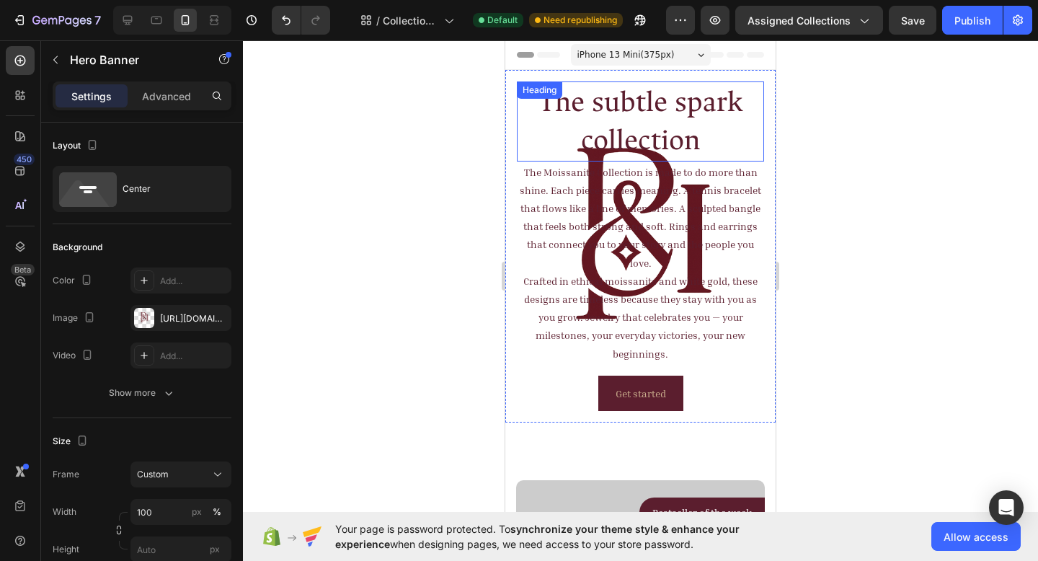
click at [745, 149] on h2 "The subtle spark collection" at bounding box center [640, 121] width 247 height 80
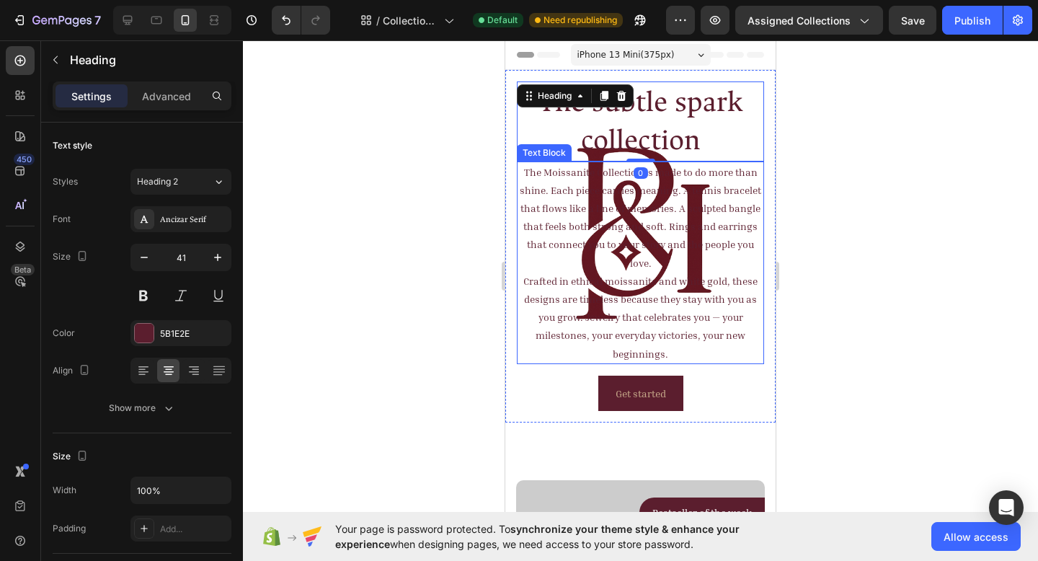
click at [520, 391] on div "The Moissanite Collection is made to do more than shine. Each piece carries mea…" at bounding box center [640, 285] width 247 height 249
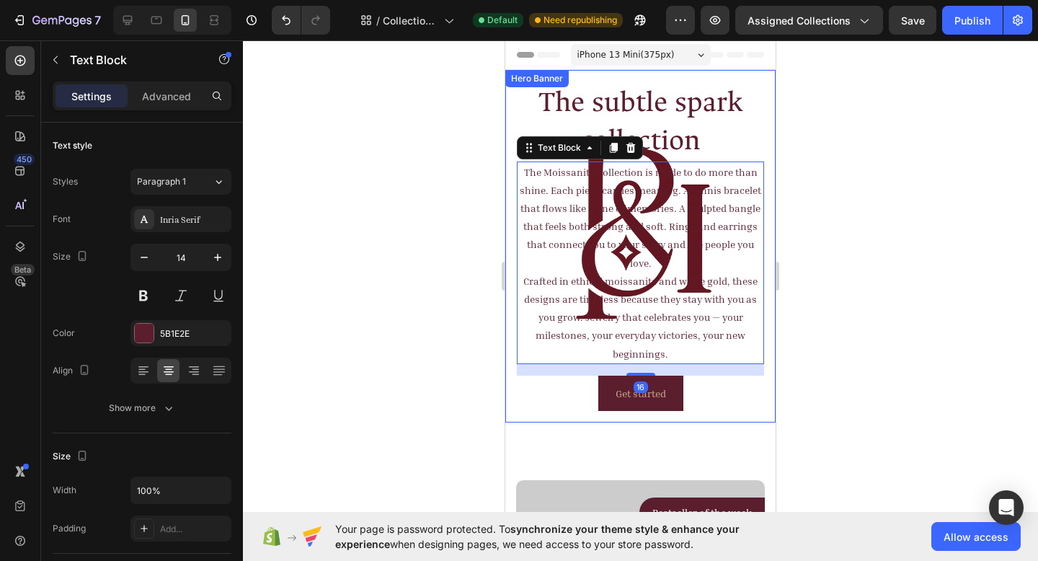
click at [512, 402] on div "The Moissanite Collection is made to do more than shine. Each piece carries mea…" at bounding box center [640, 246] width 270 height 353
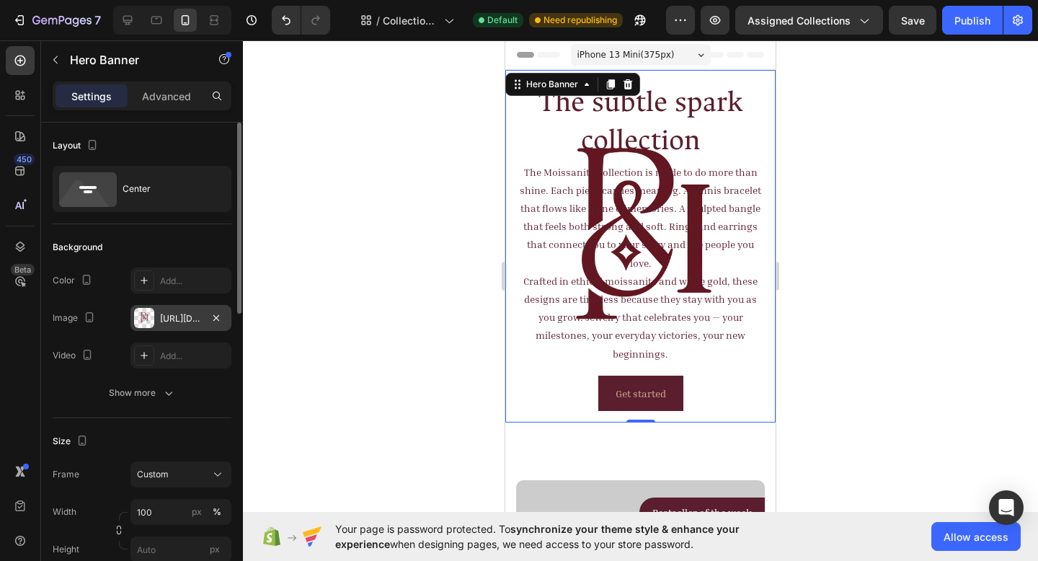
click at [192, 319] on div "[URL][DOMAIN_NAME]" at bounding box center [181, 318] width 42 height 13
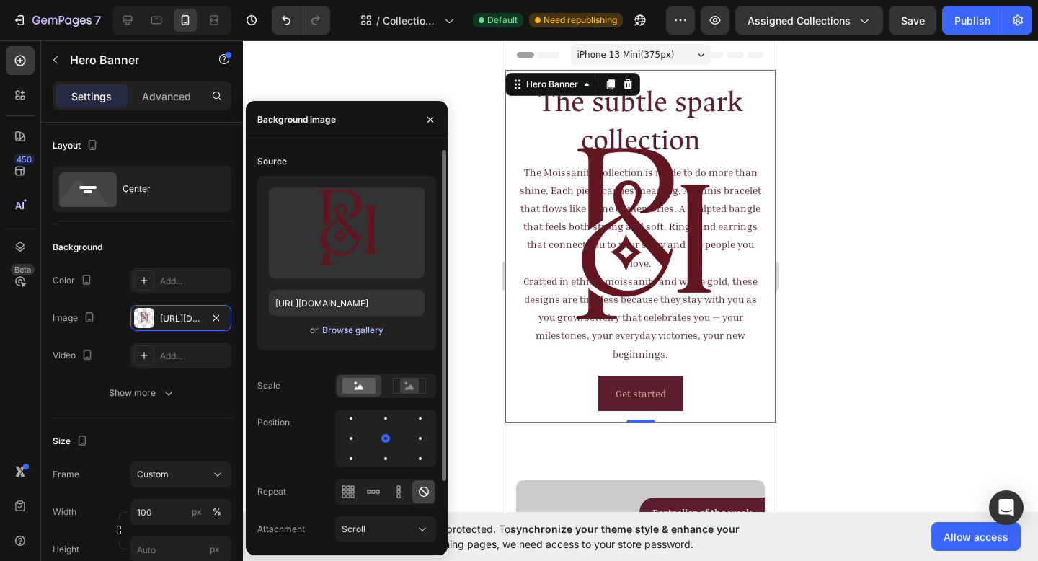
click at [334, 331] on div "Browse gallery" at bounding box center [352, 330] width 61 height 13
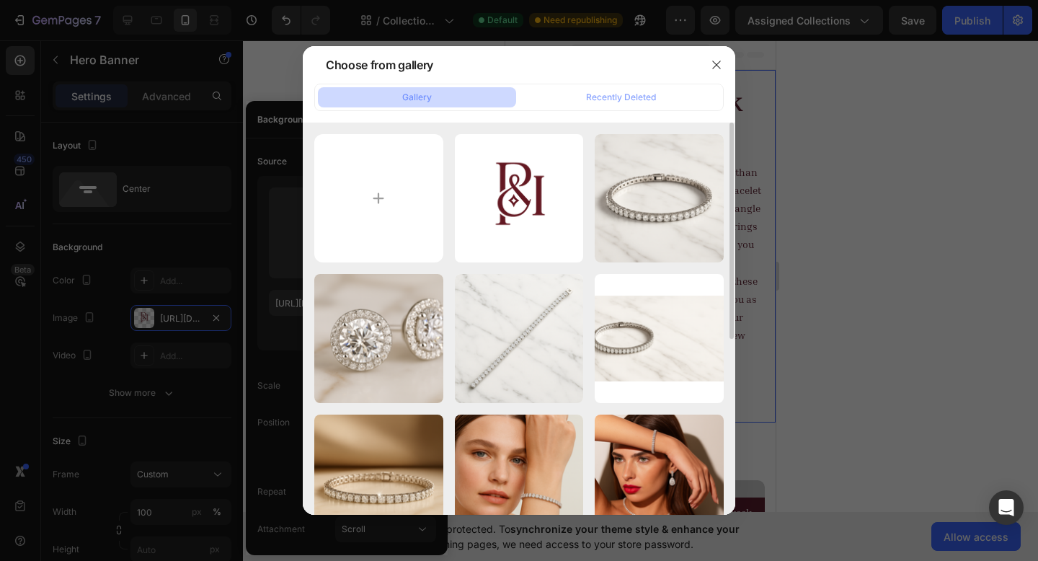
scroll to position [279, 0]
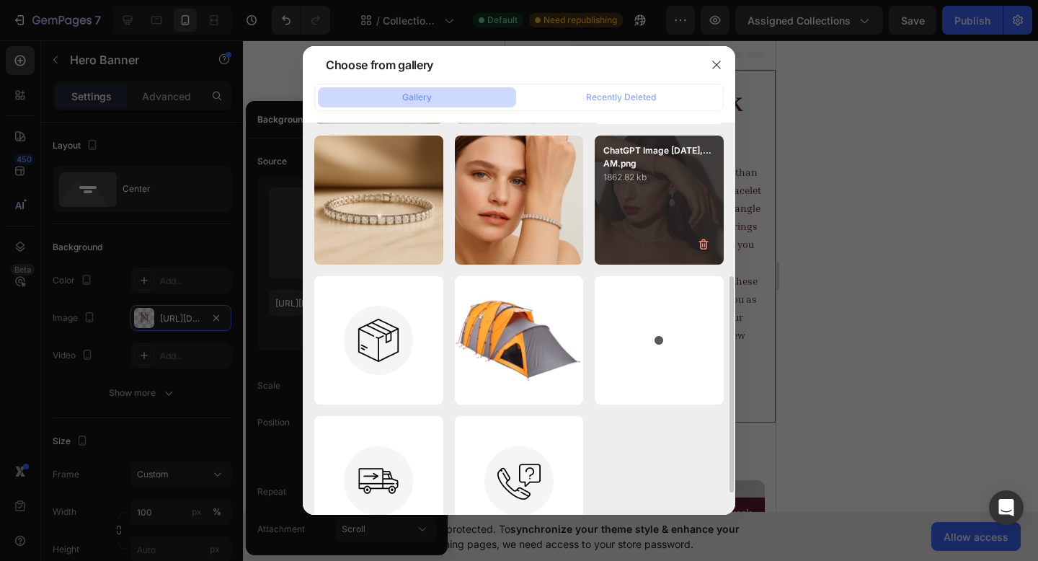
click at [652, 227] on div "ChatGPT Image [DATE],...AM.png 1862.82 kb" at bounding box center [659, 200] width 129 height 129
type input "[URL][DOMAIN_NAME]"
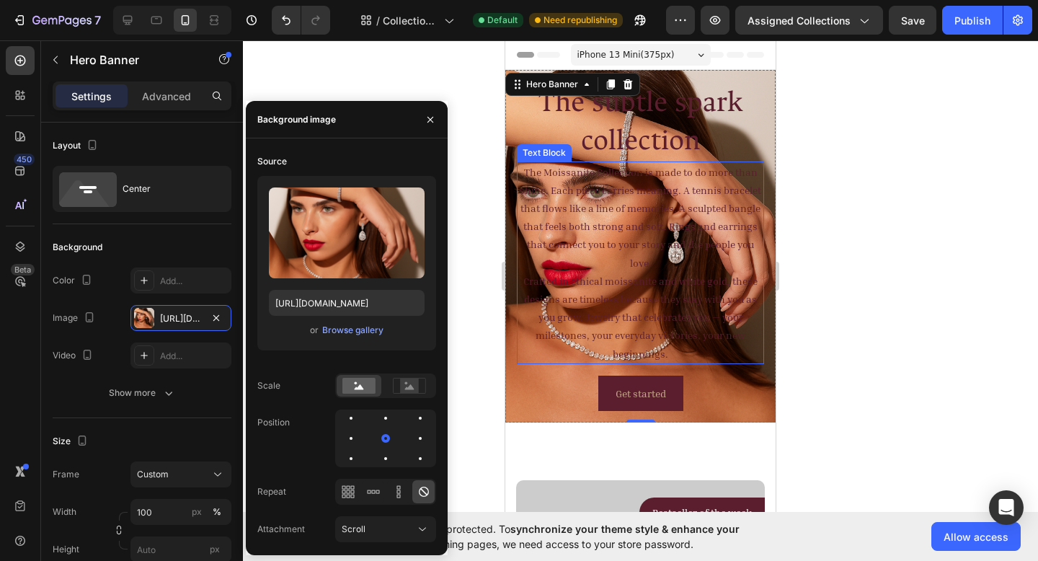
click at [638, 251] on p "The Moissanite Collection is made to do more than shine. Each piece carries mea…" at bounding box center [640, 217] width 244 height 109
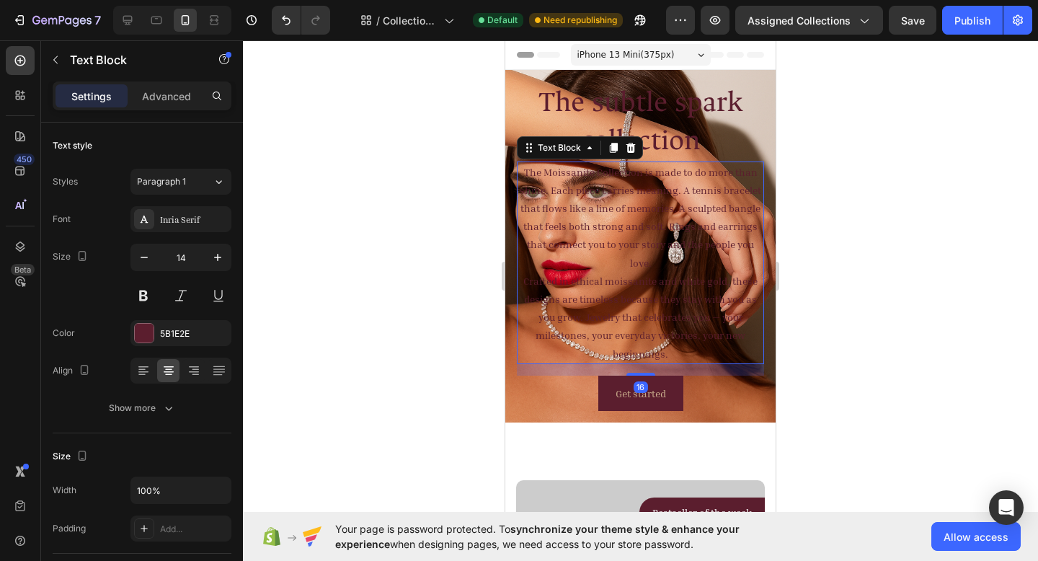
click at [683, 353] on p "Crafted in ethical moissanite and white gold, these designs are timeless becaus…" at bounding box center [640, 317] width 244 height 91
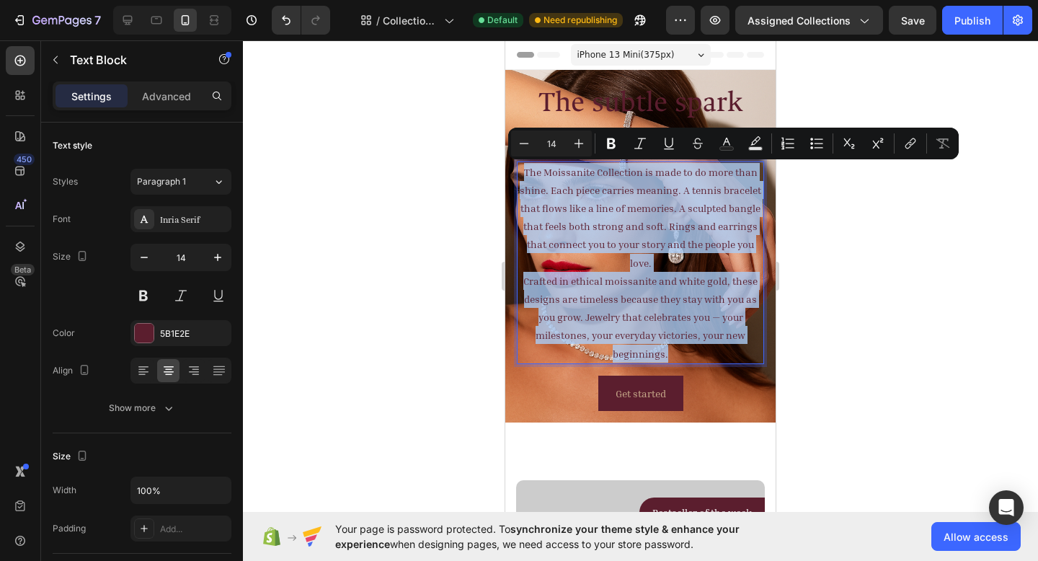
drag, startPoint x: 672, startPoint y: 354, endPoint x: 531, endPoint y: 164, distance: 236.5
click at [531, 164] on div "The Moissanite Collection is made to do more than shine. Each piece carries mea…" at bounding box center [640, 262] width 247 height 203
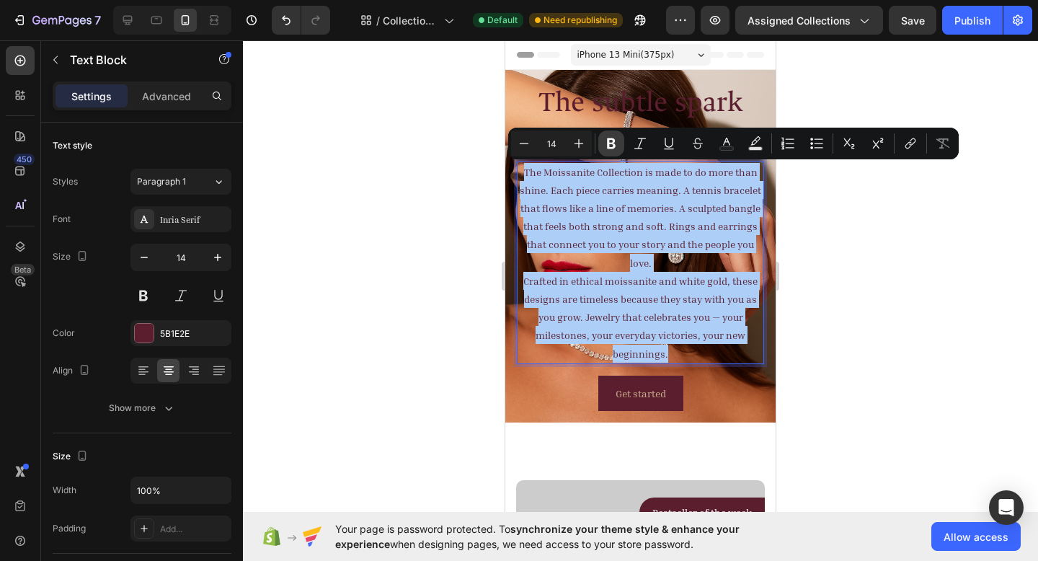
click at [611, 144] on icon "Editor contextual toolbar" at bounding box center [611, 143] width 14 height 14
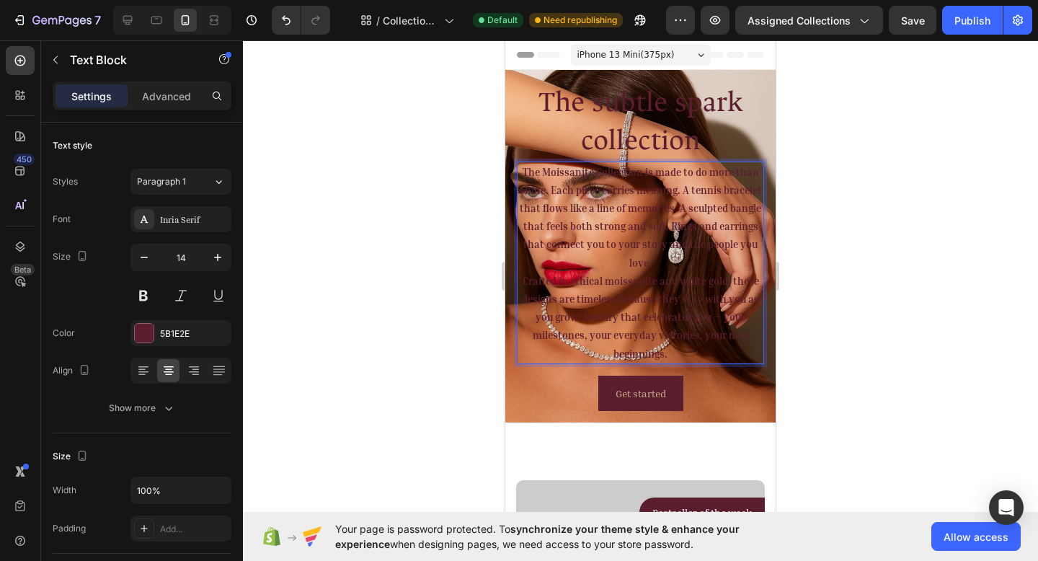
click at [810, 208] on div at bounding box center [640, 300] width 795 height 521
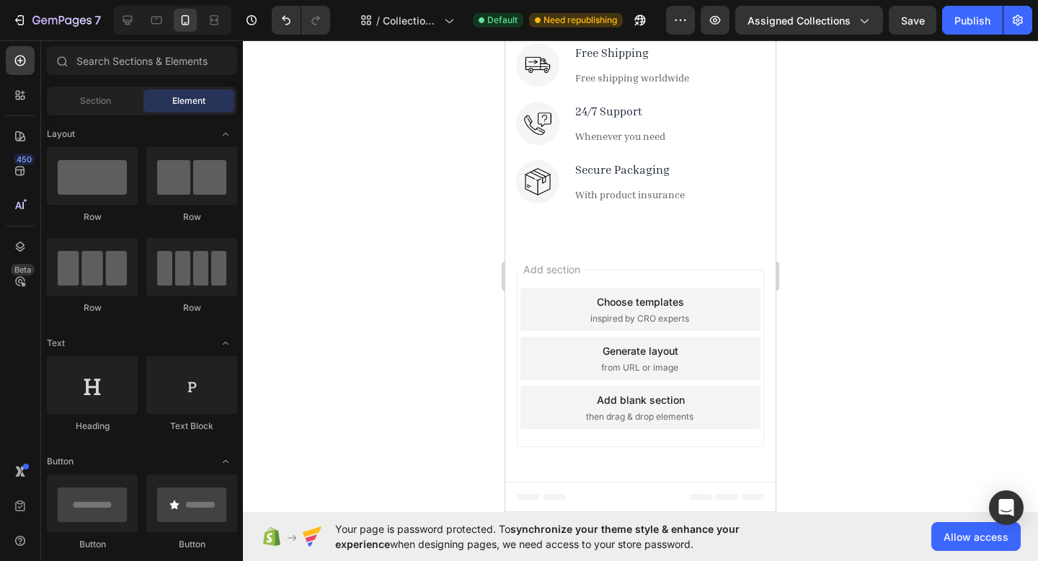
scroll to position [1461, 0]
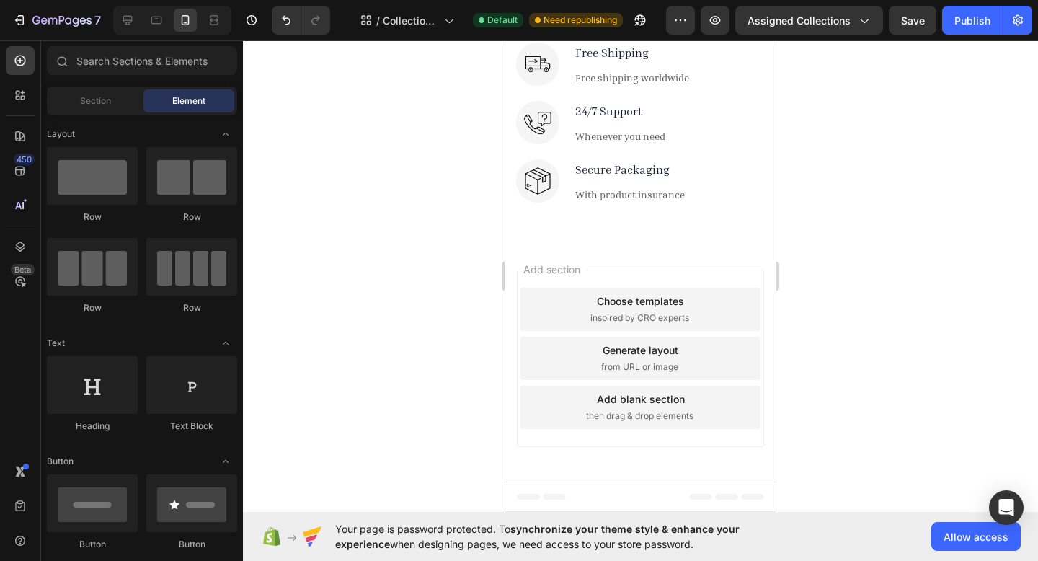
scroll to position [1282, 0]
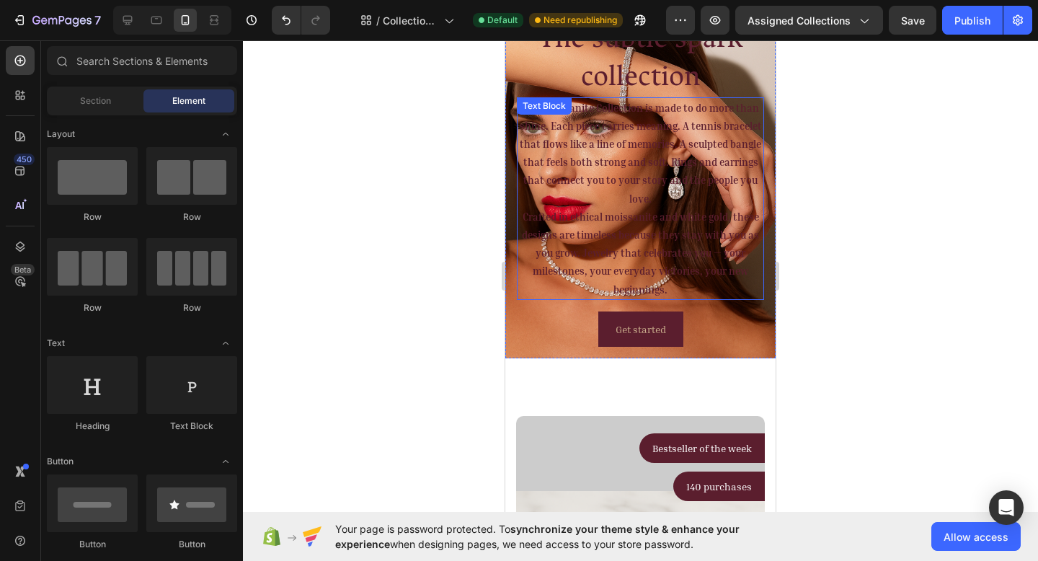
scroll to position [0, 0]
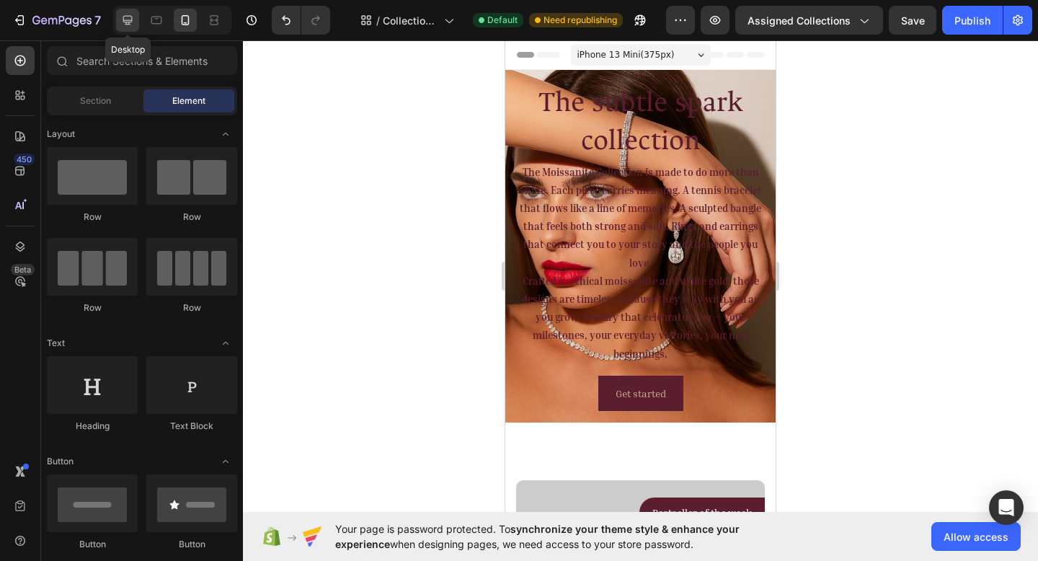
click at [131, 19] on icon at bounding box center [127, 20] width 9 height 9
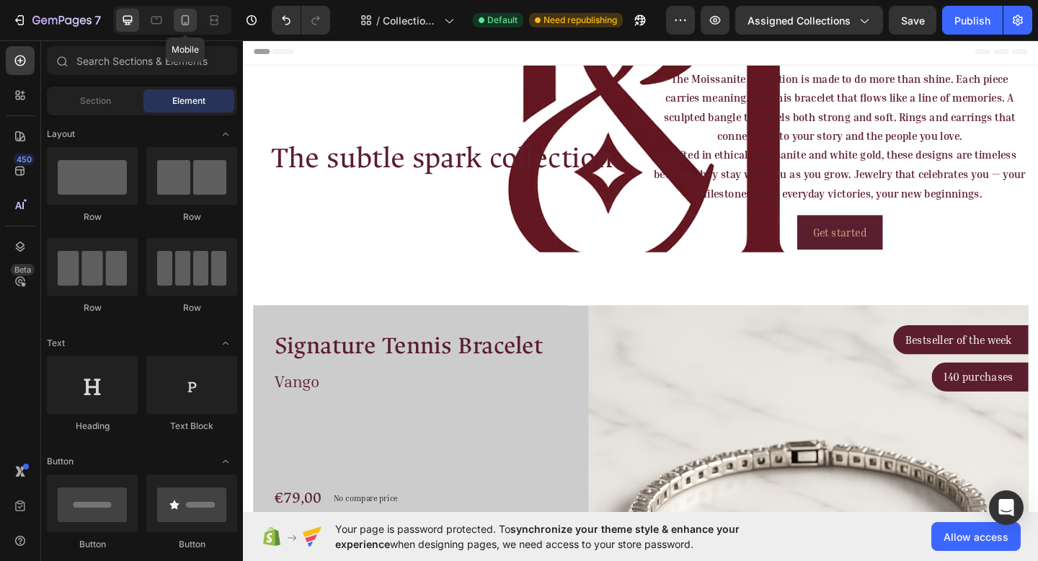
click at [183, 21] on icon at bounding box center [185, 20] width 14 height 14
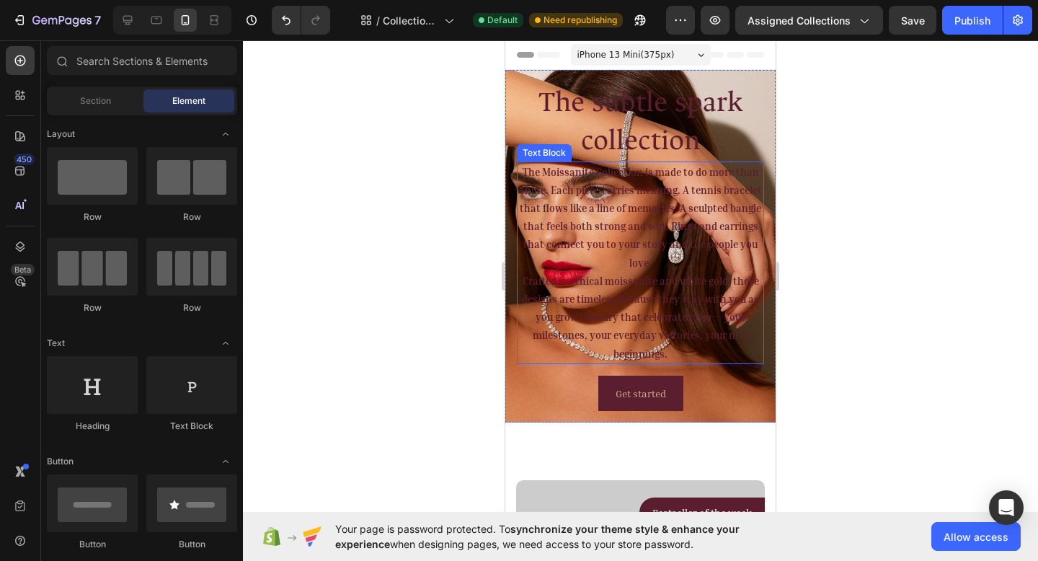
click at [682, 262] on strong "The Moissanite Collection is made to do more than shine. Each piece carries mea…" at bounding box center [641, 217] width 242 height 103
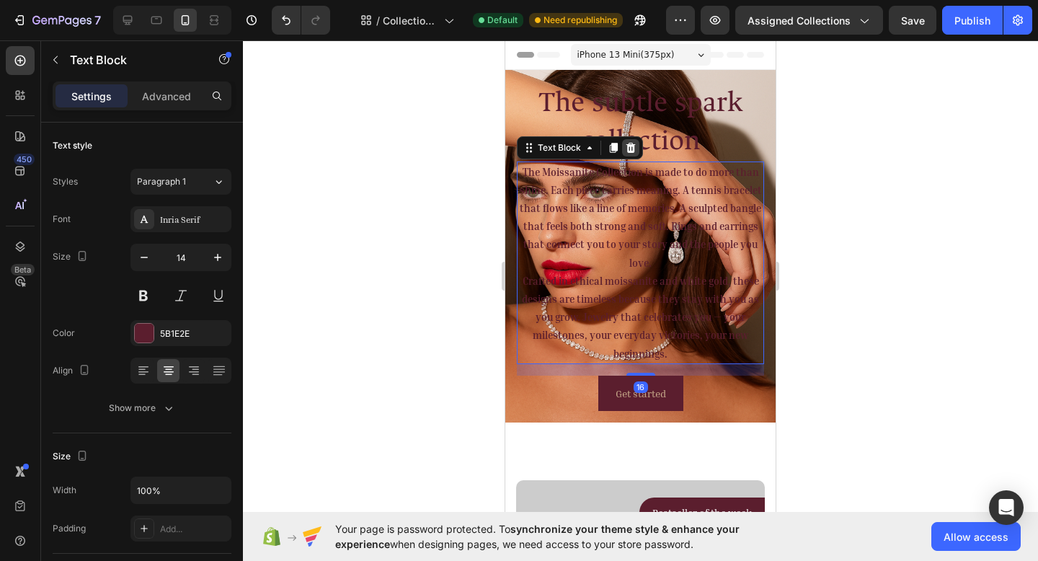
click at [627, 149] on icon at bounding box center [630, 147] width 9 height 10
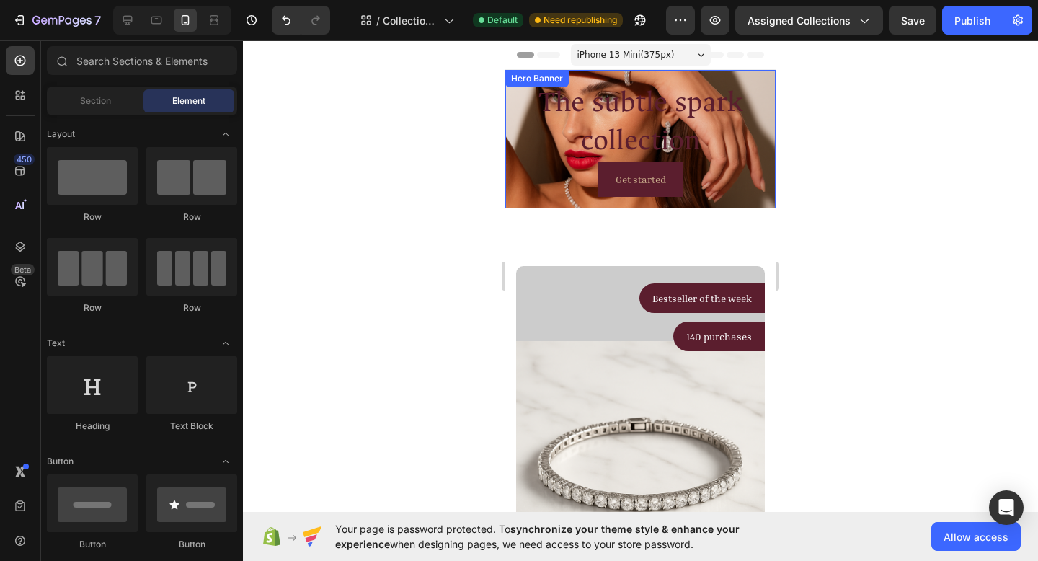
click at [759, 162] on div "Get started Button The subtle spark collection Heading" at bounding box center [640, 139] width 270 height 138
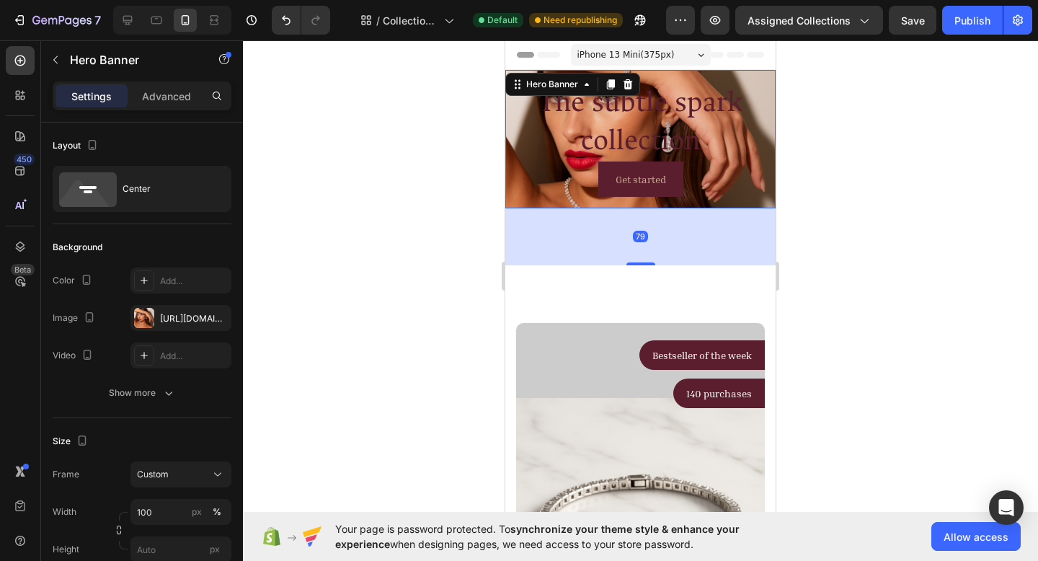
drag, startPoint x: 629, startPoint y: 206, endPoint x: 623, endPoint y: 259, distance: 52.9
click at [626, 262] on div at bounding box center [640, 263] width 29 height 3
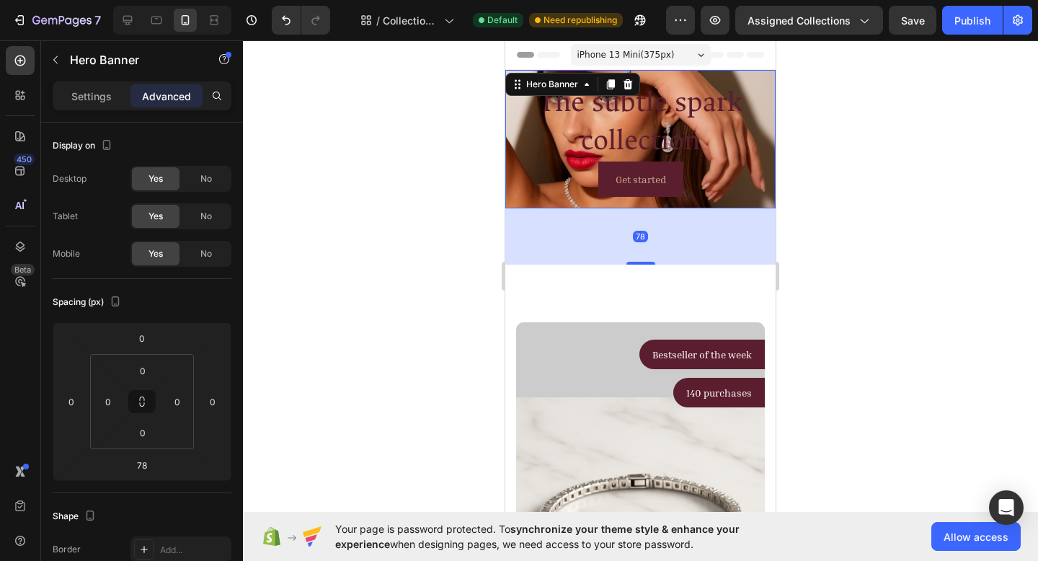
click at [864, 260] on div at bounding box center [640, 300] width 795 height 521
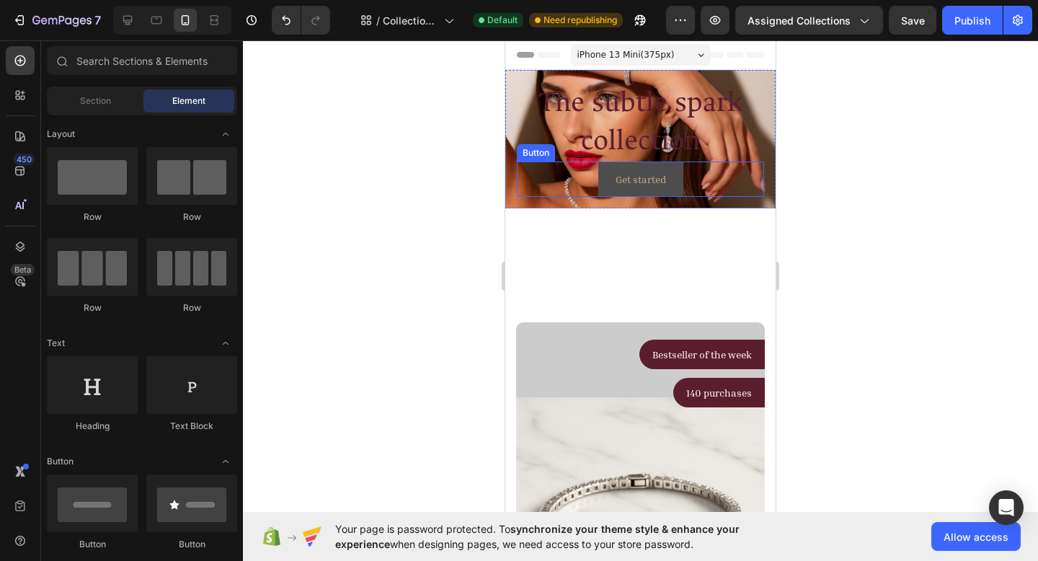
drag, startPoint x: 637, startPoint y: 263, endPoint x: 637, endPoint y: 190, distance: 72.8
click at [636, 188] on div "Get started Button The subtle spark collection Heading Hero Banner Section 1" at bounding box center [640, 167] width 270 height 195
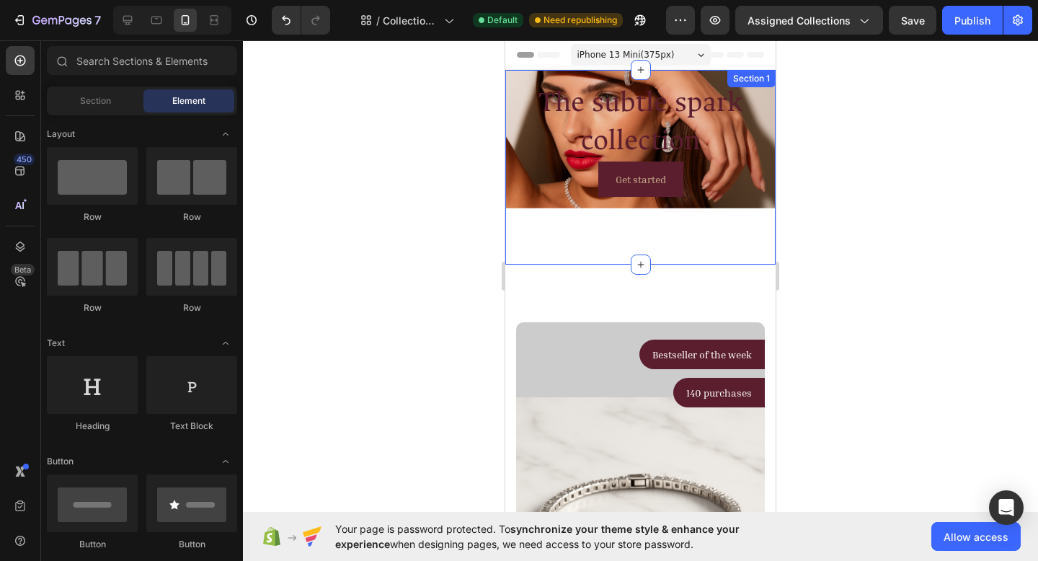
drag, startPoint x: 634, startPoint y: 251, endPoint x: 636, endPoint y: 206, distance: 44.7
click at [636, 206] on div "Get started Button The subtle spark collection Heading Hero Banner Section 1" at bounding box center [640, 167] width 270 height 195
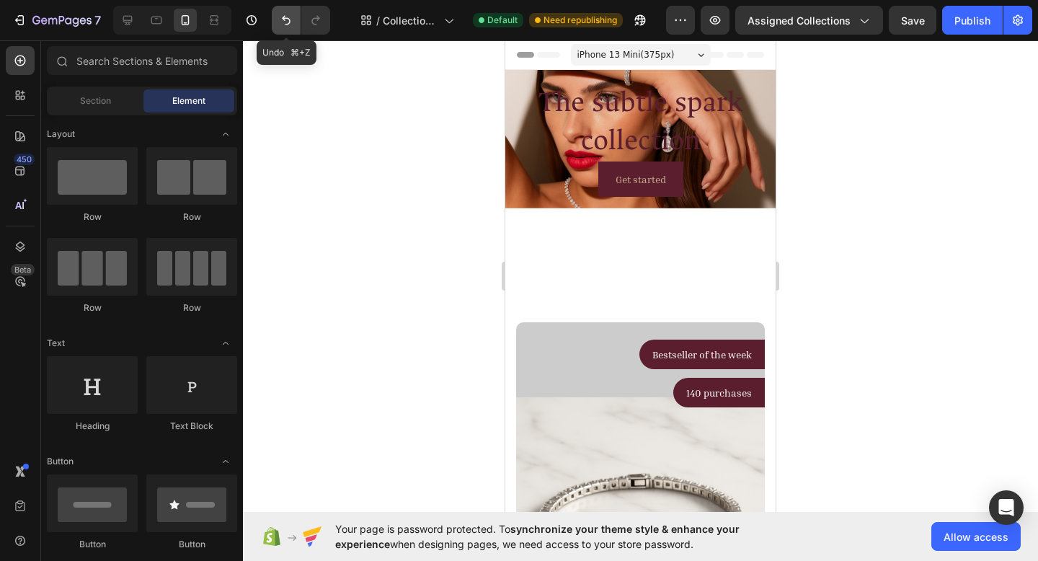
click at [280, 27] on icon "Undo/Redo" at bounding box center [286, 20] width 14 height 14
click at [281, 27] on icon "Undo/Redo" at bounding box center [286, 20] width 14 height 14
click at [285, 23] on icon "Undo/Redo" at bounding box center [286, 20] width 14 height 14
click at [282, 25] on icon "Undo/Redo" at bounding box center [286, 20] width 14 height 14
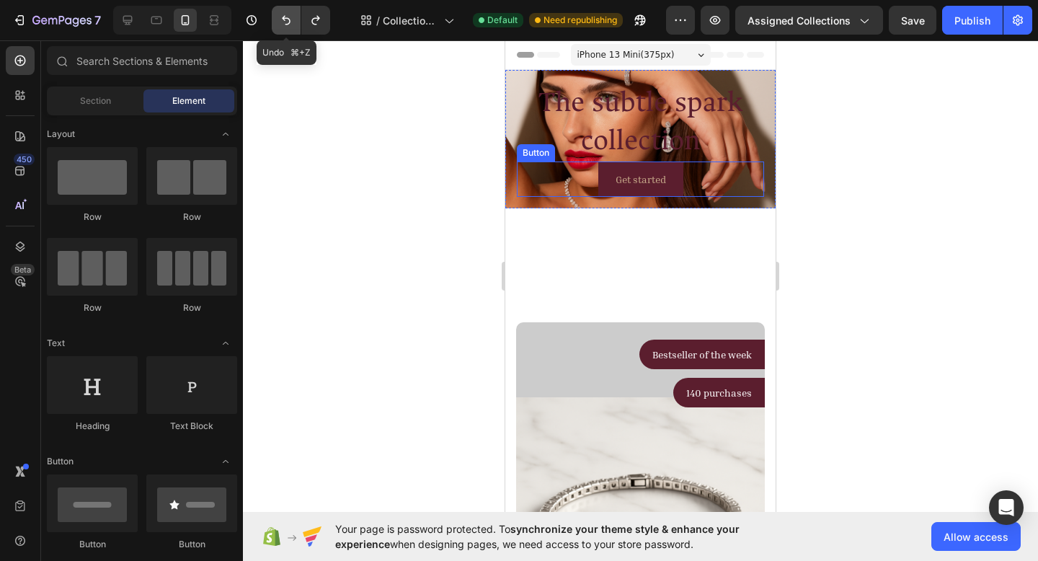
click at [282, 25] on icon "Undo/Redo" at bounding box center [286, 20] width 14 height 14
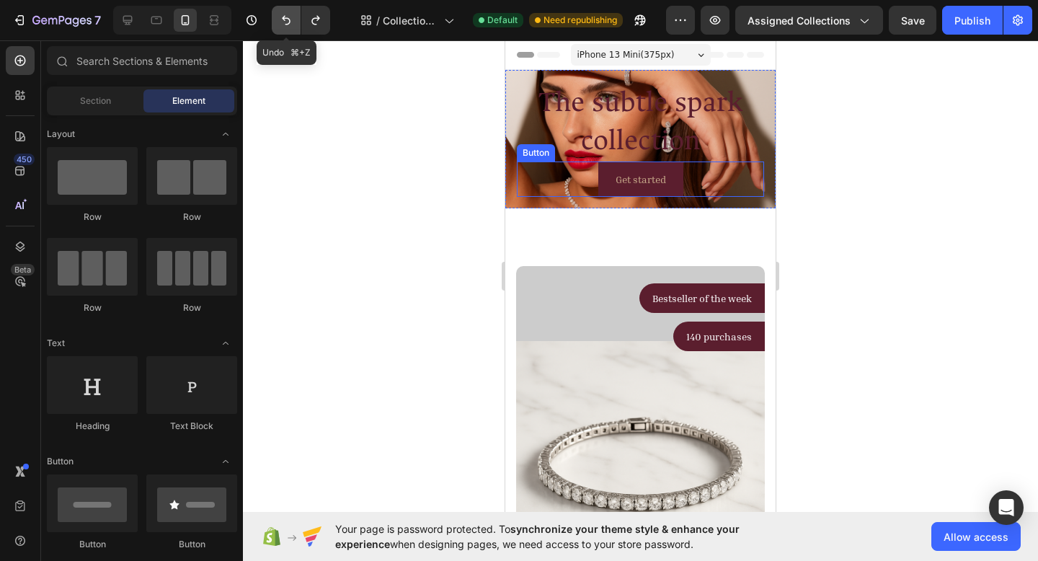
click at [283, 25] on icon "Undo/Redo" at bounding box center [286, 20] width 14 height 14
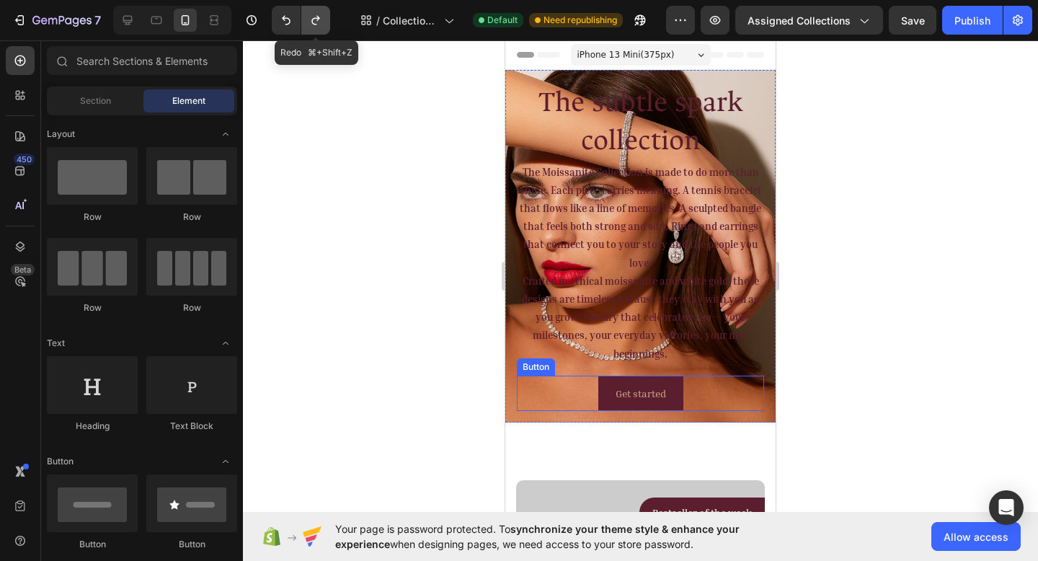
click at [314, 27] on icon "Undo/Redo" at bounding box center [316, 20] width 14 height 14
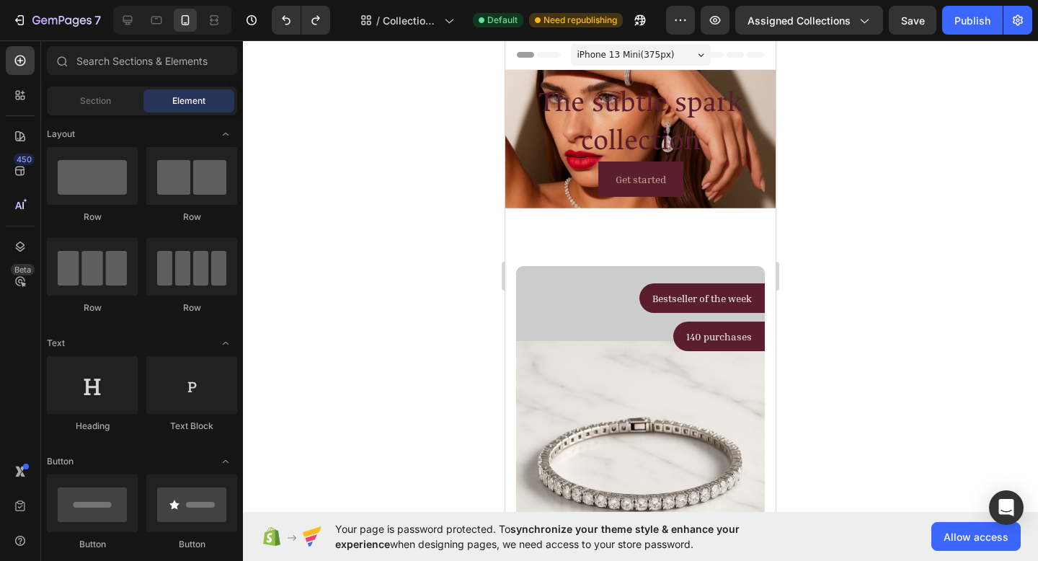
click at [873, 212] on div at bounding box center [640, 300] width 795 height 521
click at [648, 139] on h2 "The subtle spark collection" at bounding box center [640, 121] width 247 height 80
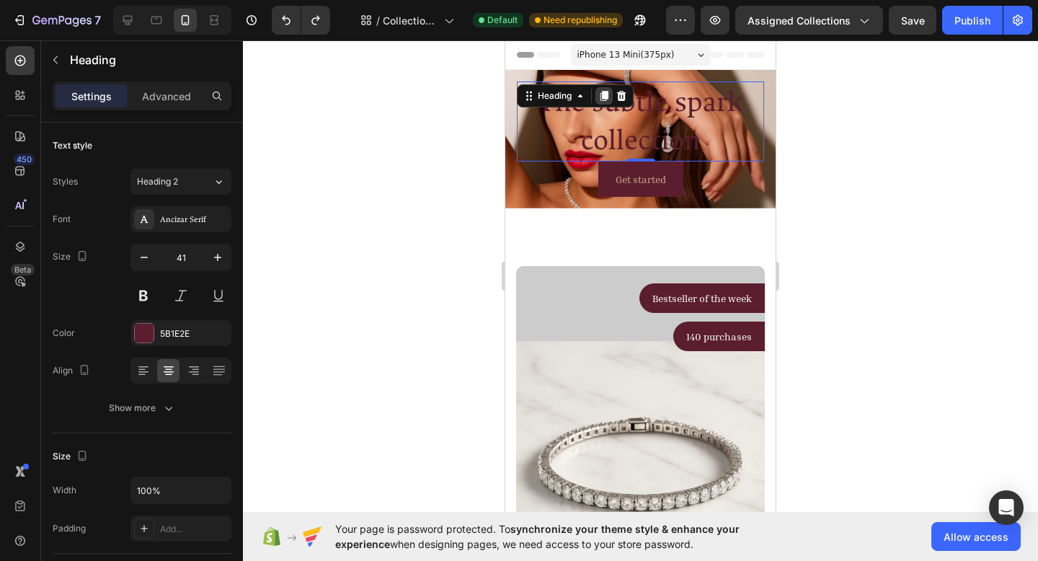
click at [606, 96] on icon at bounding box center [605, 96] width 8 height 10
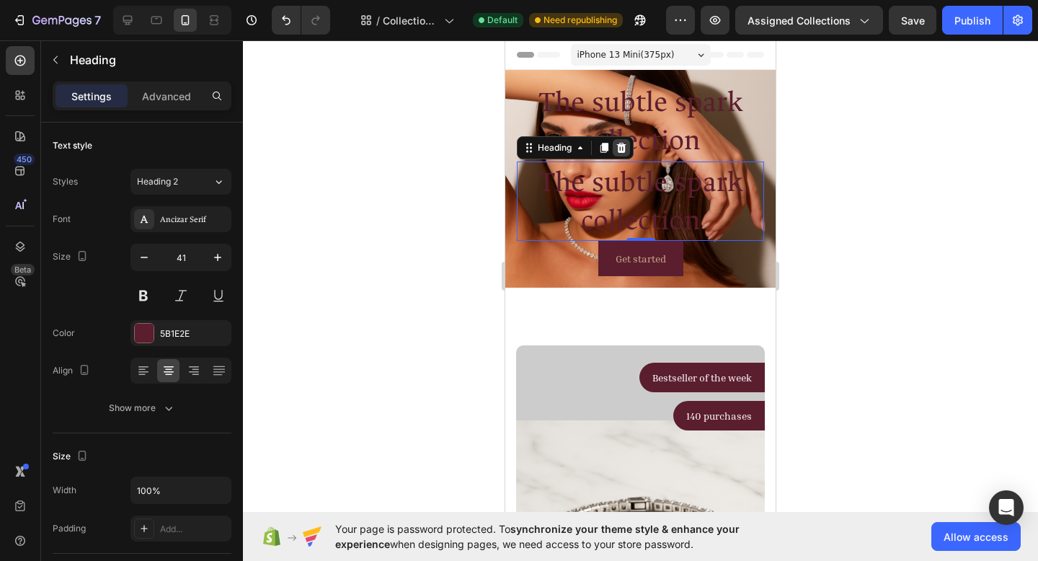
click at [628, 149] on div at bounding box center [621, 147] width 17 height 17
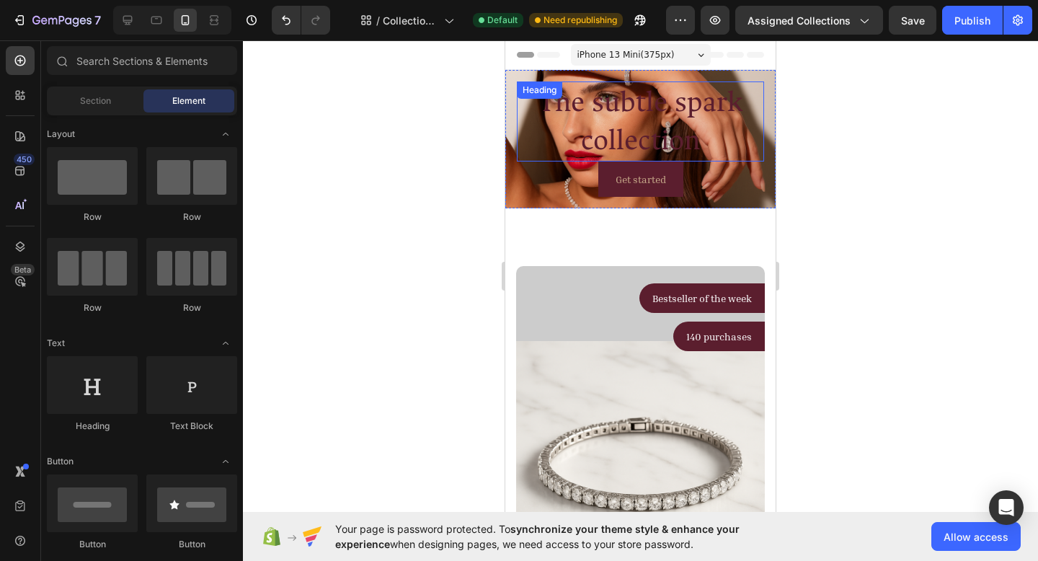
click at [643, 124] on h2 "The subtle spark collection" at bounding box center [640, 121] width 247 height 80
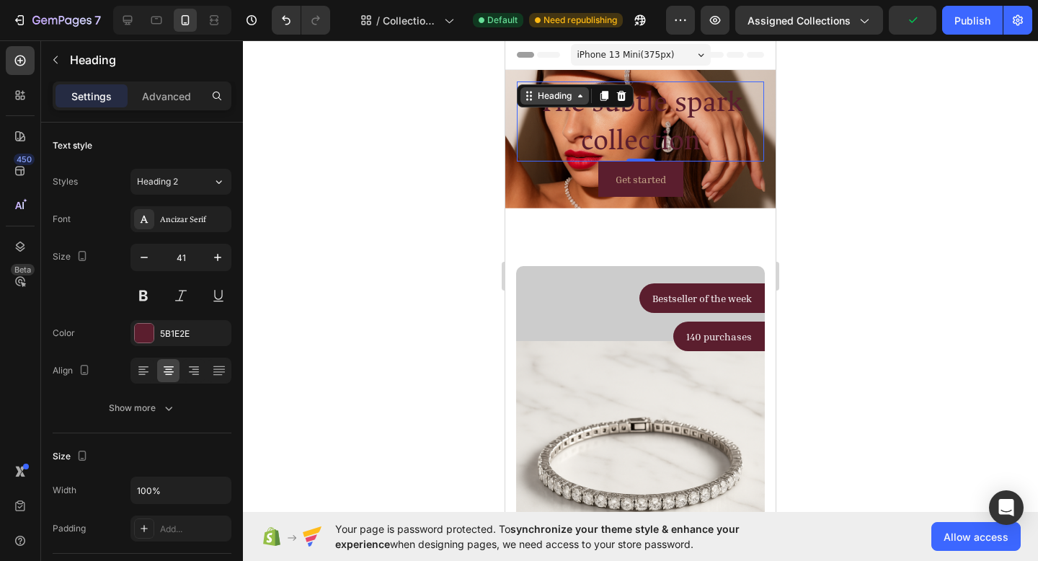
click at [580, 93] on icon at bounding box center [581, 96] width 12 height 12
click at [690, 148] on h2 "The subtle spark collection" at bounding box center [640, 121] width 247 height 80
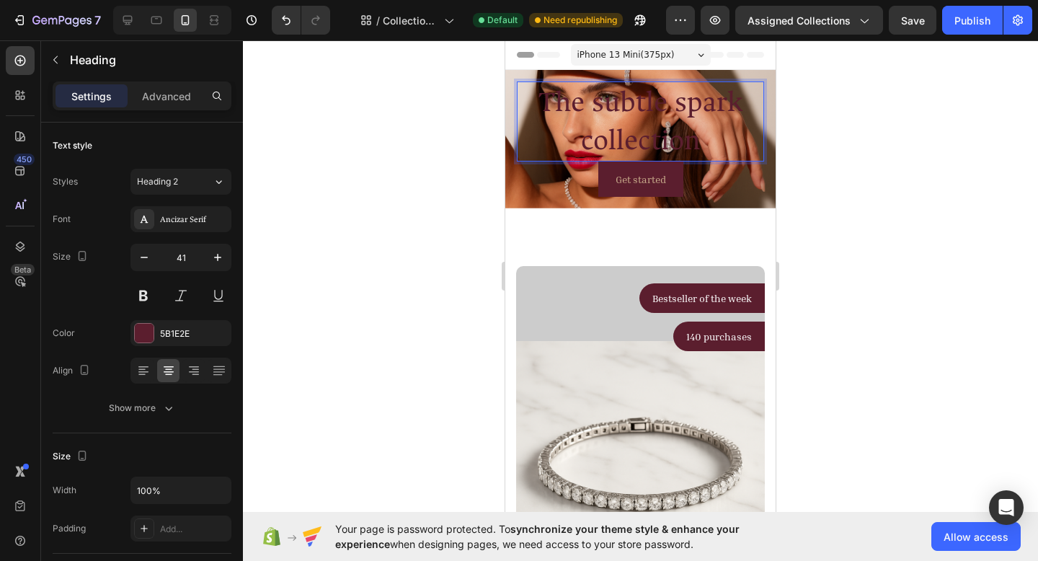
click at [690, 146] on p "The subtle spark collection" at bounding box center [640, 121] width 244 height 77
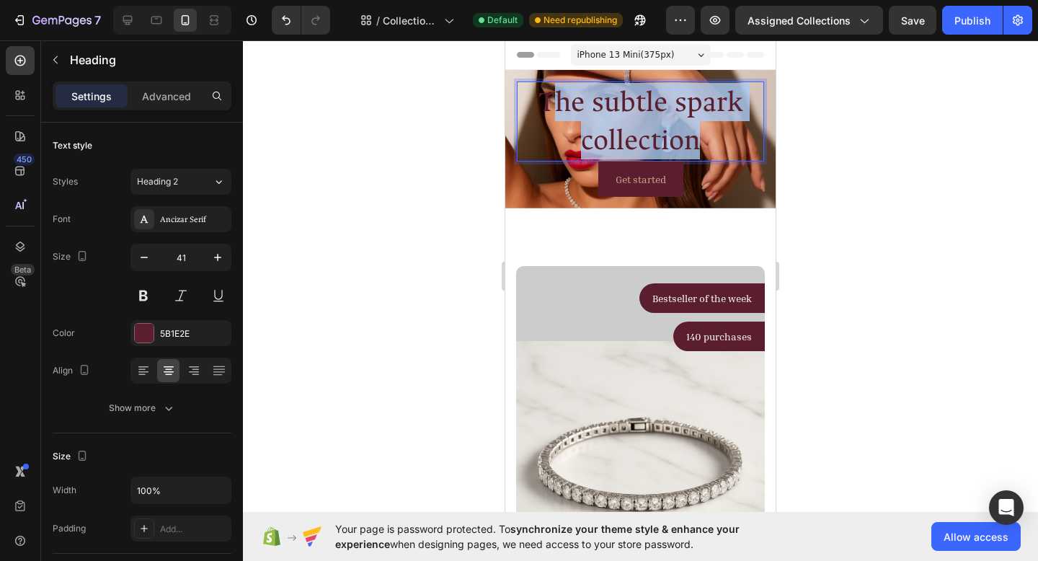
drag, startPoint x: 693, startPoint y: 140, endPoint x: 551, endPoint y: 103, distance: 146.7
click at [546, 99] on p "The subtle spark collection" at bounding box center [640, 121] width 244 height 77
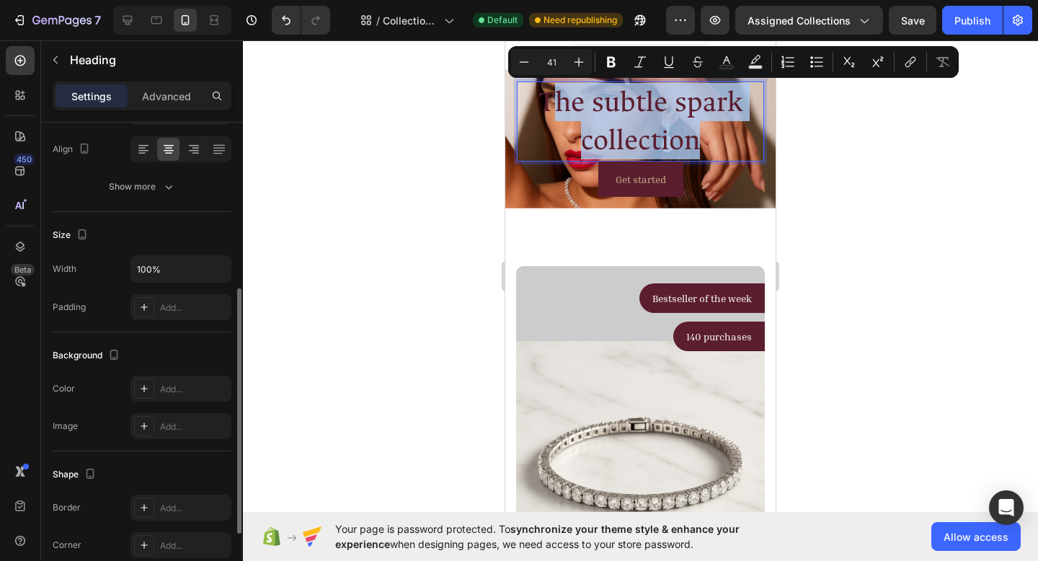
scroll to position [289, 0]
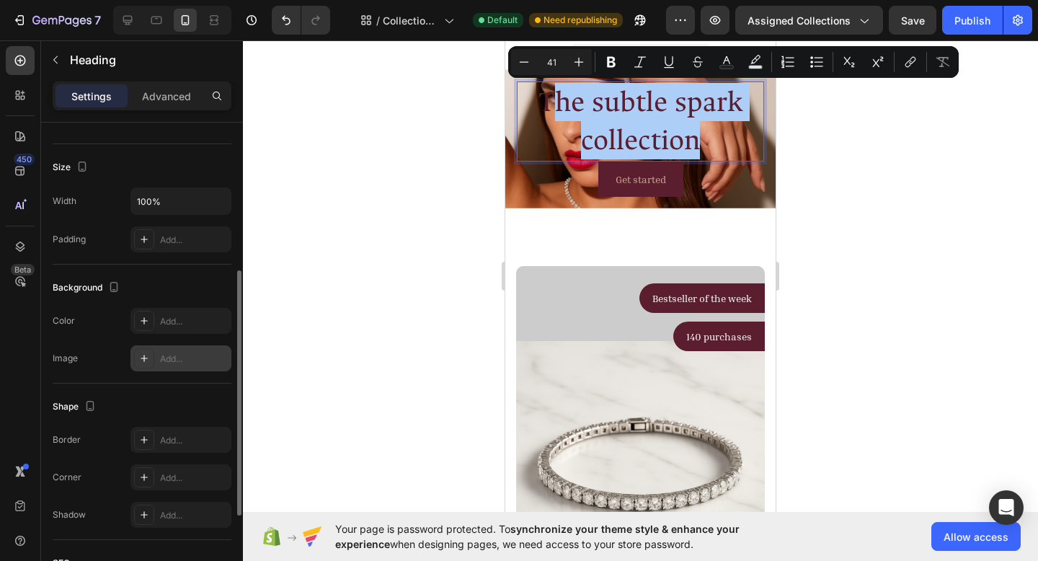
click at [183, 359] on div "Add..." at bounding box center [194, 359] width 68 height 13
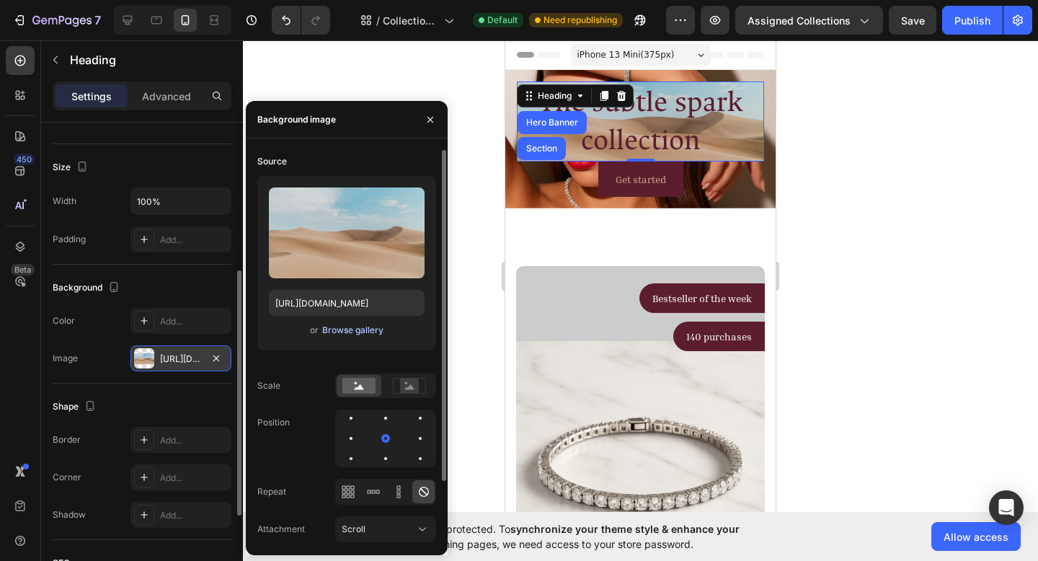
click at [337, 335] on div "Browse gallery" at bounding box center [352, 330] width 61 height 13
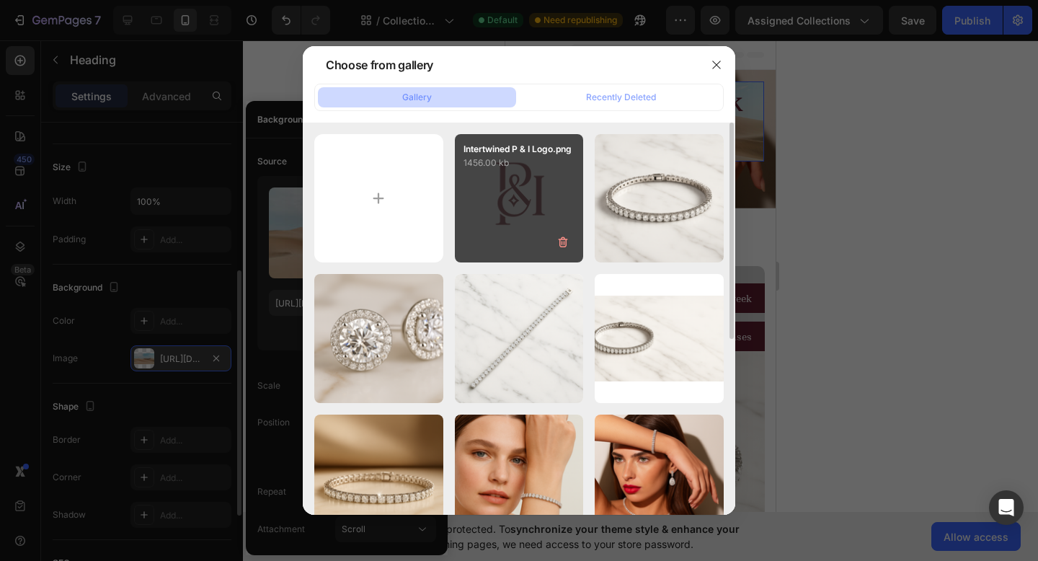
click at [516, 192] on div "Intertwined P & I Logo.png 1456.00 kb" at bounding box center [519, 198] width 129 height 129
type input "[URL][DOMAIN_NAME]"
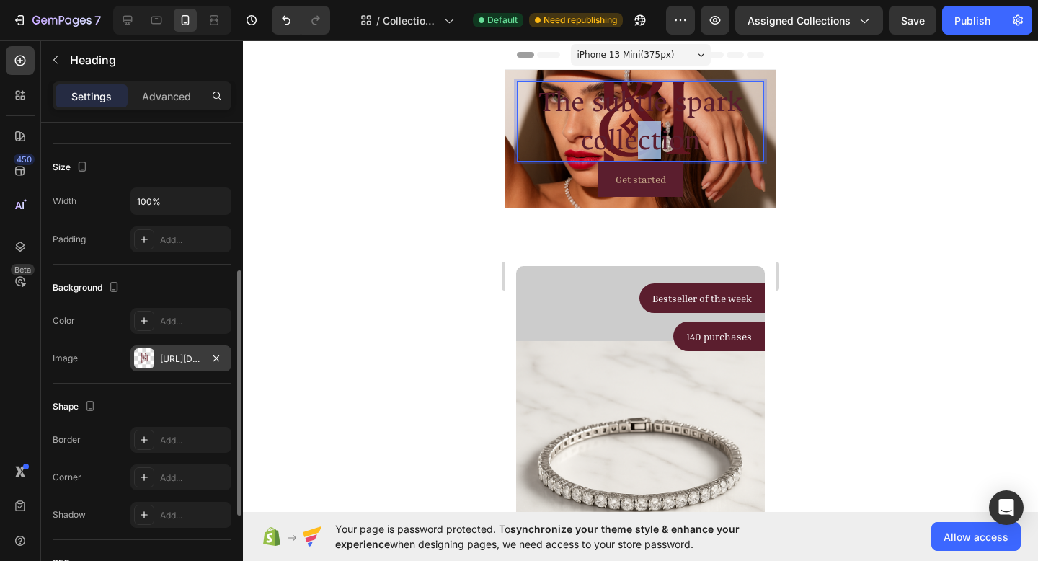
drag, startPoint x: 650, startPoint y: 128, endPoint x: 634, endPoint y: 157, distance: 33.2
click at [634, 157] on p "The subtle spark collection" at bounding box center [640, 121] width 244 height 77
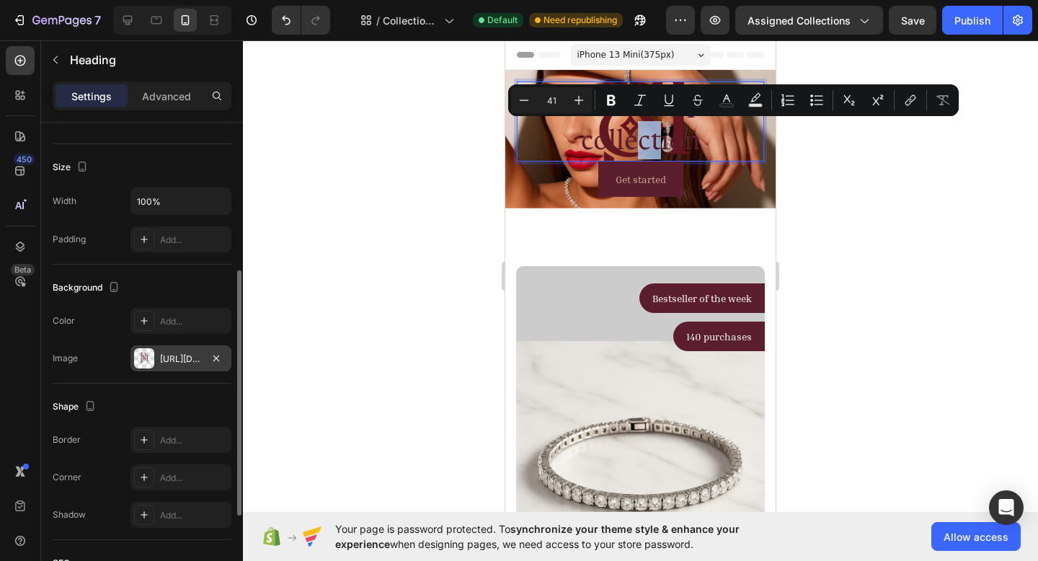
click at [709, 163] on div "Get started Button" at bounding box center [640, 178] width 247 height 35
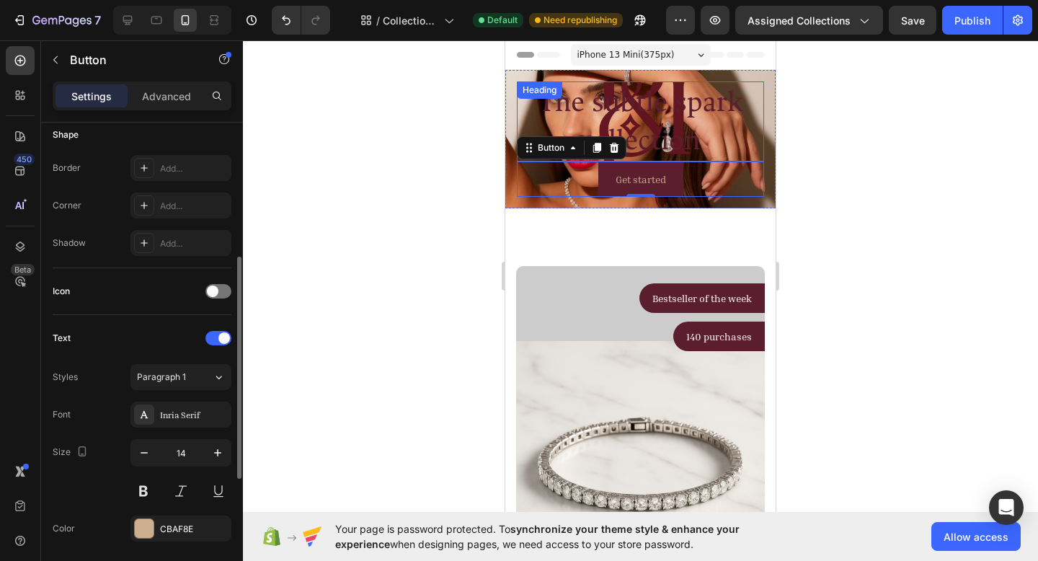
scroll to position [0, 0]
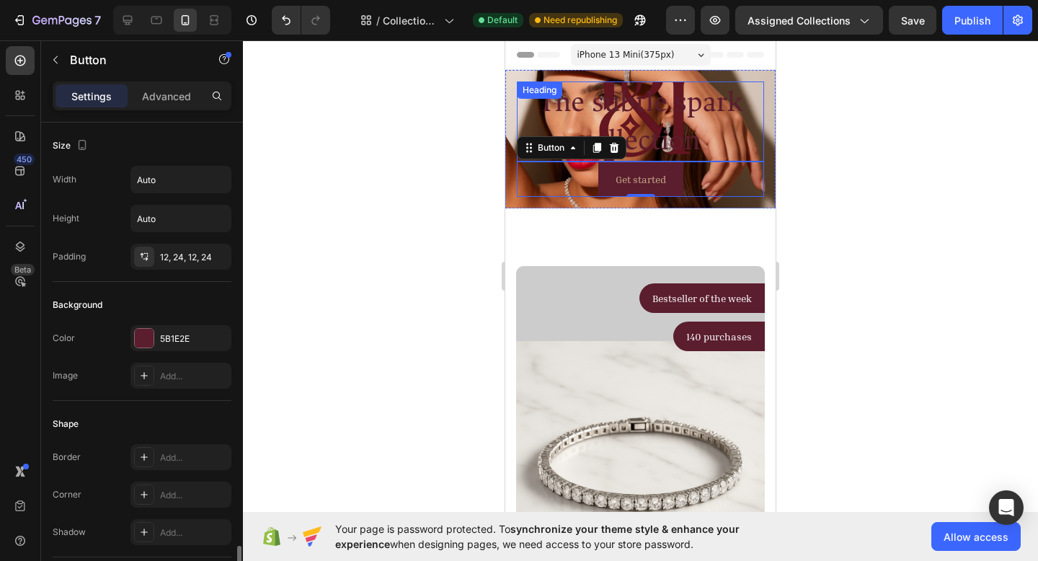
click at [688, 139] on p "The subtle spark collection" at bounding box center [640, 121] width 244 height 77
